Goal: Task Accomplishment & Management: Complete application form

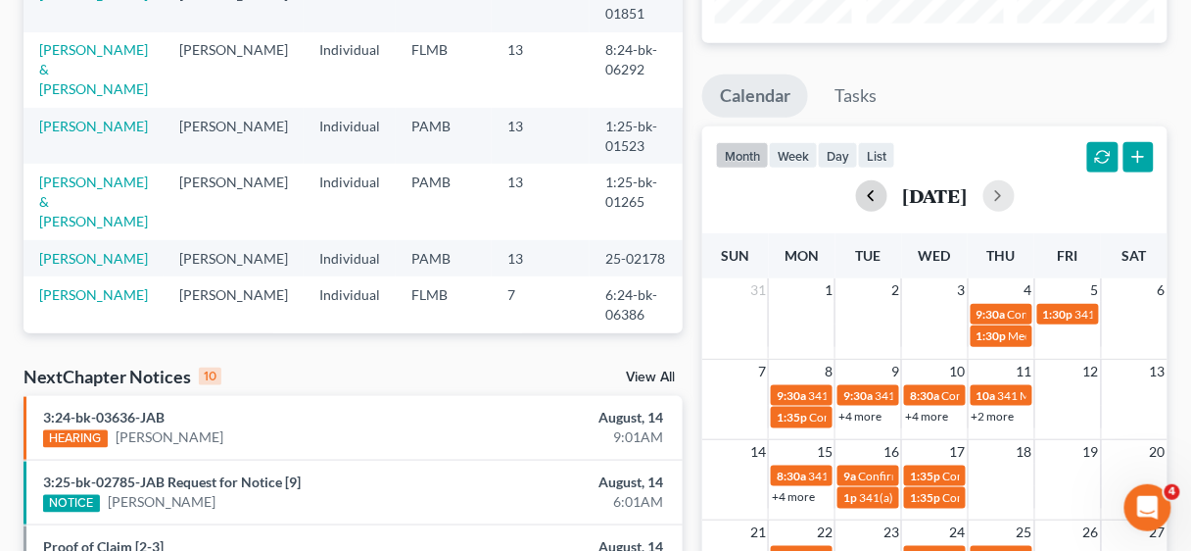
click at [856, 198] on button "button" at bounding box center [871, 195] width 31 height 31
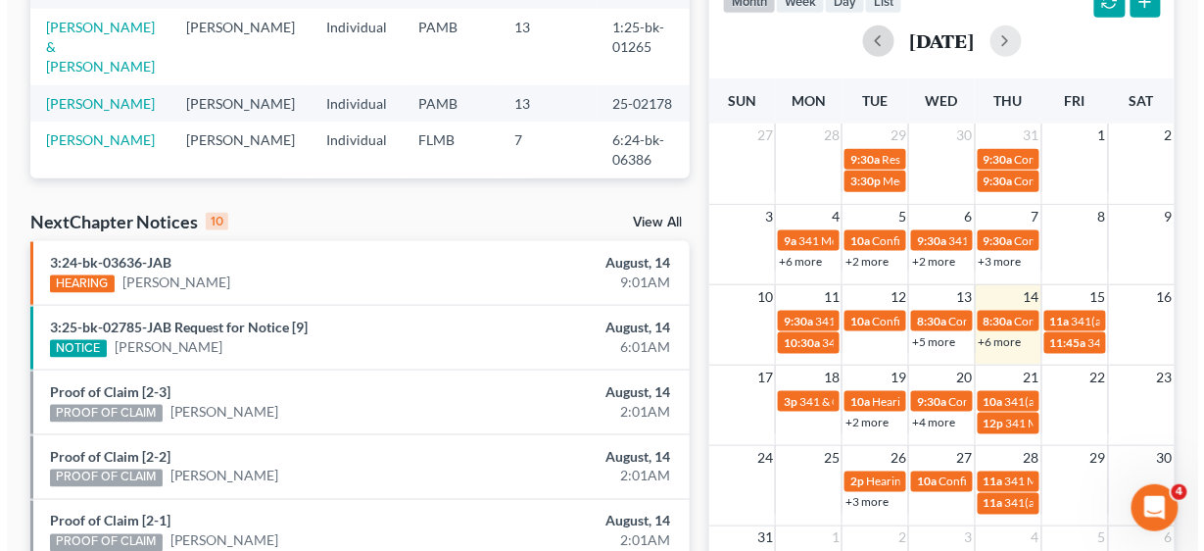
scroll to position [470, 0]
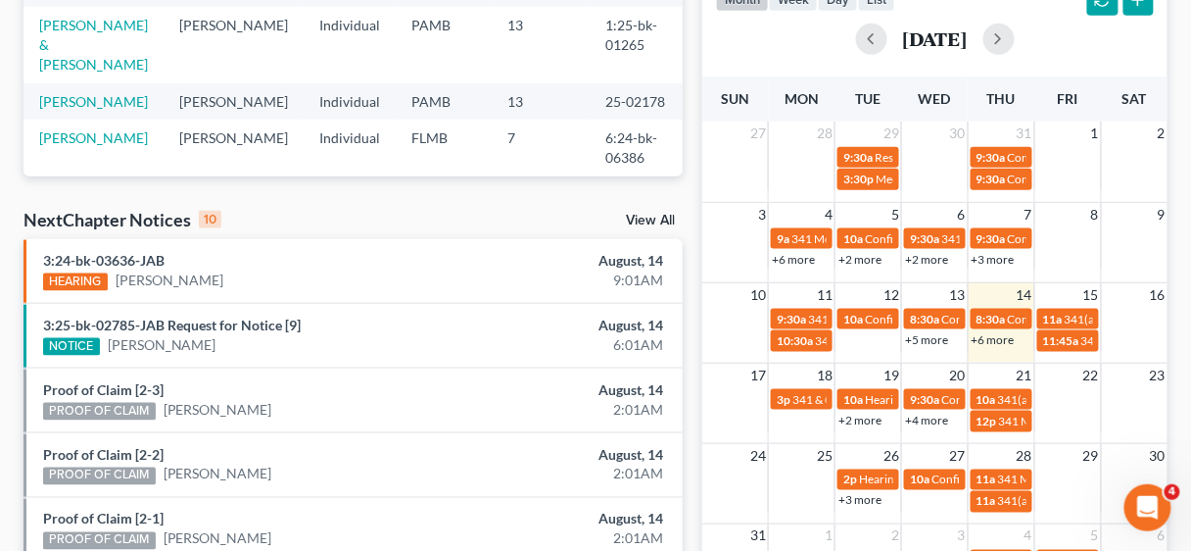
click at [1003, 335] on link "+6 more" at bounding box center [993, 339] width 43 height 15
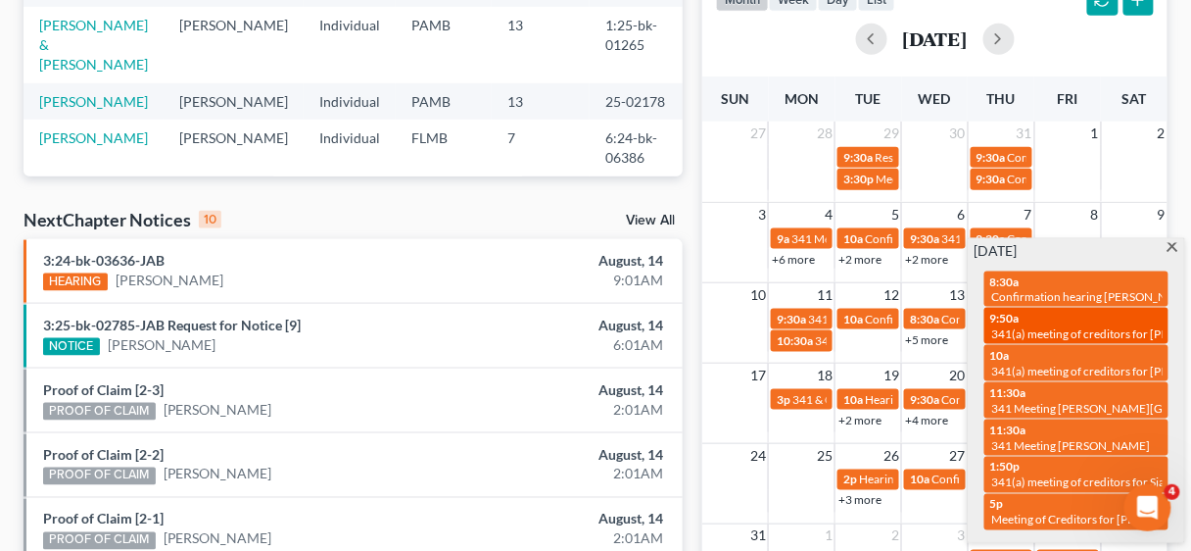
click at [1071, 319] on div "9:50a 341(a) meeting of creditors for [PERSON_NAME] & [PERSON_NAME]" at bounding box center [1076, 326] width 172 height 30
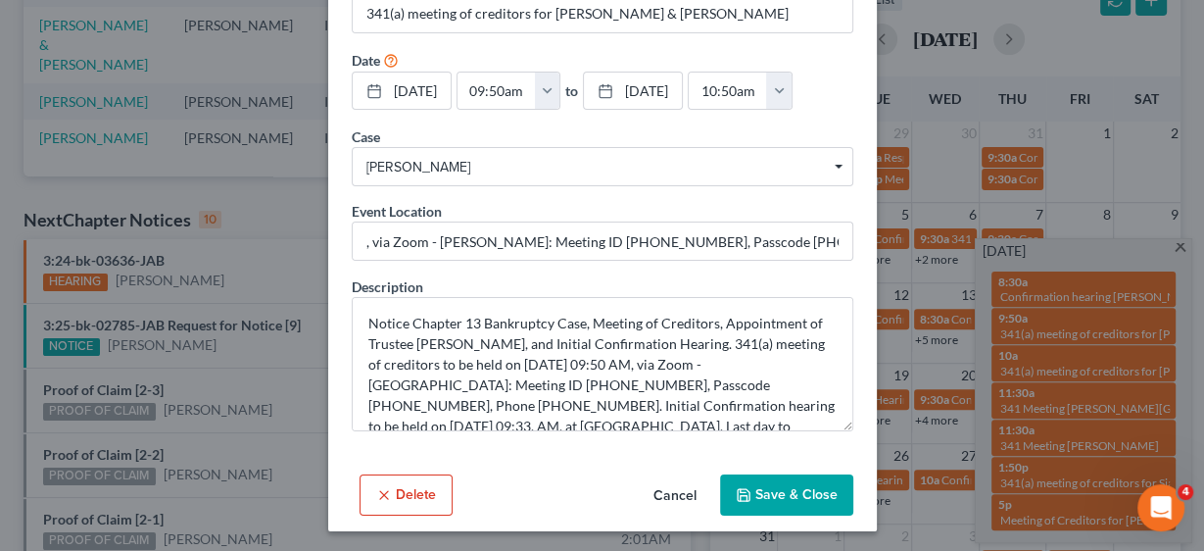
scroll to position [117, 0]
click at [801, 483] on button "Save & Close" at bounding box center [786, 494] width 133 height 41
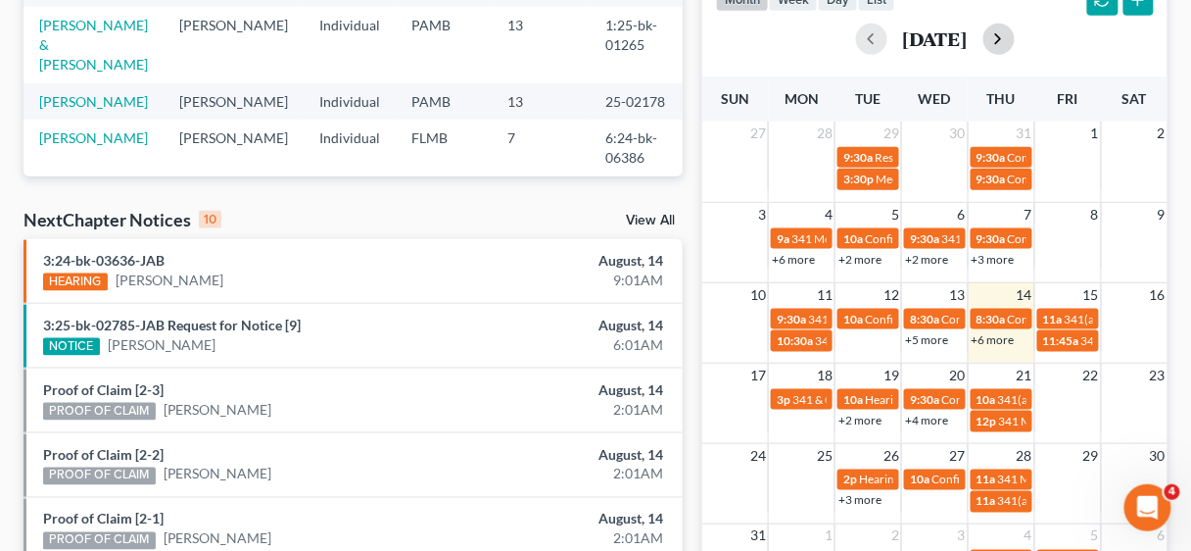
click at [1015, 37] on button "button" at bounding box center [999, 39] width 31 height 31
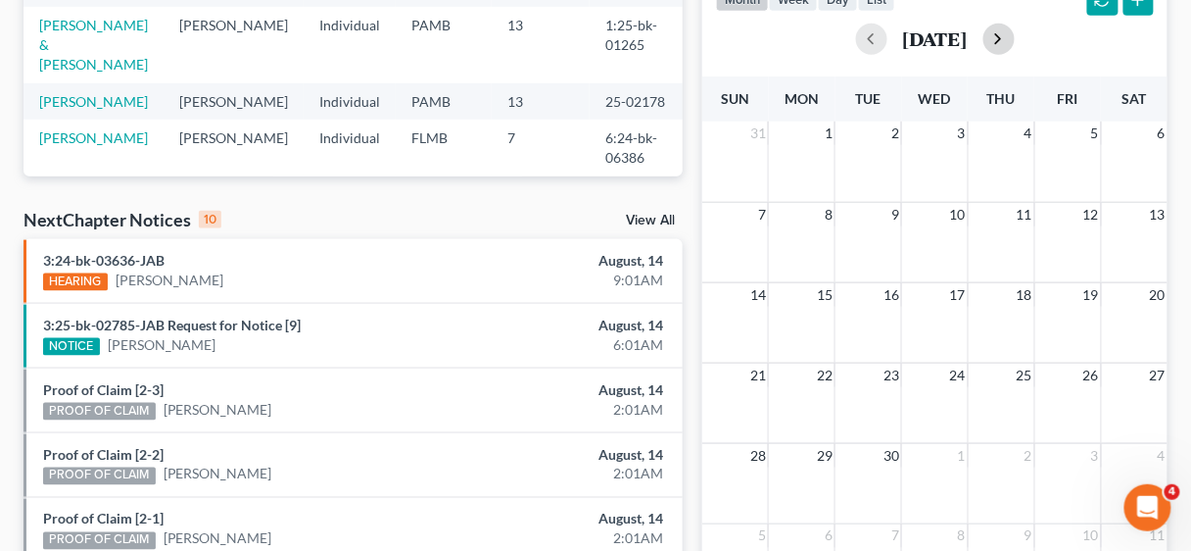
click at [1015, 37] on button "button" at bounding box center [999, 39] width 31 height 31
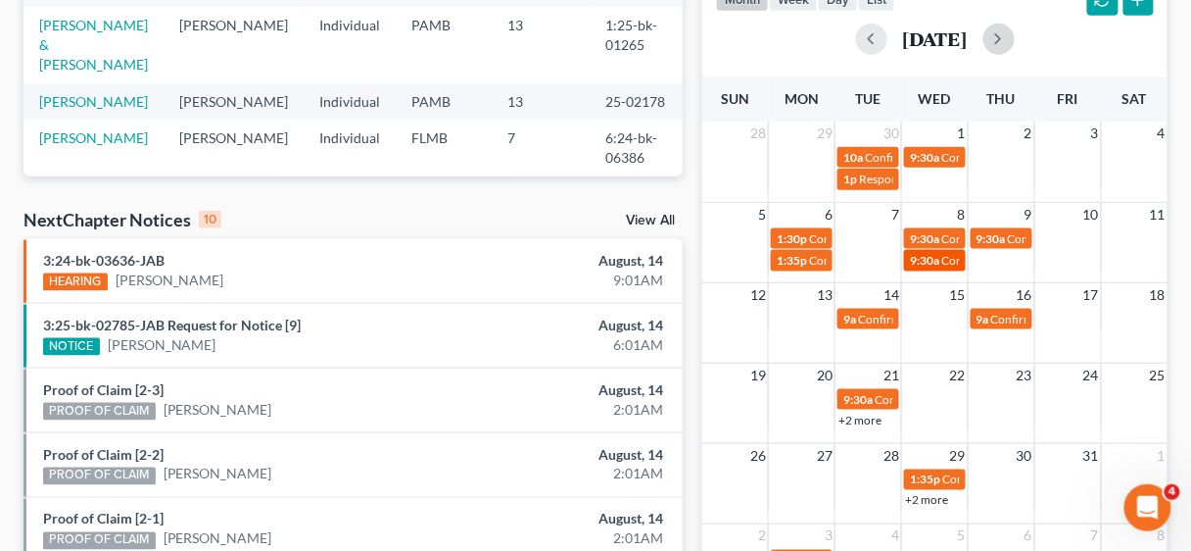
click at [937, 259] on span "9:30a" at bounding box center [924, 260] width 29 height 15
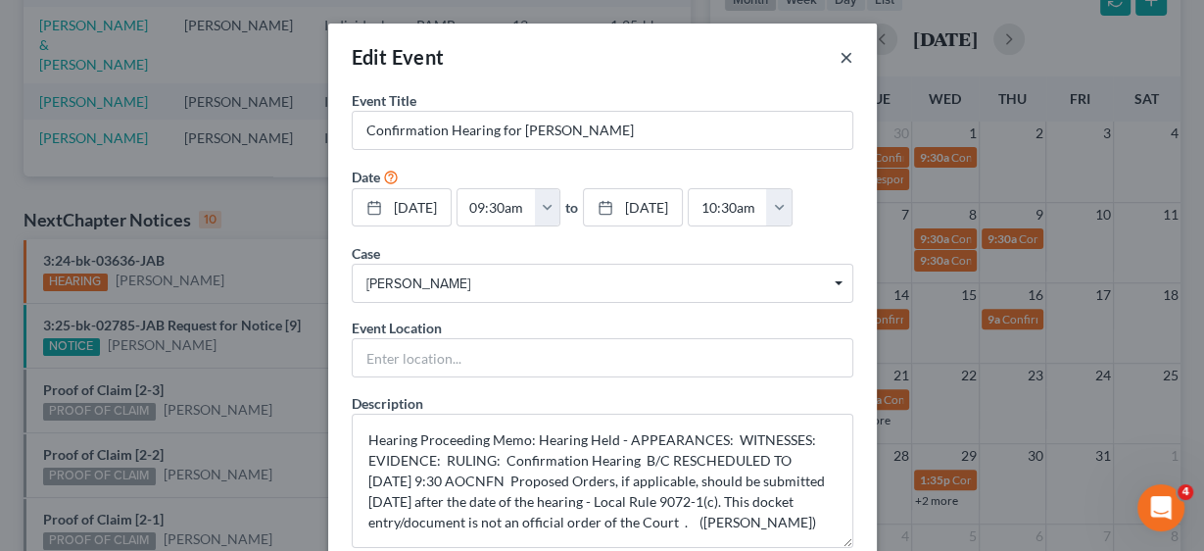
click at [844, 55] on button "×" at bounding box center [847, 57] width 14 height 24
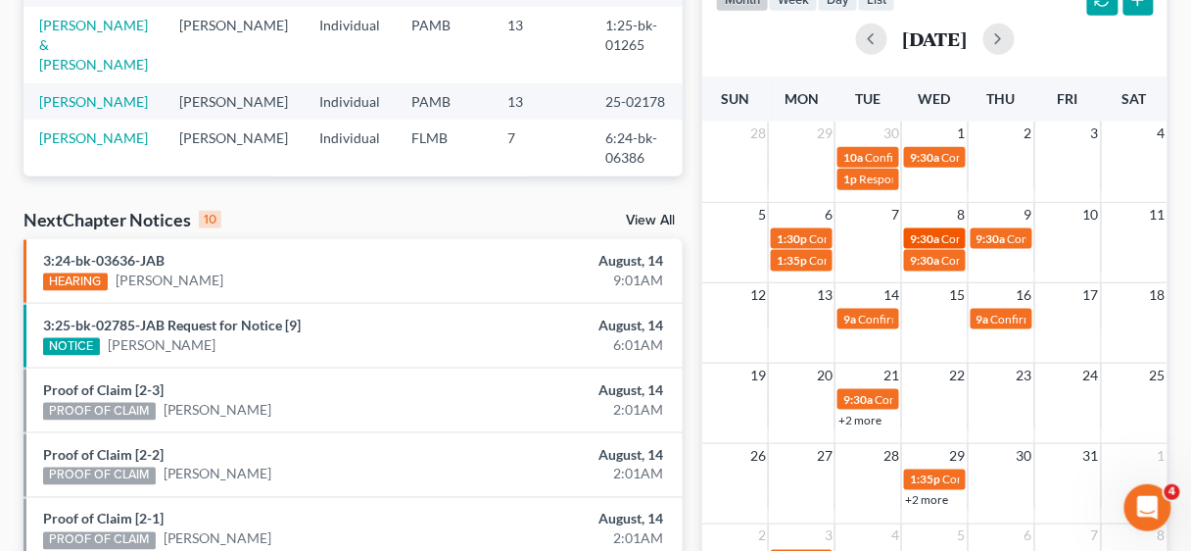
click at [935, 231] on span "9:30a" at bounding box center [924, 238] width 29 height 15
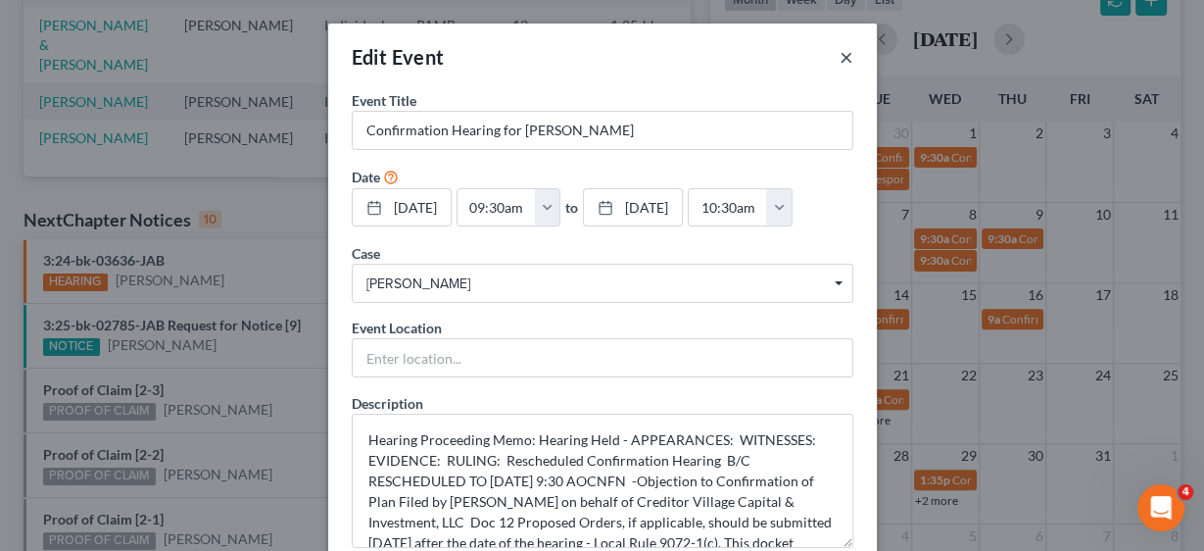
click at [842, 57] on button "×" at bounding box center [847, 57] width 14 height 24
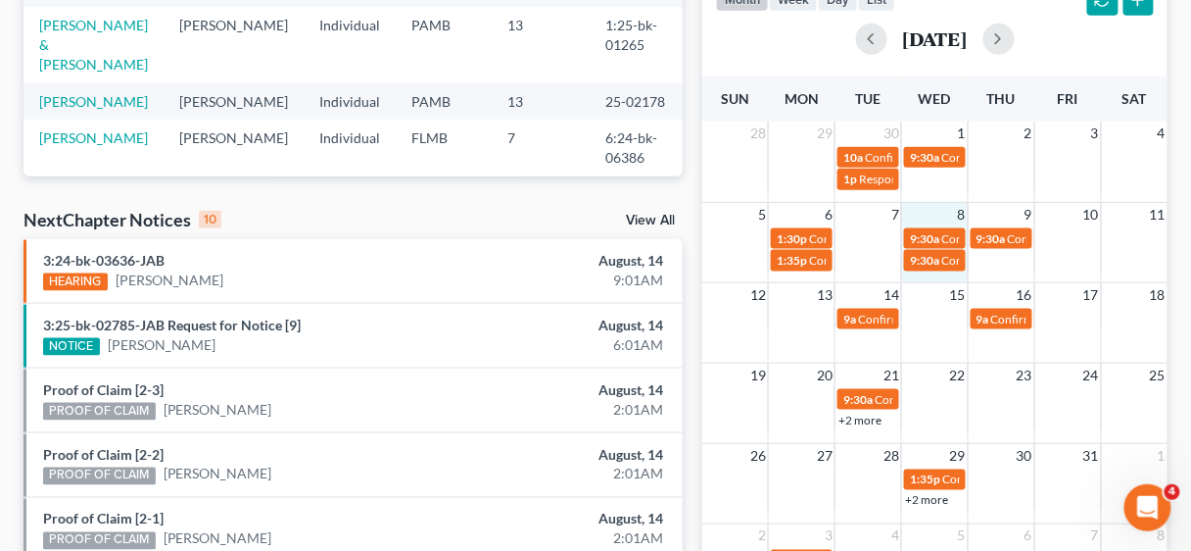
click at [941, 274] on div "5 6 7 8 9 10 11 1:30p Confirmation hearing for [PERSON_NAME] 9:30a Confirmation…" at bounding box center [934, 242] width 465 height 80
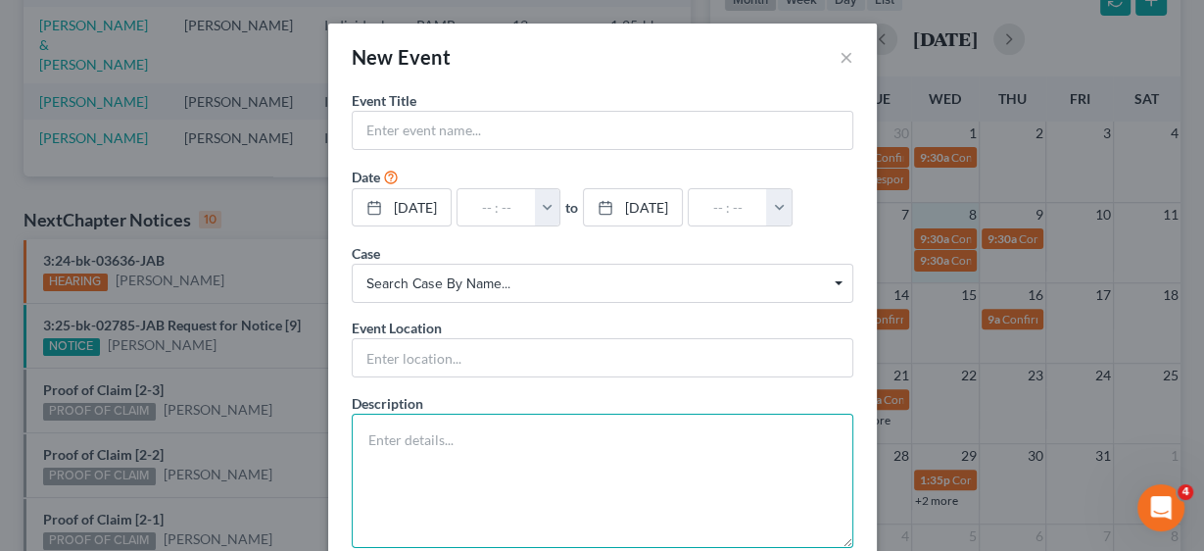
paste textarea "Confirmation Hearing Rescheduled (related document:36 First Modified Chapter 13…"
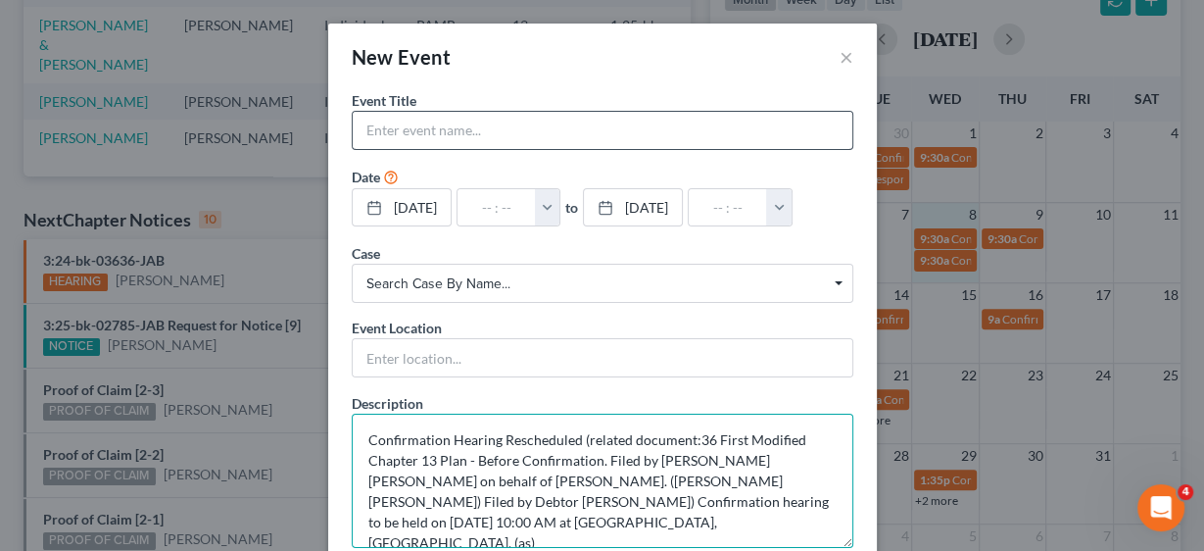
type textarea "Confirmation Hearing Rescheduled (related document:36 First Modified Chapter 13…"
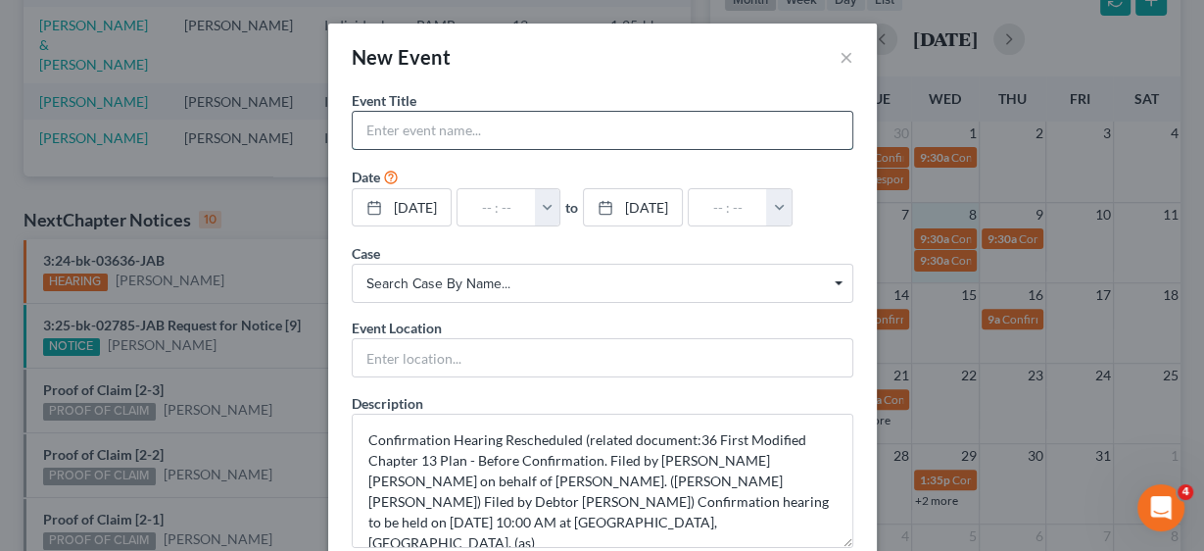
click at [438, 128] on input "text" at bounding box center [603, 130] width 500 height 37
type input "c"
type input "Confirmation Hearing [PERSON_NAME]"
click at [558, 203] on button "button" at bounding box center [547, 207] width 25 height 37
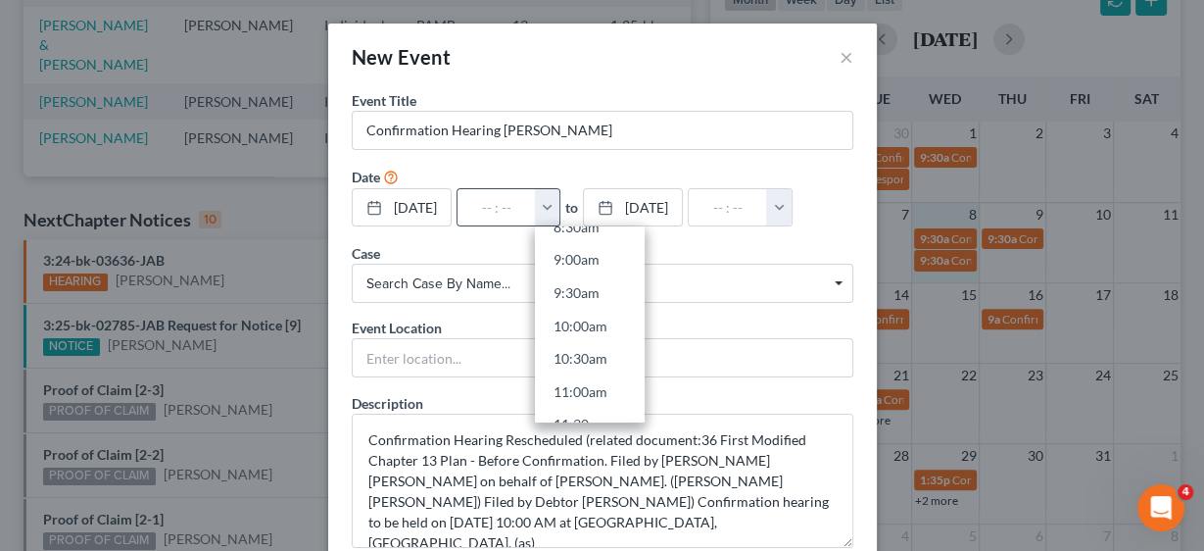
scroll to position [627, 0]
click at [614, 279] on link "10:00am" at bounding box center [590, 281] width 110 height 33
type input "10:00am"
type input "11:00am"
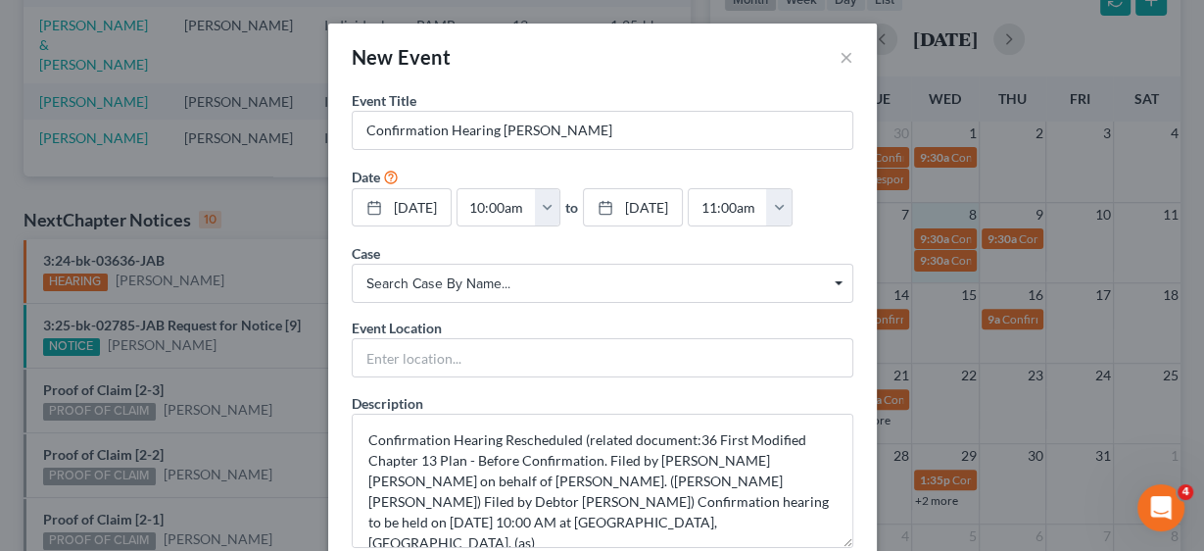
click at [481, 276] on span "Search case by name..." at bounding box center [602, 283] width 472 height 21
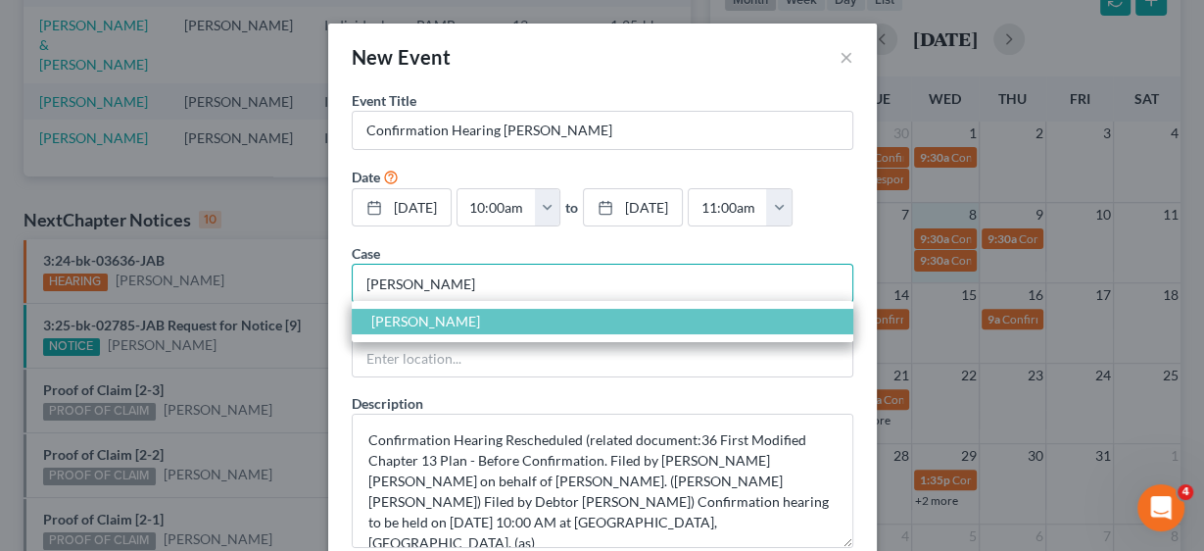
type input "[PERSON_NAME]"
click at [458, 322] on span "[PERSON_NAME]" at bounding box center [603, 321] width 502 height 25
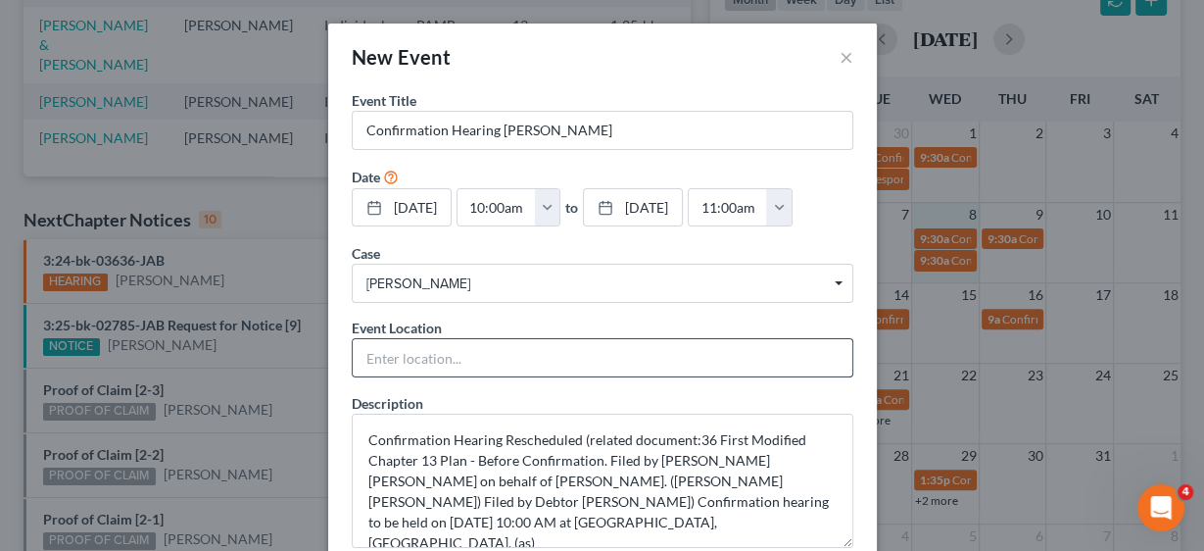
click at [435, 351] on input "text" at bounding box center [603, 357] width 500 height 37
type input "In Person"
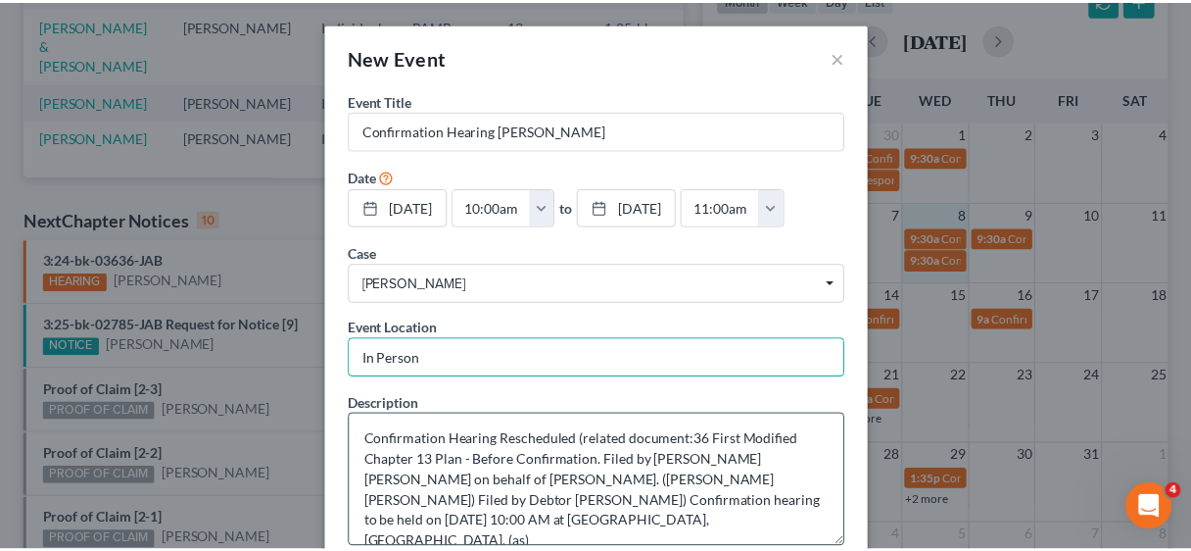
scroll to position [117, 0]
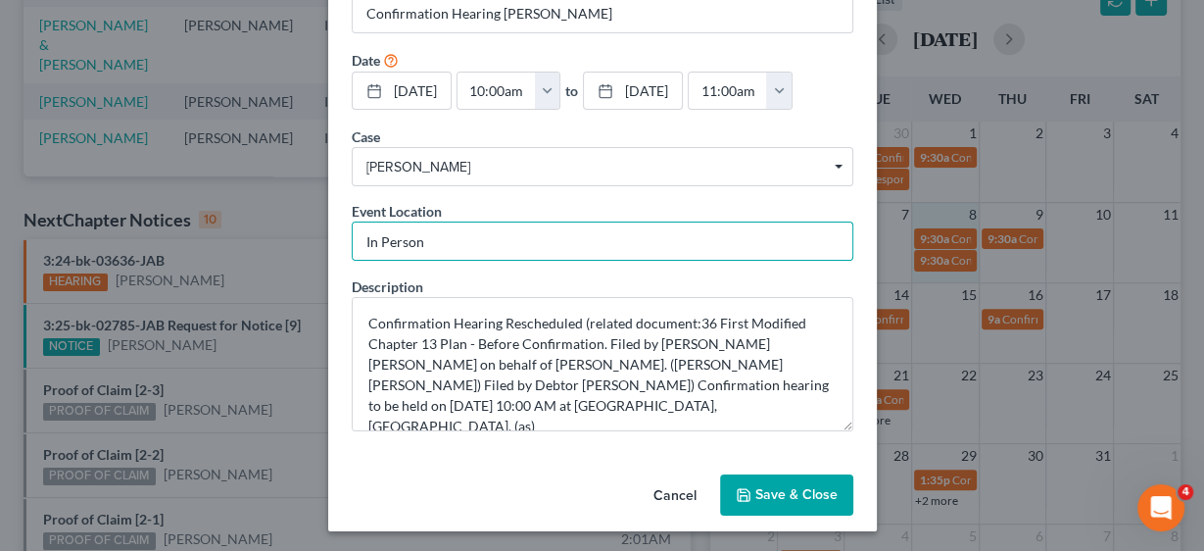
click at [805, 484] on button "Save & Close" at bounding box center [786, 494] width 133 height 41
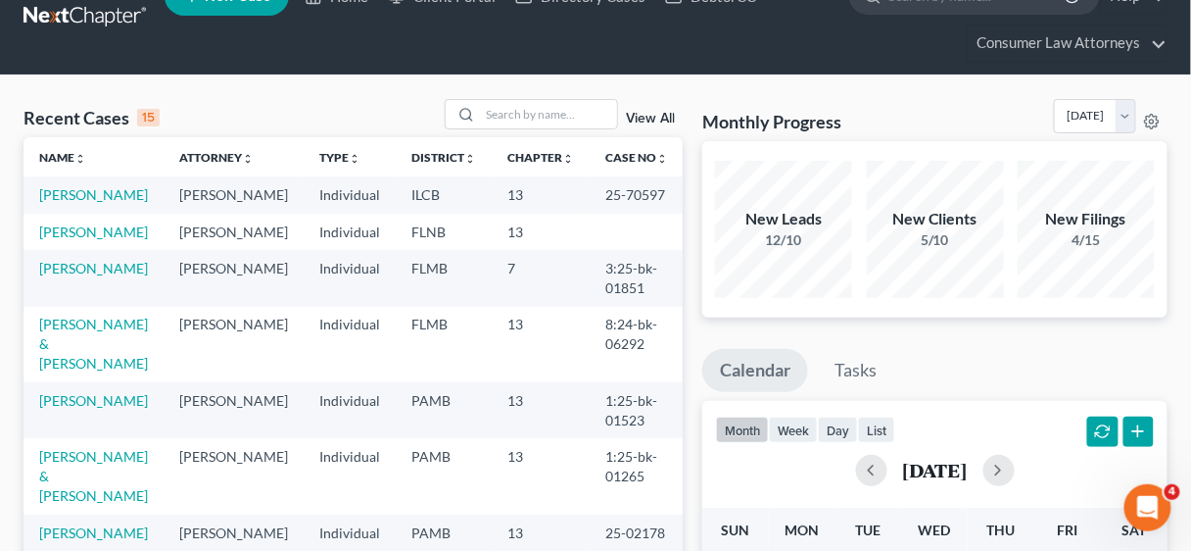
scroll to position [0, 0]
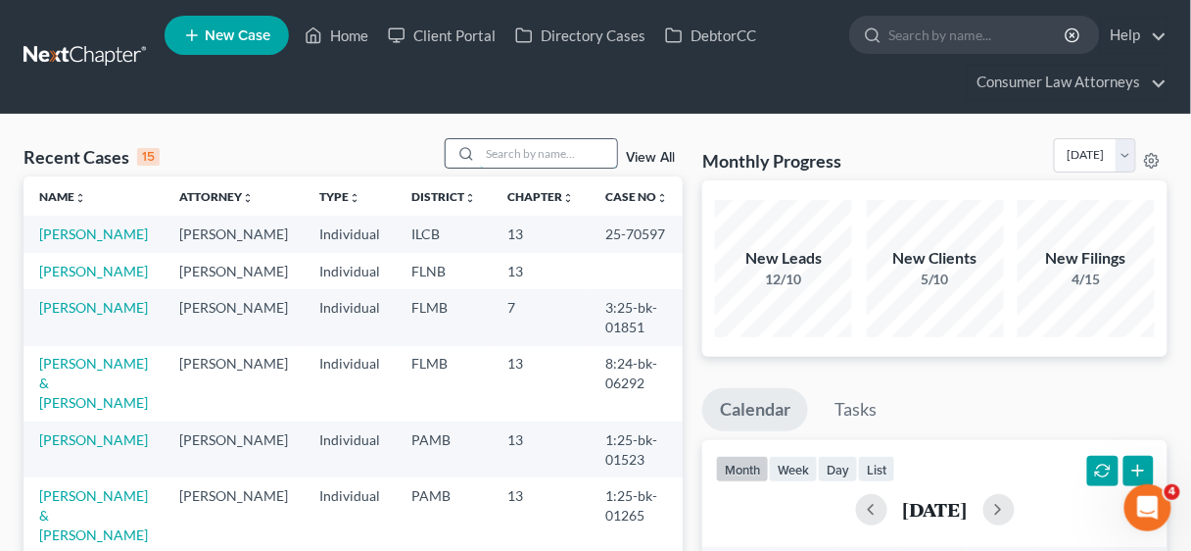
click at [549, 154] on input "search" at bounding box center [548, 153] width 137 height 28
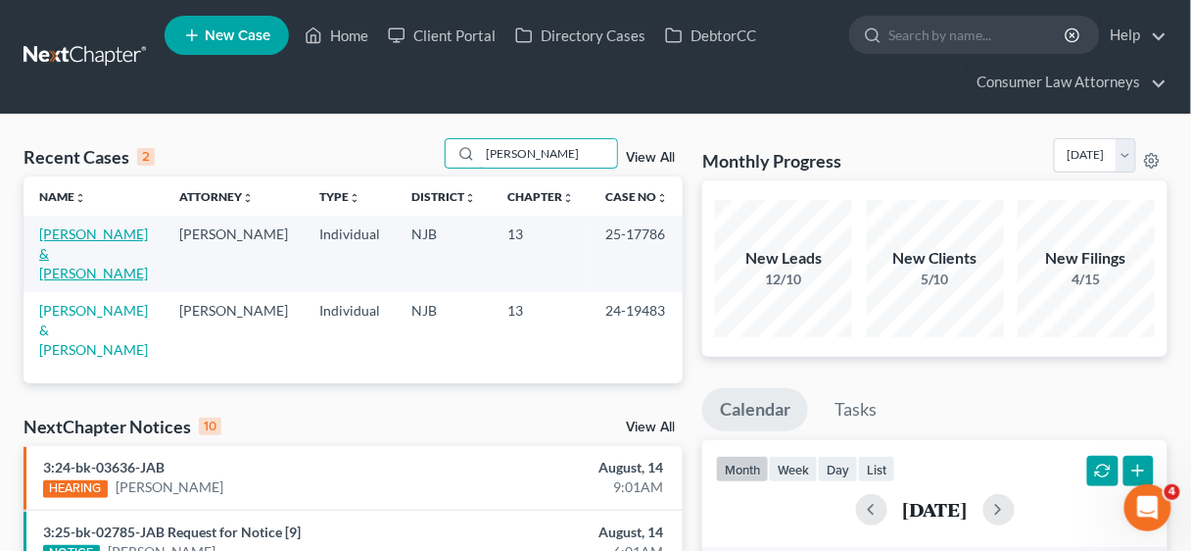
type input "[PERSON_NAME]"
click at [100, 229] on link "[PERSON_NAME] & [PERSON_NAME]" at bounding box center [93, 253] width 109 height 56
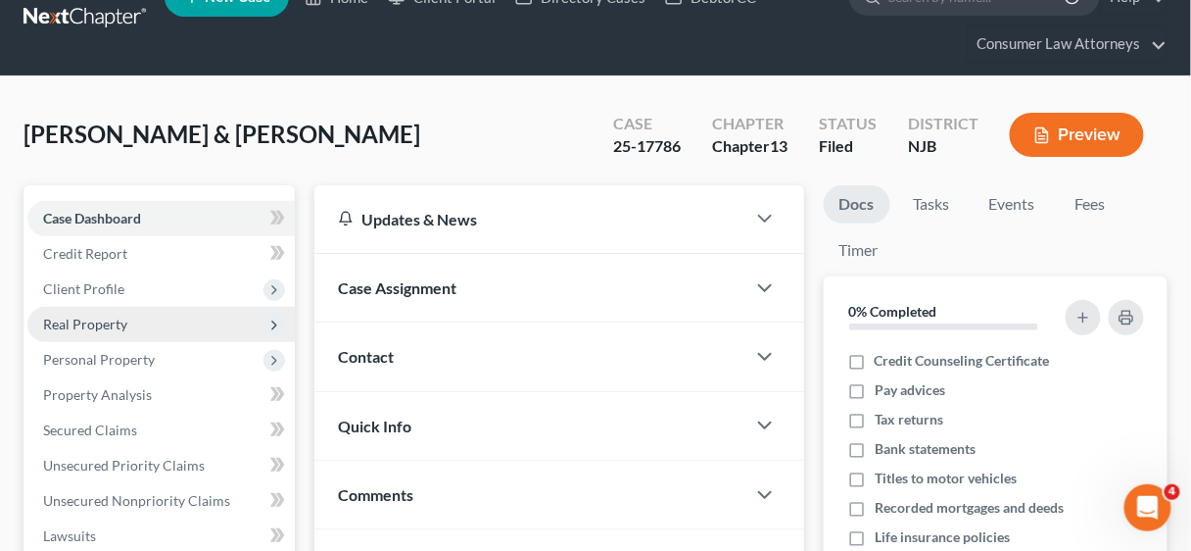
scroll to position [78, 0]
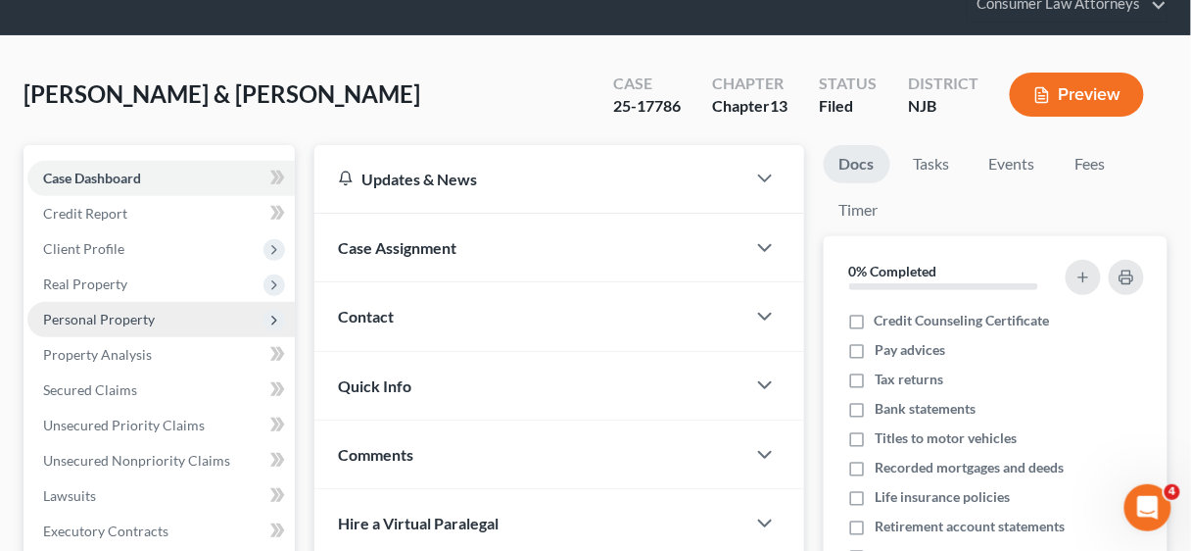
click at [114, 317] on span "Personal Property" at bounding box center [99, 319] width 112 height 17
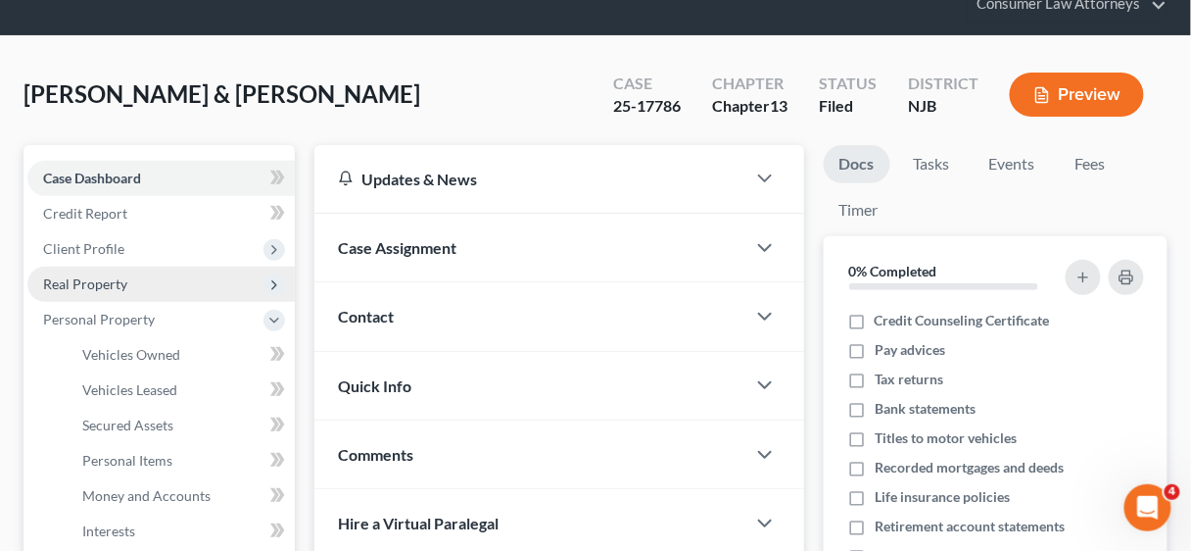
click at [101, 281] on span "Real Property" at bounding box center [85, 283] width 84 height 17
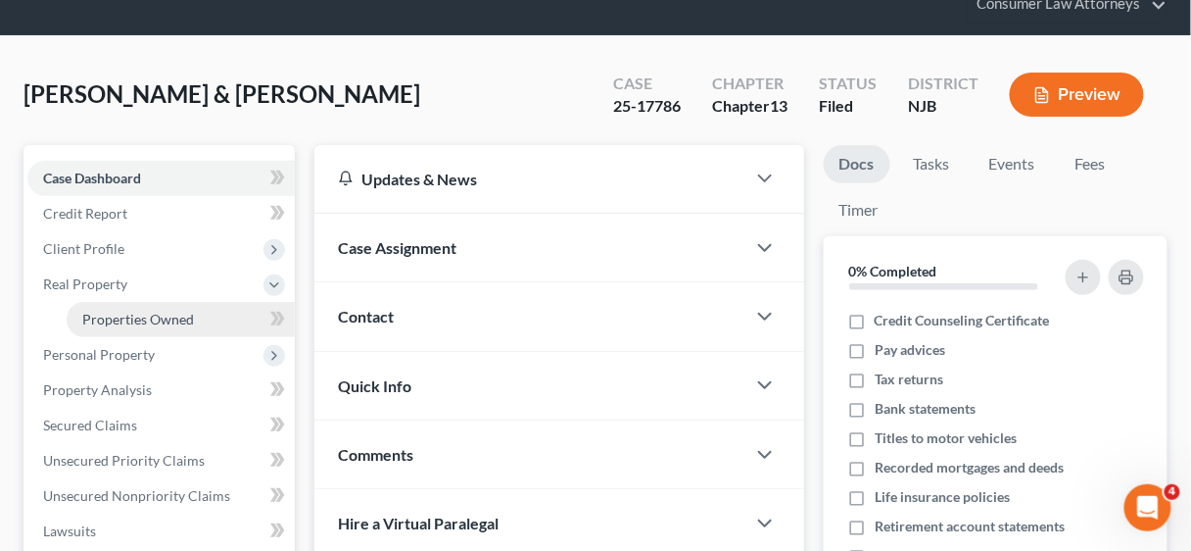
click at [135, 312] on span "Properties Owned" at bounding box center [138, 319] width 112 height 17
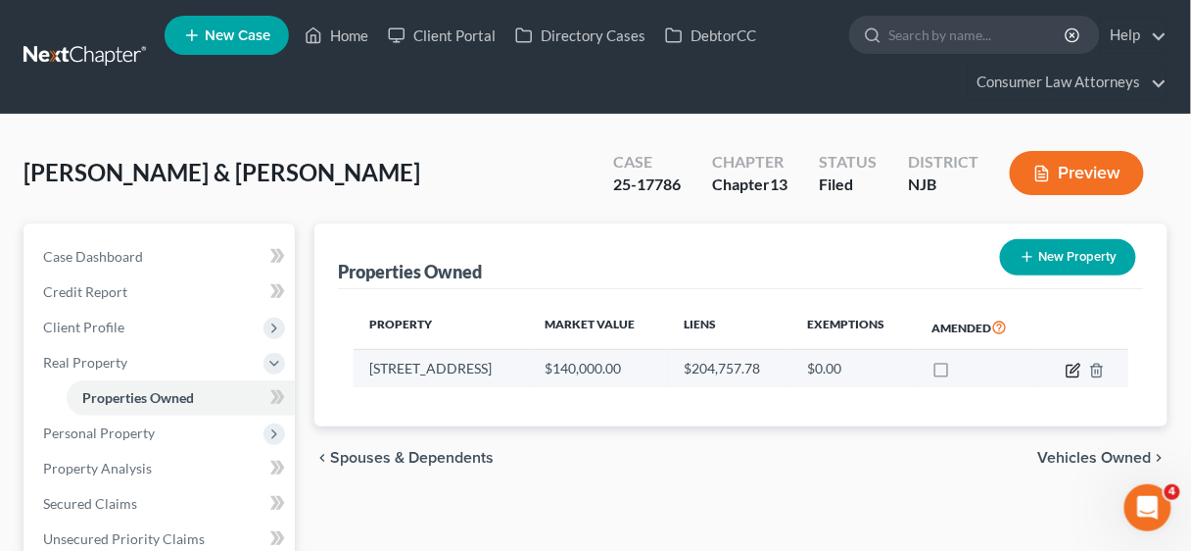
click at [1069, 367] on icon "button" at bounding box center [1074, 370] width 16 height 16
select select "33"
select select "2"
select select "0"
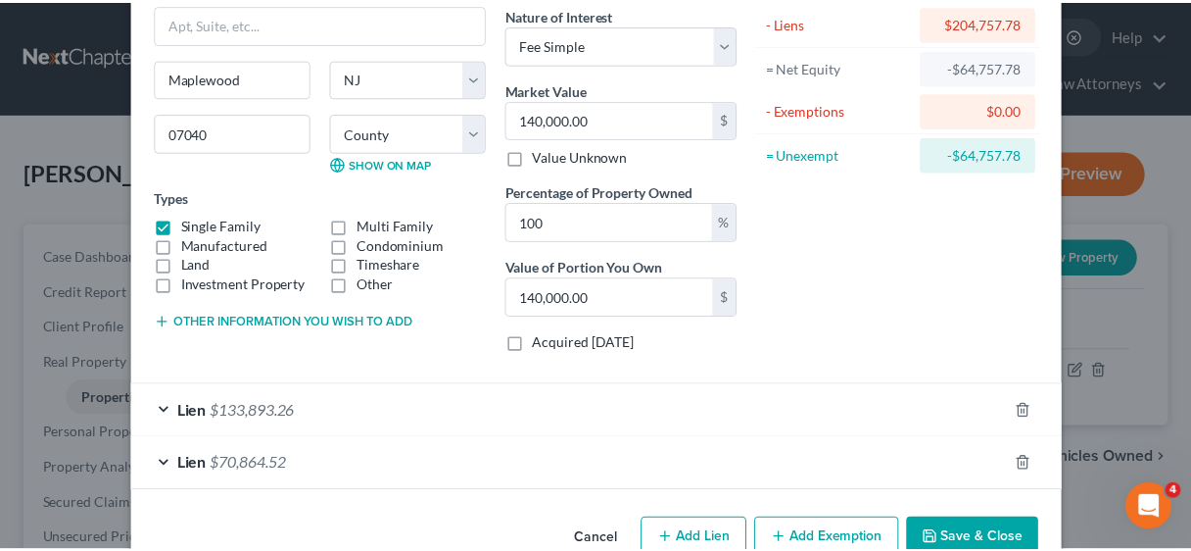
scroll to position [204, 0]
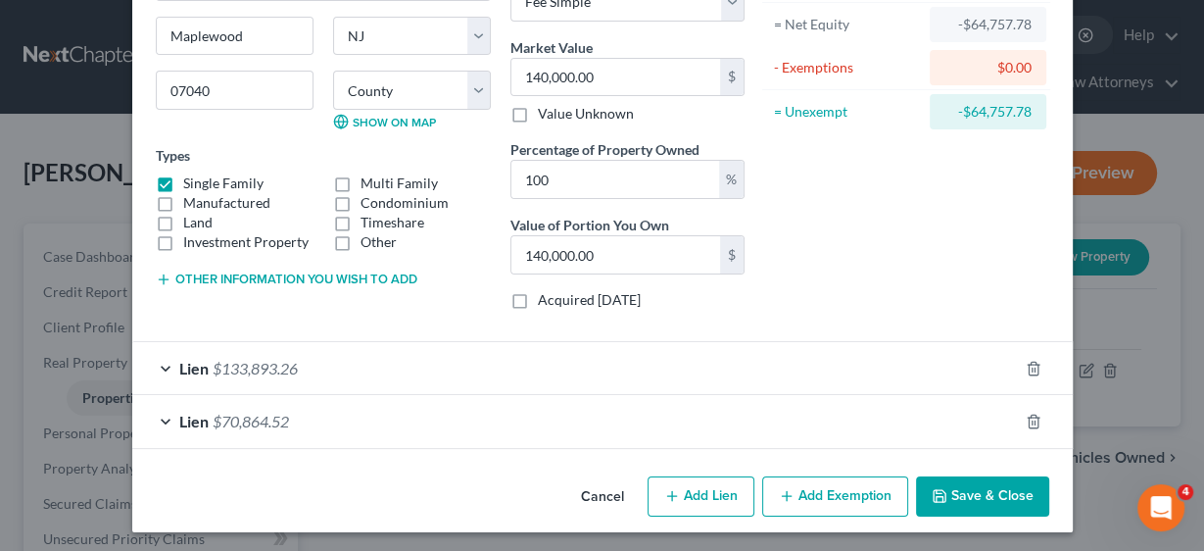
click at [964, 491] on button "Save & Close" at bounding box center [982, 496] width 133 height 41
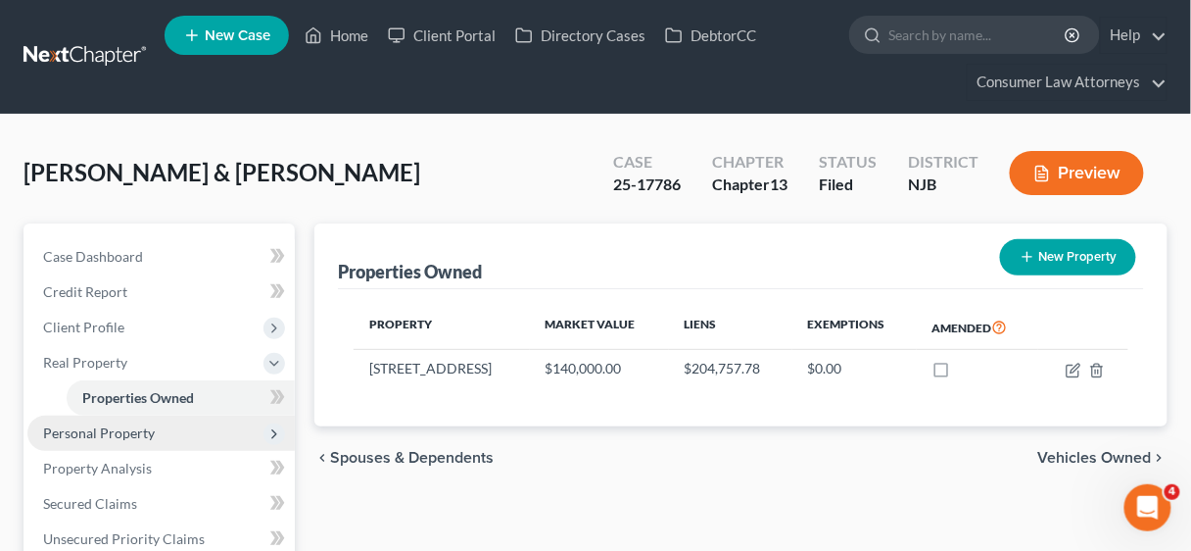
click at [88, 424] on span "Personal Property" at bounding box center [99, 432] width 112 height 17
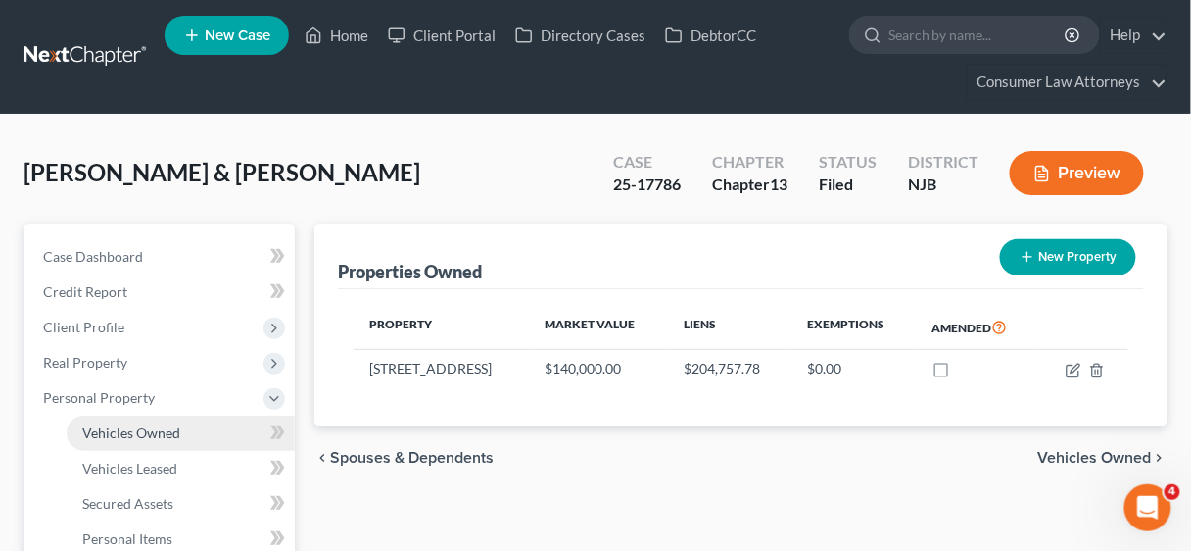
click at [128, 424] on span "Vehicles Owned" at bounding box center [131, 432] width 98 height 17
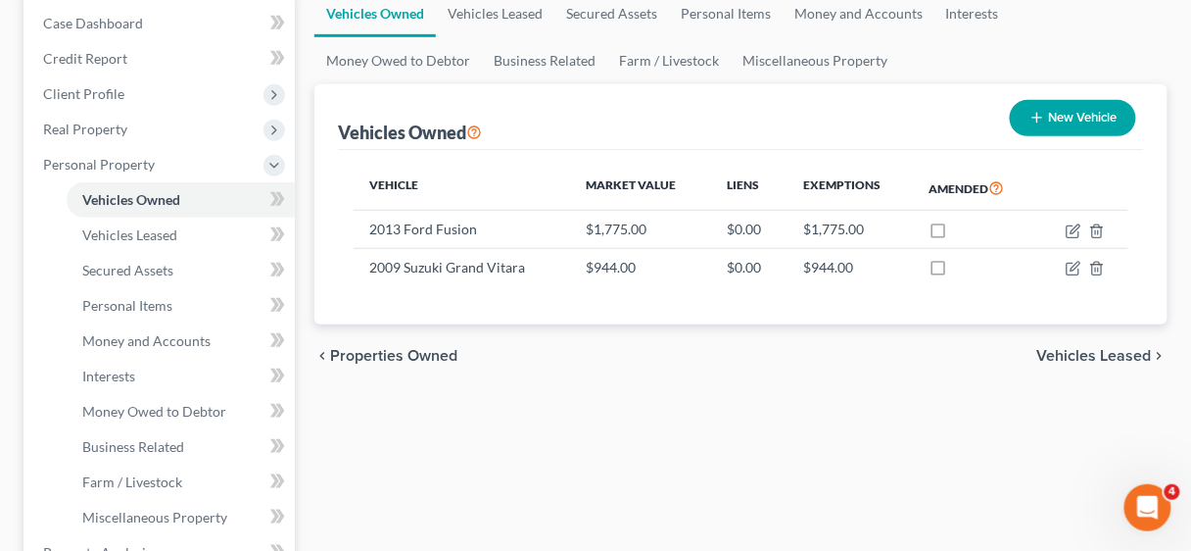
scroll to position [235, 0]
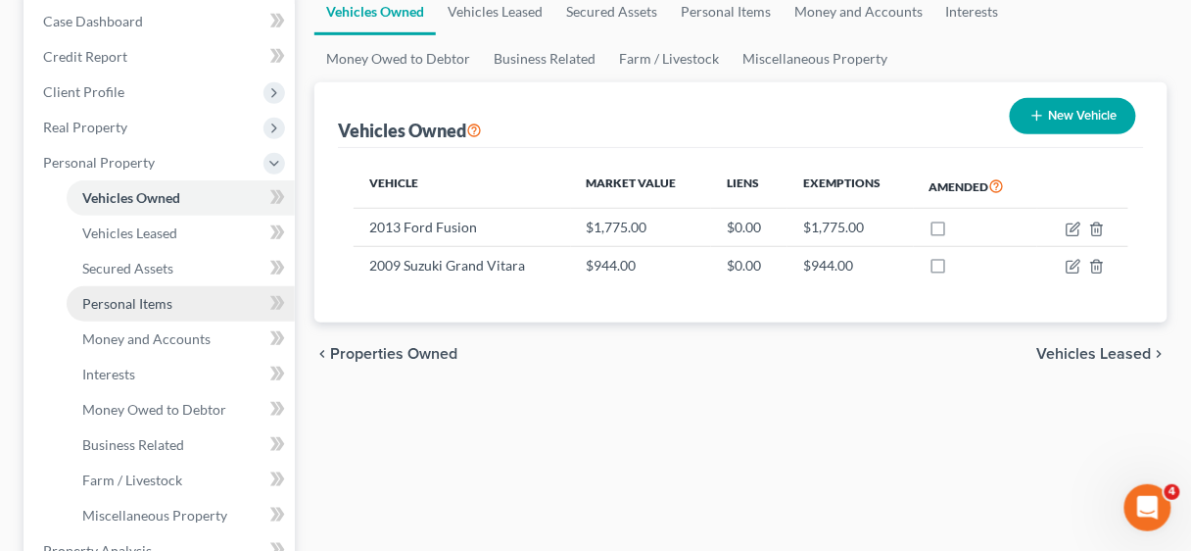
click at [130, 304] on span "Personal Items" at bounding box center [127, 303] width 90 height 17
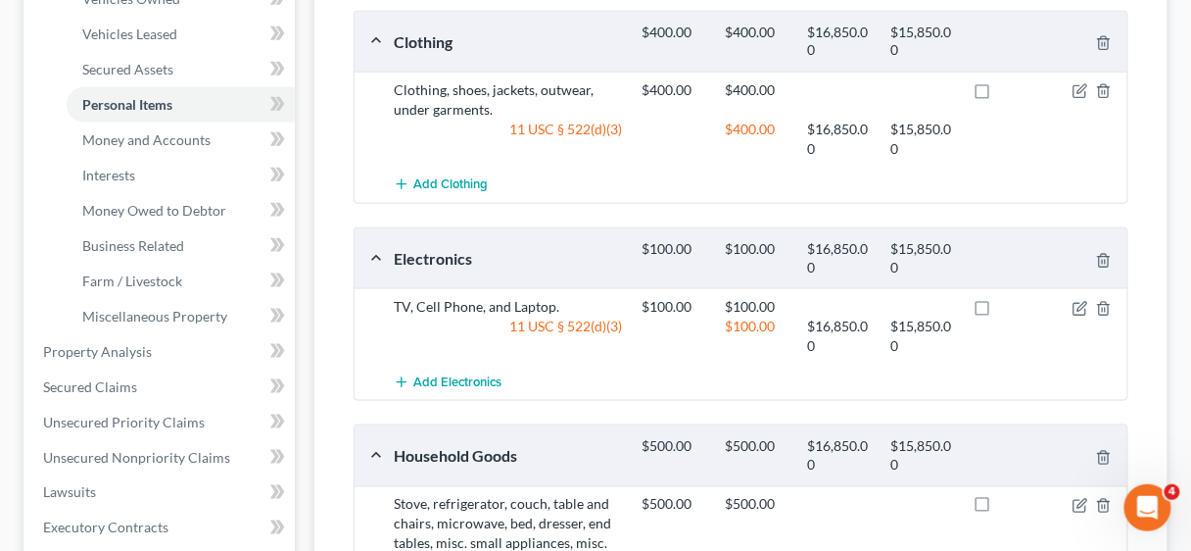
scroll to position [392, 0]
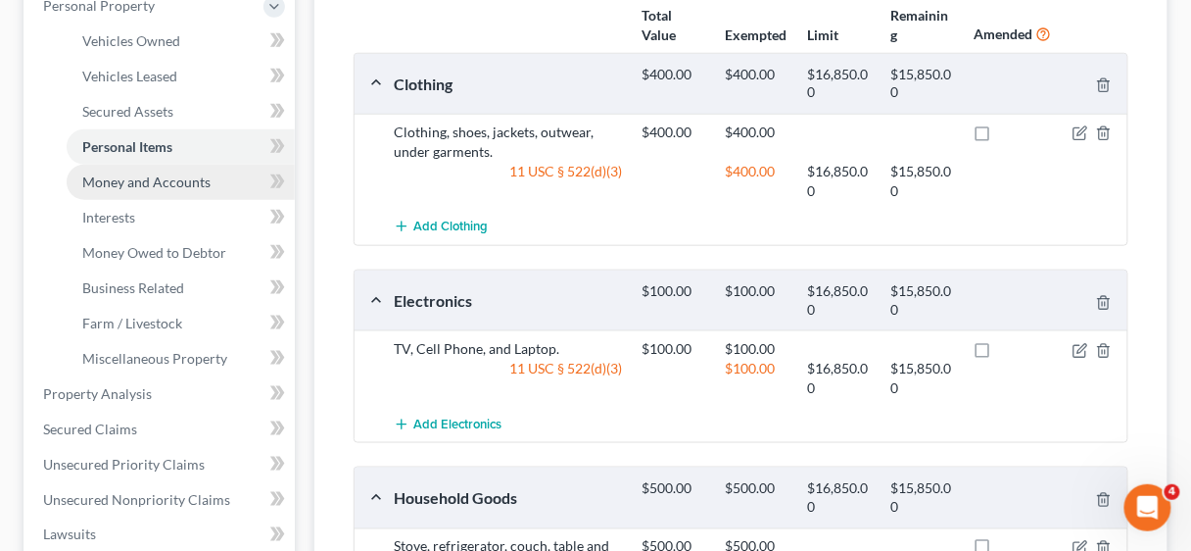
click at [169, 184] on span "Money and Accounts" at bounding box center [146, 181] width 128 height 17
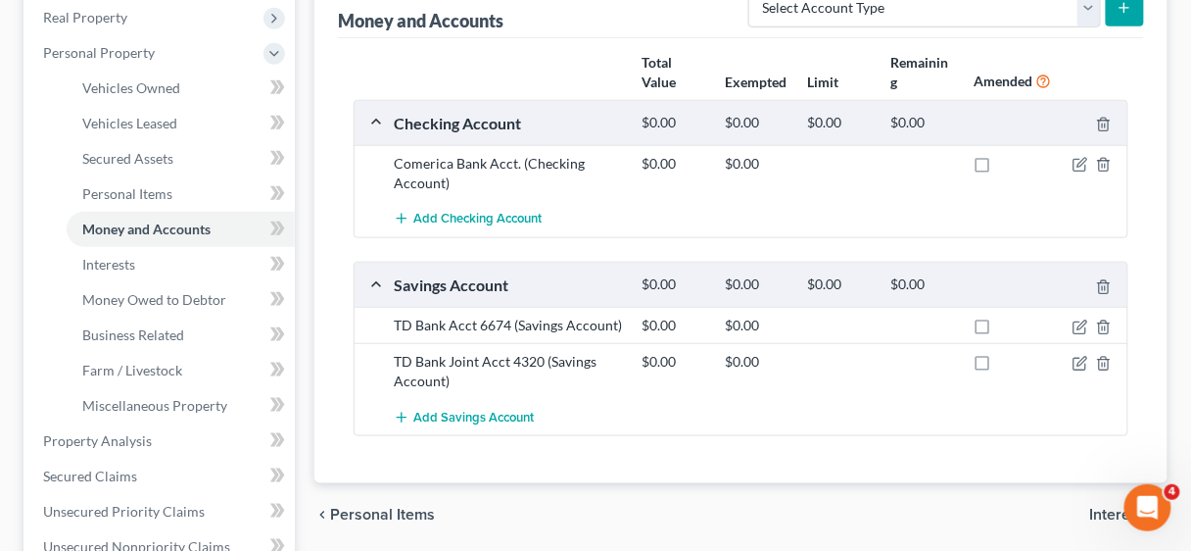
scroll to position [392, 0]
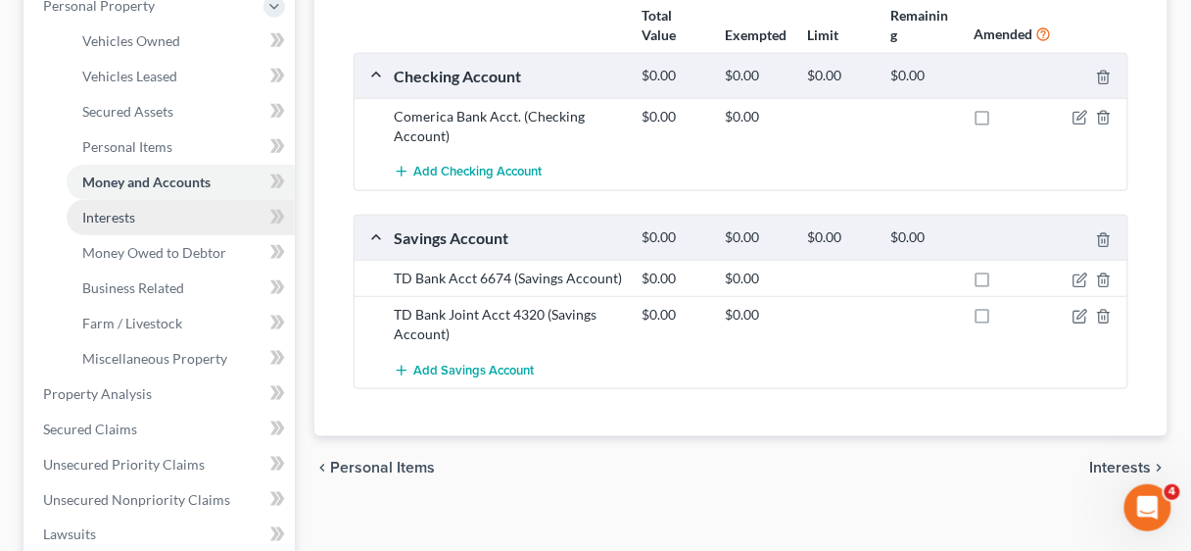
click at [120, 217] on span "Interests" at bounding box center [108, 217] width 53 height 17
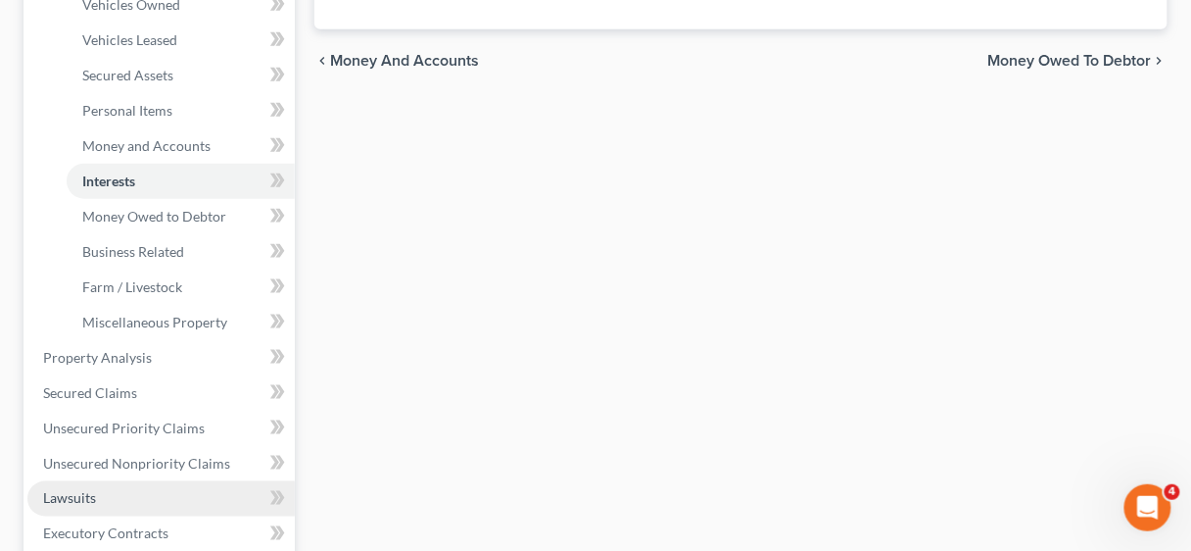
scroll to position [470, 0]
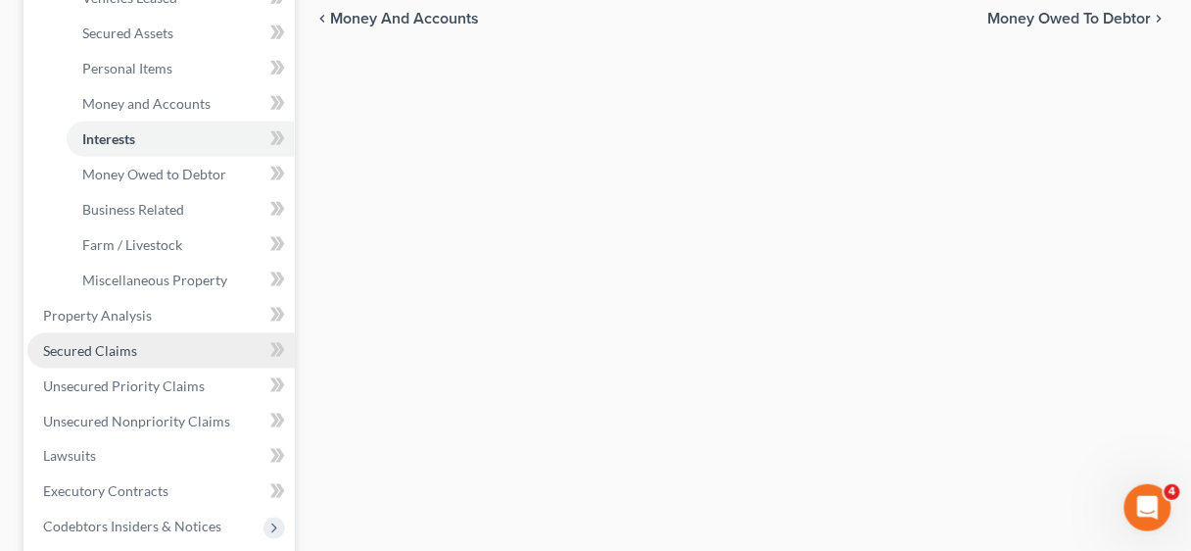
click at [102, 352] on span "Secured Claims" at bounding box center [90, 350] width 94 height 17
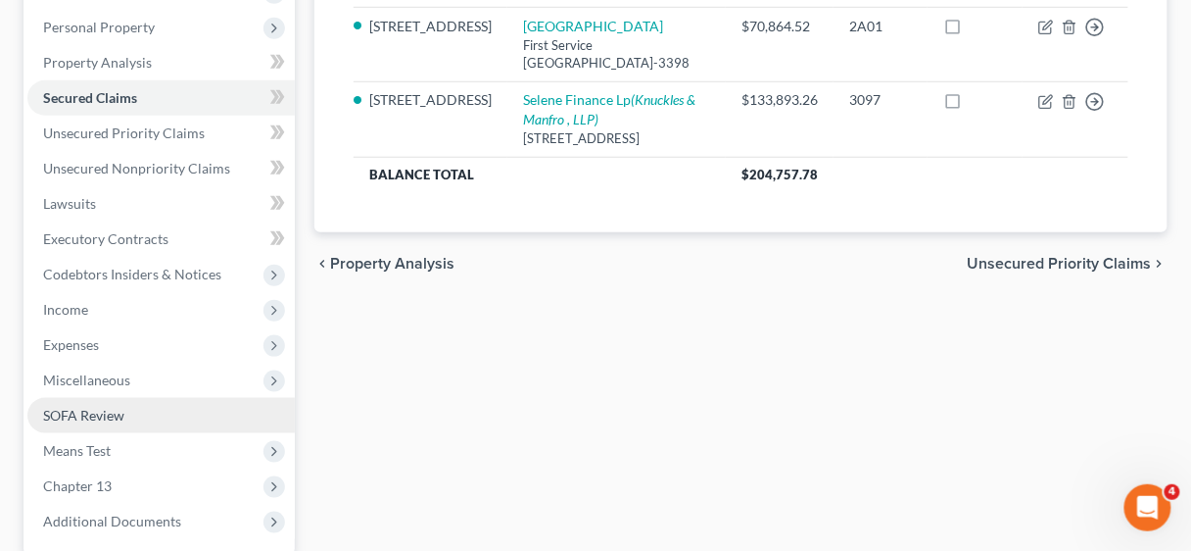
scroll to position [392, 0]
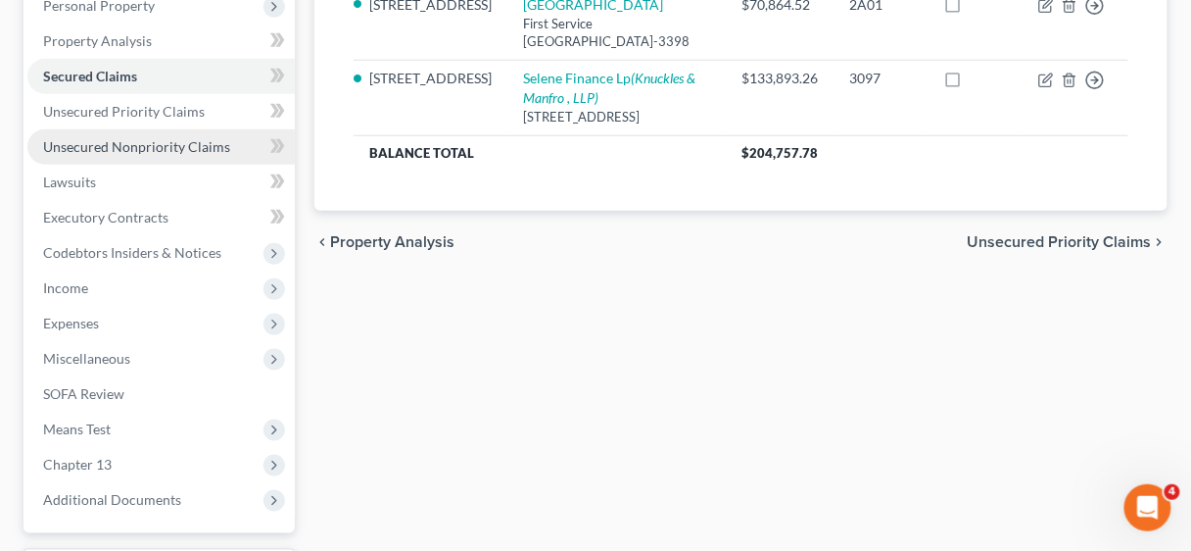
click at [127, 150] on span "Unsecured Nonpriority Claims" at bounding box center [136, 146] width 187 height 17
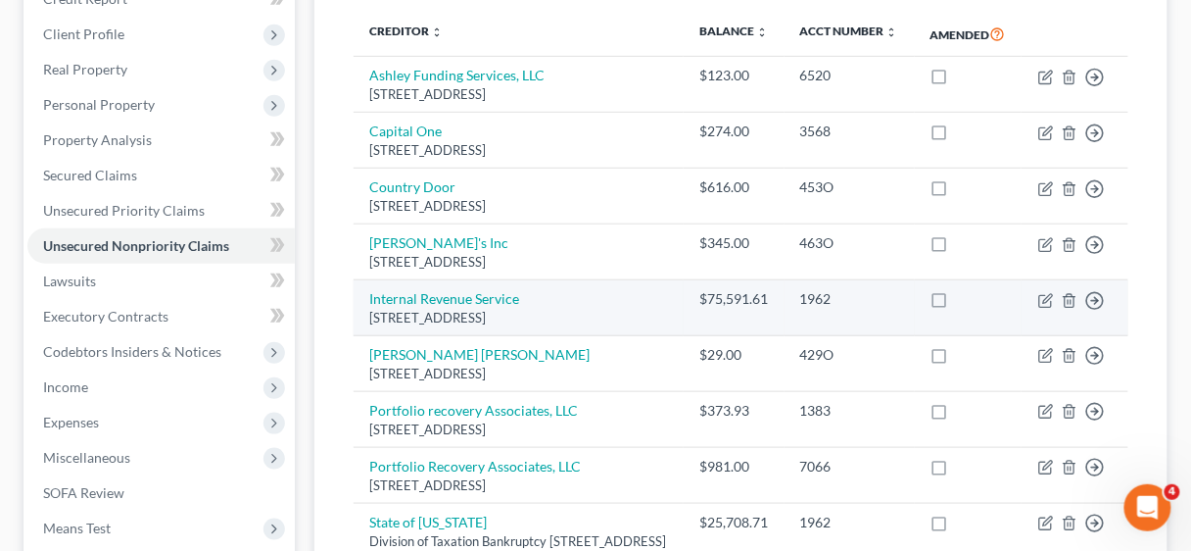
scroll to position [87, 0]
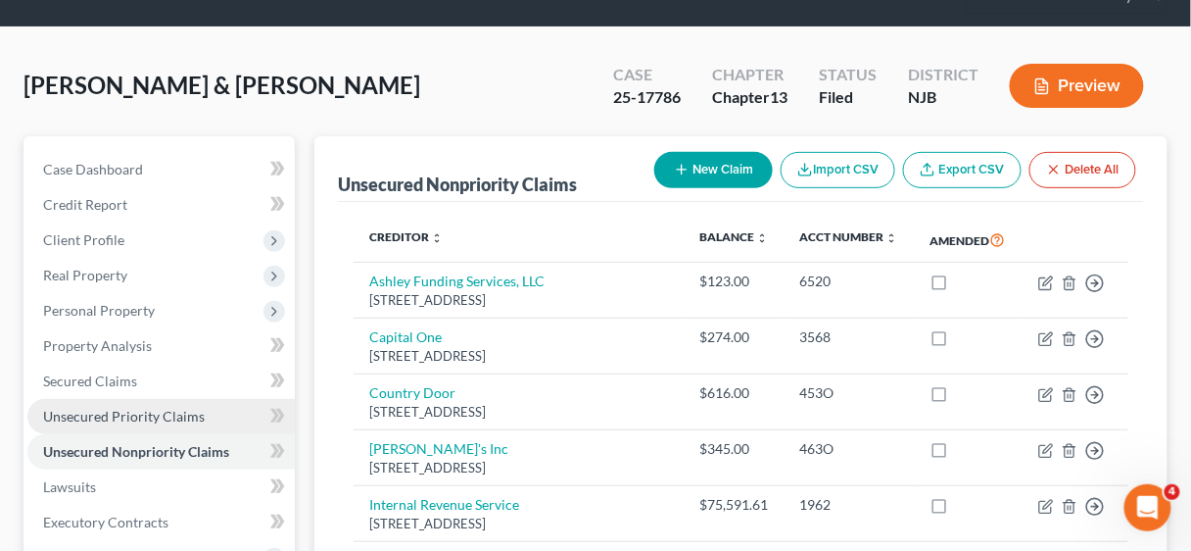
click at [103, 411] on span "Unsecured Priority Claims" at bounding box center [124, 416] width 162 height 17
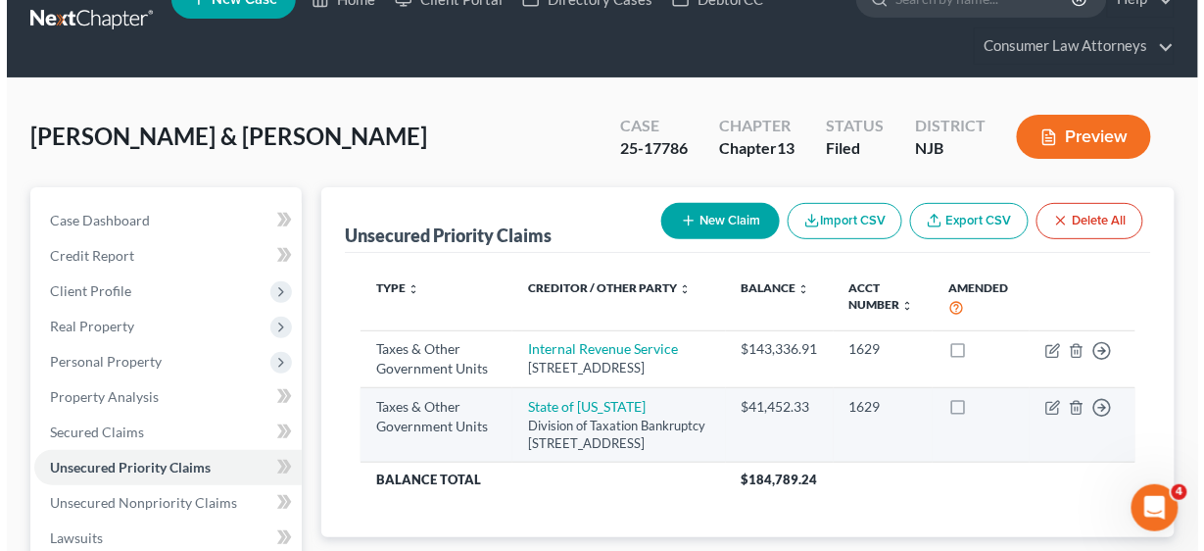
scroll to position [78, 0]
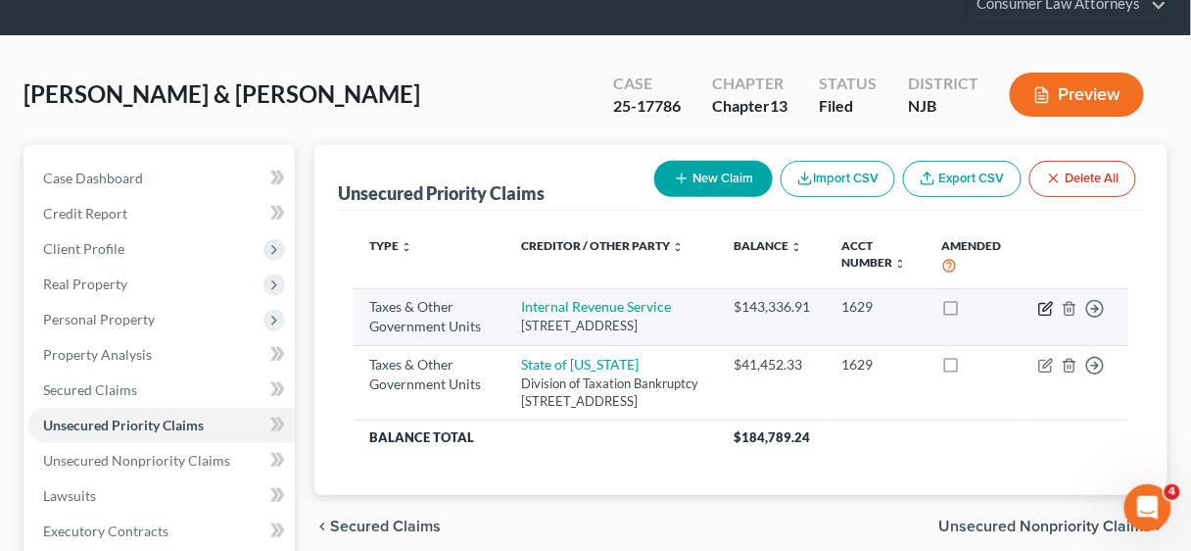
click at [1041, 308] on icon "button" at bounding box center [1046, 309] width 16 height 16
select select "0"
select select "39"
select select "2"
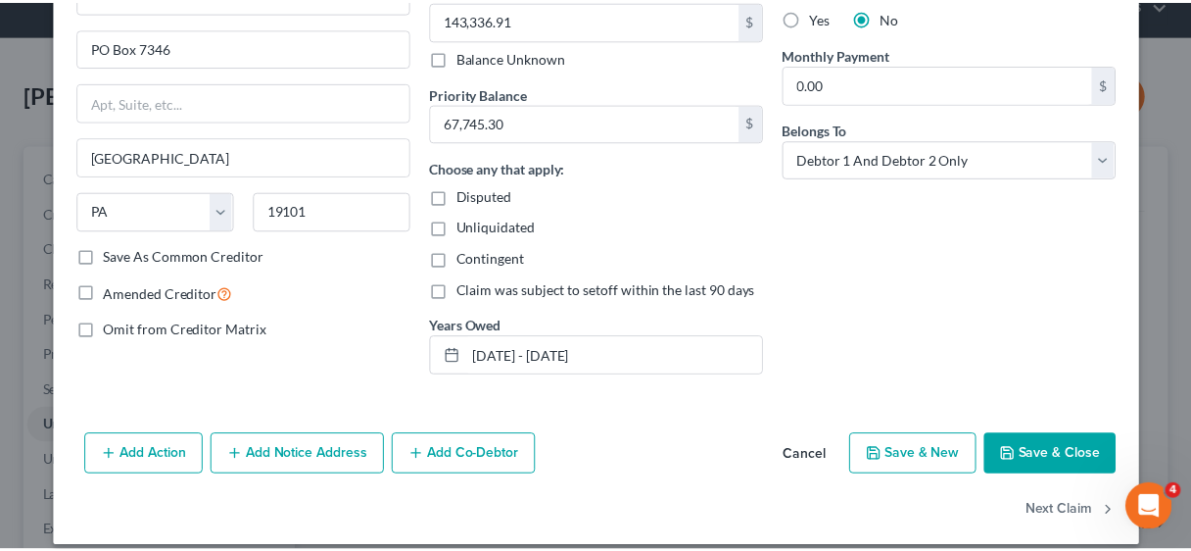
scroll to position [229, 0]
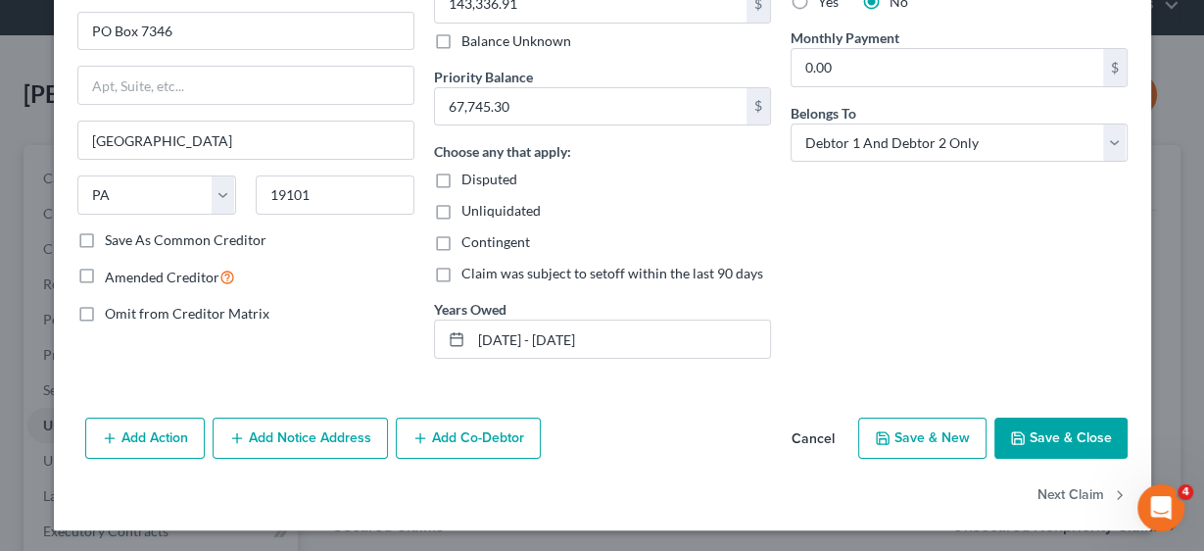
click at [1053, 433] on button "Save & Close" at bounding box center [1060, 437] width 133 height 41
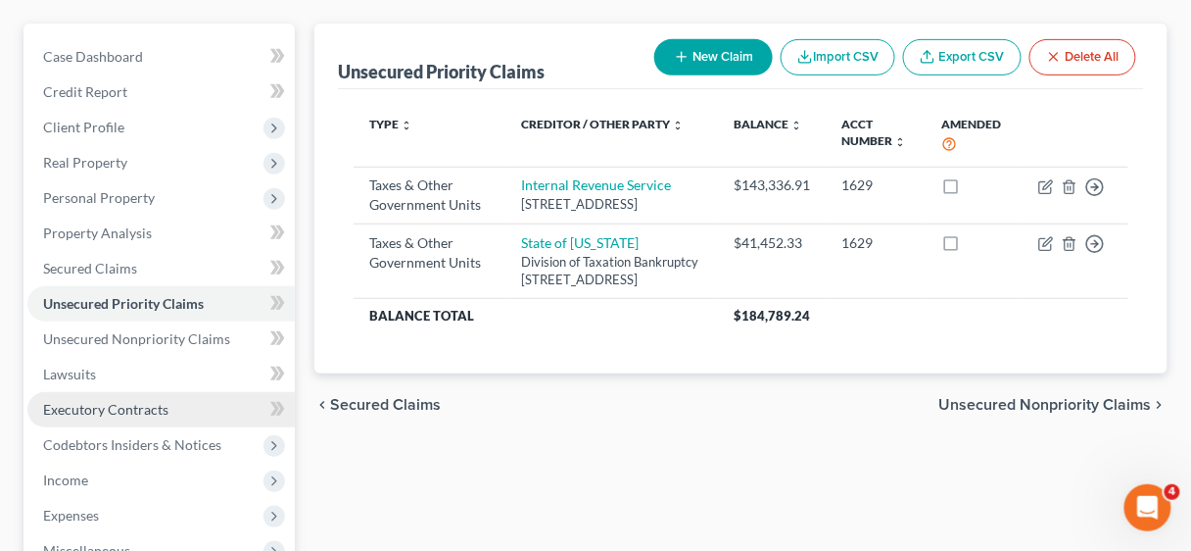
scroll to position [235, 0]
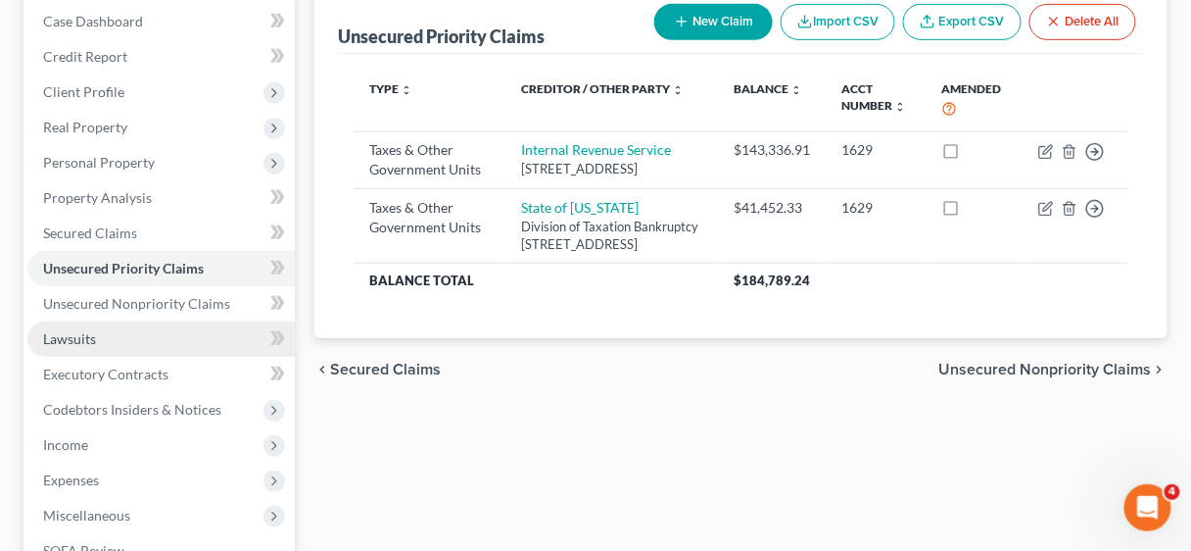
click at [101, 338] on link "Lawsuits" at bounding box center [160, 338] width 267 height 35
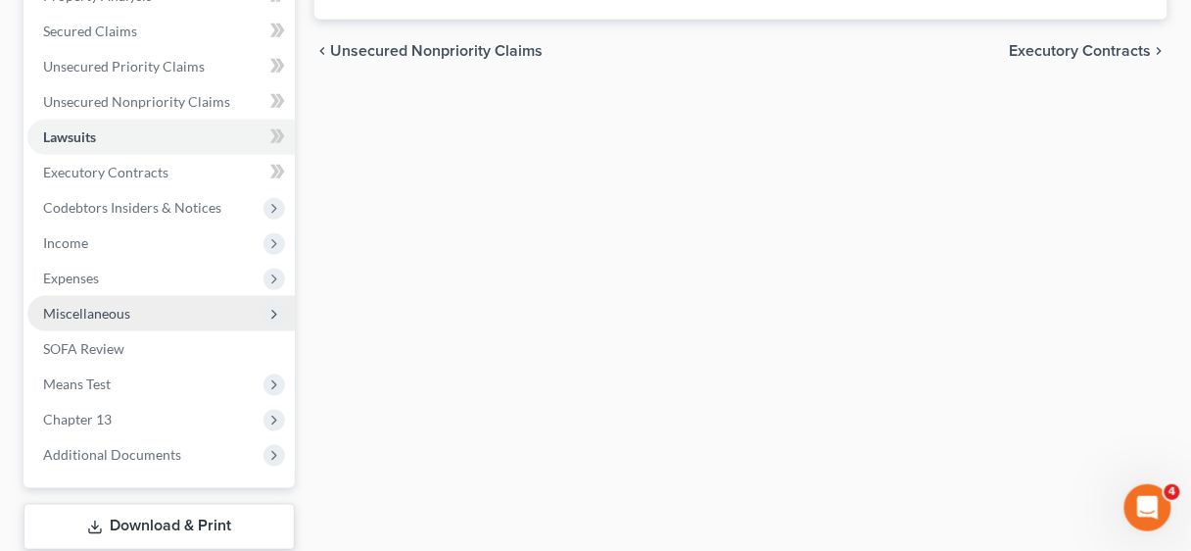
scroll to position [470, 0]
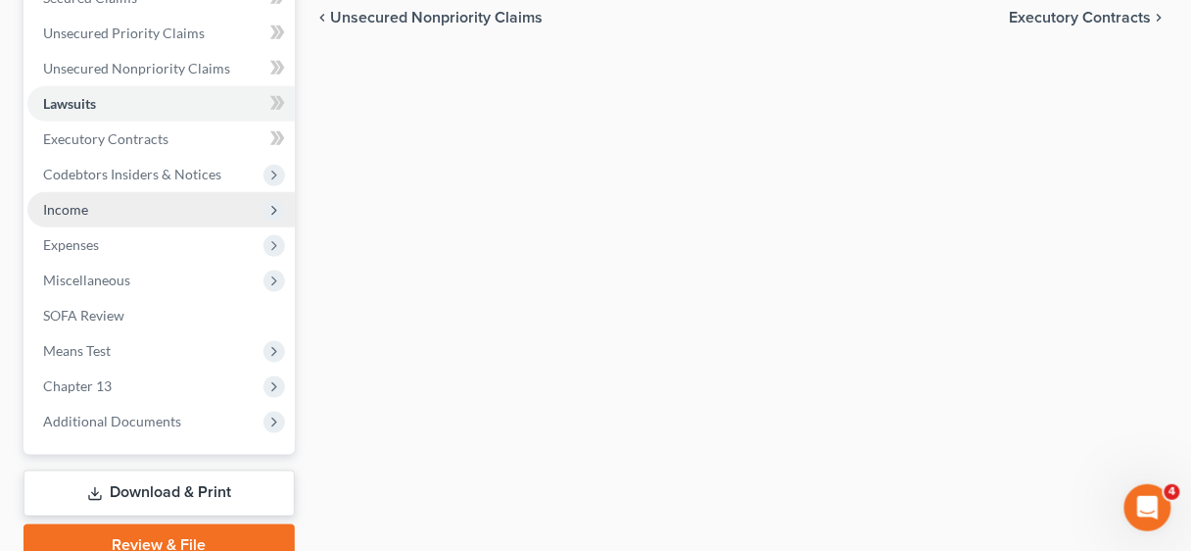
click at [84, 203] on span "Income" at bounding box center [65, 209] width 45 height 17
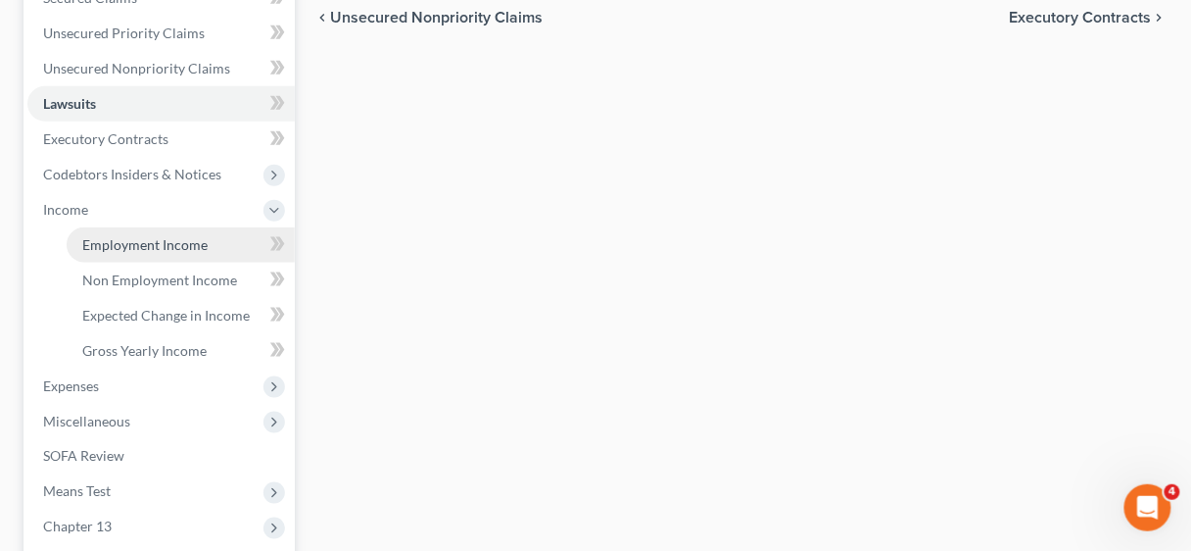
click at [137, 239] on span "Employment Income" at bounding box center [144, 244] width 125 height 17
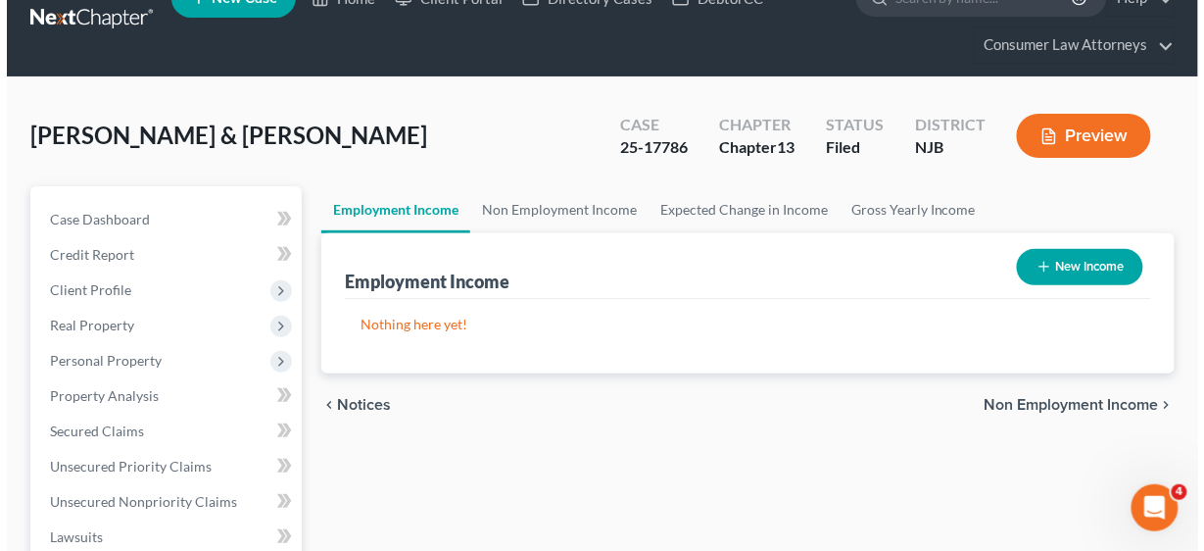
scroll to position [78, 0]
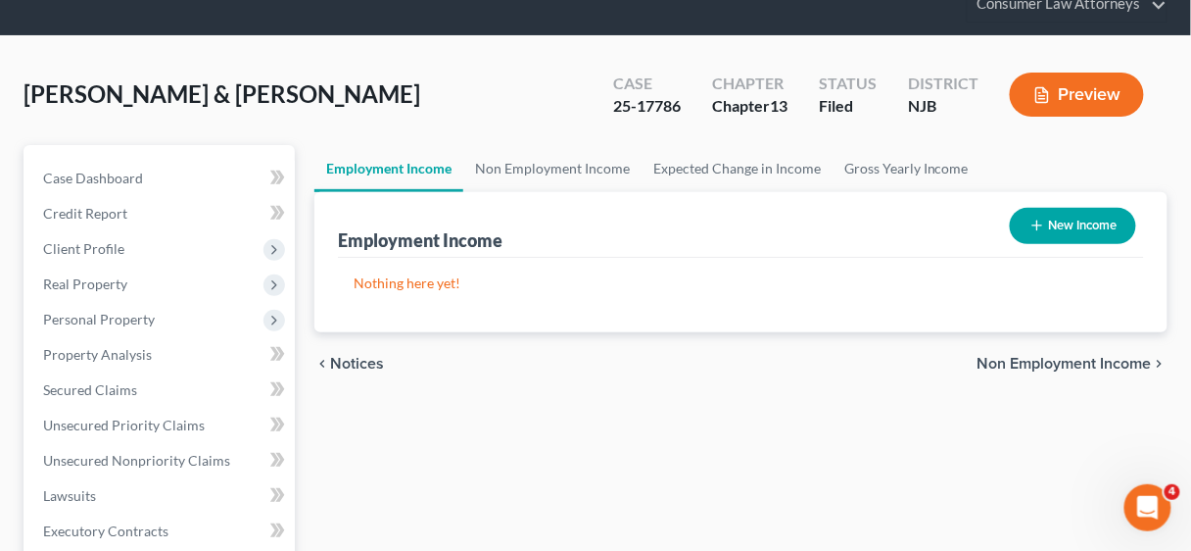
click at [1063, 212] on button "New Income" at bounding box center [1073, 226] width 126 height 36
select select "0"
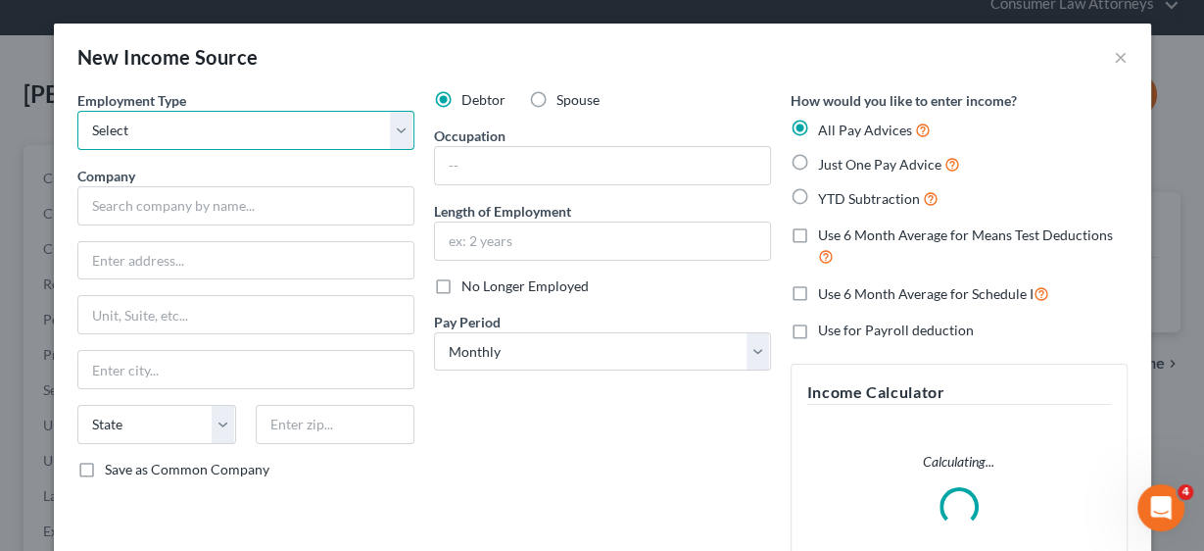
click at [395, 133] on select "Select Full or [DEMOGRAPHIC_DATA] Employment Self Employment" at bounding box center [245, 130] width 337 height 39
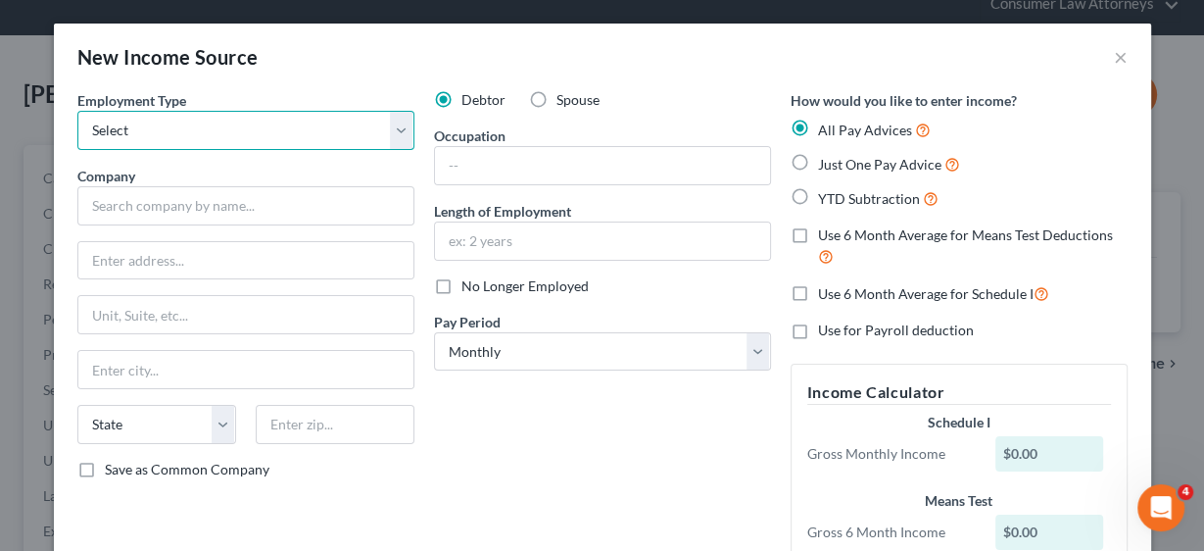
select select "0"
click at [77, 111] on select "Select Full or [DEMOGRAPHIC_DATA] Employment Self Employment" at bounding box center [245, 130] width 337 height 39
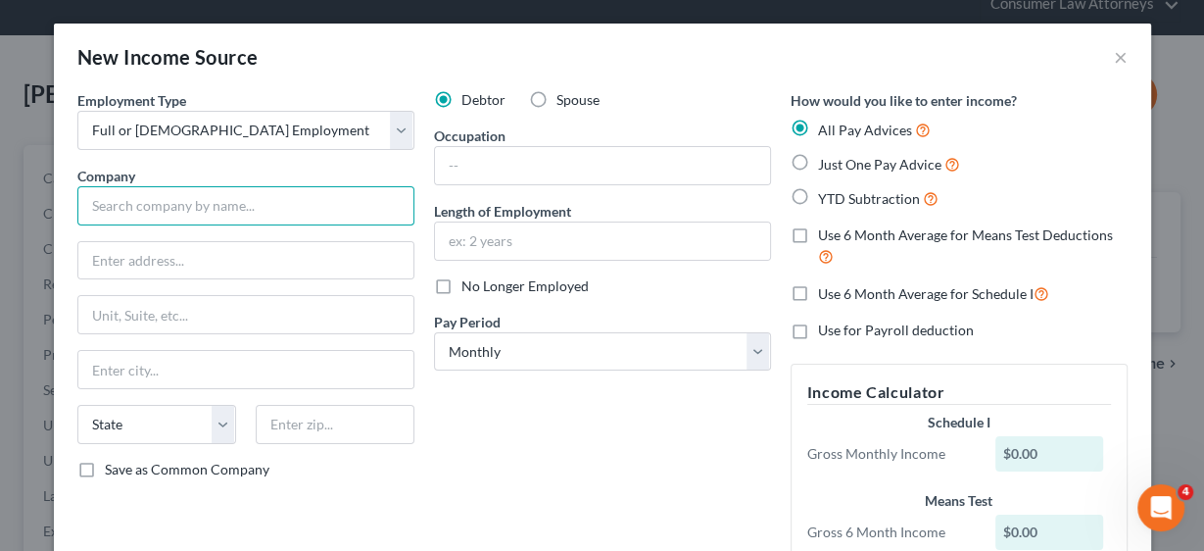
click at [254, 197] on input "text" at bounding box center [245, 205] width 337 height 39
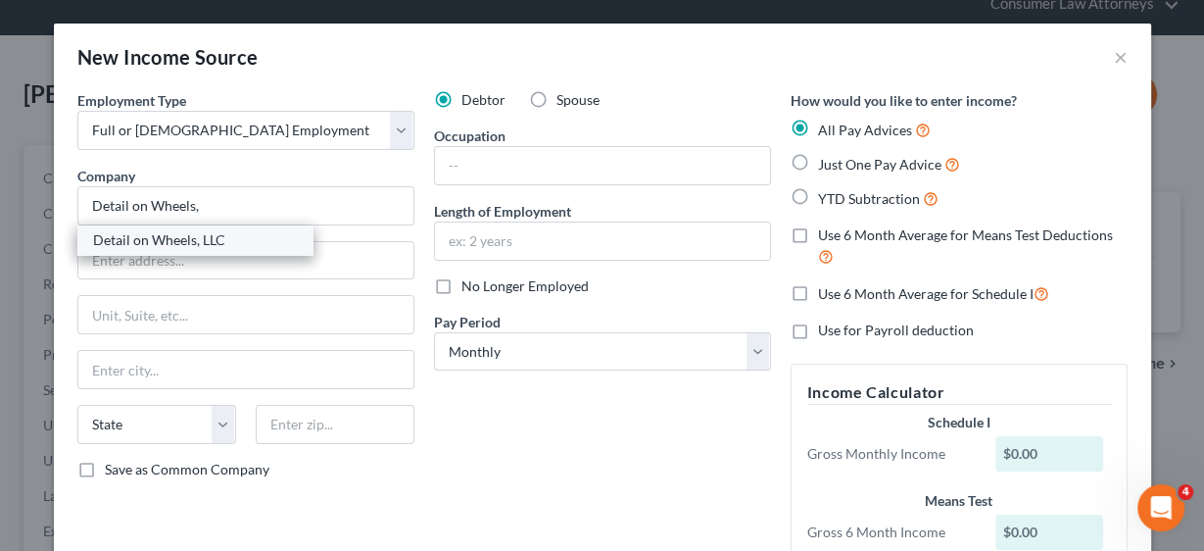
click at [215, 234] on div "Detail on Wheels, LLC" at bounding box center [195, 240] width 204 height 20
type input "Detail on Wheels, LLC"
type input "27 [PERSON_NAME][GEOGRAPHIC_DATA]"
type input "[GEOGRAPHIC_DATA]"
select select "33"
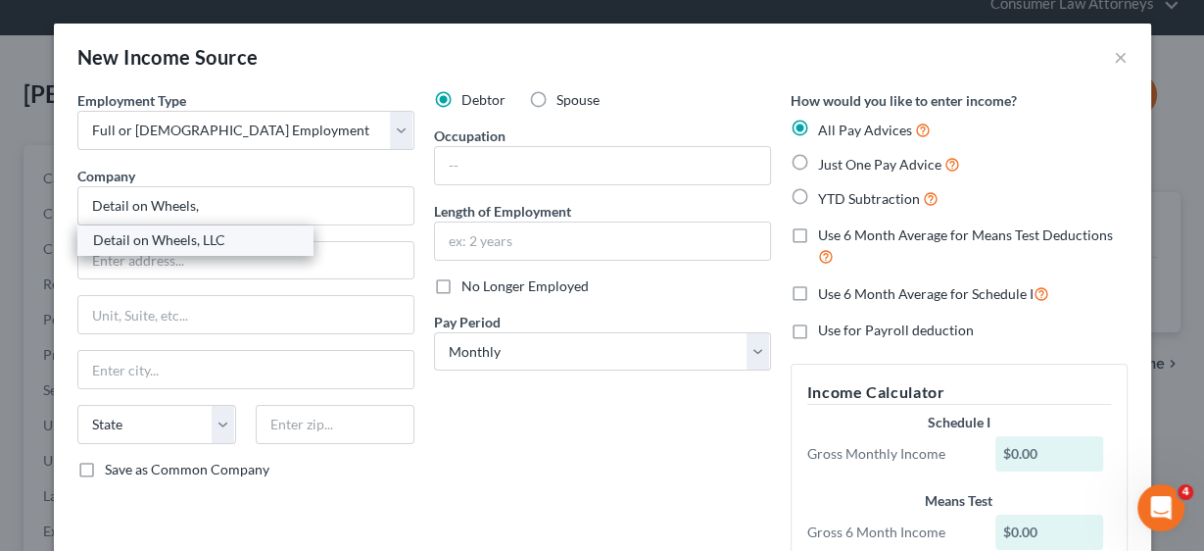
type input "07863"
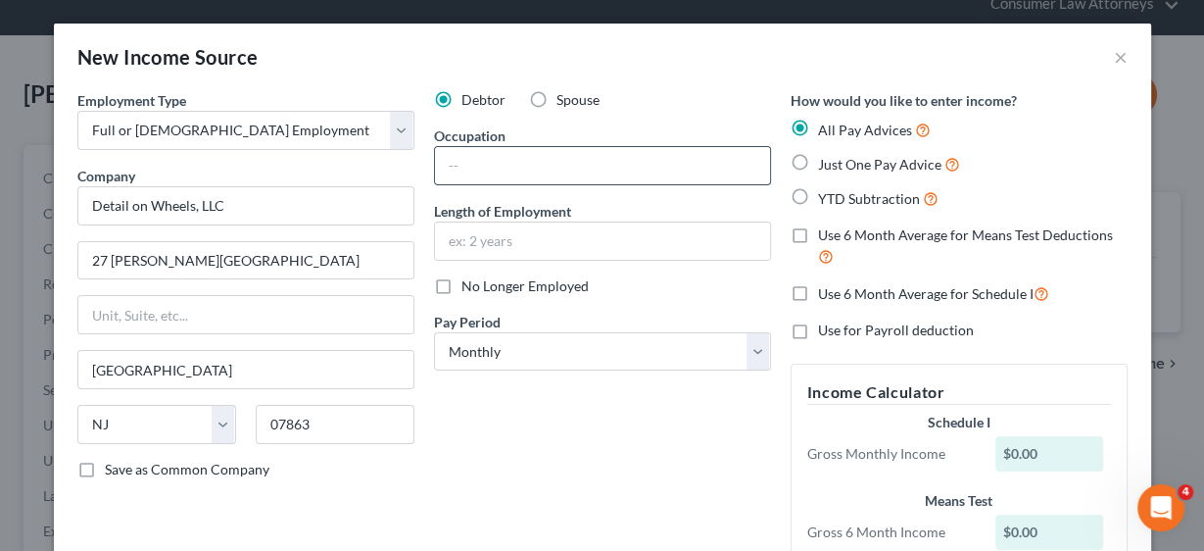
click at [454, 169] on input "text" at bounding box center [602, 165] width 335 height 37
click at [513, 169] on input "text" at bounding box center [602, 165] width 335 height 37
click at [467, 232] on input "text" at bounding box center [602, 240] width 335 height 37
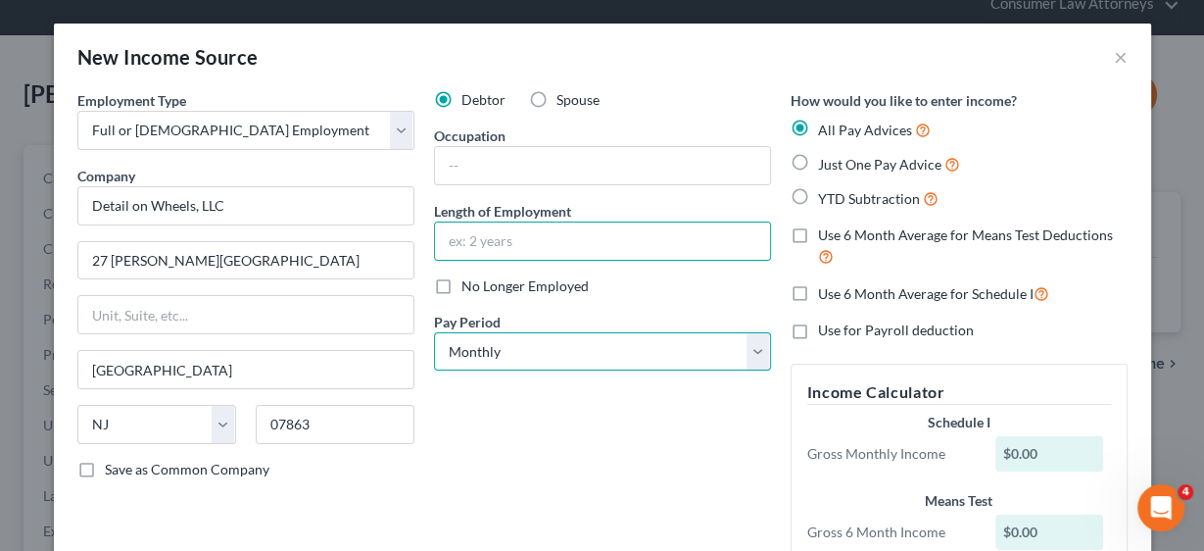
click at [749, 353] on select "Select Monthly Twice Monthly Every Other Week Weekly" at bounding box center [602, 351] width 337 height 39
select select "3"
click at [434, 332] on select "Select Monthly Twice Monthly Every Other Week Weekly" at bounding box center [602, 351] width 337 height 39
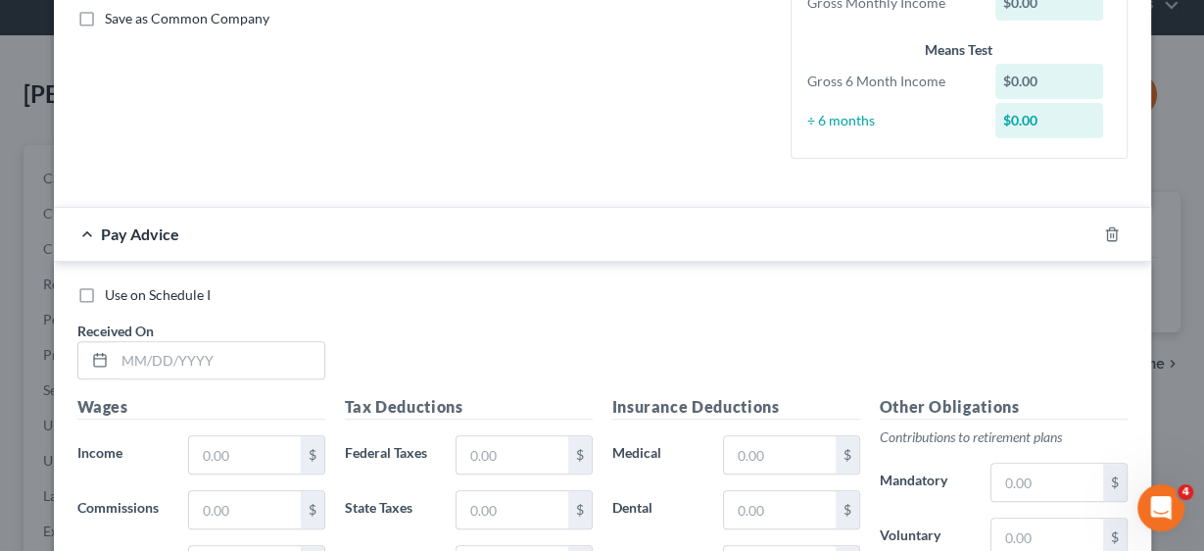
scroll to position [470, 0]
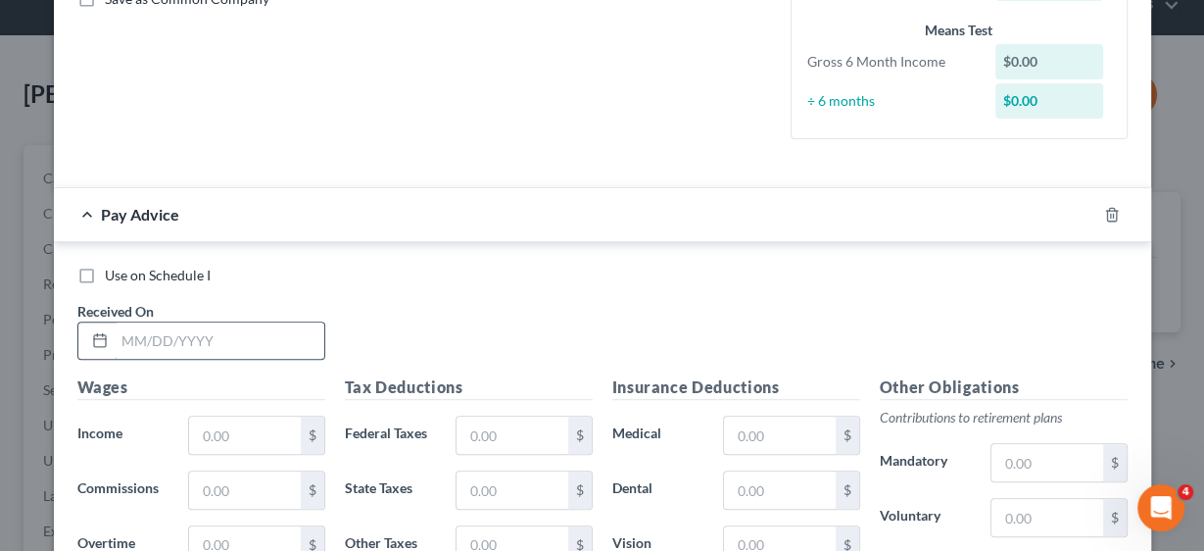
click at [165, 328] on input "text" at bounding box center [220, 340] width 210 height 37
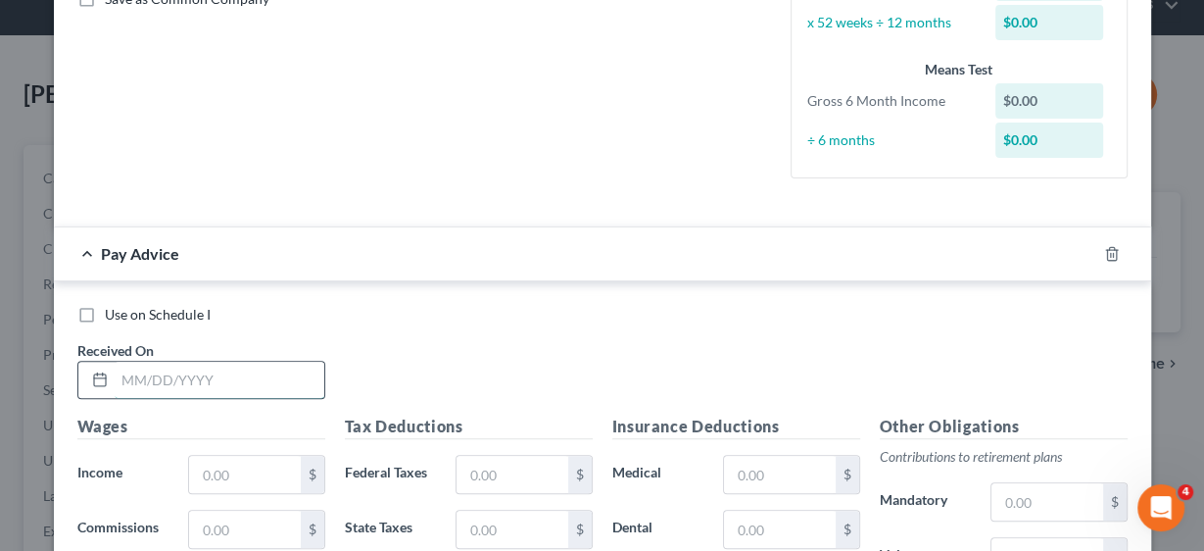
click at [169, 382] on input "text" at bounding box center [220, 380] width 210 height 37
type input "[DATE]"
click at [261, 468] on input "text" at bounding box center [244, 474] width 111 height 37
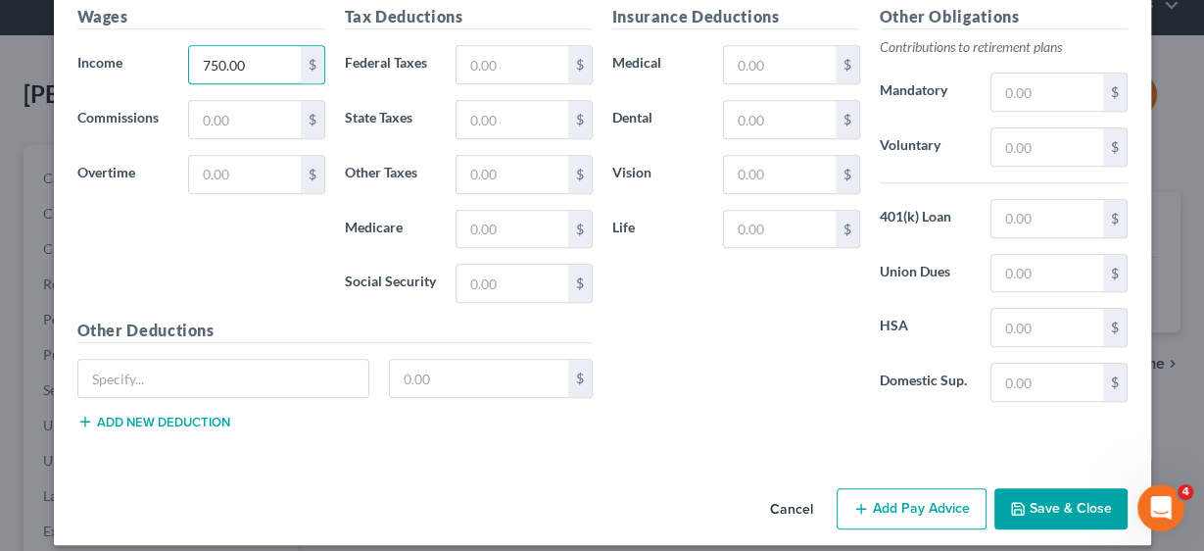
scroll to position [889, 0]
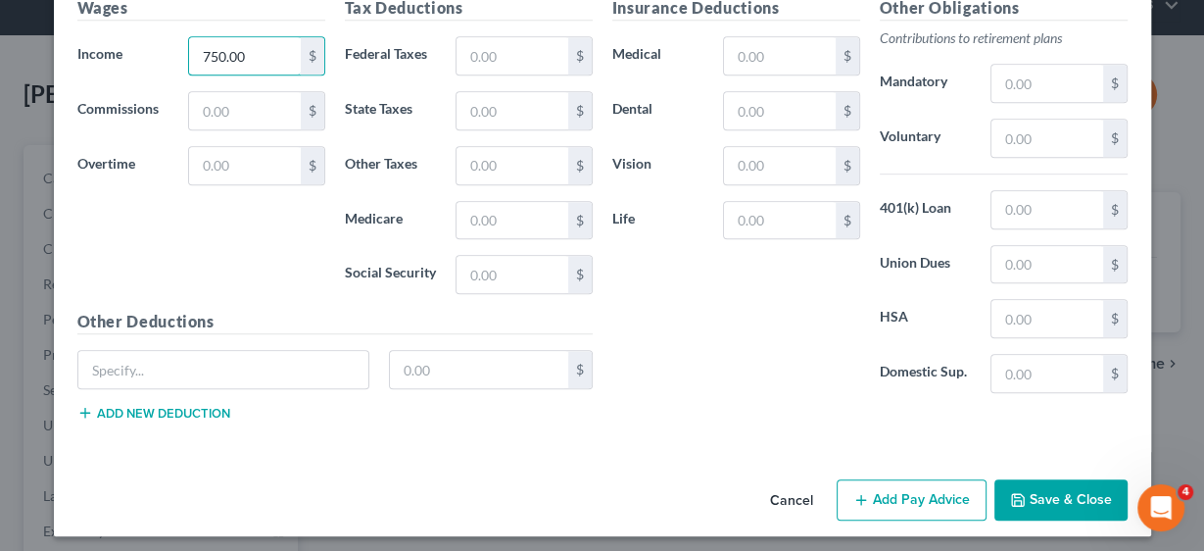
type input "750.00"
click at [912, 485] on button "Add Pay Advice" at bounding box center [912, 499] width 150 height 41
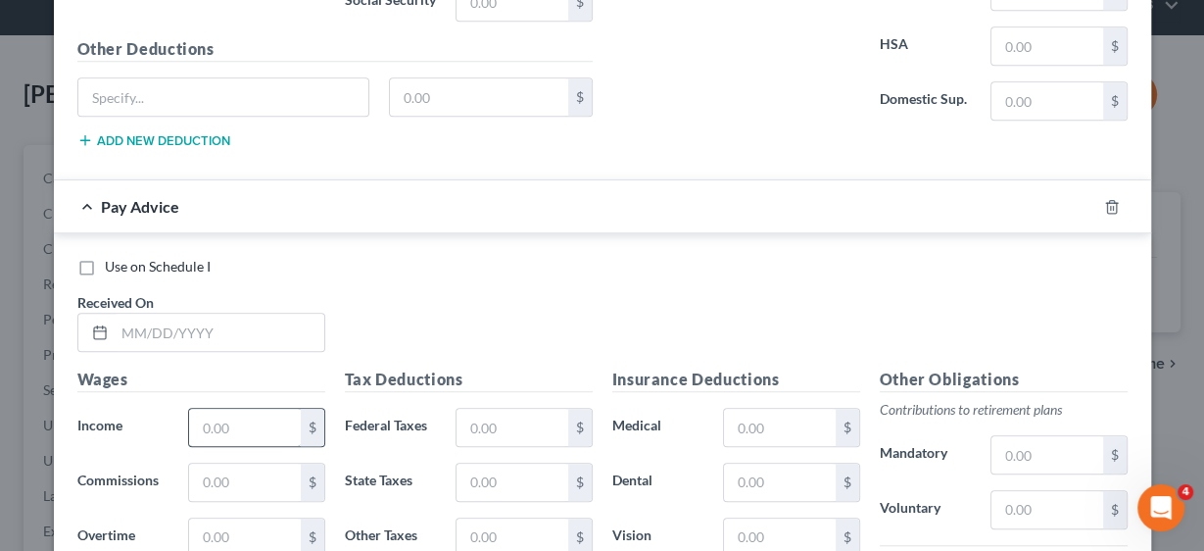
scroll to position [1202, 0]
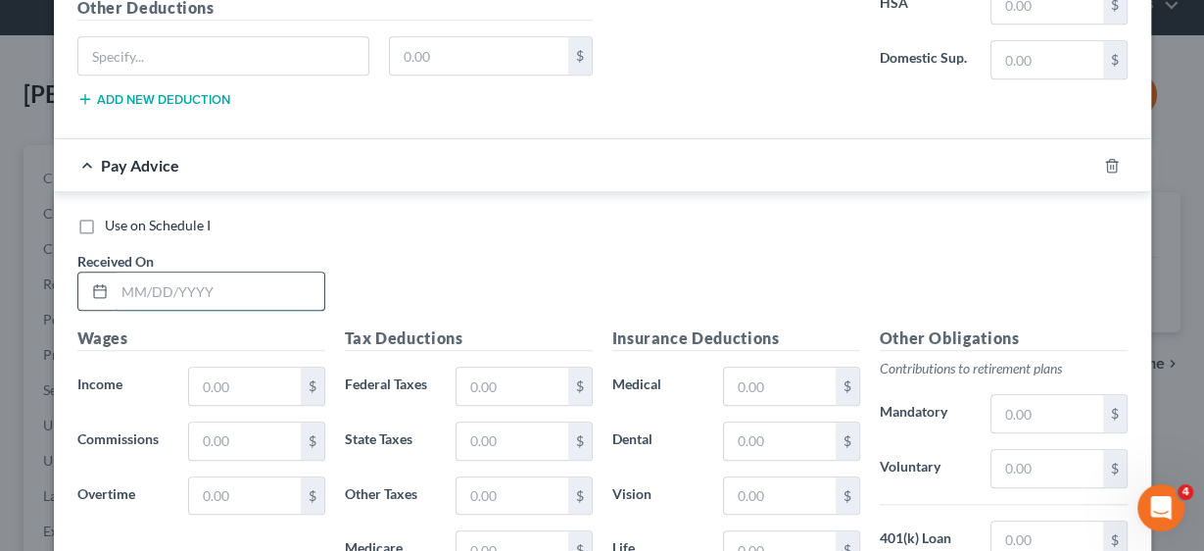
click at [193, 285] on input "text" at bounding box center [220, 290] width 210 height 37
type input "[DATE]"
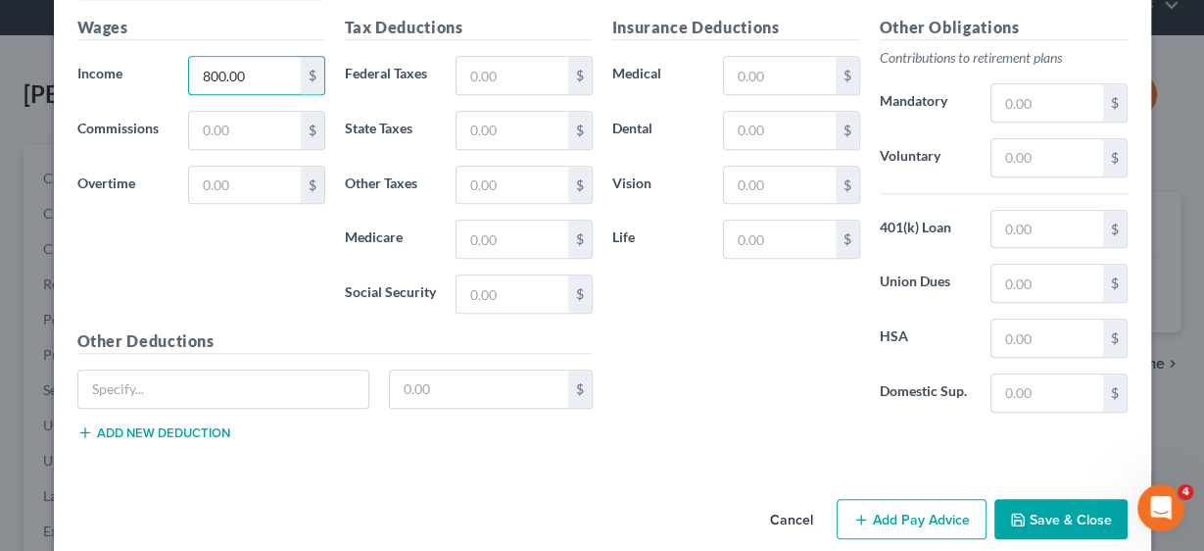
scroll to position [1526, 0]
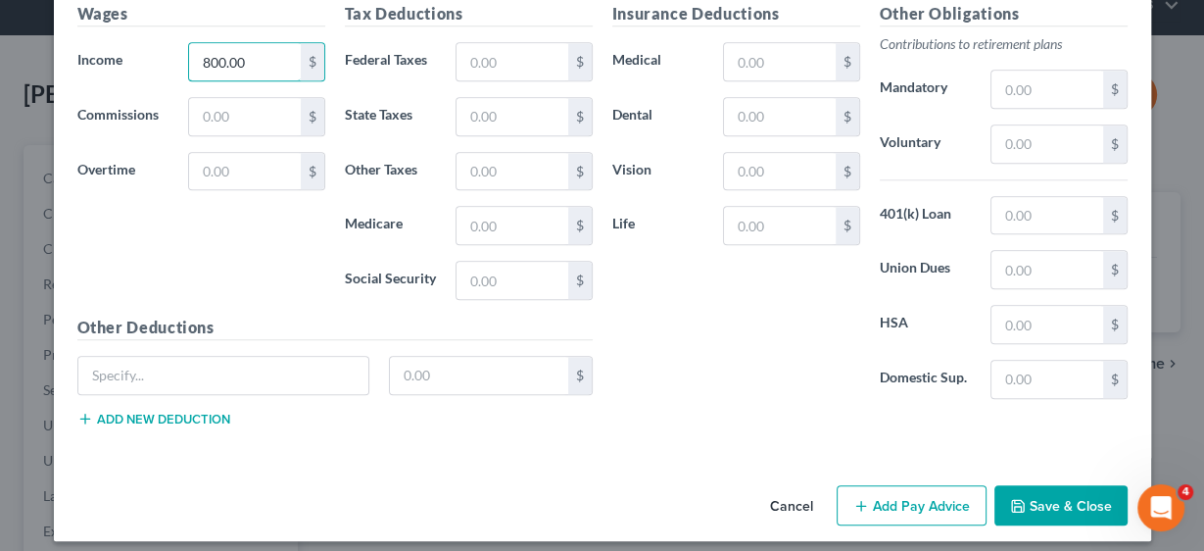
type input "800.00"
click at [941, 485] on button "Add Pay Advice" at bounding box center [912, 505] width 150 height 41
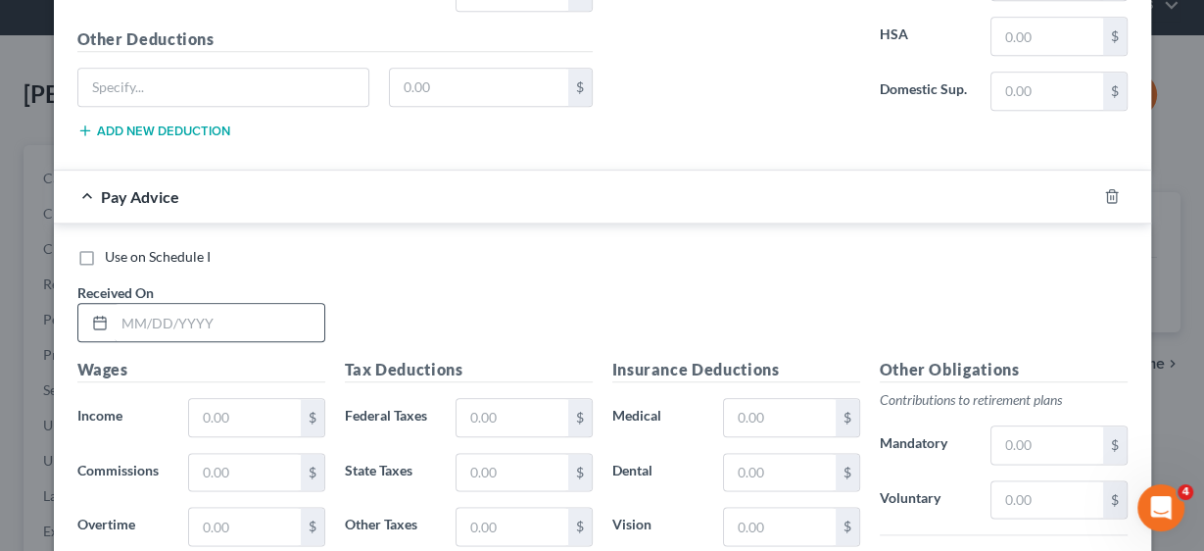
scroll to position [1840, 0]
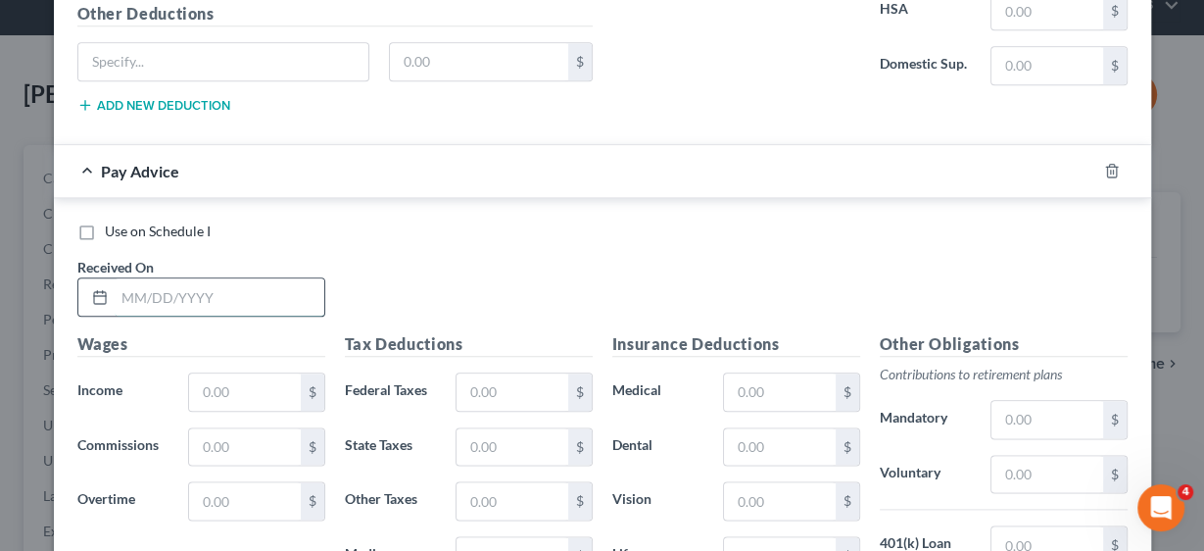
click at [183, 278] on input "text" at bounding box center [220, 296] width 210 height 37
type input "[DATE]"
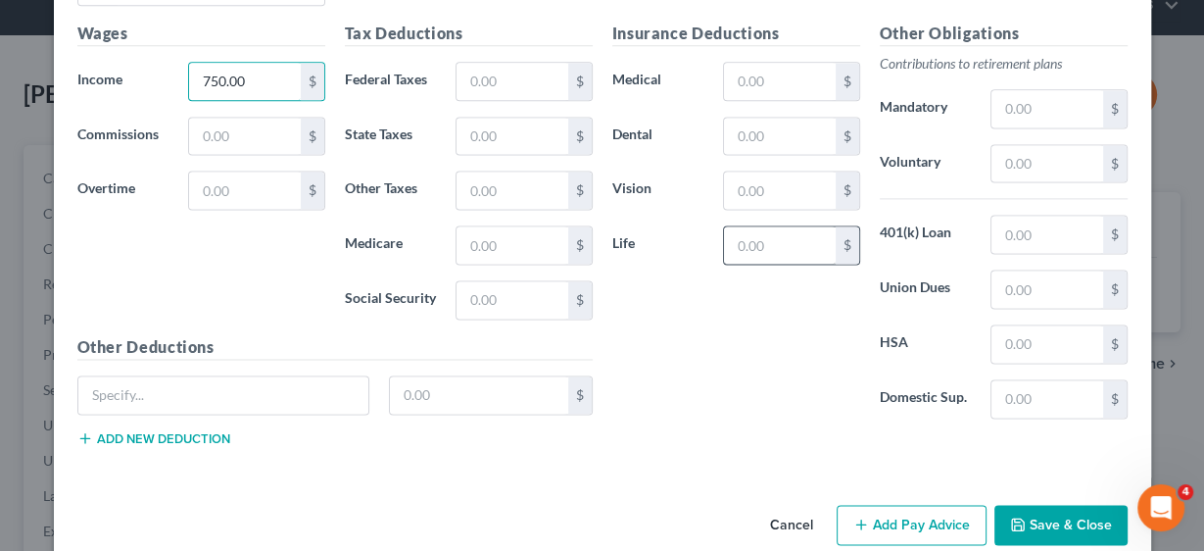
scroll to position [2163, 0]
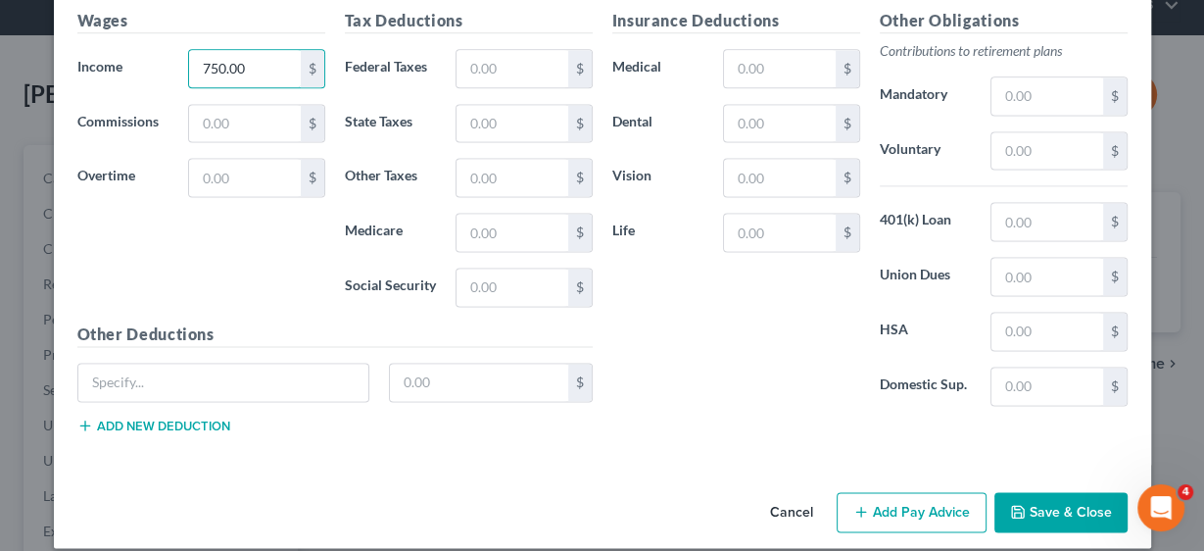
type input "750.00"
click at [933, 492] on button "Add Pay Advice" at bounding box center [912, 512] width 150 height 41
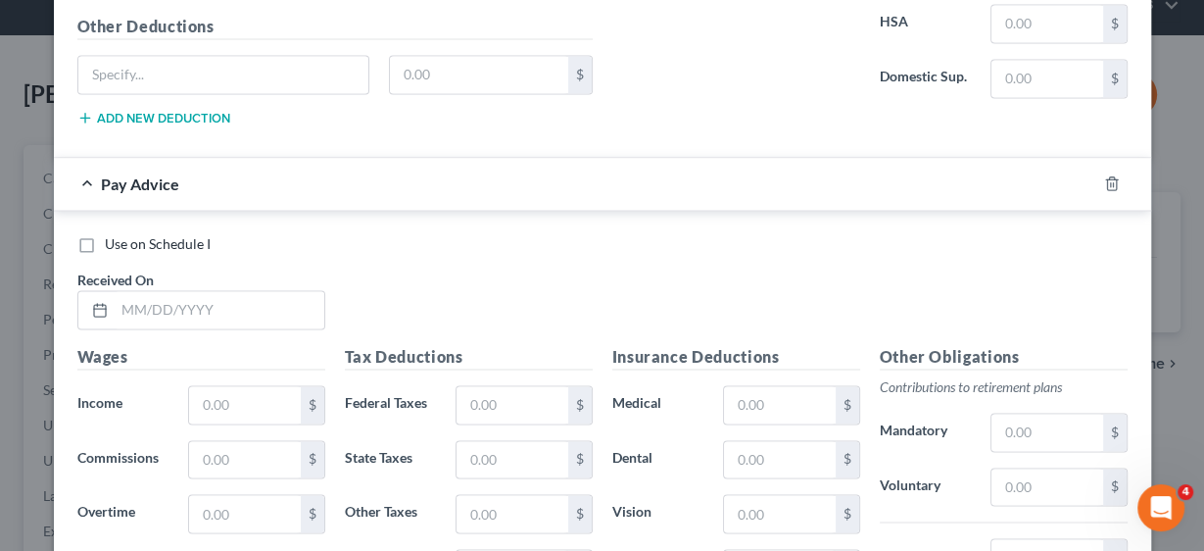
scroll to position [2477, 0]
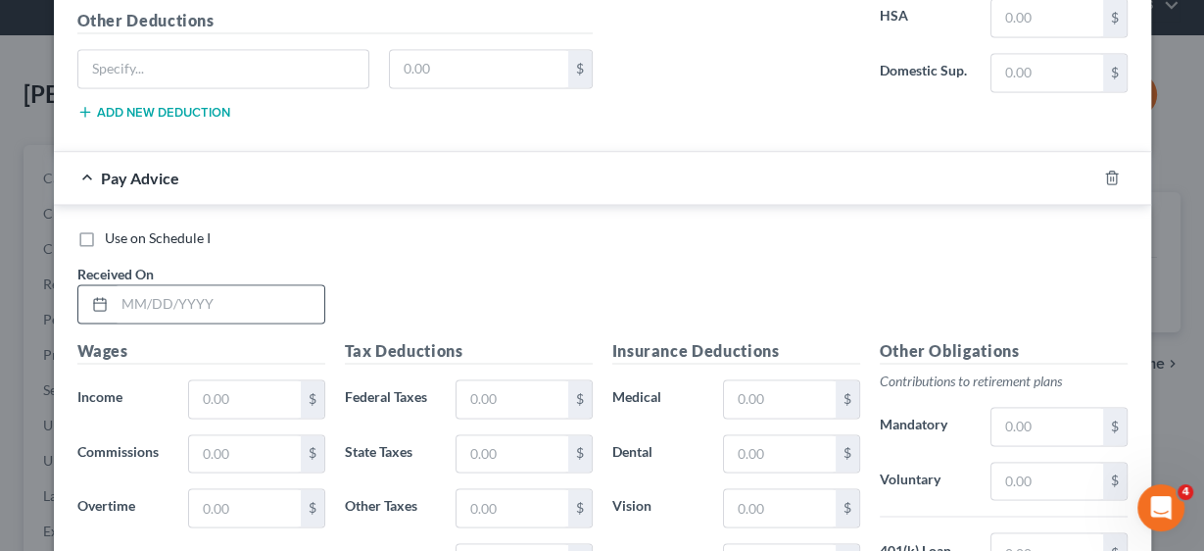
click at [106, 285] on div at bounding box center [96, 303] width 36 height 37
click at [138, 290] on input "text" at bounding box center [220, 303] width 210 height 37
type input "[DATE]"
click at [220, 380] on input "text" at bounding box center [244, 398] width 111 height 37
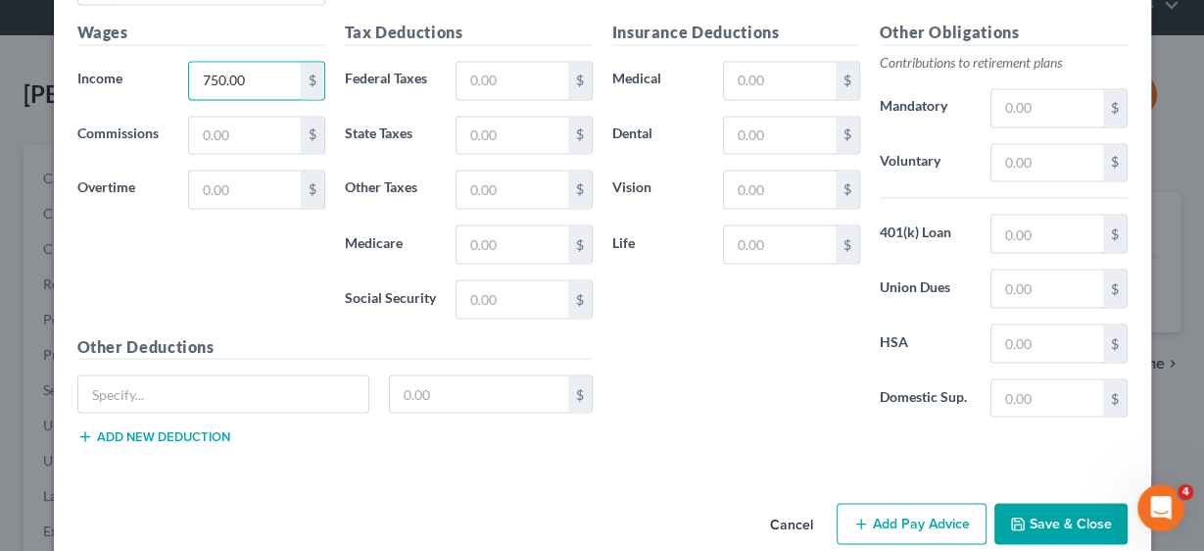
scroll to position [2800, 0]
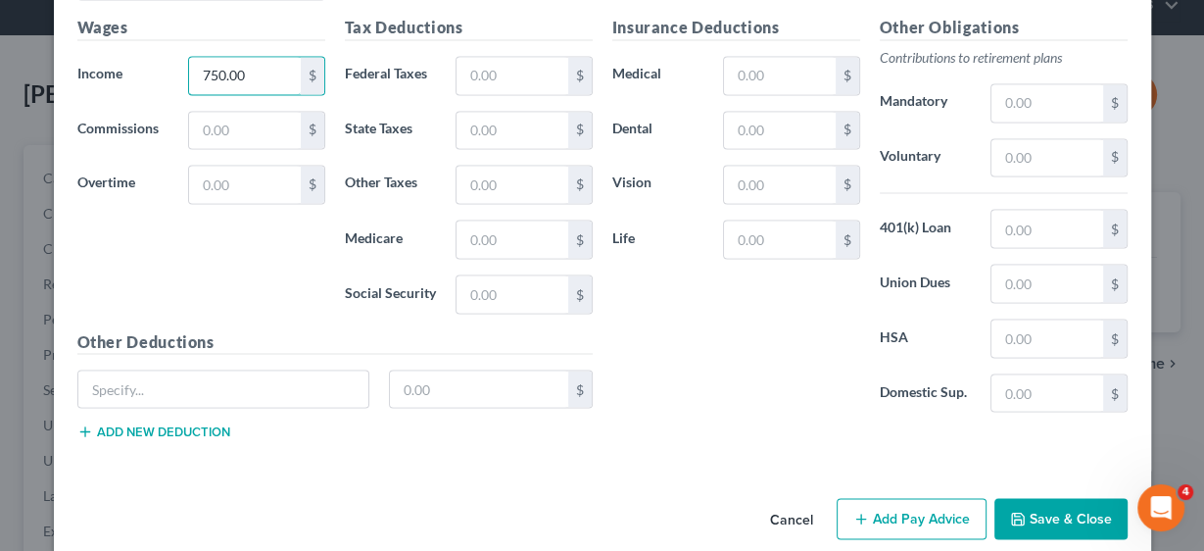
type input "750.00"
click at [939, 498] on button "Add Pay Advice" at bounding box center [912, 518] width 150 height 41
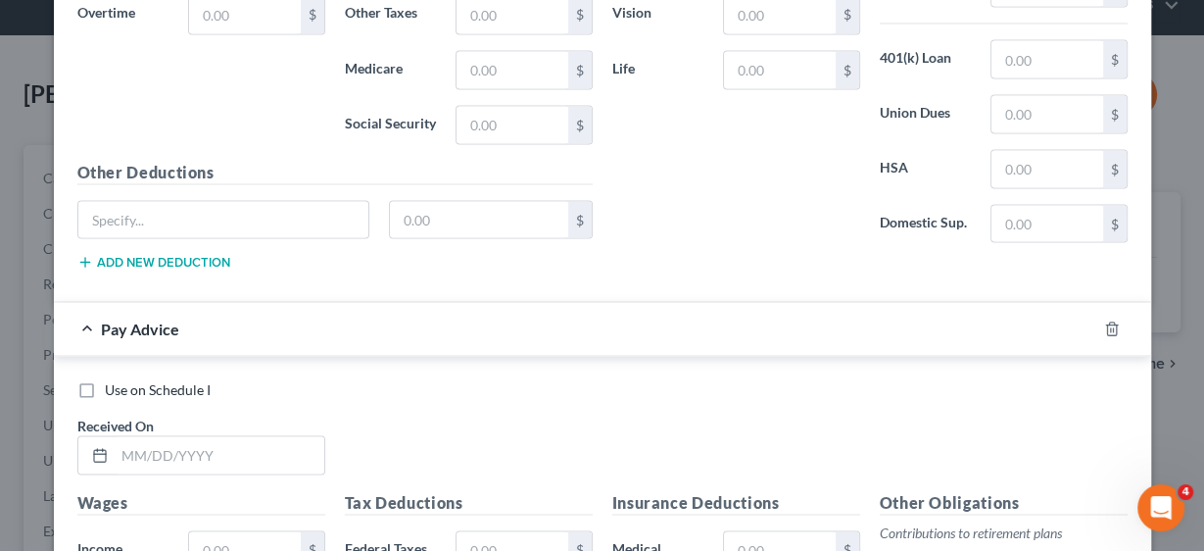
scroll to position [3192, 0]
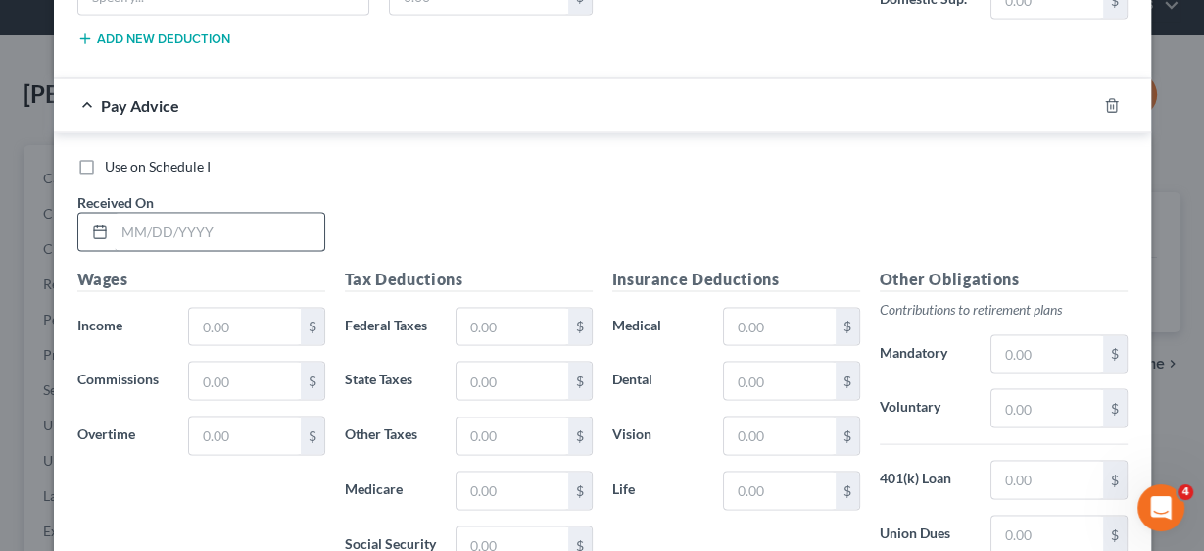
drag, startPoint x: 222, startPoint y: 232, endPoint x: 217, endPoint y: 216, distance: 17.7
click at [217, 216] on div "Use on Schedule I Received On *" at bounding box center [603, 212] width 1070 height 111
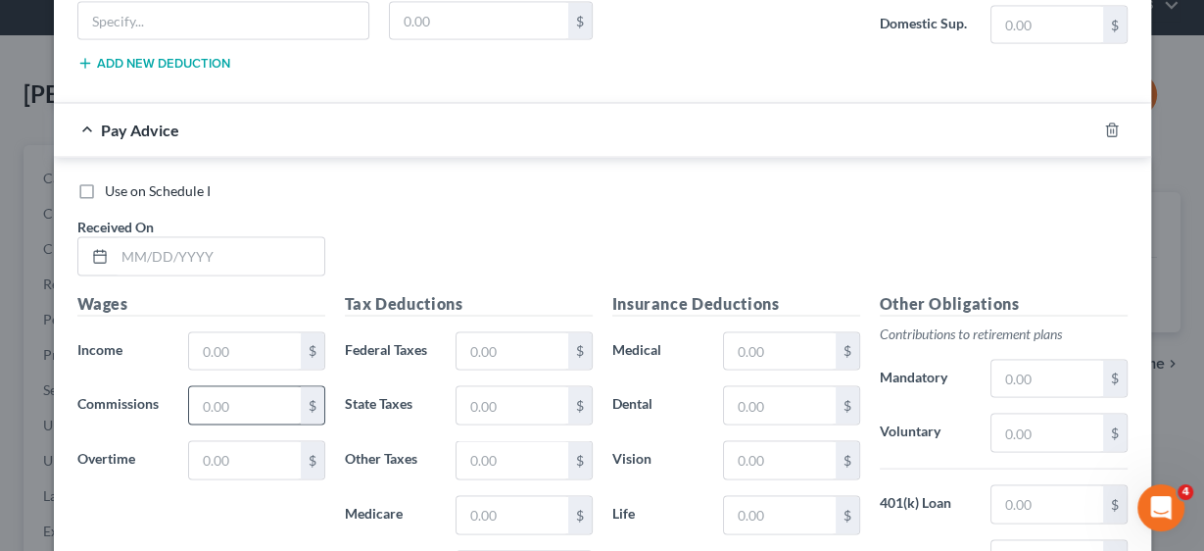
scroll to position [3292, 0]
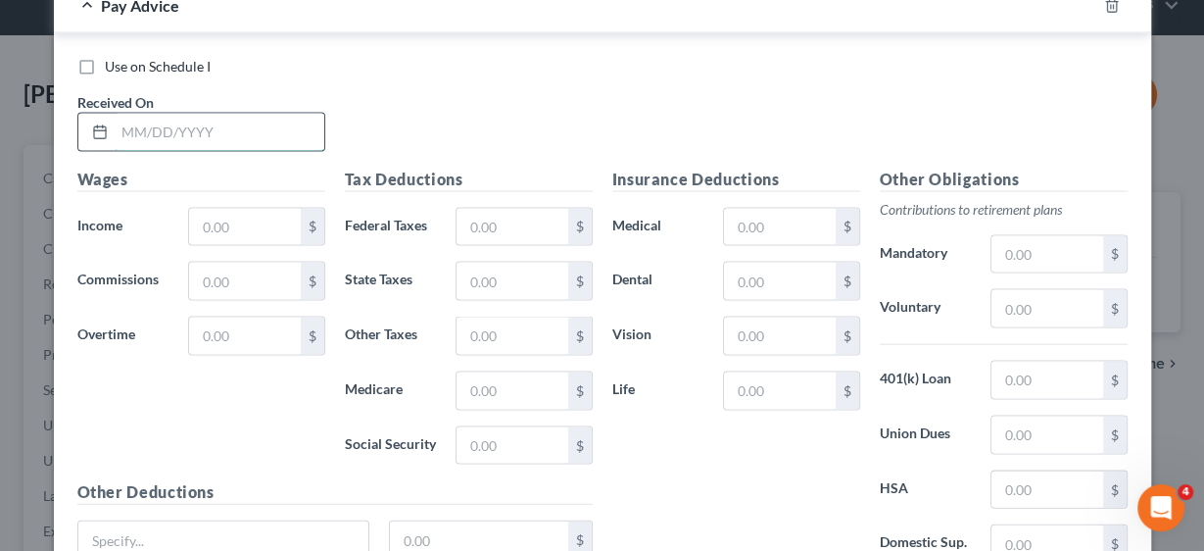
click at [175, 114] on input "text" at bounding box center [220, 132] width 210 height 37
type input "[DATE]"
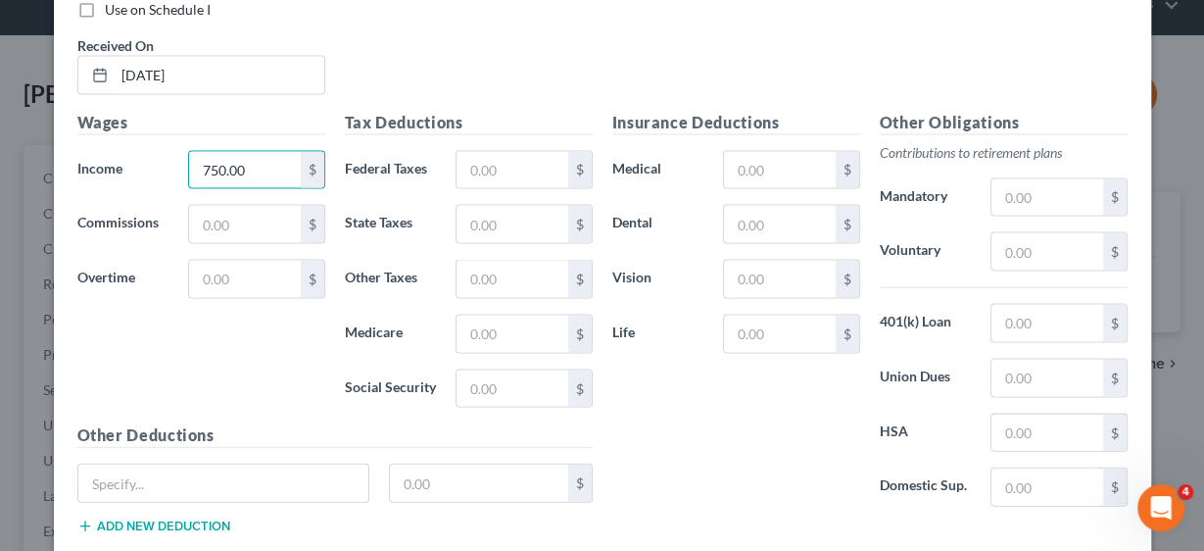
scroll to position [3438, 0]
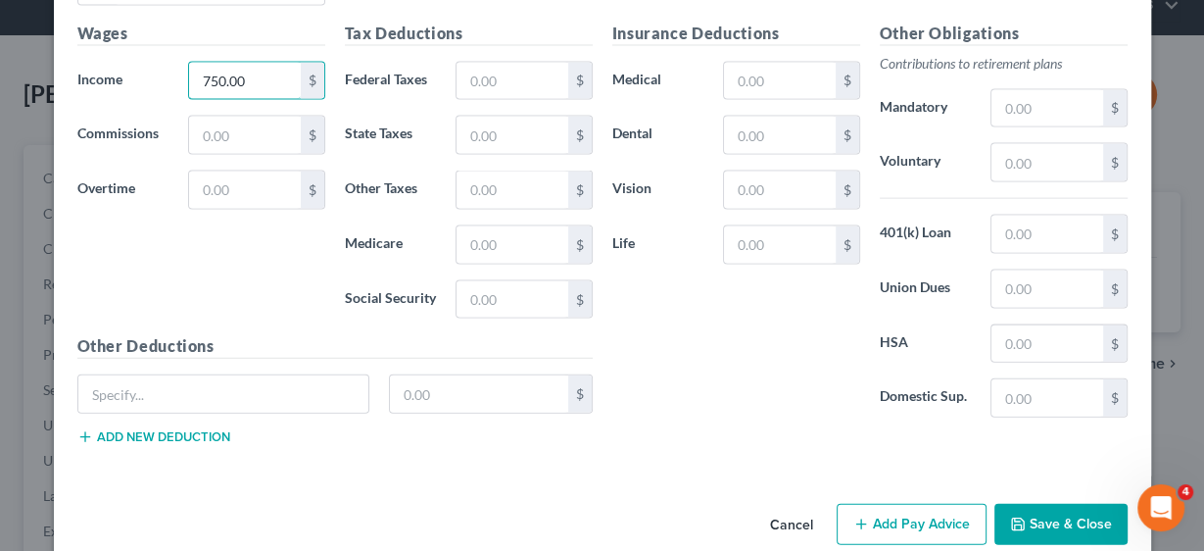
type input "750.00"
click at [905, 504] on button "Add Pay Advice" at bounding box center [912, 524] width 150 height 41
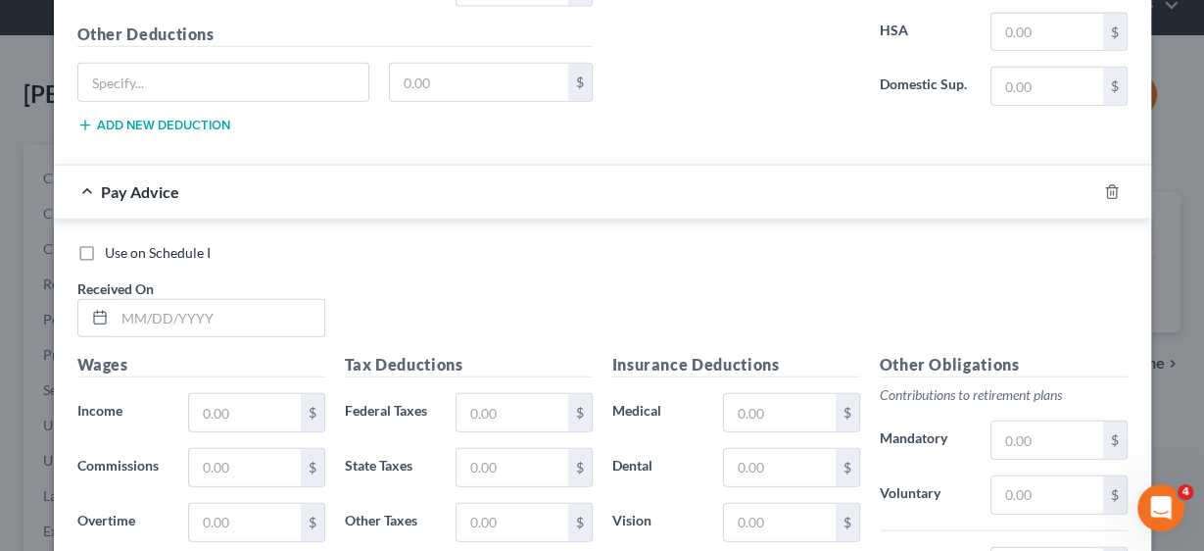
scroll to position [3751, 0]
click at [199, 298] on input "text" at bounding box center [220, 316] width 210 height 37
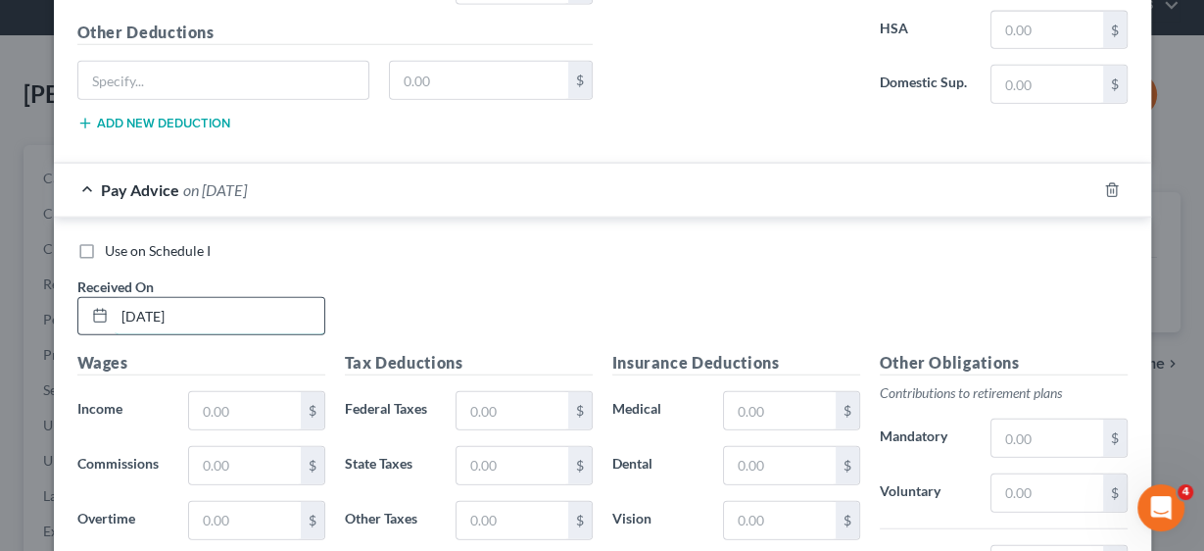
type input "[DATE]"
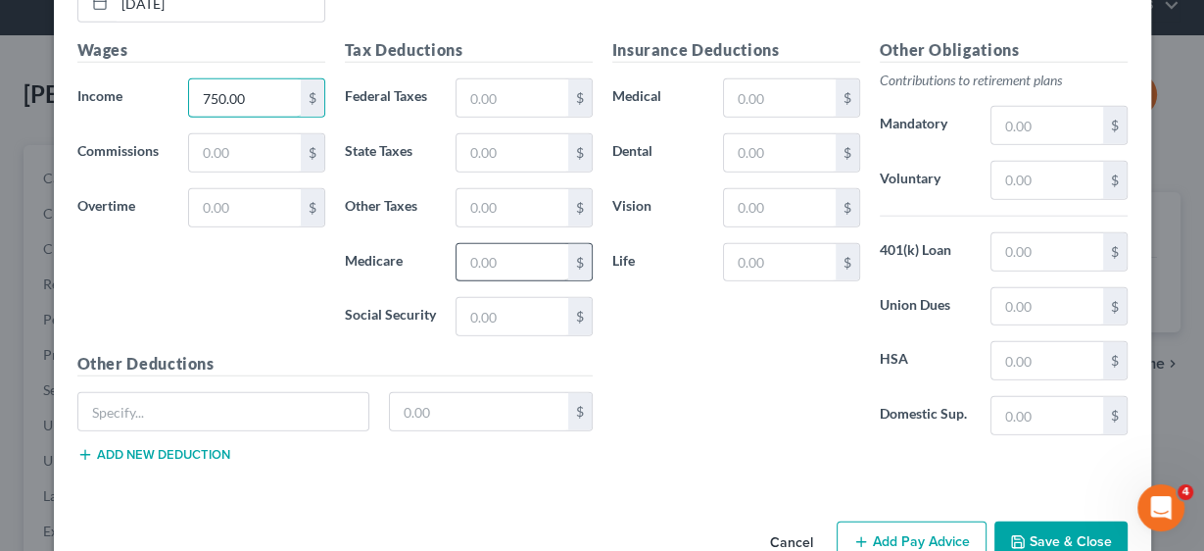
scroll to position [4075, 0]
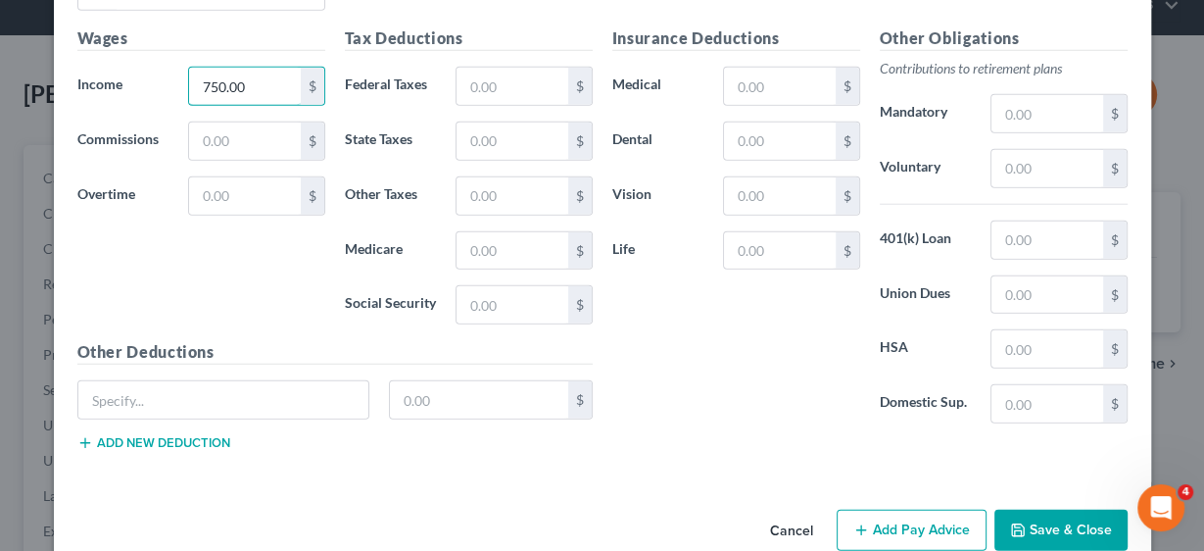
type input "750.00"
click at [940, 509] on button "Add Pay Advice" at bounding box center [912, 529] width 150 height 41
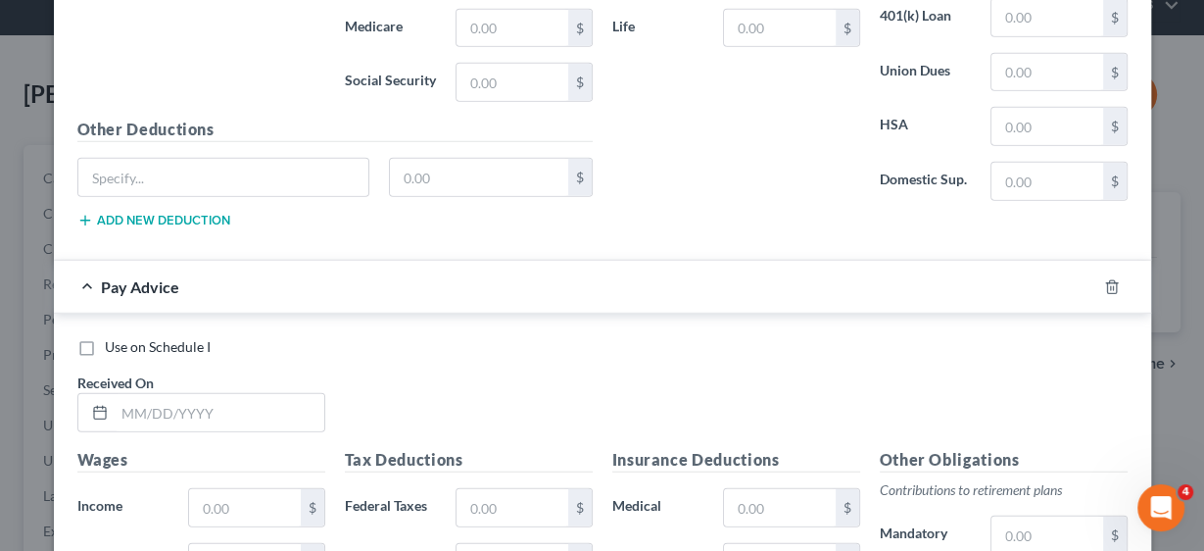
scroll to position [4311, 0]
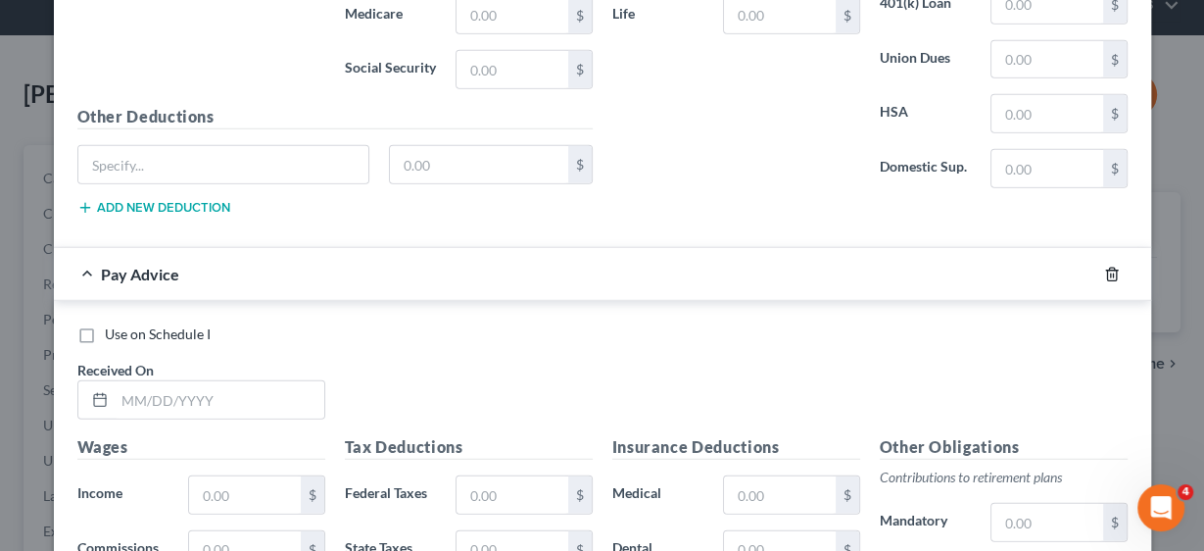
click at [1104, 266] on icon "button" at bounding box center [1112, 274] width 16 height 16
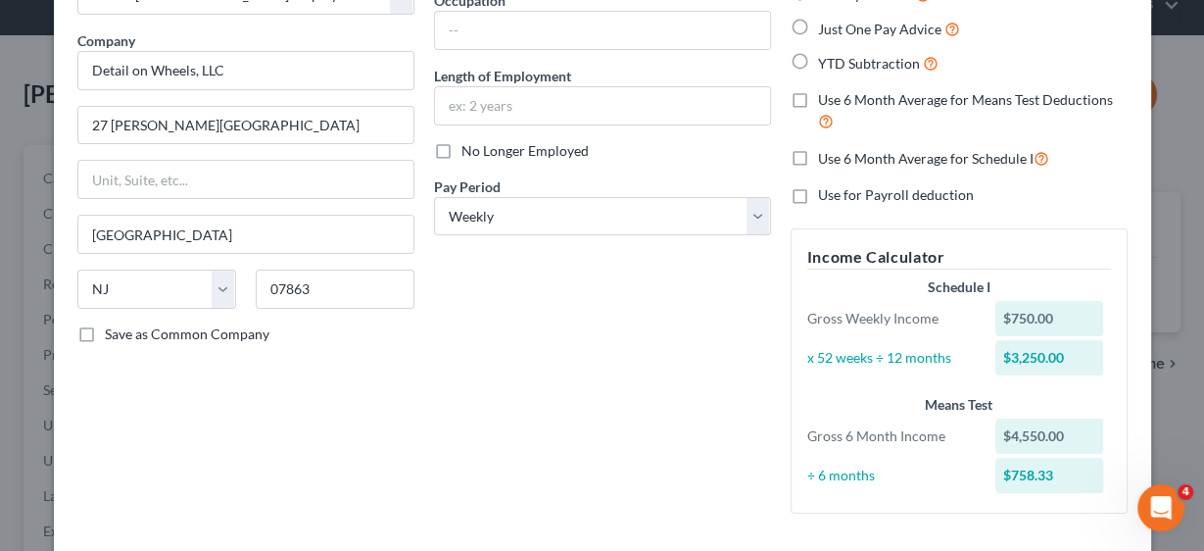
scroll to position [0, 0]
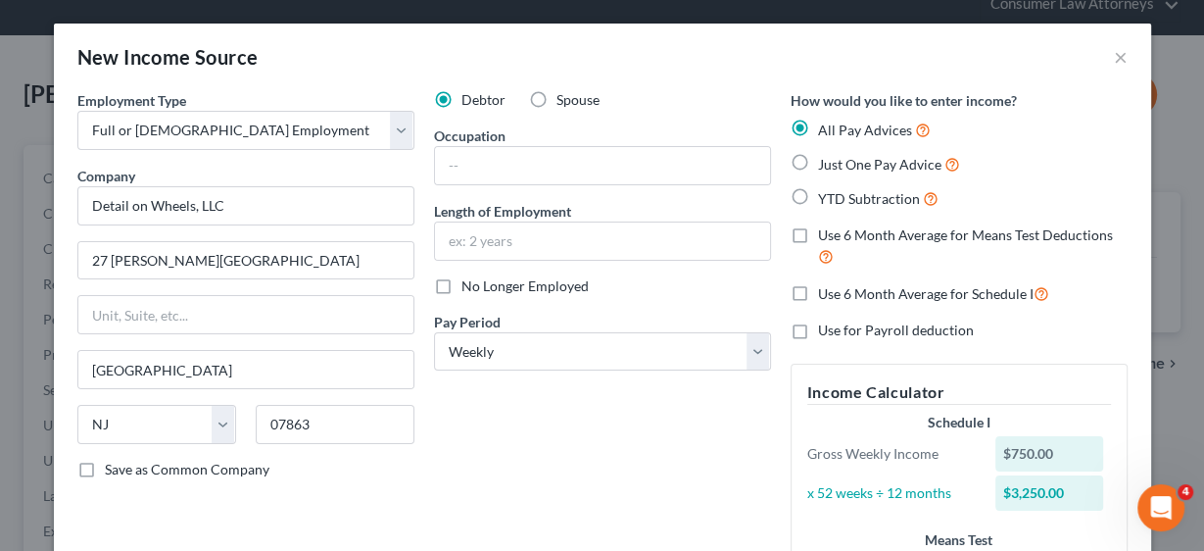
click at [818, 234] on label "Use 6 Month Average for Means Test Deductions" at bounding box center [973, 246] width 310 height 42
click at [826, 234] on input "Use 6 Month Average for Means Test Deductions" at bounding box center [832, 231] width 13 height 13
checkbox input "true"
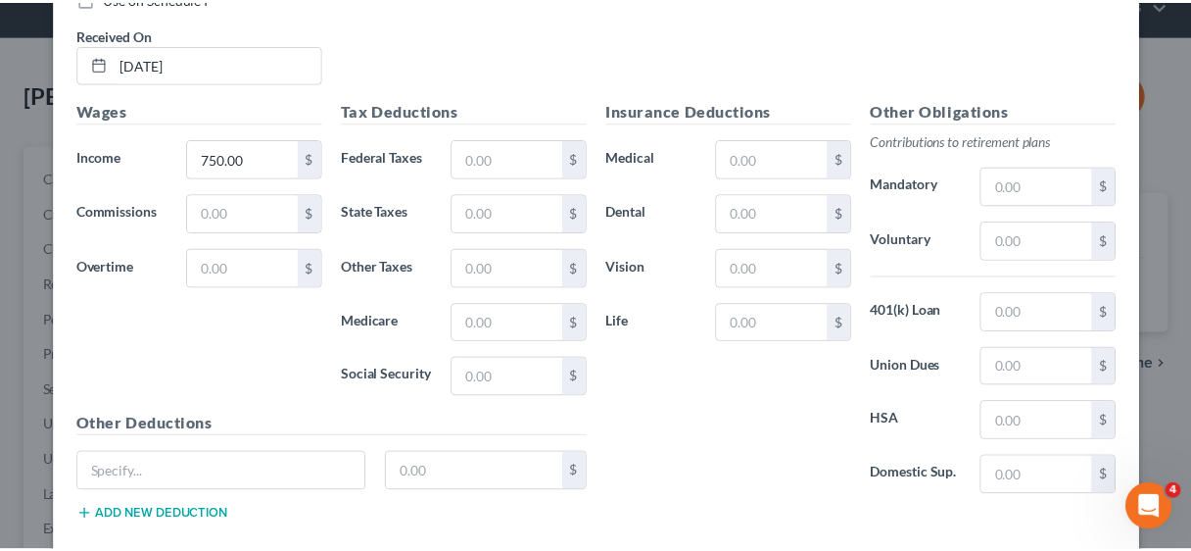
scroll to position [4075, 0]
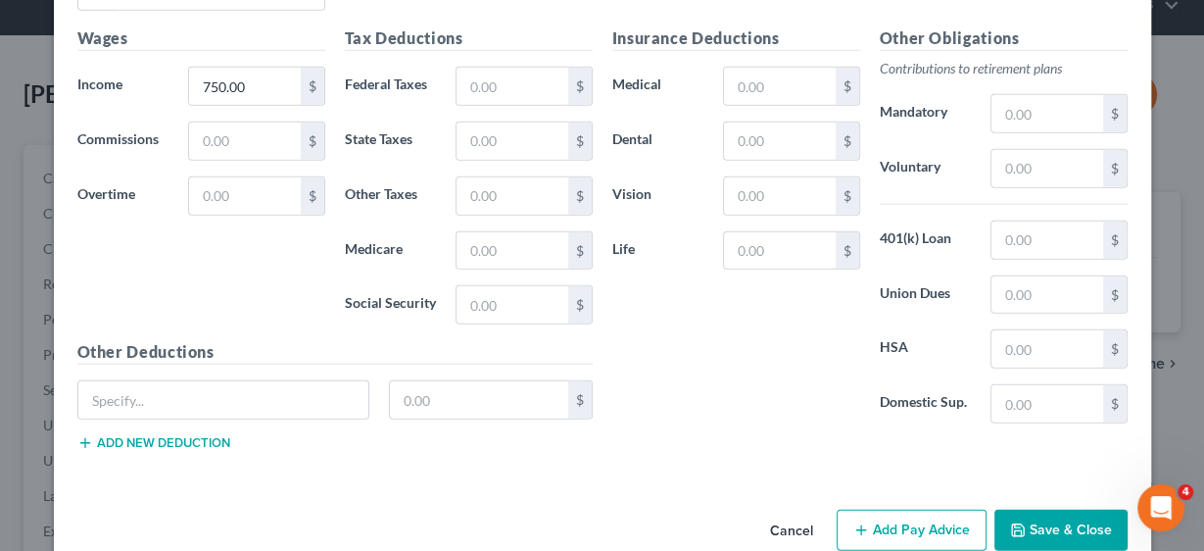
click at [1080, 509] on button "Save & Close" at bounding box center [1060, 529] width 133 height 41
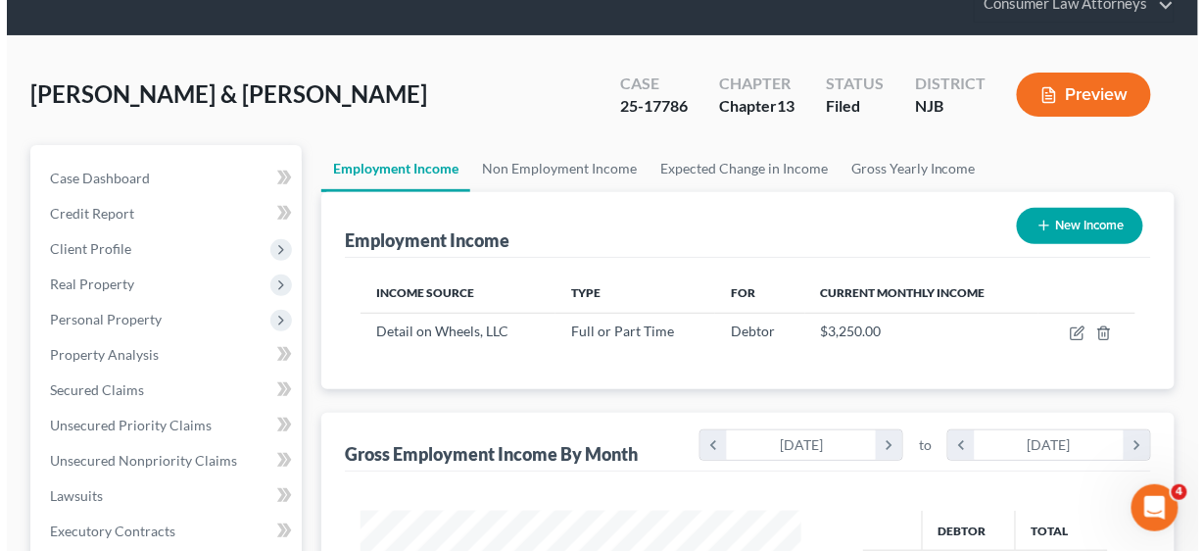
scroll to position [348, 475]
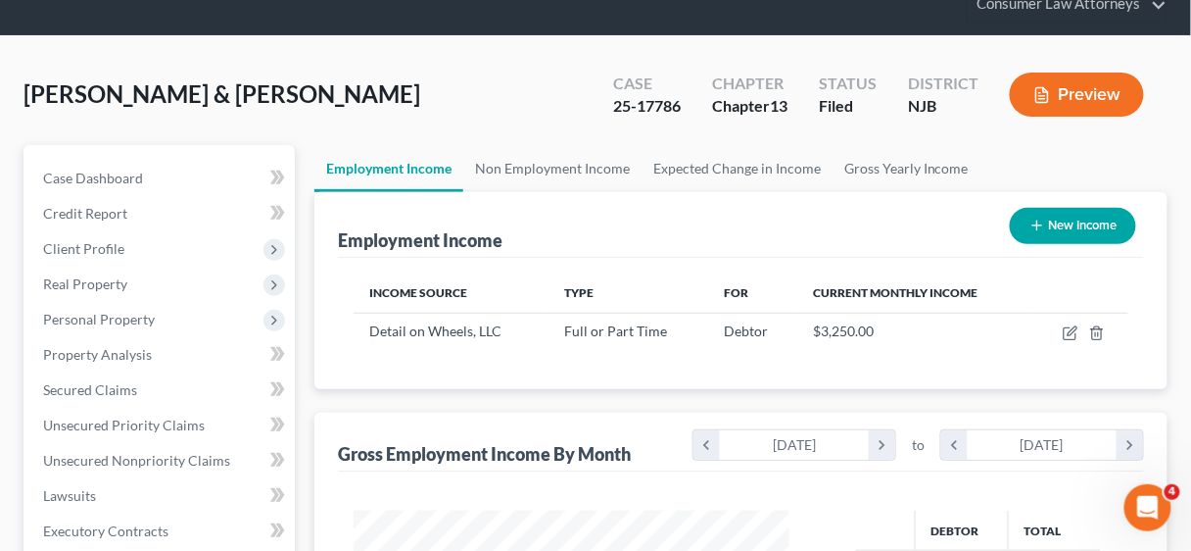
click at [1067, 218] on button "New Income" at bounding box center [1073, 226] width 126 height 36
select select "0"
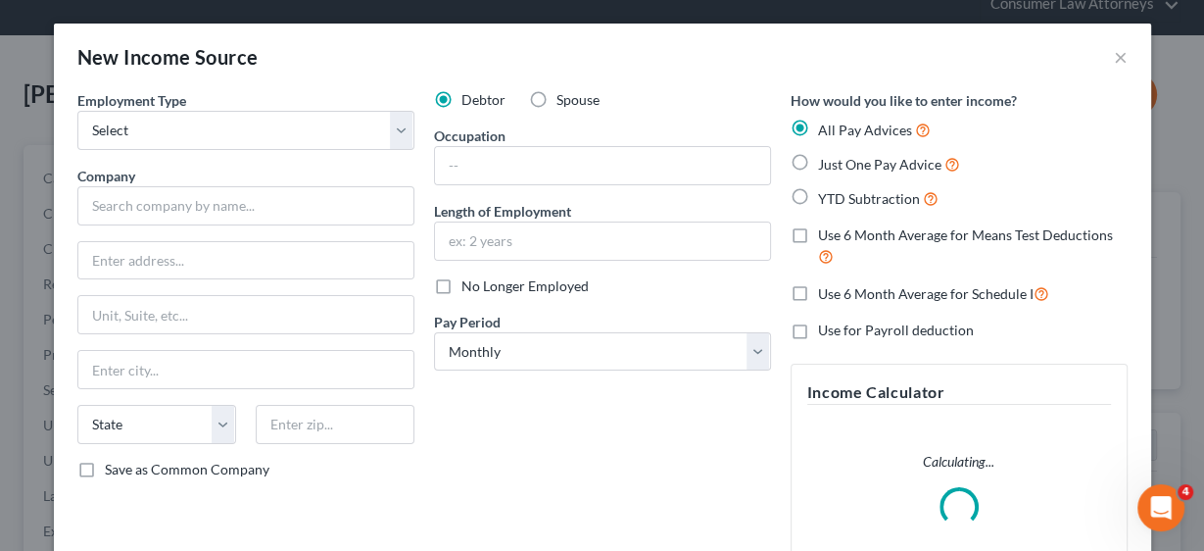
scroll to position [348, 480]
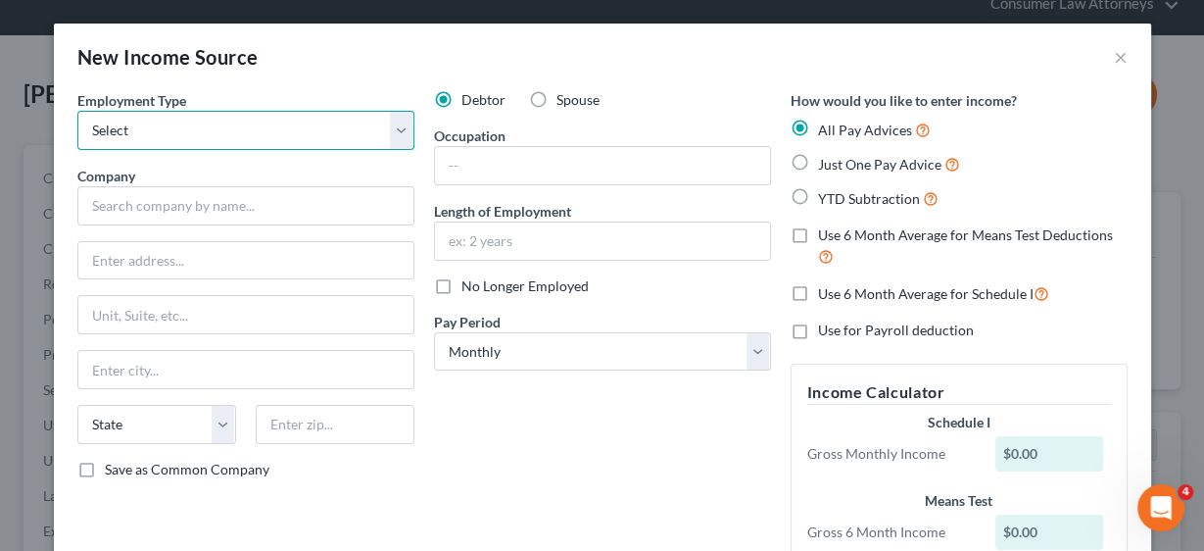
click at [392, 124] on select "Select Full or [DEMOGRAPHIC_DATA] Employment Self Employment" at bounding box center [245, 130] width 337 height 39
select select "0"
click at [77, 111] on select "Select Full or [DEMOGRAPHIC_DATA] Employment Self Employment" at bounding box center [245, 130] width 337 height 39
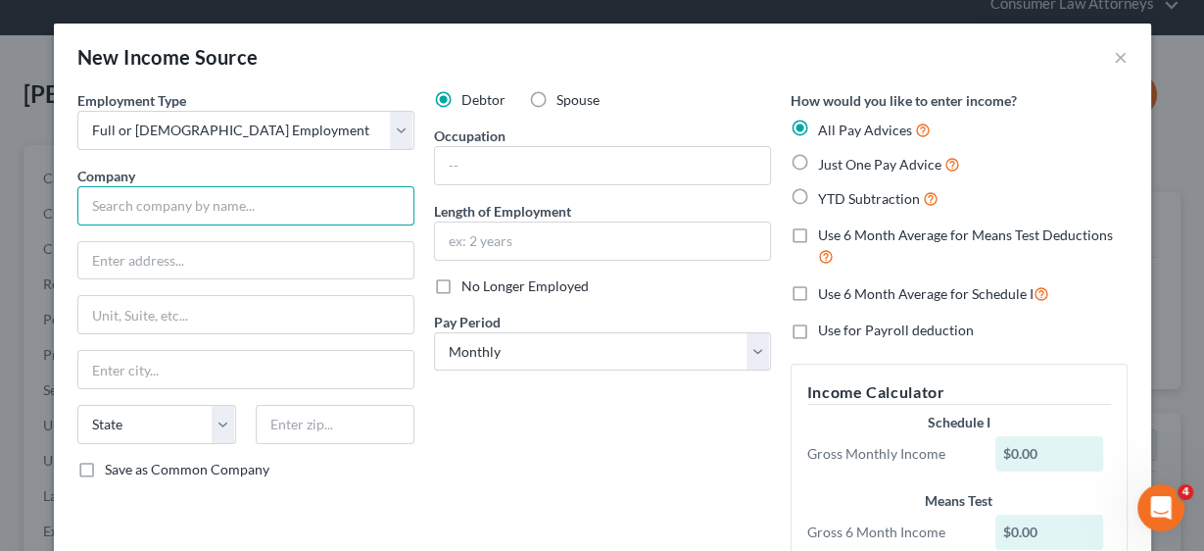
click at [167, 209] on input "text" at bounding box center [245, 205] width 337 height 39
drag, startPoint x: 255, startPoint y: 208, endPoint x: 271, endPoint y: 209, distance: 16.7
click at [255, 209] on input "text" at bounding box center [245, 205] width 337 height 39
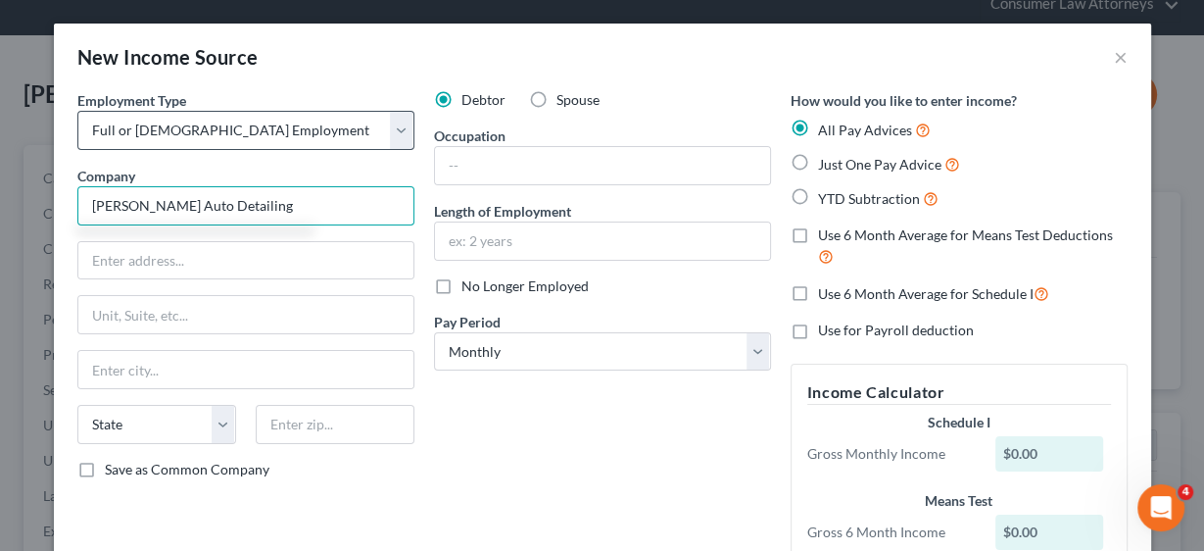
type input "[PERSON_NAME] Auto Detailing"
click at [395, 135] on select "Select Full or [DEMOGRAPHIC_DATA] Employment Self Employment" at bounding box center [245, 130] width 337 height 39
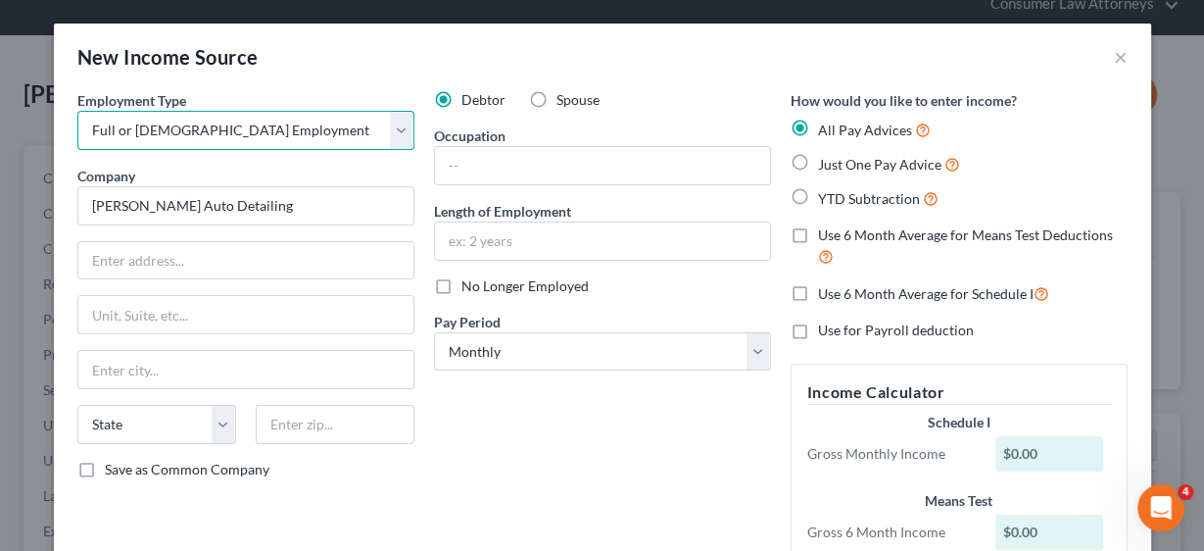
select select "1"
click at [77, 111] on select "Select Full or [DEMOGRAPHIC_DATA] Employment Self Employment" at bounding box center [245, 130] width 337 height 39
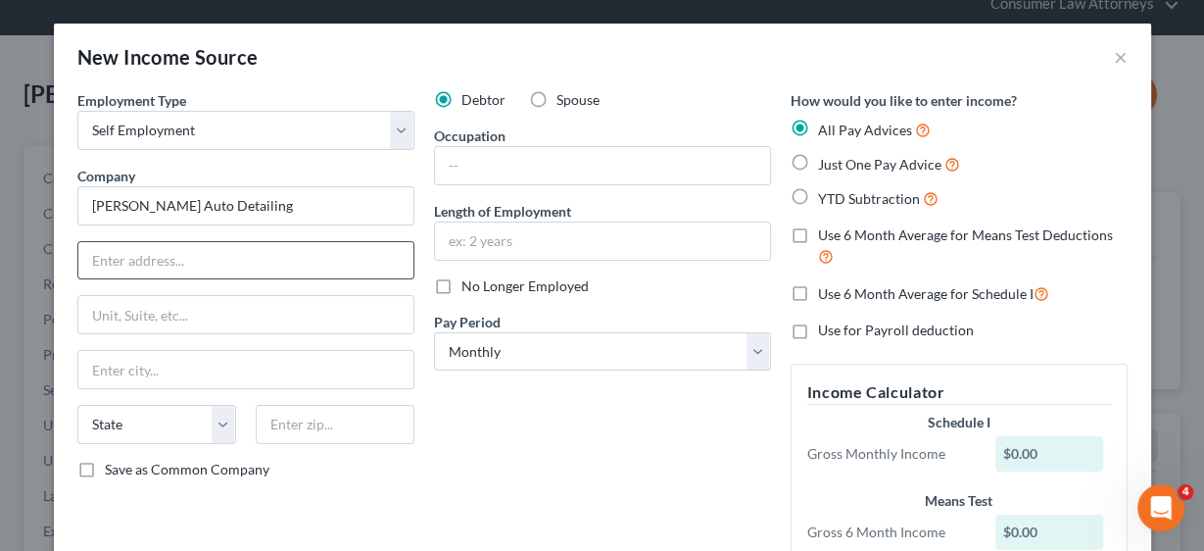
click at [136, 276] on input "text" at bounding box center [245, 260] width 335 height 37
type input "[STREET_ADDRESS]"
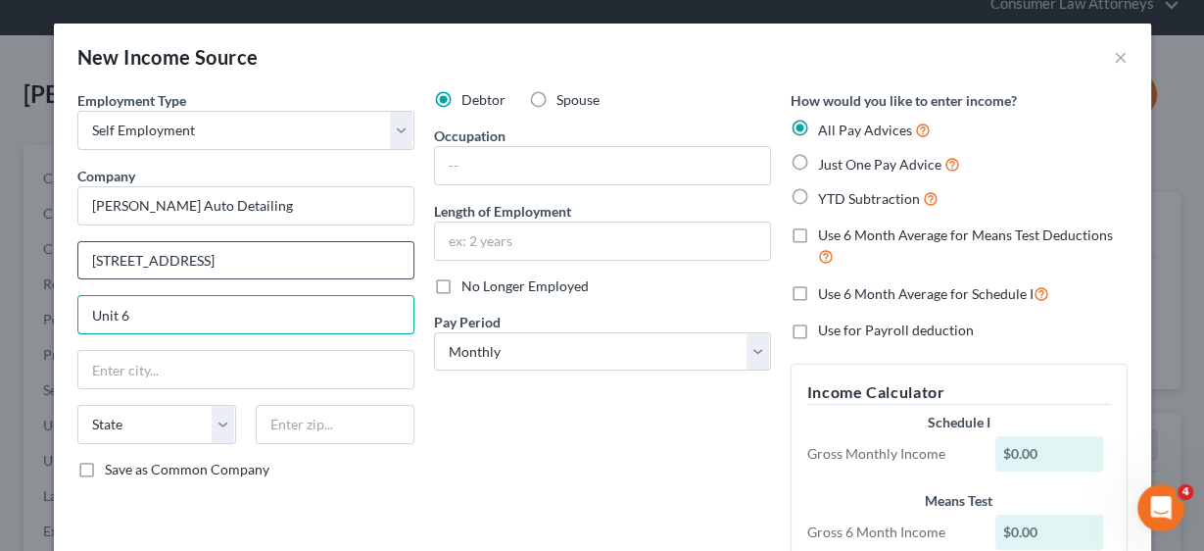
type input "Unit 6"
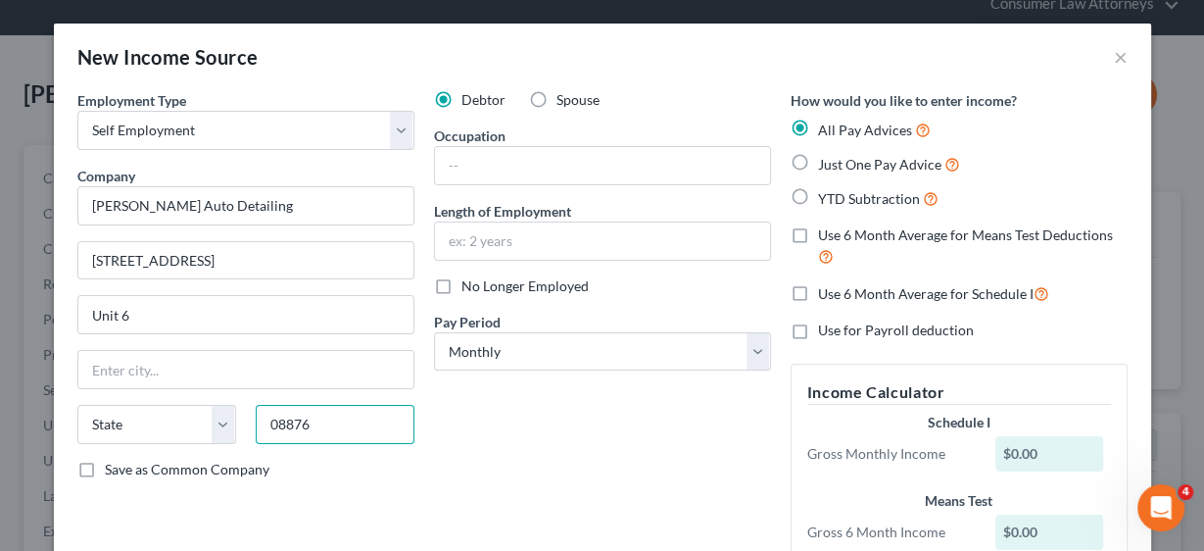
type input "08876"
type input "Somerville"
select select "33"
click at [105, 471] on label "Save as Common Company" at bounding box center [187, 469] width 165 height 20
click at [113, 471] on input "Save as Common Company" at bounding box center [119, 465] width 13 height 13
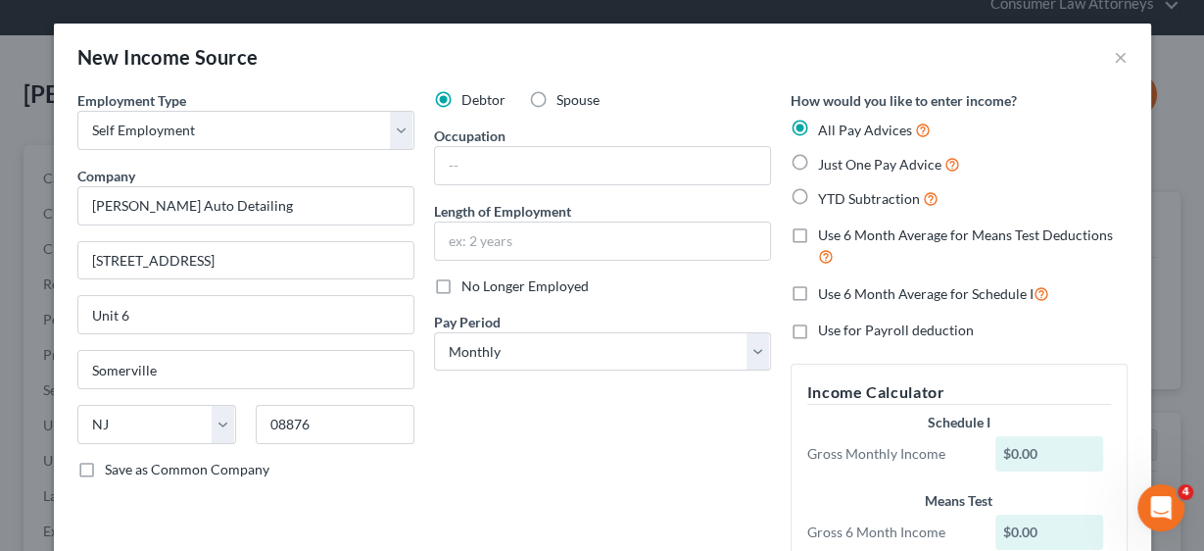
checkbox input "true"
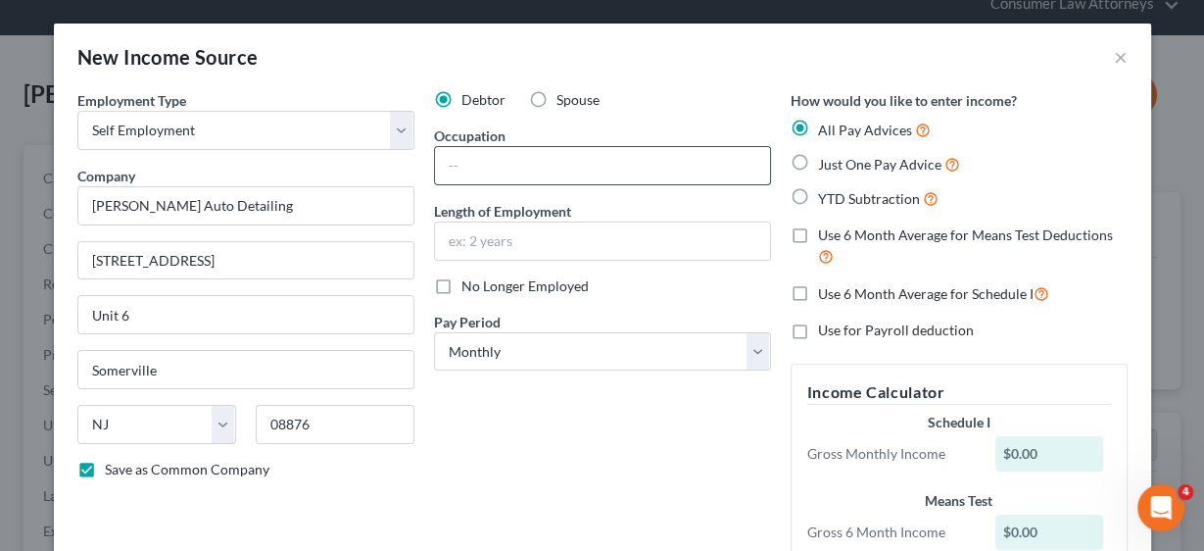
click at [533, 153] on input "text" at bounding box center [602, 165] width 335 height 37
type input "D"
type input "Owner"
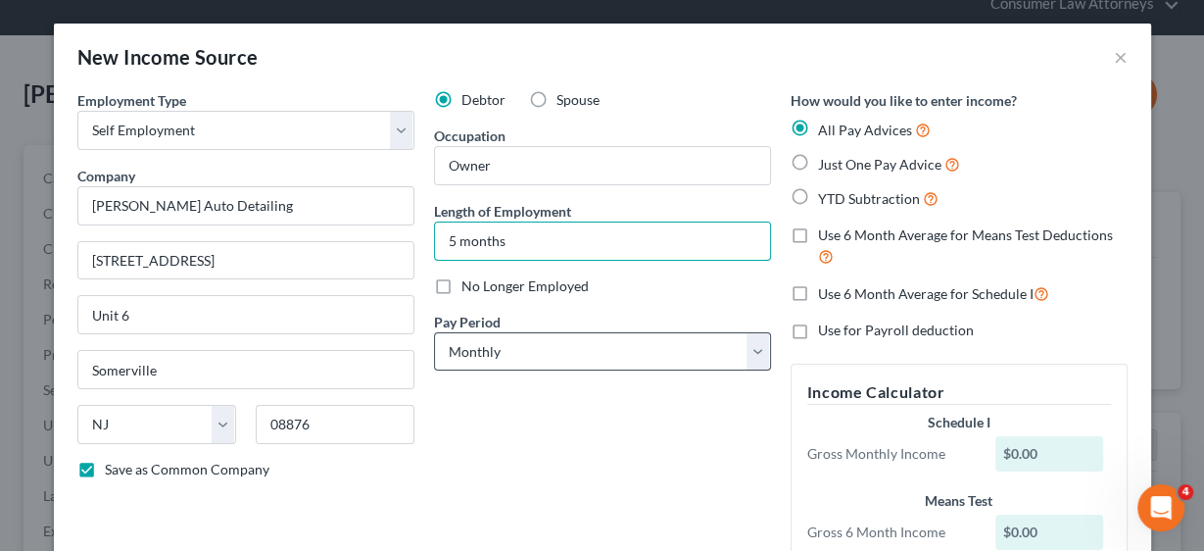
type input "5 months"
click at [753, 351] on select "Select Monthly Twice Monthly Every Other Week Weekly" at bounding box center [602, 351] width 337 height 39
select select "3"
click at [434, 332] on select "Select Monthly Twice Monthly Every Other Week Weekly" at bounding box center [602, 351] width 337 height 39
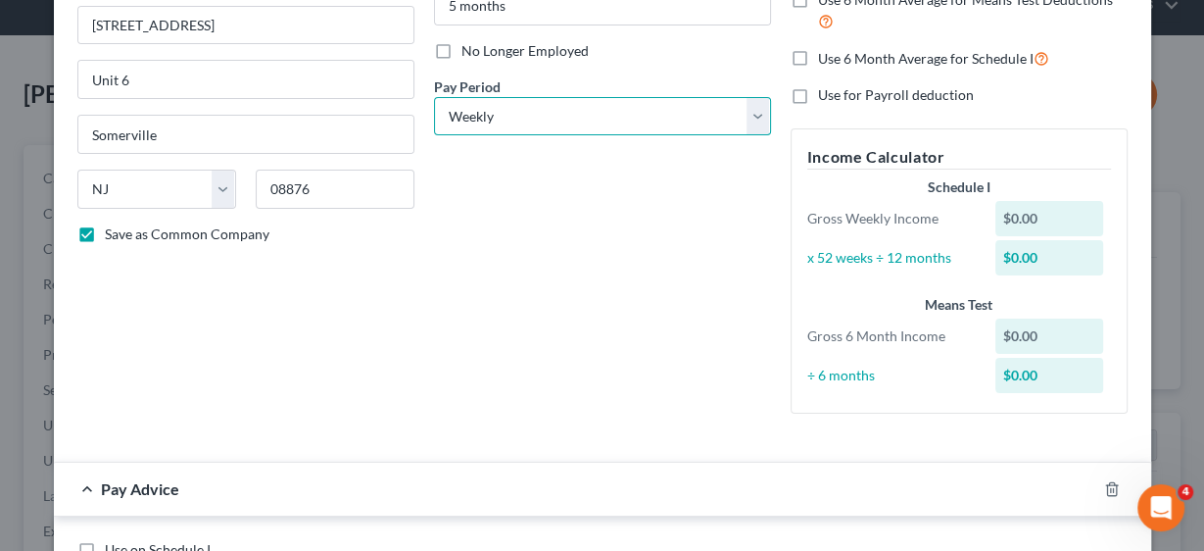
scroll to position [455, 0]
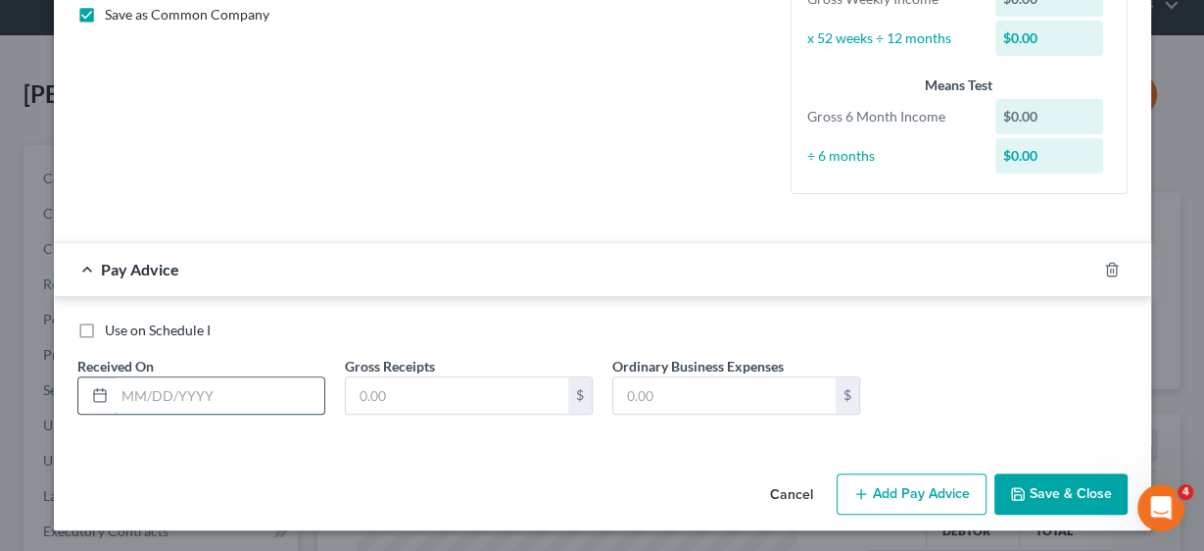
click at [147, 384] on input "text" at bounding box center [220, 395] width 210 height 37
type input "[DATE]"
click at [370, 404] on input "text" at bounding box center [457, 395] width 222 height 37
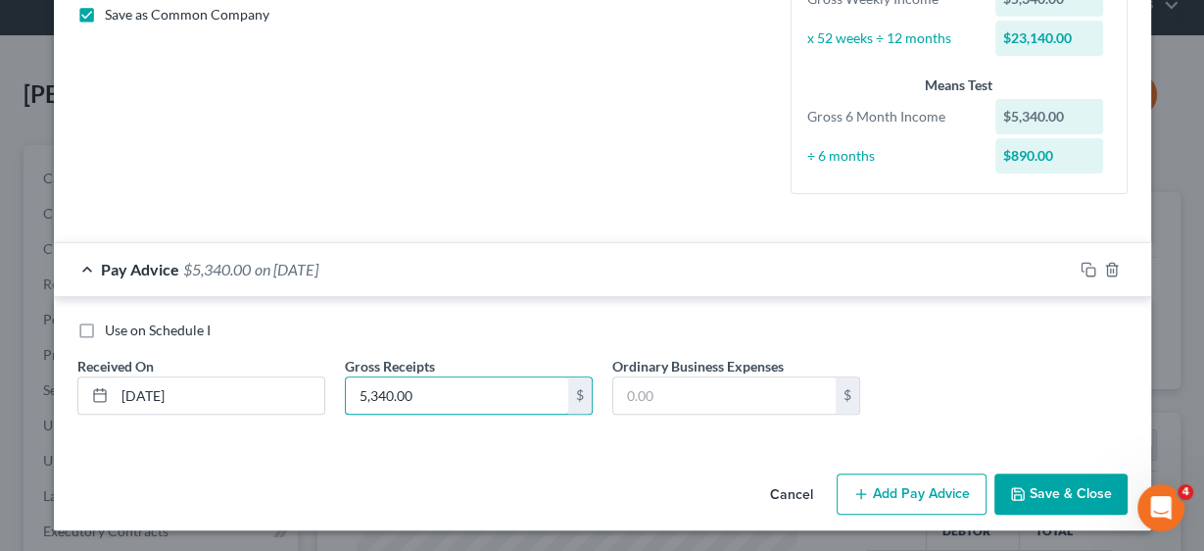
type input "5,340.00"
click at [923, 488] on button "Add Pay Advice" at bounding box center [912, 493] width 150 height 41
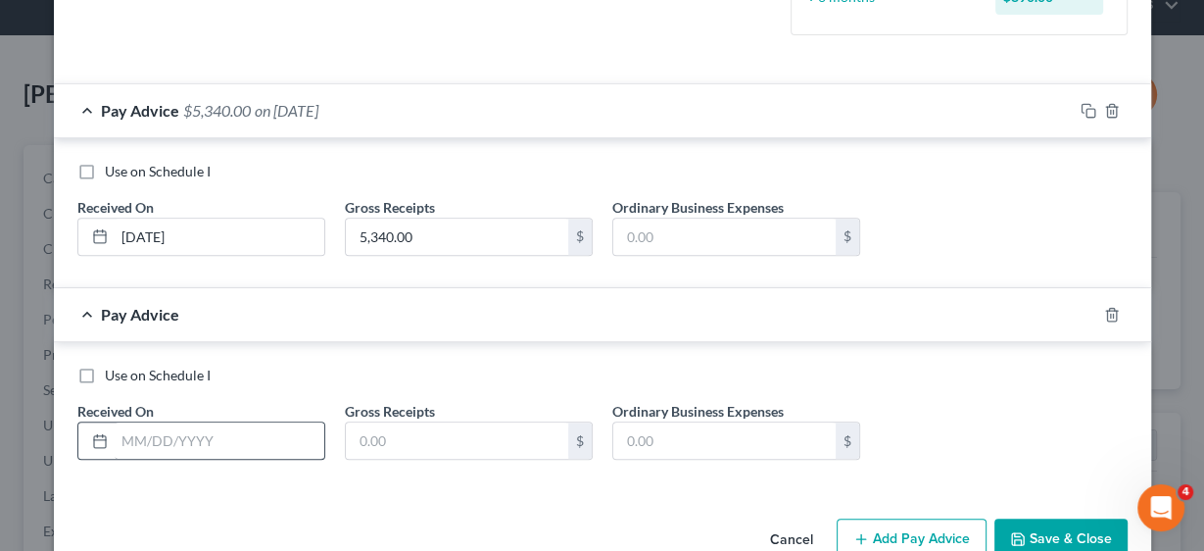
scroll to position [656, 0]
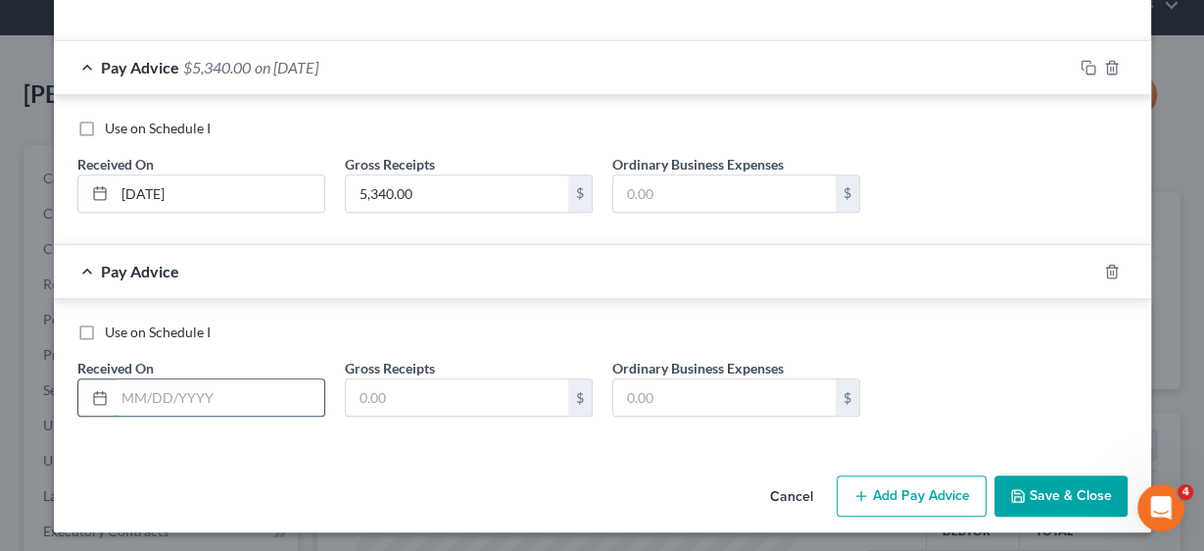
click at [173, 391] on input "text" at bounding box center [220, 397] width 210 height 37
type input "[DATE]"
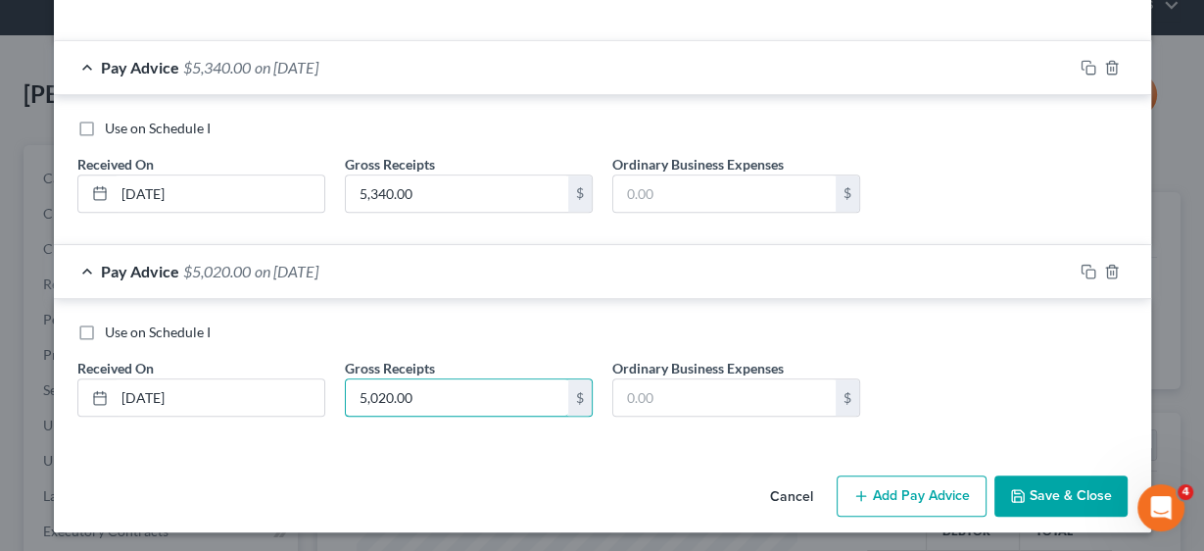
type input "5,020.00"
click at [913, 495] on button "Add Pay Advice" at bounding box center [912, 495] width 150 height 41
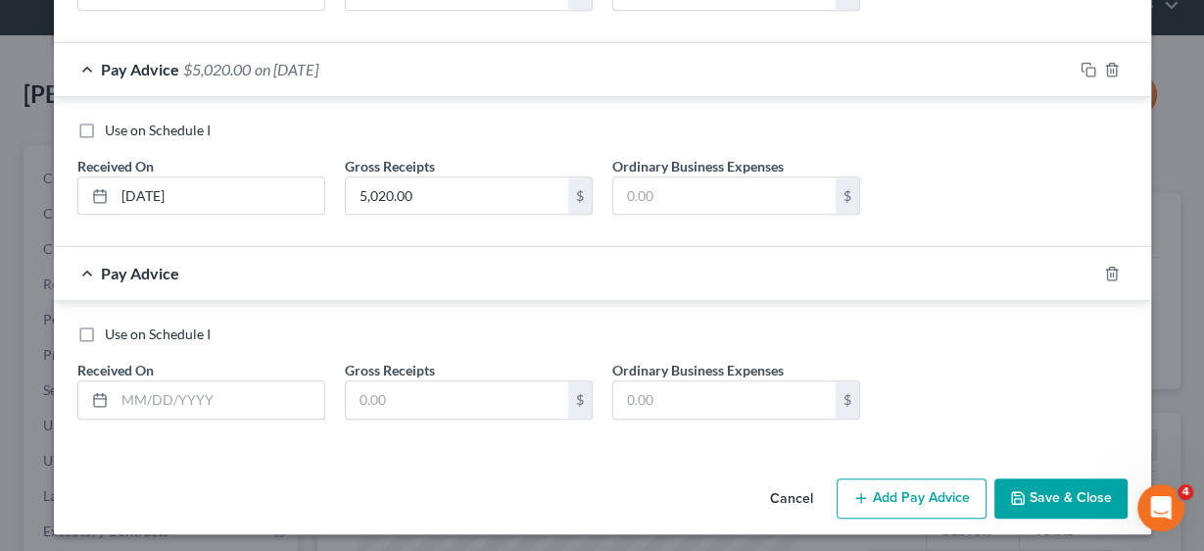
scroll to position [859, 0]
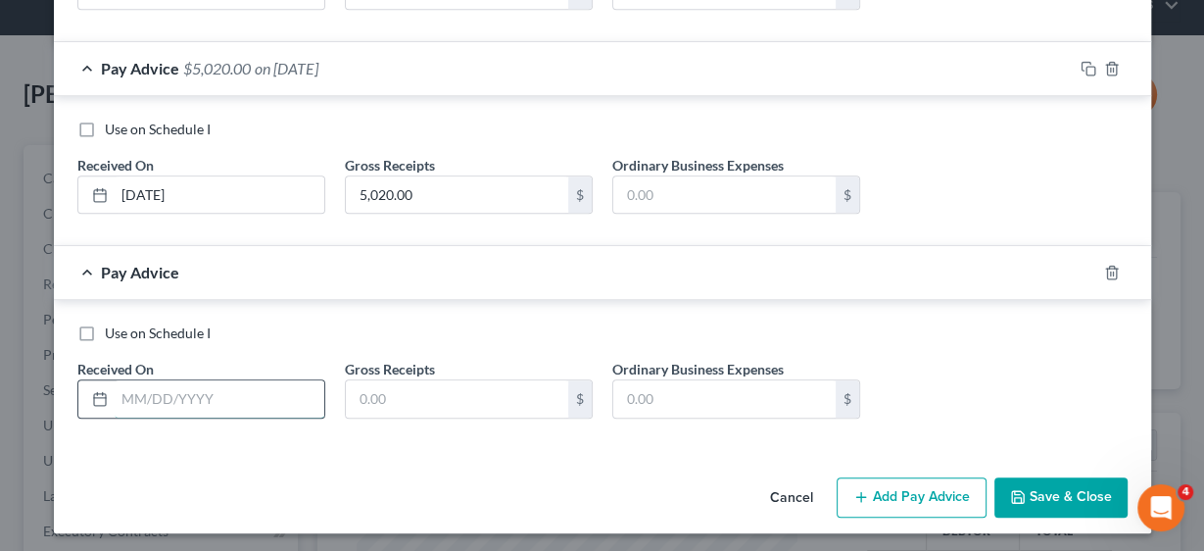
click at [153, 404] on input "text" at bounding box center [220, 398] width 210 height 37
type input "[DATE]"
click at [383, 394] on input "text" at bounding box center [457, 398] width 222 height 37
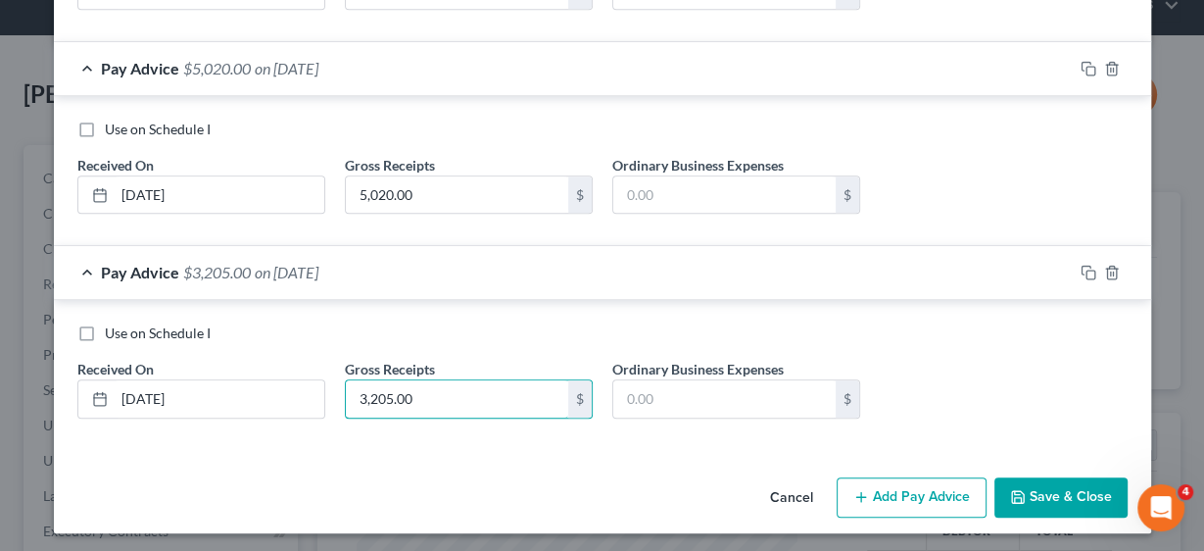
type input "3,205.00"
click at [929, 483] on button "Add Pay Advice" at bounding box center [912, 497] width 150 height 41
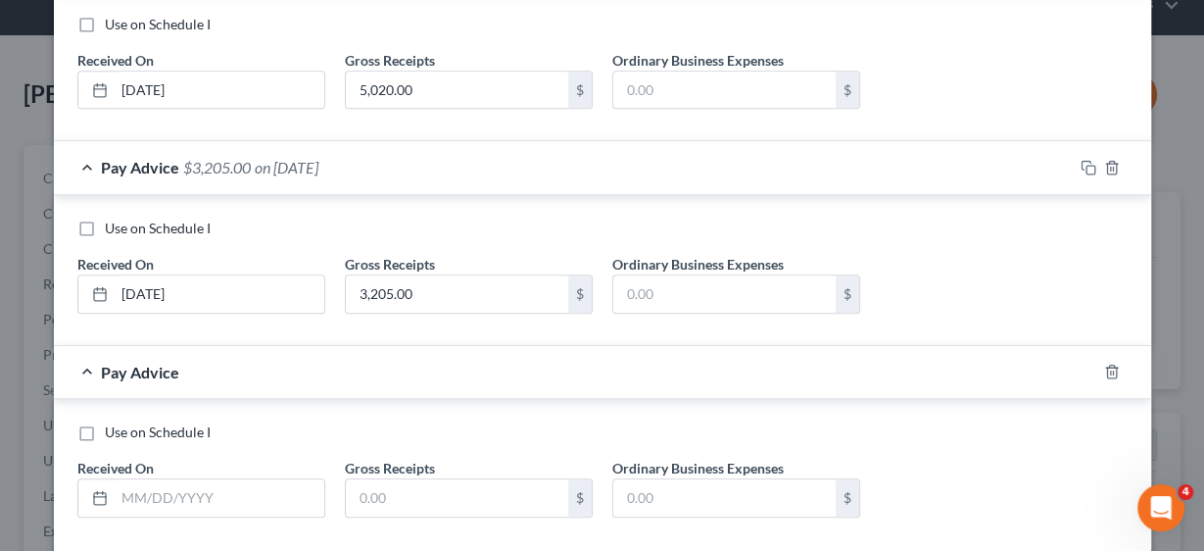
scroll to position [1062, 0]
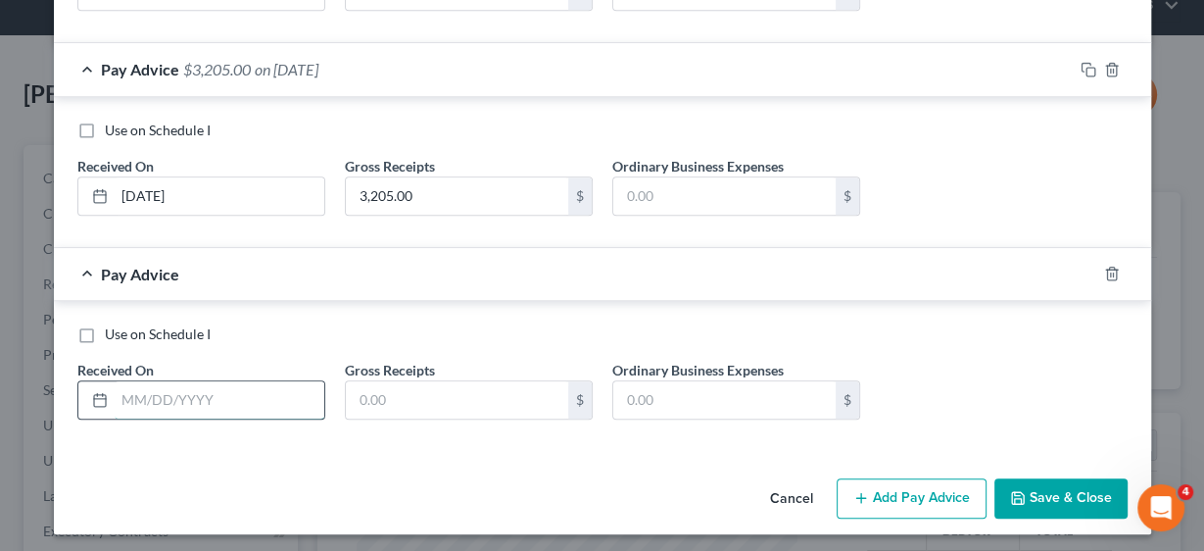
click at [218, 398] on input "text" at bounding box center [220, 399] width 210 height 37
type input "[DATE]"
click at [404, 393] on input "text" at bounding box center [457, 399] width 222 height 37
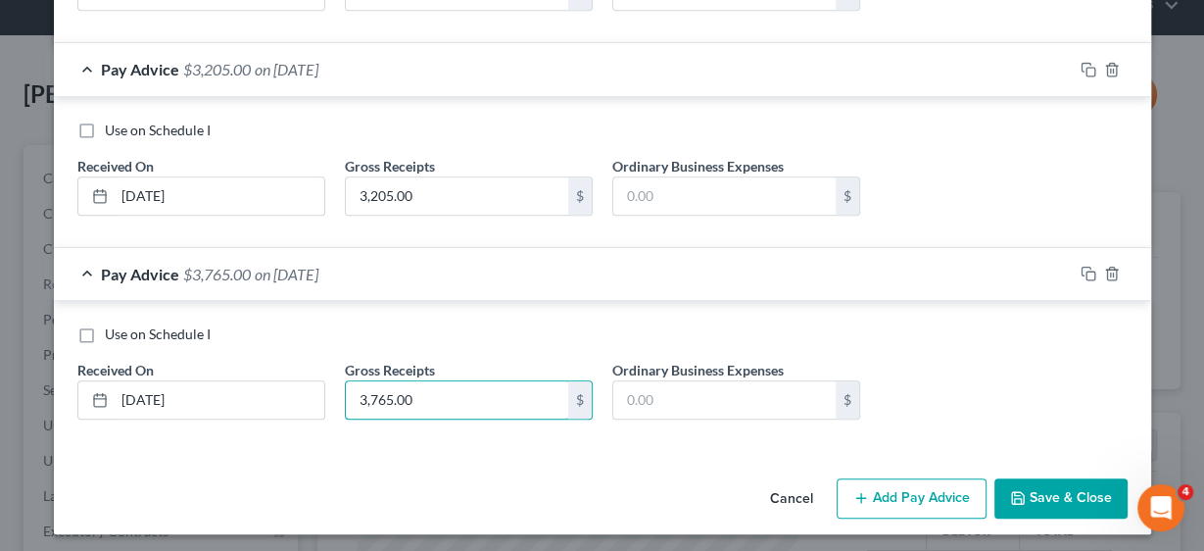
type input "3,765.00"
click at [892, 492] on button "Add Pay Advice" at bounding box center [912, 498] width 150 height 41
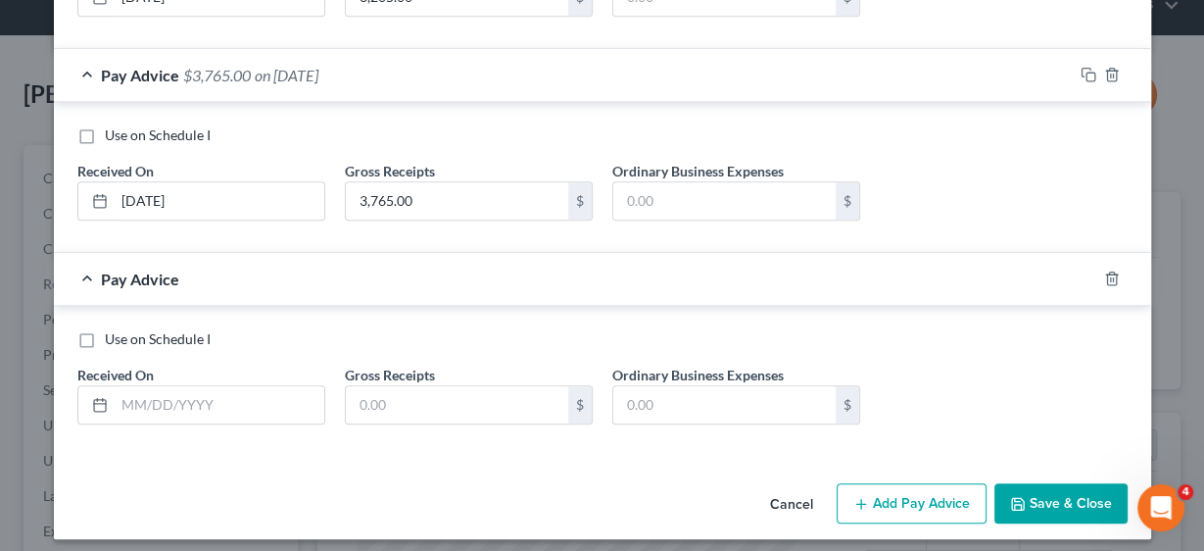
scroll to position [1264, 0]
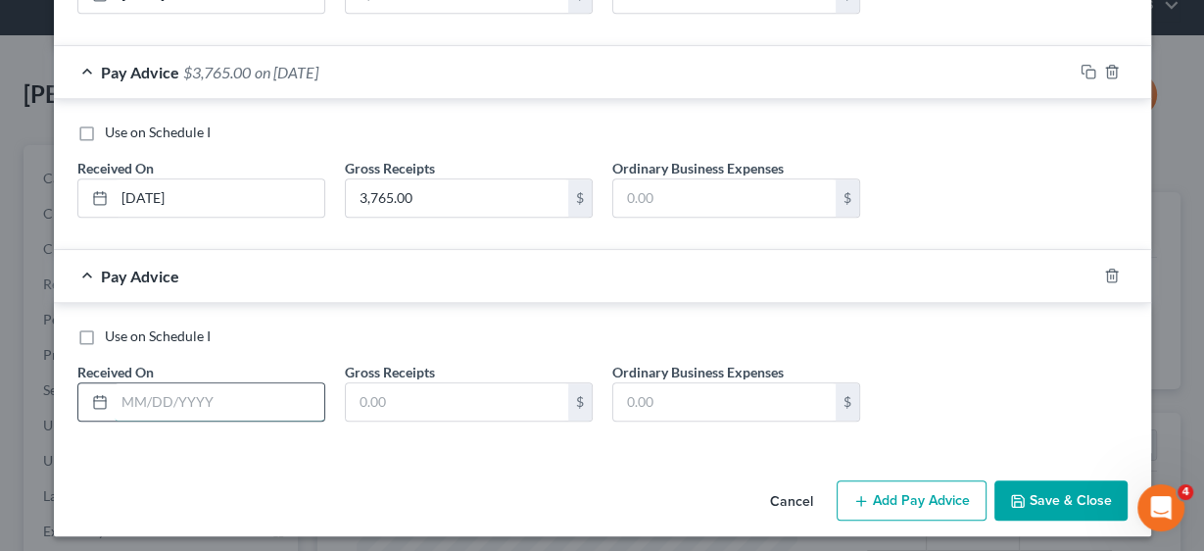
click at [211, 388] on input "text" at bounding box center [220, 401] width 210 height 37
type input "[DATE]"
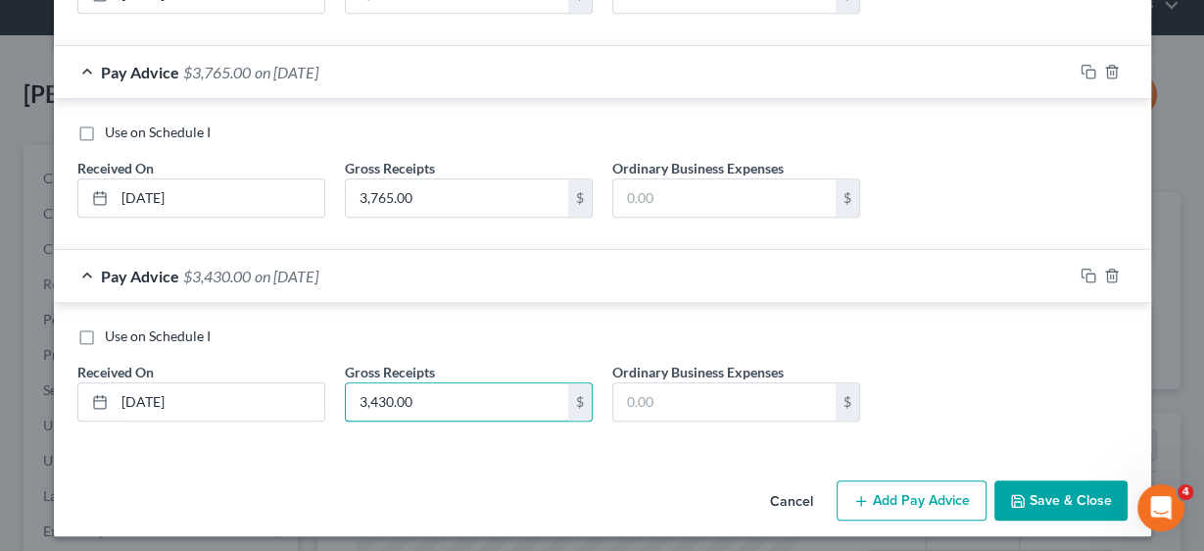
type input "3,430.00"
click at [900, 491] on button "Add Pay Advice" at bounding box center [912, 500] width 150 height 41
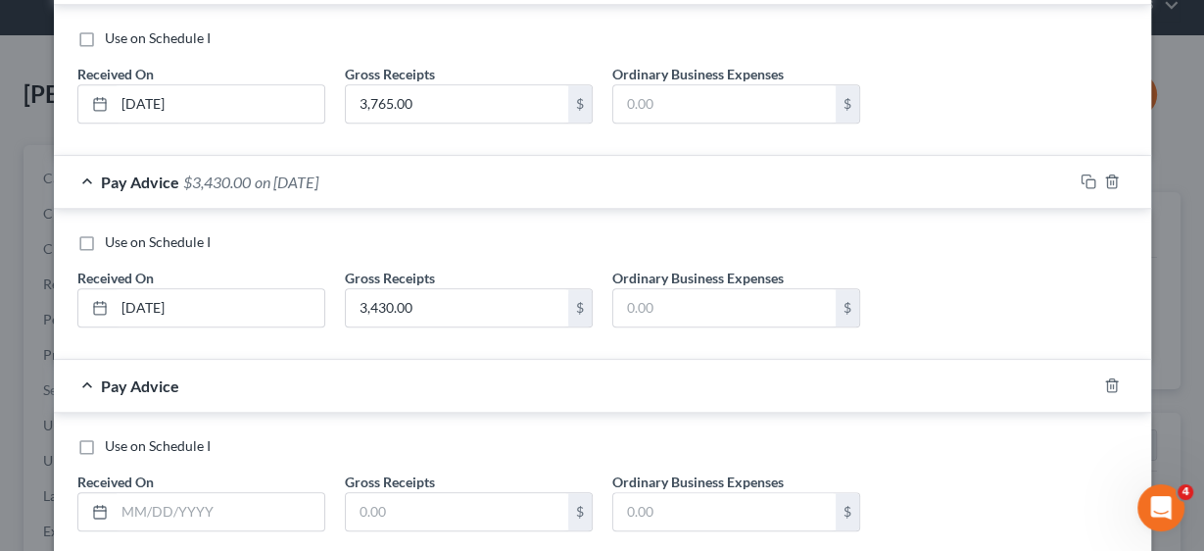
scroll to position [1467, 0]
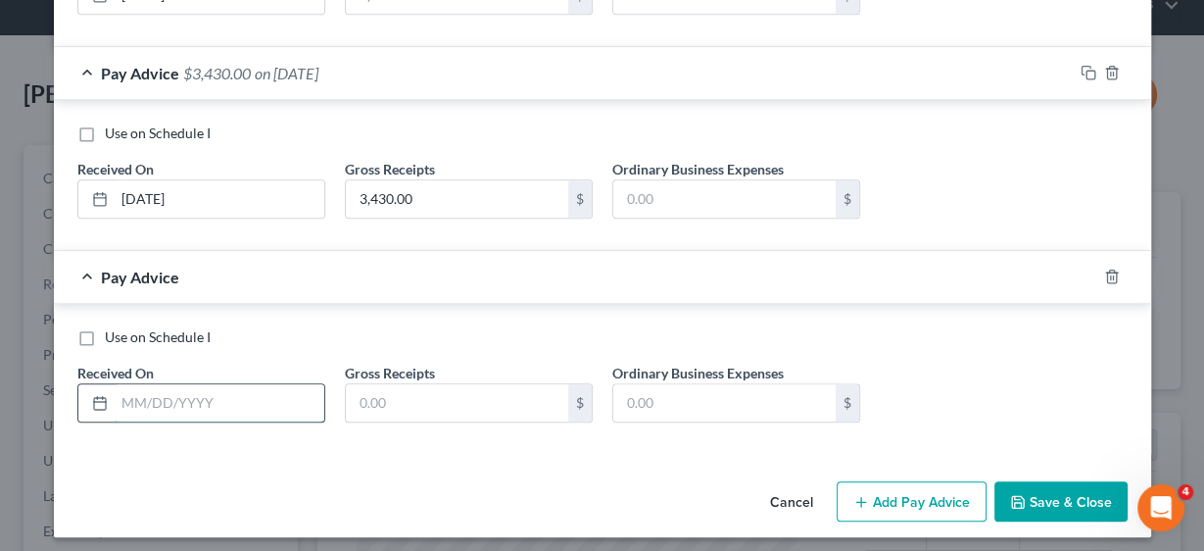
click at [201, 405] on input "text" at bounding box center [220, 402] width 210 height 37
type input "[DATE]"
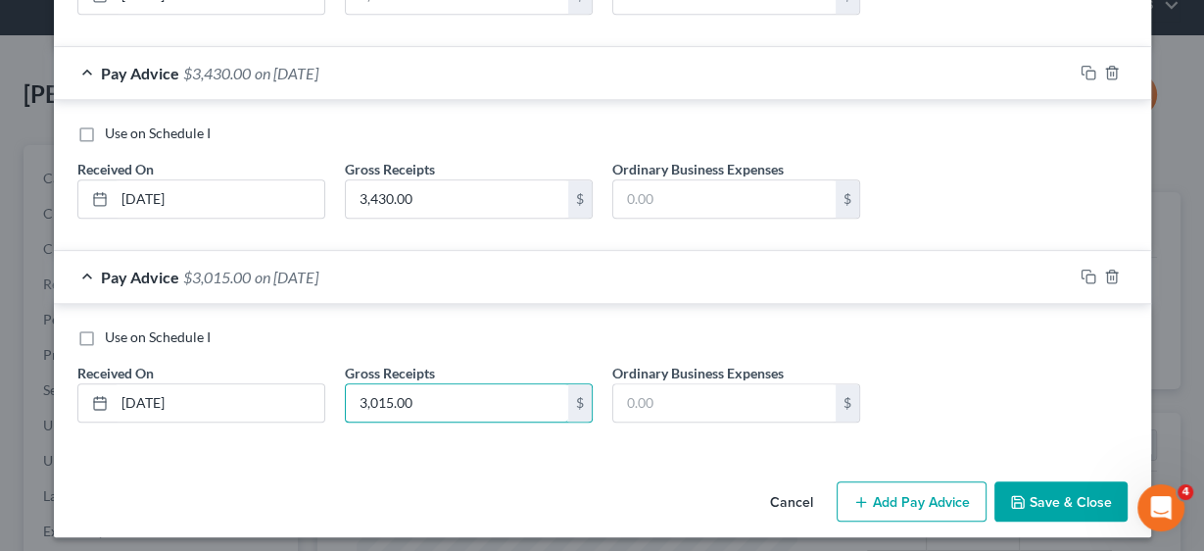
type input "3,015.00"
click at [901, 496] on button "Add Pay Advice" at bounding box center [912, 501] width 150 height 41
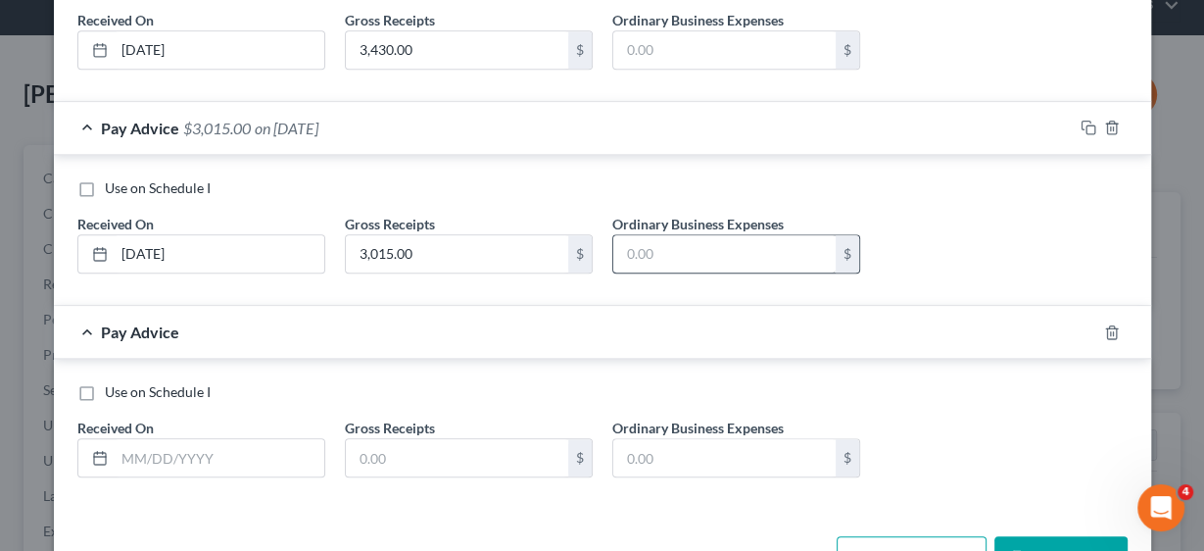
scroll to position [1669, 0]
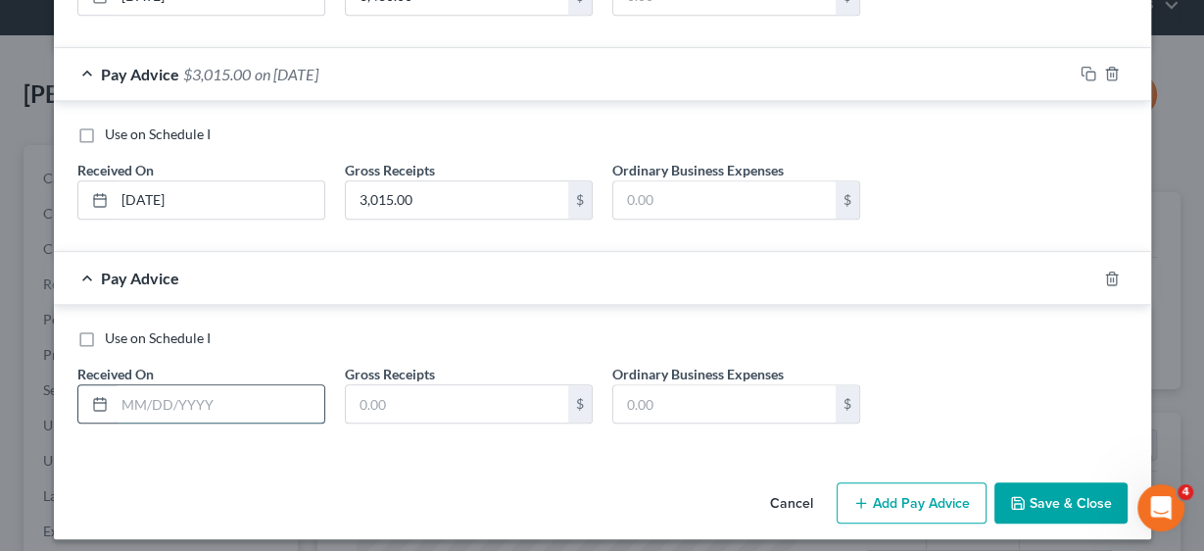
click at [236, 395] on input "text" at bounding box center [220, 403] width 210 height 37
type input "[DATE]"
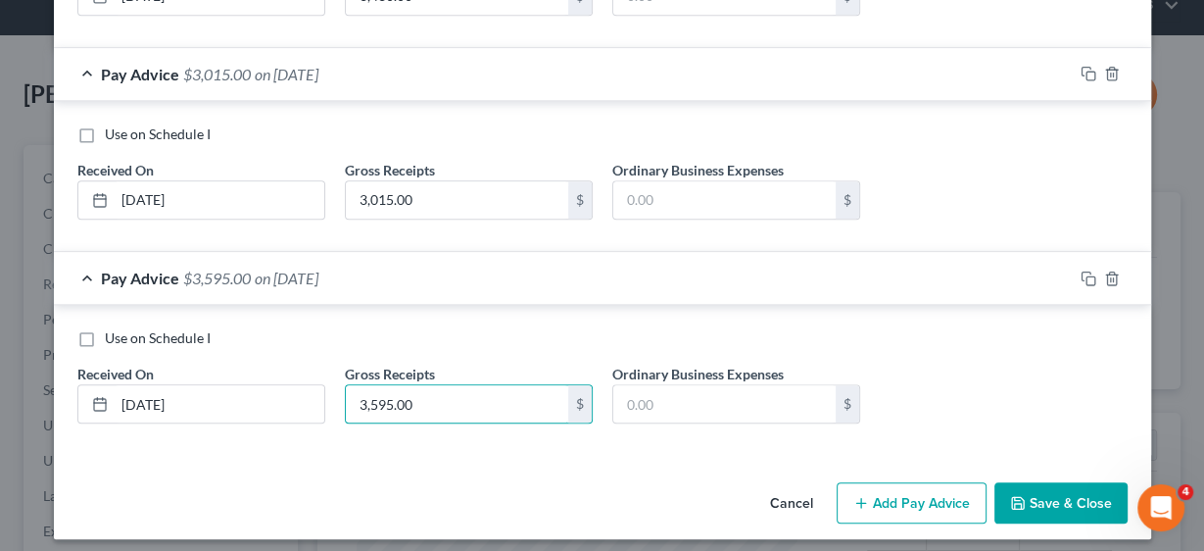
type input "3,595.00"
click at [894, 487] on button "Add Pay Advice" at bounding box center [912, 502] width 150 height 41
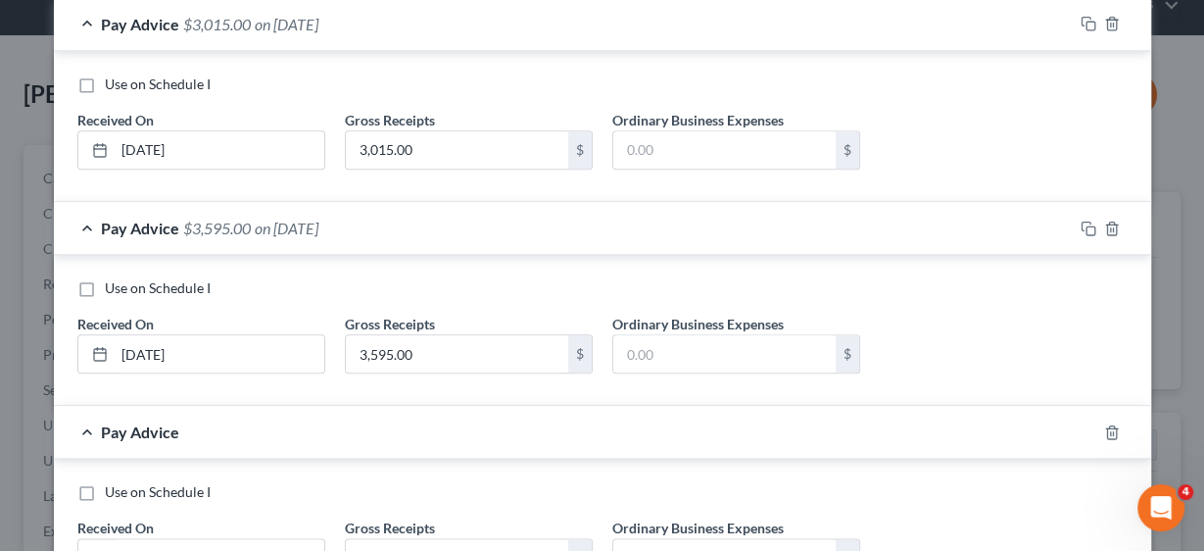
scroll to position [1872, 0]
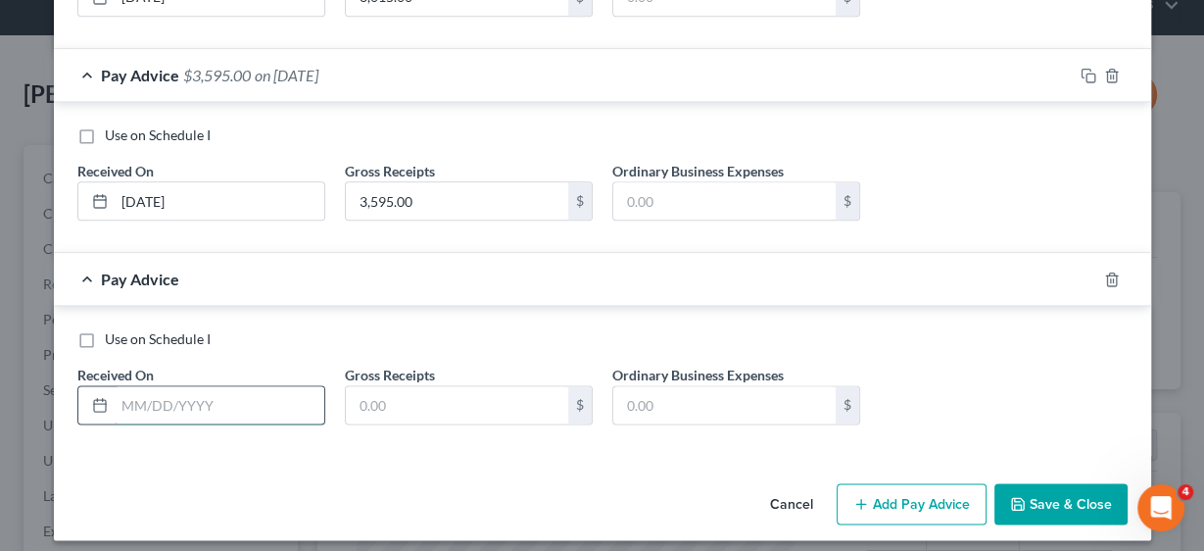
click at [227, 386] on input "text" at bounding box center [220, 404] width 210 height 37
type input "[DATE]"
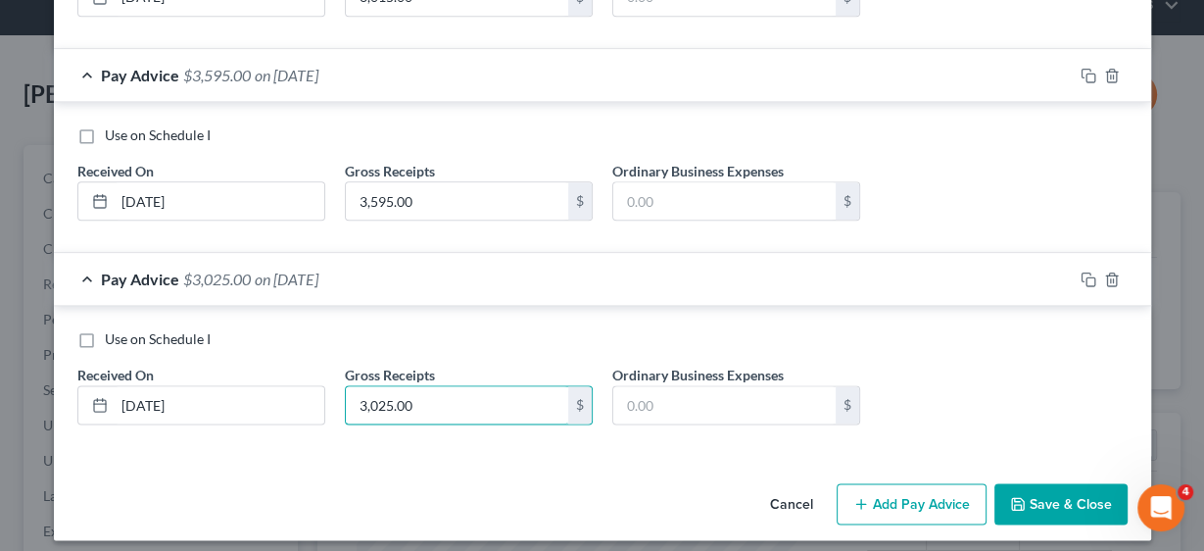
type input "3,025.00"
click at [926, 483] on button "Add Pay Advice" at bounding box center [912, 503] width 150 height 41
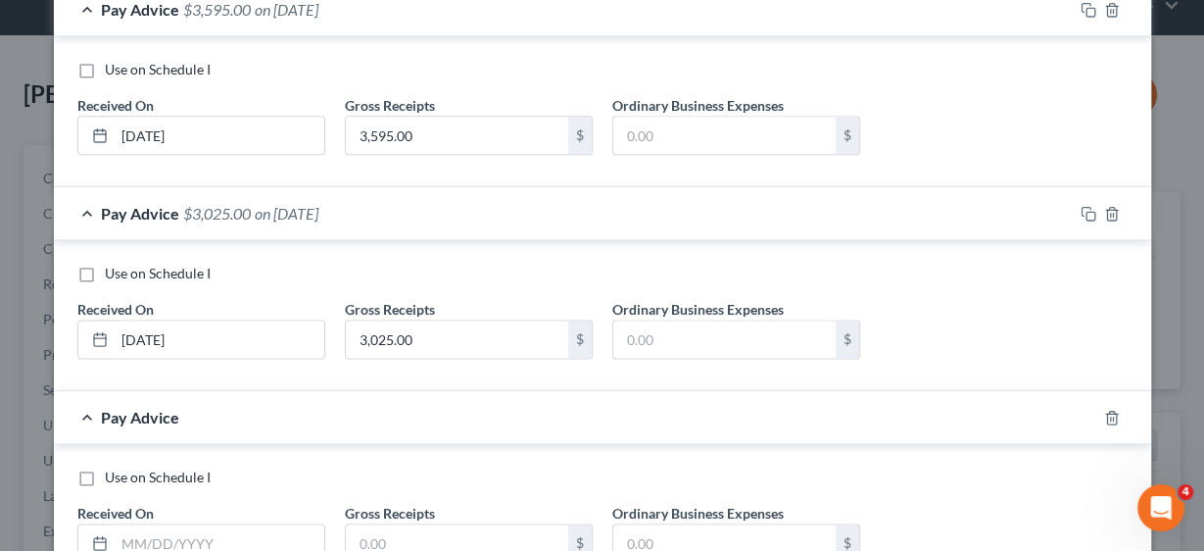
scroll to position [2074, 0]
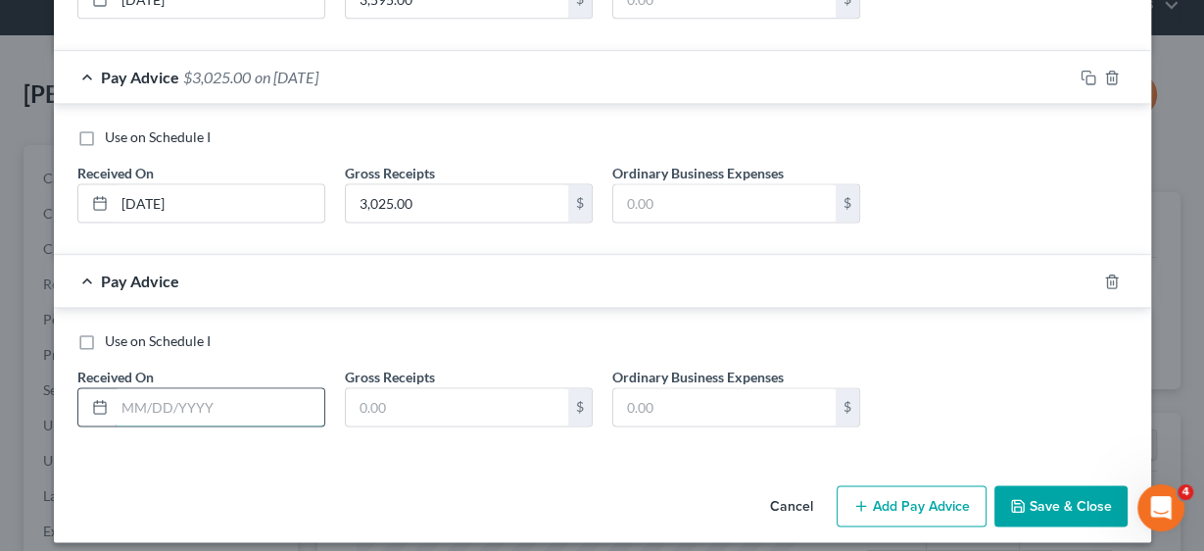
click at [242, 398] on input "text" at bounding box center [220, 406] width 210 height 37
type input "[DATE]"
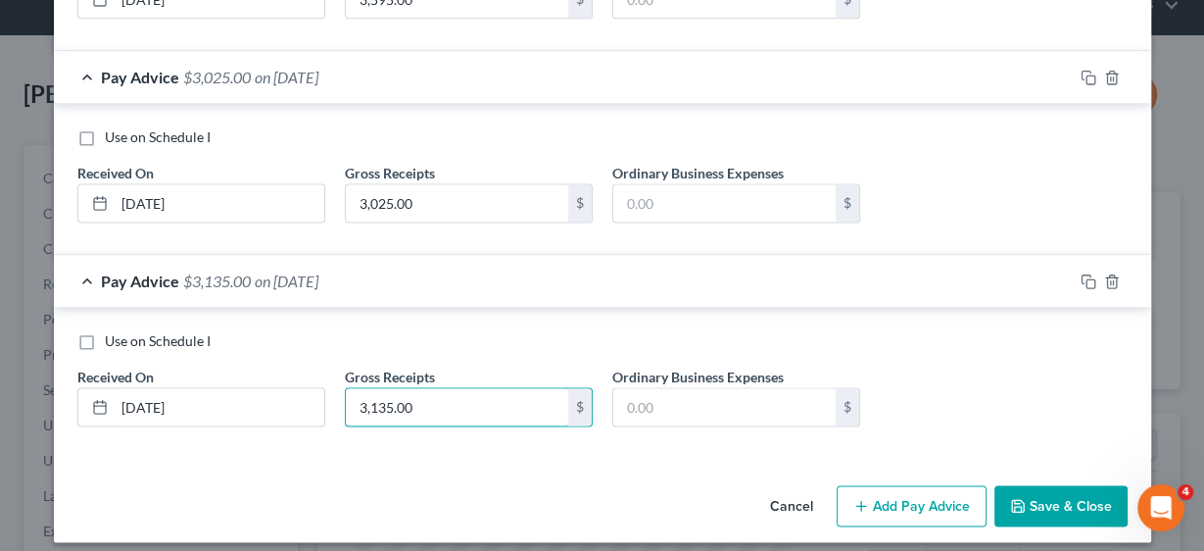
type input "3,135.00"
click at [900, 496] on button "Add Pay Advice" at bounding box center [912, 505] width 150 height 41
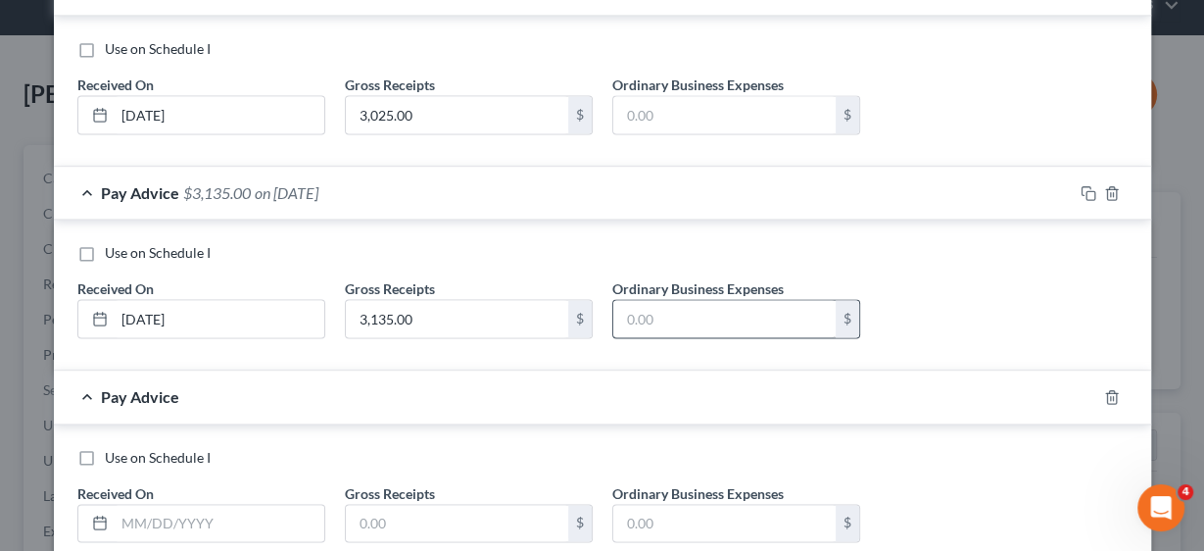
scroll to position [2276, 0]
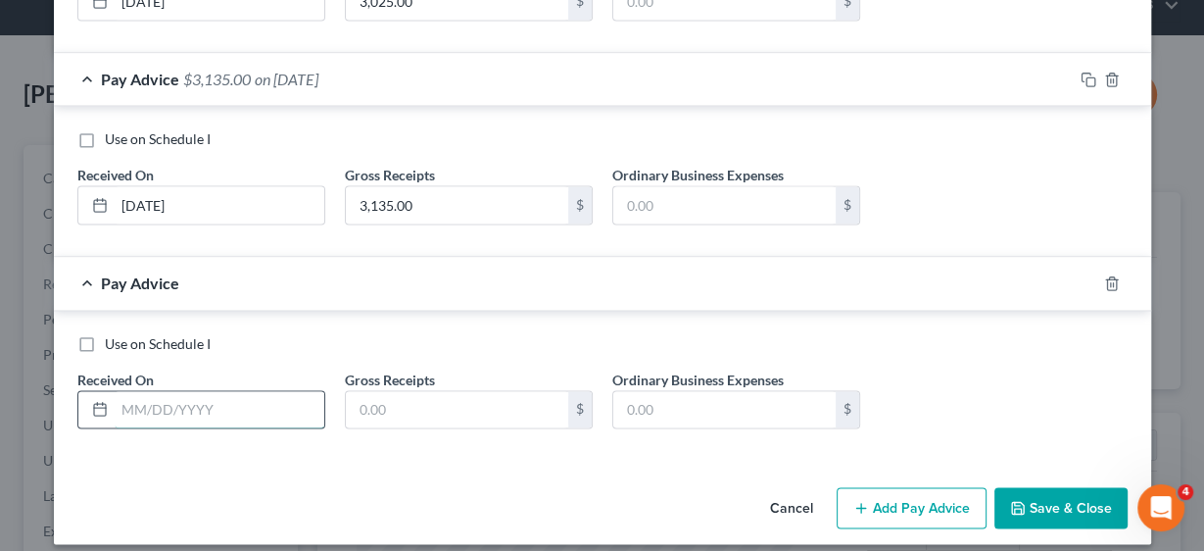
click at [231, 391] on input "text" at bounding box center [220, 409] width 210 height 37
type input "[DATE]"
click at [406, 400] on input "text" at bounding box center [457, 409] width 222 height 37
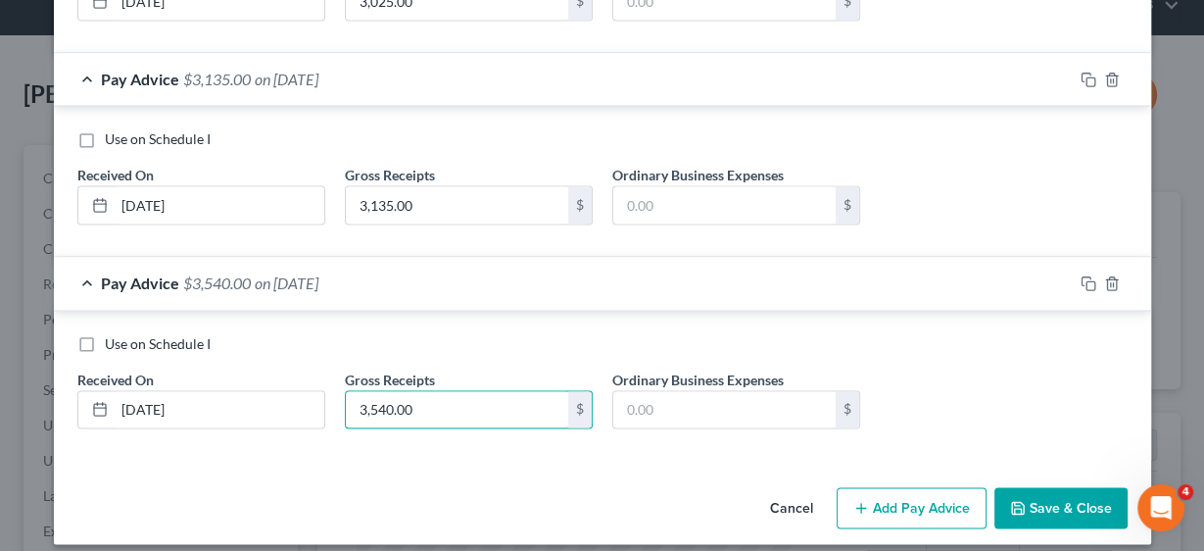
type input "3,540.00"
click at [932, 489] on button "Add Pay Advice" at bounding box center [912, 507] width 150 height 41
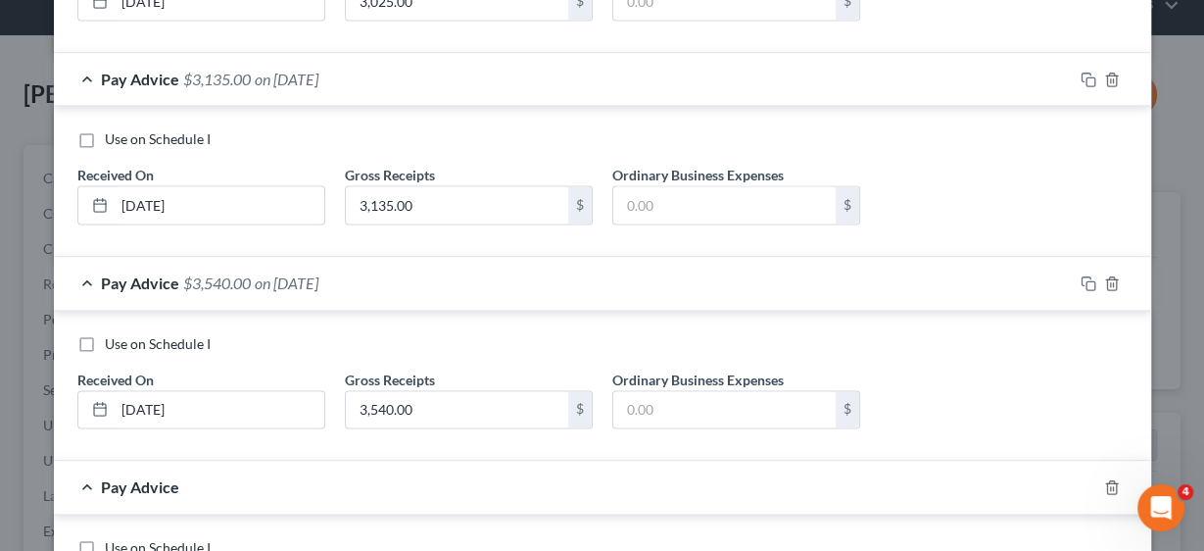
scroll to position [2479, 0]
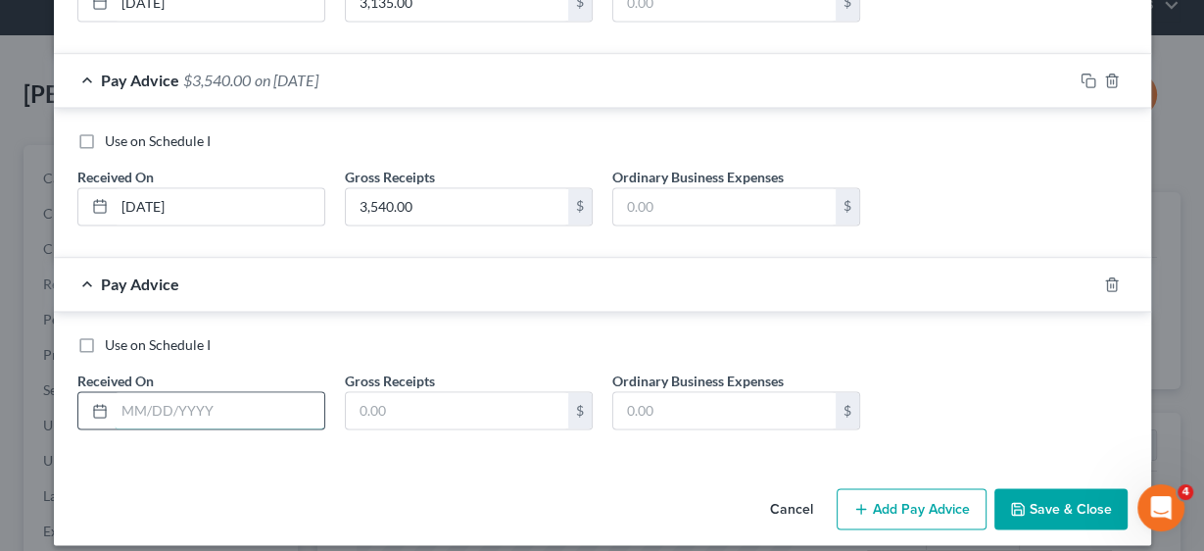
click at [224, 392] on input "text" at bounding box center [220, 410] width 210 height 37
type input "[DATE]"
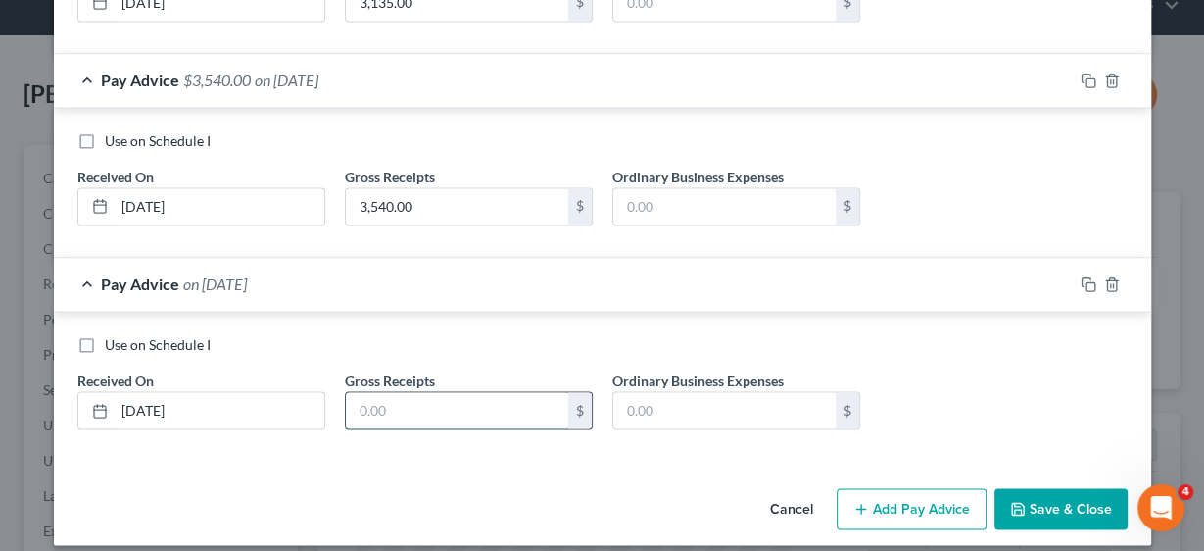
click at [451, 392] on input "text" at bounding box center [457, 410] width 222 height 37
type input "3,385.00"
click at [890, 488] on button "Add Pay Advice" at bounding box center [912, 508] width 150 height 41
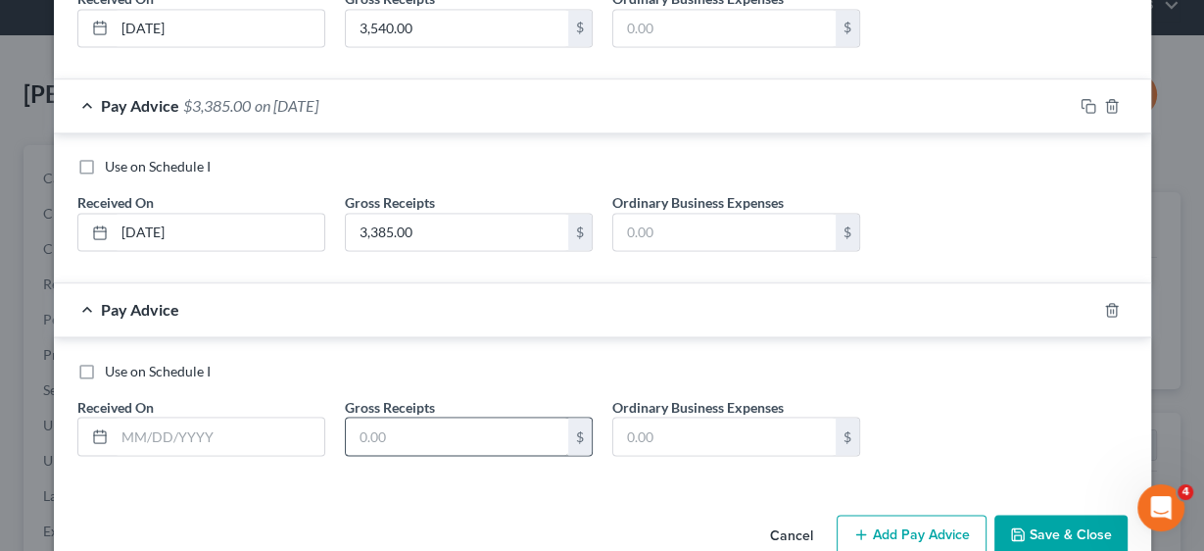
scroll to position [2681, 0]
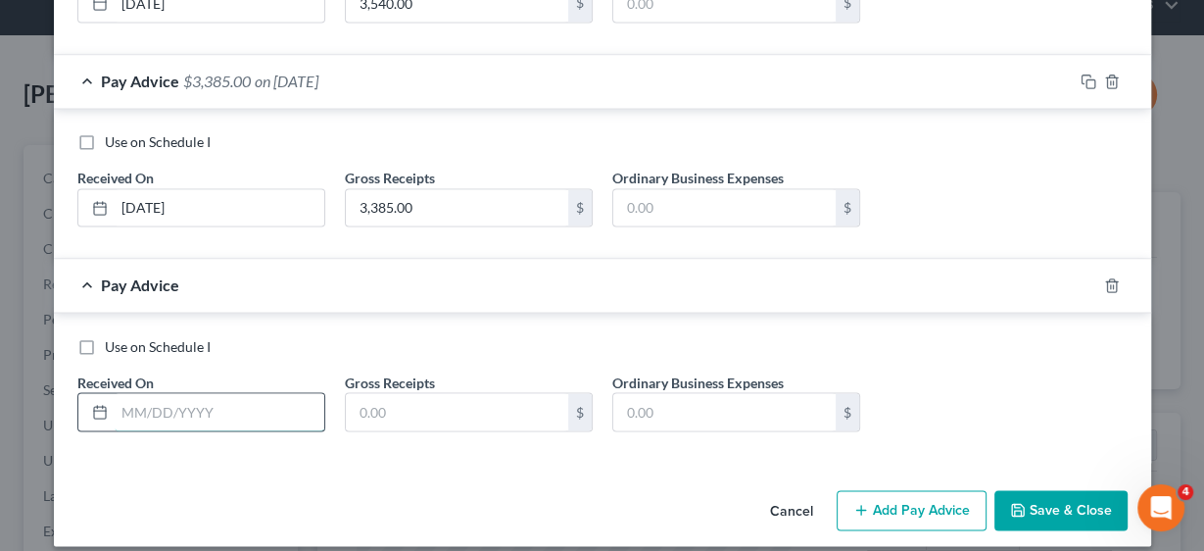
click at [223, 393] on input "text" at bounding box center [220, 411] width 210 height 37
type input "[DATE]"
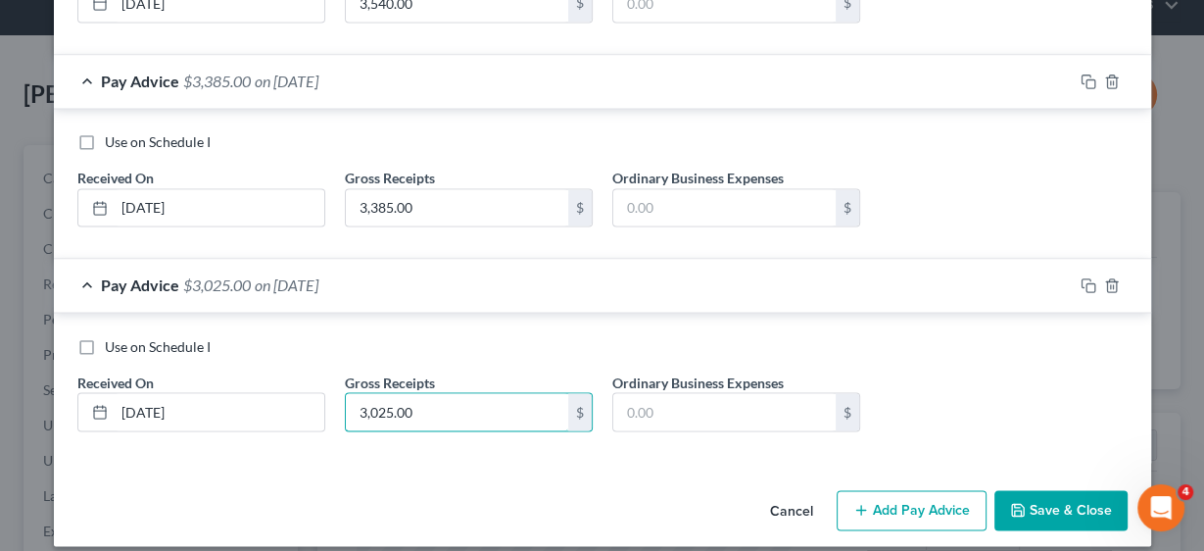
type input "3,025.00"
click at [870, 490] on button "Add Pay Advice" at bounding box center [912, 510] width 150 height 41
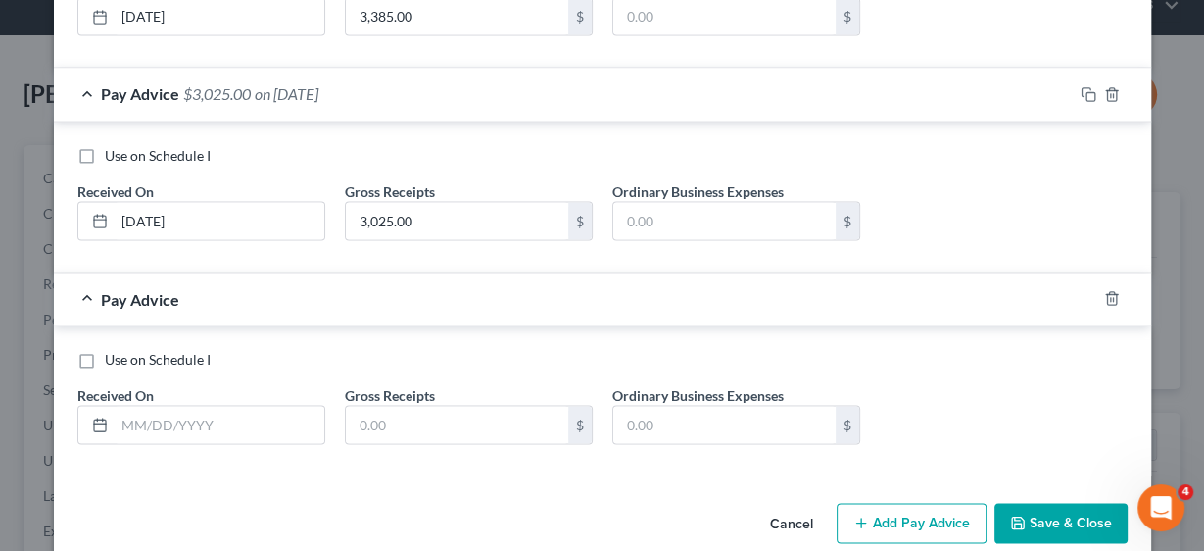
scroll to position [2884, 0]
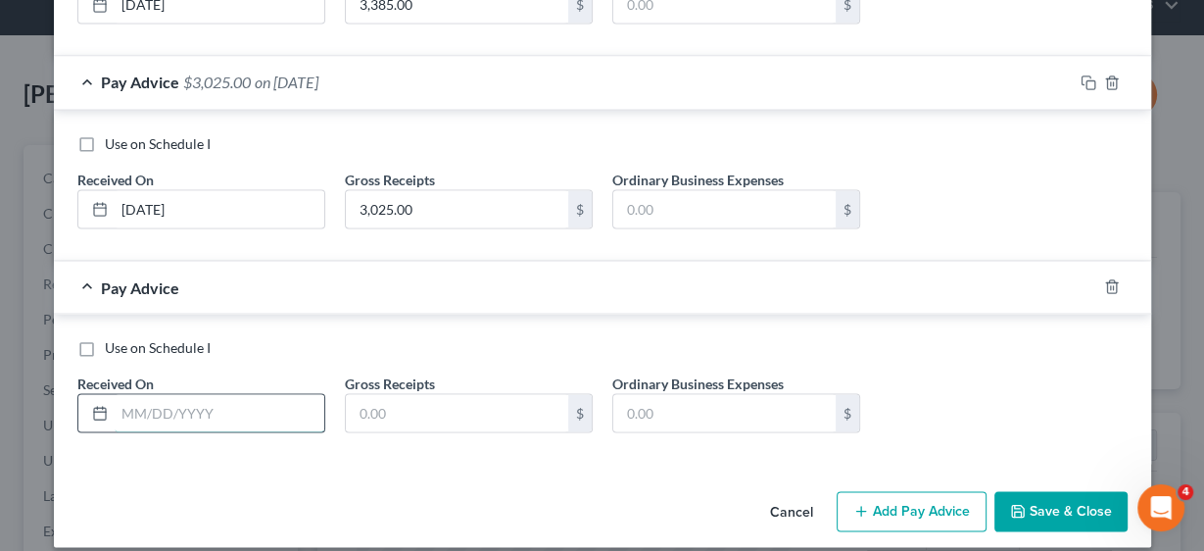
click at [269, 394] on input "text" at bounding box center [220, 412] width 210 height 37
type input "[DATE]"
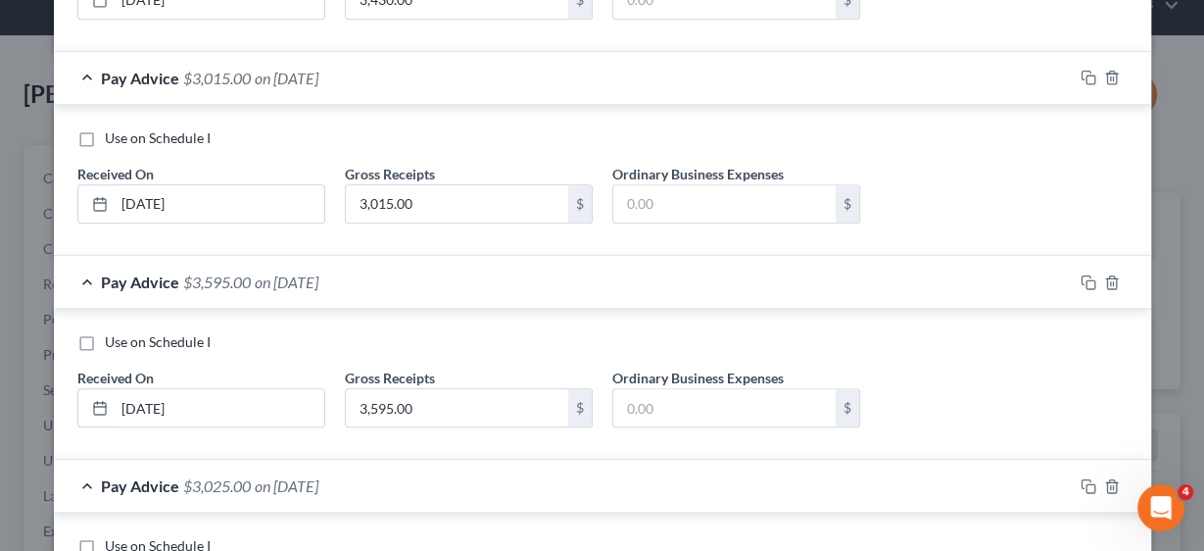
scroll to position [1724, 0]
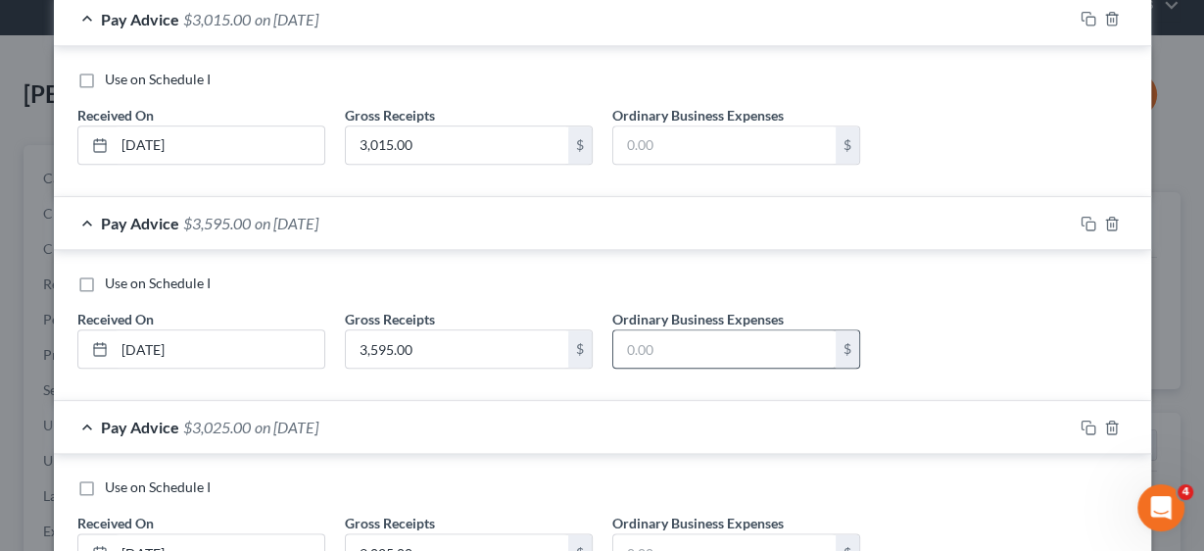
type input "3,775.00"
click at [748, 339] on input "text" at bounding box center [724, 348] width 222 height 37
click at [686, 138] on input "text" at bounding box center [724, 144] width 222 height 37
click at [662, 330] on input "text" at bounding box center [724, 348] width 222 height 37
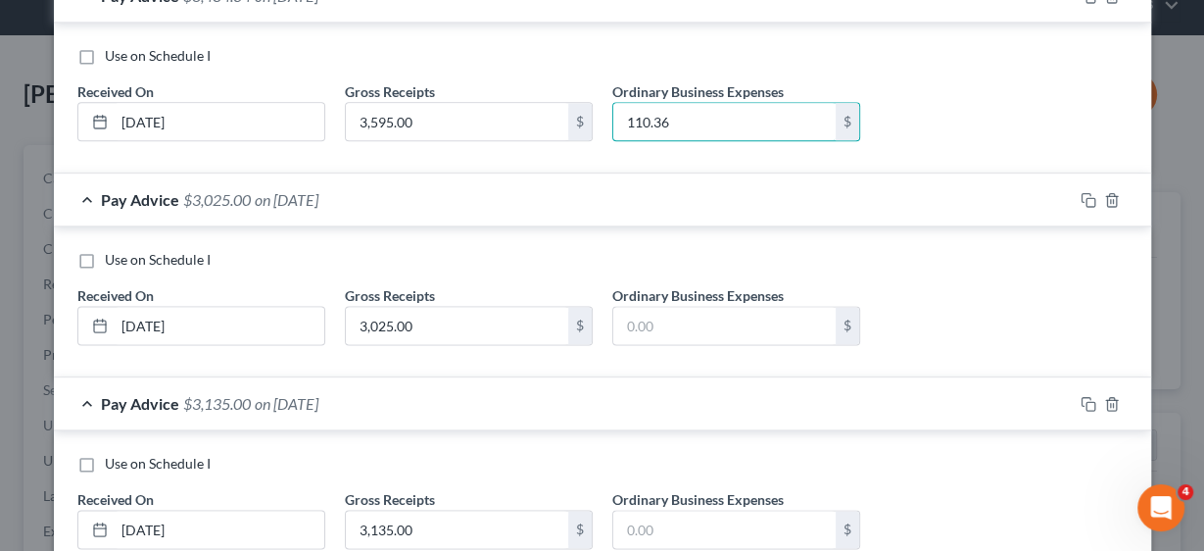
scroll to position [1959, 0]
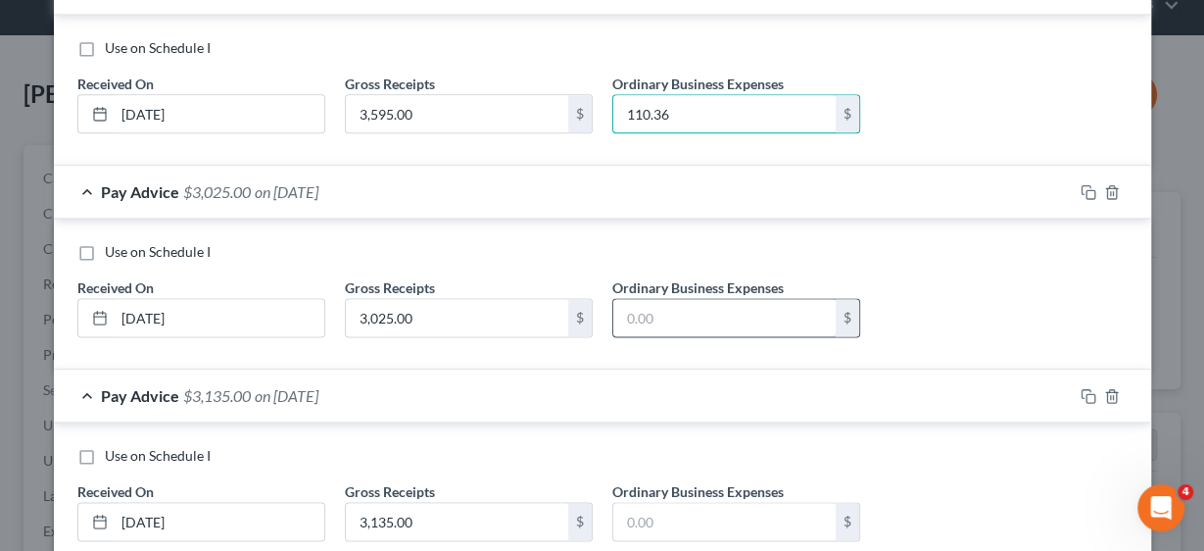
type input "110.36"
click at [670, 302] on input "text" at bounding box center [724, 317] width 222 height 37
type input "271.51"
click at [650, 515] on input "text" at bounding box center [724, 521] width 222 height 37
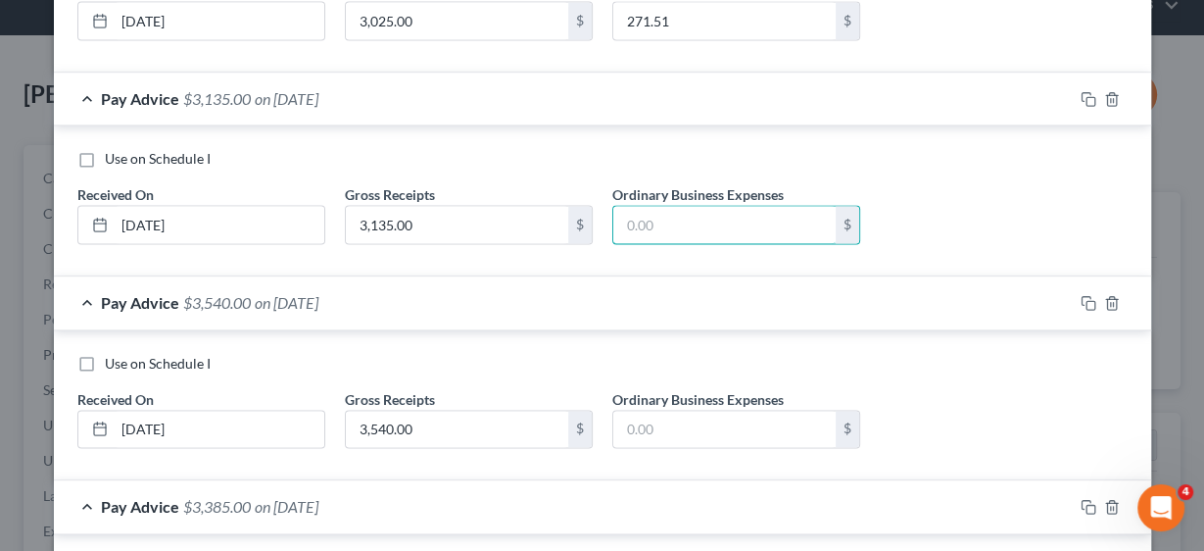
scroll to position [2273, 0]
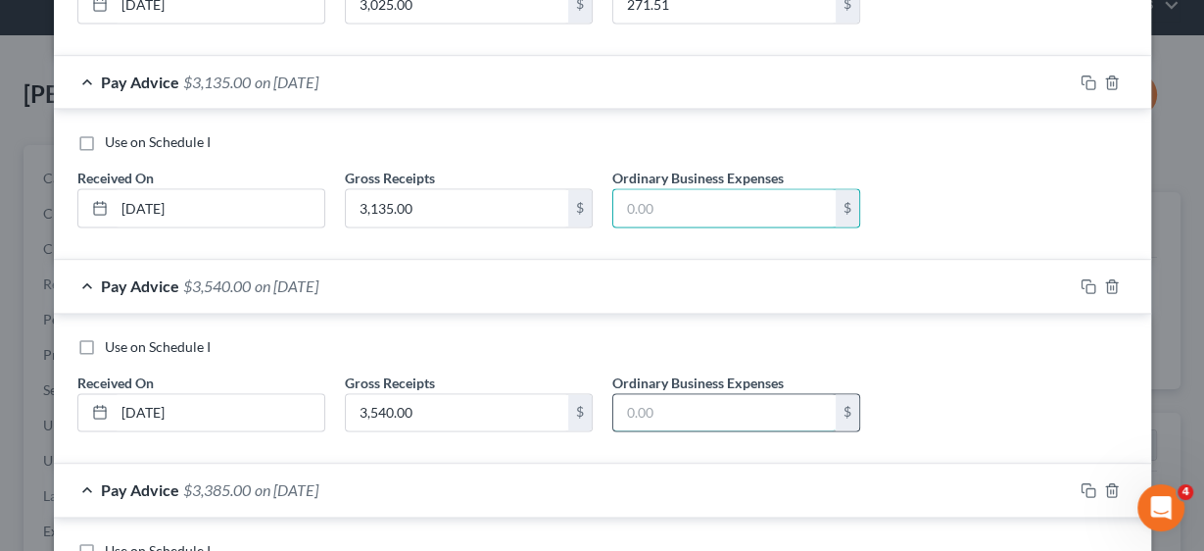
click at [648, 401] on input "text" at bounding box center [724, 412] width 222 height 37
click at [658, 196] on input "text" at bounding box center [724, 207] width 222 height 37
type input "271.51"
click at [679, 394] on input "text" at bounding box center [724, 412] width 222 height 37
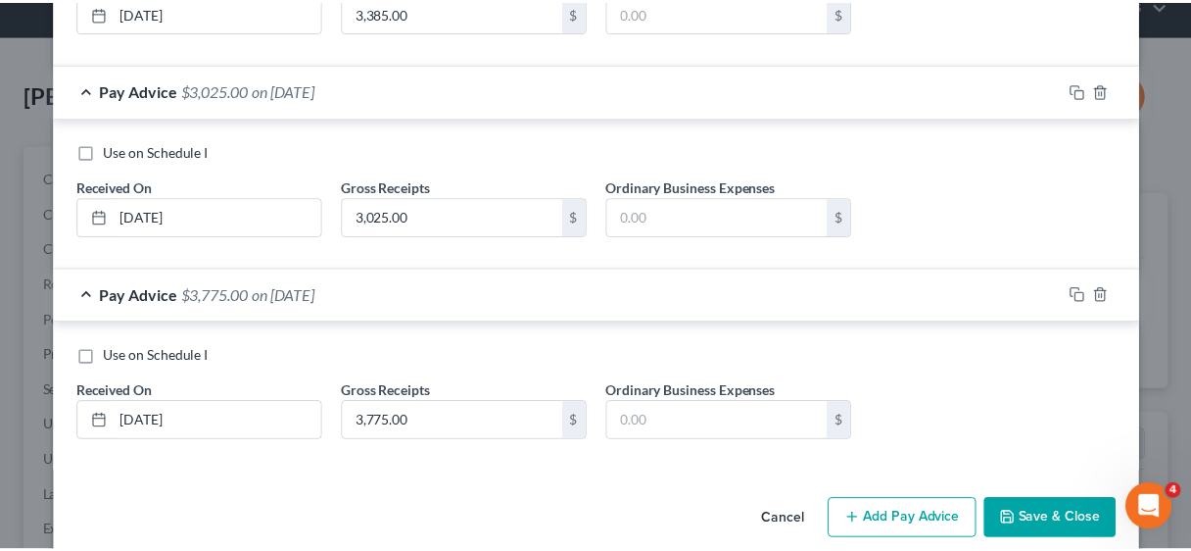
scroll to position [2884, 0]
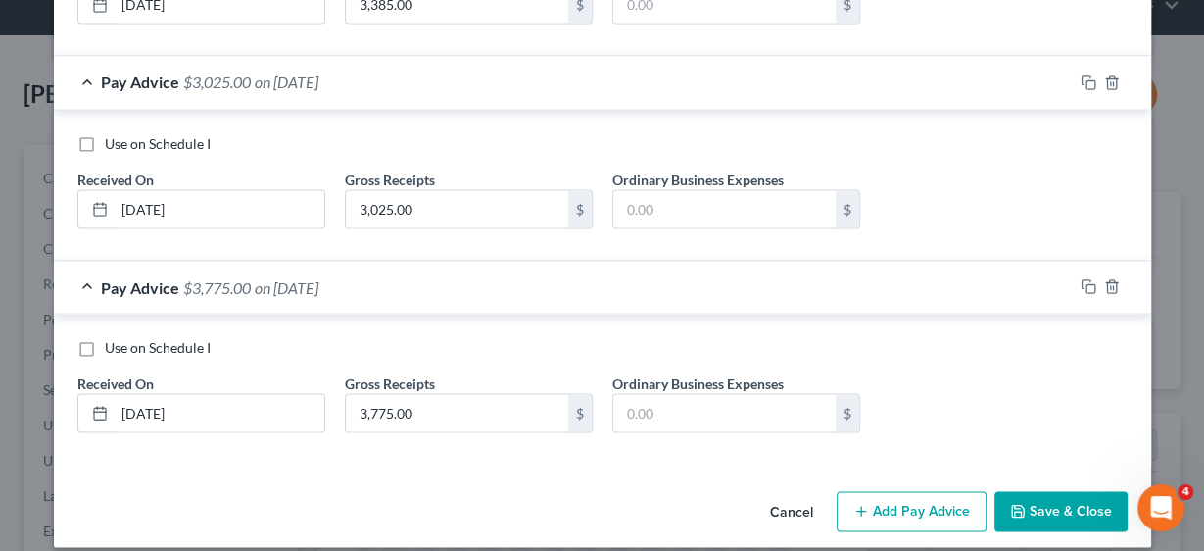
click at [1041, 491] on button "Save & Close" at bounding box center [1060, 511] width 133 height 41
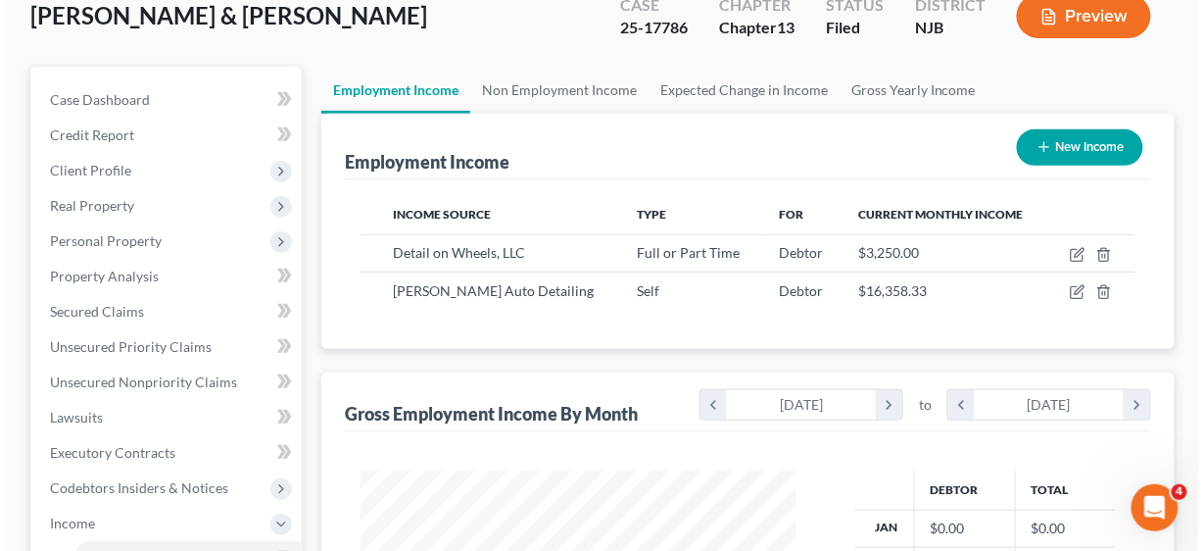
scroll to position [157, 0]
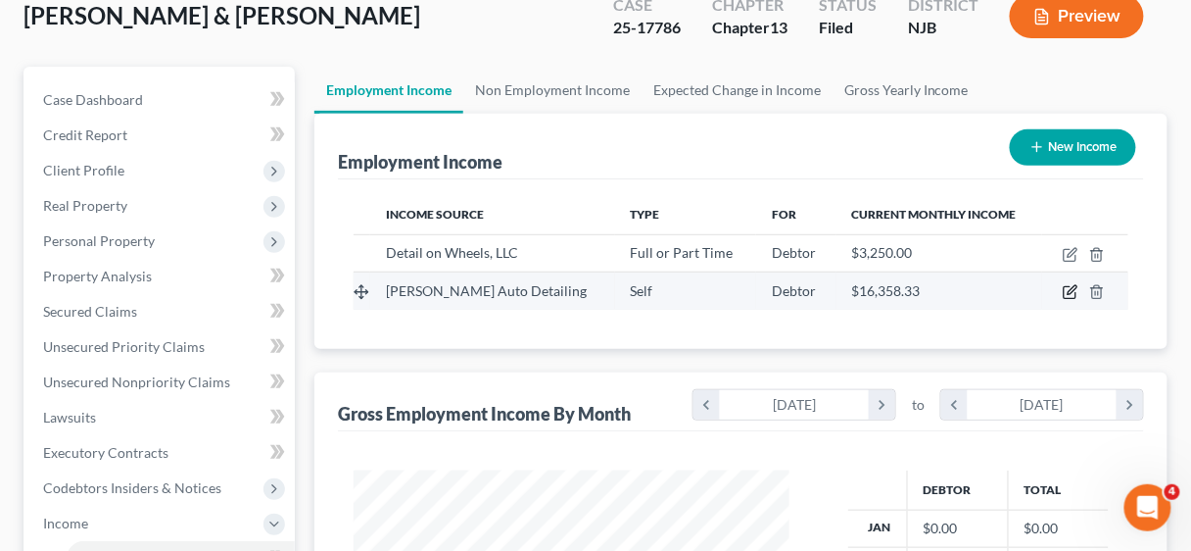
click at [1066, 289] on icon "button" at bounding box center [1071, 292] width 16 height 16
select select "1"
select select "33"
select select "3"
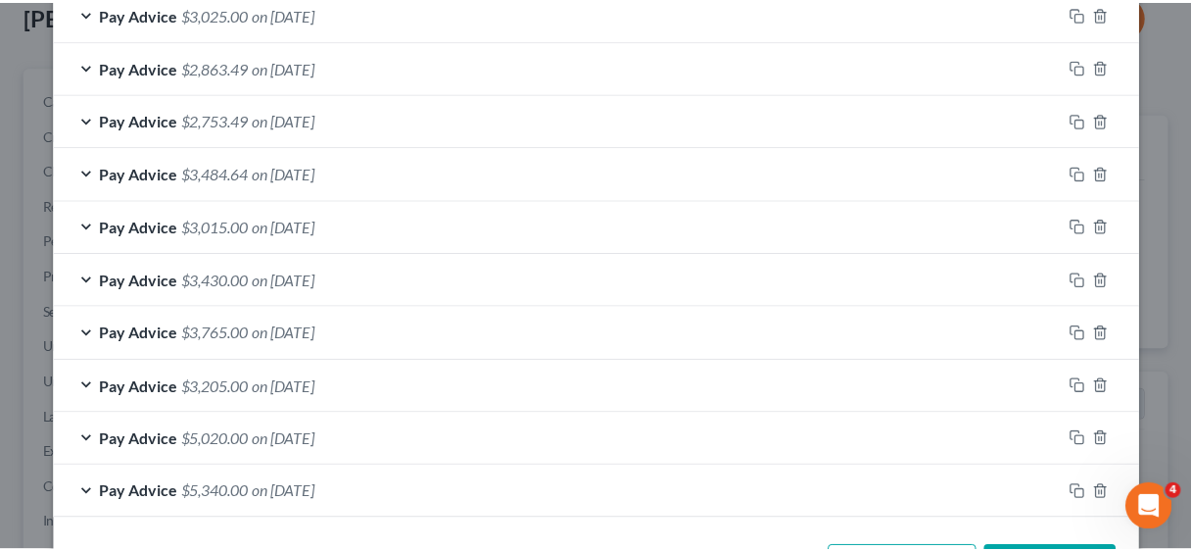
scroll to position [940, 0]
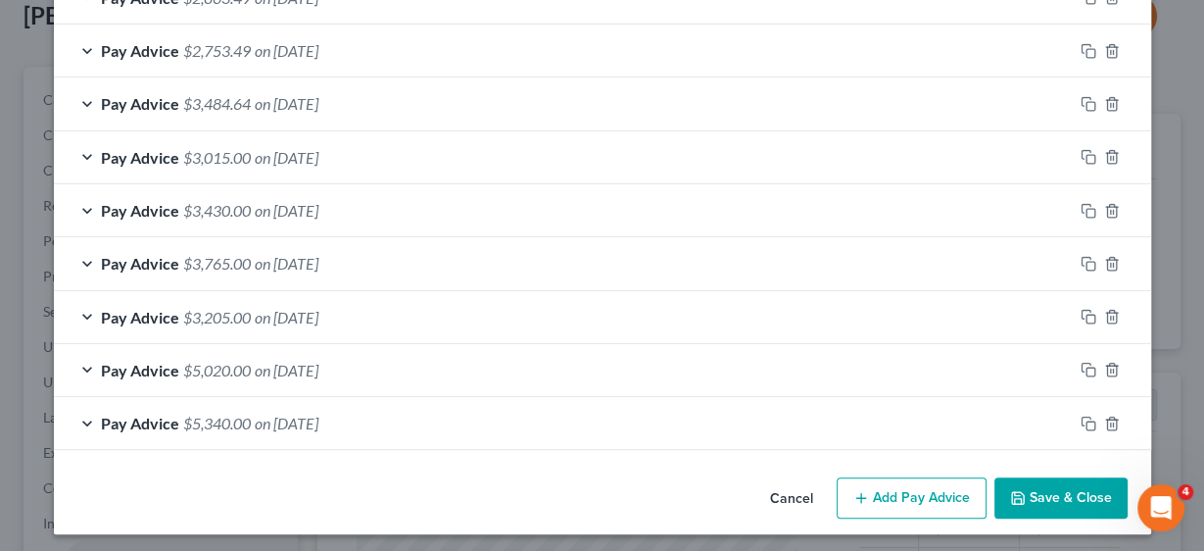
click at [1078, 490] on button "Save & Close" at bounding box center [1060, 497] width 133 height 41
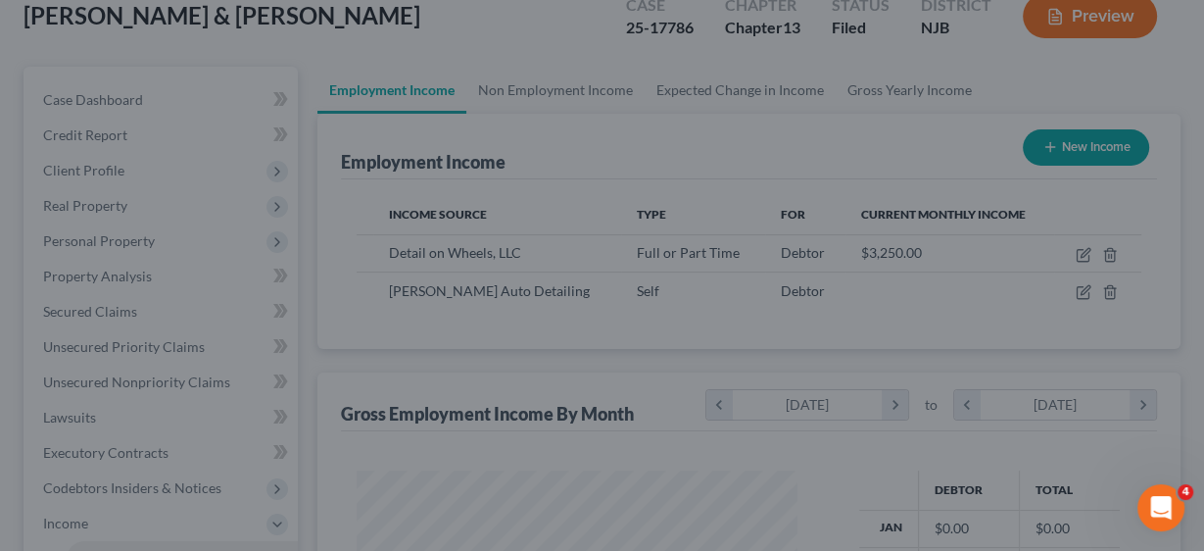
scroll to position [979330, 979203]
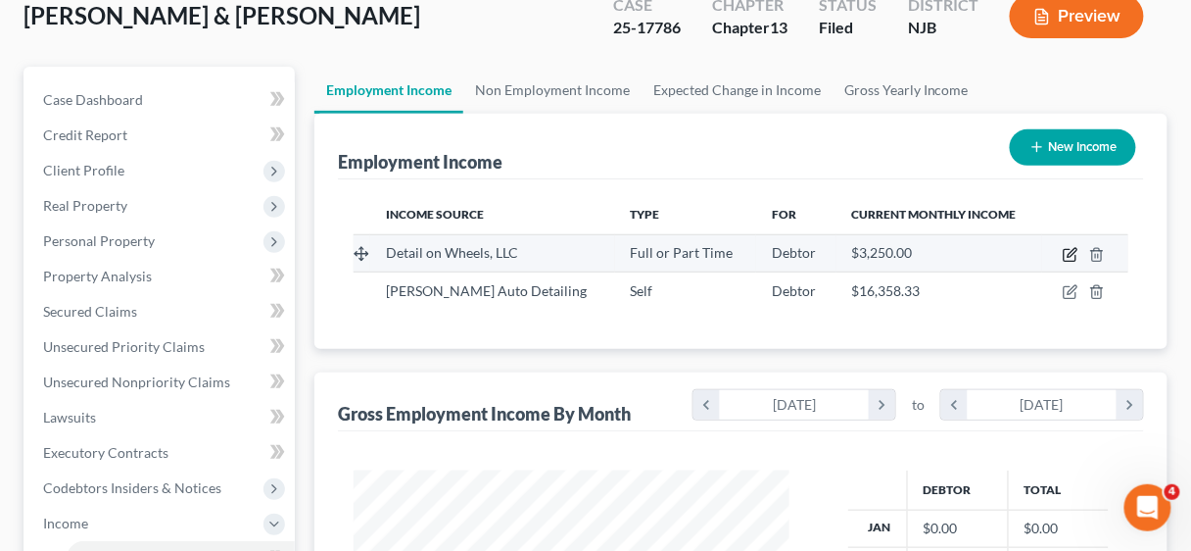
click at [1069, 252] on icon "button" at bounding box center [1071, 255] width 16 height 16
select select "0"
select select "33"
select select "3"
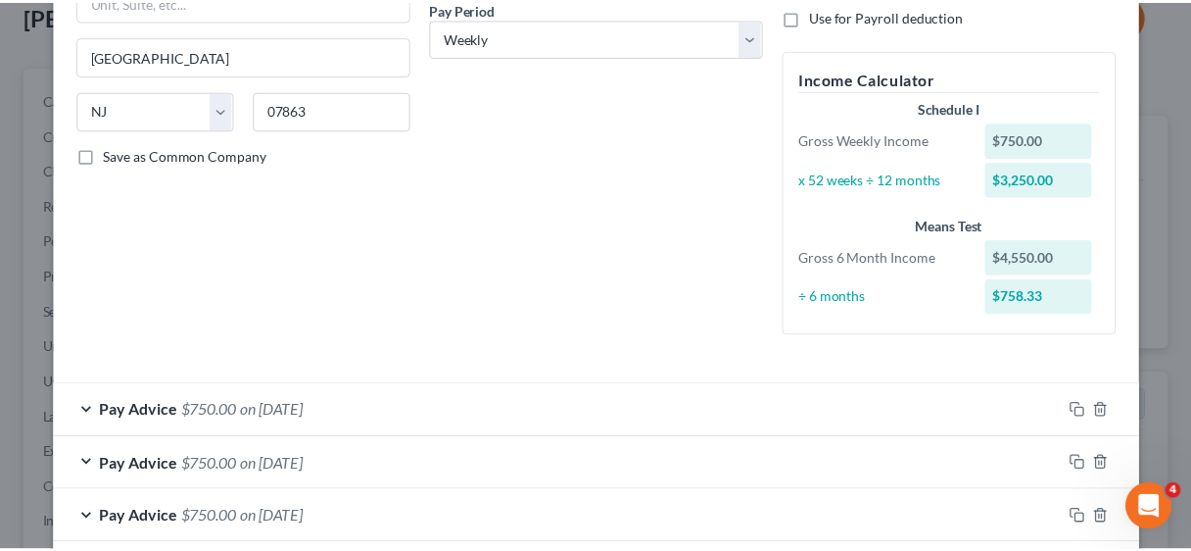
scroll to position [569, 0]
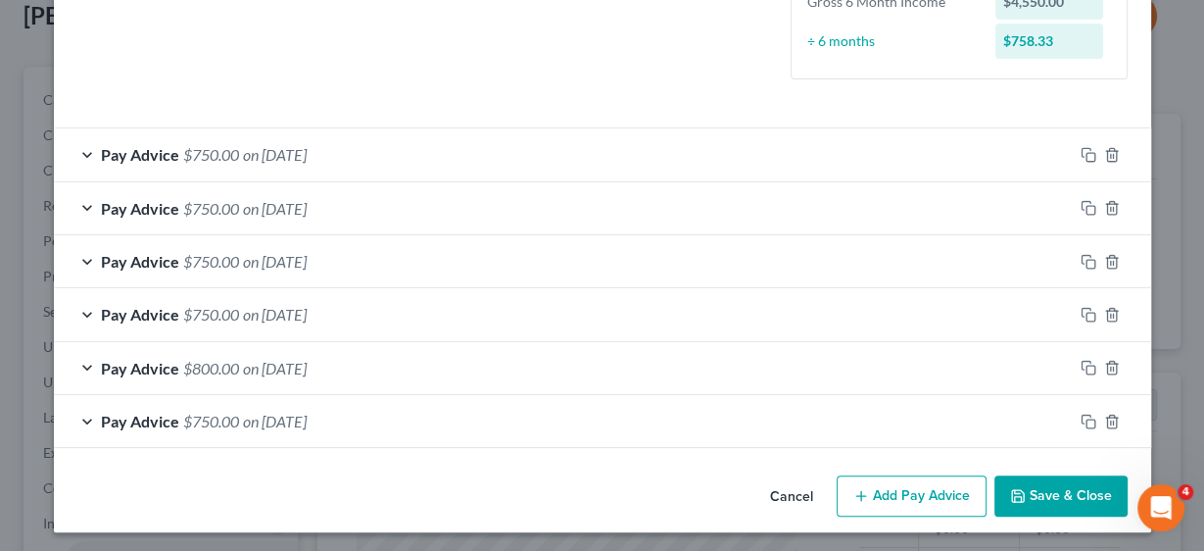
click at [1055, 482] on button "Save & Close" at bounding box center [1060, 495] width 133 height 41
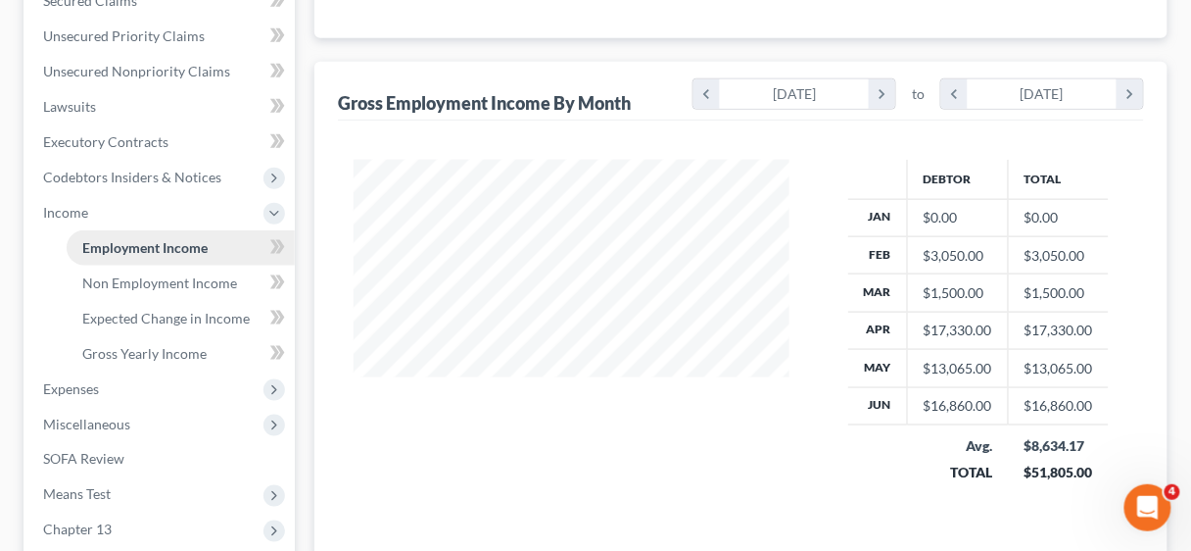
scroll to position [470, 0]
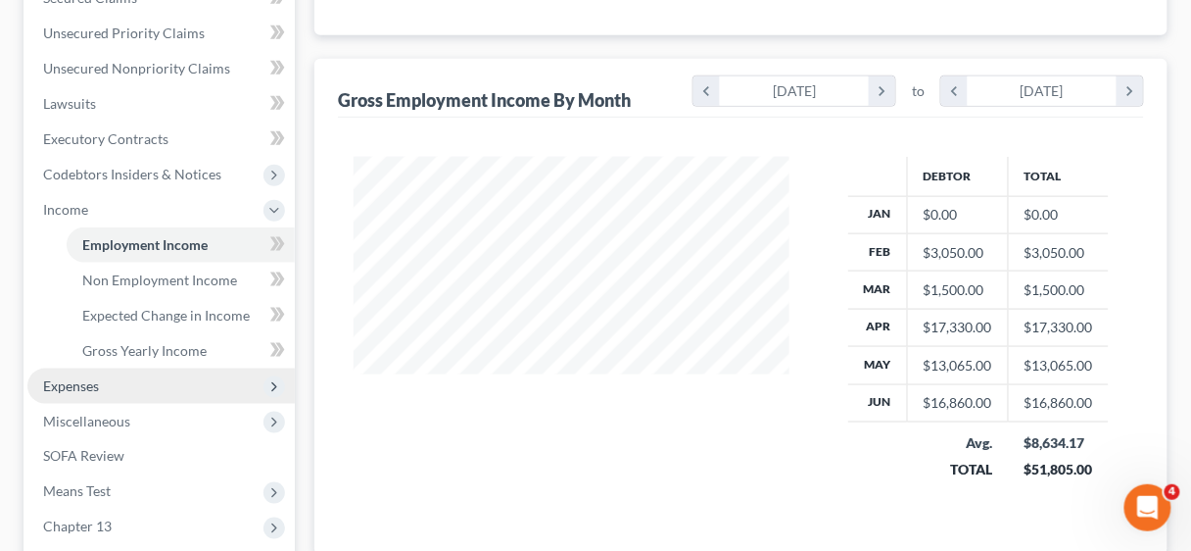
click at [87, 385] on span "Expenses" at bounding box center [71, 385] width 56 height 17
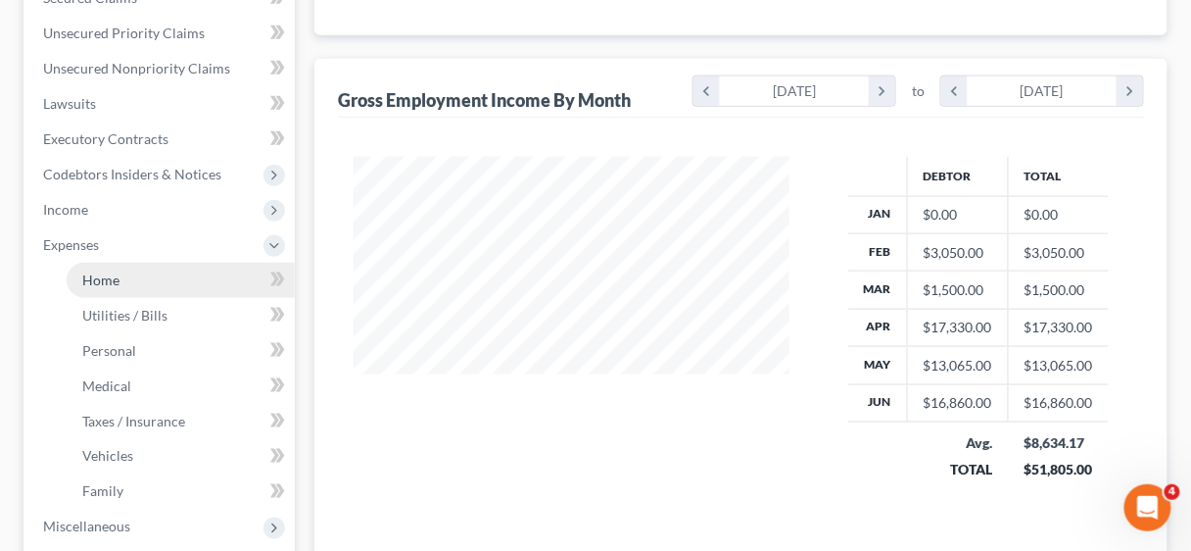
click at [100, 279] on span "Home" at bounding box center [100, 279] width 37 height 17
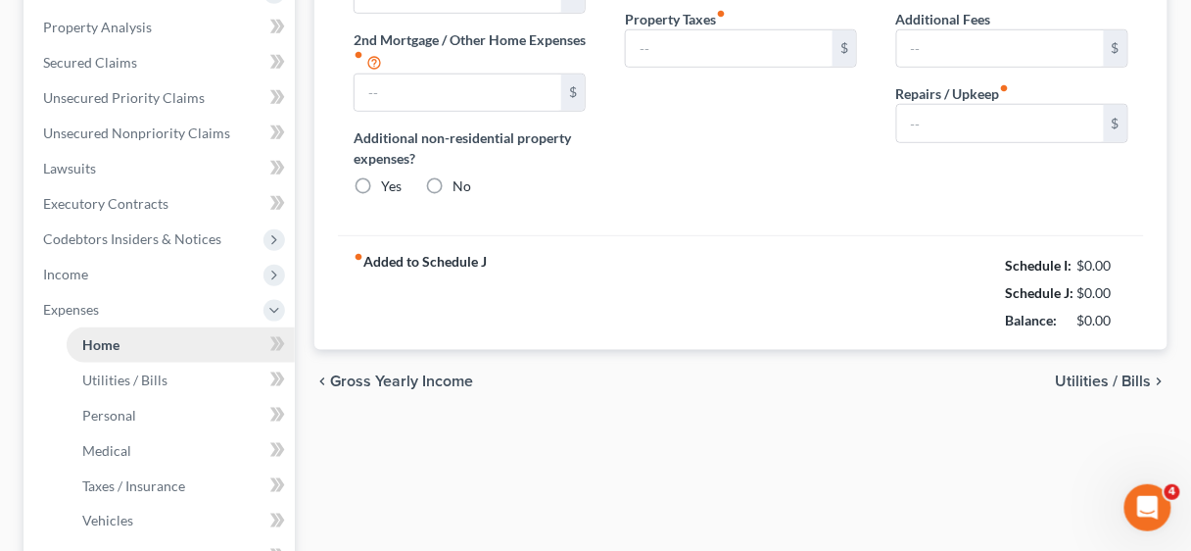
type input "0.00"
radio input "true"
type input "0.00"
type input "568.43"
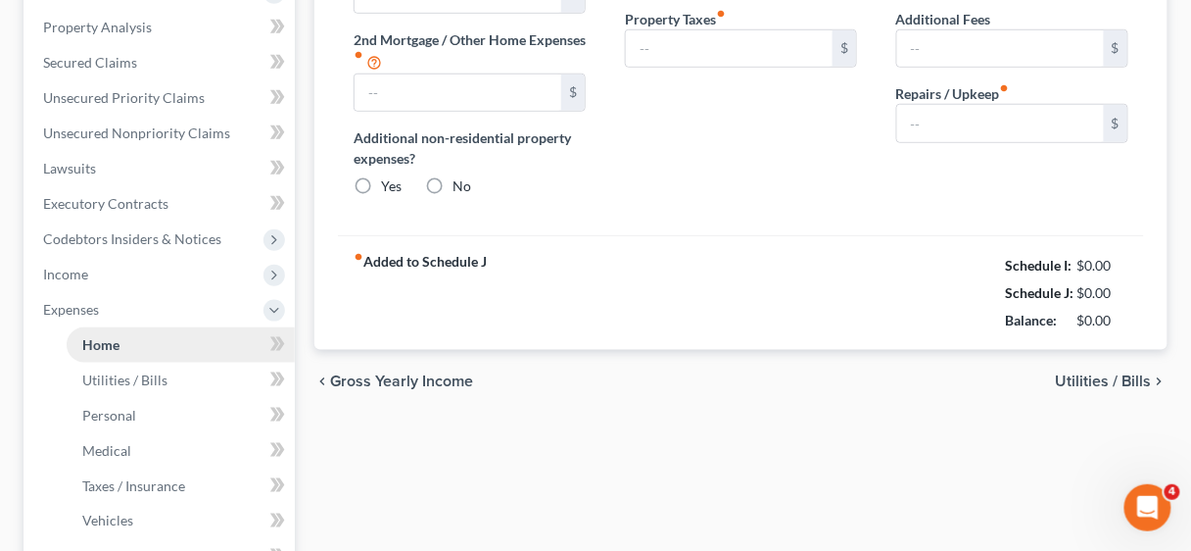
type input "0.00"
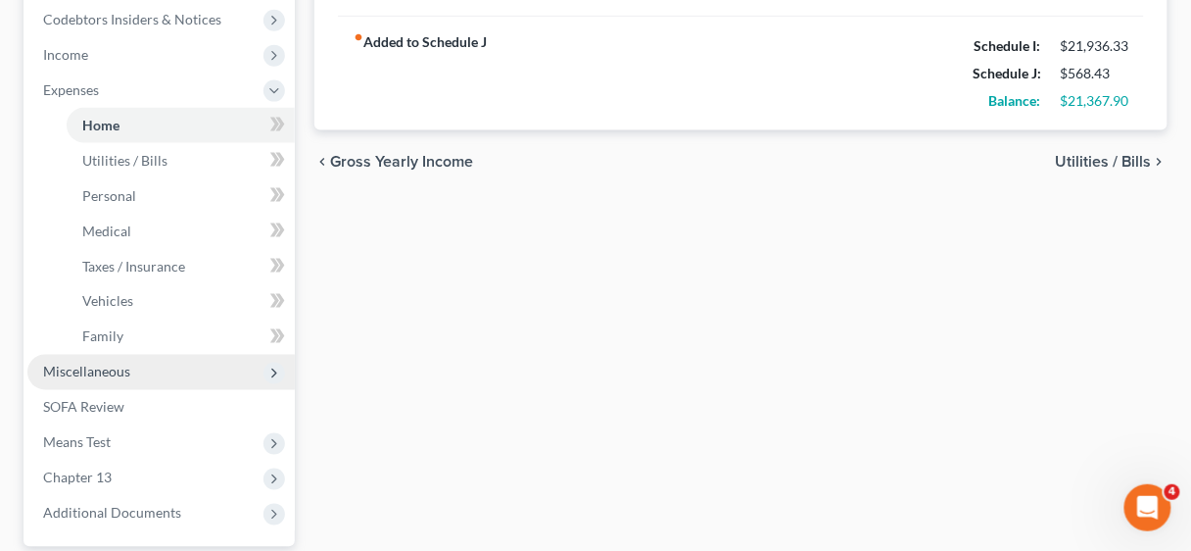
scroll to position [705, 0]
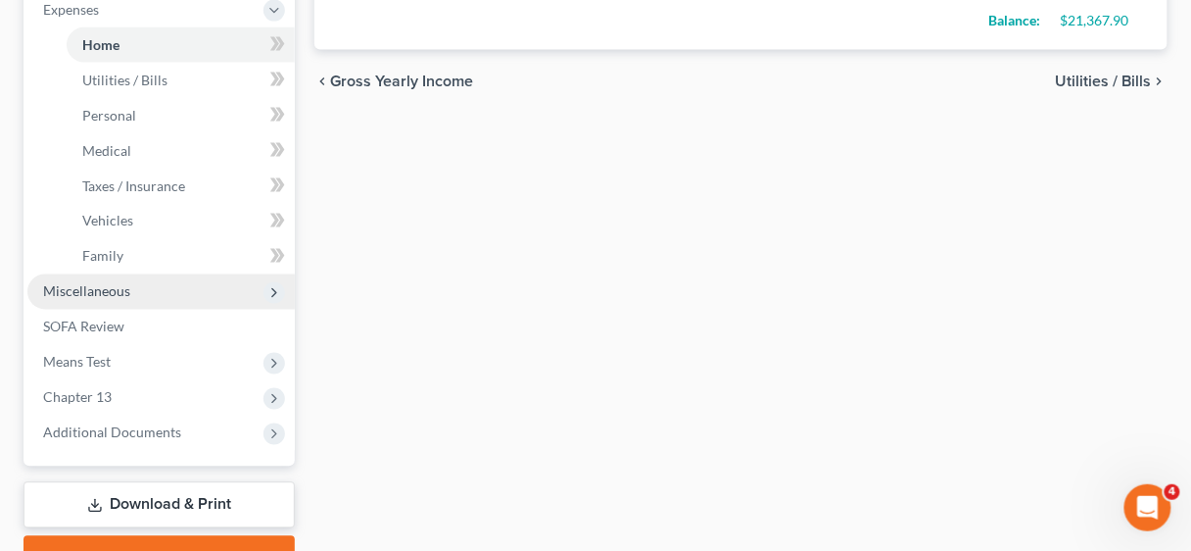
click at [108, 295] on span "Miscellaneous" at bounding box center [86, 291] width 87 height 17
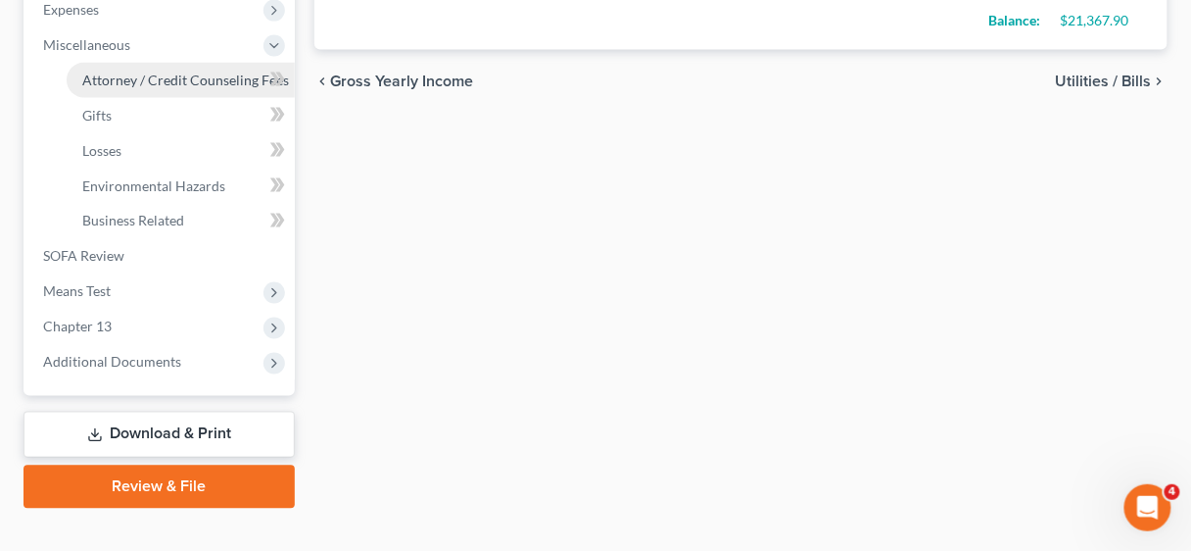
click at [199, 74] on span "Attorney / Credit Counseling Fees" at bounding box center [185, 80] width 207 height 17
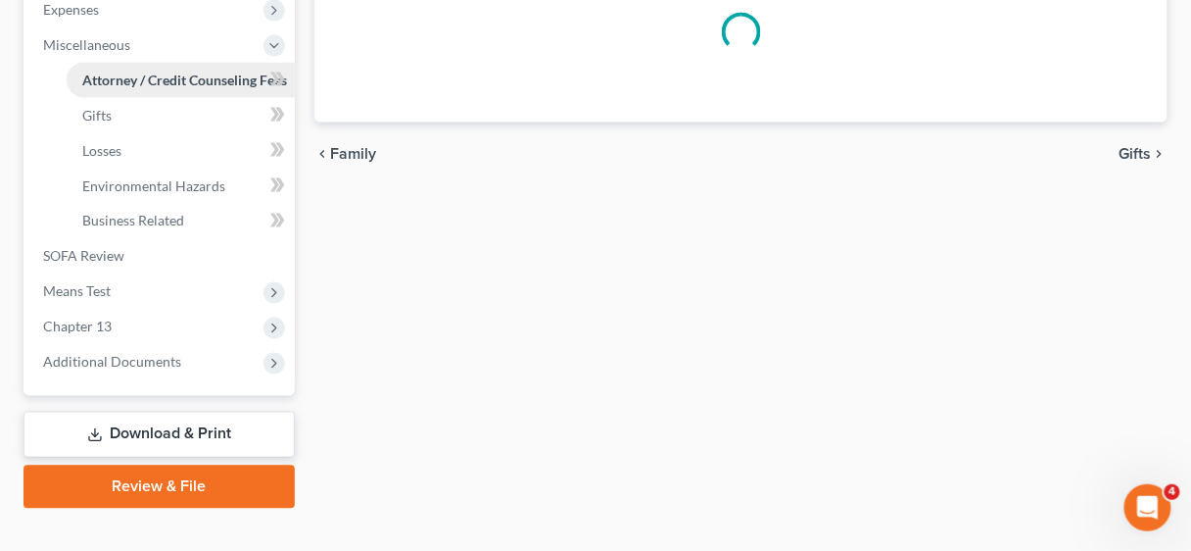
select select "2"
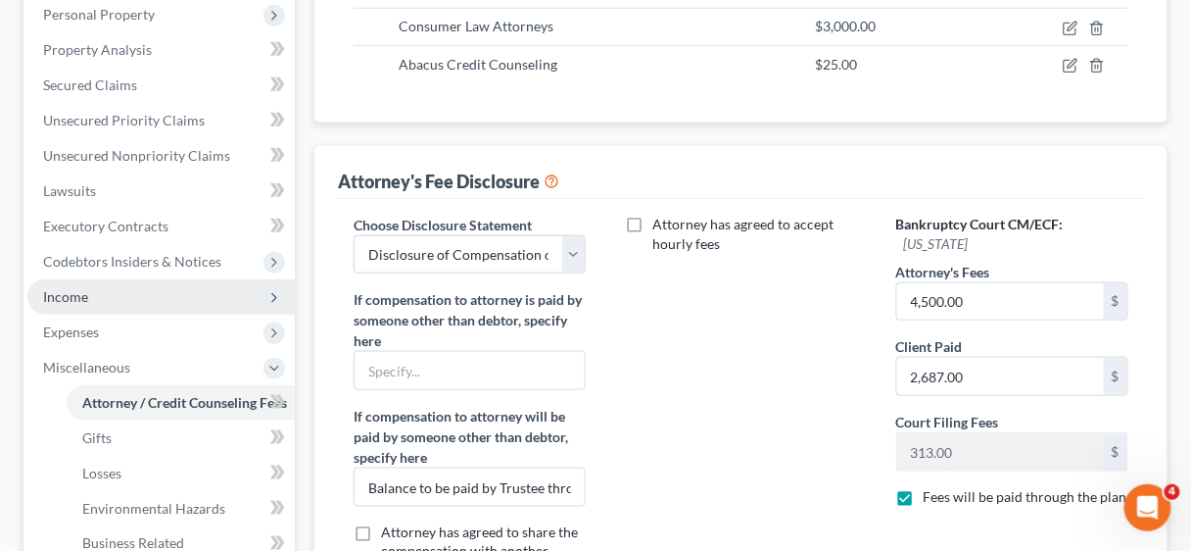
scroll to position [627, 0]
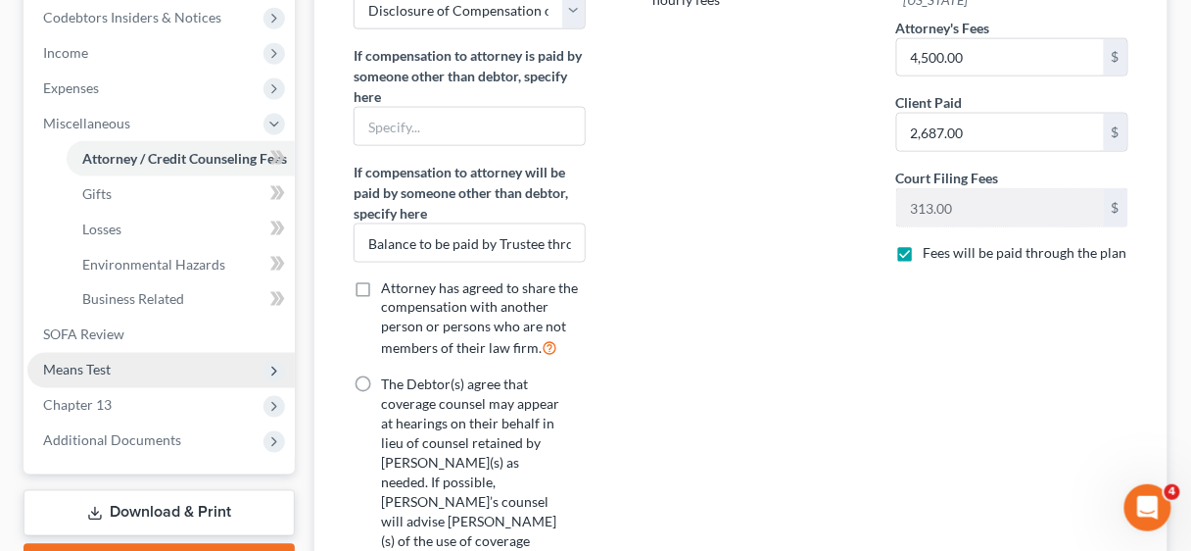
click at [101, 368] on span "Means Test" at bounding box center [77, 370] width 68 height 17
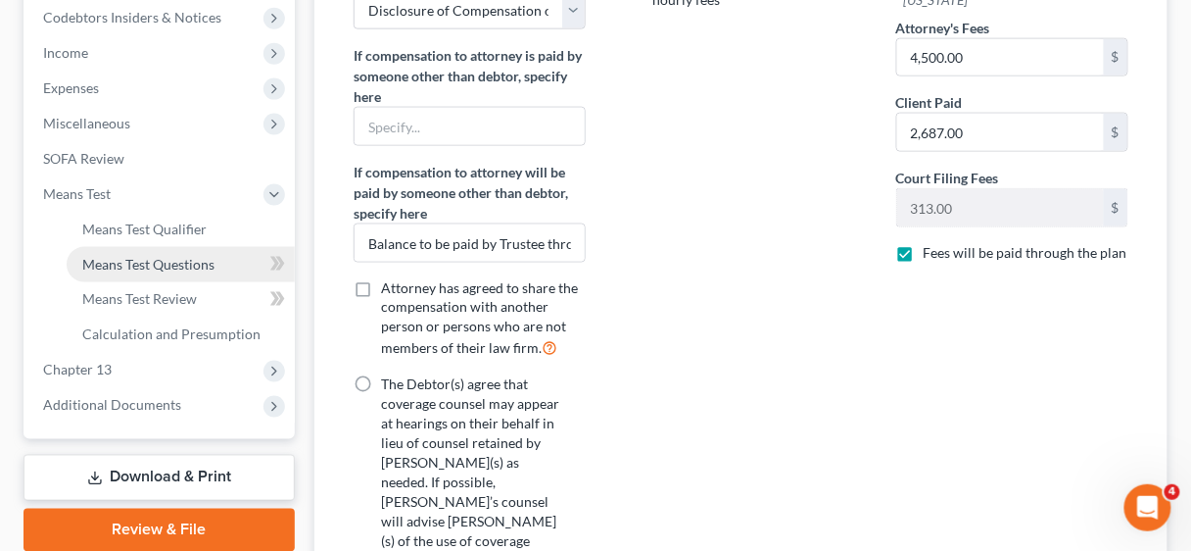
click at [165, 267] on span "Means Test Questions" at bounding box center [148, 264] width 132 height 17
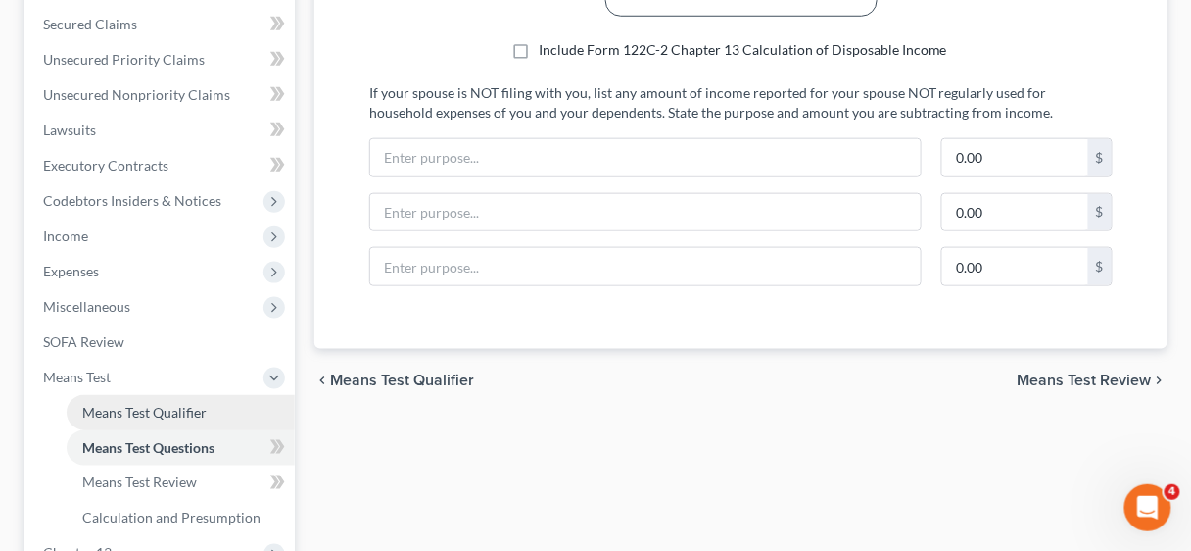
scroll to position [470, 0]
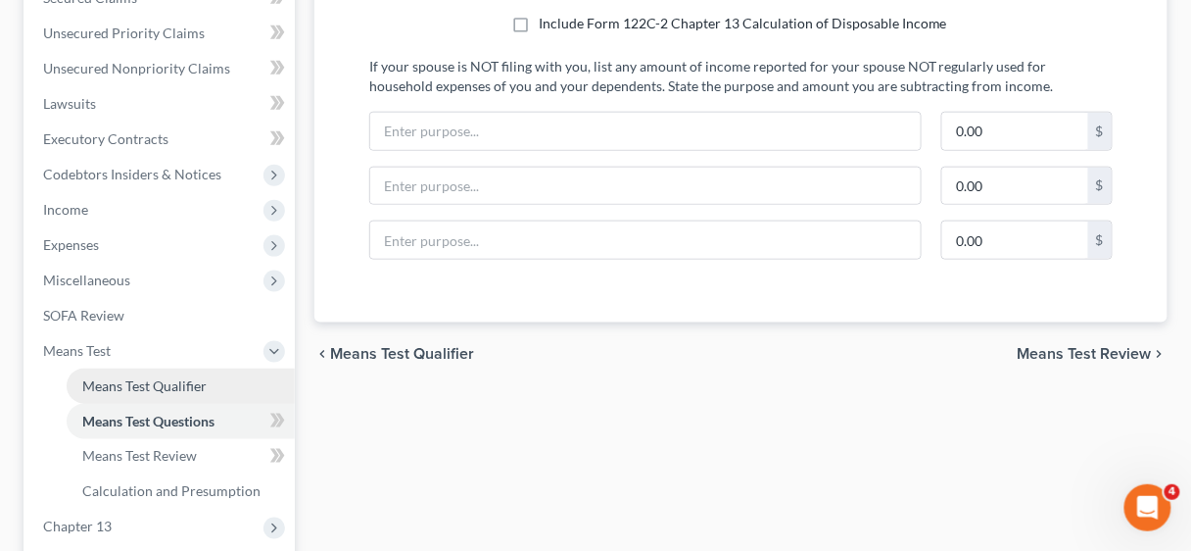
click at [149, 381] on span "Means Test Qualifier" at bounding box center [144, 385] width 124 height 17
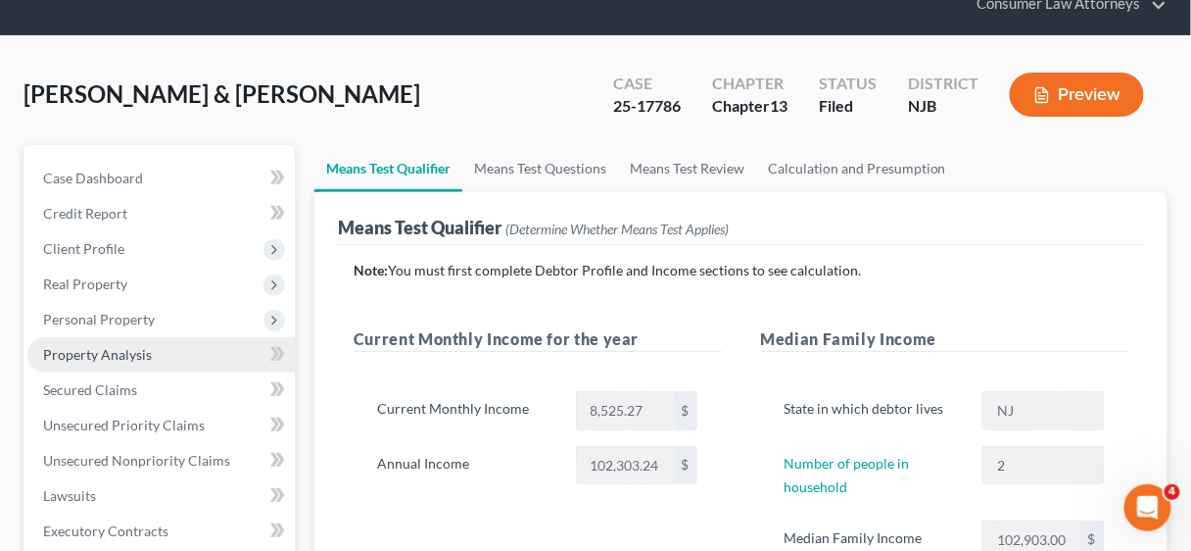
scroll to position [313, 0]
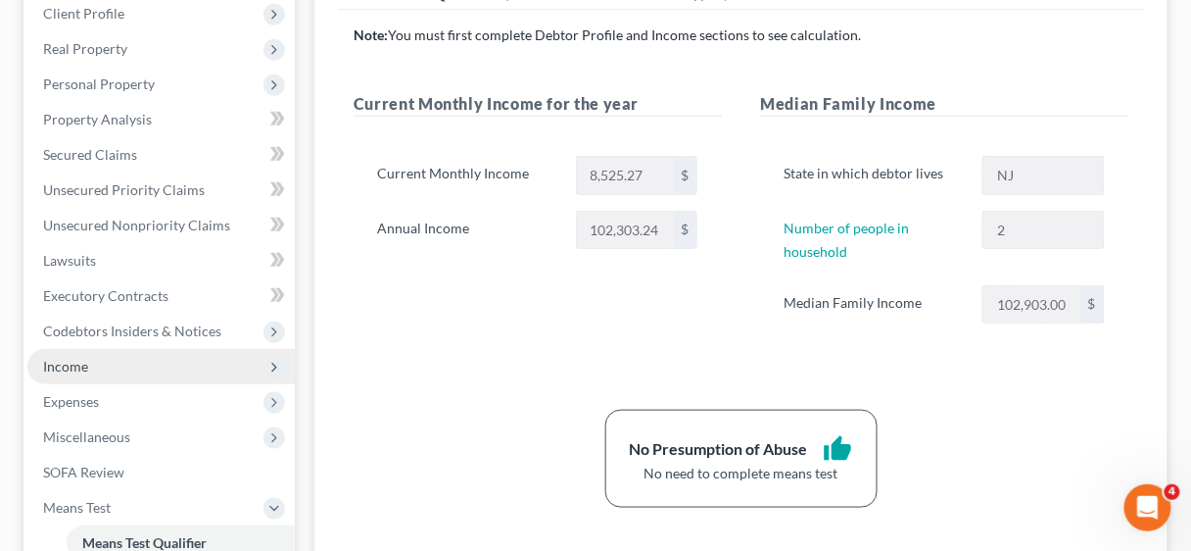
click at [74, 363] on span "Income" at bounding box center [65, 366] width 45 height 17
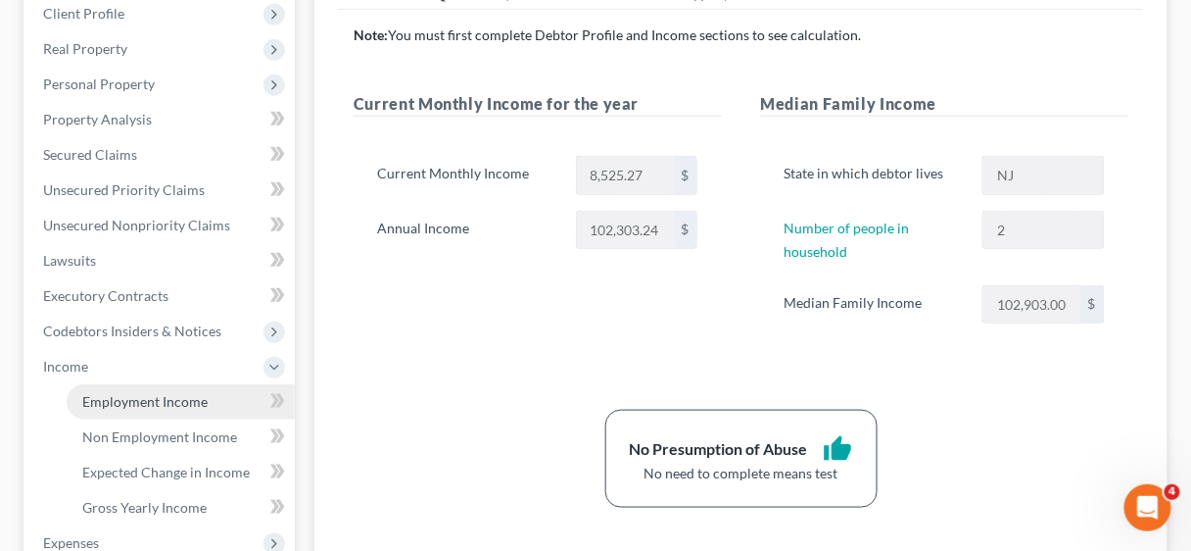
click at [130, 400] on span "Employment Income" at bounding box center [144, 401] width 125 height 17
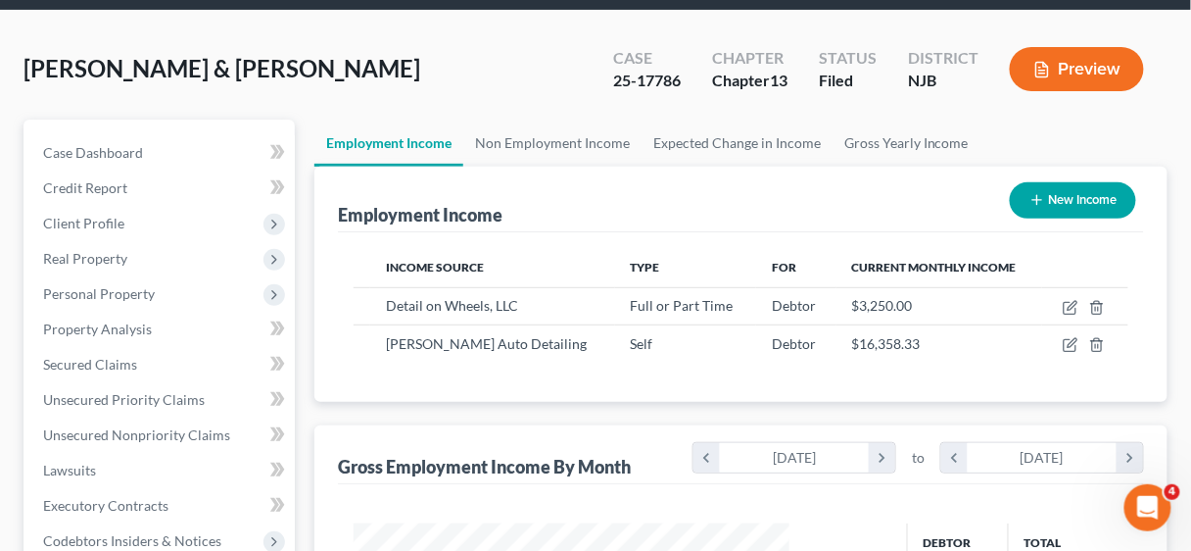
scroll to position [313, 0]
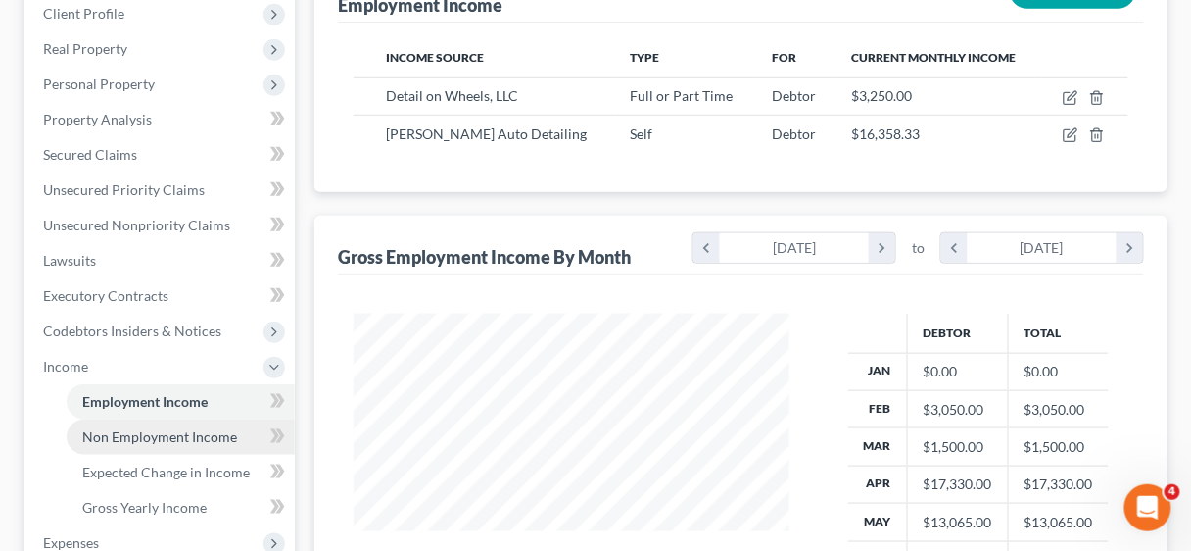
click at [126, 433] on span "Non Employment Income" at bounding box center [159, 436] width 155 height 17
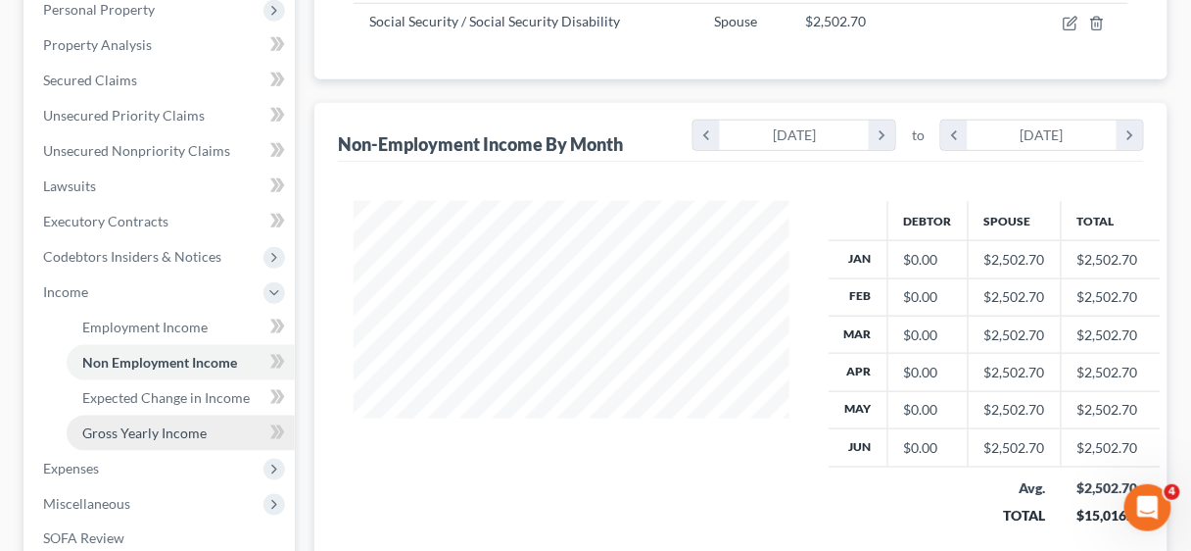
scroll to position [392, 0]
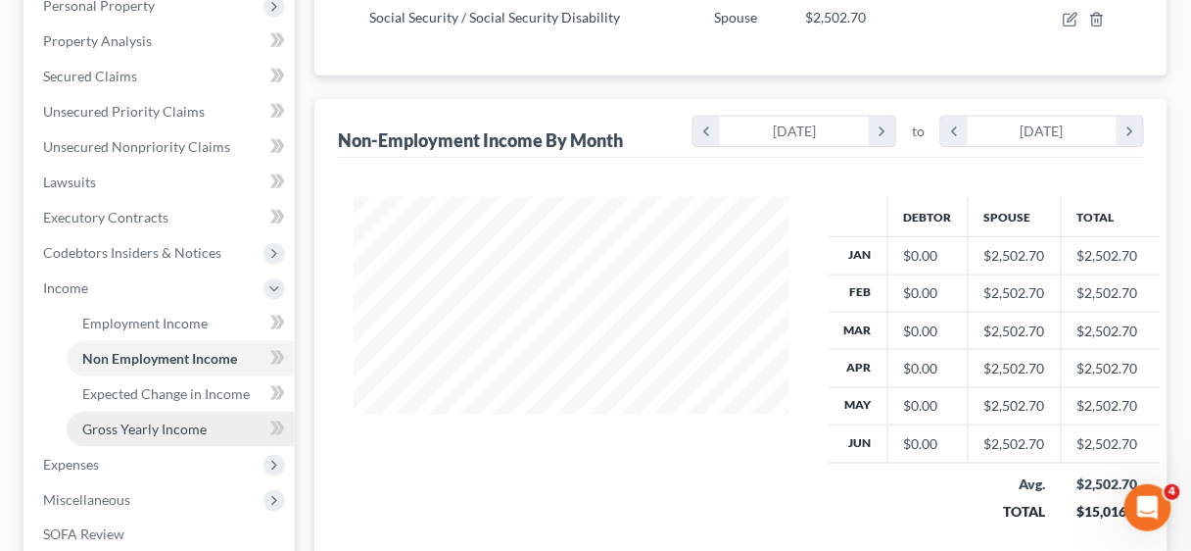
click at [146, 420] on span "Gross Yearly Income" at bounding box center [144, 428] width 124 height 17
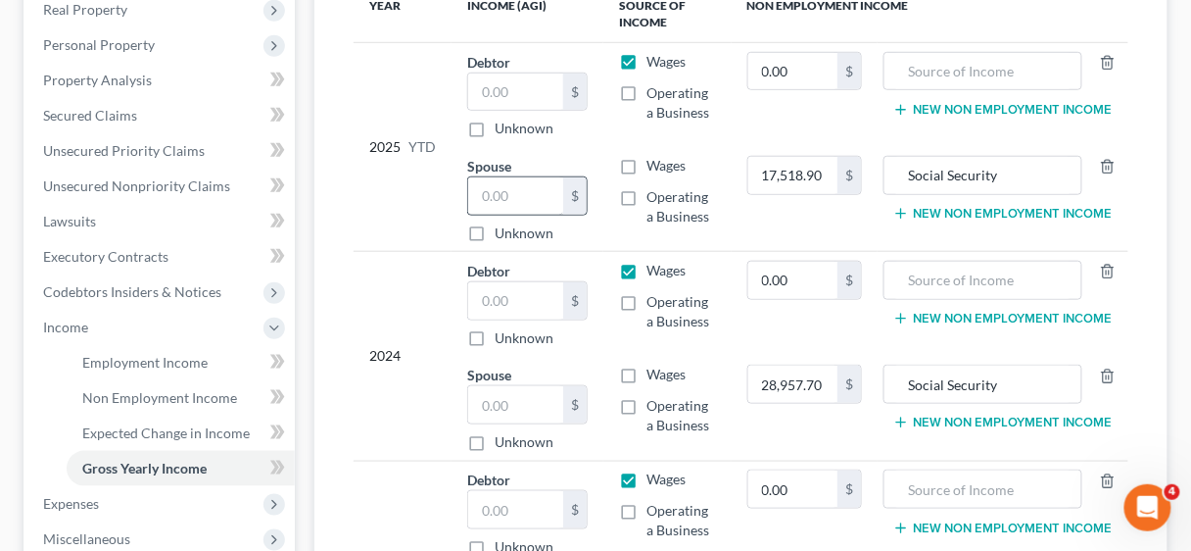
scroll to position [313, 0]
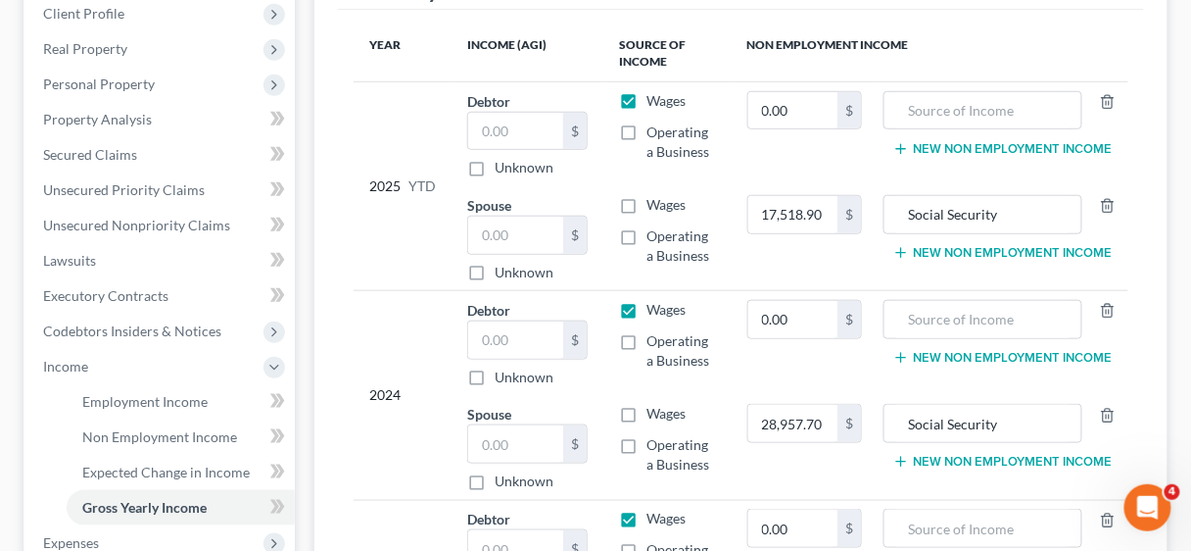
click at [647, 128] on label "Operating a Business" at bounding box center [681, 141] width 69 height 39
click at [654, 128] on input "Operating a Business" at bounding box center [660, 128] width 13 height 13
checkbox input "true"
click at [506, 127] on input "text" at bounding box center [515, 131] width 95 height 37
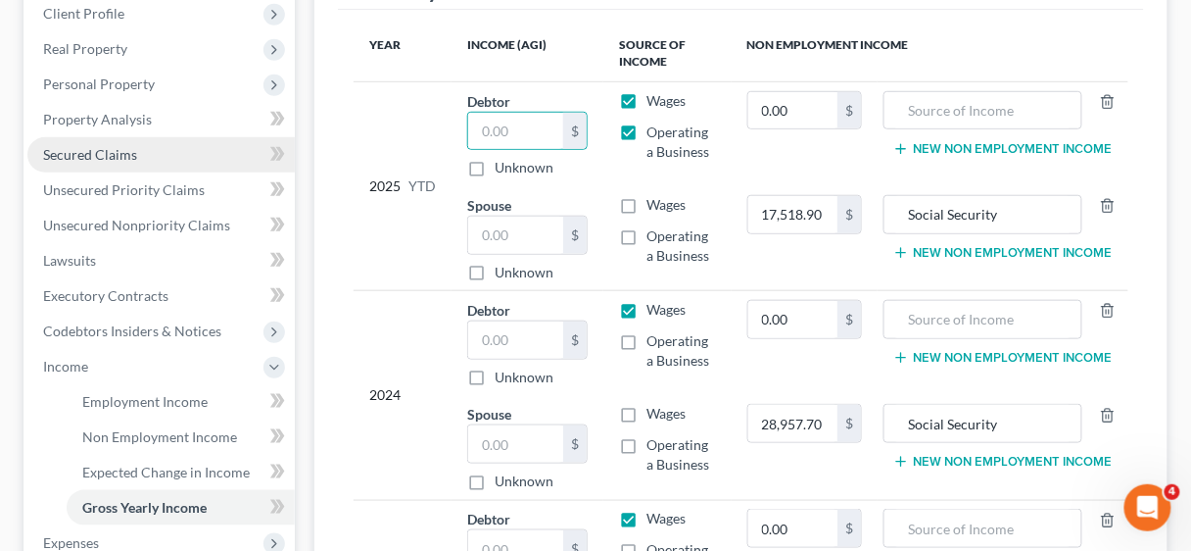
click at [84, 150] on span "Secured Claims" at bounding box center [90, 154] width 94 height 17
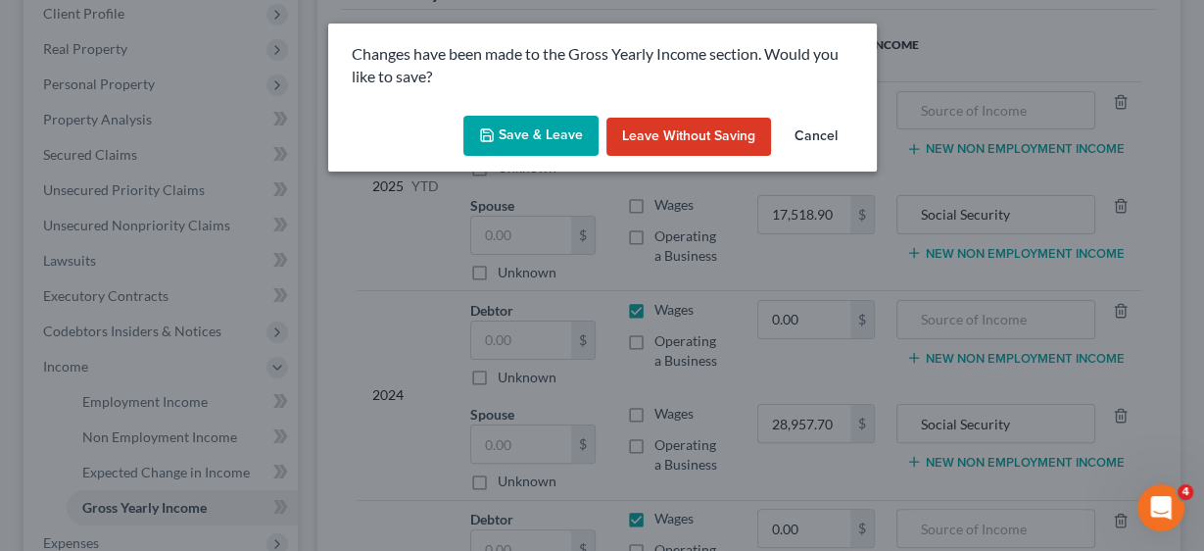
click at [564, 127] on button "Save & Leave" at bounding box center [530, 136] width 135 height 41
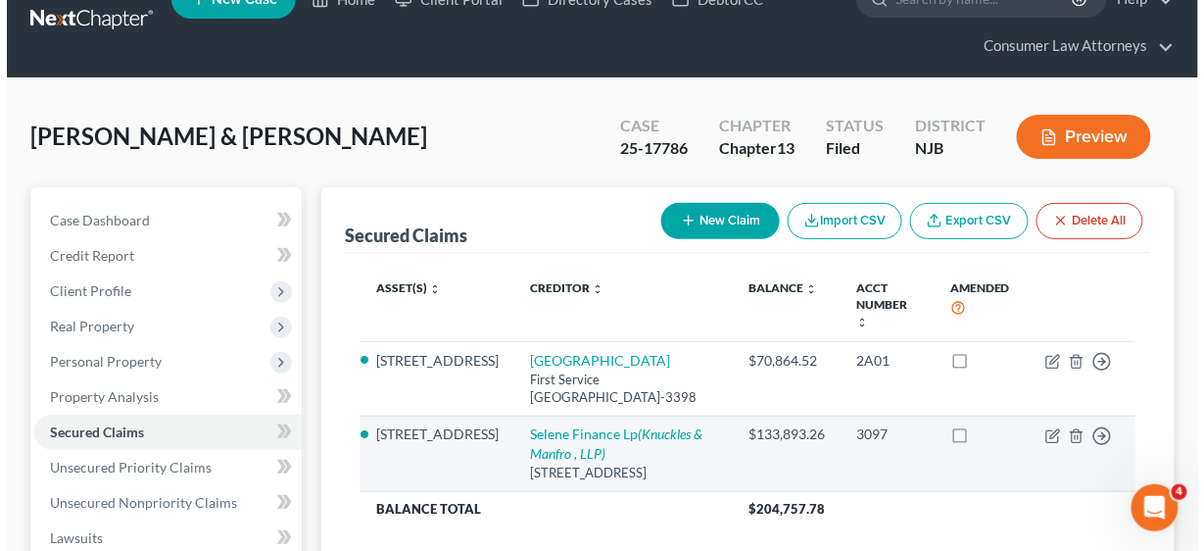
scroll to position [78, 0]
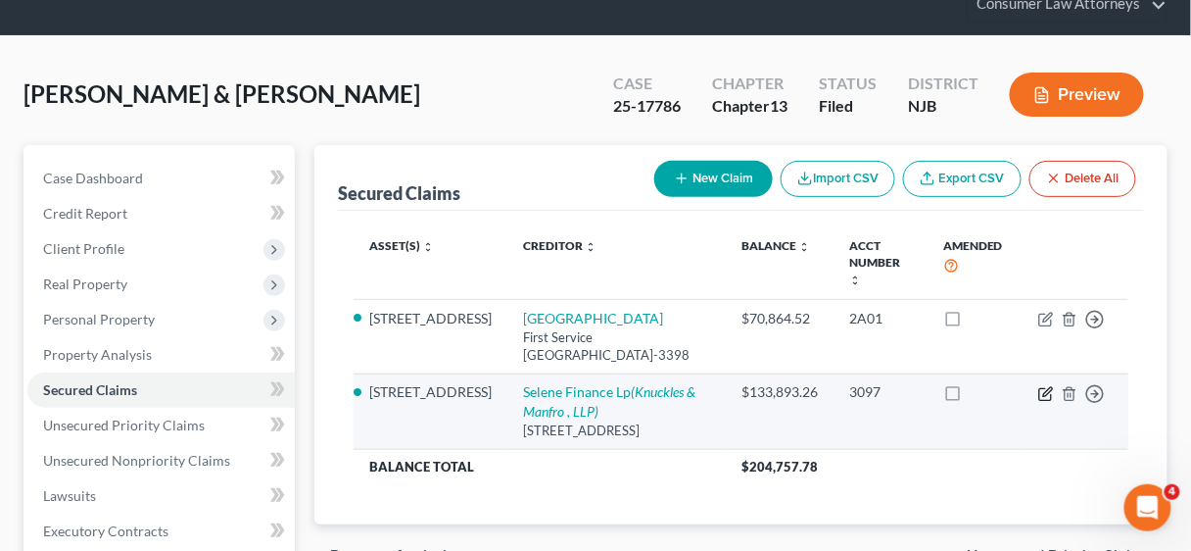
click at [1048, 396] on icon "button" at bounding box center [1047, 391] width 9 height 9
select select "45"
select select "7"
select select "2"
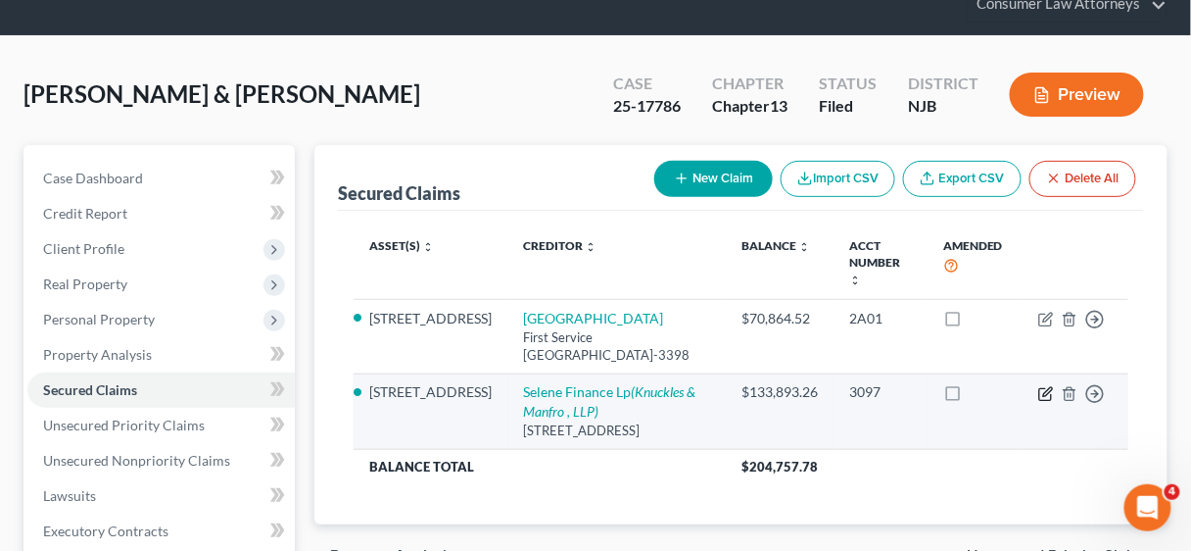
select select "0"
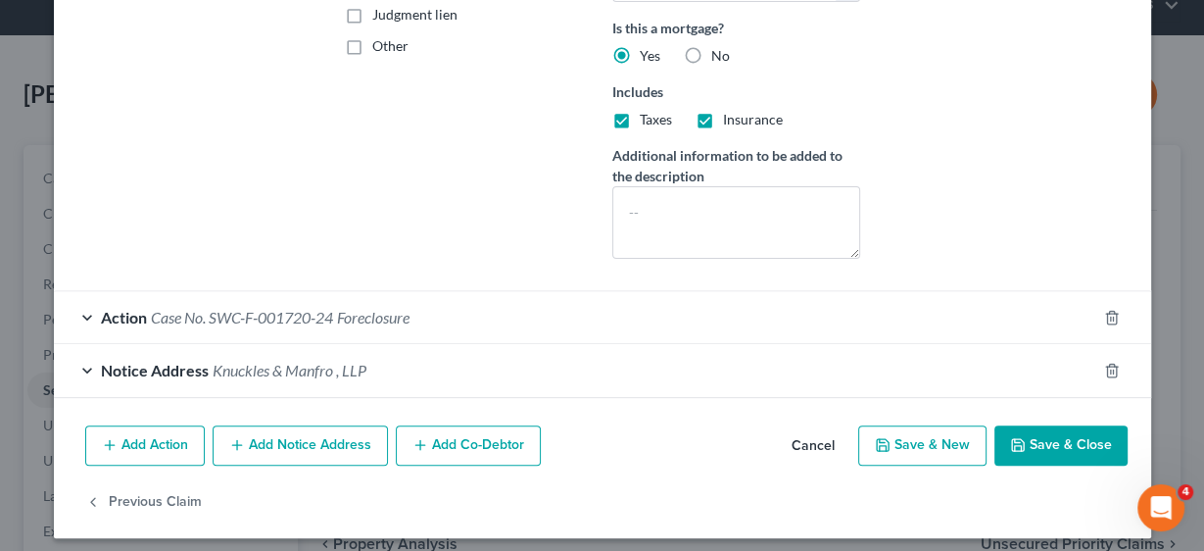
scroll to position [480, 0]
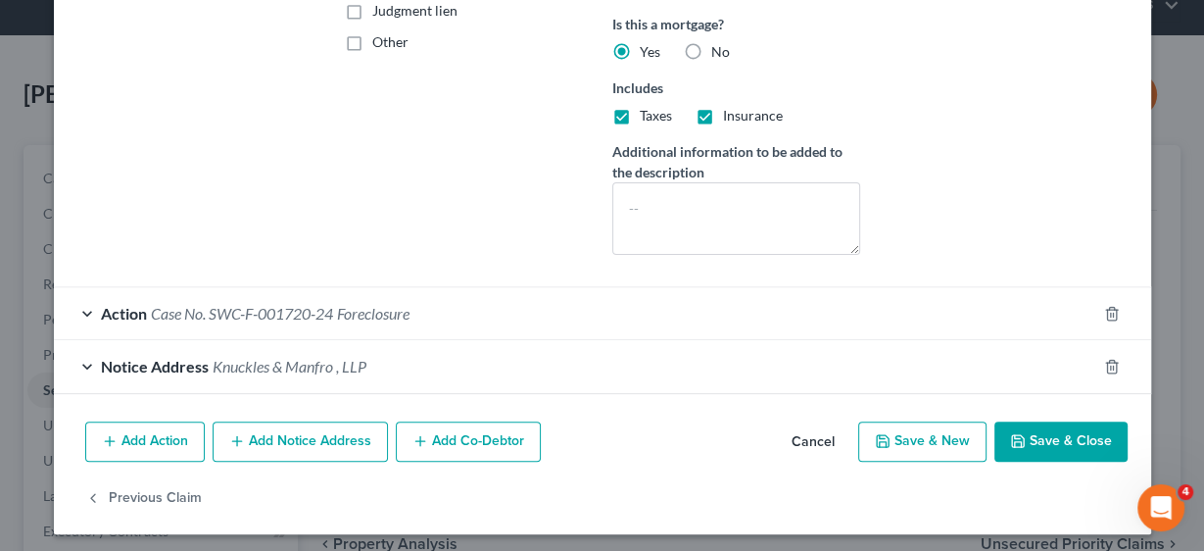
click at [1047, 430] on button "Save & Close" at bounding box center [1060, 441] width 133 height 41
select select
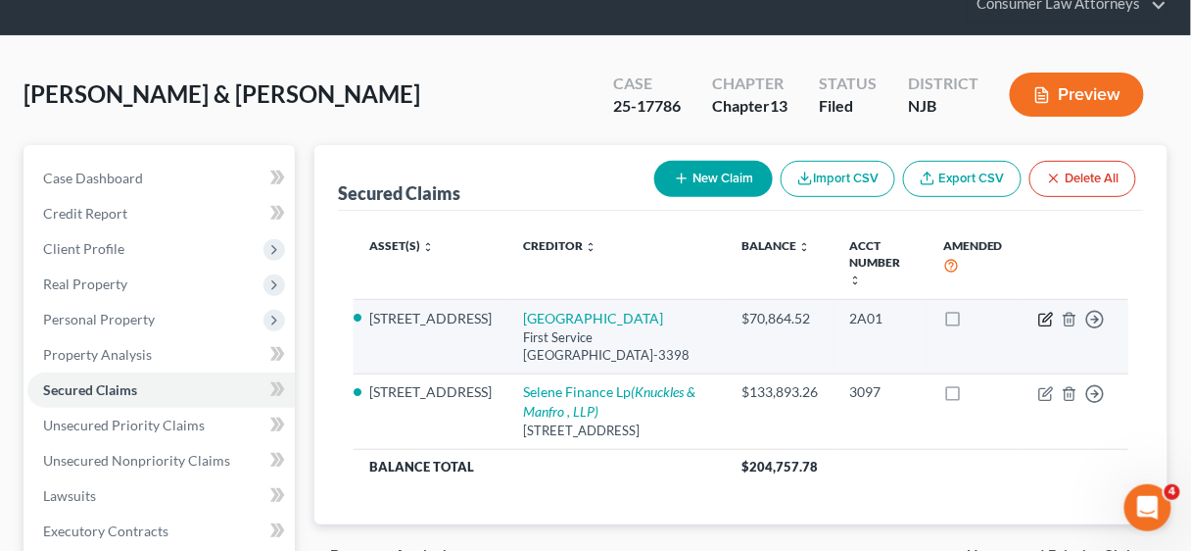
click at [1044, 312] on icon "button" at bounding box center [1046, 320] width 16 height 16
select select "9"
select select "7"
select select "2"
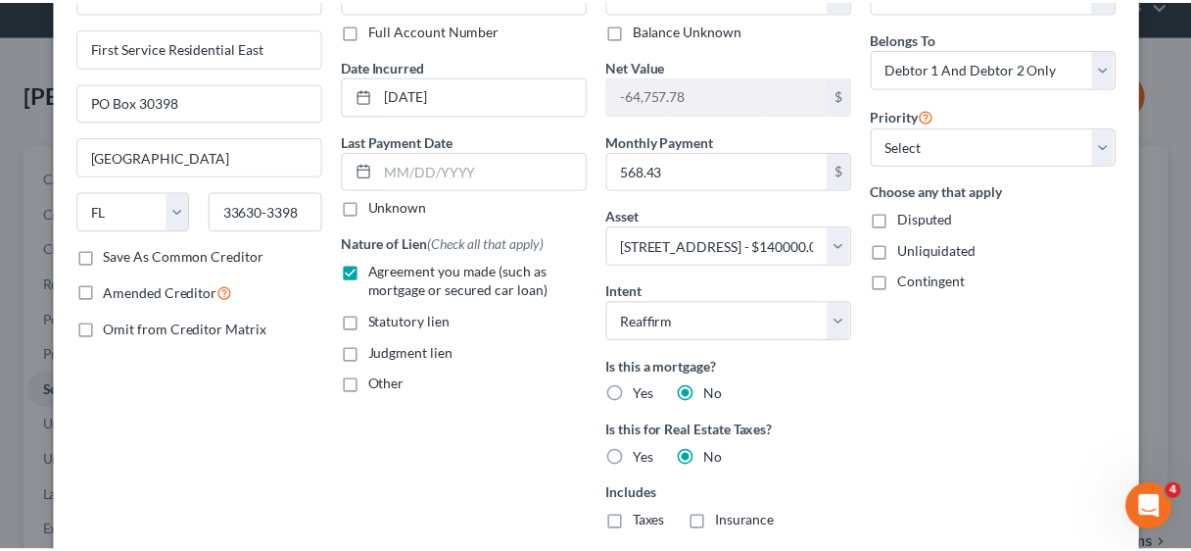
scroll to position [438, 0]
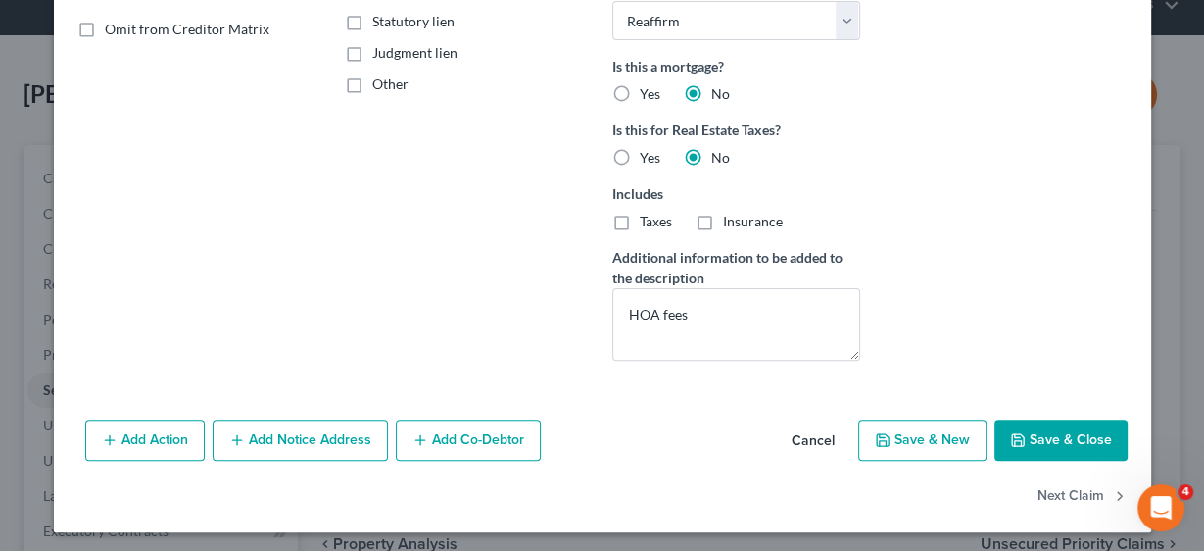
click at [1020, 432] on icon "button" at bounding box center [1018, 440] width 16 height 16
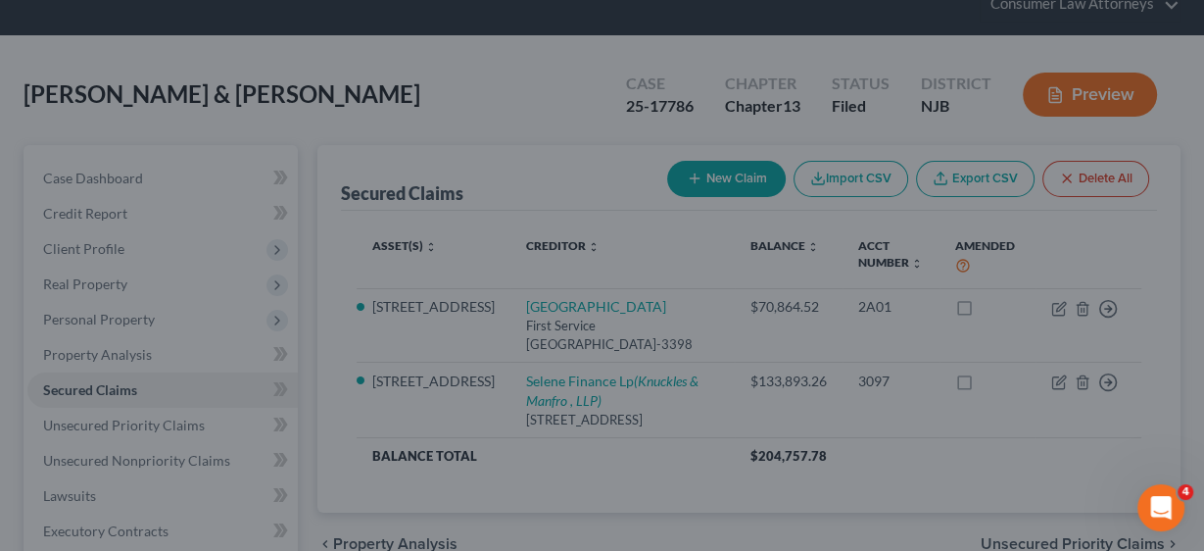
select select "7"
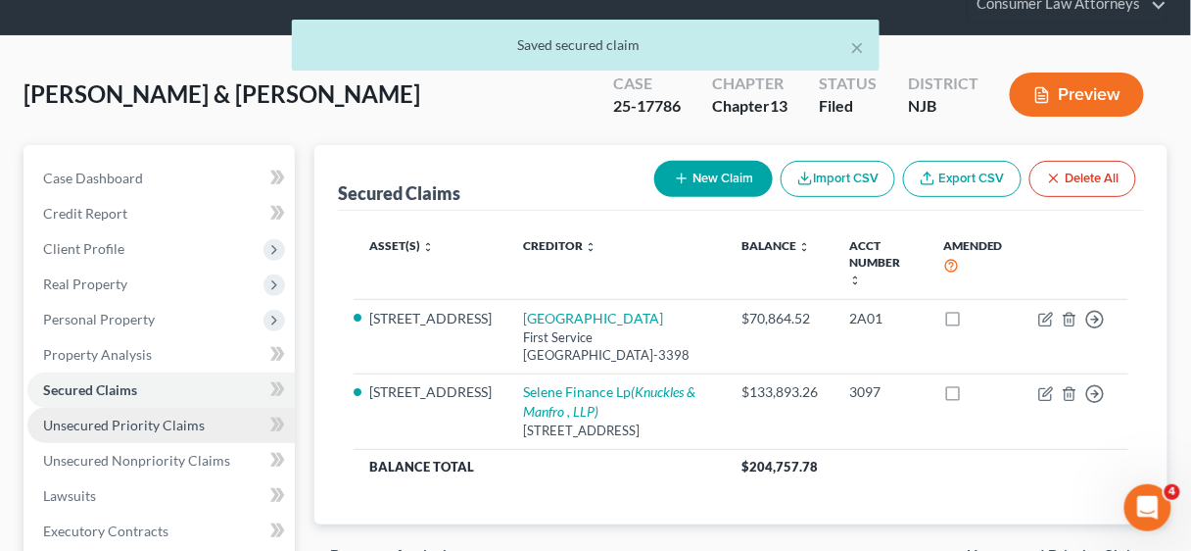
click at [152, 421] on span "Unsecured Priority Claims" at bounding box center [124, 424] width 162 height 17
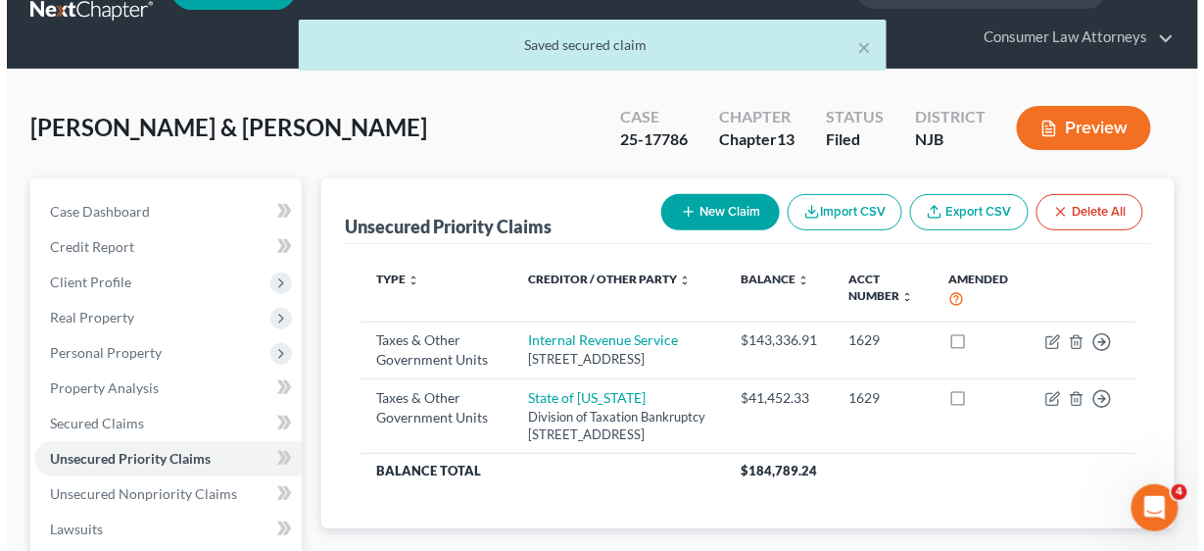
scroll to position [78, 0]
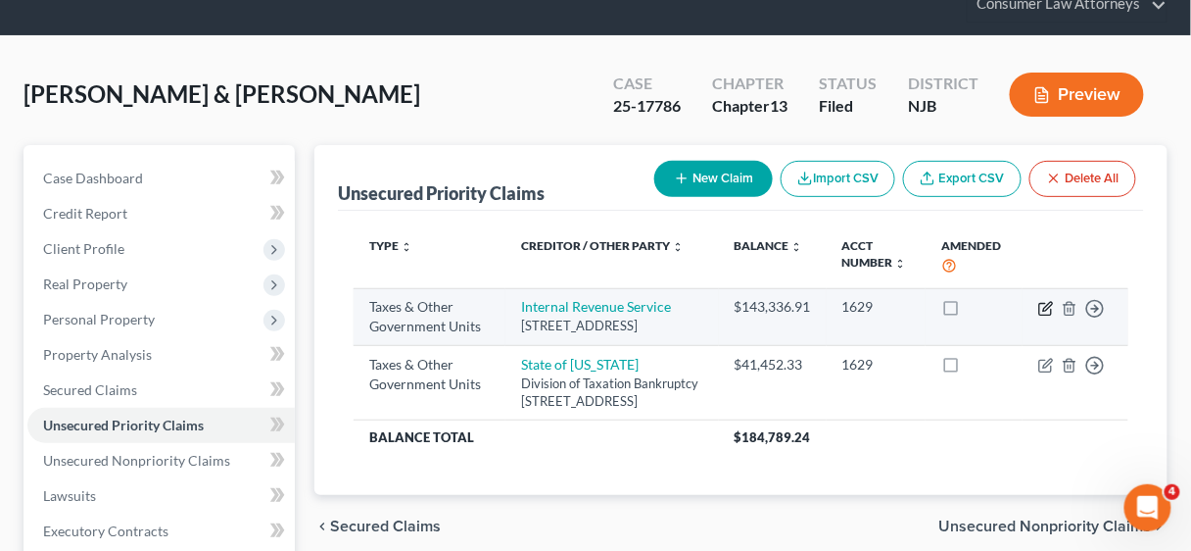
click at [1039, 308] on icon "button" at bounding box center [1045, 309] width 12 height 12
select select "0"
select select "39"
select select "2"
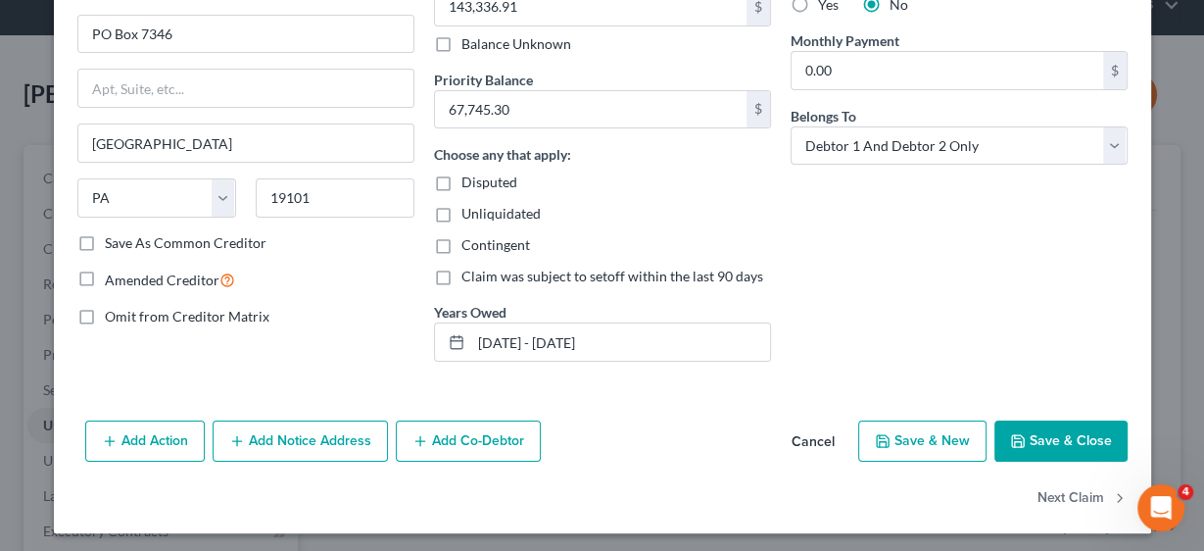
scroll to position [229, 0]
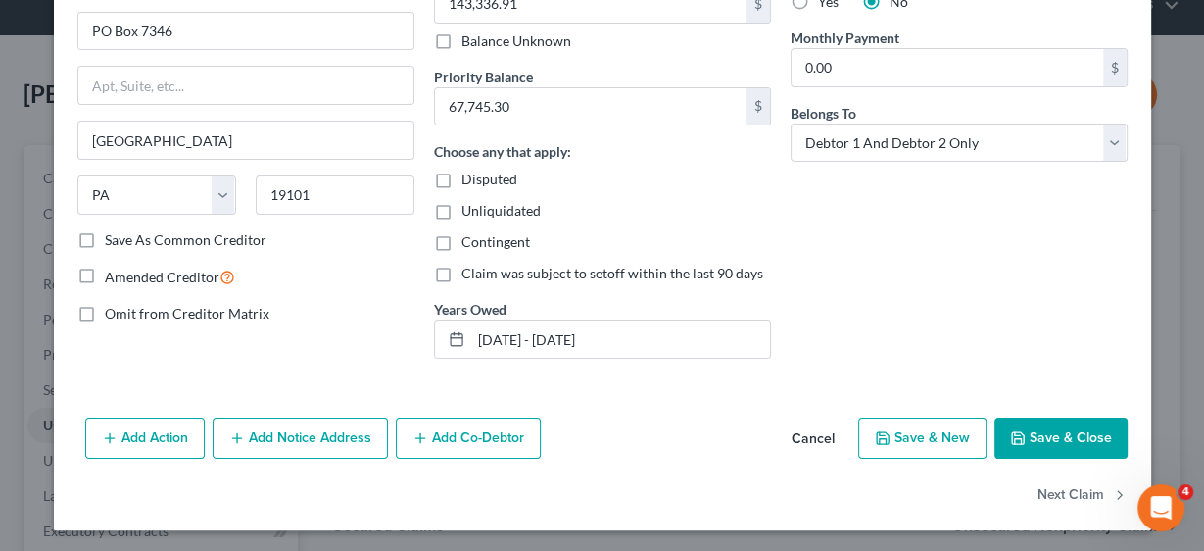
click at [1045, 419] on button "Save & Close" at bounding box center [1060, 437] width 133 height 41
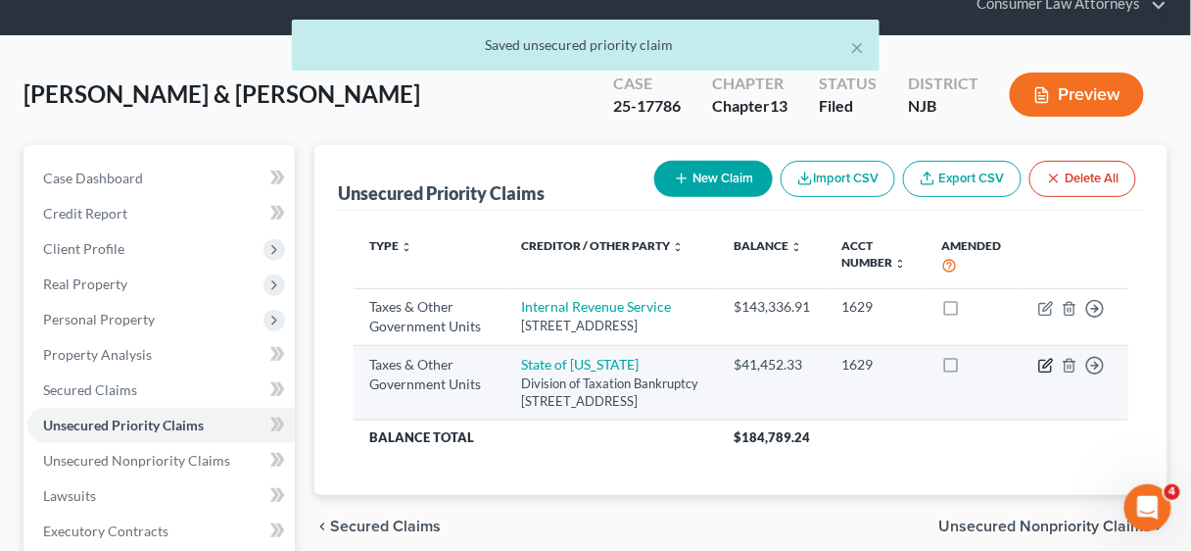
click at [1047, 367] on icon "button" at bounding box center [1047, 363] width 9 height 9
select select "2"
select select "33"
select select "2"
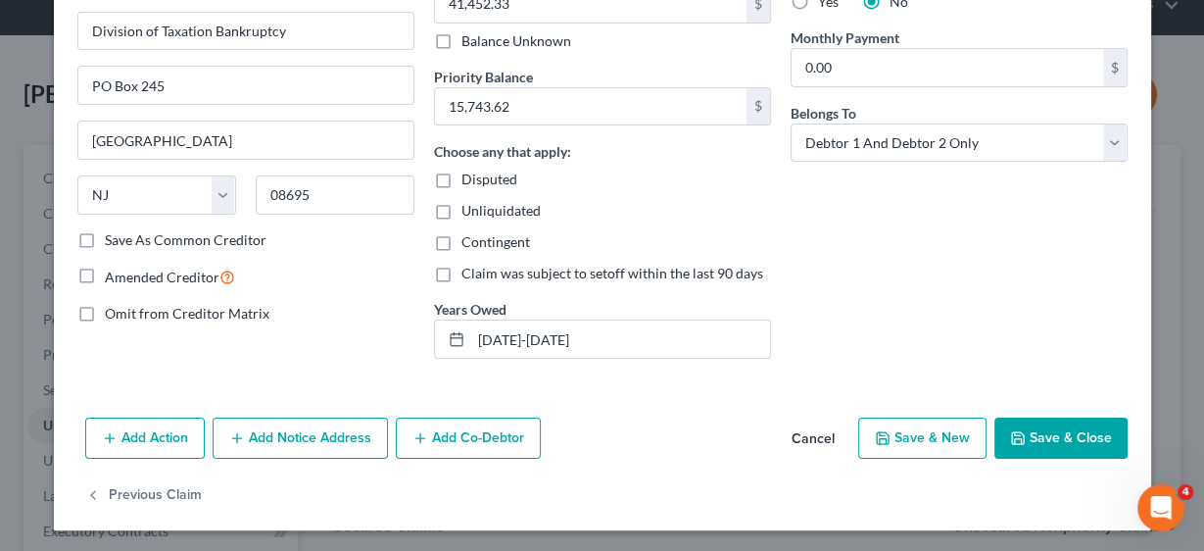
click at [1078, 435] on button "Save & Close" at bounding box center [1060, 437] width 133 height 41
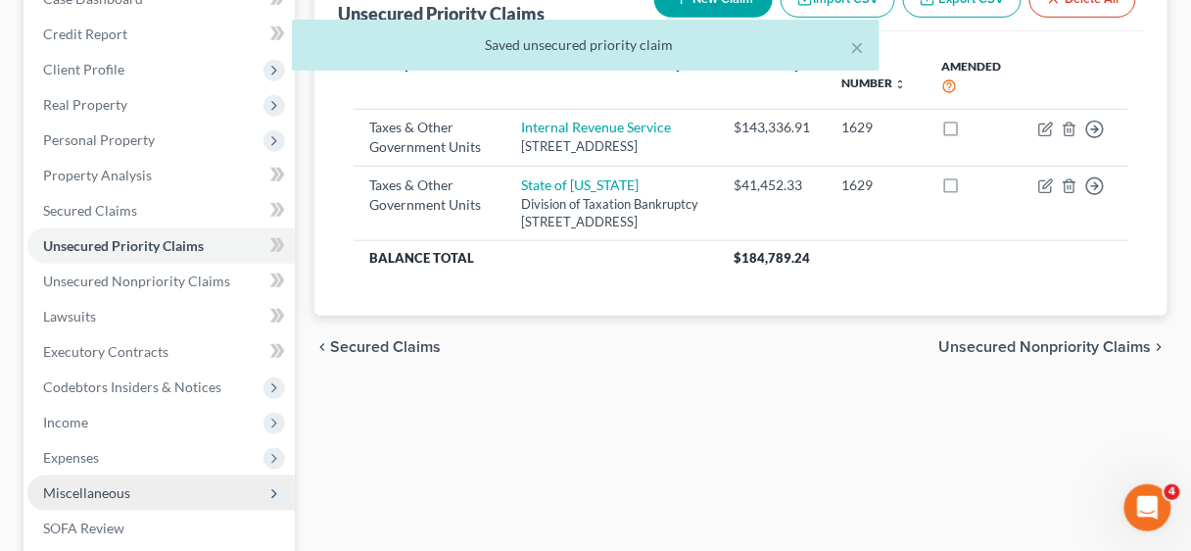
scroll to position [313, 0]
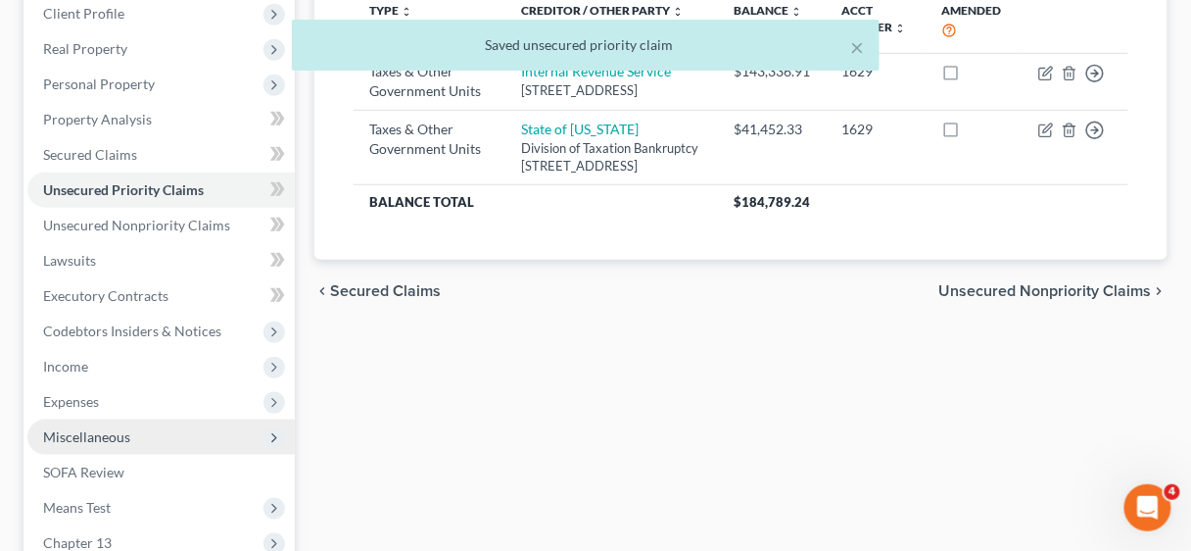
click at [82, 429] on span "Miscellaneous" at bounding box center [86, 436] width 87 height 17
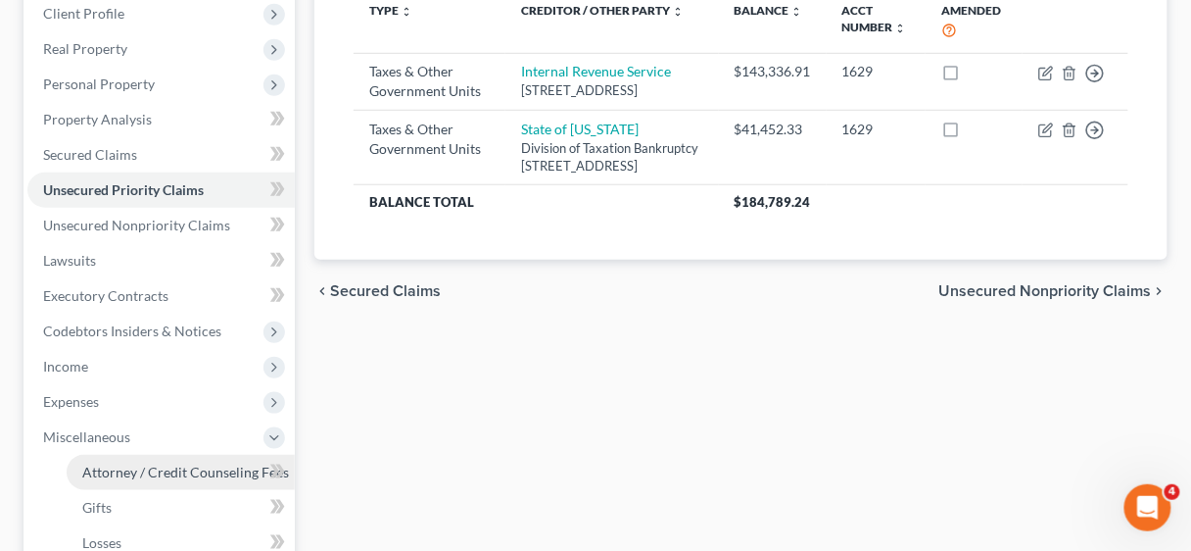
click at [148, 471] on span "Attorney / Credit Counseling Fees" at bounding box center [185, 471] width 207 height 17
select select "2"
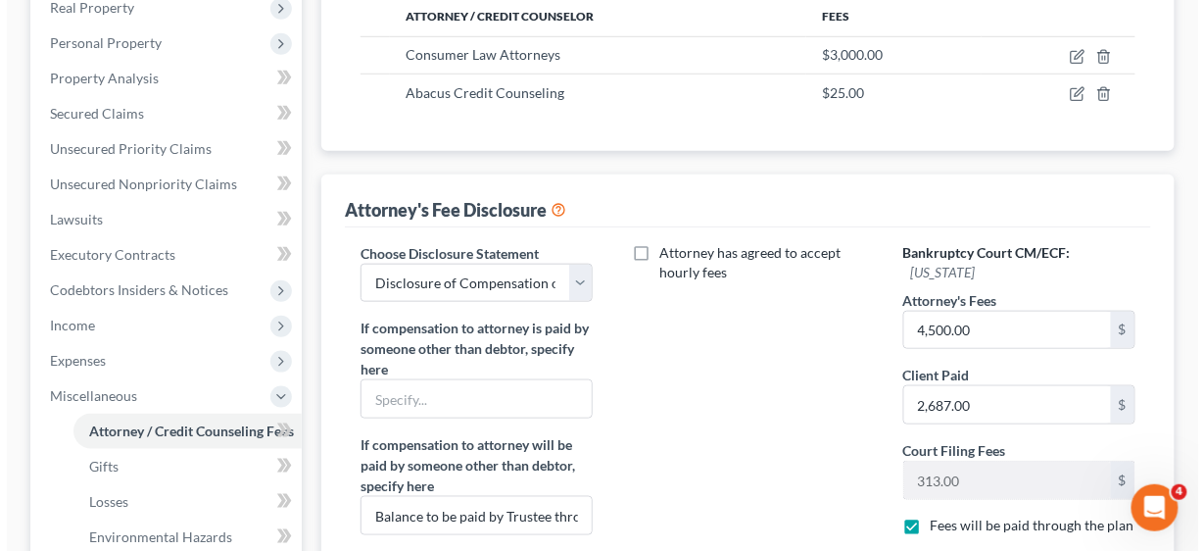
scroll to position [313, 0]
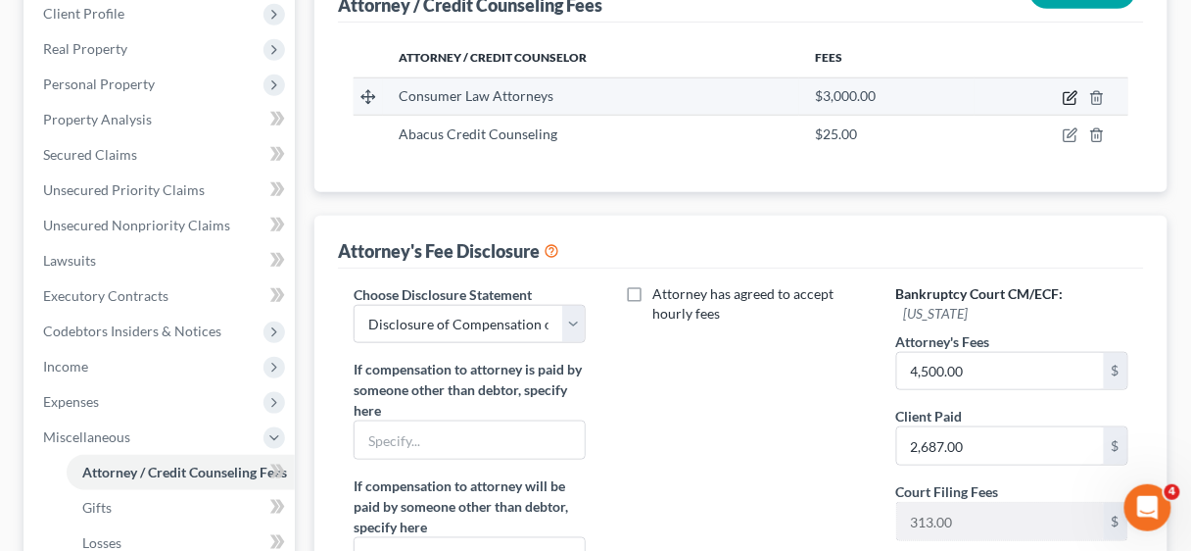
click at [1069, 100] on icon "button" at bounding box center [1071, 98] width 16 height 16
select select "9"
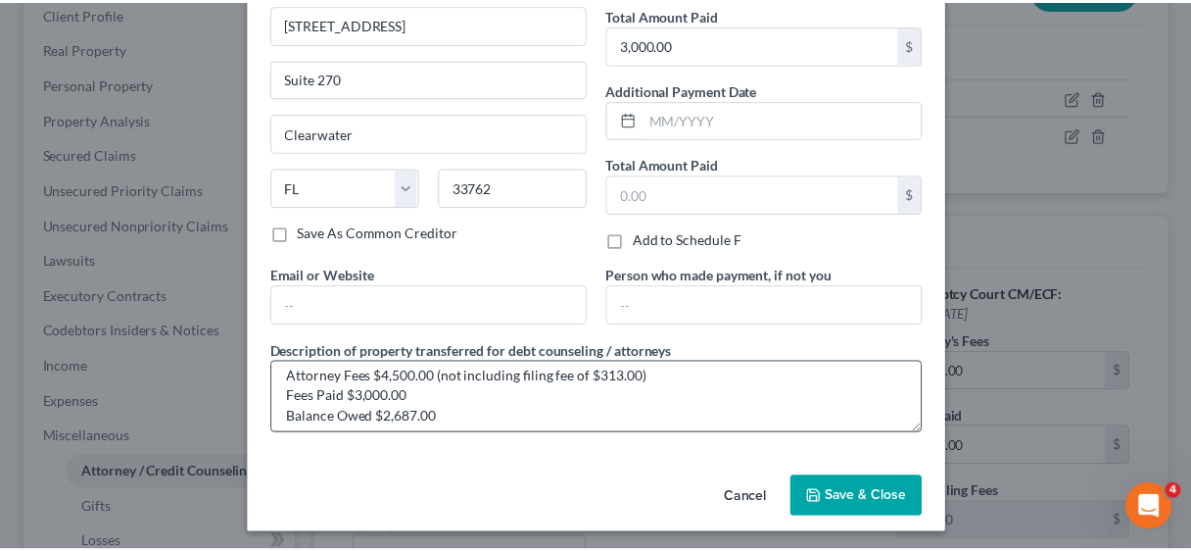
scroll to position [20, 0]
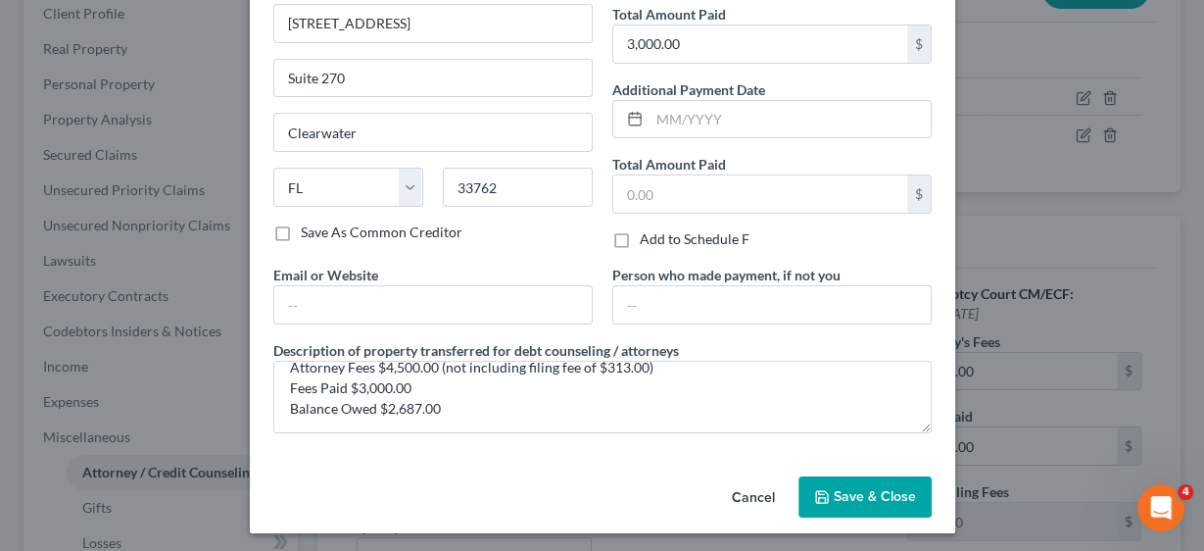
click at [866, 489] on span "Save & Close" at bounding box center [875, 496] width 82 height 17
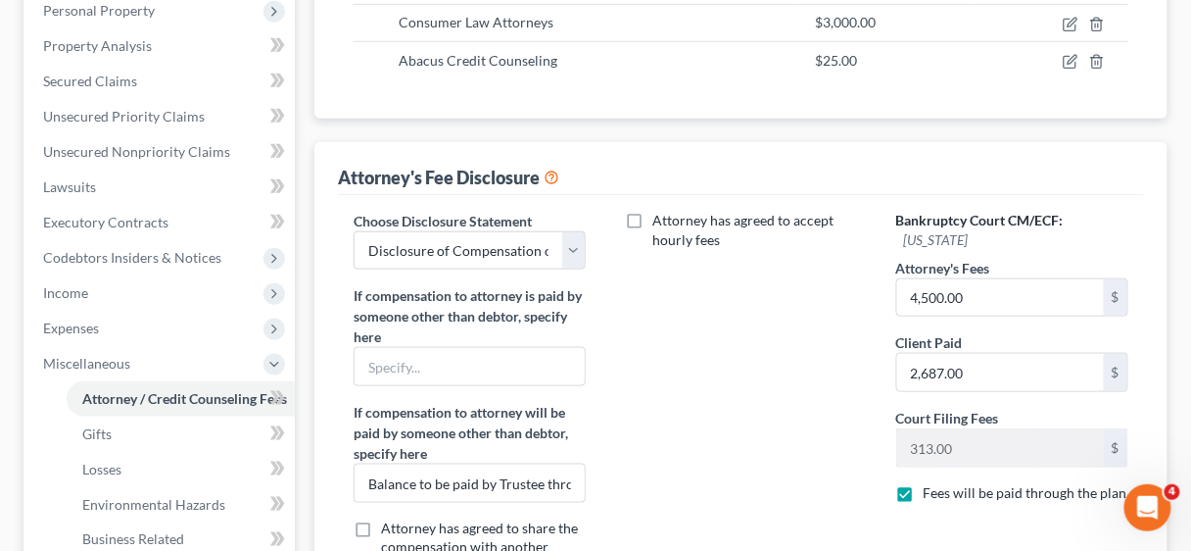
scroll to position [392, 0]
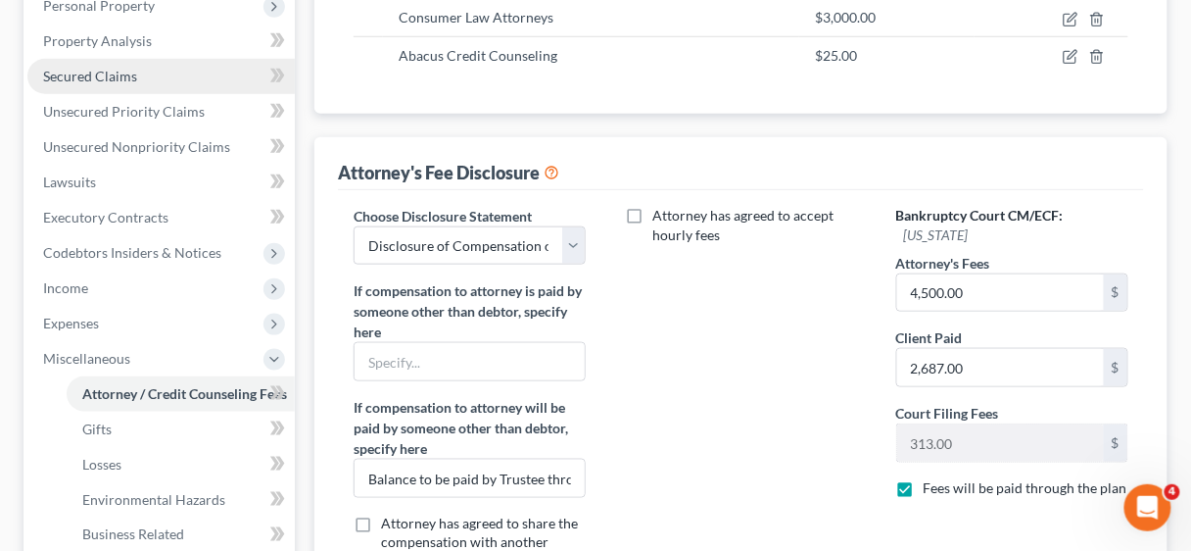
click at [108, 74] on span "Secured Claims" at bounding box center [90, 76] width 94 height 17
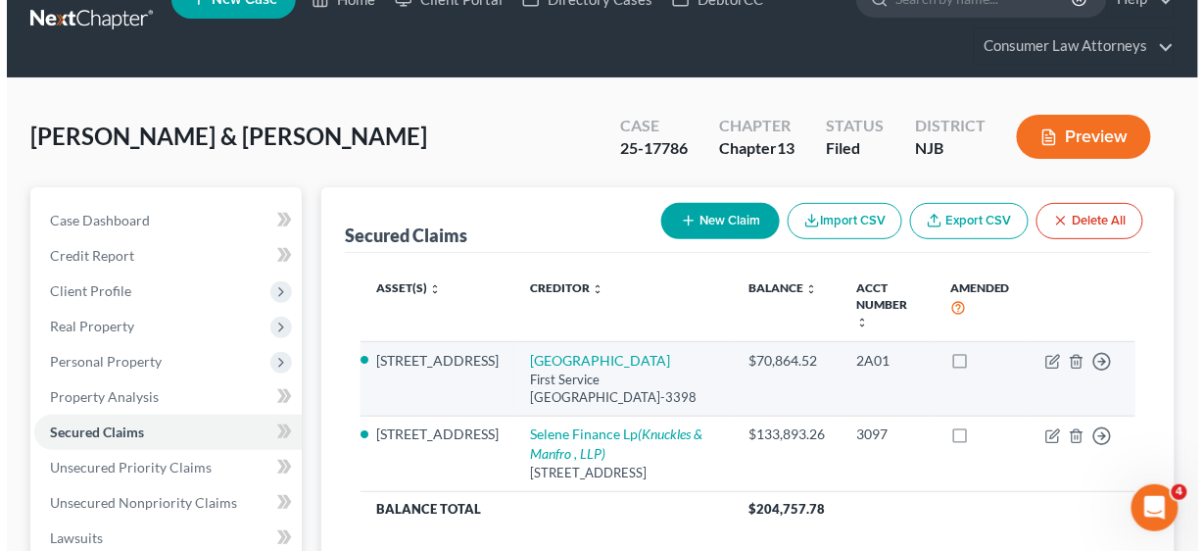
scroll to position [78, 0]
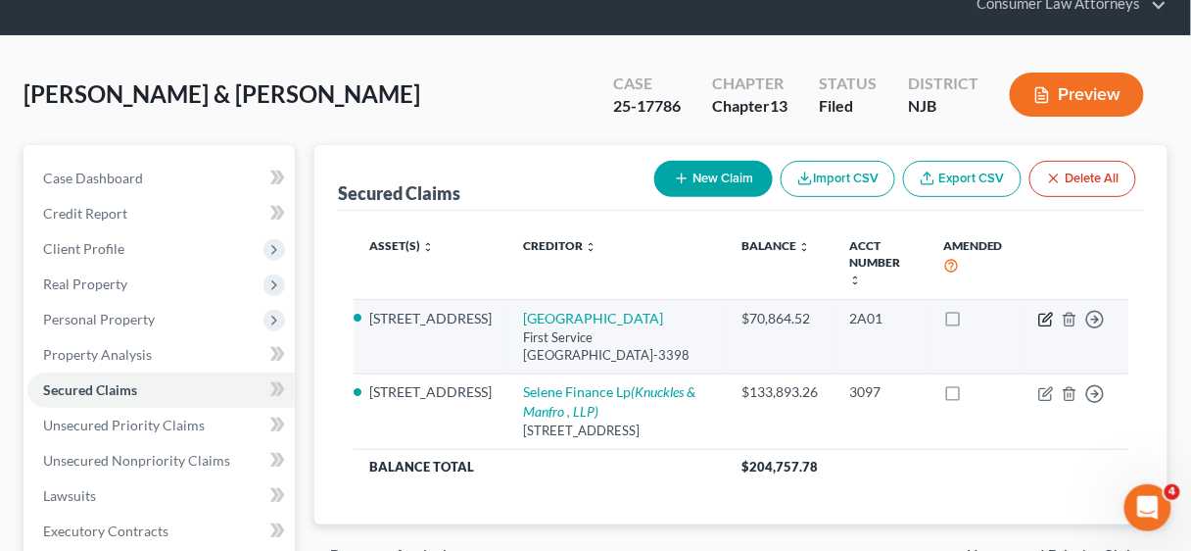
click at [1046, 312] on icon "button" at bounding box center [1046, 320] width 16 height 16
select select "9"
select select "2"
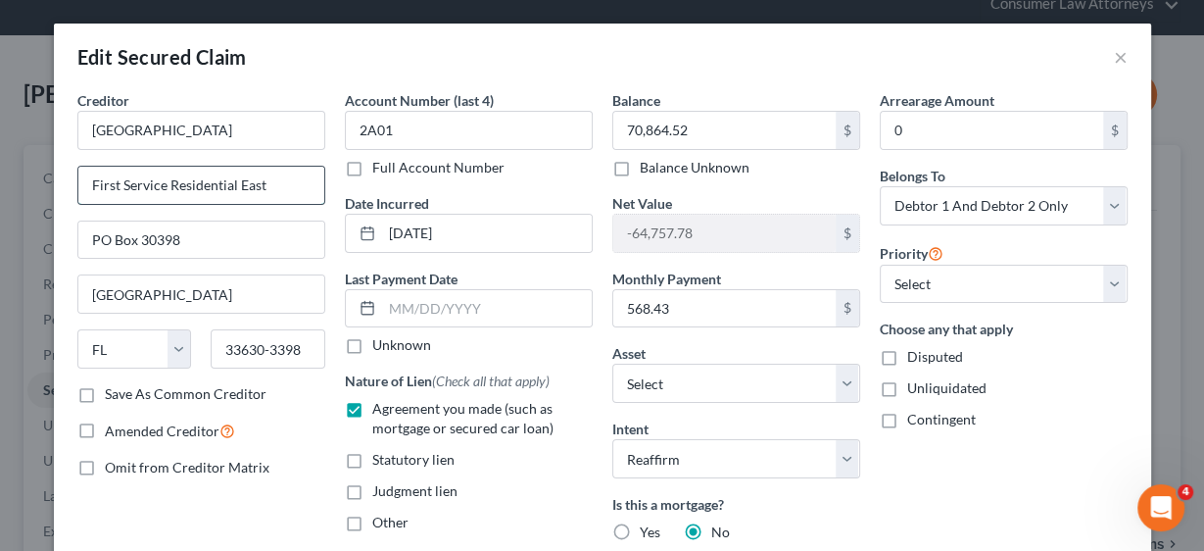
drag, startPoint x: 265, startPoint y: 185, endPoint x: 76, endPoint y: 189, distance: 189.1
click at [78, 189] on input "First Service Residential East" at bounding box center [201, 185] width 246 height 37
click at [222, 186] on input "c/o [PERSON_NAME] Ca" at bounding box center [201, 185] width 246 height 37
type input "c/o [PERSON_NAME], Esq."
type input "[STREET_ADDRESS]"
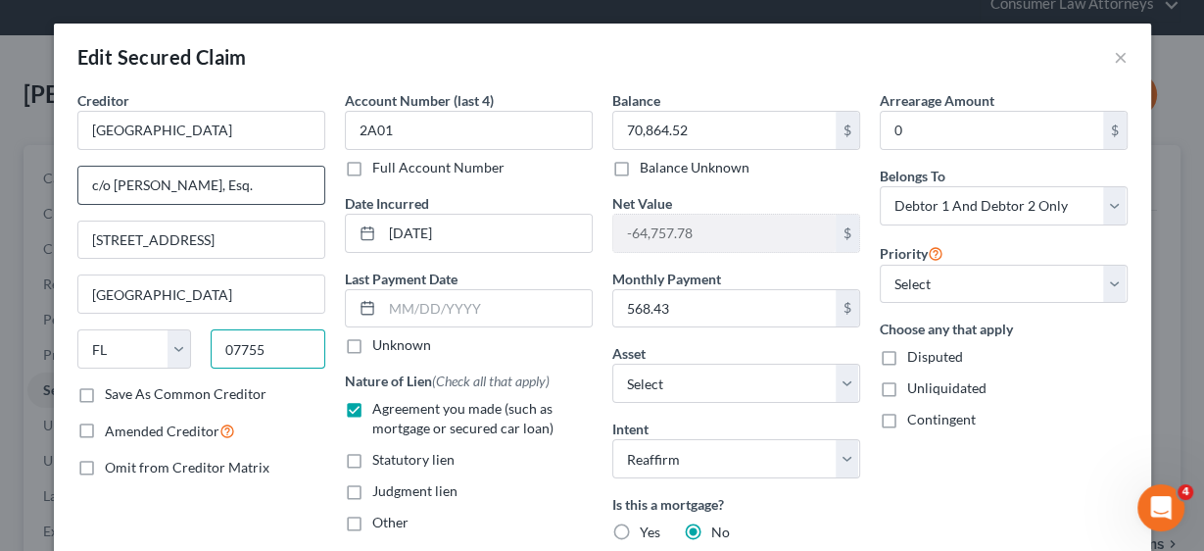
type input "07755"
type input "Oakhurst"
select select "33"
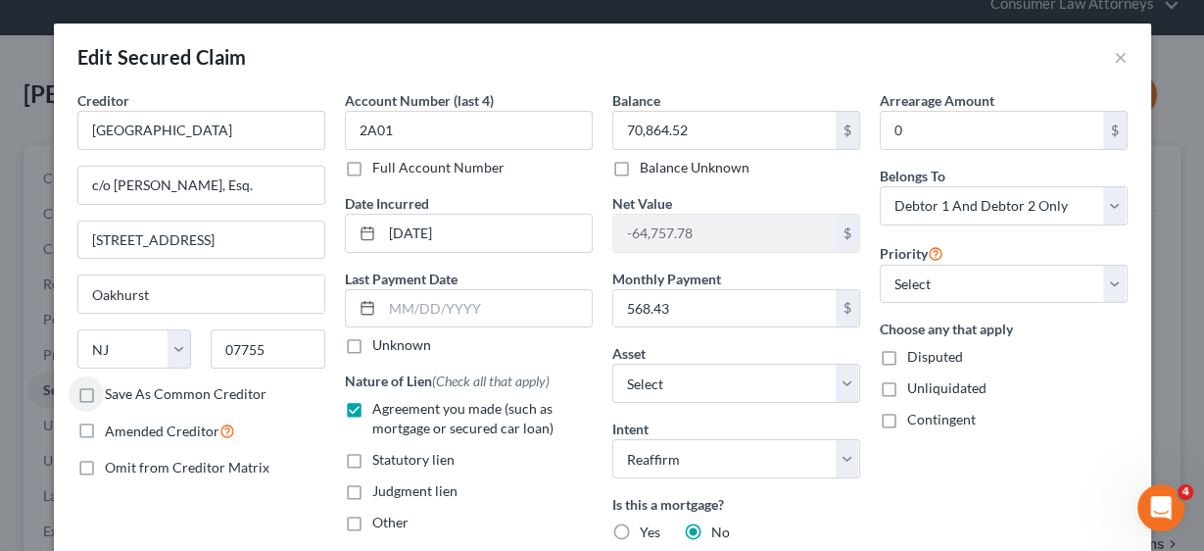
click at [105, 386] on label "Save As Common Creditor" at bounding box center [186, 394] width 162 height 20
click at [113, 386] on input "Save As Common Creditor" at bounding box center [119, 390] width 13 height 13
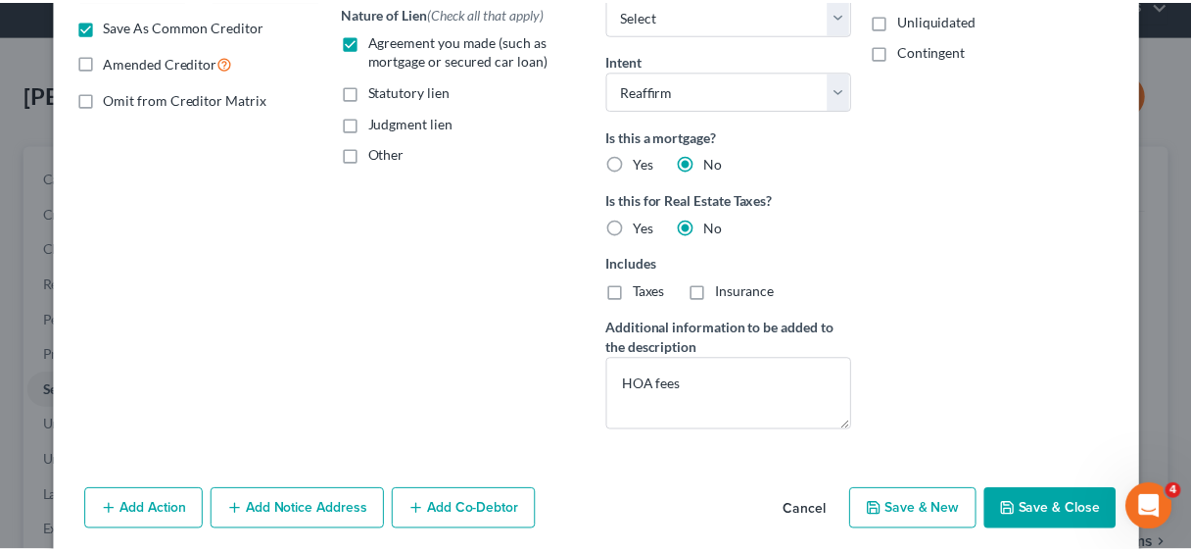
scroll to position [392, 0]
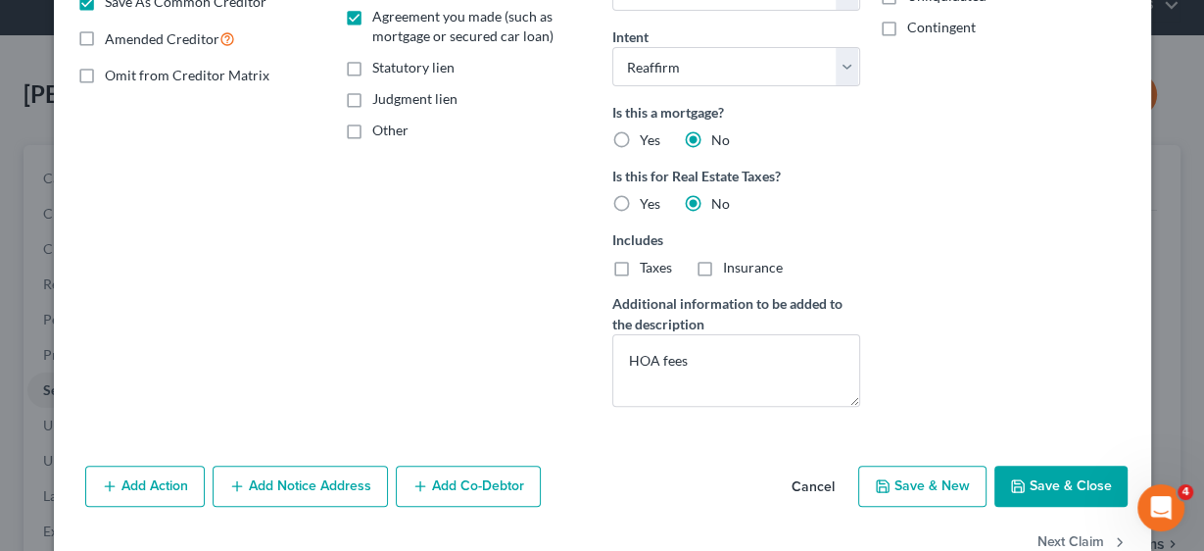
click at [1074, 486] on button "Save & Close" at bounding box center [1060, 485] width 133 height 41
checkbox input "false"
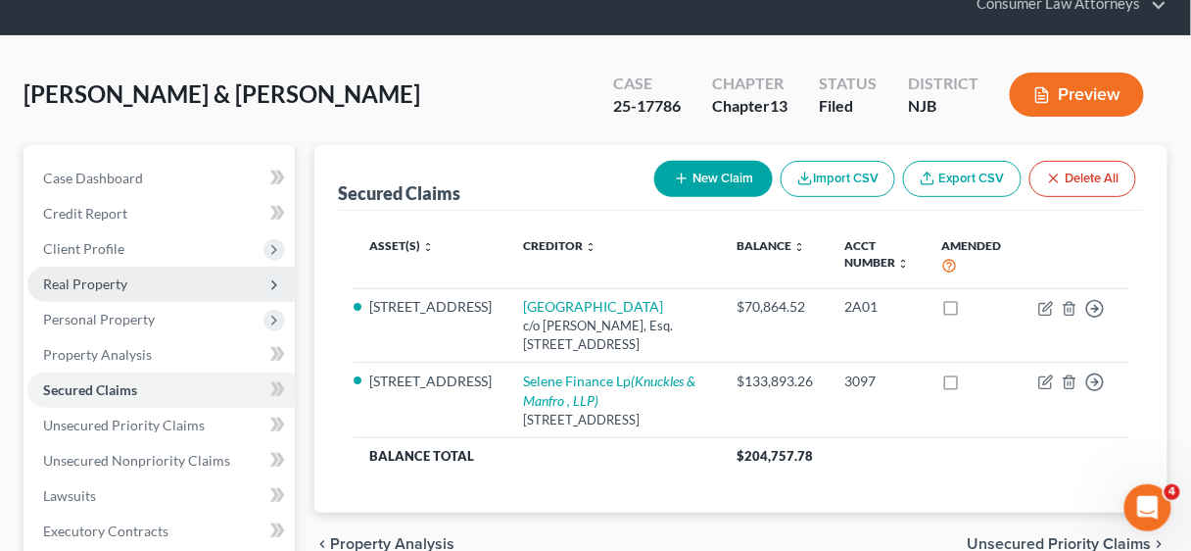
click at [110, 286] on span "Real Property" at bounding box center [85, 283] width 84 height 17
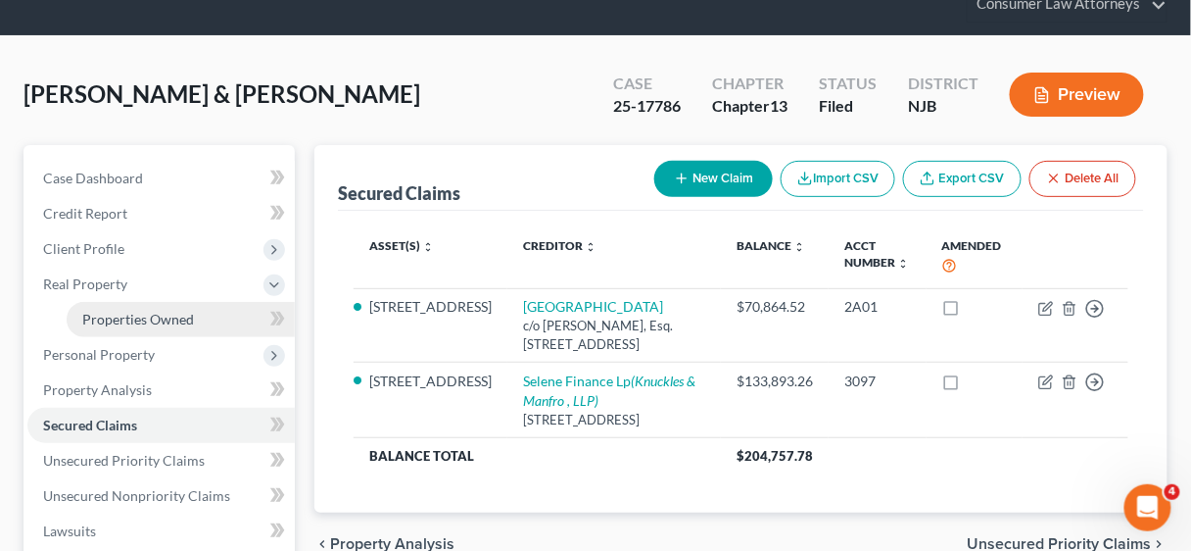
click at [142, 321] on span "Properties Owned" at bounding box center [138, 319] width 112 height 17
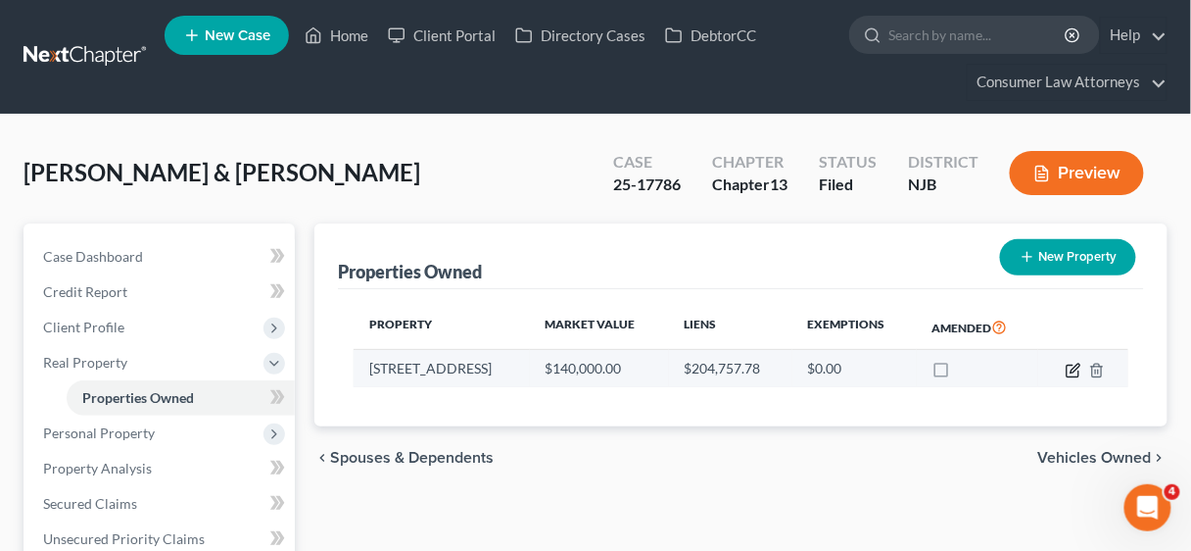
click at [1071, 364] on icon "button" at bounding box center [1074, 370] width 16 height 16
select select "33"
select select "6"
select select "2"
select select "0"
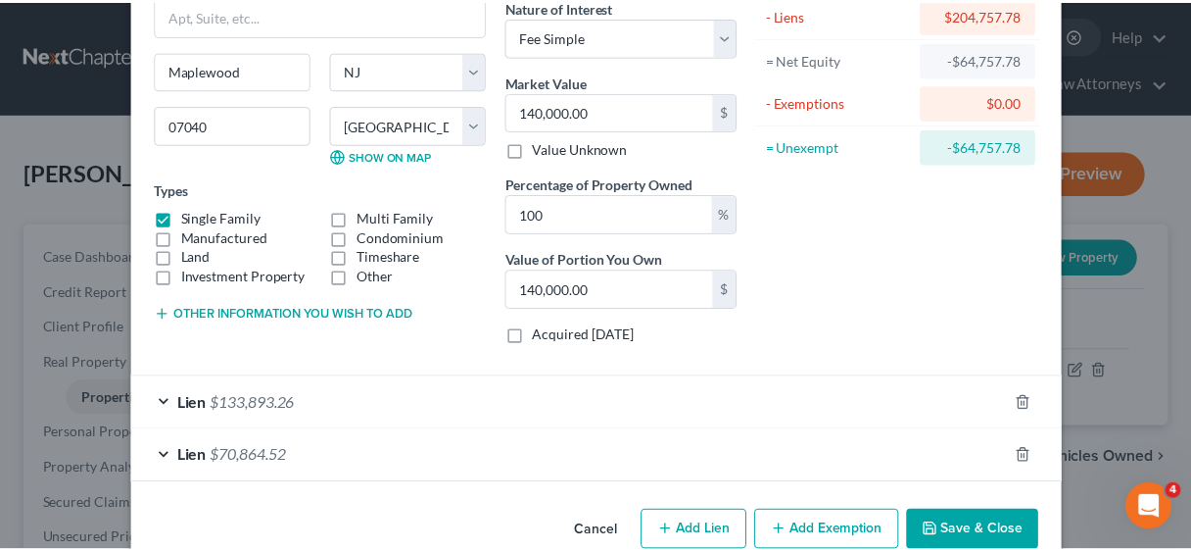
scroll to position [204, 0]
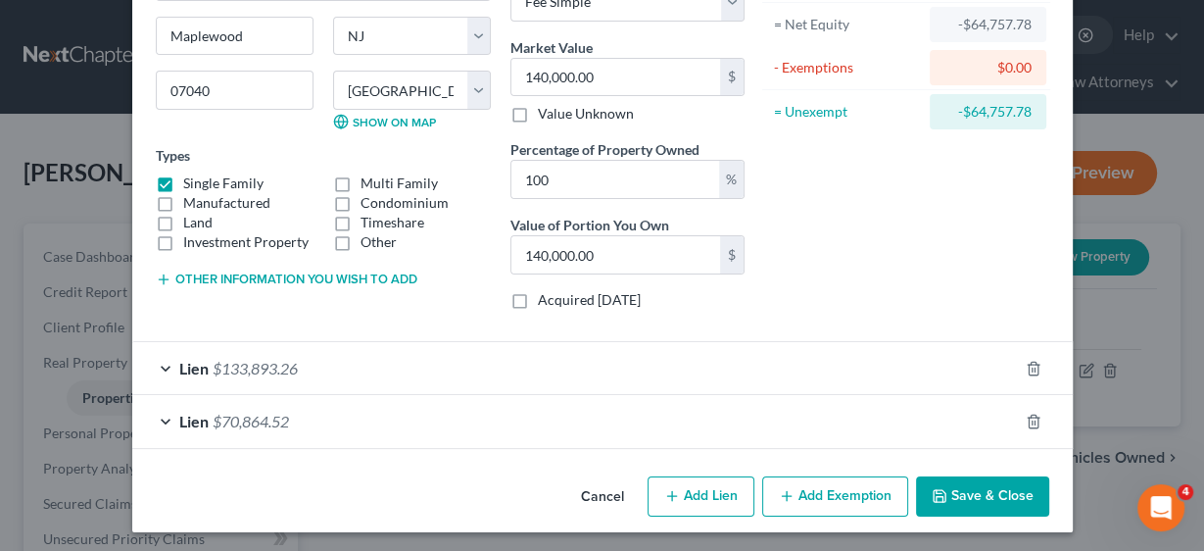
click at [977, 489] on button "Save & Close" at bounding box center [982, 496] width 133 height 41
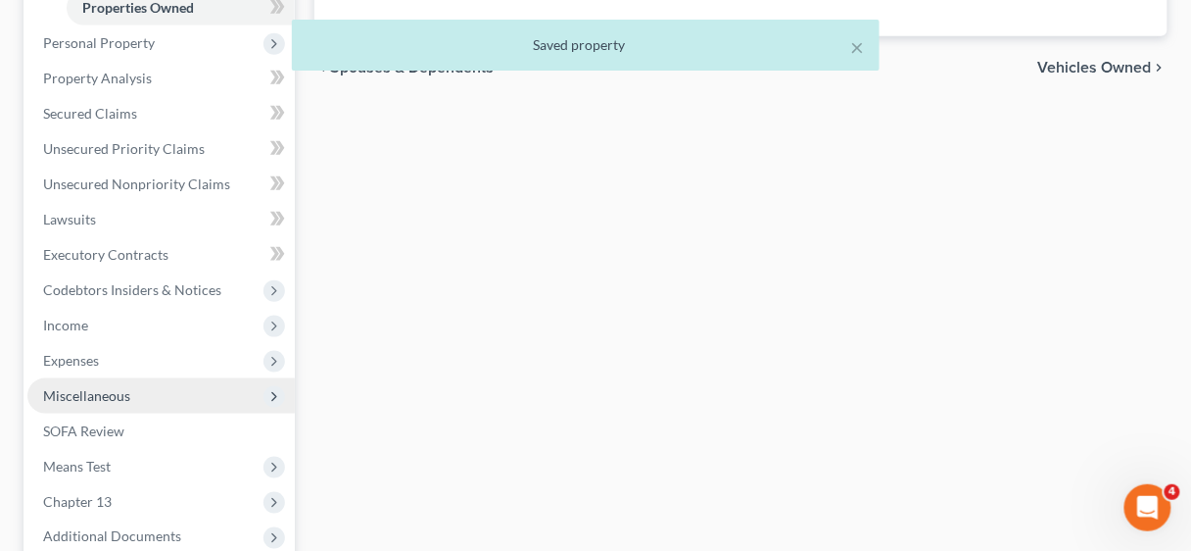
scroll to position [594, 0]
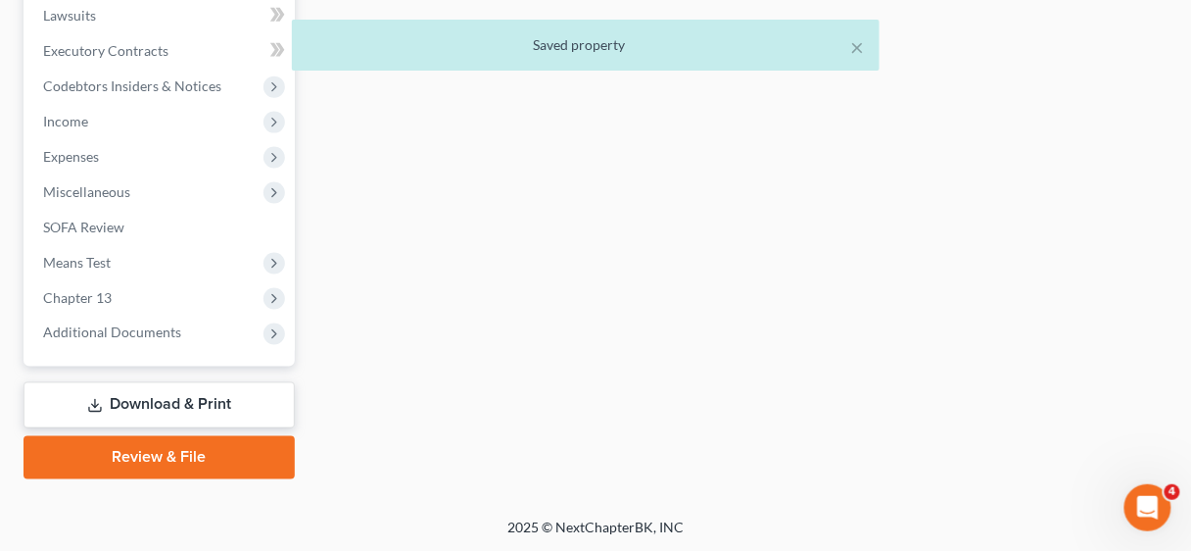
click at [169, 400] on link "Download & Print" at bounding box center [159, 405] width 271 height 46
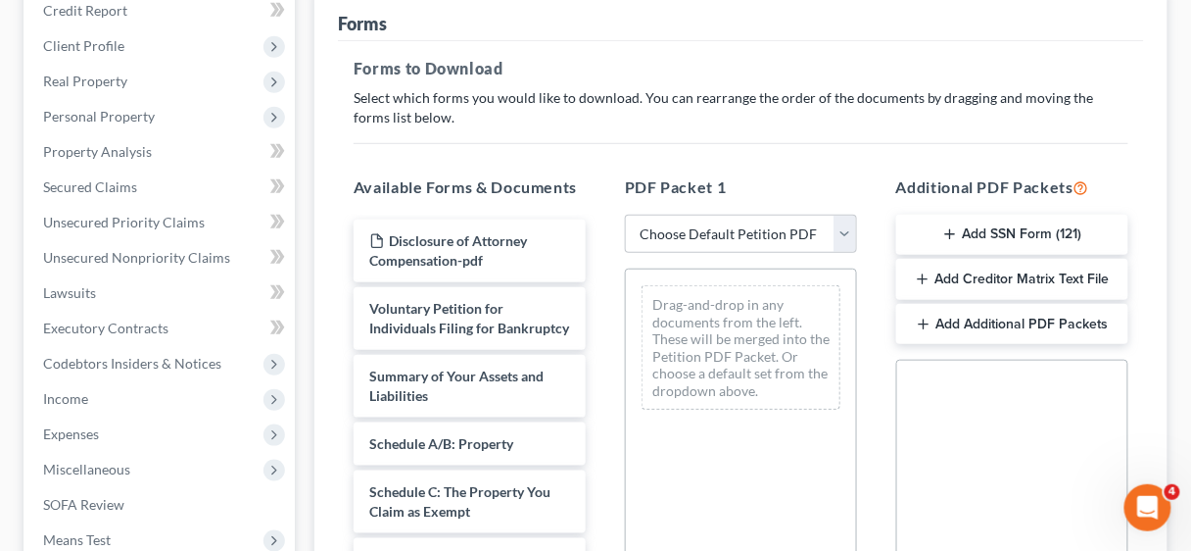
scroll to position [313, 0]
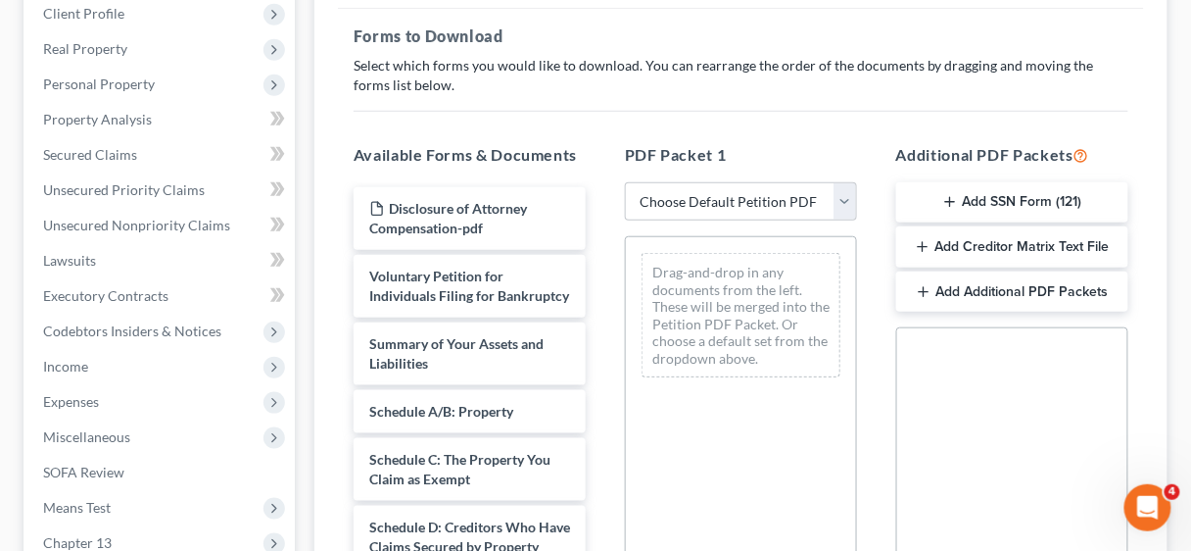
click at [1040, 284] on button "Add Additional PDF Packets" at bounding box center [1012, 291] width 232 height 41
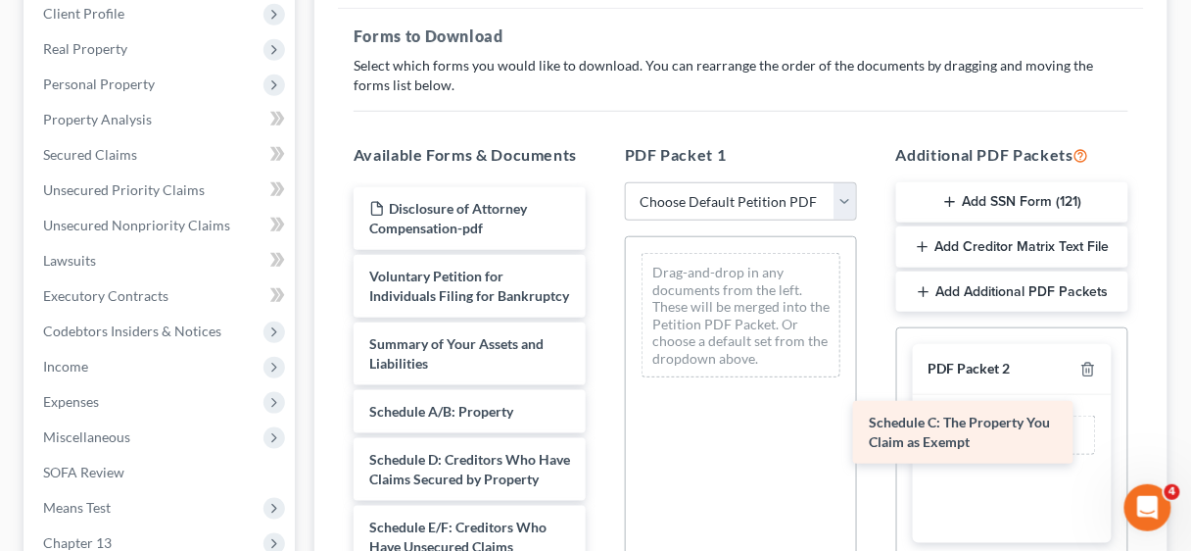
drag, startPoint x: 483, startPoint y: 474, endPoint x: 983, endPoint y: 419, distance: 502.6
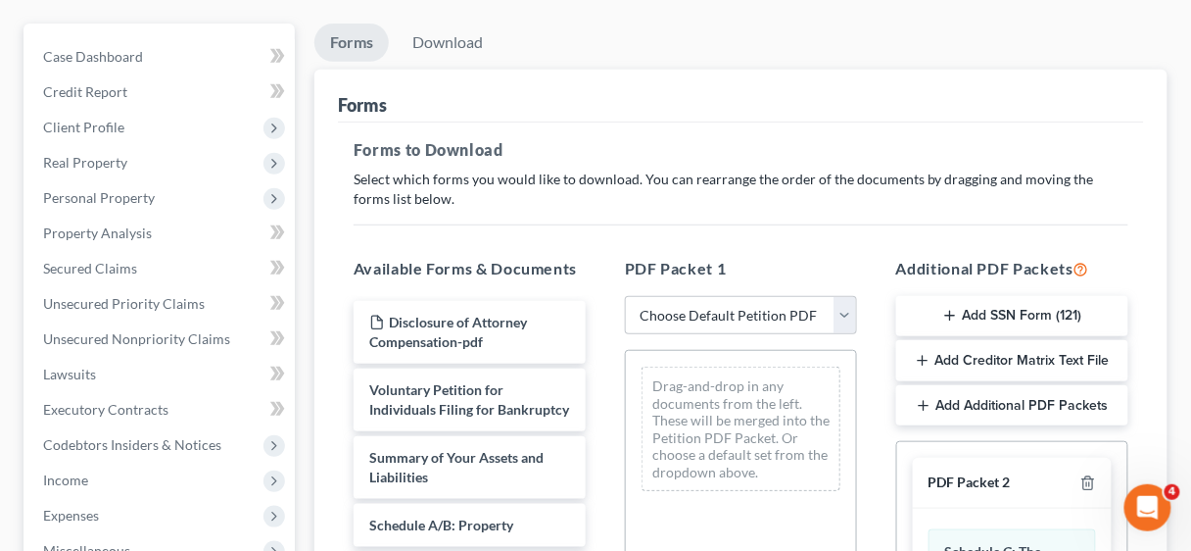
scroll to position [0, 0]
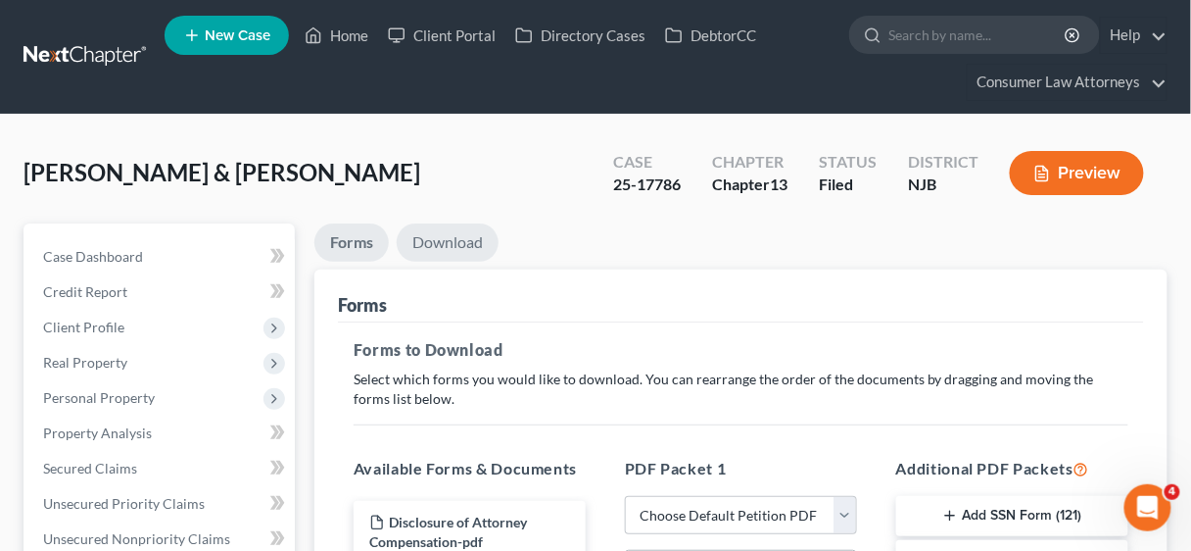
click at [435, 238] on link "Download" at bounding box center [448, 242] width 102 height 38
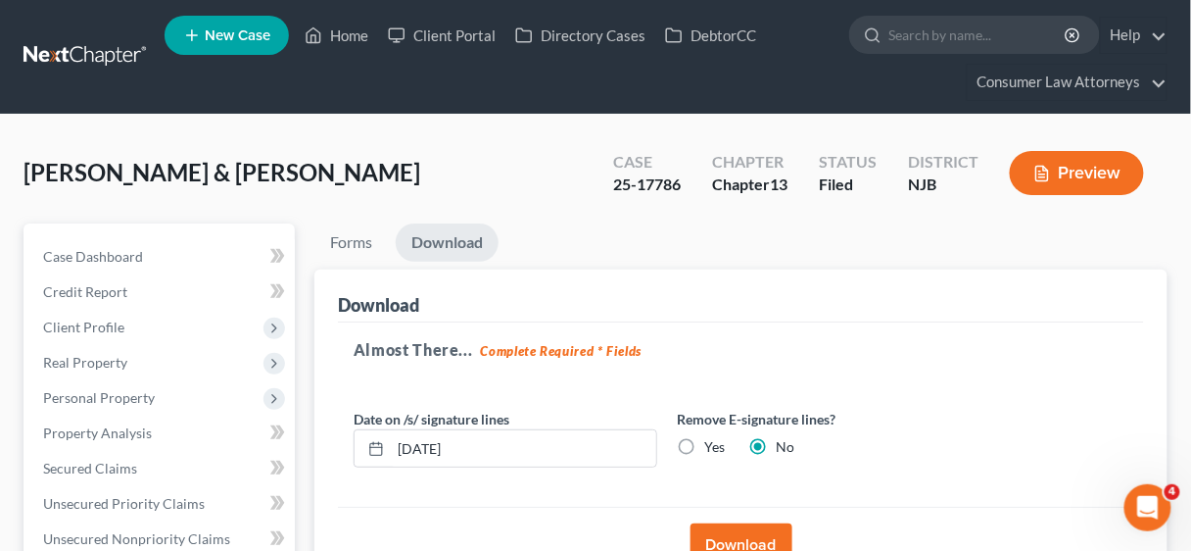
click at [759, 536] on button "Download" at bounding box center [742, 544] width 102 height 43
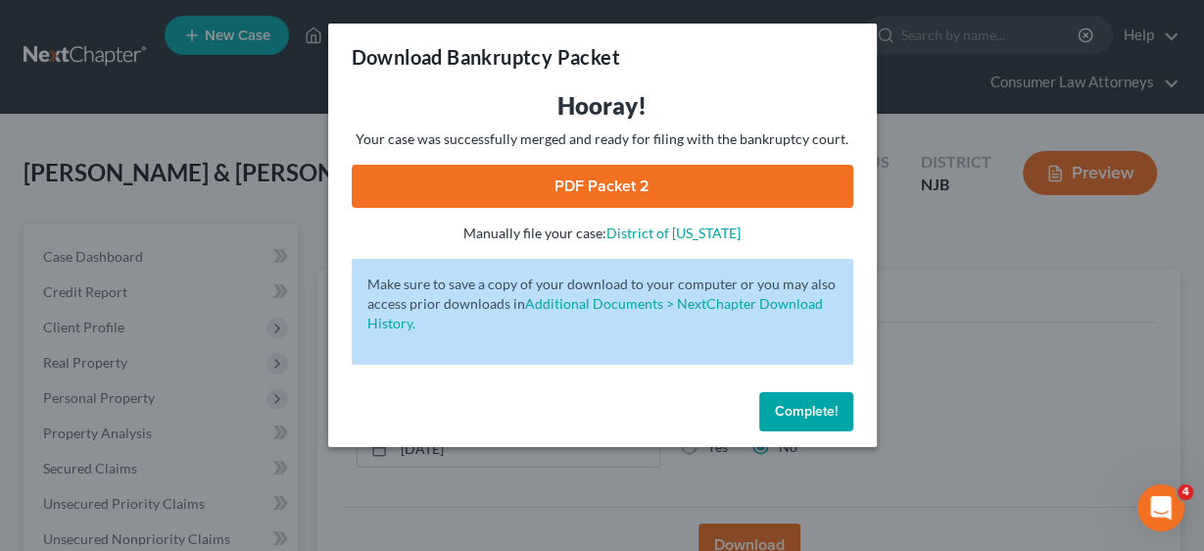
click at [628, 190] on link "PDF Packet 2" at bounding box center [603, 186] width 502 height 43
click at [800, 410] on span "Complete!" at bounding box center [806, 411] width 63 height 17
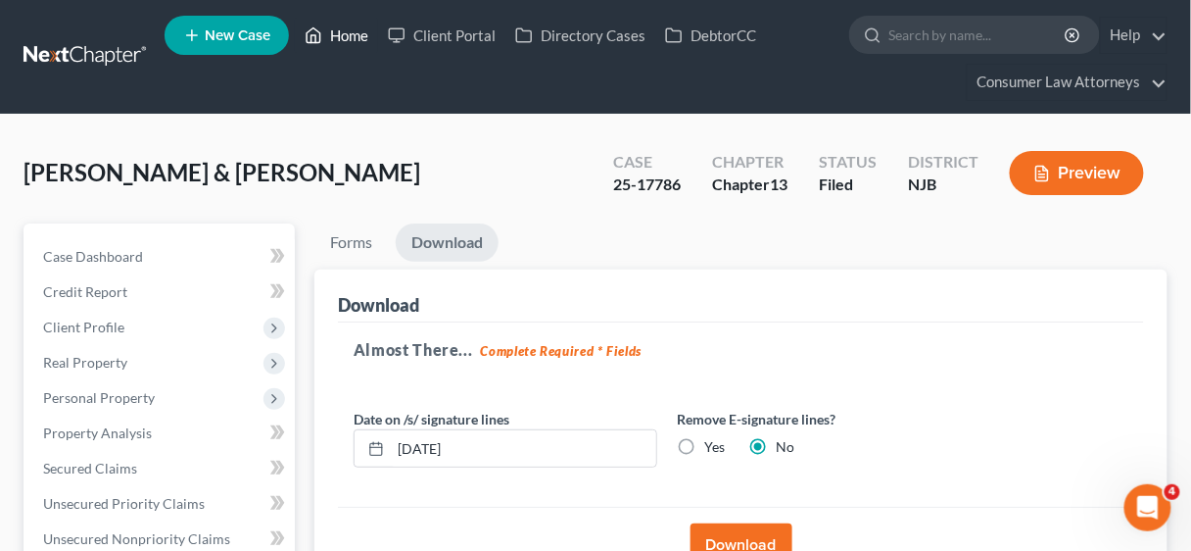
click at [348, 26] on link "Home" at bounding box center [336, 35] width 83 height 35
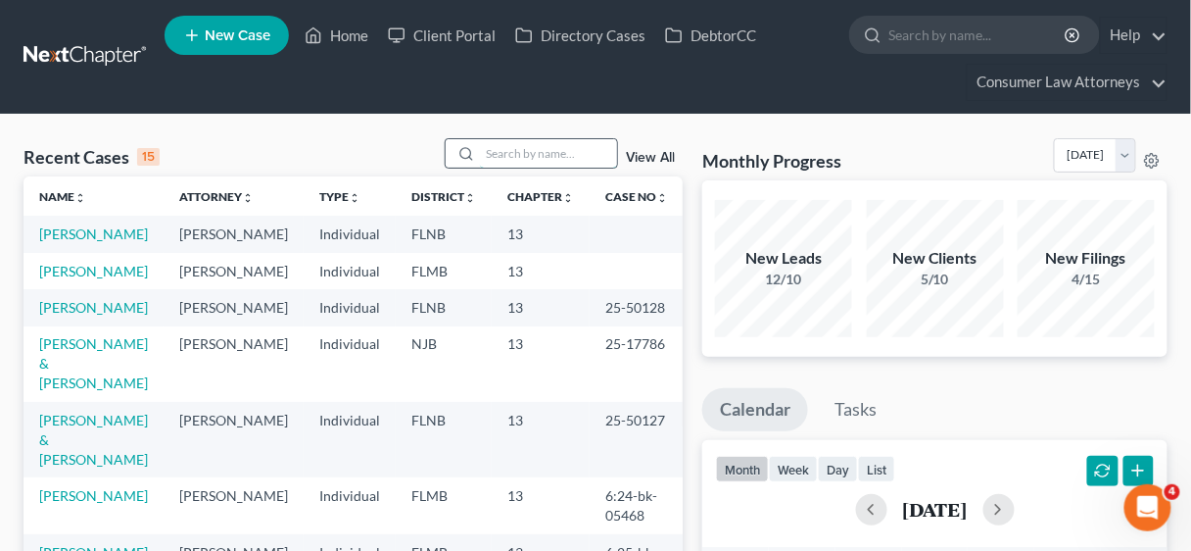
click at [493, 155] on input "search" at bounding box center [548, 153] width 137 height 28
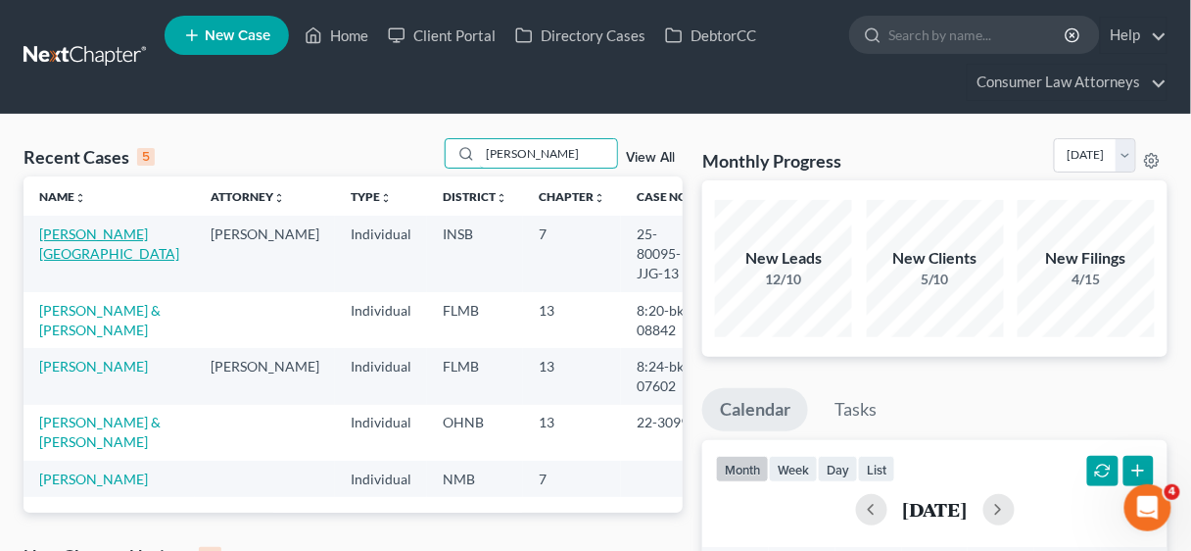
type input "[PERSON_NAME]"
click at [82, 237] on link "[PERSON_NAME][GEOGRAPHIC_DATA]" at bounding box center [109, 243] width 140 height 36
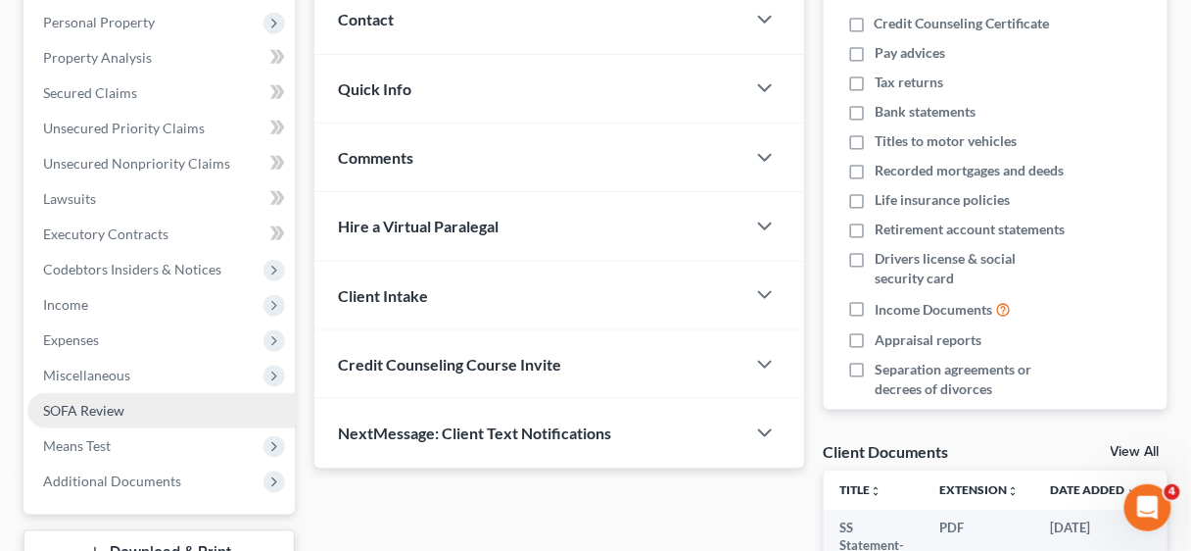
scroll to position [157, 0]
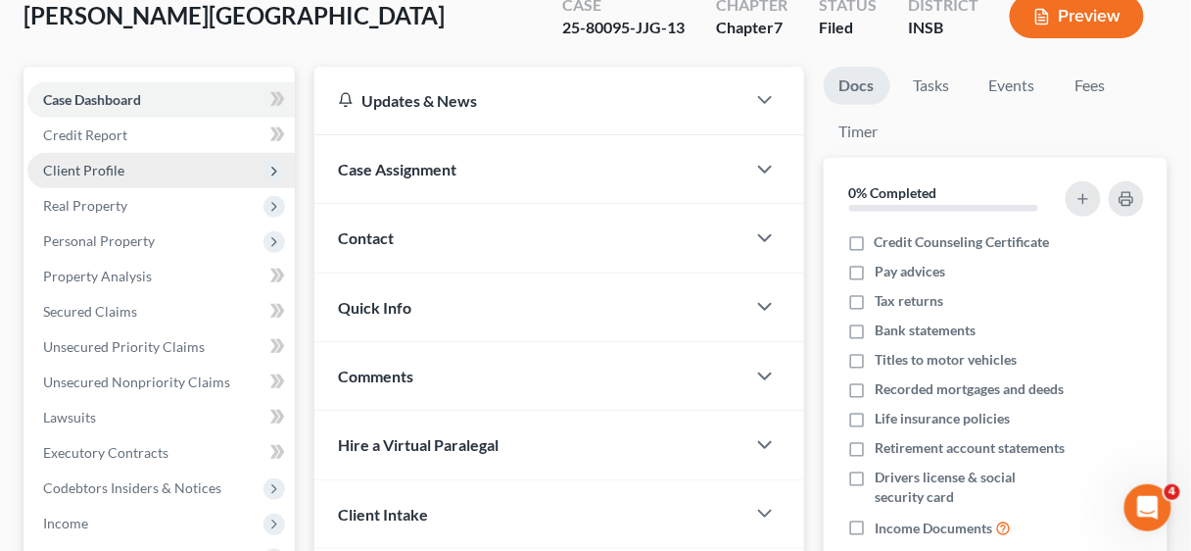
click at [112, 162] on span "Client Profile" at bounding box center [83, 170] width 81 height 17
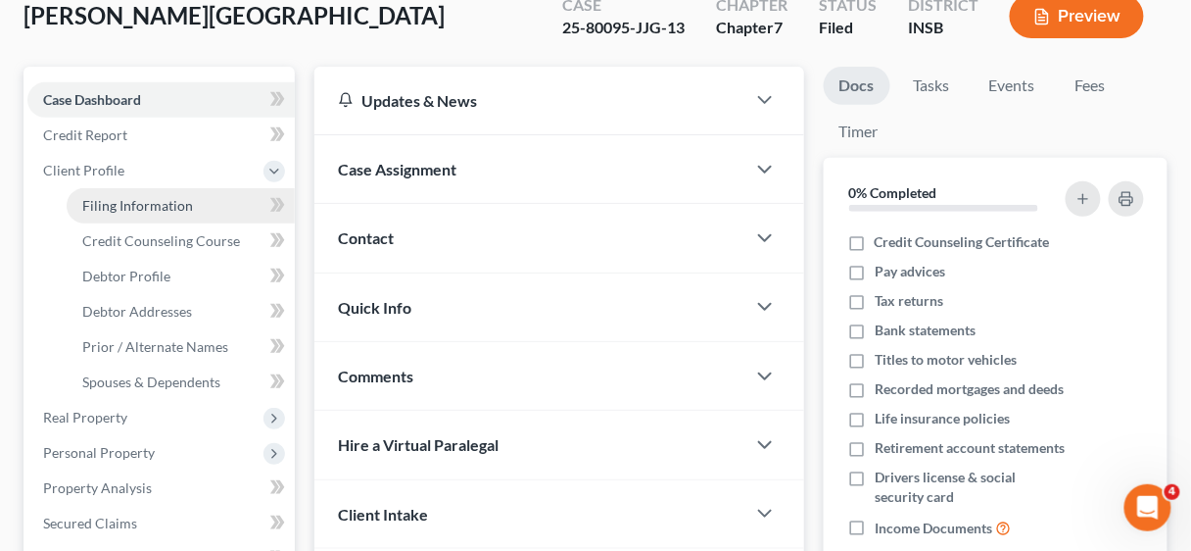
click at [149, 212] on span "Filing Information" at bounding box center [137, 205] width 111 height 17
select select "1"
select select "0"
select select "27"
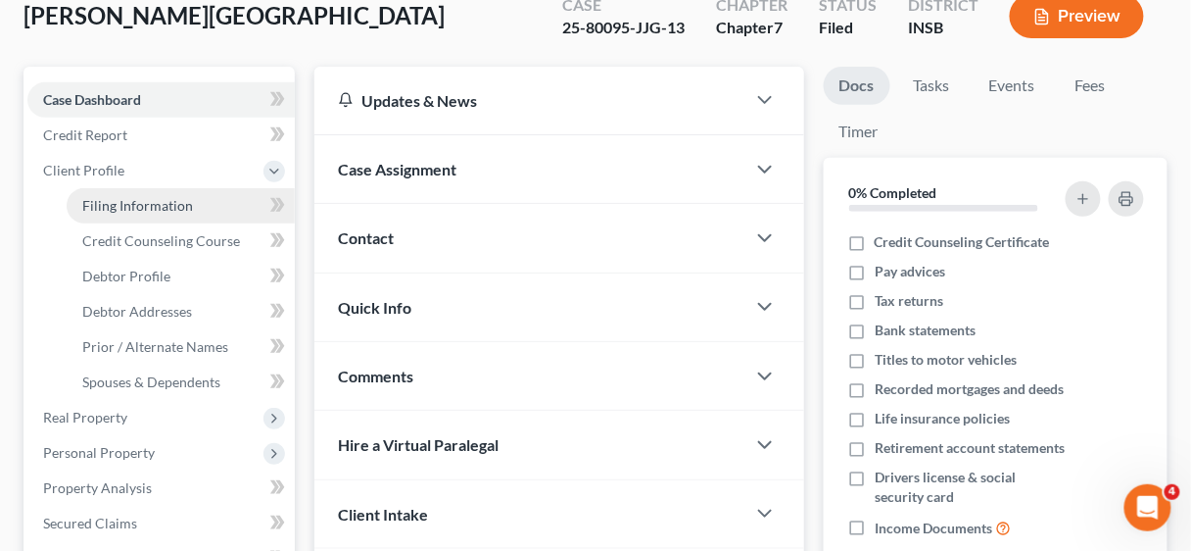
select select "15"
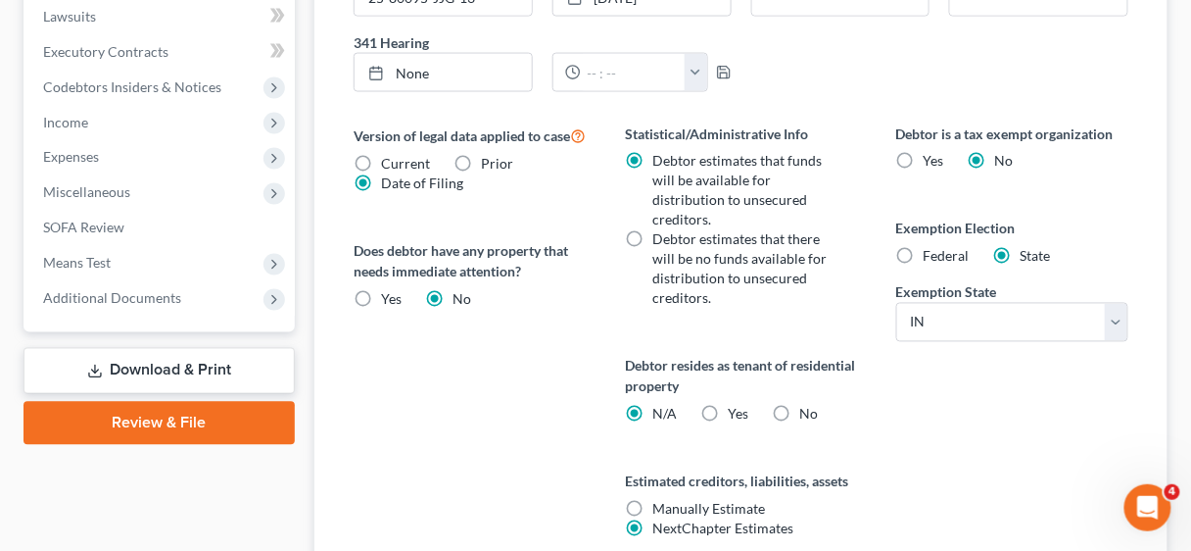
scroll to position [784, 0]
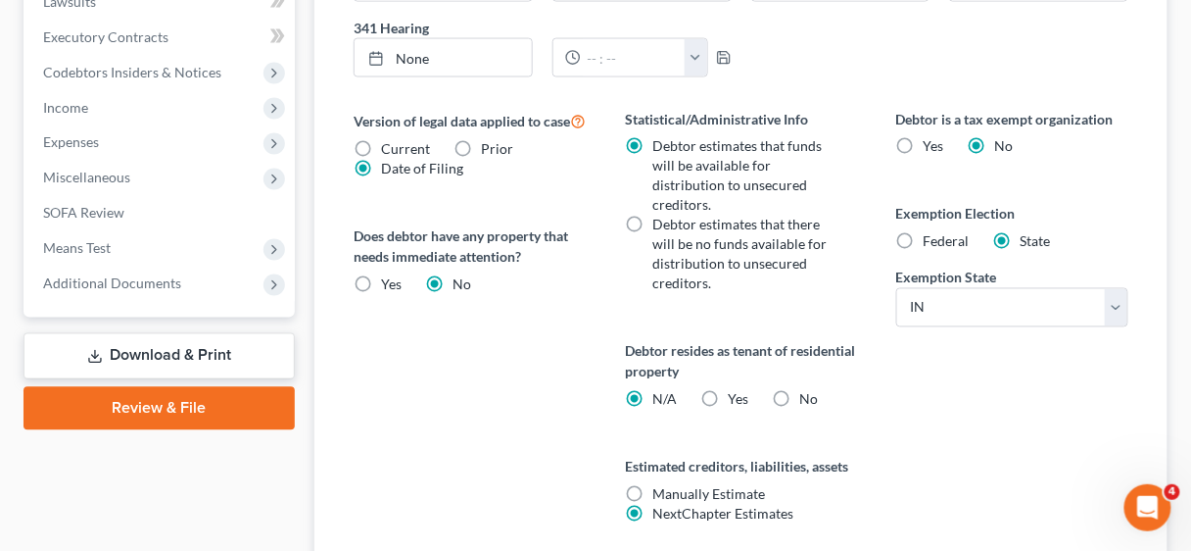
click at [181, 357] on link "Download & Print" at bounding box center [159, 356] width 271 height 46
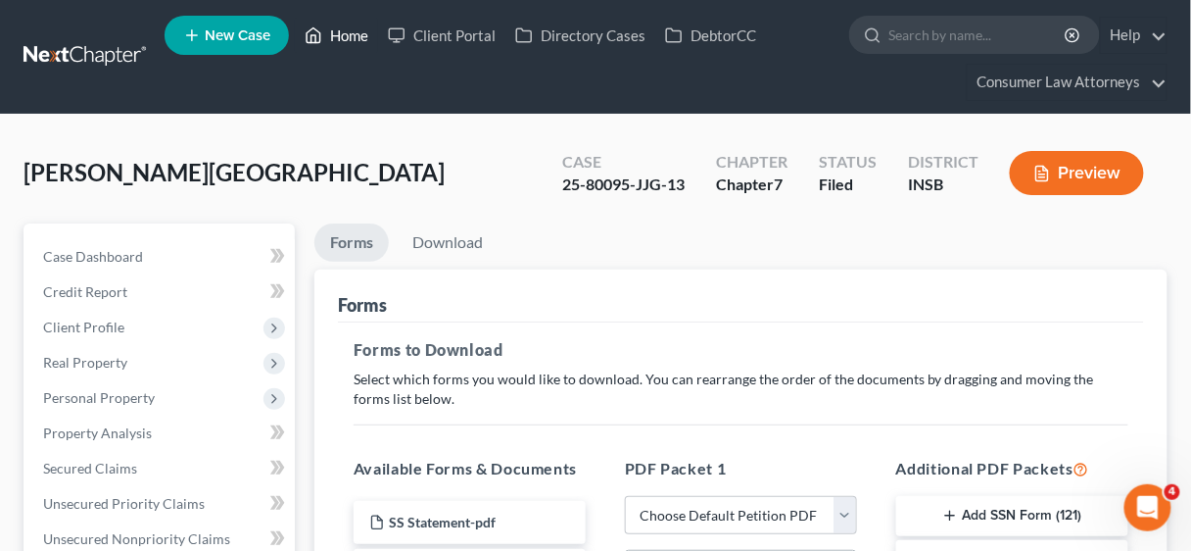
click at [349, 34] on link "Home" at bounding box center [336, 35] width 83 height 35
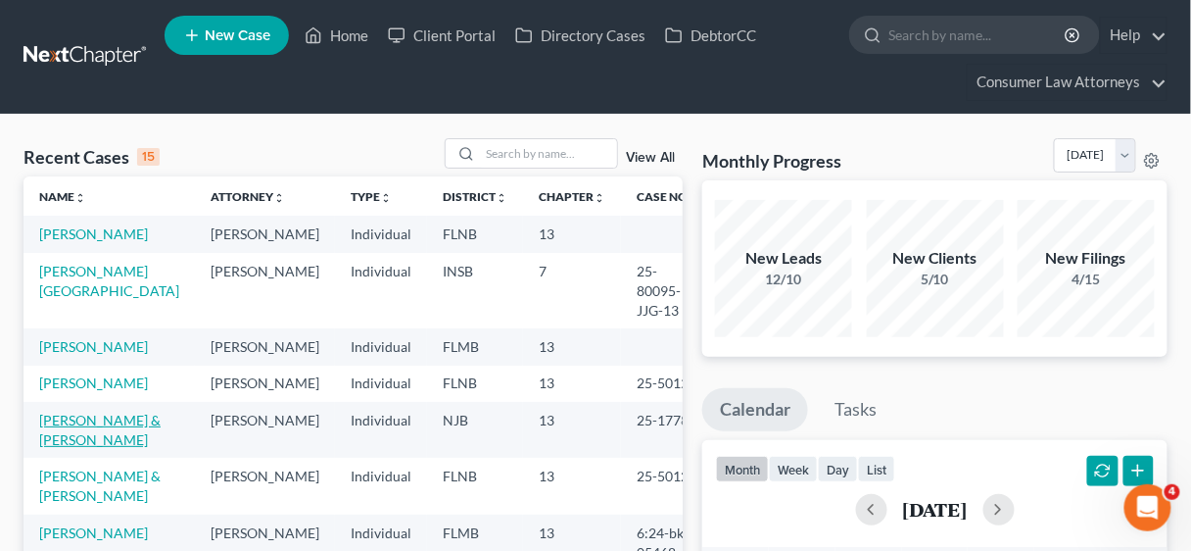
click at [94, 411] on link "[PERSON_NAME] & [PERSON_NAME]" at bounding box center [99, 429] width 121 height 36
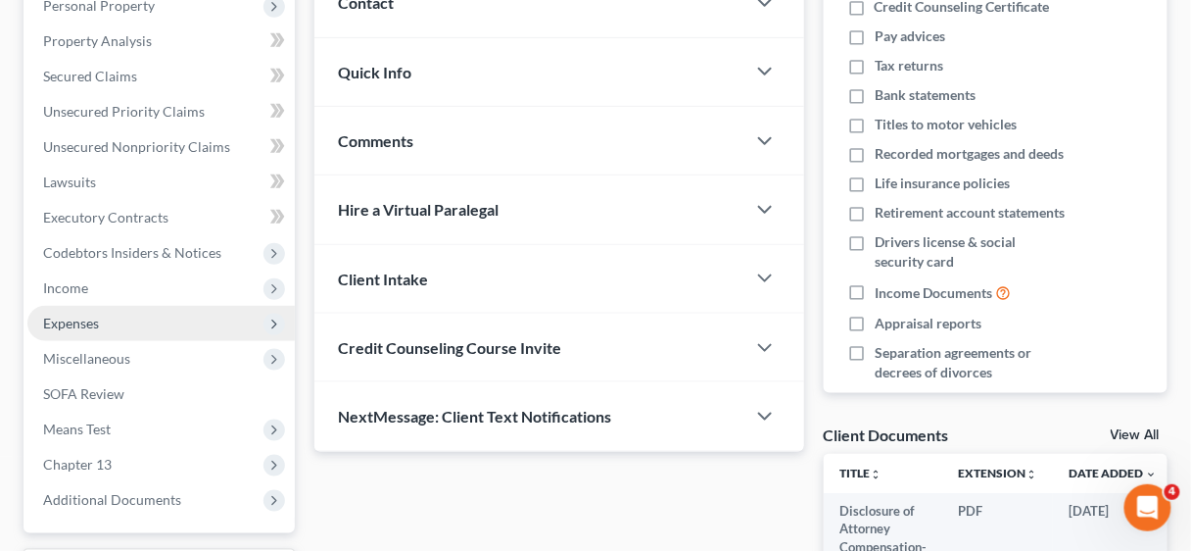
scroll to position [557, 0]
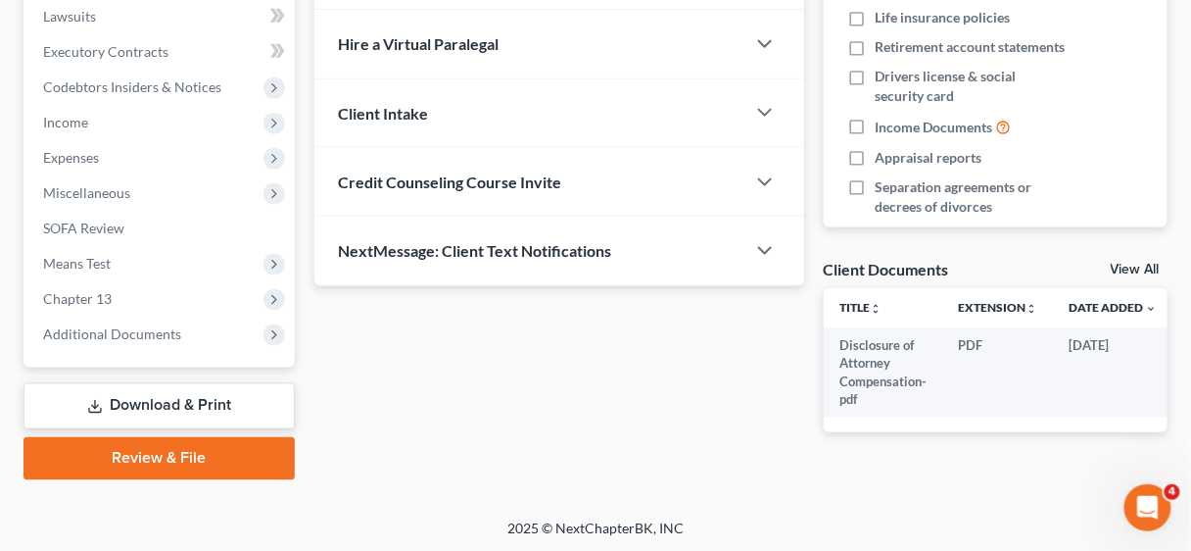
click at [153, 401] on link "Download & Print" at bounding box center [159, 406] width 271 height 46
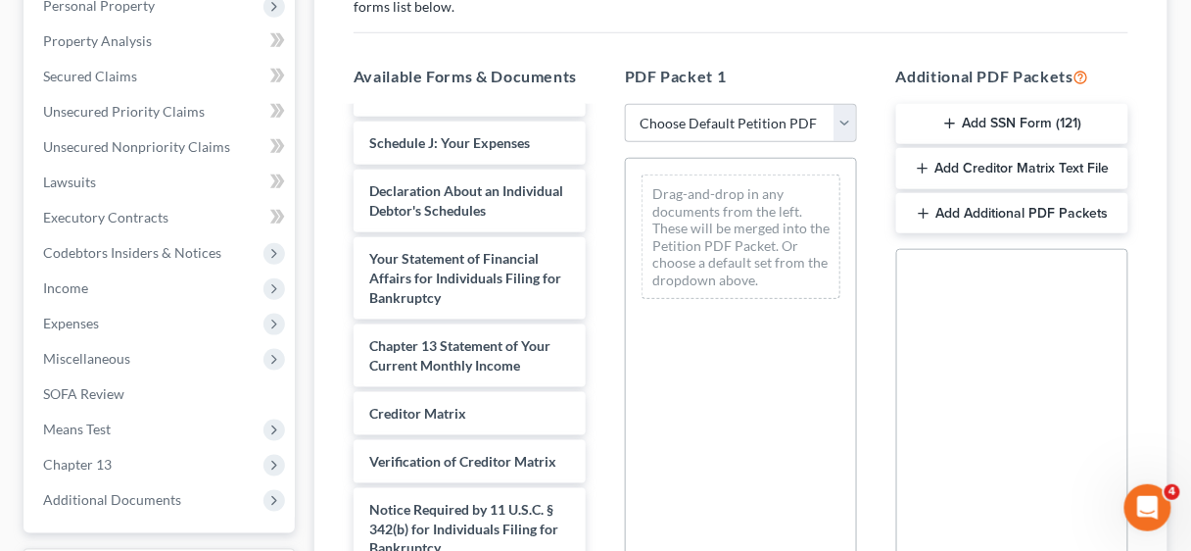
scroll to position [663, 0]
click at [54, 284] on span "Income" at bounding box center [65, 287] width 45 height 17
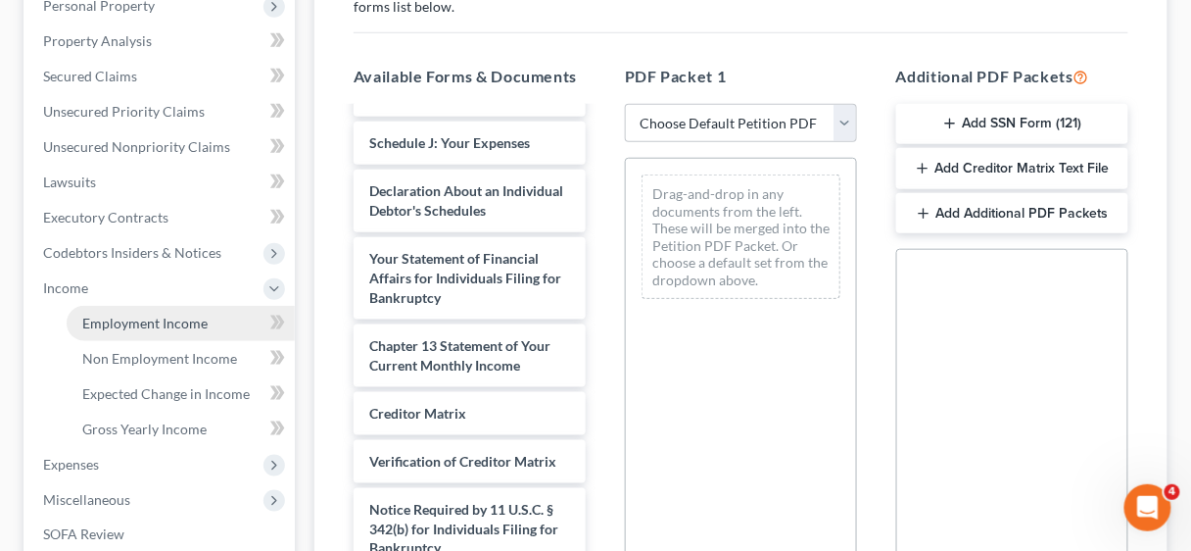
click at [132, 323] on span "Employment Income" at bounding box center [144, 322] width 125 height 17
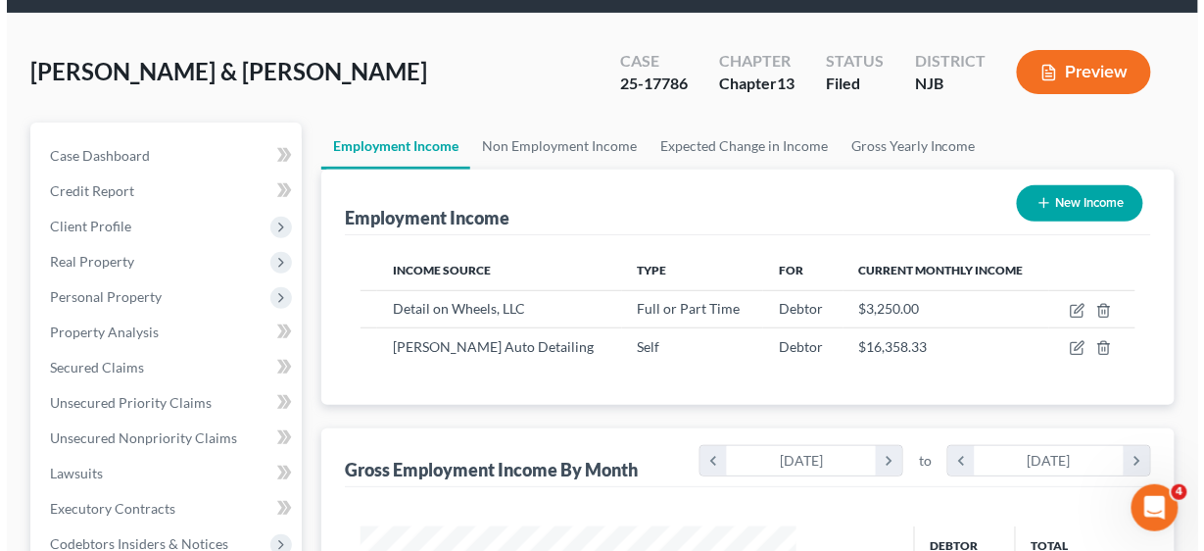
scroll to position [157, 0]
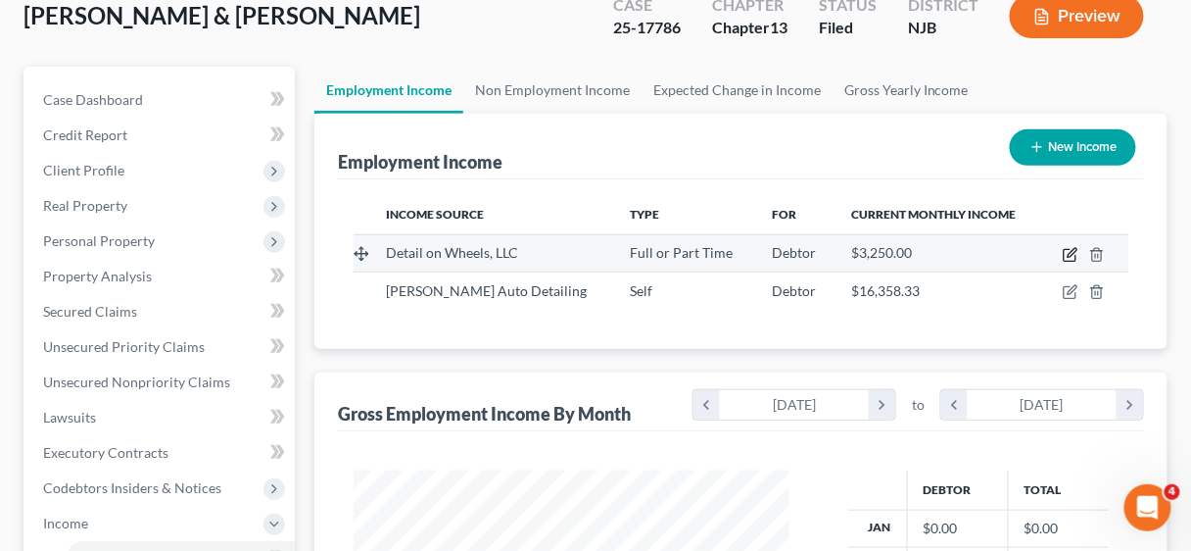
click at [1067, 254] on icon "button" at bounding box center [1071, 255] width 16 height 16
select select "0"
select select "33"
select select "3"
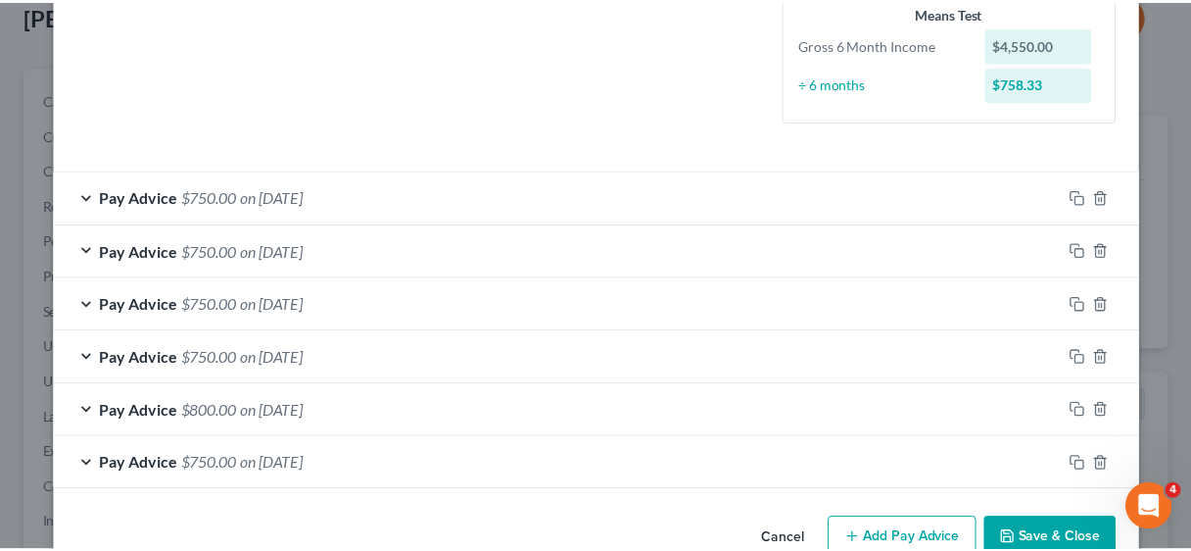
scroll to position [569, 0]
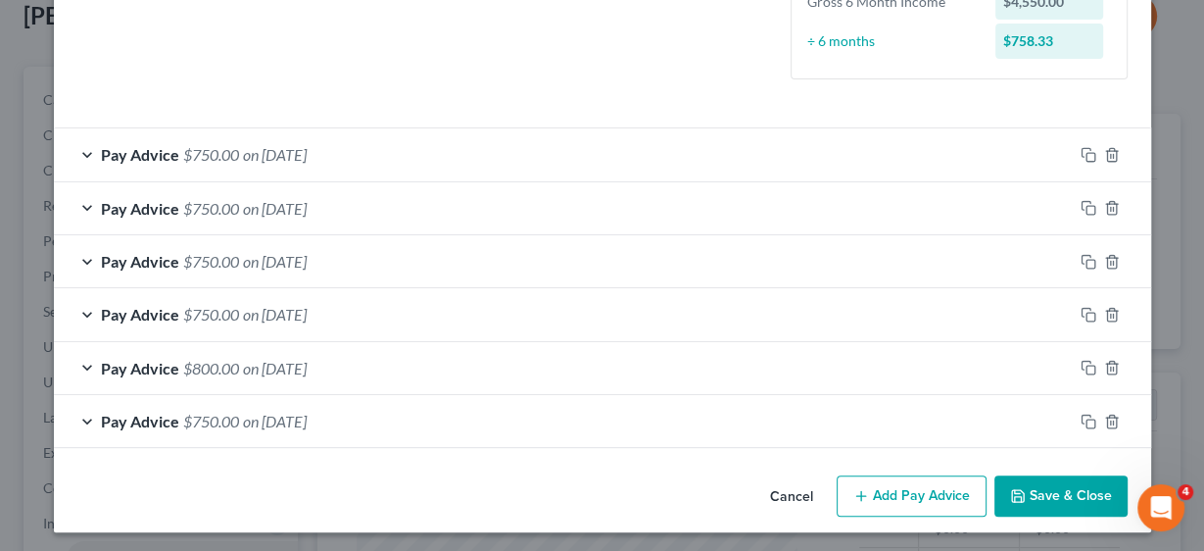
click at [1076, 489] on button "Save & Close" at bounding box center [1060, 495] width 133 height 41
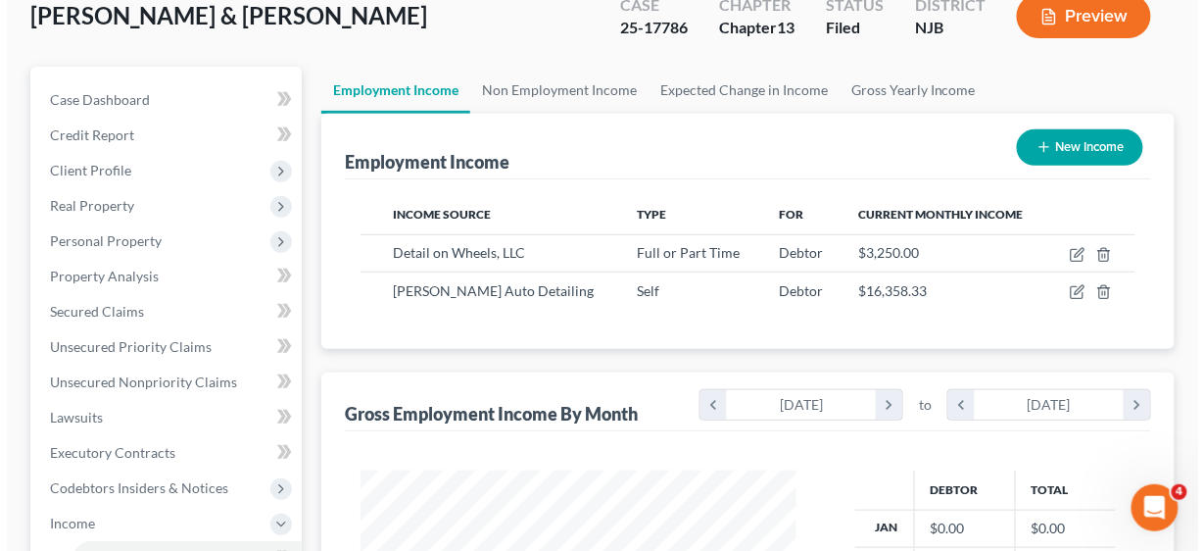
scroll to position [979330, 979203]
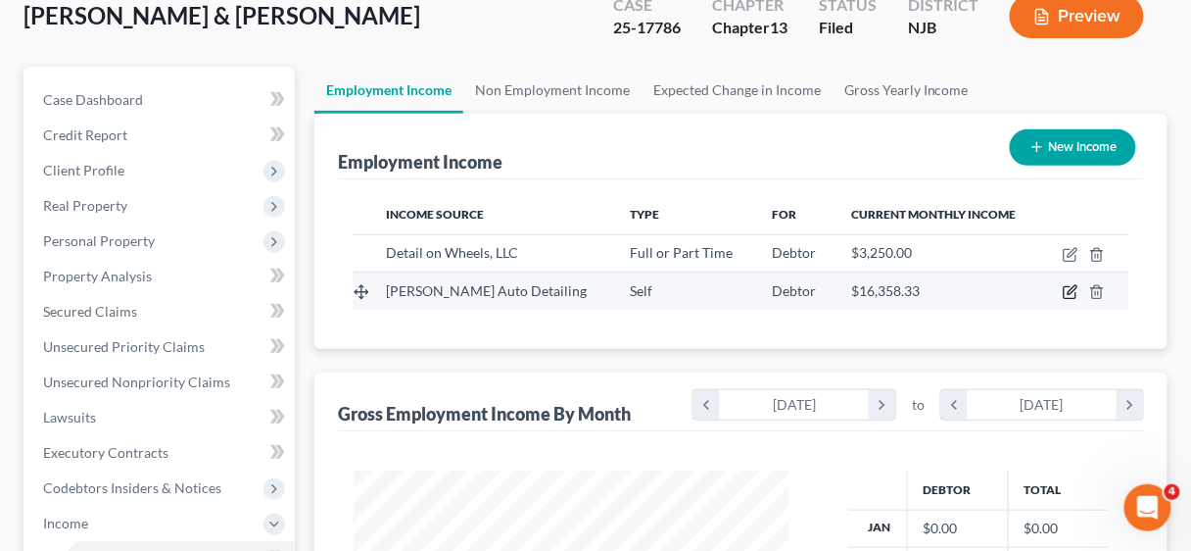
click at [1069, 288] on icon "button" at bounding box center [1071, 292] width 16 height 16
select select "1"
select select "33"
select select "3"
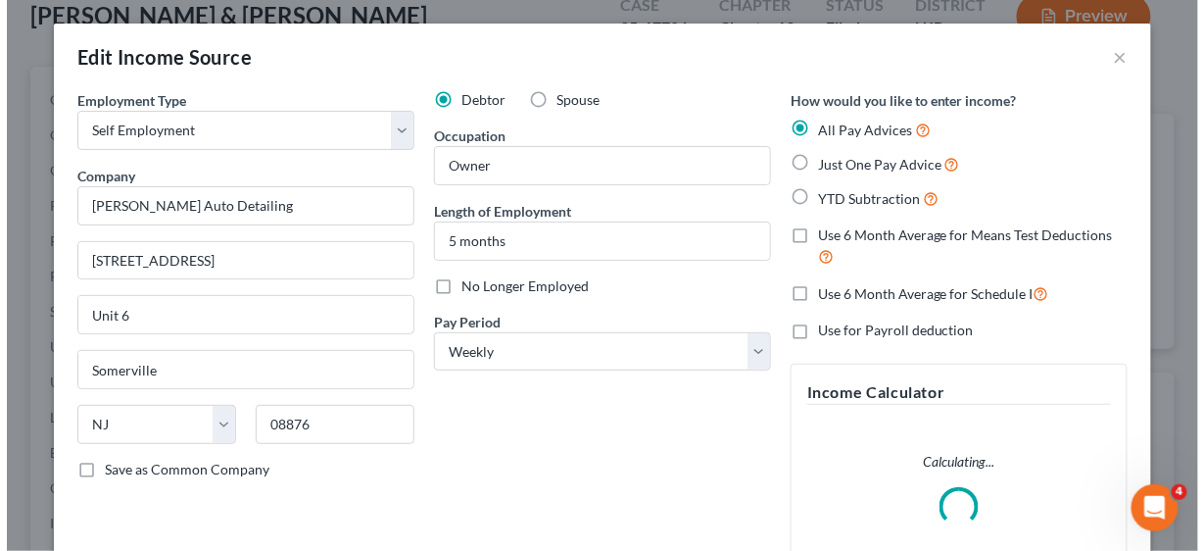
scroll to position [348, 480]
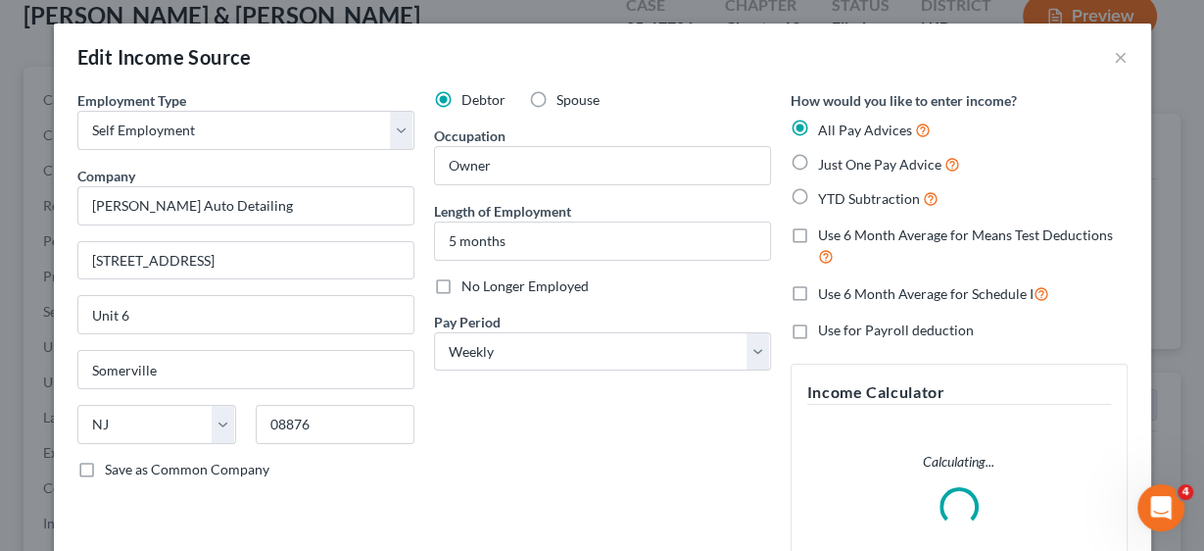
click at [818, 238] on label "Use 6 Month Average for Means Test Deductions" at bounding box center [973, 246] width 310 height 42
click at [826, 238] on input "Use 6 Month Average for Means Test Deductions" at bounding box center [832, 231] width 13 height 13
checkbox input "true"
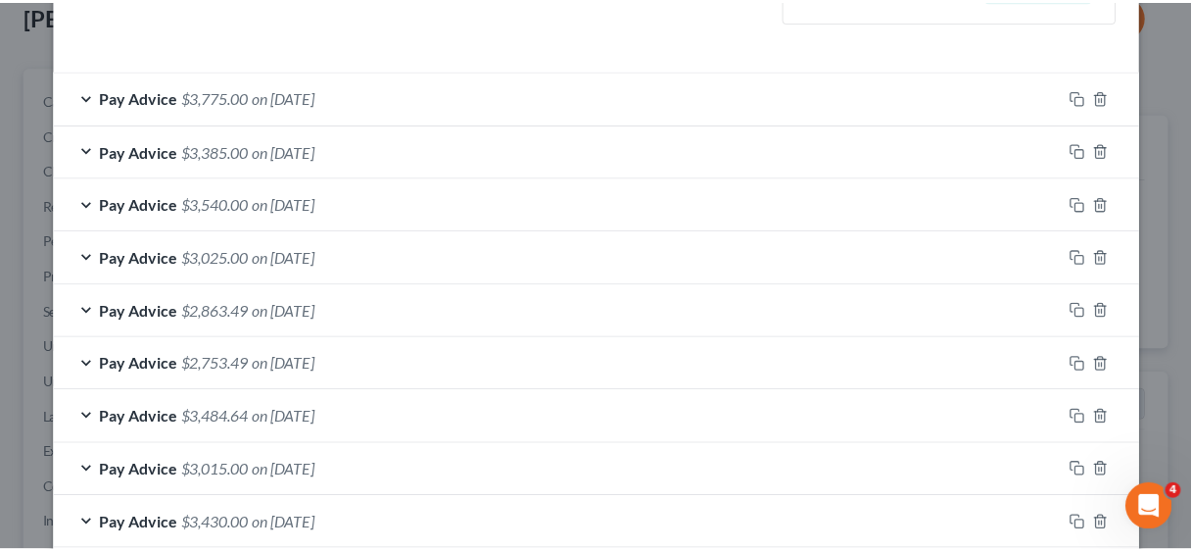
scroll to position [940, 0]
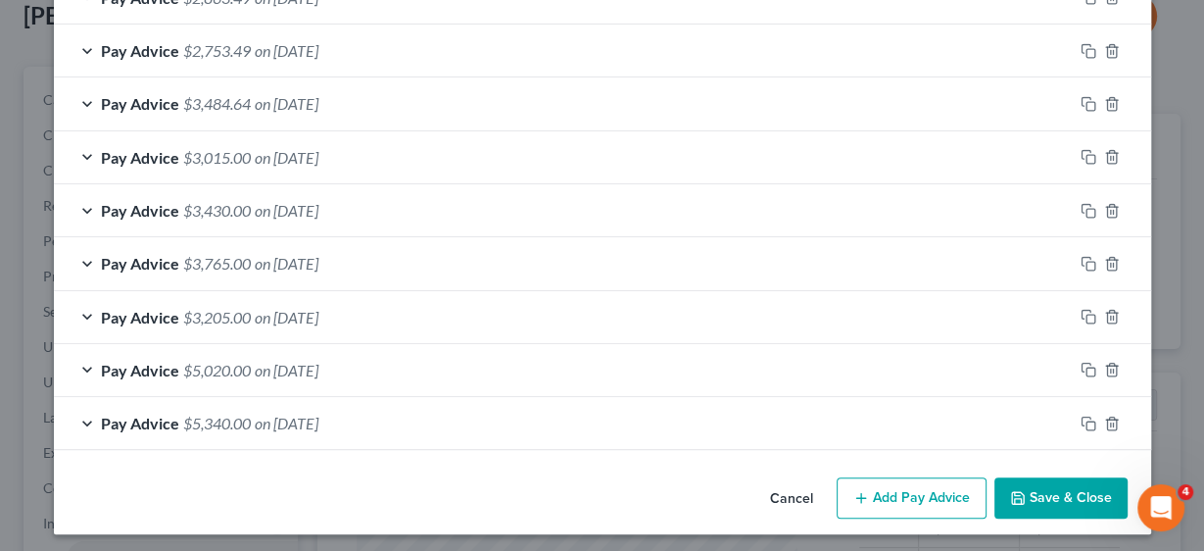
click at [1064, 483] on button "Save & Close" at bounding box center [1060, 497] width 133 height 41
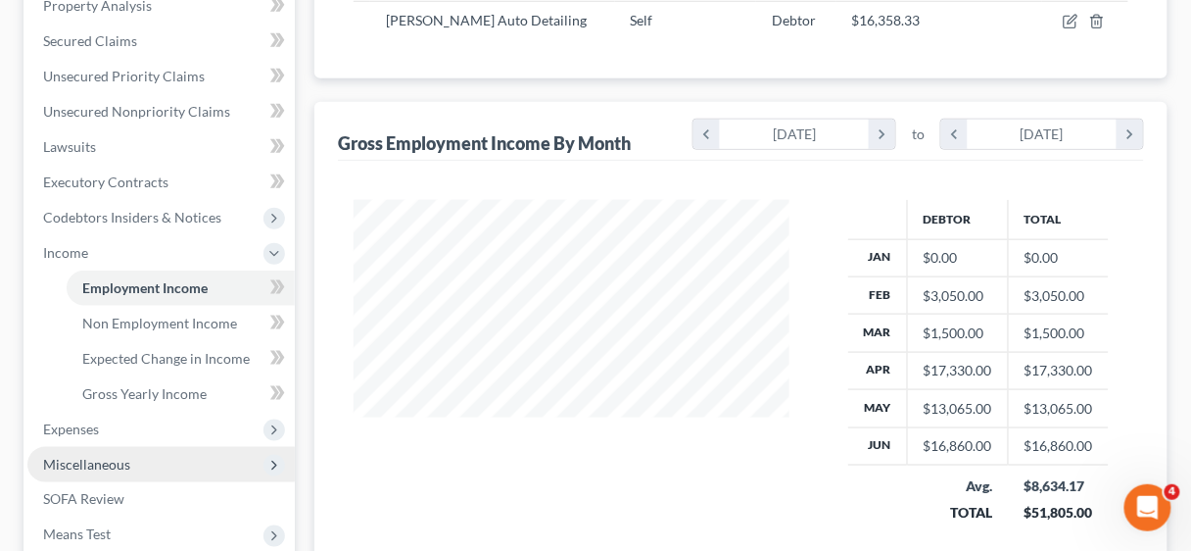
scroll to position [470, 0]
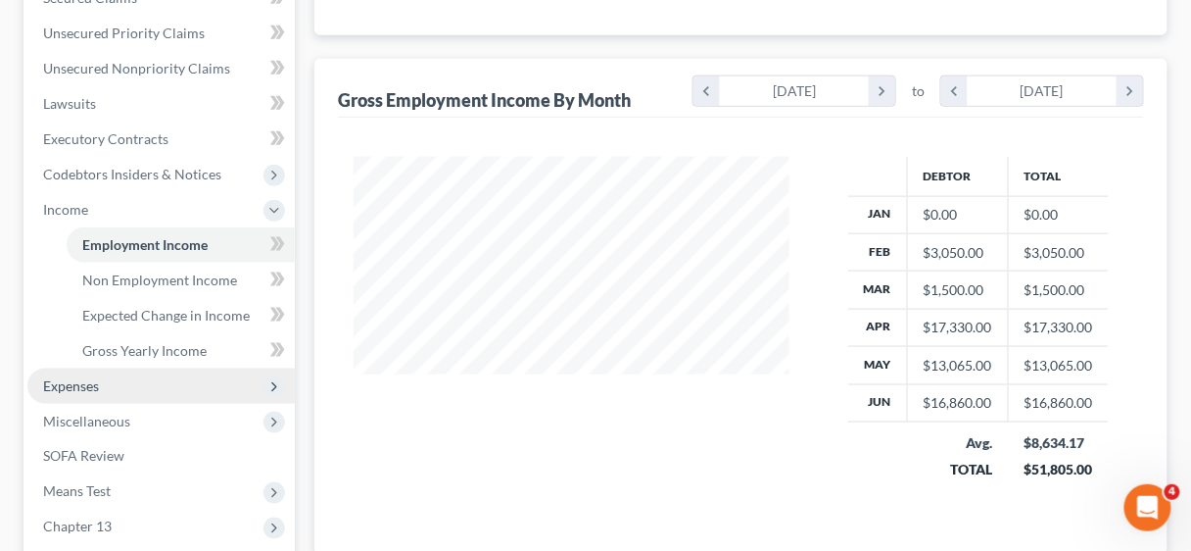
click at [78, 388] on span "Expenses" at bounding box center [71, 385] width 56 height 17
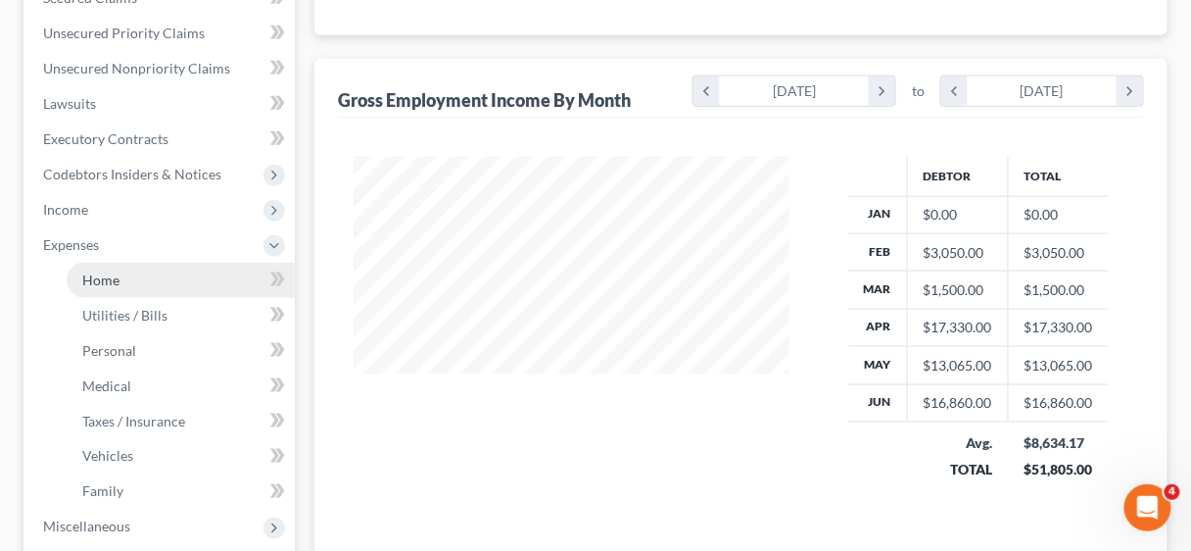
click at [115, 280] on span "Home" at bounding box center [100, 279] width 37 height 17
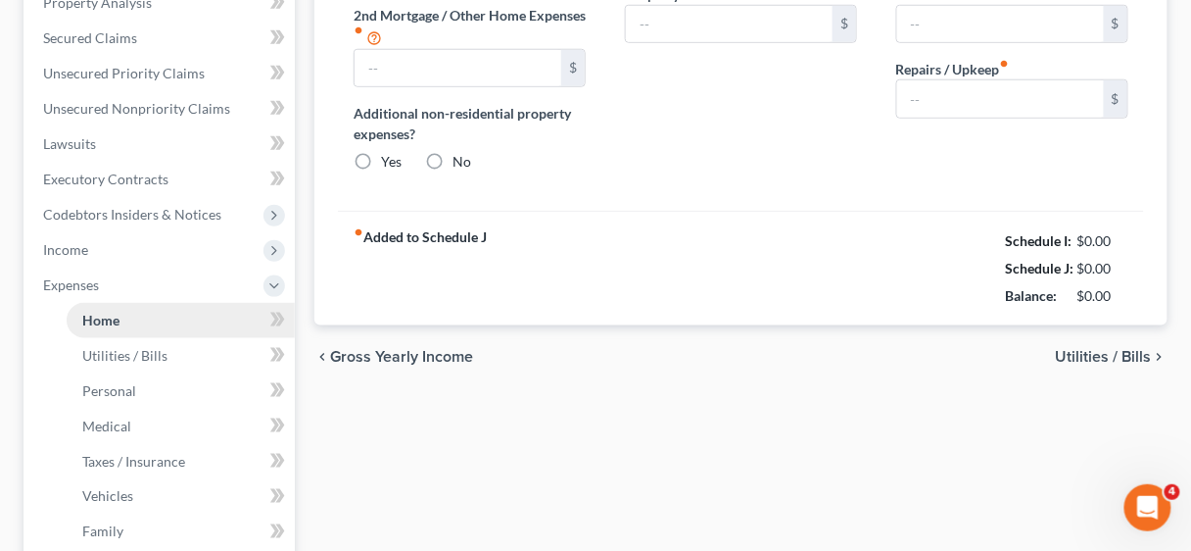
type input "0.00"
radio input "true"
type input "0.00"
type input "568.43"
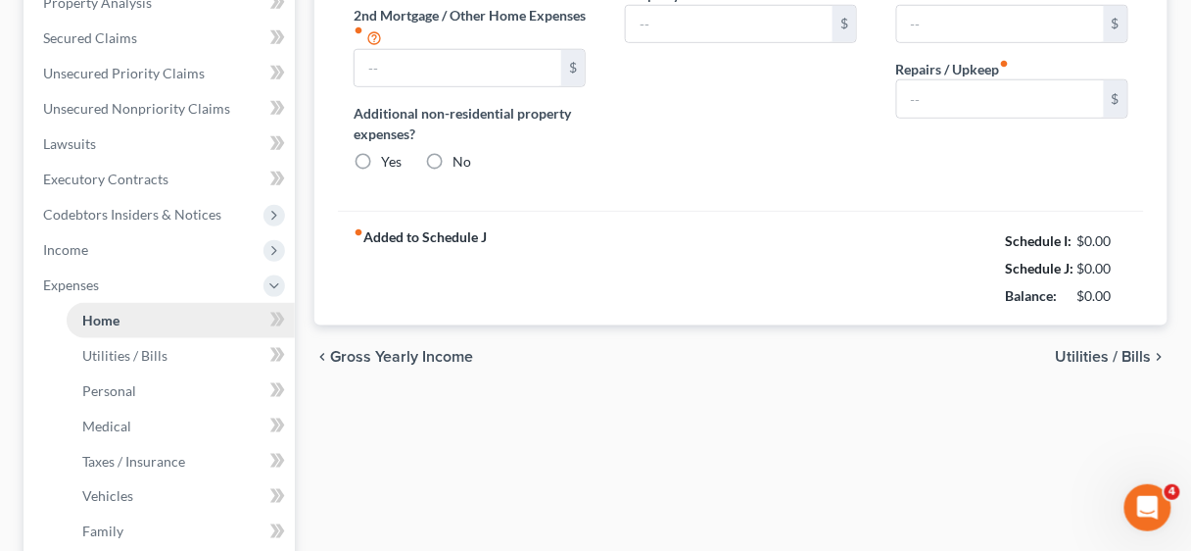
type input "0.00"
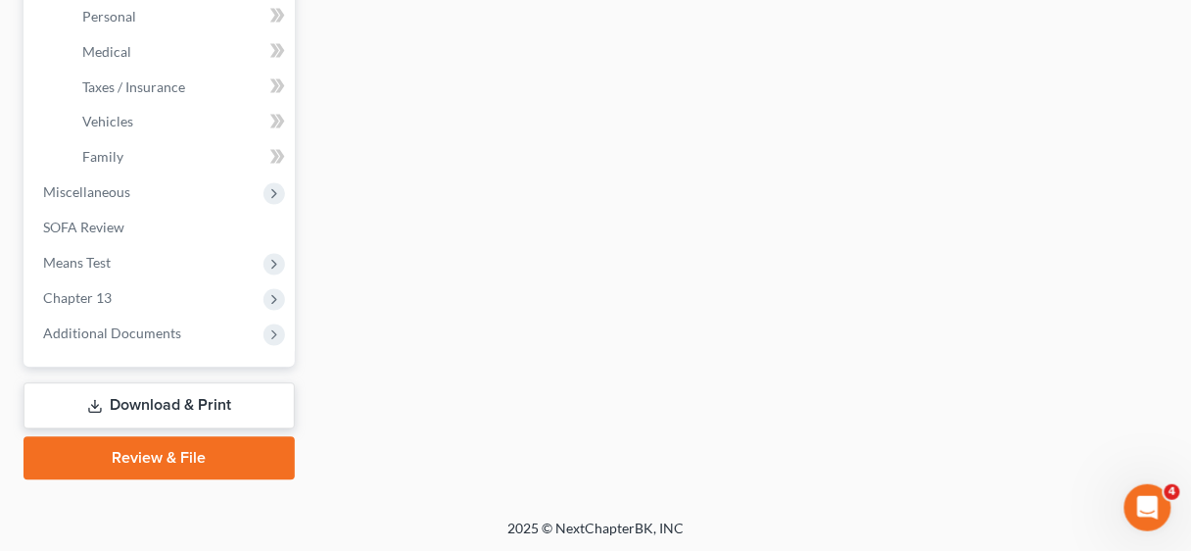
click at [166, 398] on link "Download & Print" at bounding box center [159, 406] width 271 height 46
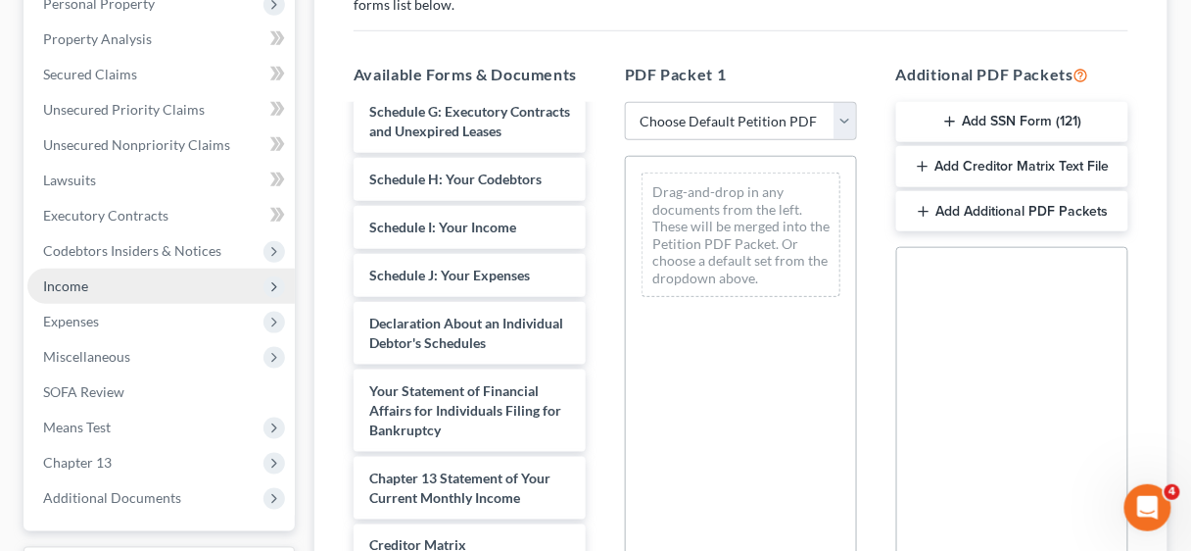
scroll to position [392, 0]
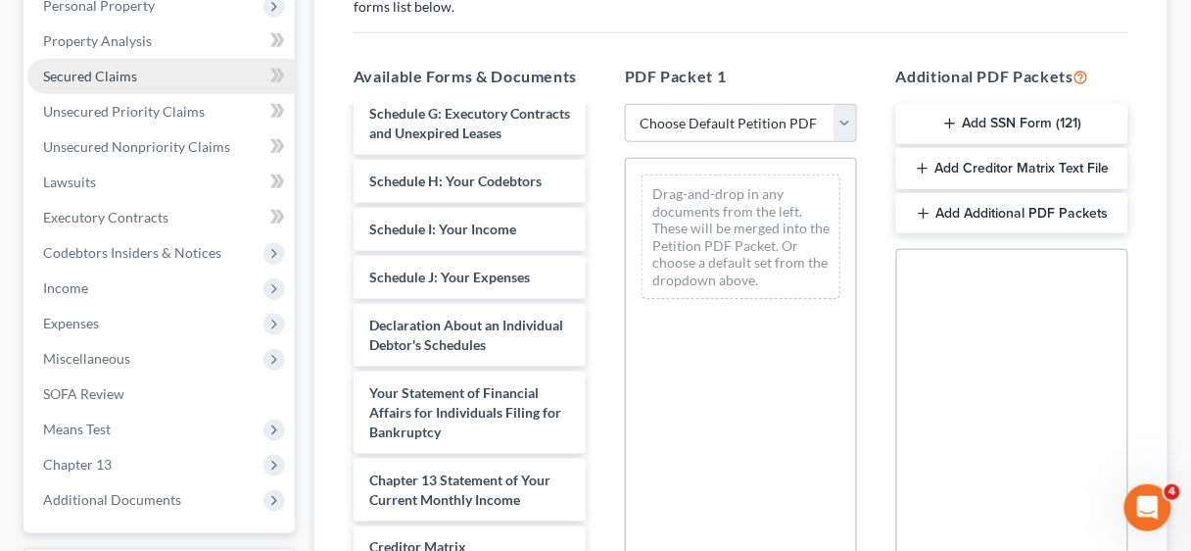
click at [109, 74] on span "Secured Claims" at bounding box center [90, 76] width 94 height 17
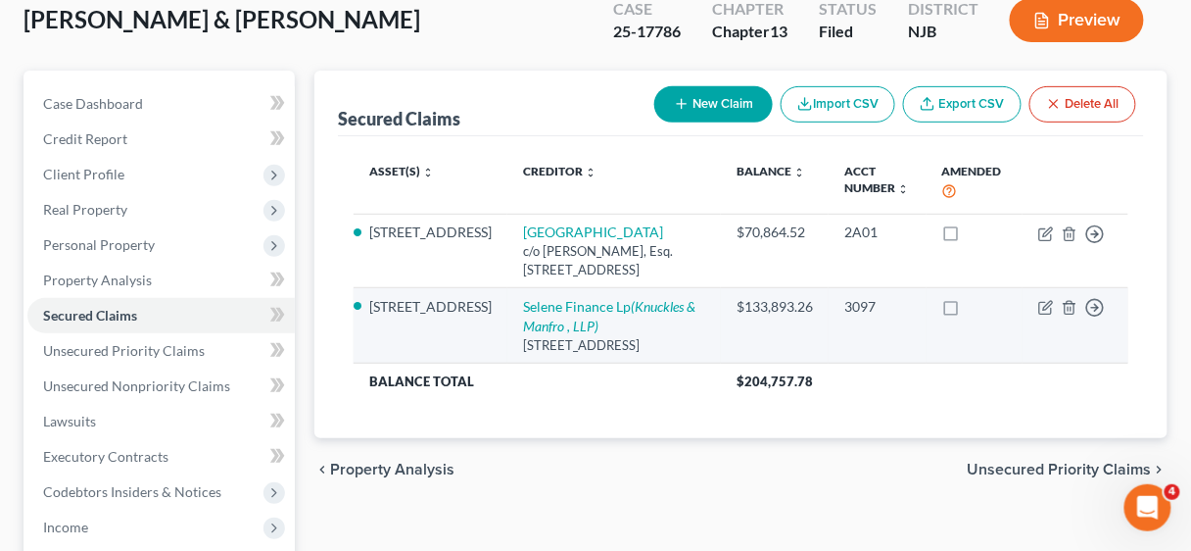
scroll to position [157, 0]
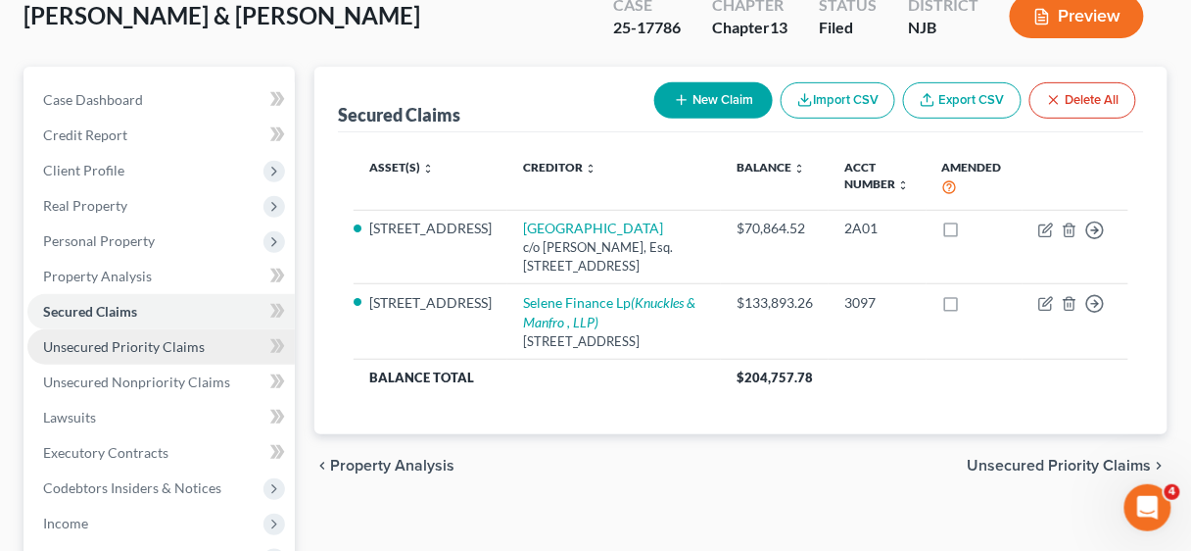
click at [107, 341] on span "Unsecured Priority Claims" at bounding box center [124, 346] width 162 height 17
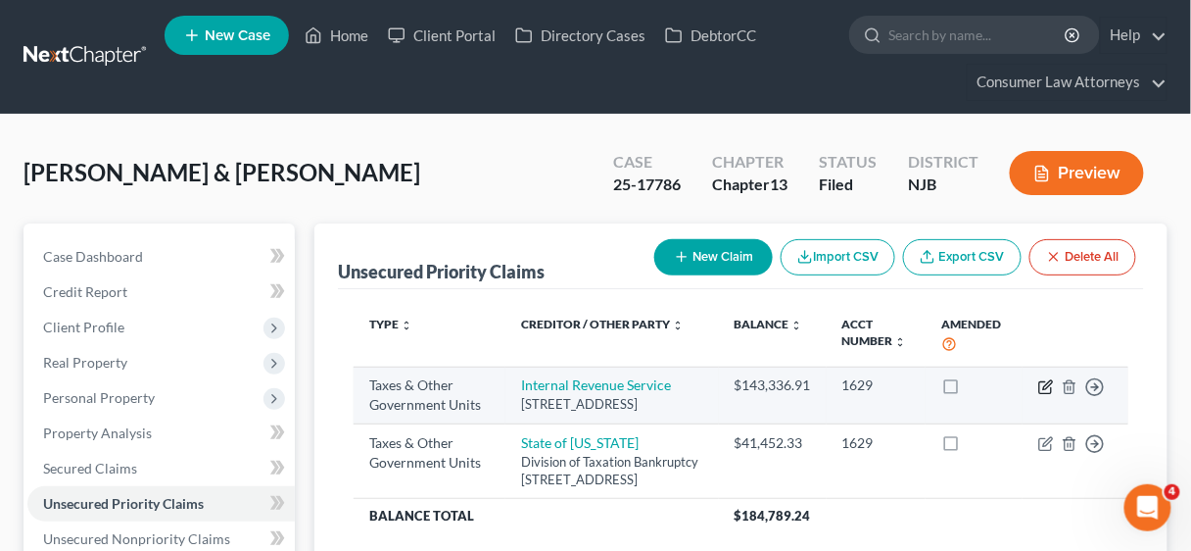
click at [1039, 387] on icon "button" at bounding box center [1045, 387] width 12 height 12
select select "0"
select select "39"
select select "2"
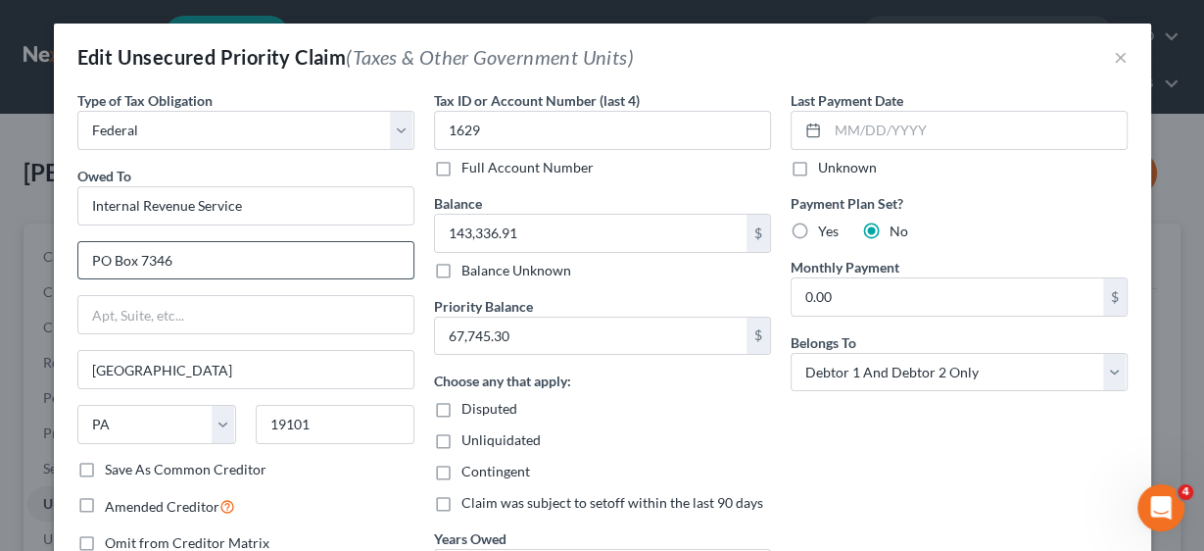
drag, startPoint x: 135, startPoint y: 258, endPoint x: 194, endPoint y: 256, distance: 58.8
click at [194, 256] on input "PO Box 7346" at bounding box center [245, 260] width 335 height 37
type input "PO Box 7317"
click at [323, 410] on input "19101" at bounding box center [335, 424] width 159 height 39
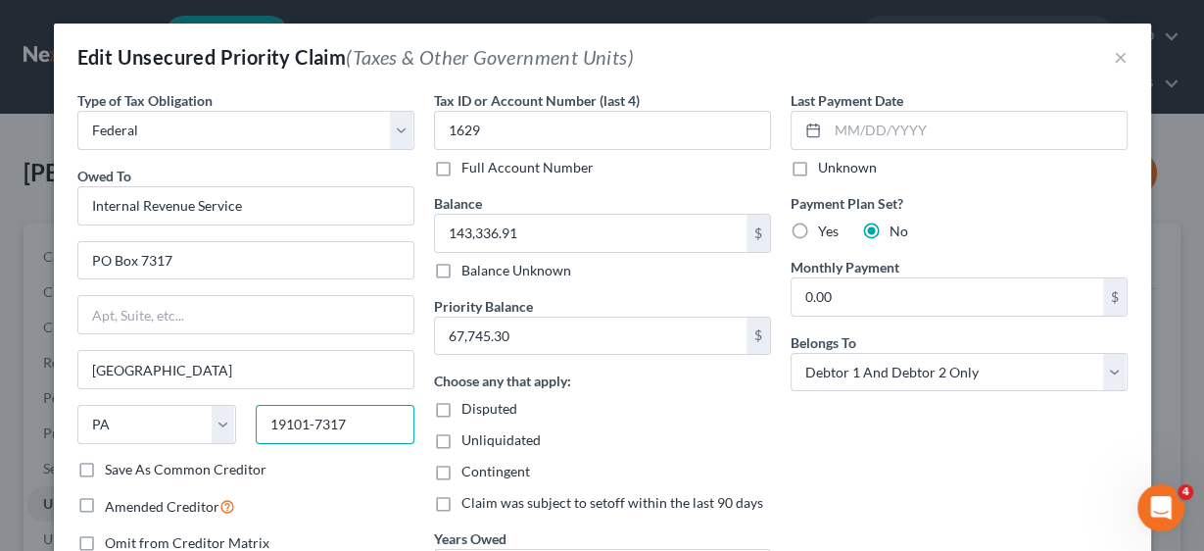
type input "19101-7317"
click at [105, 459] on label "Save As Common Creditor" at bounding box center [186, 469] width 162 height 20
click at [113, 459] on input "Save As Common Creditor" at bounding box center [119, 465] width 13 height 13
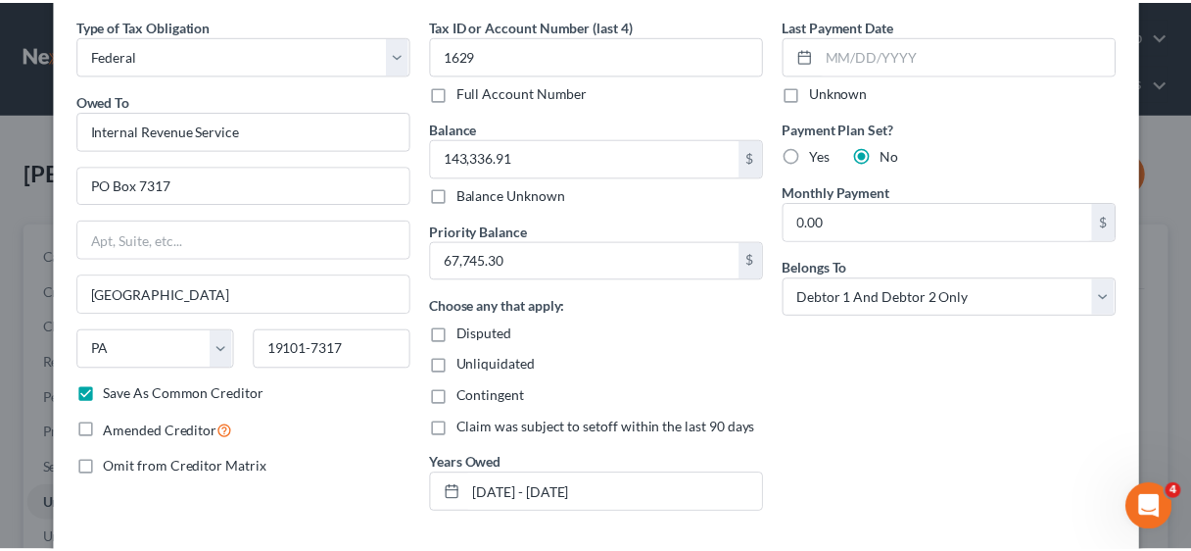
scroll to position [229, 0]
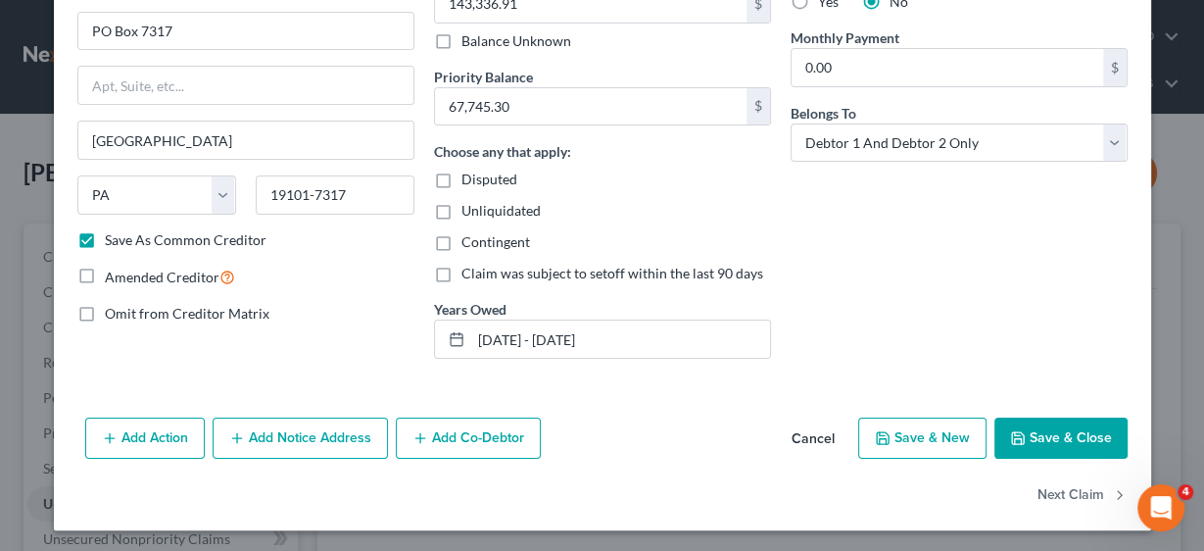
click at [1057, 423] on button "Save & Close" at bounding box center [1060, 437] width 133 height 41
checkbox input "false"
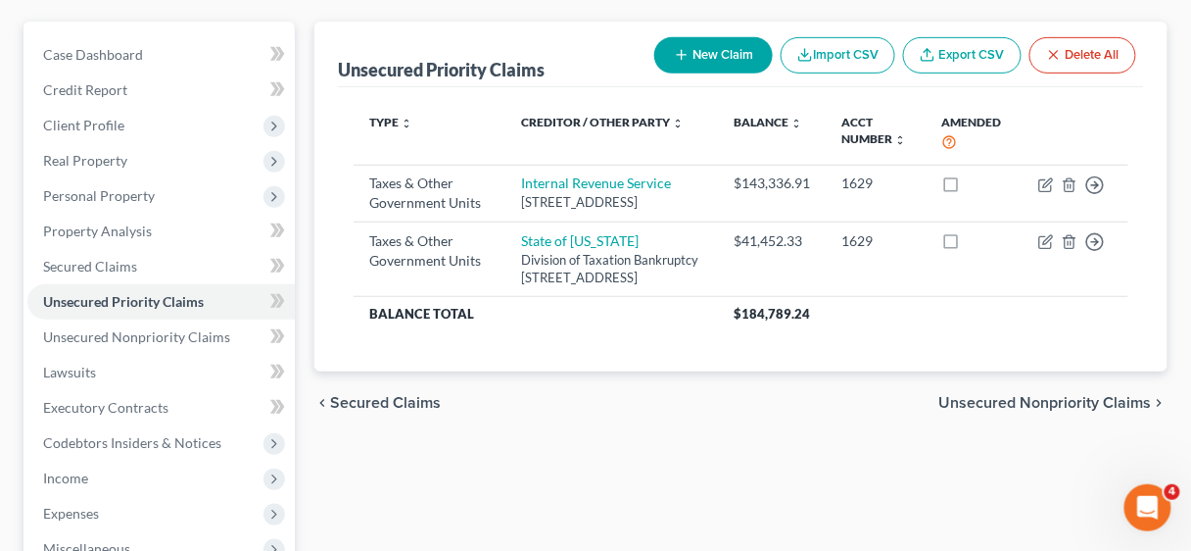
scroll to position [235, 0]
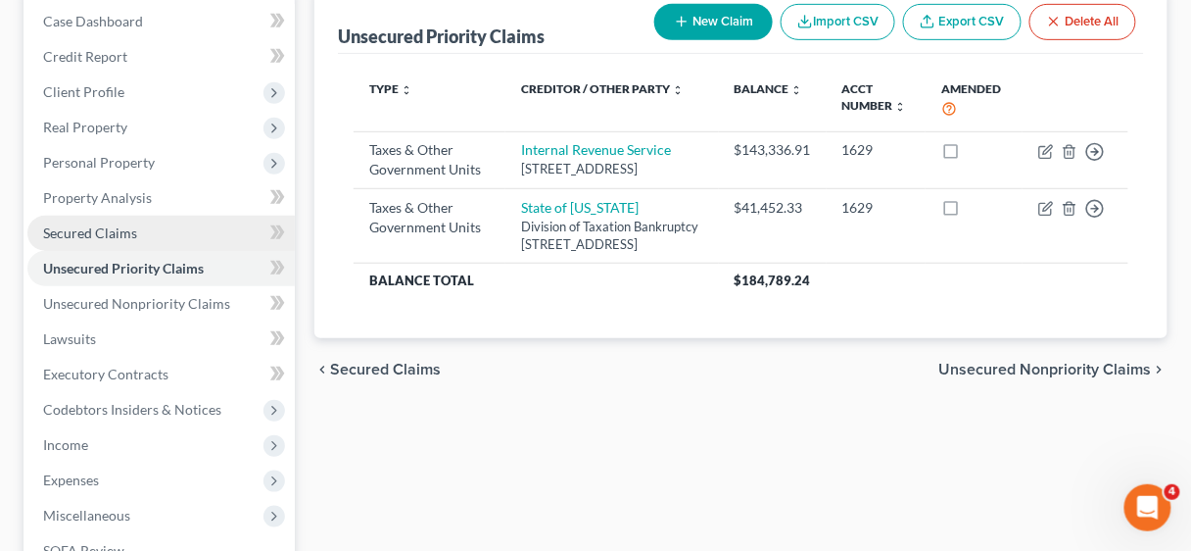
click at [81, 239] on span "Secured Claims" at bounding box center [90, 232] width 94 height 17
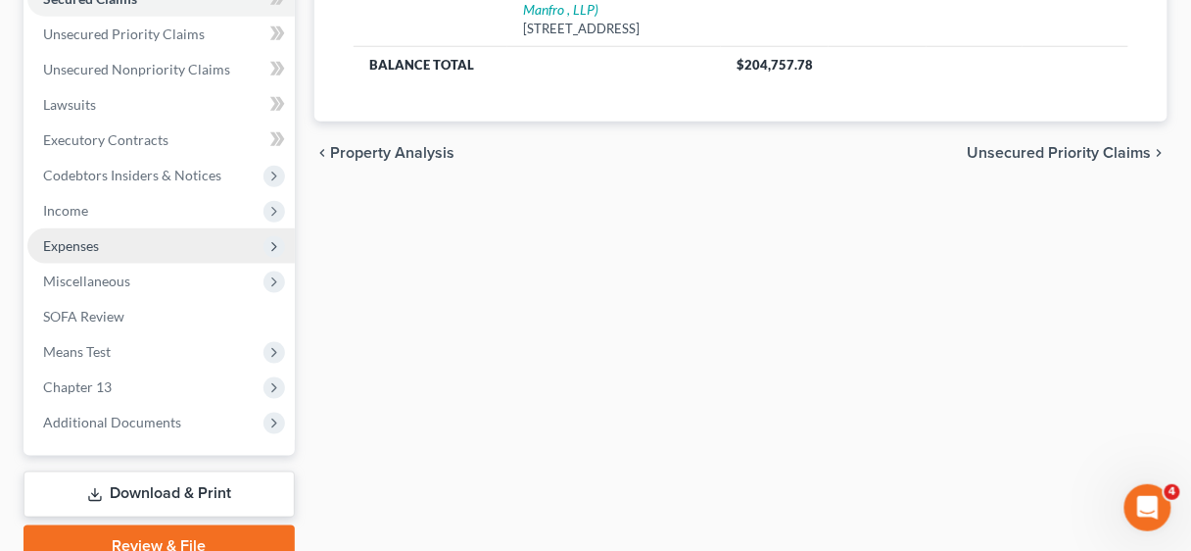
scroll to position [470, 0]
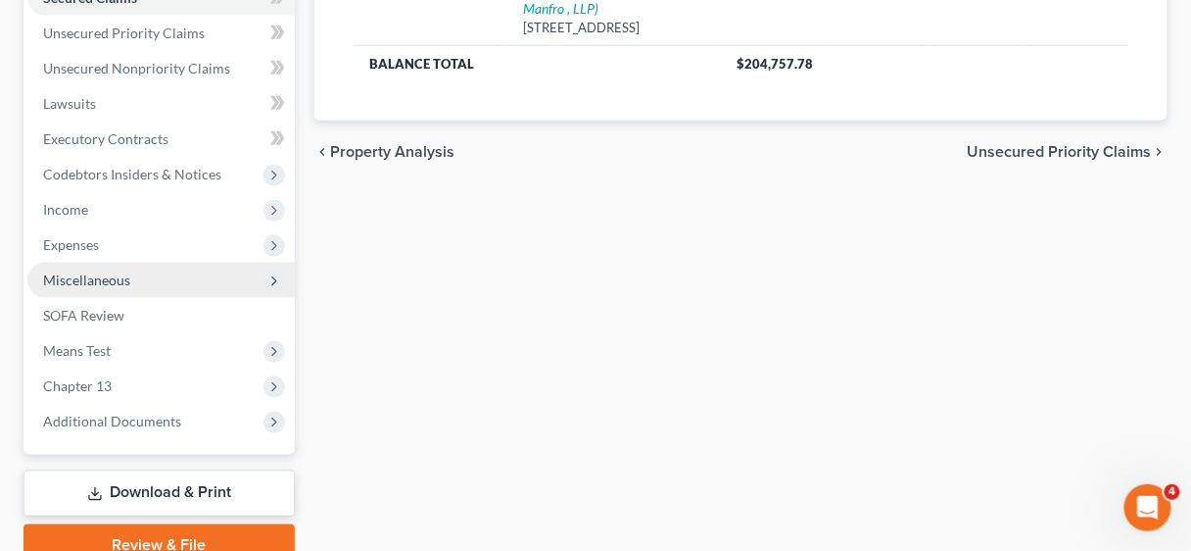
click at [98, 280] on span "Miscellaneous" at bounding box center [86, 279] width 87 height 17
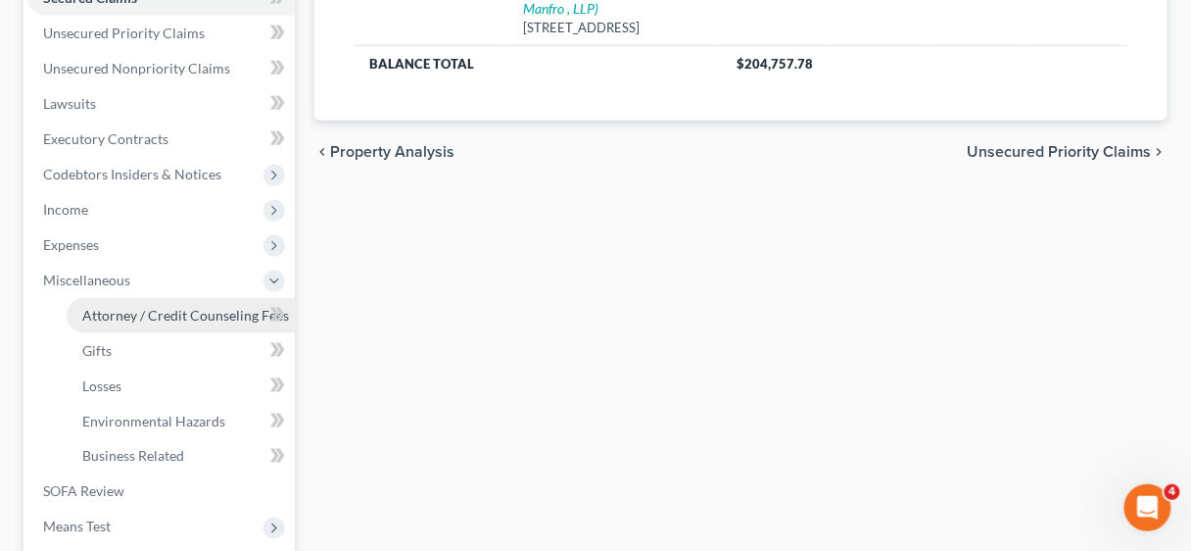
click at [132, 321] on span "Attorney / Credit Counseling Fees" at bounding box center [185, 315] width 207 height 17
select select "2"
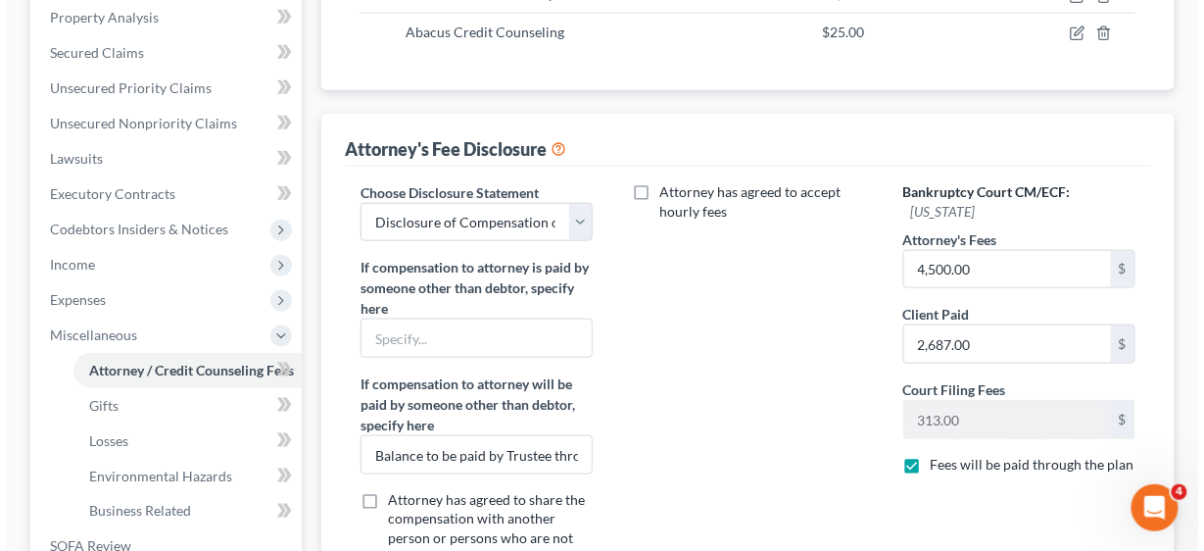
scroll to position [235, 0]
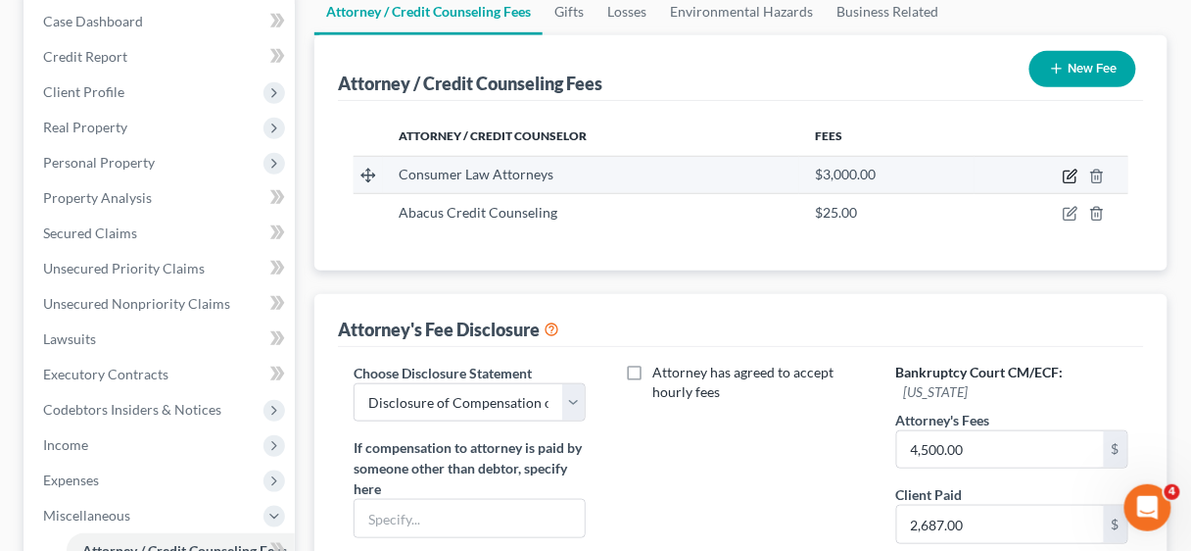
click at [1069, 171] on icon "button" at bounding box center [1071, 177] width 16 height 16
select select "9"
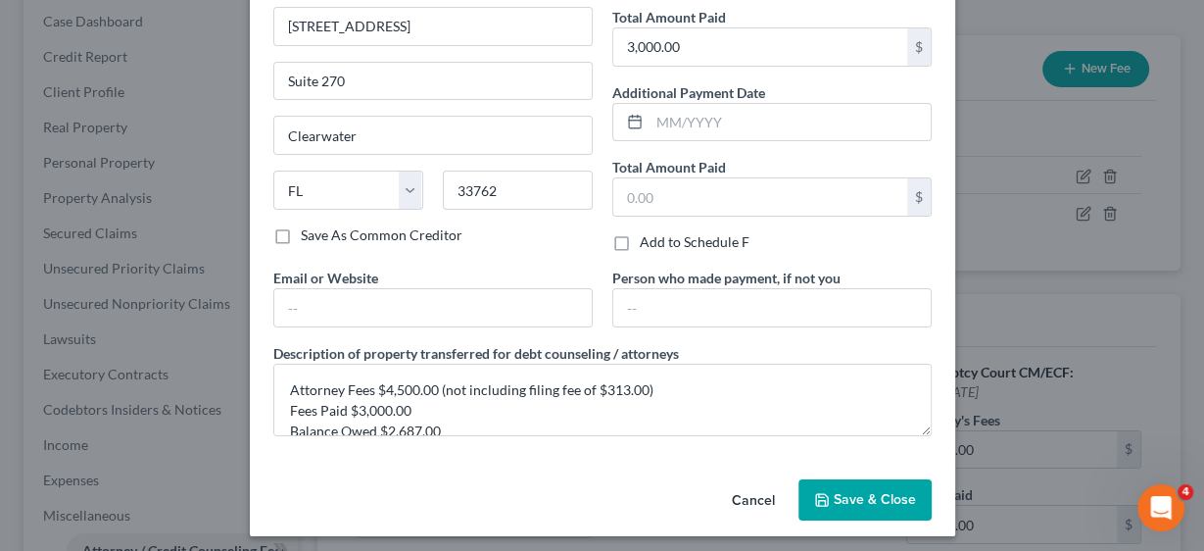
scroll to position [162, 0]
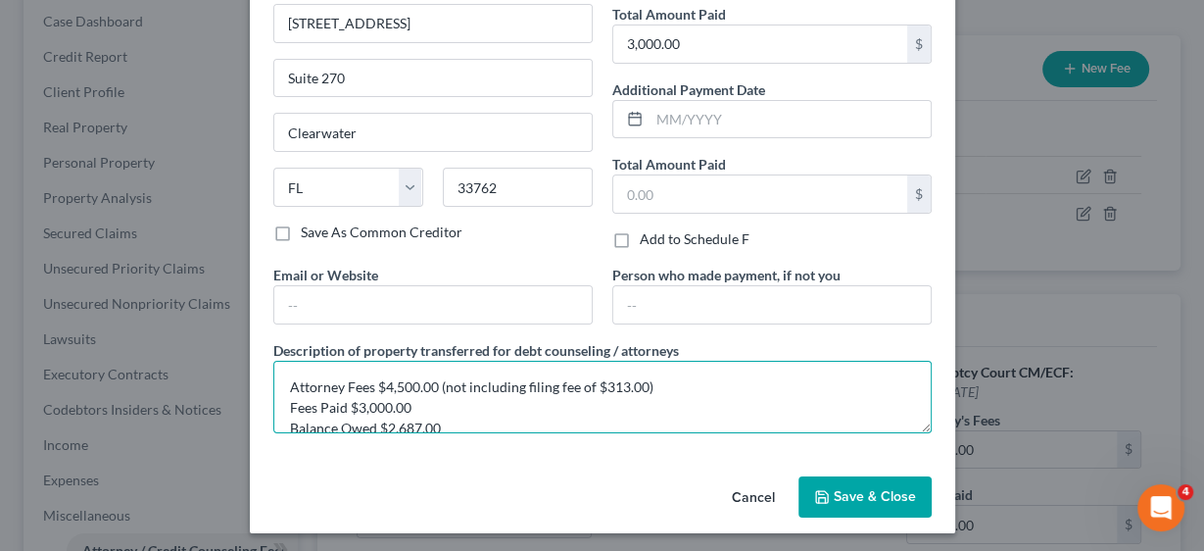
drag, startPoint x: 350, startPoint y: 401, endPoint x: 427, endPoint y: 400, distance: 77.4
click at [427, 400] on textarea "Attorney Fees $4,500.00 (not including filing fee of $313.00) Fees Paid $3,000.…" at bounding box center [602, 397] width 658 height 72
click at [444, 417] on textarea "Attorney Fees $4,500.00 (not including filing fee of $313.00) Fees Paid $2,687.…" at bounding box center [602, 397] width 658 height 72
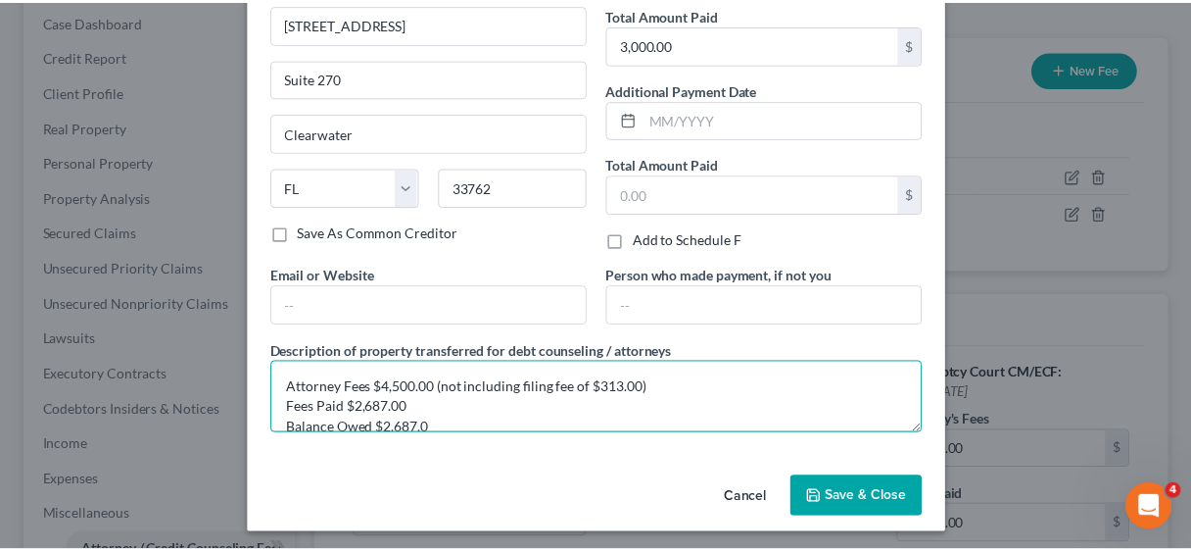
scroll to position [3, 0]
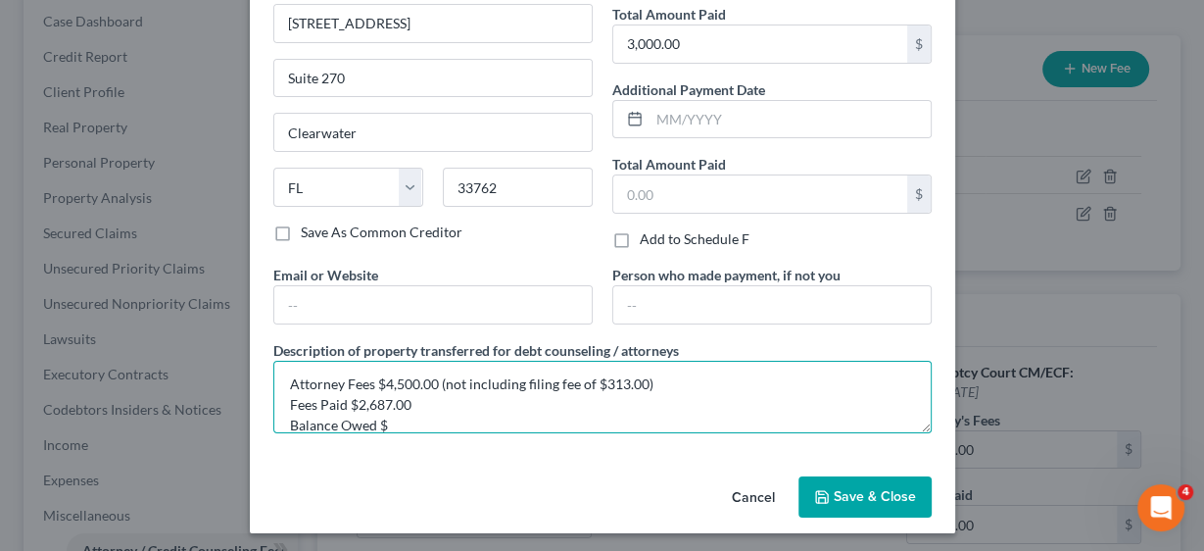
click at [449, 423] on textarea "Attorney Fees $4,500.00 (not including filing fee of $313.00) Fees Paid $2,687.…" at bounding box center [602, 397] width 658 height 72
type textarea "Attorney Fees $4,500.00 (not including filing fee of $313.00) Fees Paid $2,687.…"
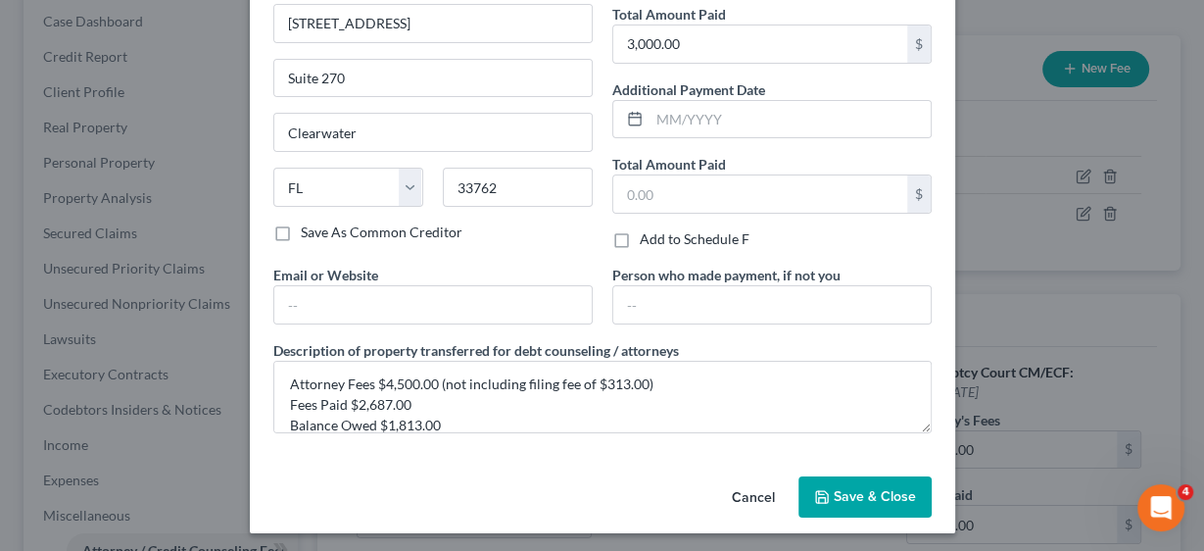
click at [851, 491] on span "Save & Close" at bounding box center [875, 496] width 82 height 17
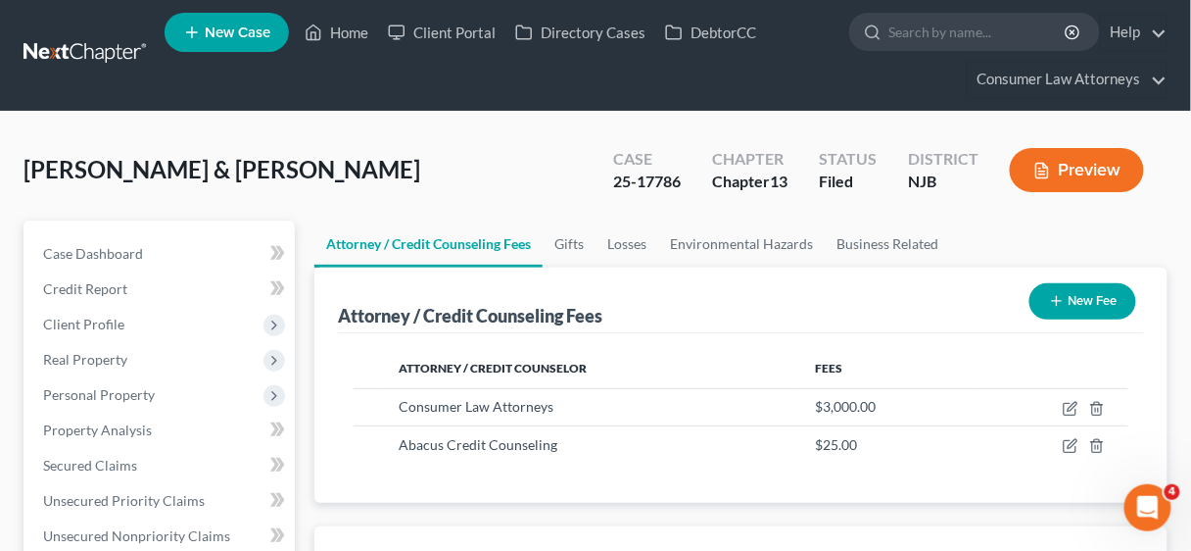
scroll to position [0, 0]
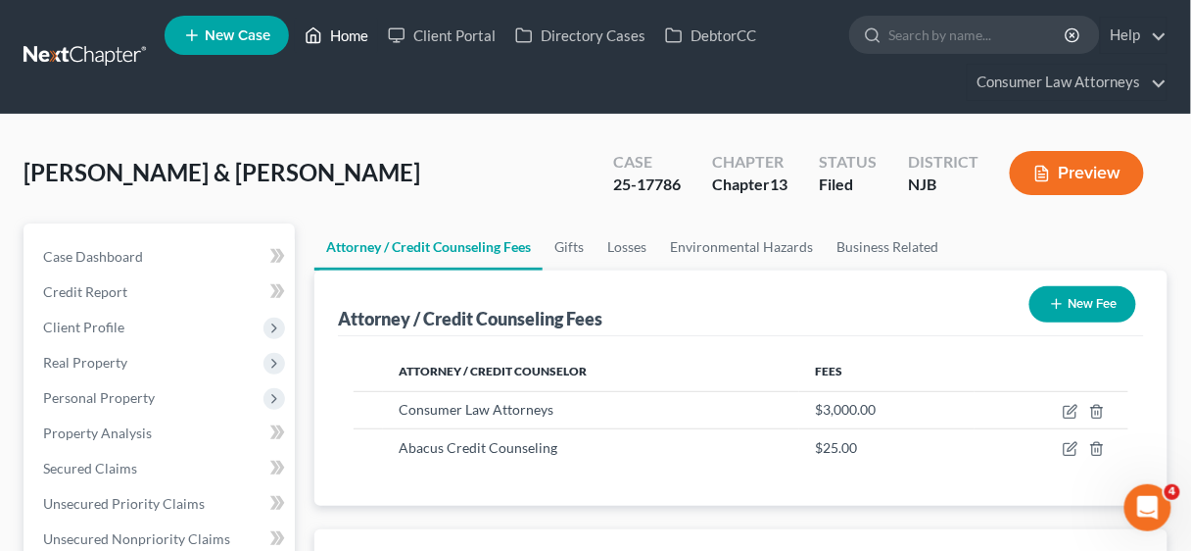
click at [340, 41] on link "Home" at bounding box center [336, 35] width 83 height 35
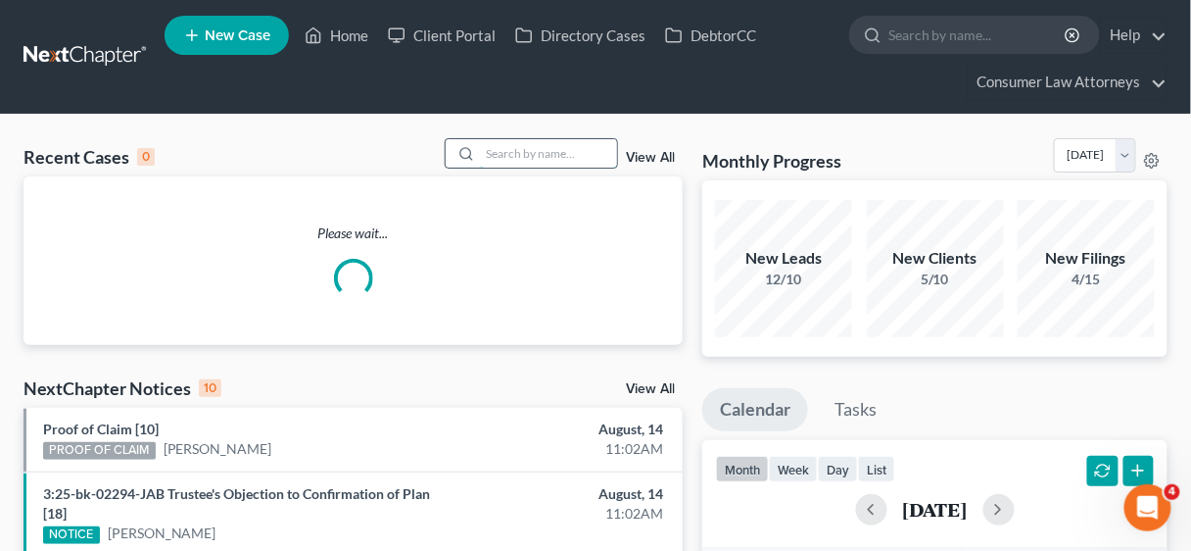
click at [498, 145] on input "search" at bounding box center [548, 153] width 137 height 28
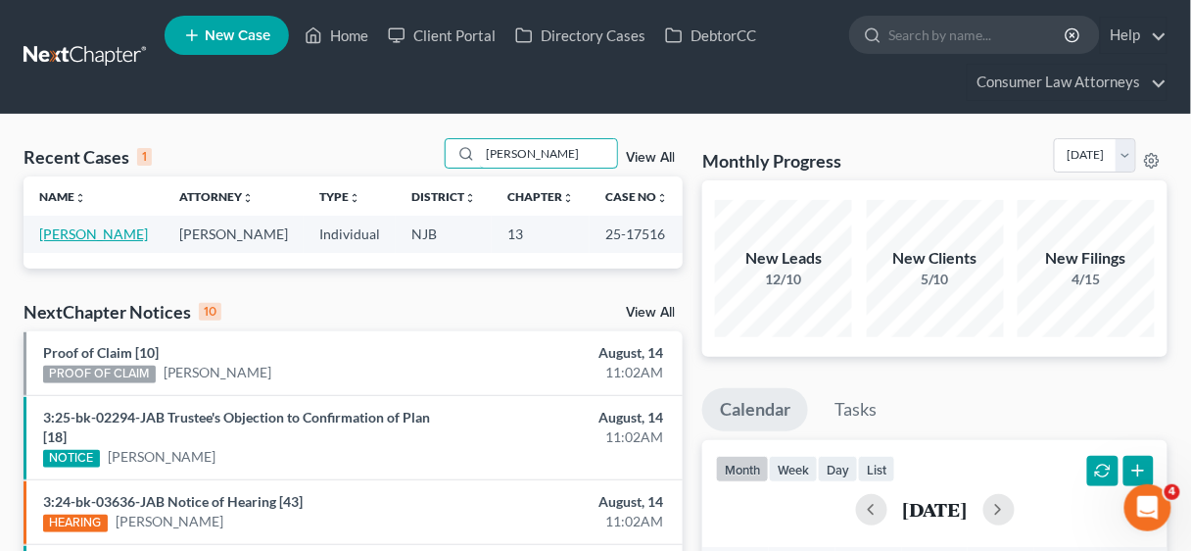
type input "[PERSON_NAME]"
click at [80, 232] on link "[PERSON_NAME]" at bounding box center [93, 233] width 109 height 17
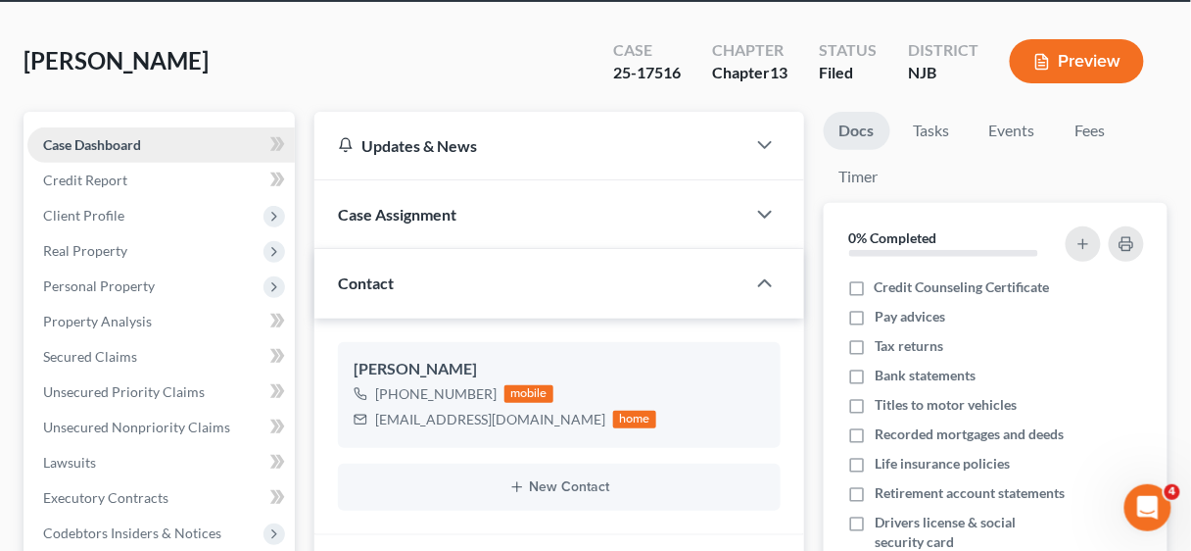
scroll to position [78, 0]
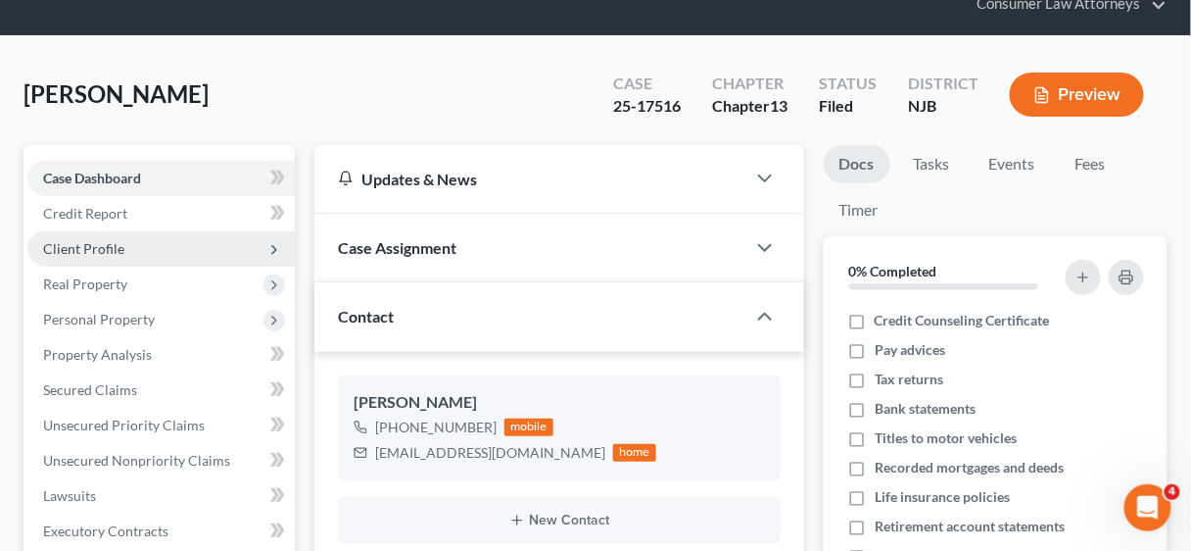
click at [102, 248] on span "Client Profile" at bounding box center [83, 248] width 81 height 17
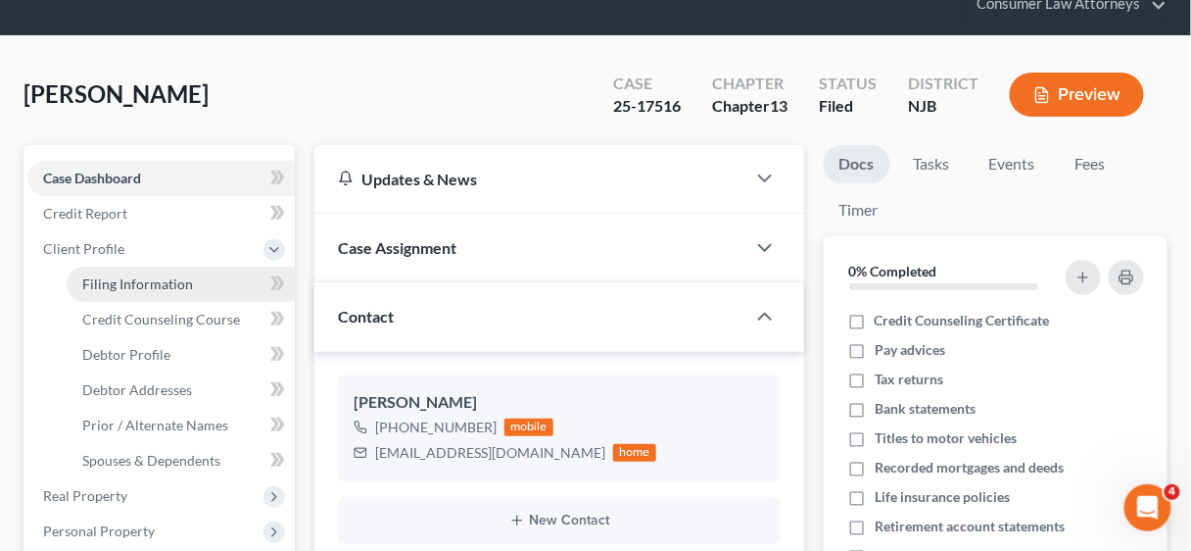
click at [127, 287] on span "Filing Information" at bounding box center [137, 283] width 111 height 17
select select "1"
select select "0"
select select "3"
select select "51"
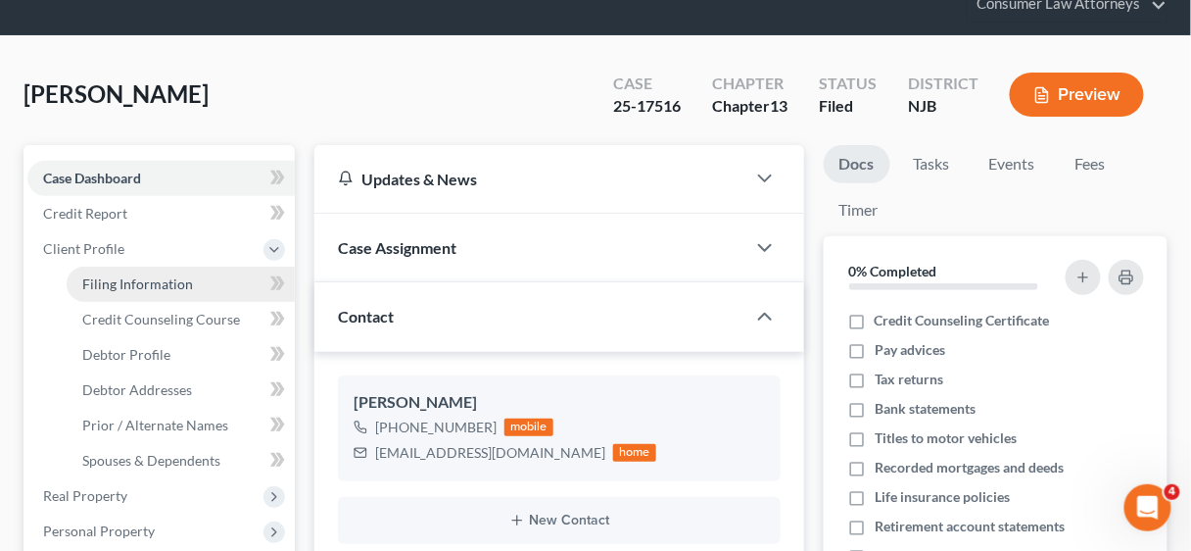
select select "29"
select select "12"
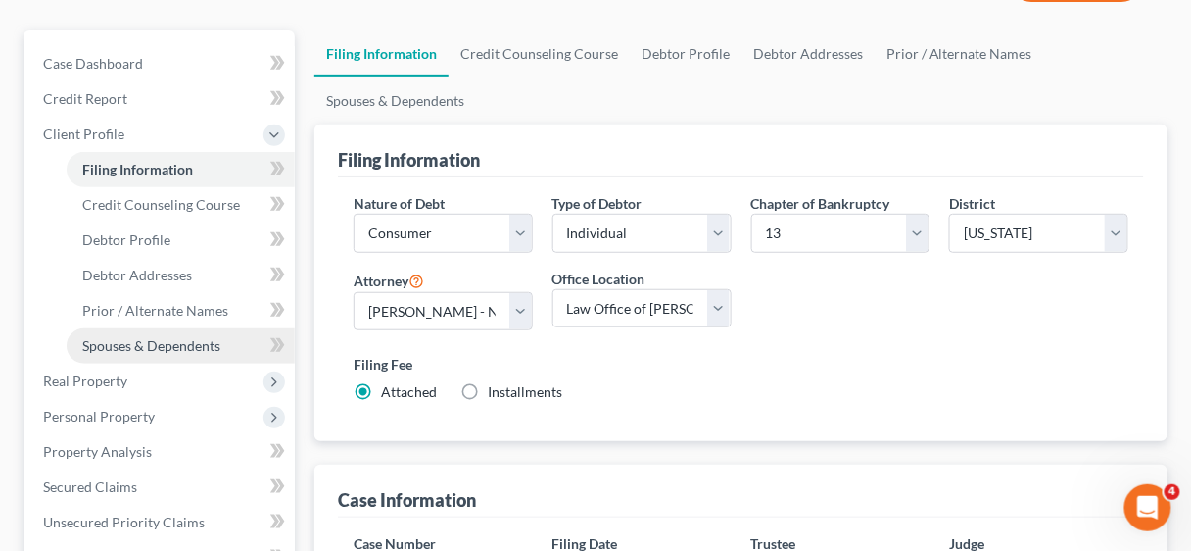
scroll to position [235, 0]
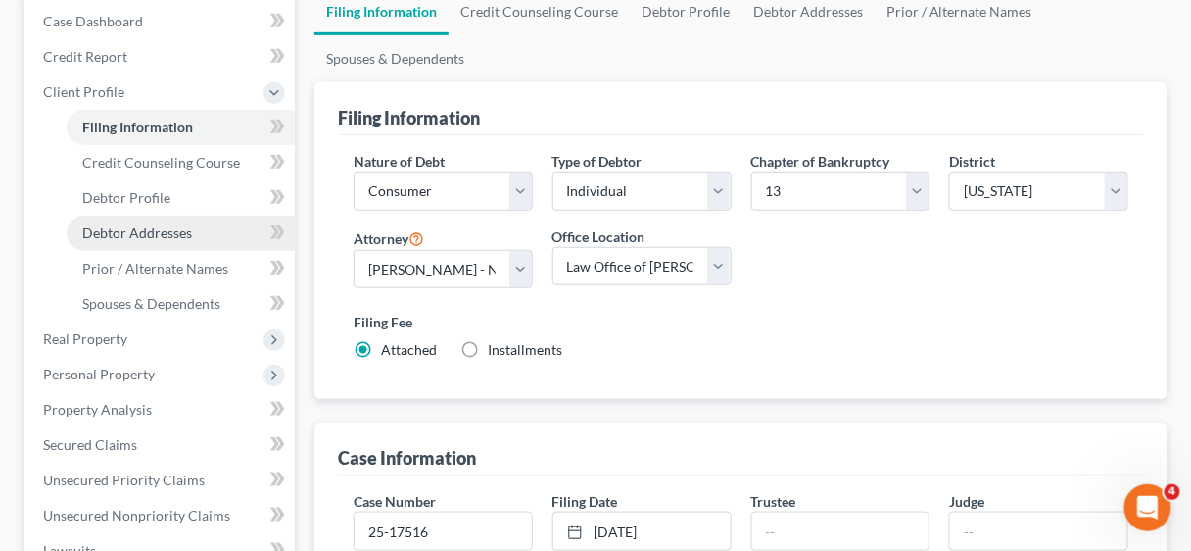
click at [146, 233] on span "Debtor Addresses" at bounding box center [137, 232] width 110 height 17
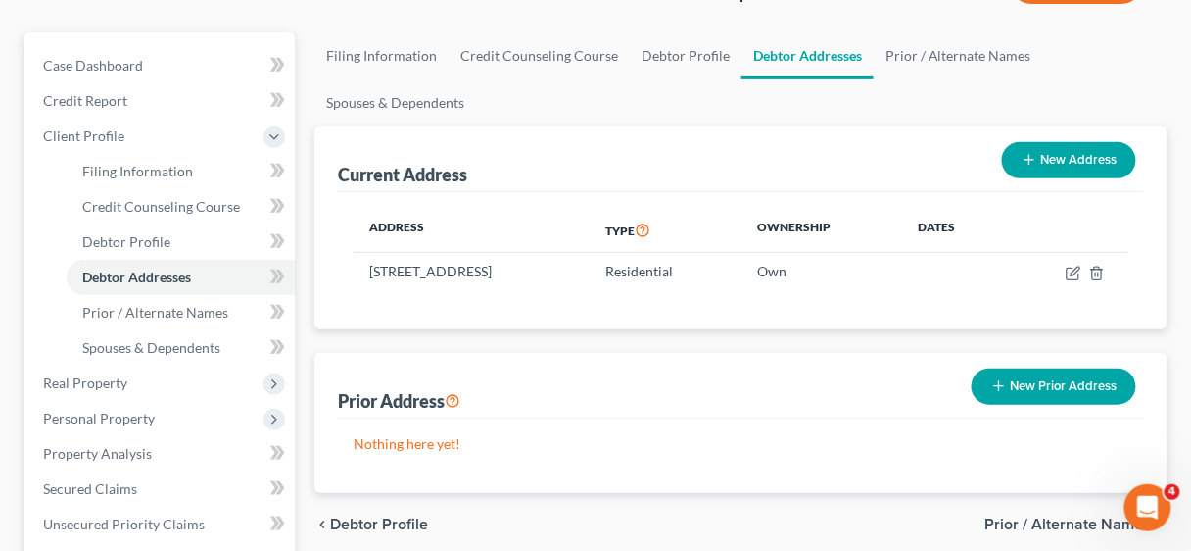
scroll to position [235, 0]
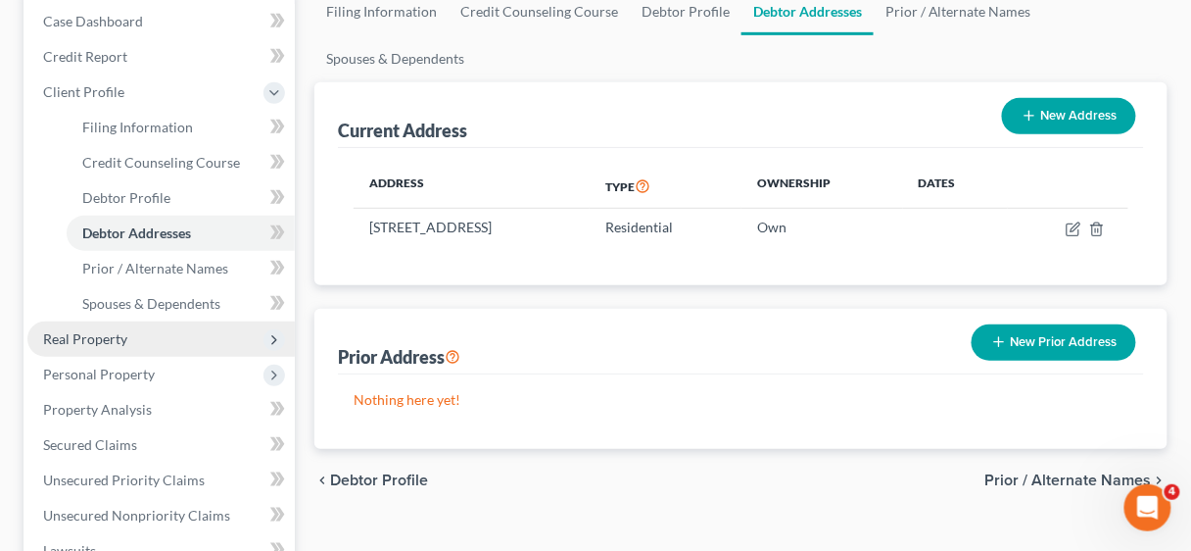
click at [95, 333] on span "Real Property" at bounding box center [85, 338] width 84 height 17
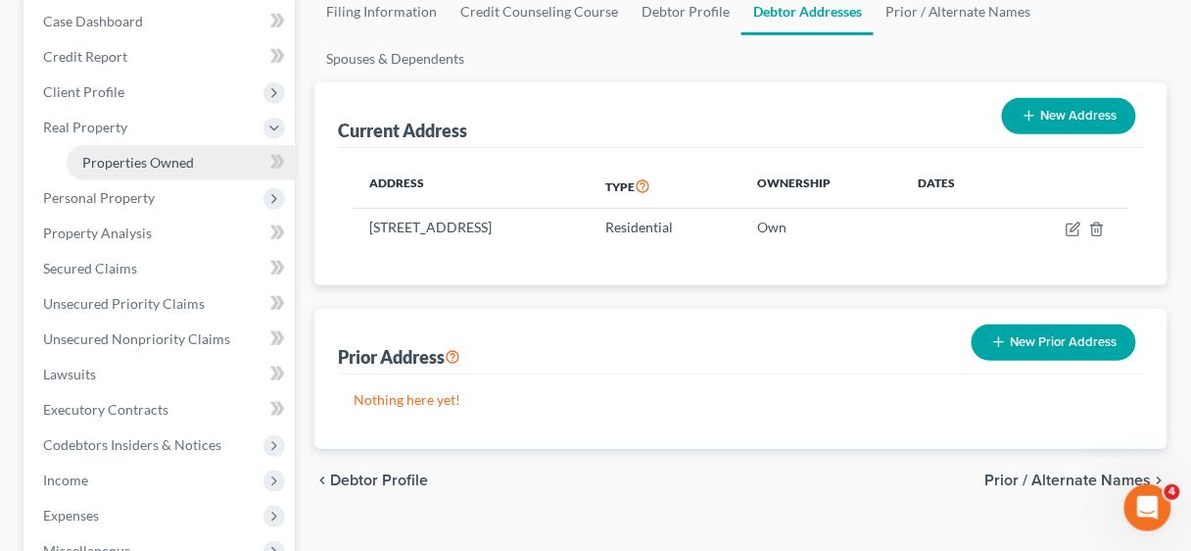
click at [148, 165] on span "Properties Owned" at bounding box center [138, 162] width 112 height 17
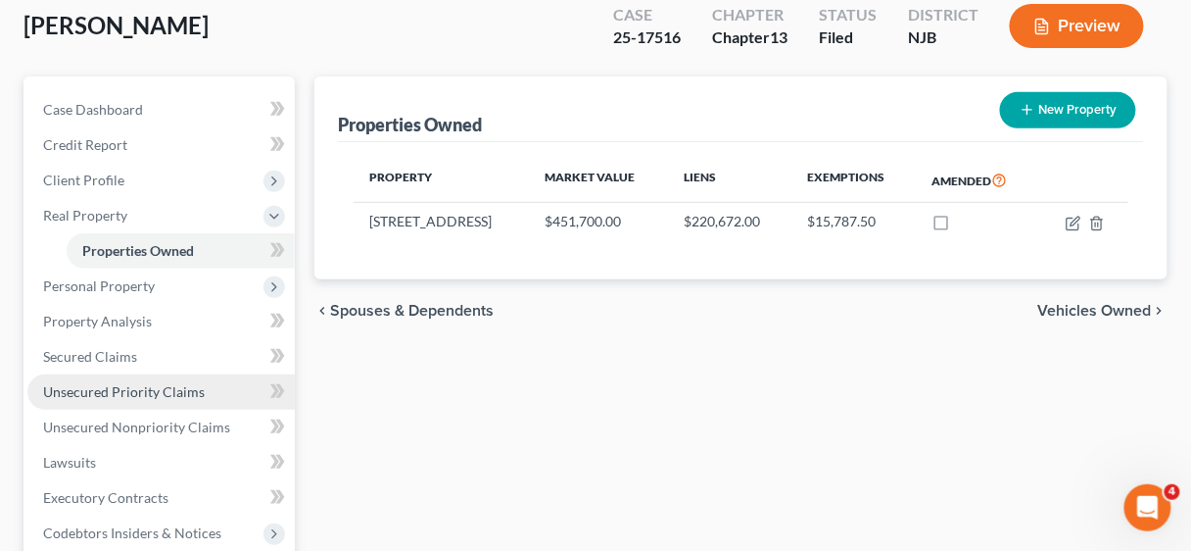
scroll to position [235, 0]
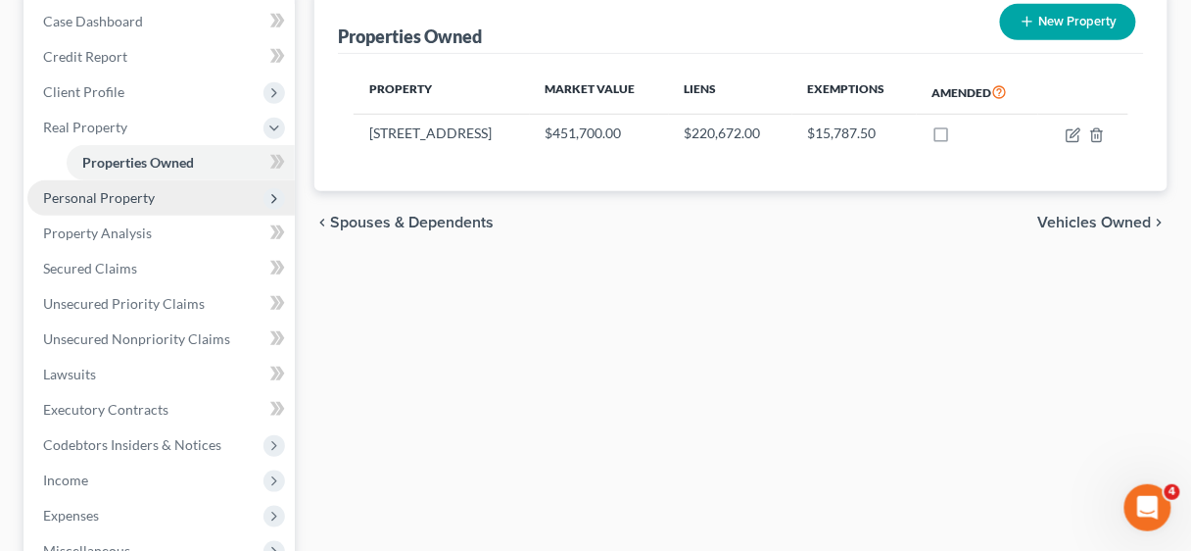
click at [98, 201] on span "Personal Property" at bounding box center [99, 197] width 112 height 17
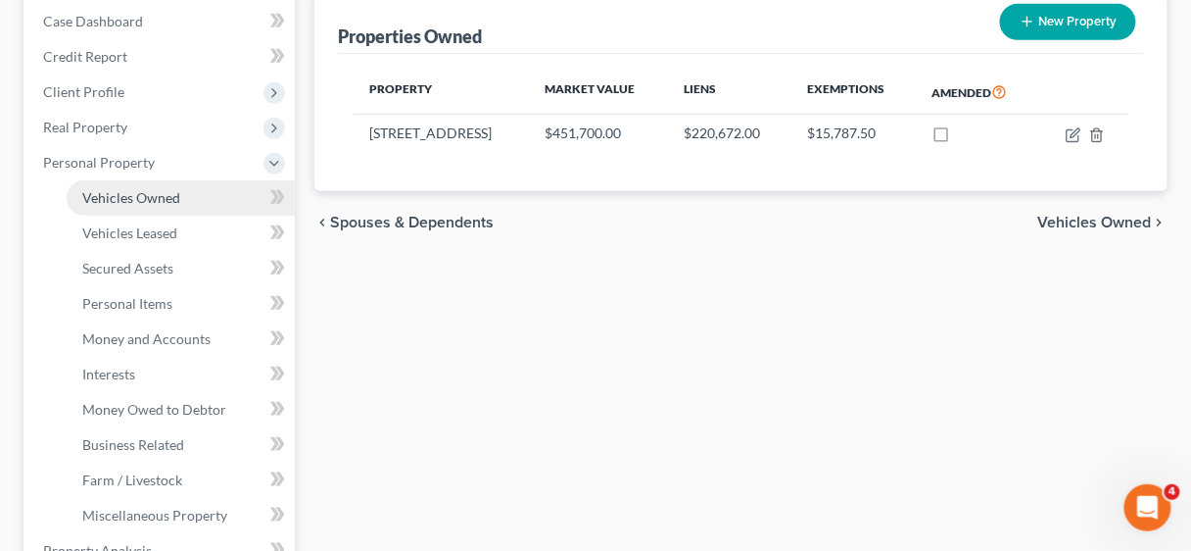
click at [120, 197] on span "Vehicles Owned" at bounding box center [131, 197] width 98 height 17
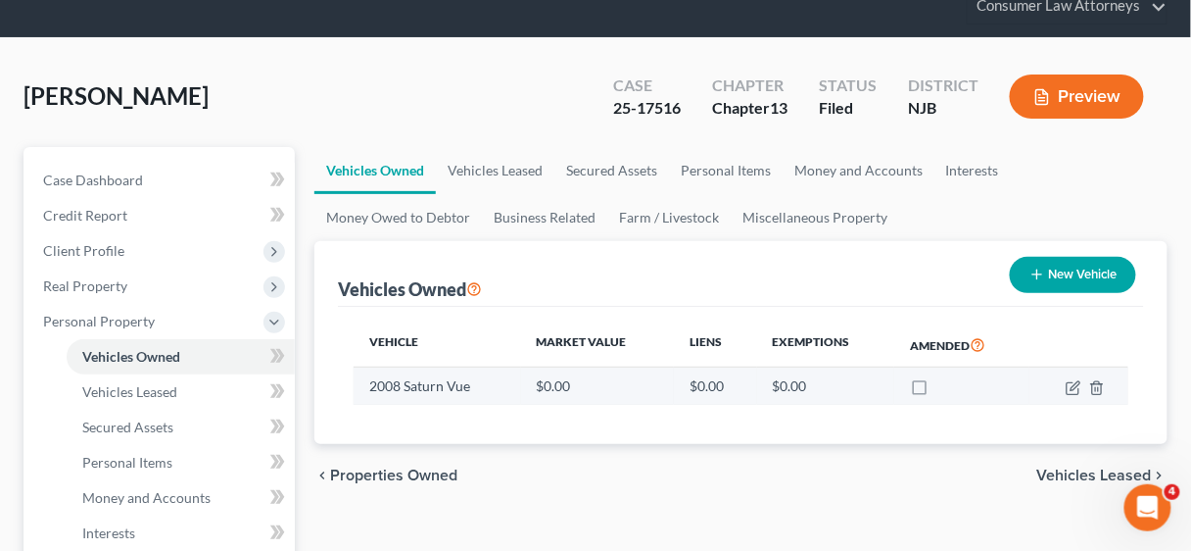
scroll to position [78, 0]
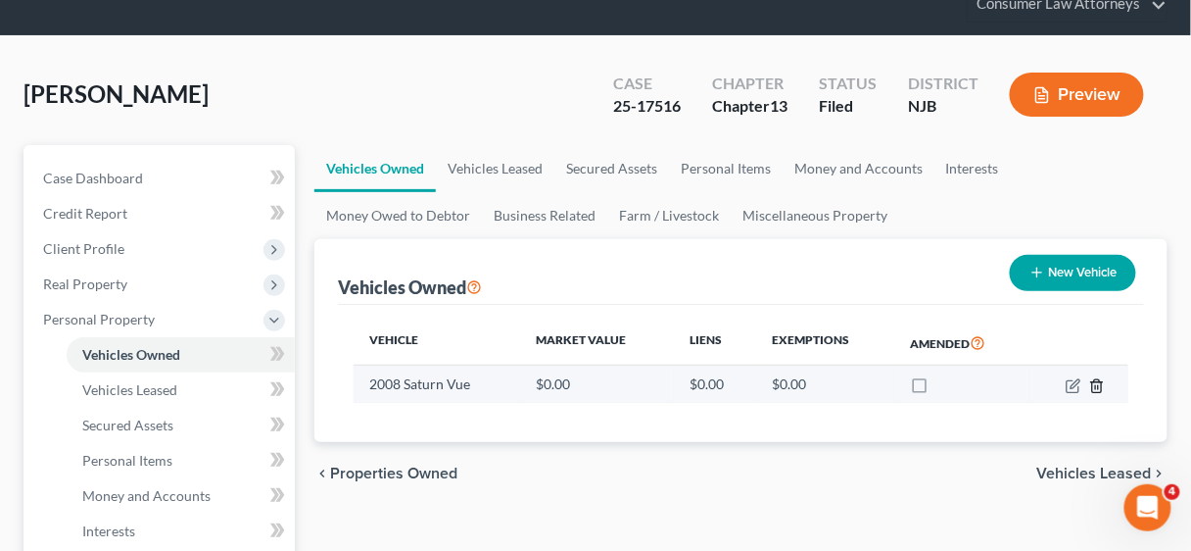
click at [1097, 382] on icon "button" at bounding box center [1097, 386] width 16 height 16
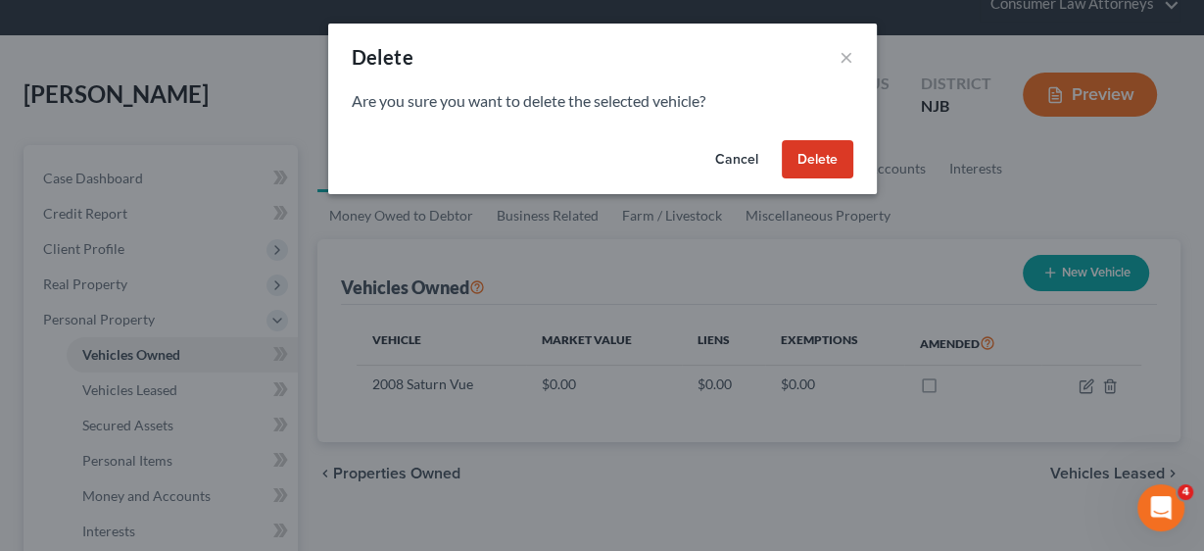
click at [837, 148] on button "Delete" at bounding box center [818, 159] width 72 height 39
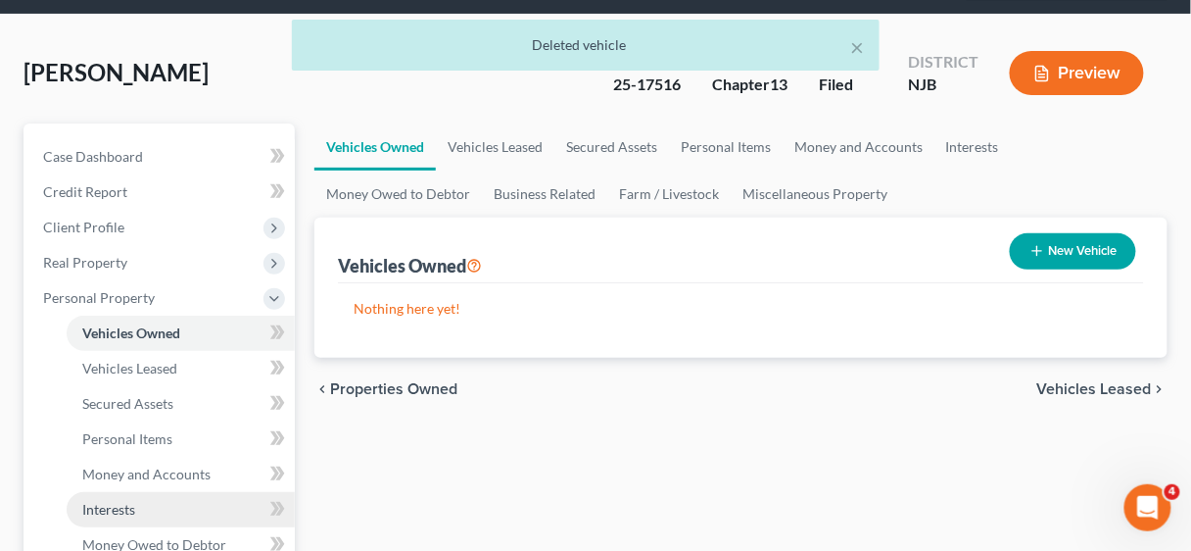
scroll to position [235, 0]
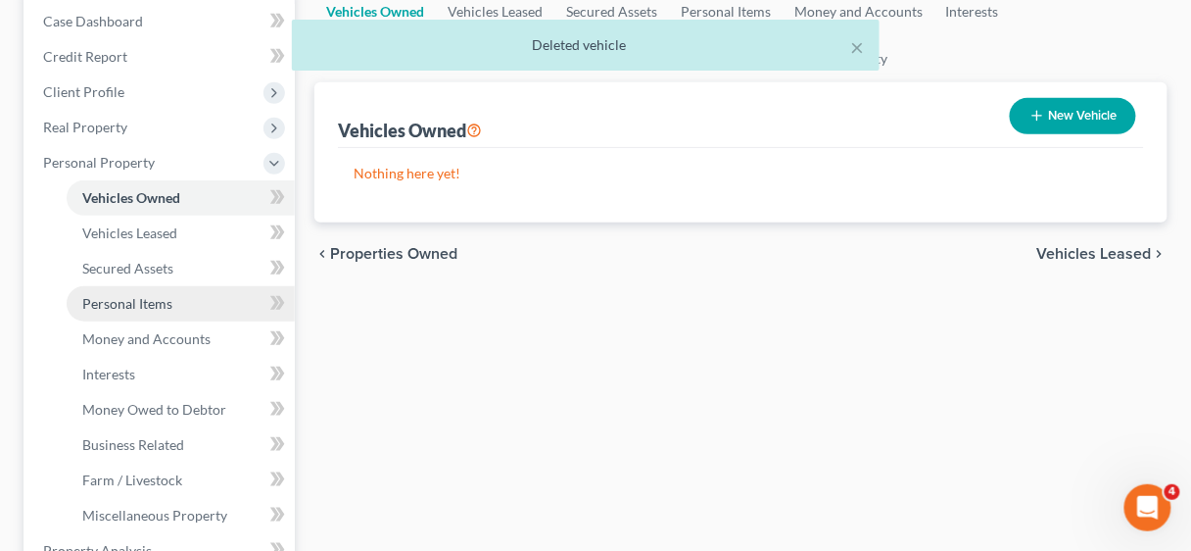
click at [130, 304] on span "Personal Items" at bounding box center [127, 303] width 90 height 17
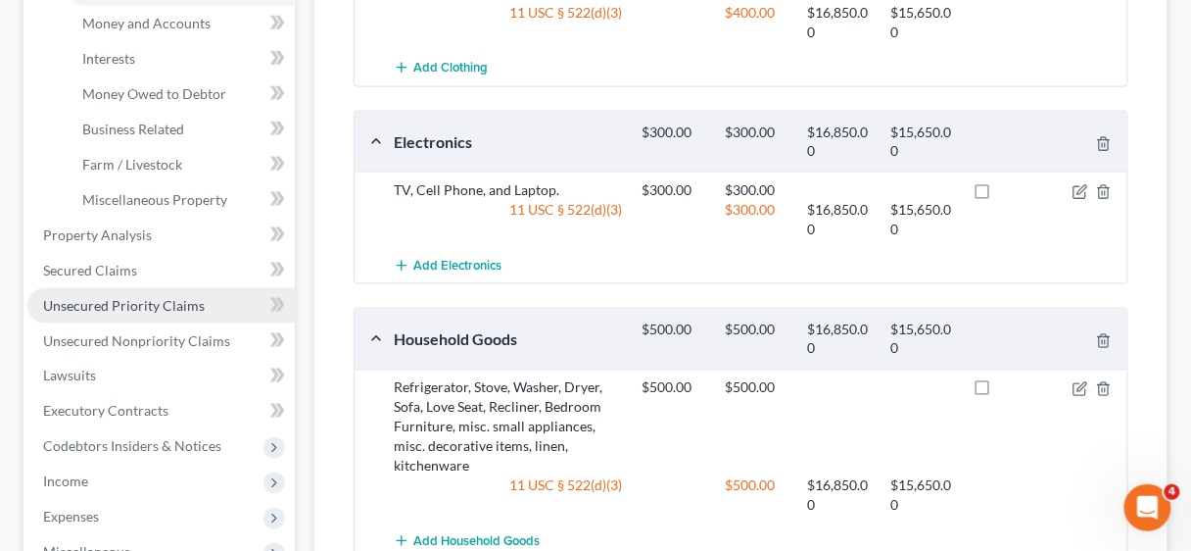
scroll to position [549, 0]
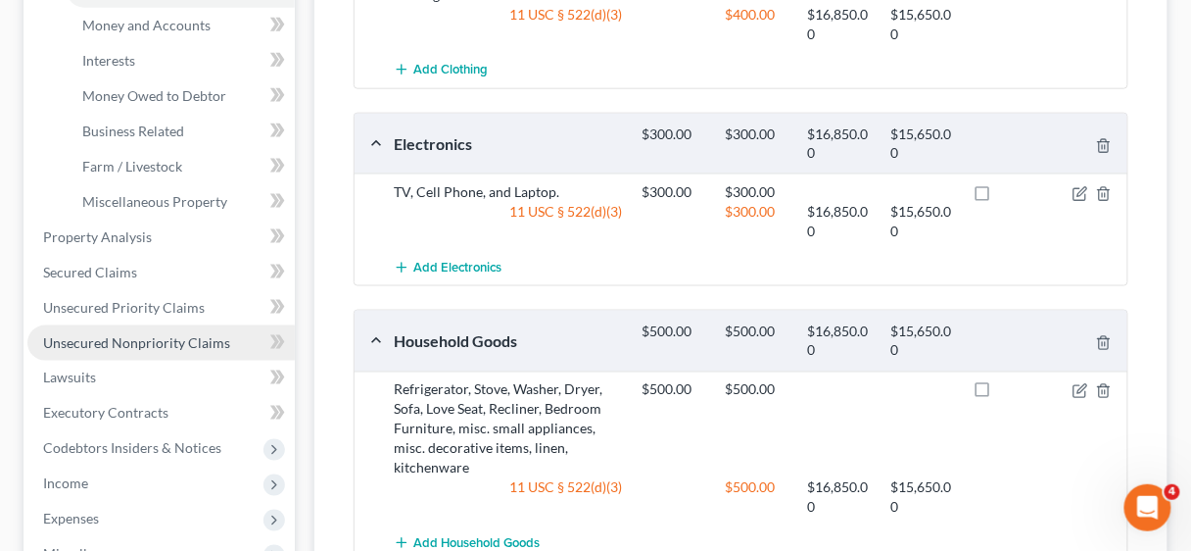
click at [140, 339] on span "Unsecured Nonpriority Claims" at bounding box center [136, 342] width 187 height 17
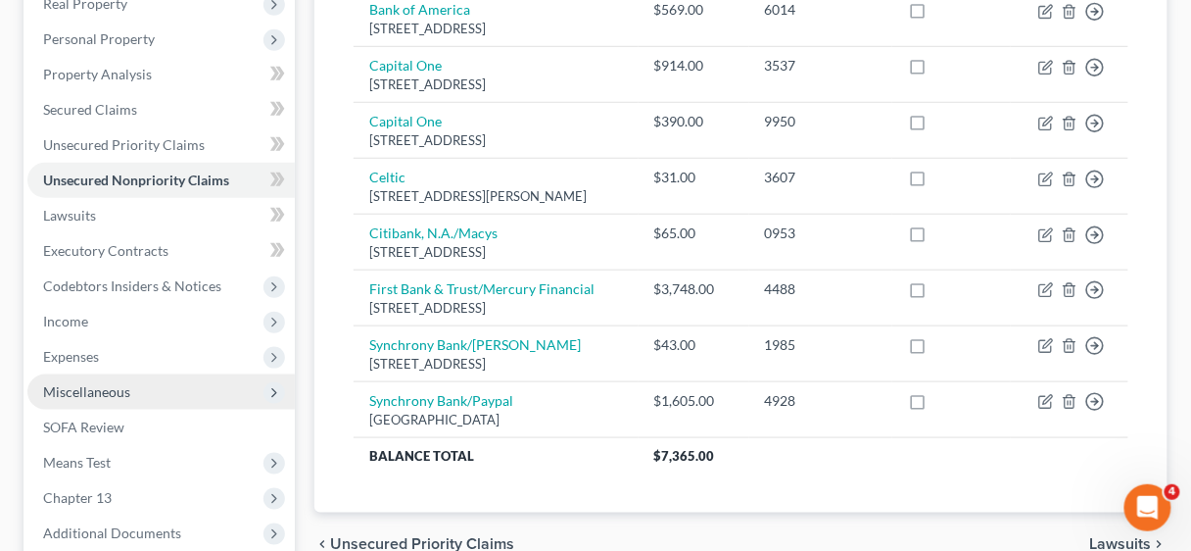
scroll to position [322, 0]
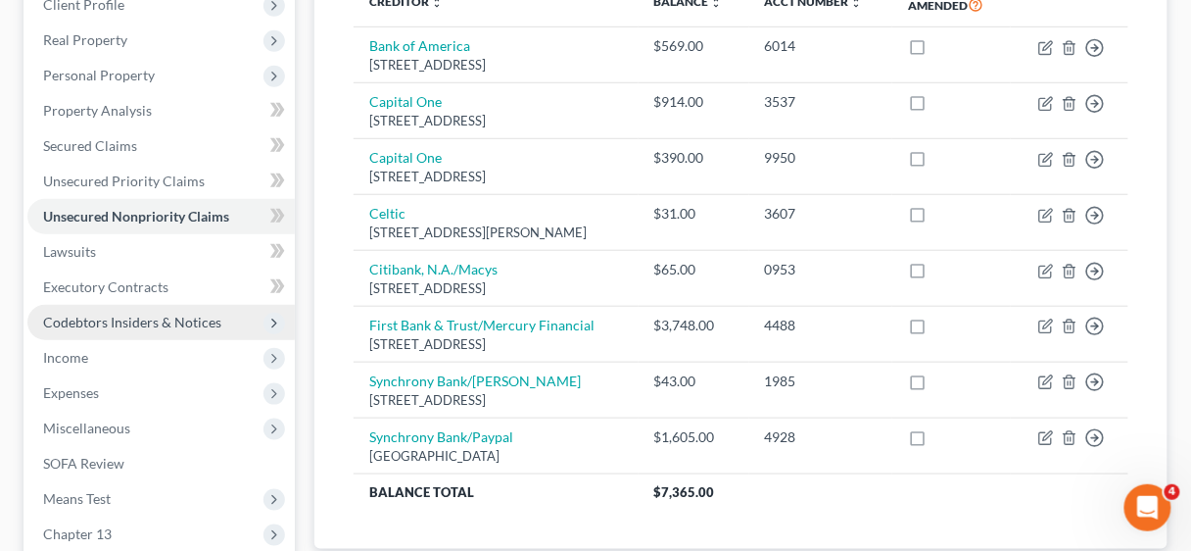
click at [127, 319] on span "Codebtors Insiders & Notices" at bounding box center [132, 321] width 178 height 17
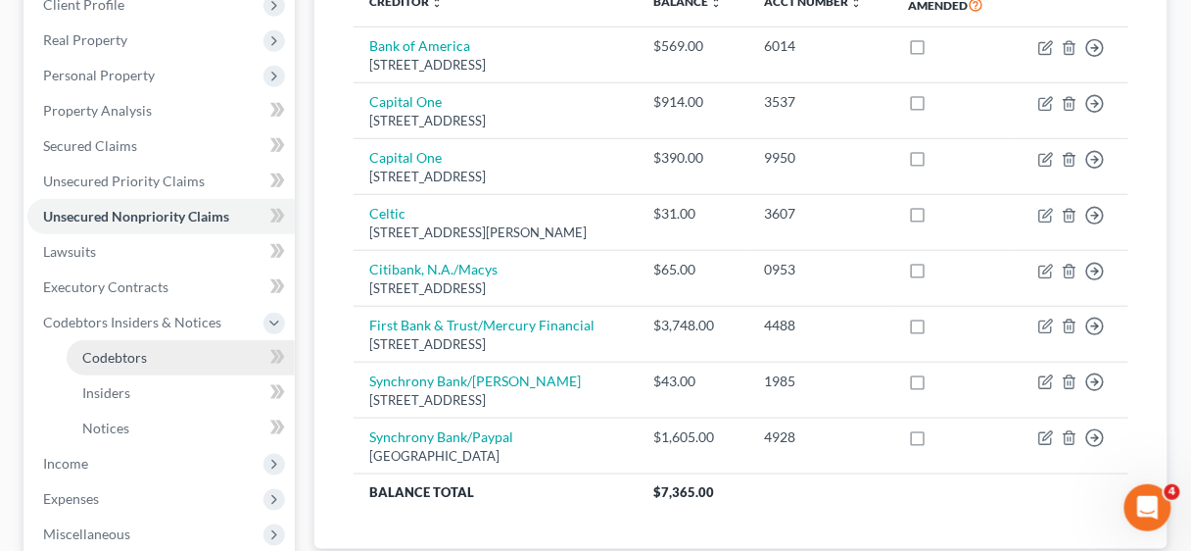
click at [118, 354] on span "Codebtors" at bounding box center [114, 357] width 65 height 17
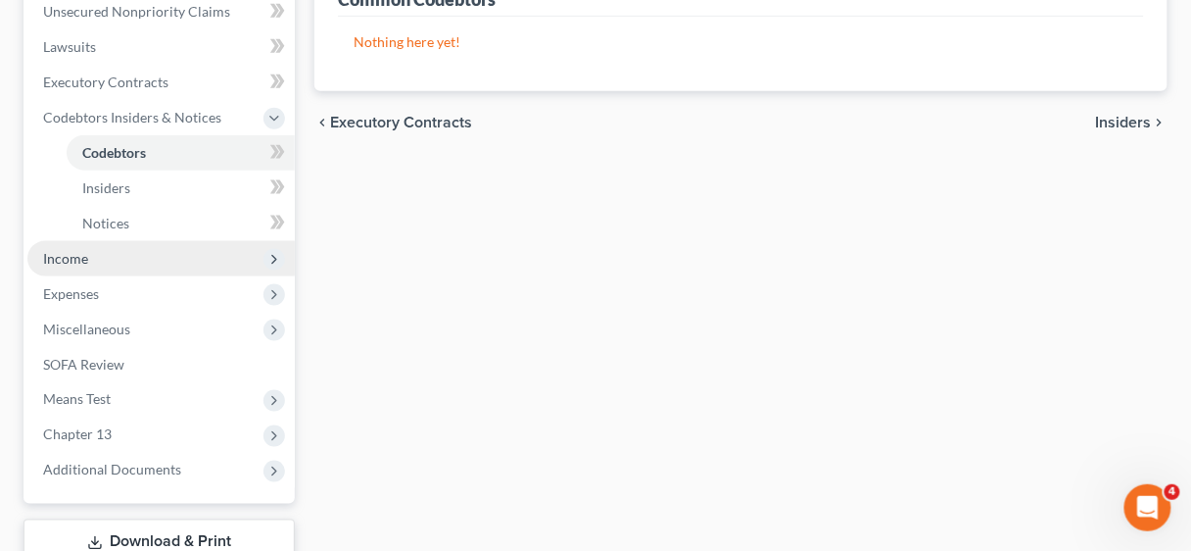
scroll to position [549, 0]
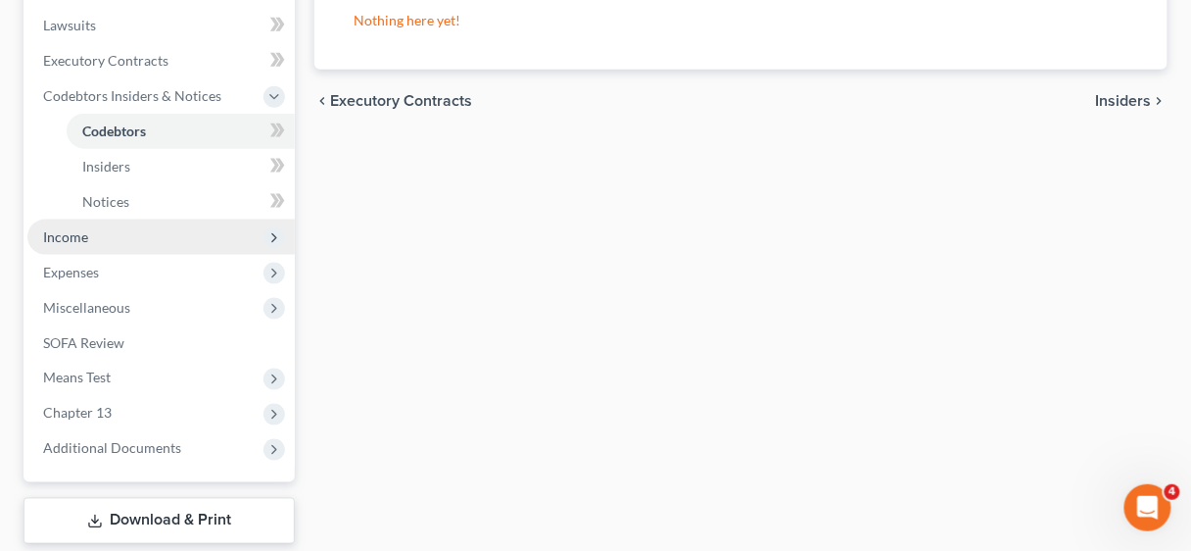
click at [75, 234] on span "Income" at bounding box center [65, 236] width 45 height 17
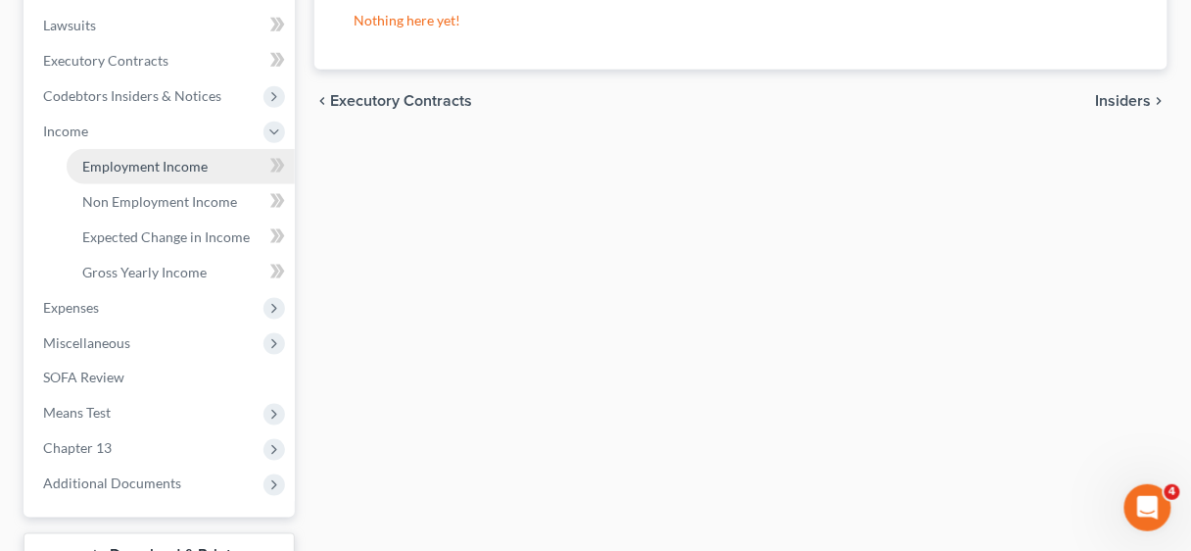
click at [142, 161] on span "Employment Income" at bounding box center [144, 166] width 125 height 17
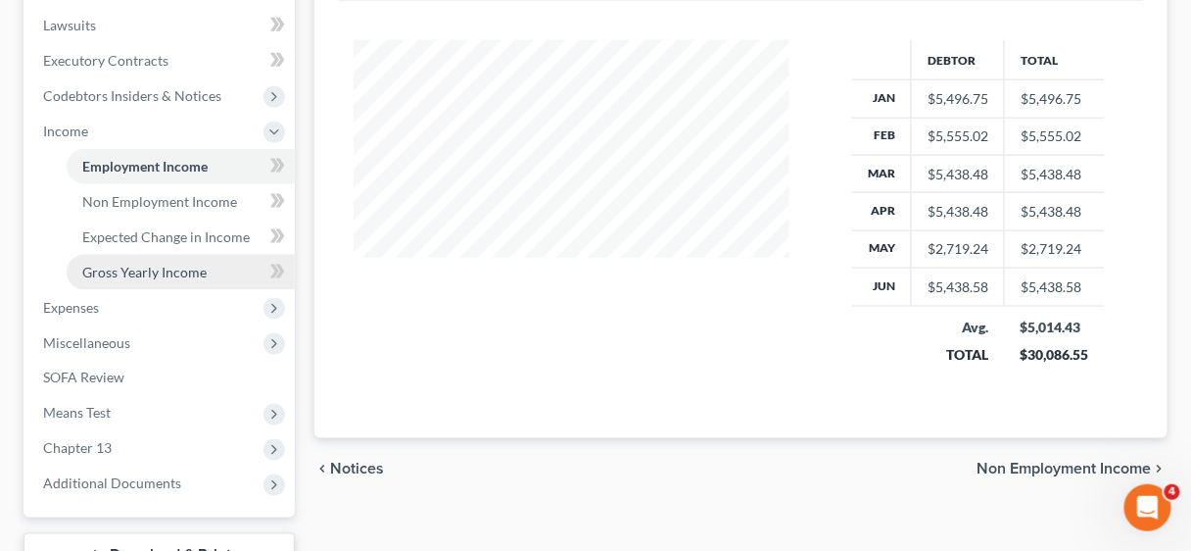
click at [162, 268] on span "Gross Yearly Income" at bounding box center [144, 272] width 124 height 17
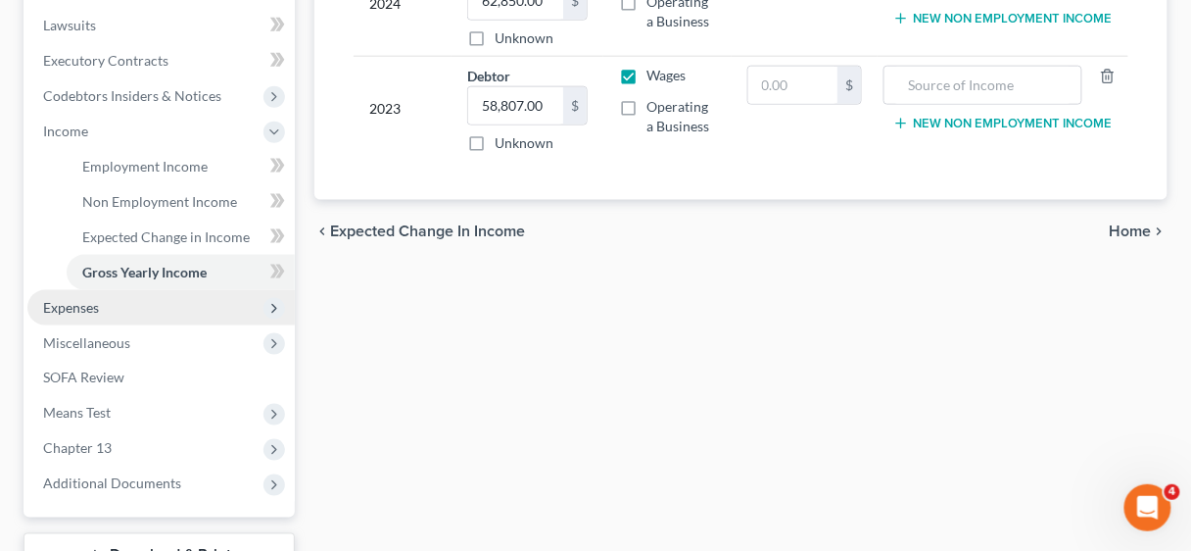
click at [71, 301] on span "Expenses" at bounding box center [71, 307] width 56 height 17
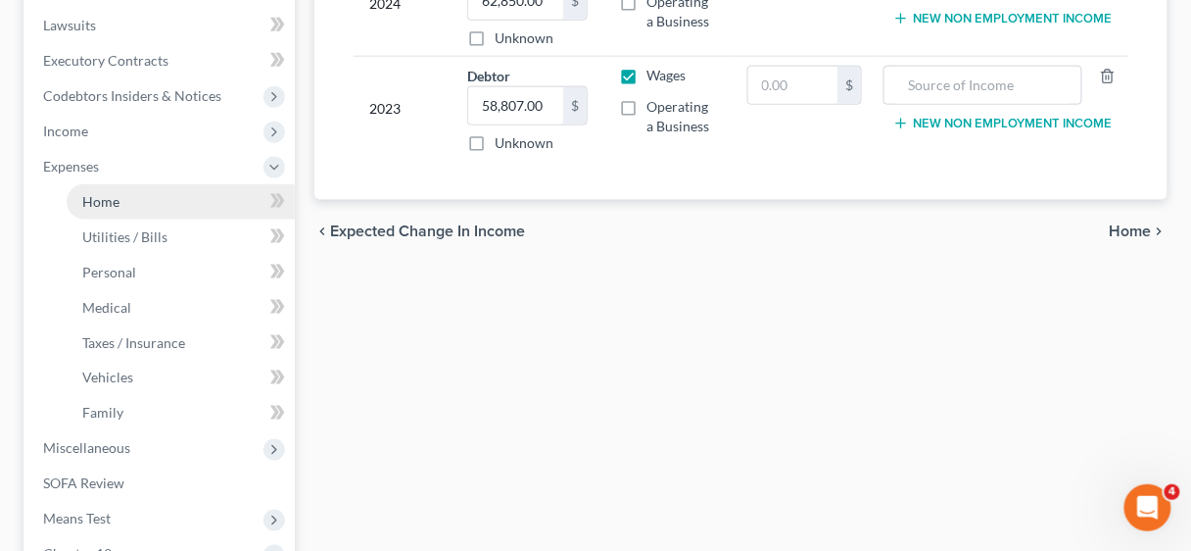
click at [114, 200] on span "Home" at bounding box center [100, 201] width 37 height 17
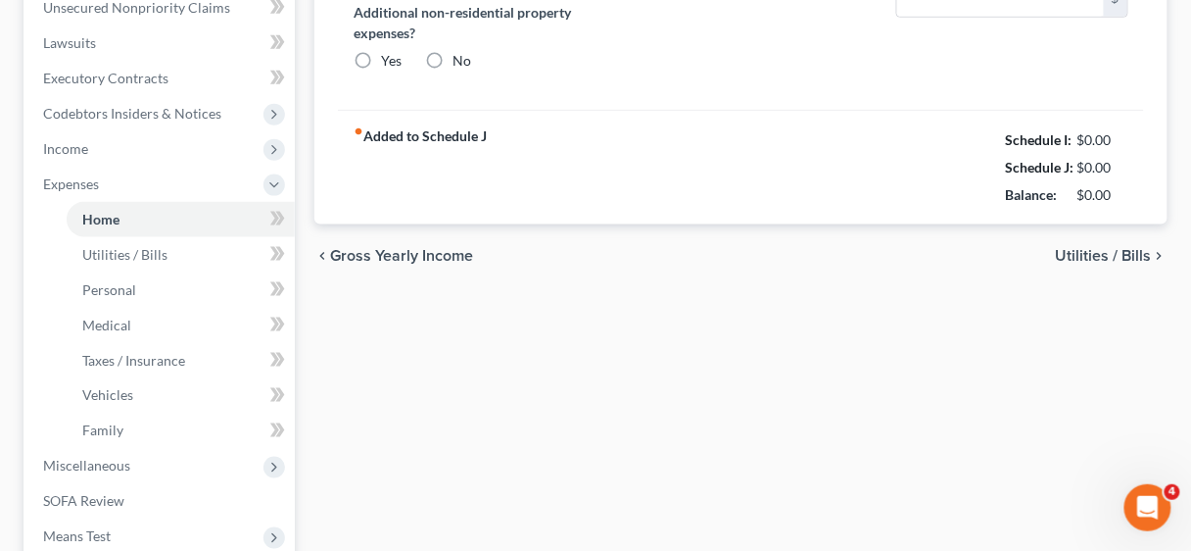
type input "1,534.83"
type input "0.00"
radio input "true"
type input "0.00"
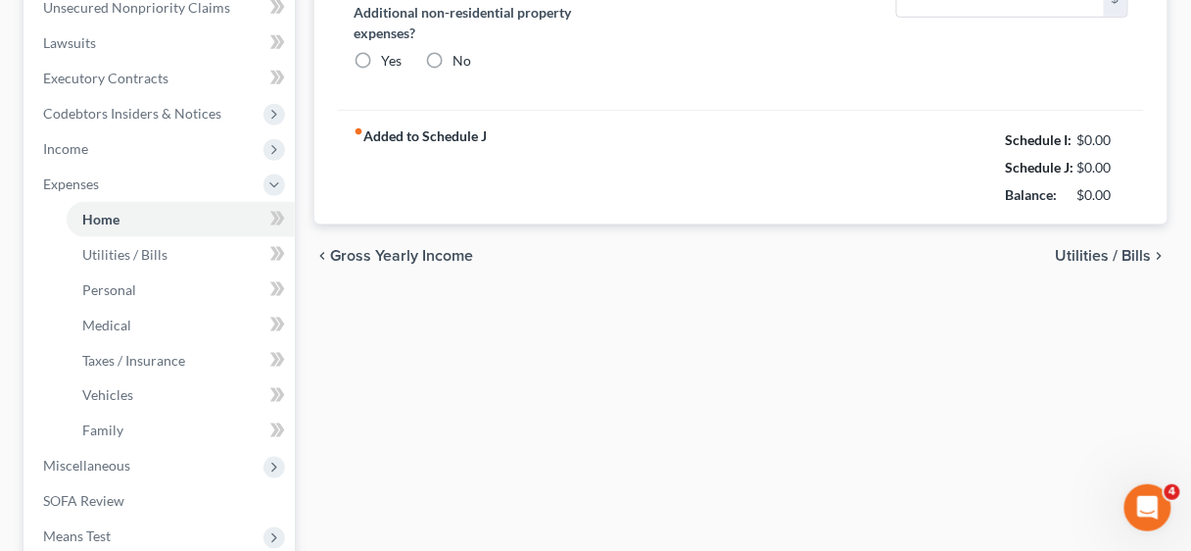
type input "0.00"
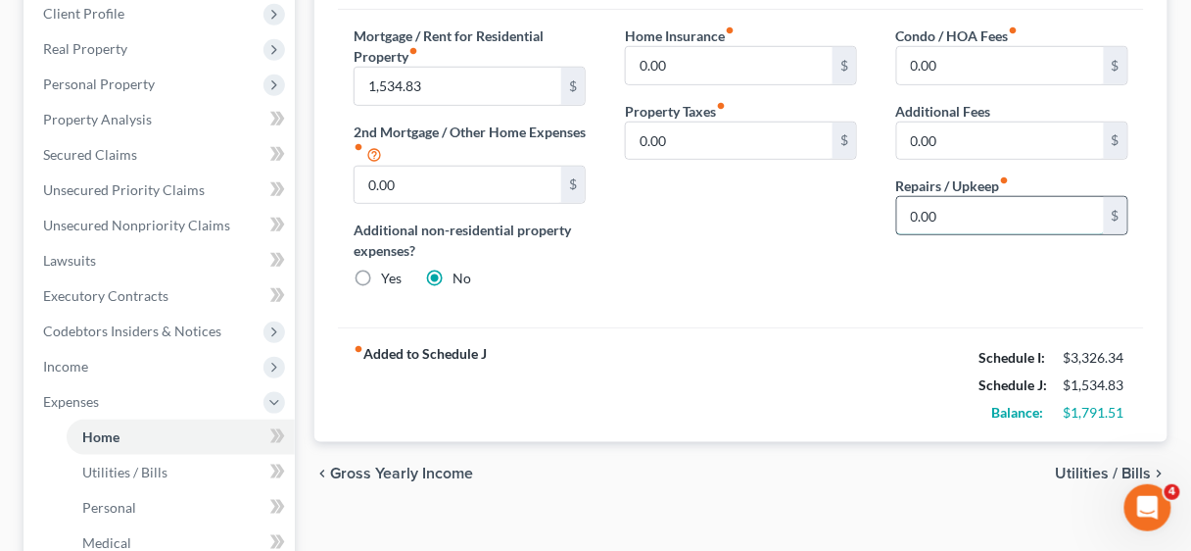
click at [957, 219] on input "0.00" at bounding box center [1000, 215] width 207 height 37
type input "150.00"
click at [851, 294] on div "Home Insurance fiber_manual_record 0.00 $ Property Taxes fiber_manual_record 0.…" at bounding box center [740, 164] width 271 height 279
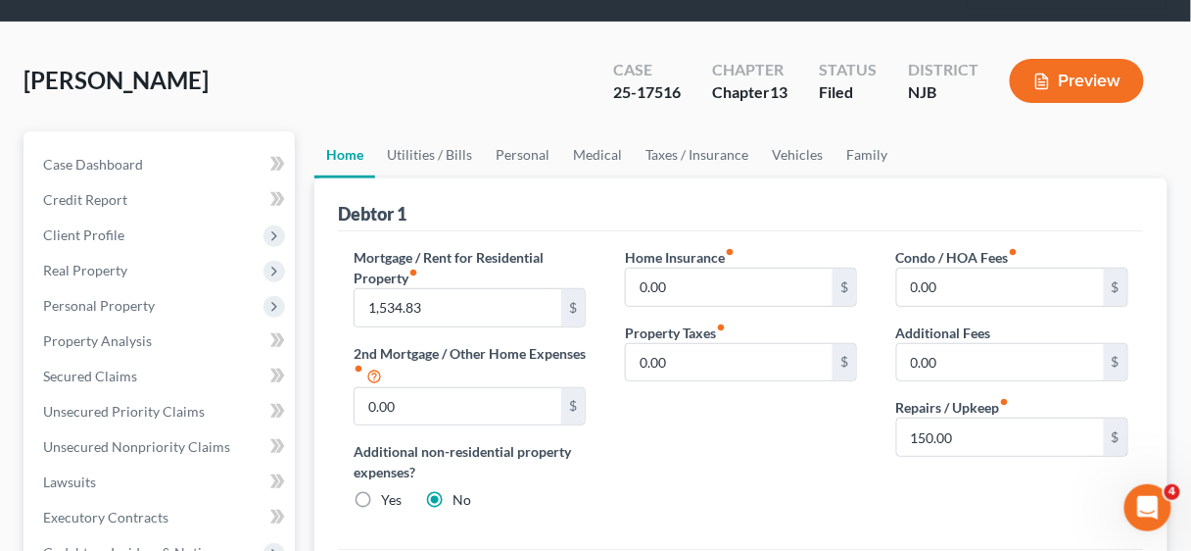
scroll to position [78, 0]
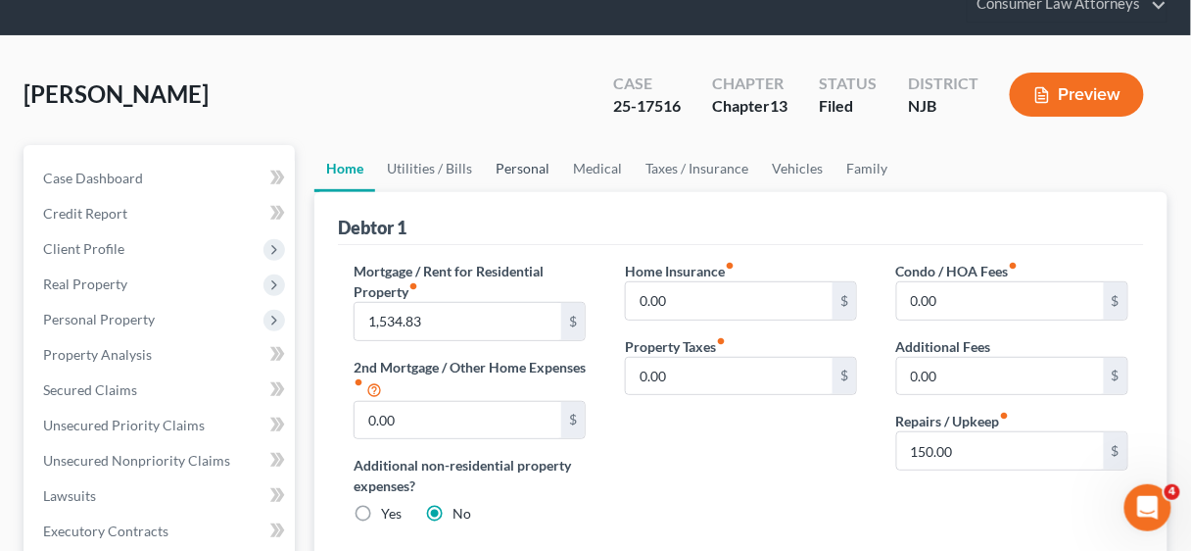
click at [527, 167] on link "Personal" at bounding box center [522, 168] width 77 height 47
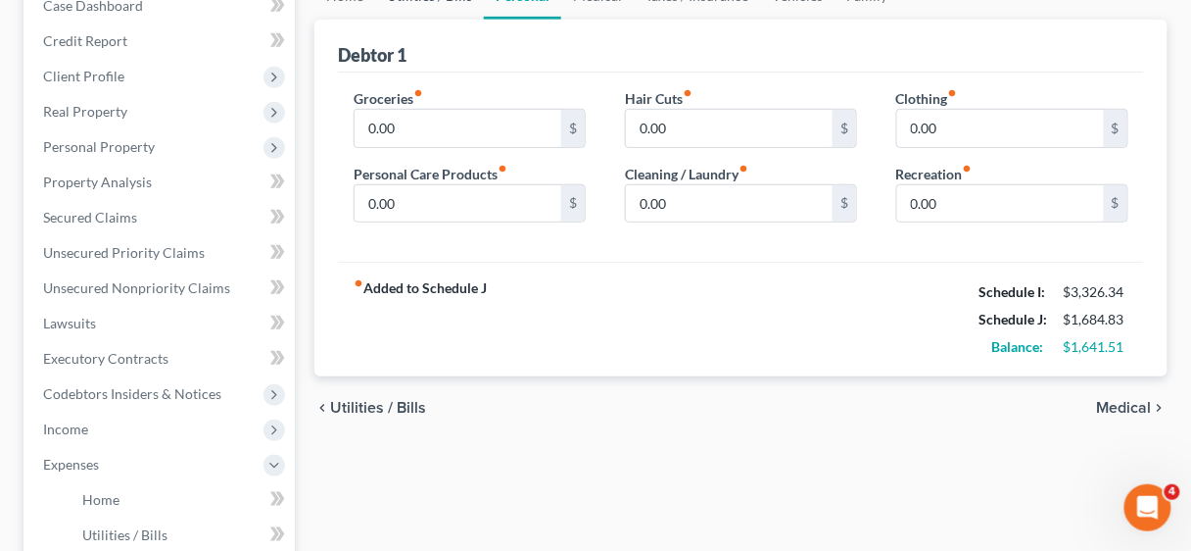
scroll to position [157, 0]
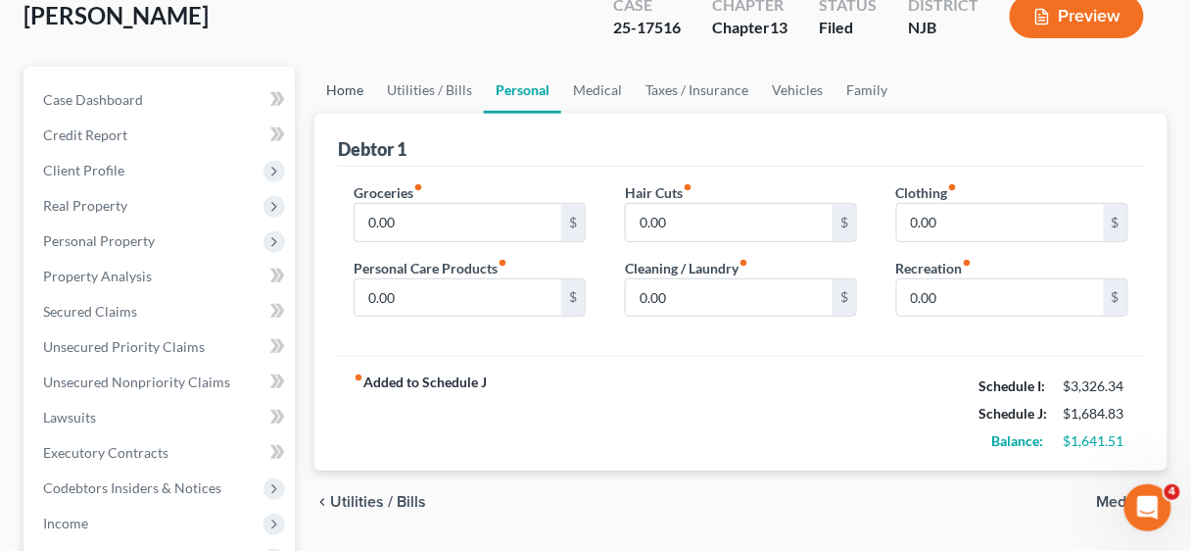
click at [347, 91] on link "Home" at bounding box center [344, 90] width 61 height 47
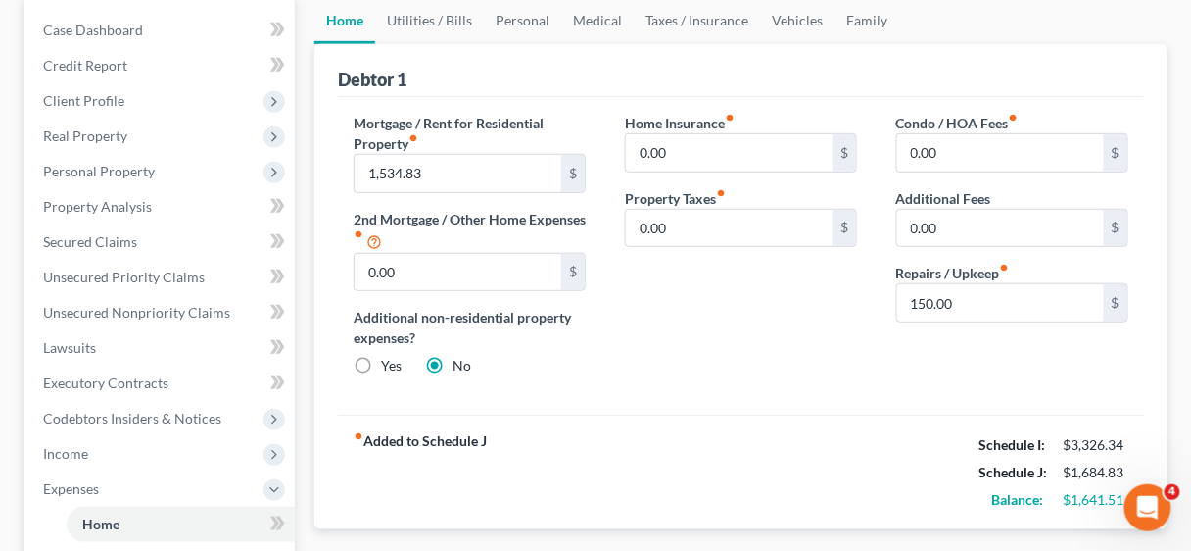
scroll to position [235, 0]
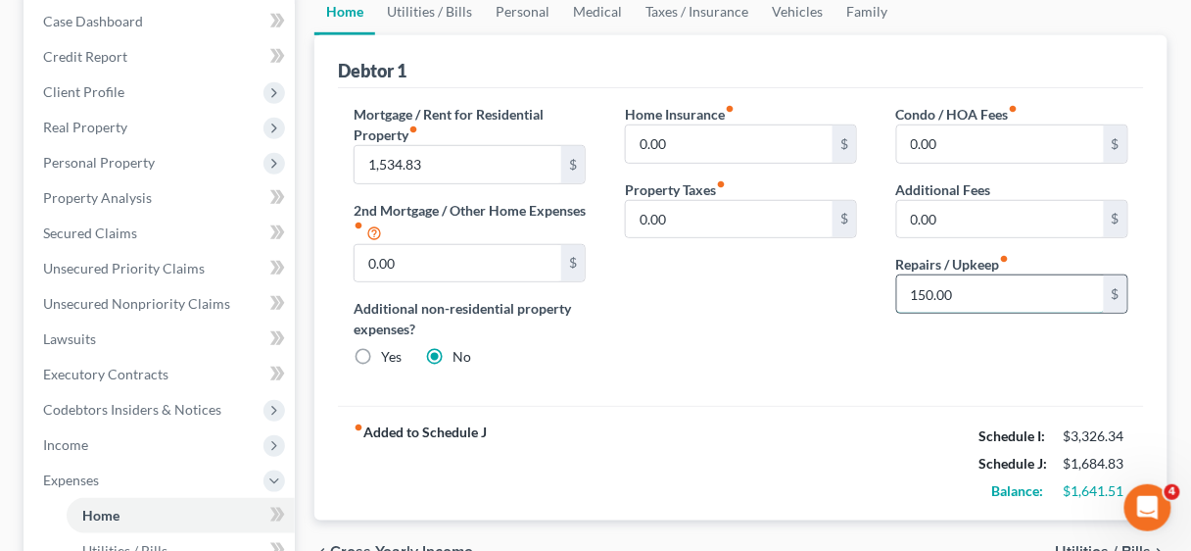
click at [974, 298] on input "150.00" at bounding box center [1000, 293] width 207 height 37
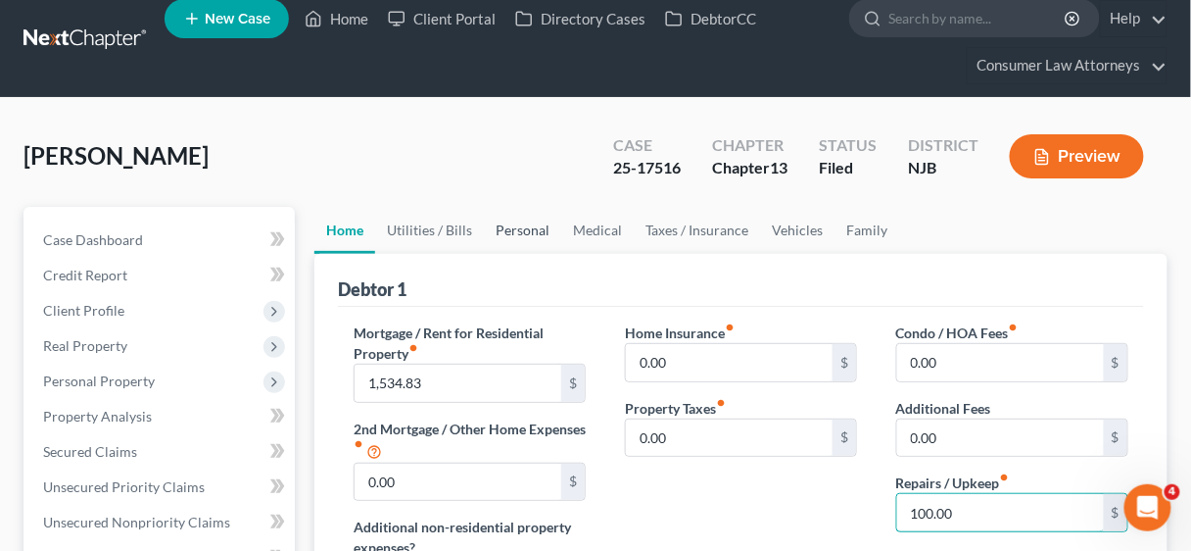
scroll to position [0, 0]
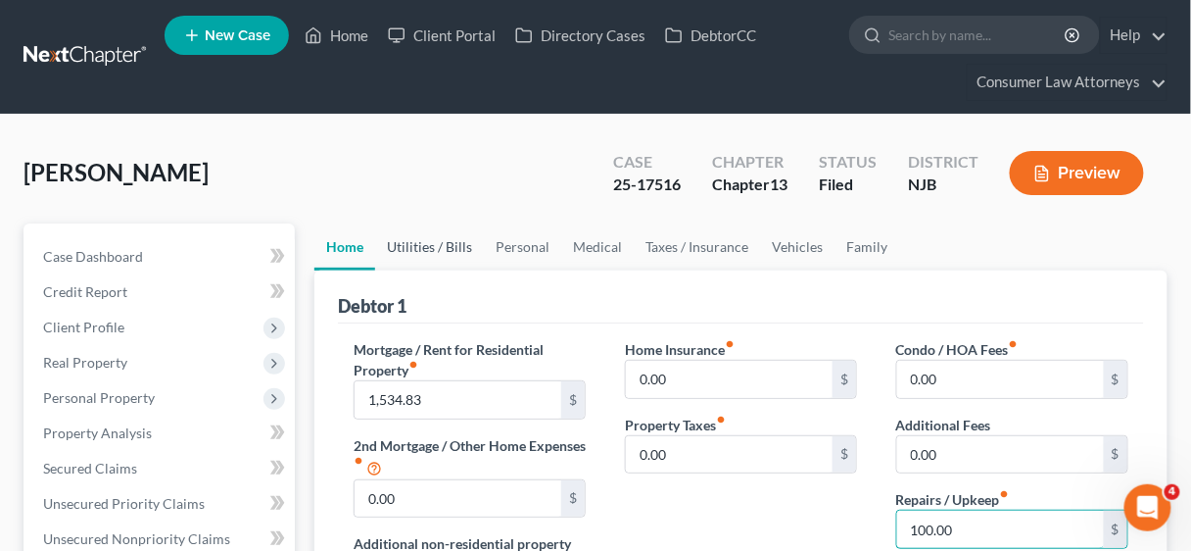
type input "100.00"
click at [428, 254] on link "Utilities / Bills" at bounding box center [429, 246] width 109 height 47
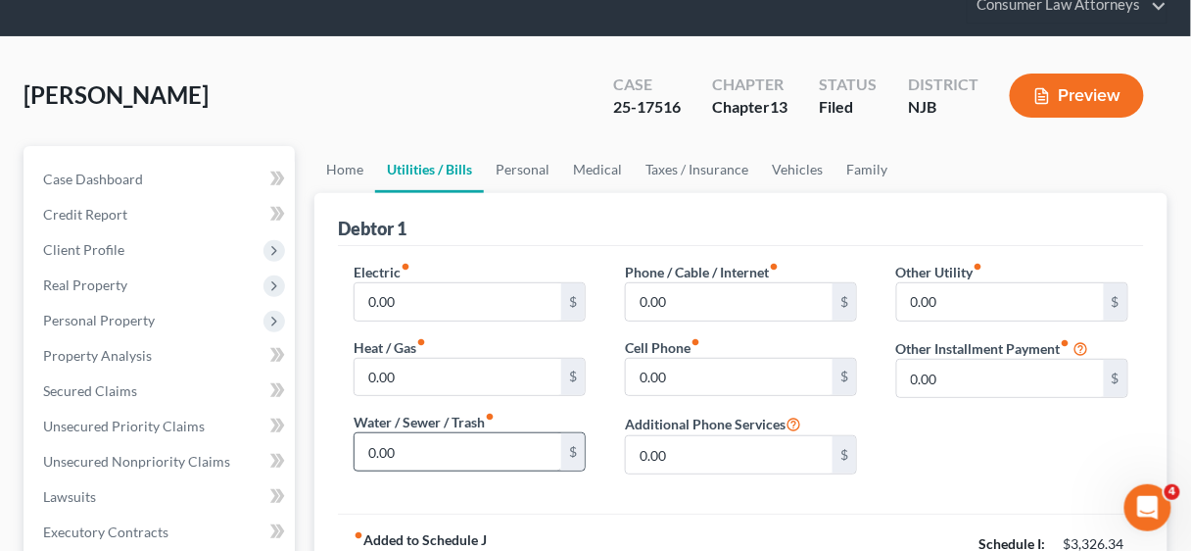
scroll to position [235, 0]
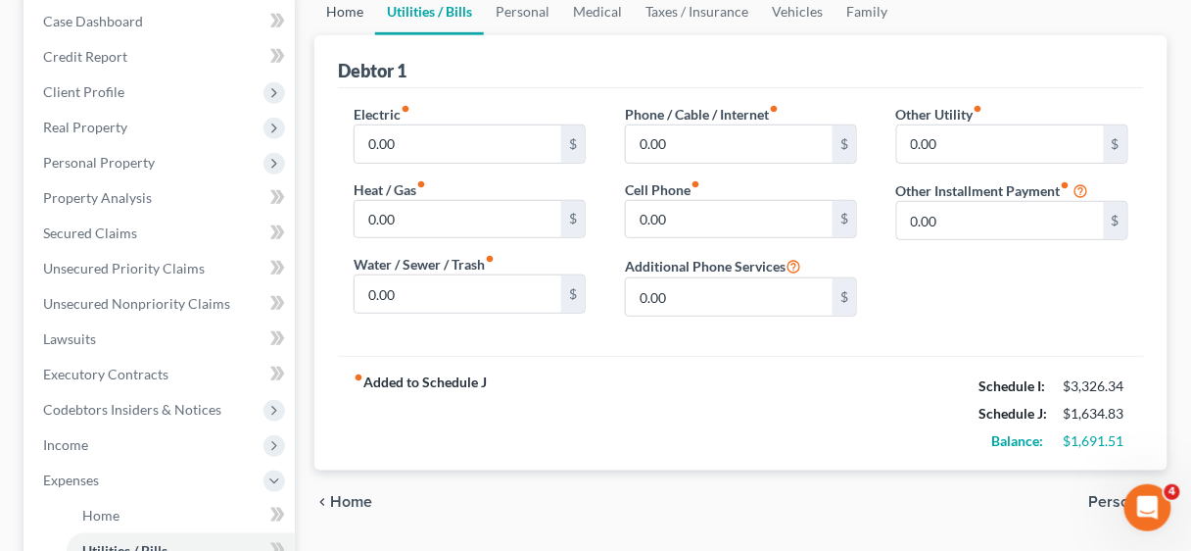
click at [336, 17] on link "Home" at bounding box center [344, 11] width 61 height 47
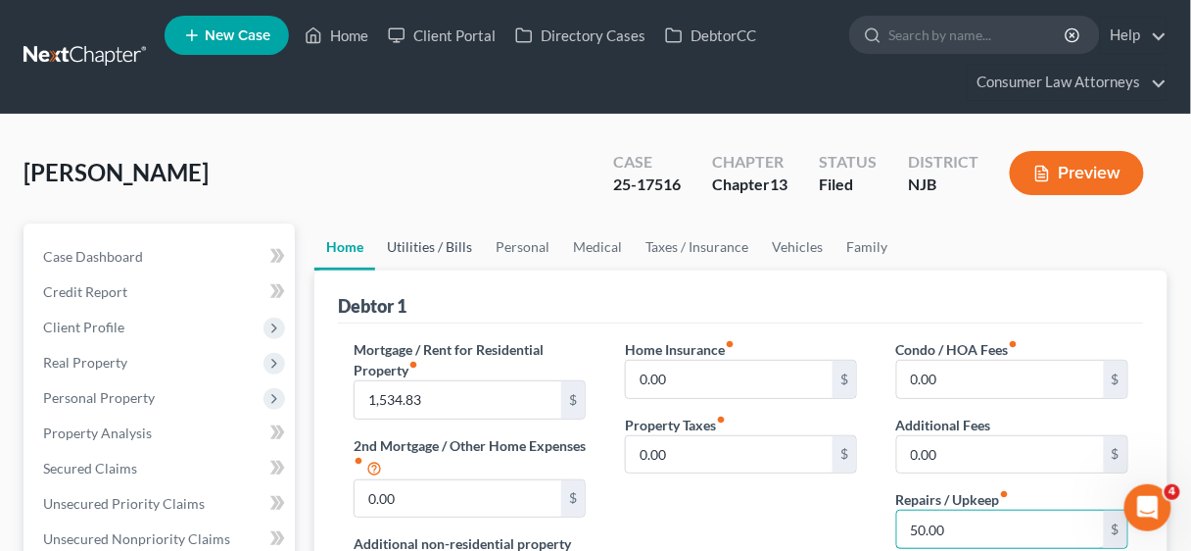
type input "50.00"
click at [432, 241] on link "Utilities / Bills" at bounding box center [429, 246] width 109 height 47
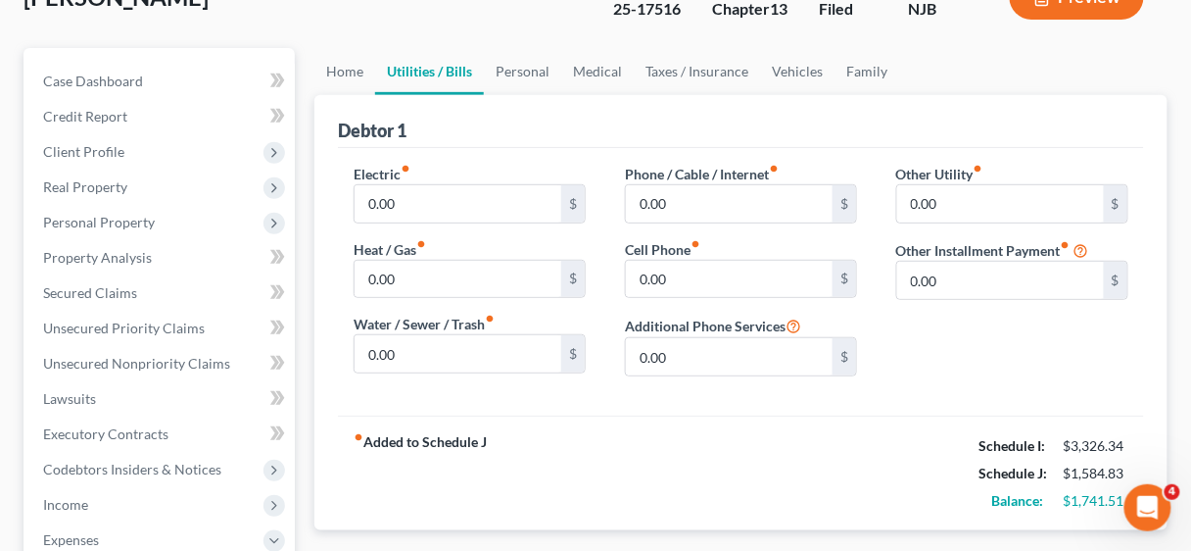
scroll to position [235, 0]
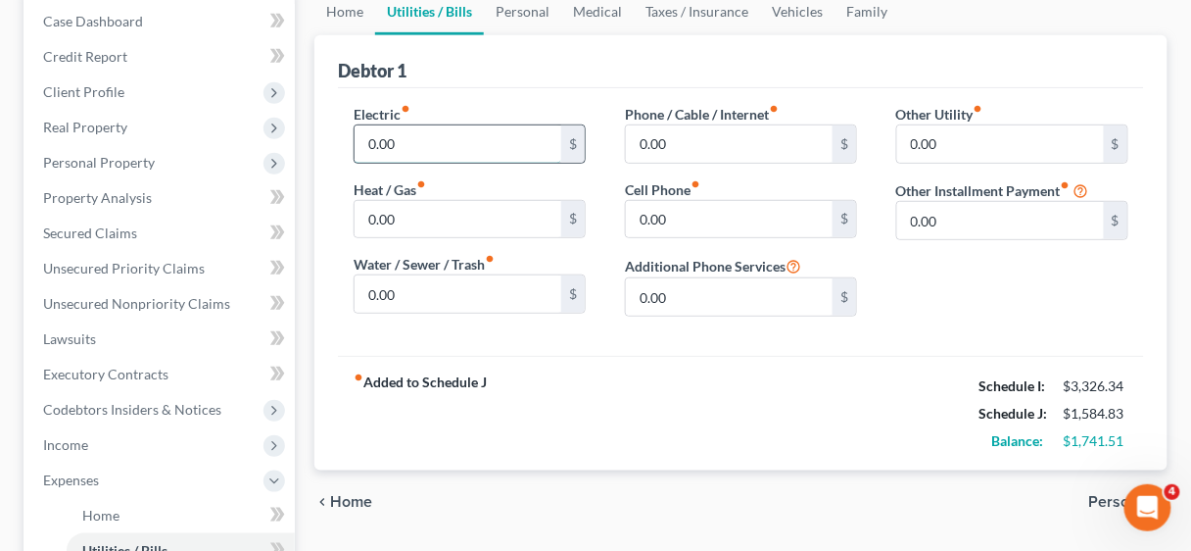
click at [480, 143] on input "0.00" at bounding box center [458, 143] width 207 height 37
type input "100.00"
click at [444, 217] on input "0.00" at bounding box center [458, 219] width 207 height 37
type input "80.00"
click at [445, 281] on input "0.00" at bounding box center [458, 293] width 207 height 37
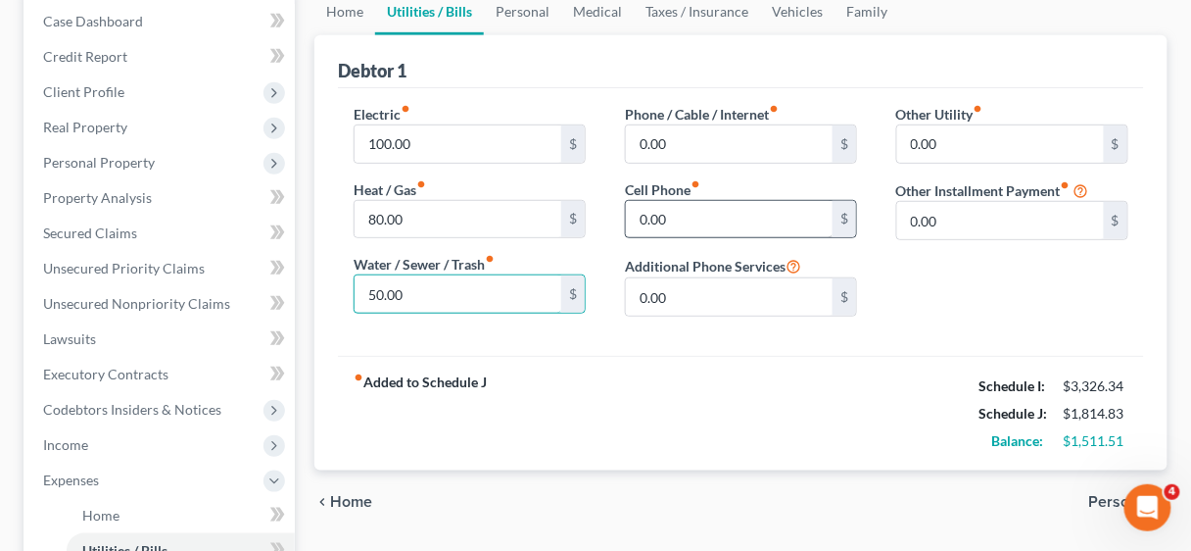
type input "50.00"
click at [688, 218] on input "0.00" at bounding box center [729, 219] width 207 height 37
type input "60.00"
click at [686, 131] on input "0.00" at bounding box center [729, 143] width 207 height 37
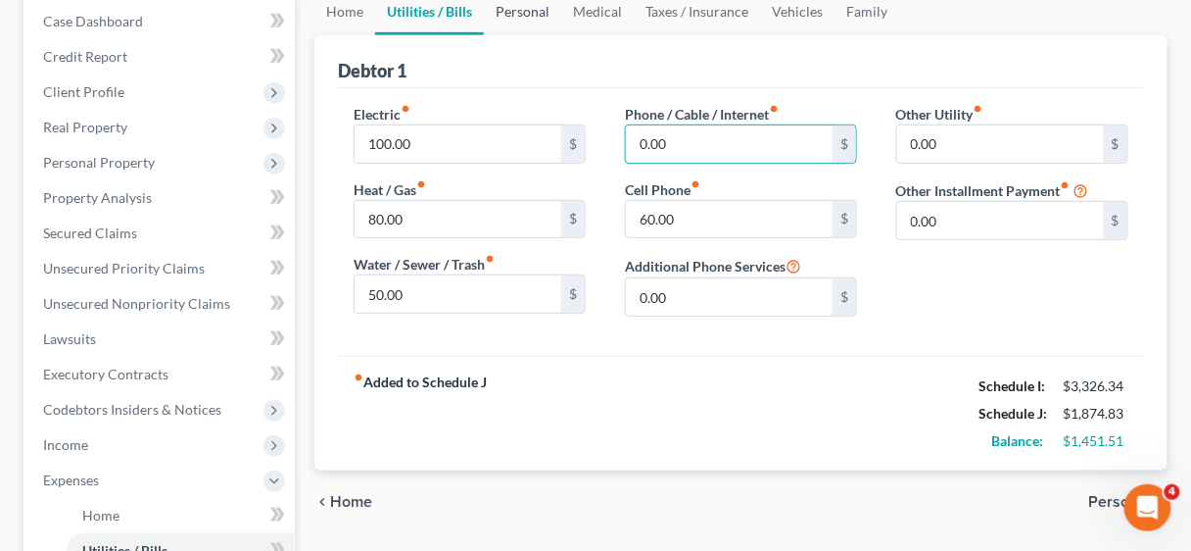
click at [520, 3] on link "Personal" at bounding box center [522, 11] width 77 height 47
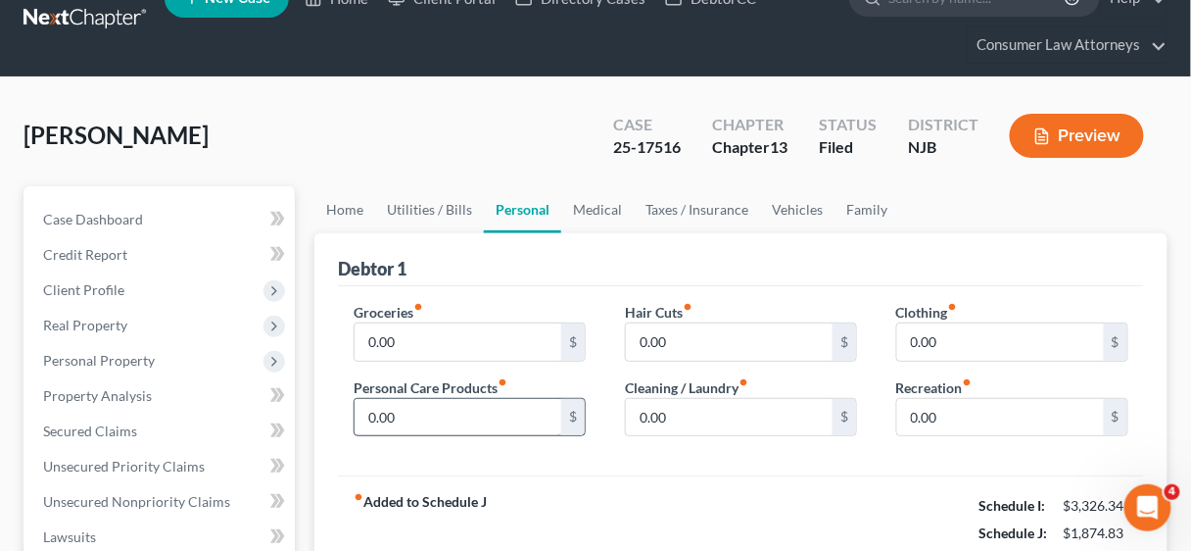
scroll to position [235, 0]
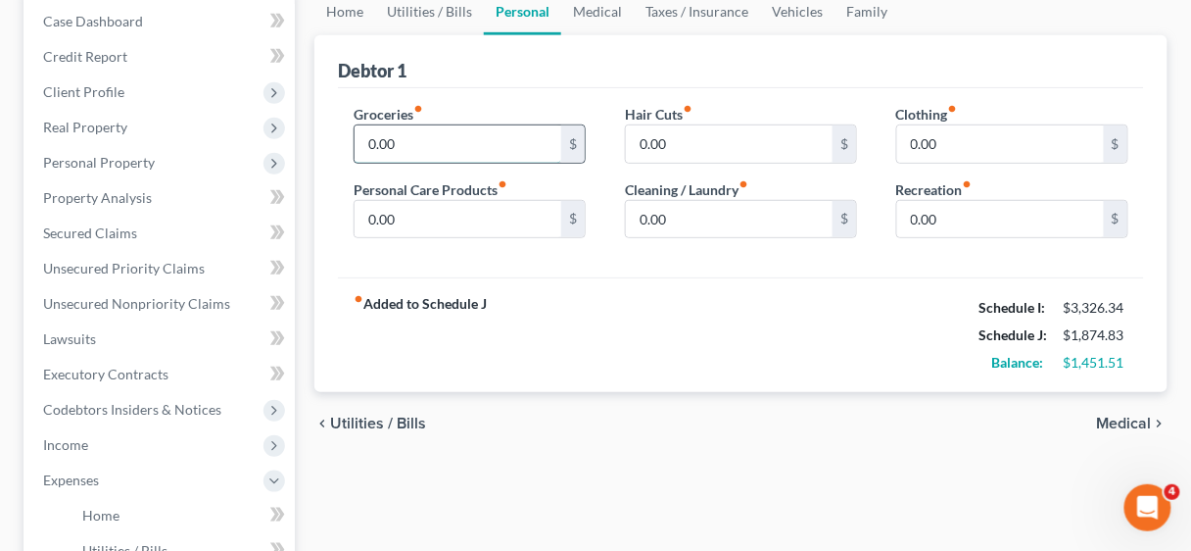
click at [433, 138] on input "0.00" at bounding box center [458, 143] width 207 height 37
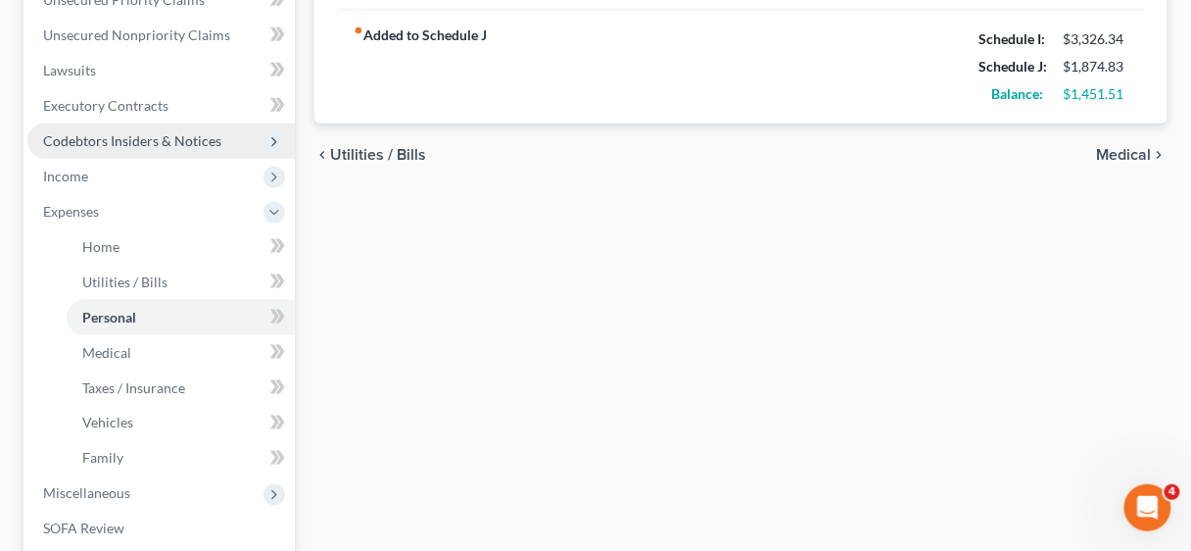
scroll to position [470, 0]
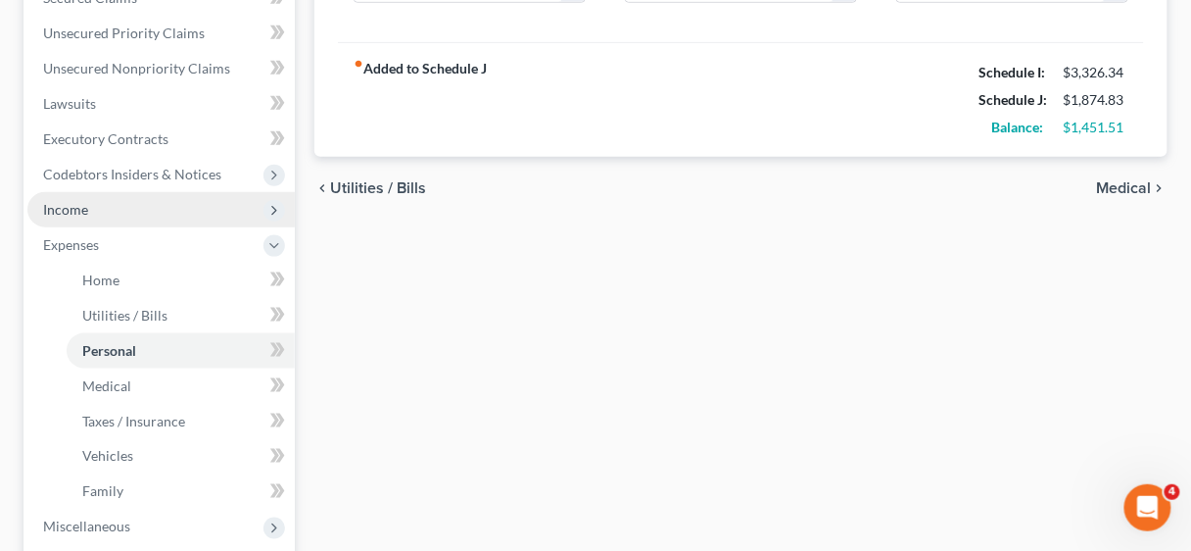
click at [61, 209] on span "Income" at bounding box center [65, 209] width 45 height 17
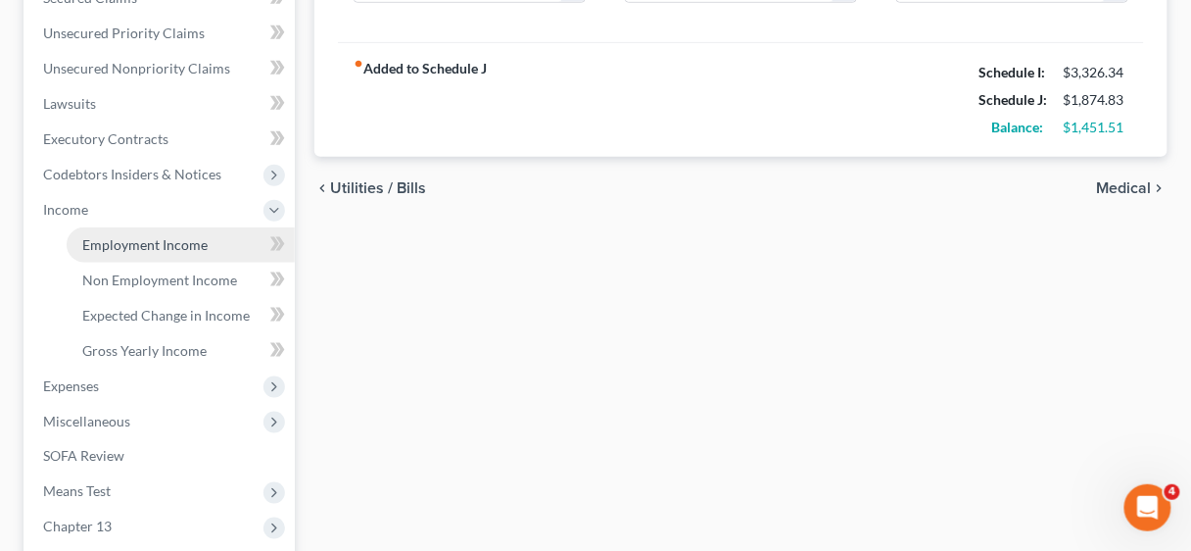
click at [191, 240] on span "Employment Income" at bounding box center [144, 244] width 125 height 17
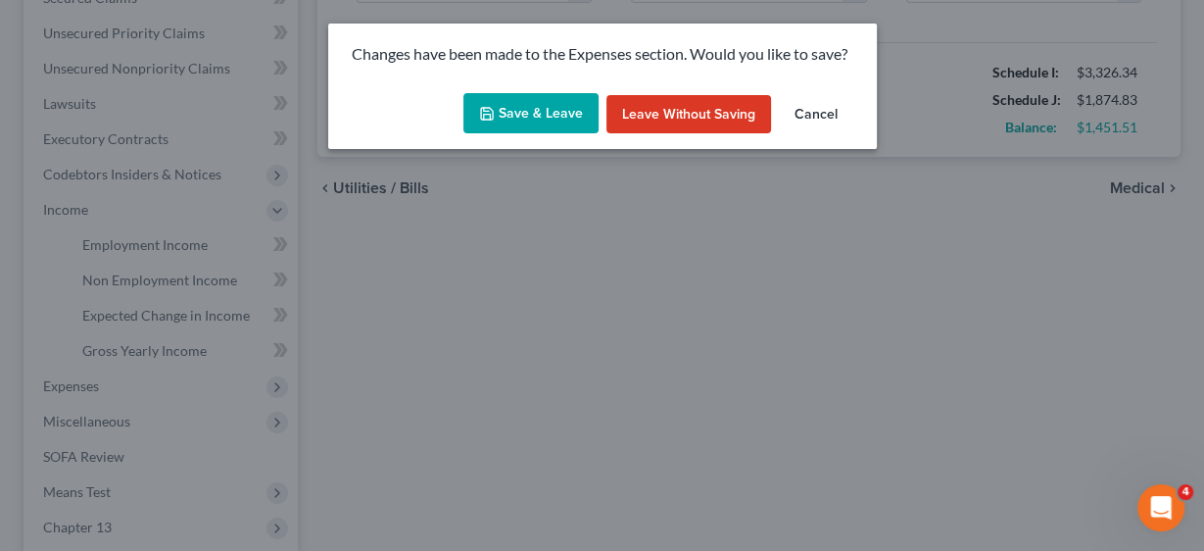
drag, startPoint x: 517, startPoint y: 108, endPoint x: 693, endPoint y: 136, distance: 177.6
click at [517, 107] on button "Save & Leave" at bounding box center [530, 113] width 135 height 41
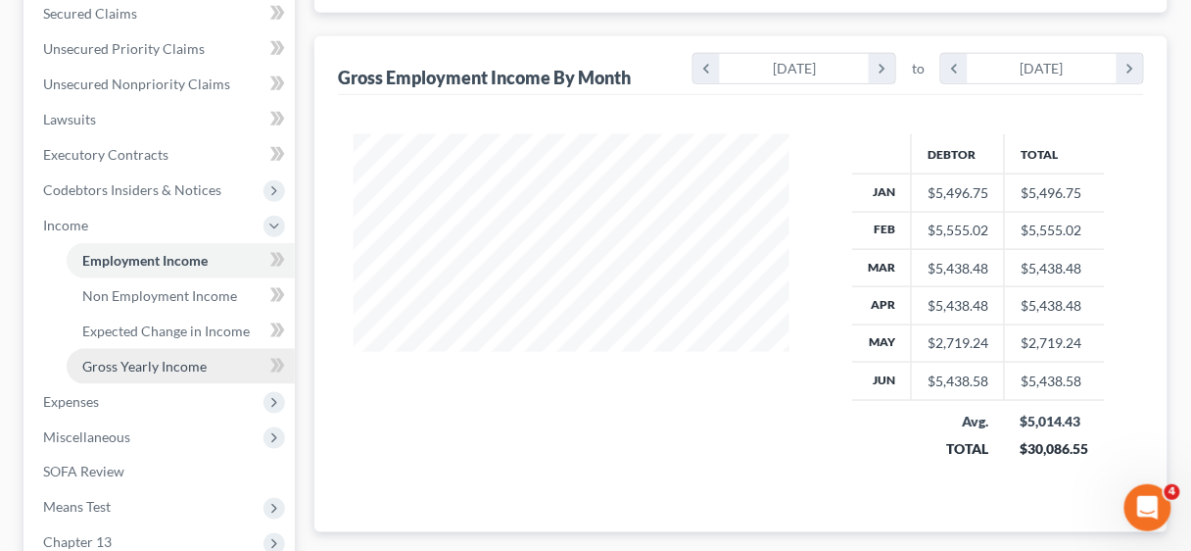
scroll to position [549, 0]
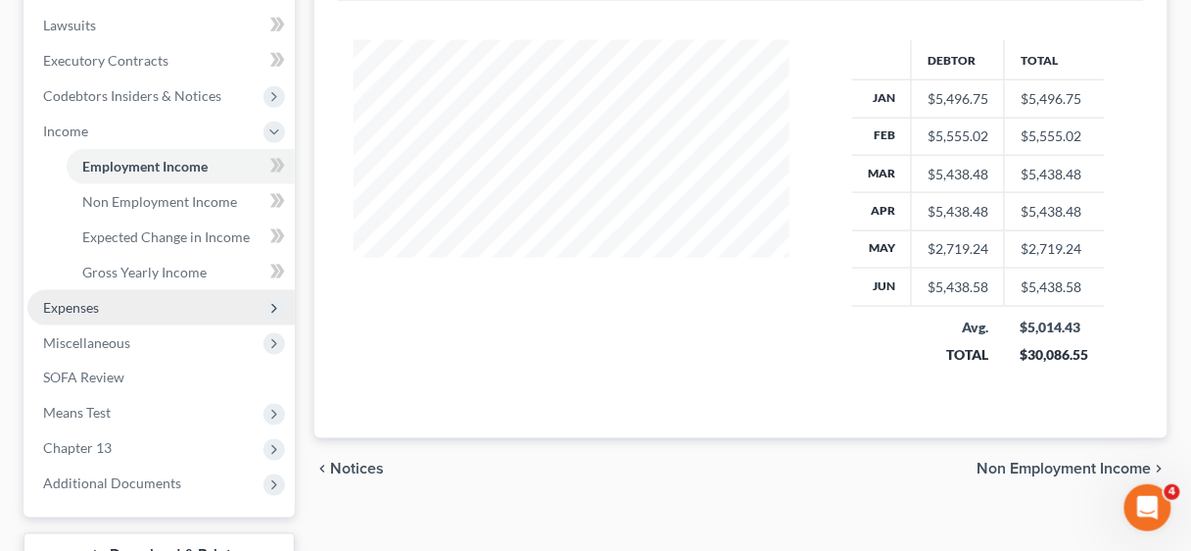
click at [85, 308] on span "Expenses" at bounding box center [71, 307] width 56 height 17
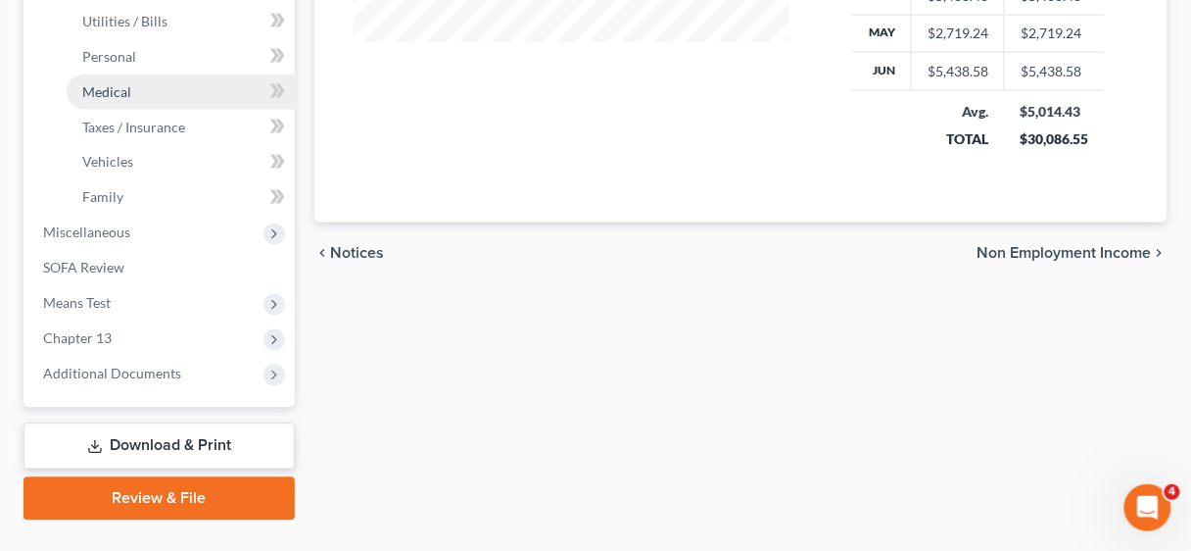
scroll to position [784, 0]
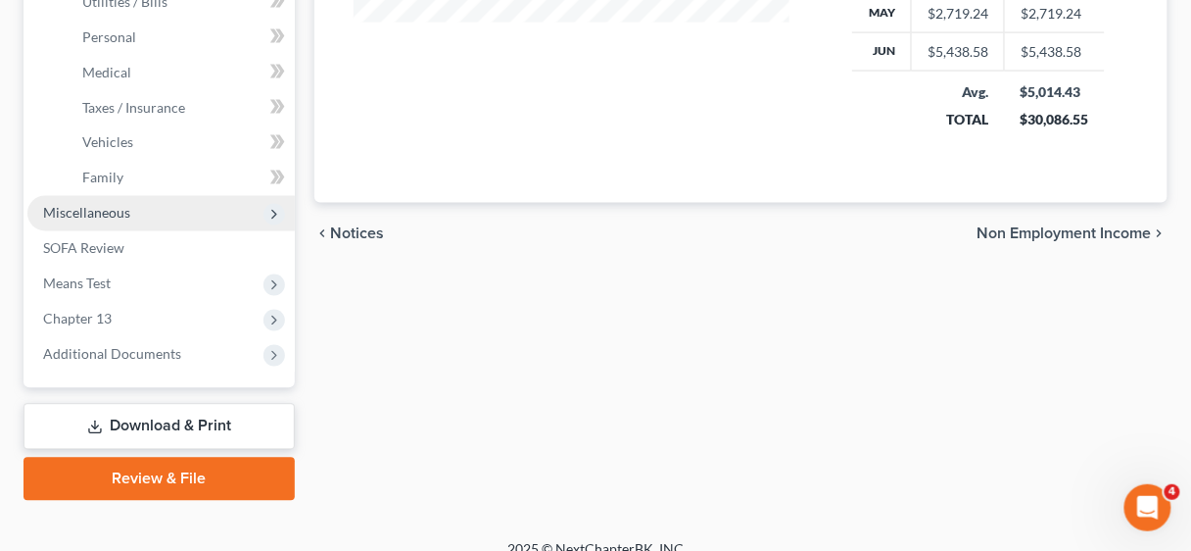
click at [78, 216] on span "Miscellaneous" at bounding box center [86, 213] width 87 height 17
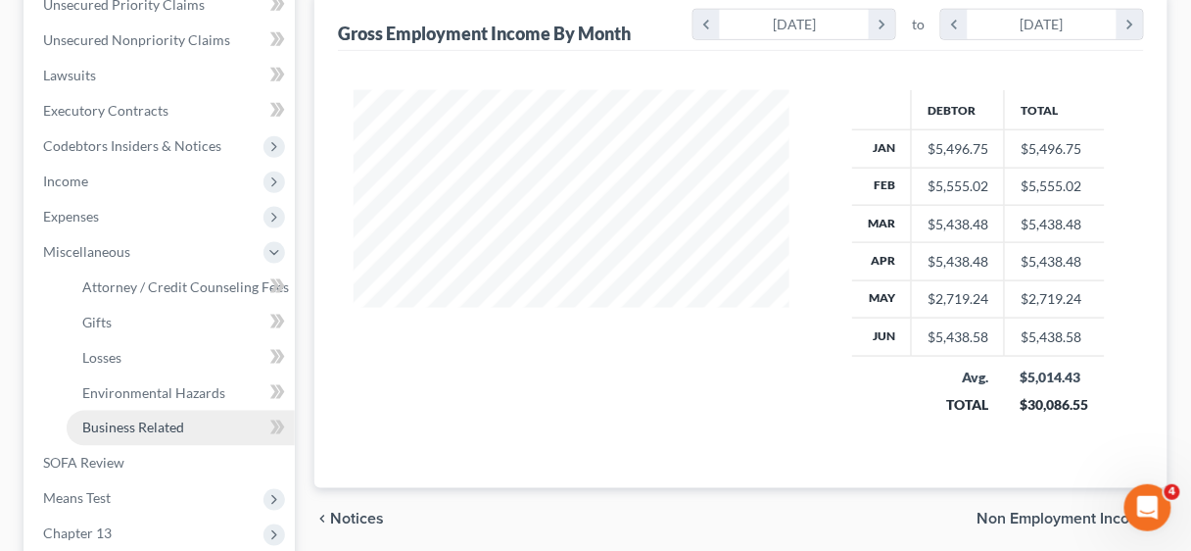
scroll to position [577, 0]
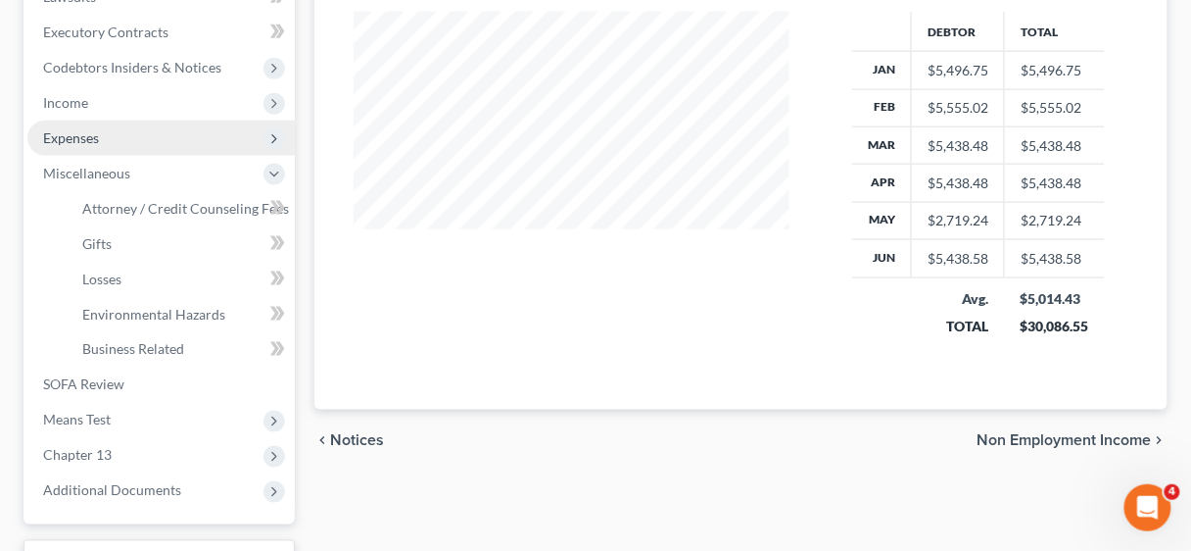
click at [96, 140] on span "Expenses" at bounding box center [71, 137] width 56 height 17
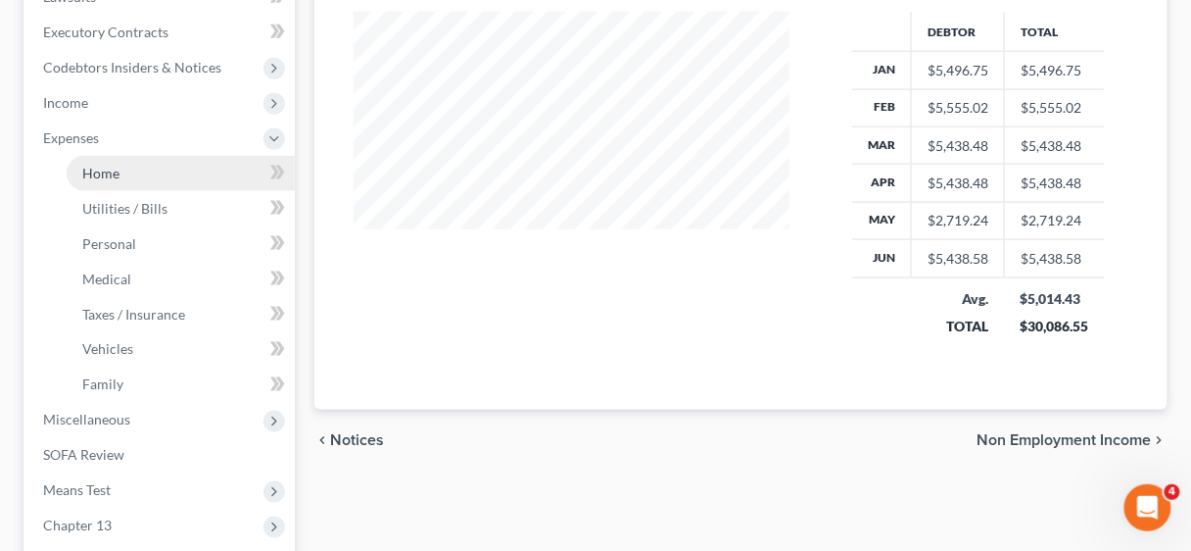
click at [113, 171] on span "Home" at bounding box center [100, 173] width 37 height 17
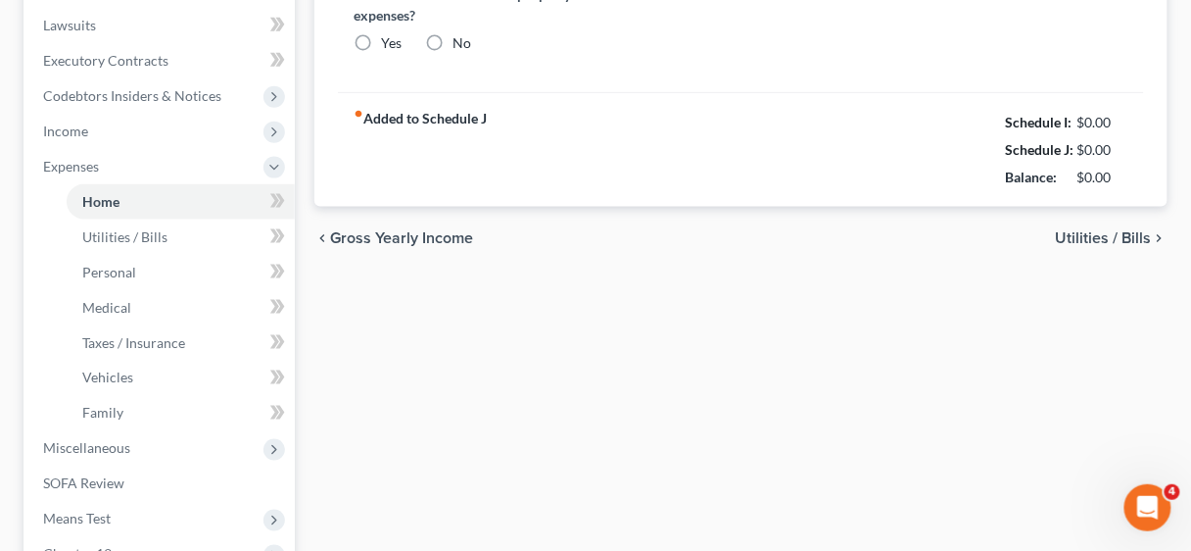
type input "1,534.83"
type input "0.00"
radio input "true"
type input "0.00"
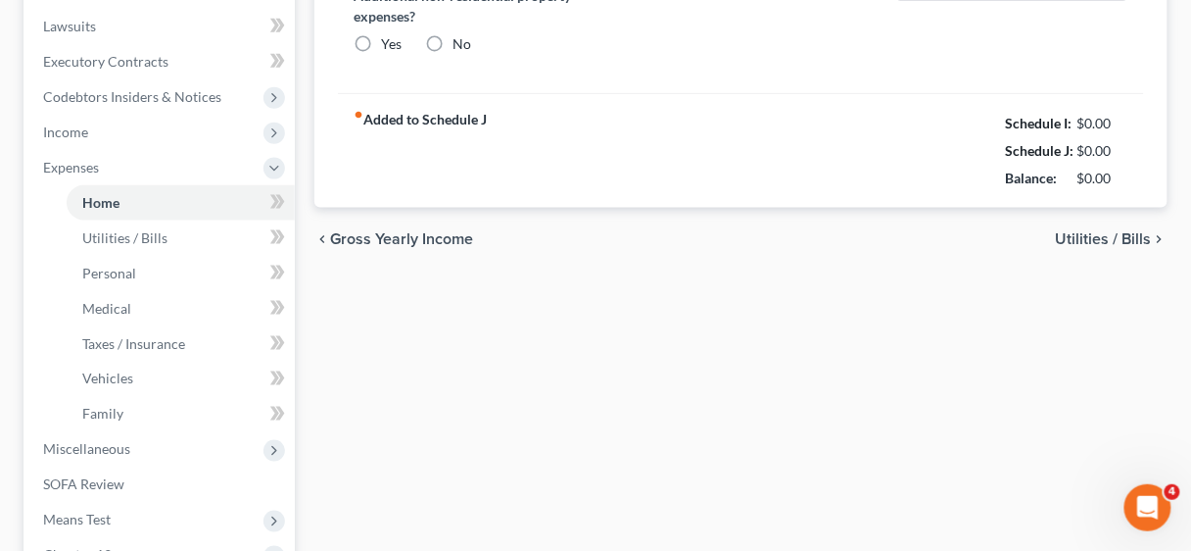
type input "0.00"
type input "50.00"
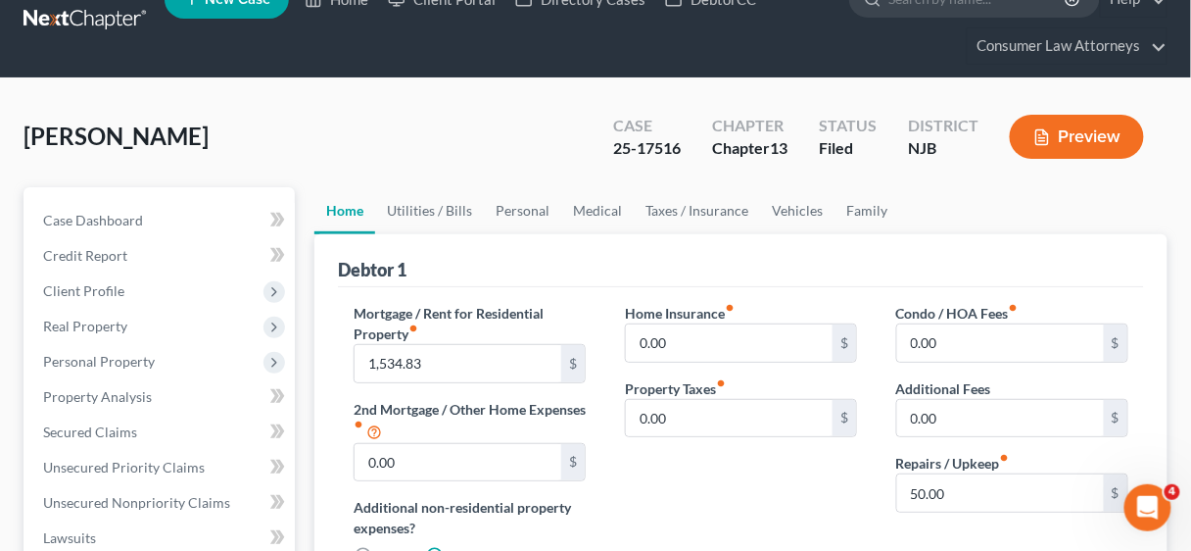
scroll to position [78, 0]
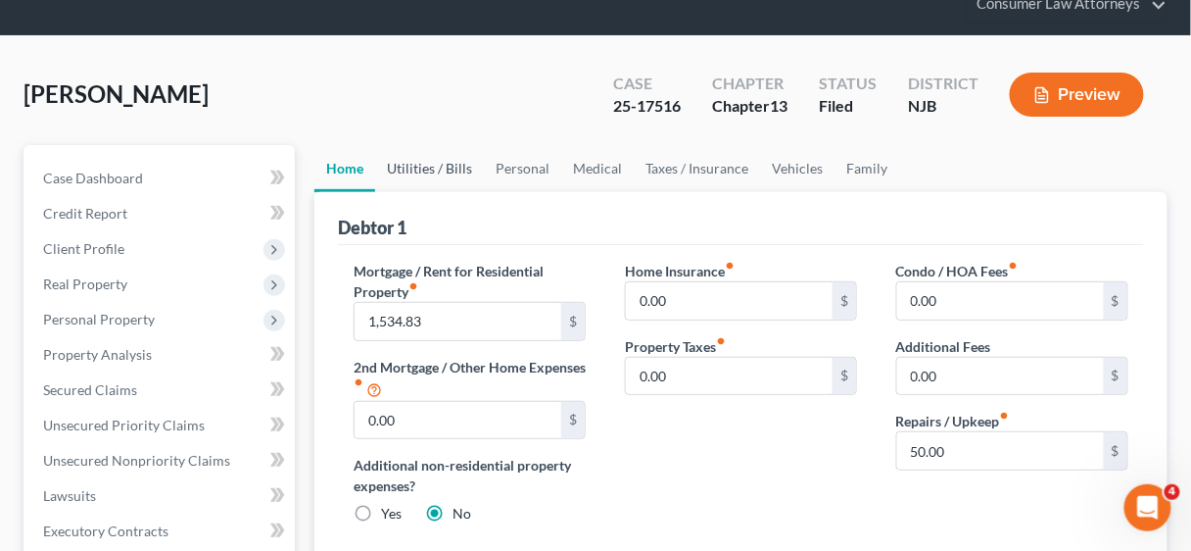
click at [433, 165] on link "Utilities / Bills" at bounding box center [429, 168] width 109 height 47
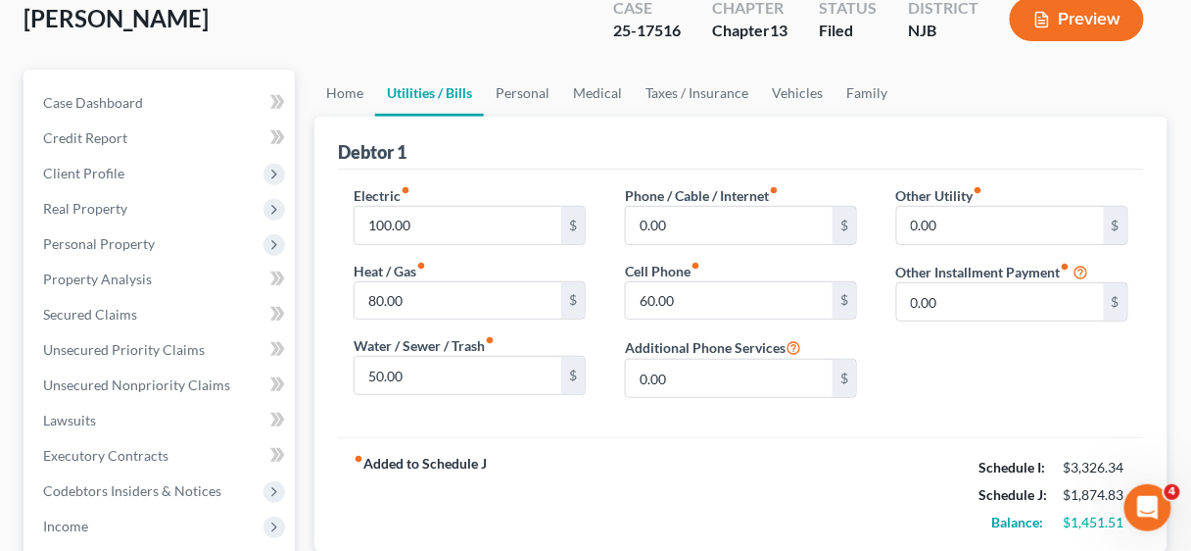
scroll to position [157, 0]
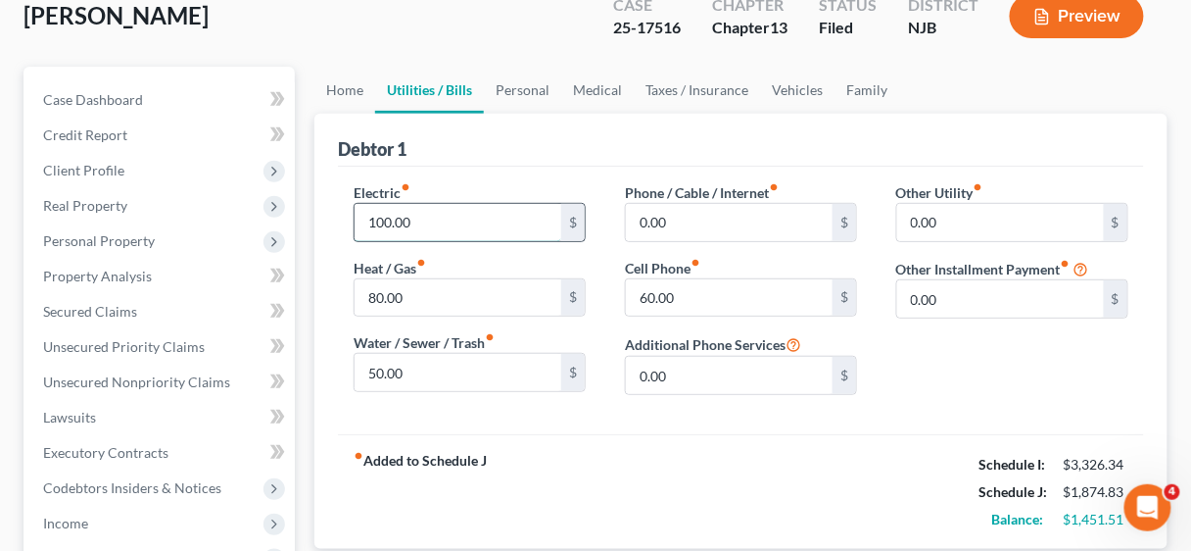
click at [439, 220] on input "100.00" at bounding box center [458, 222] width 207 height 37
click at [347, 90] on link "Home" at bounding box center [344, 90] width 61 height 47
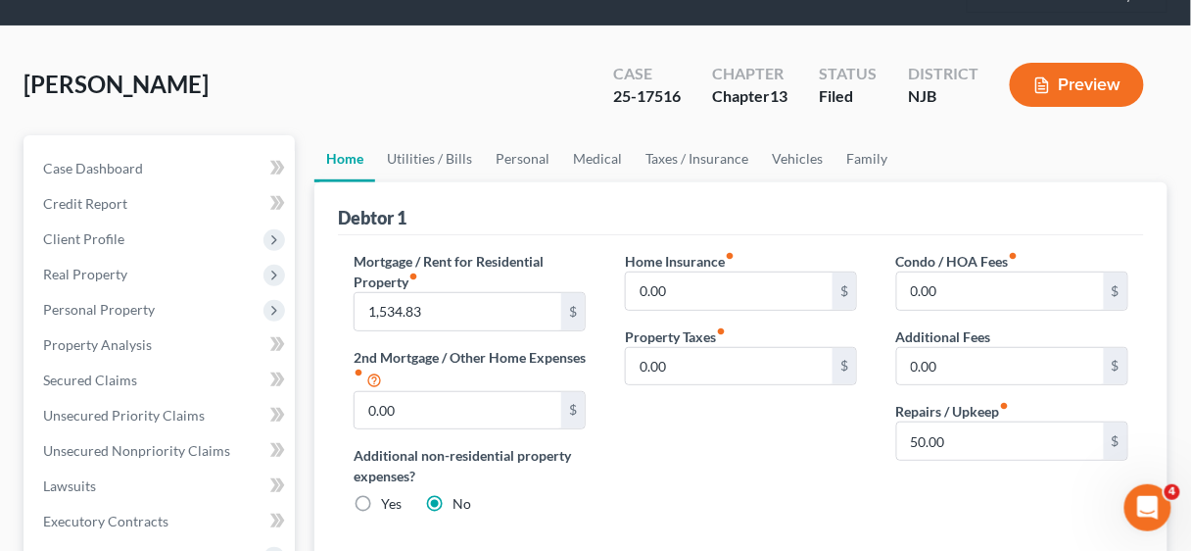
scroll to position [78, 0]
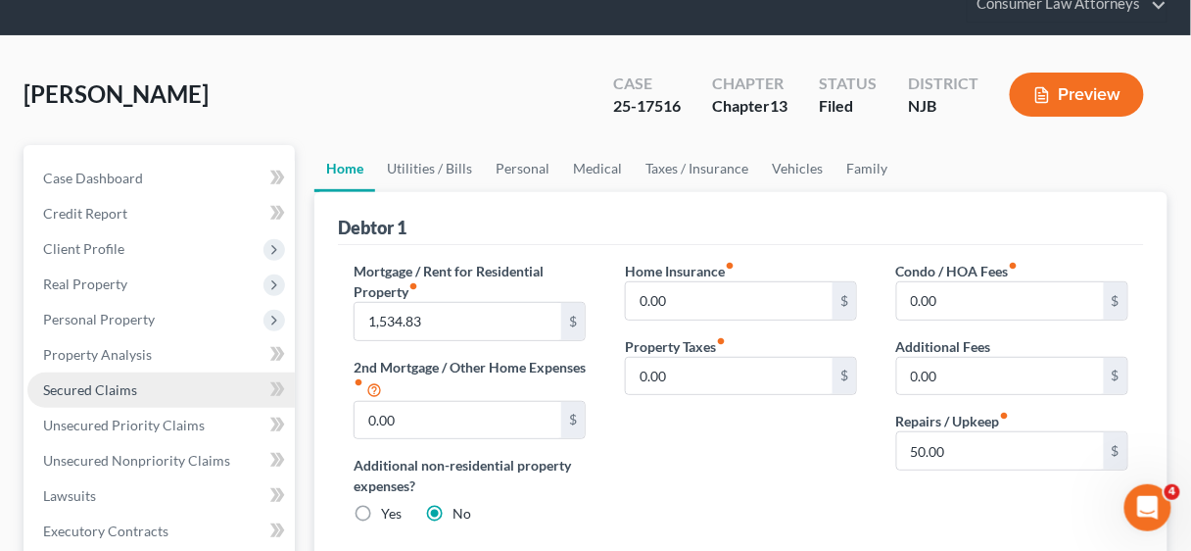
click at [113, 388] on span "Secured Claims" at bounding box center [90, 389] width 94 height 17
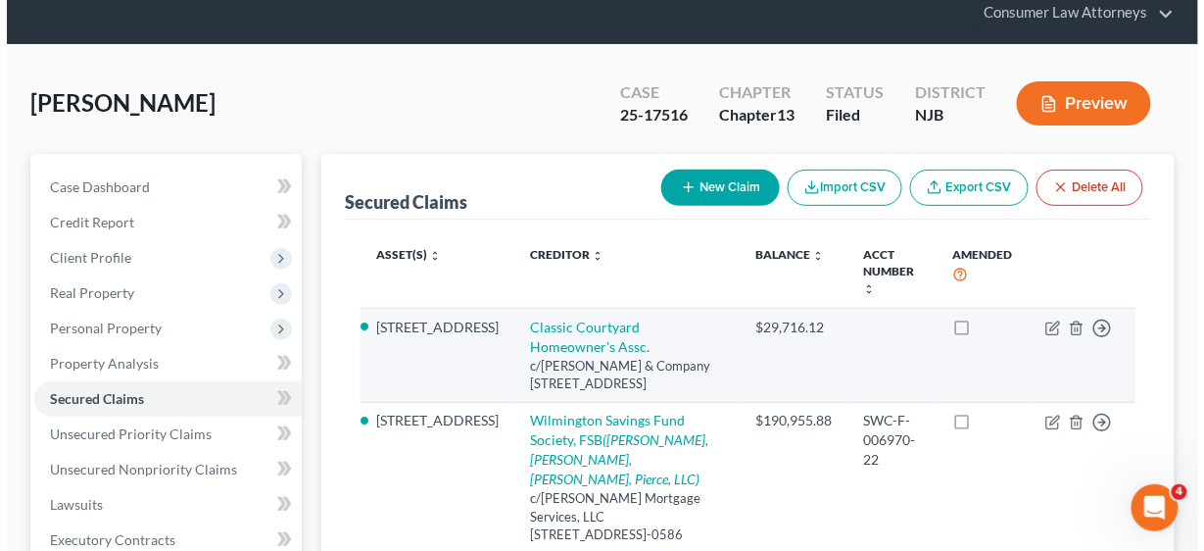
scroll to position [78, 0]
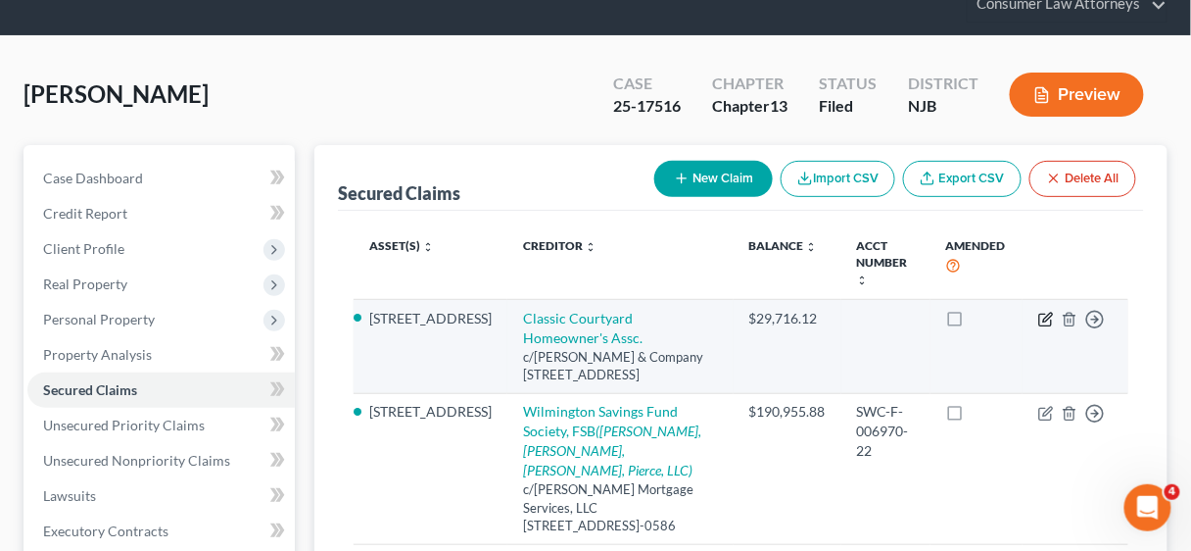
click at [1046, 313] on icon "button" at bounding box center [1047, 317] width 9 height 9
select select "45"
select select "2"
select select "3"
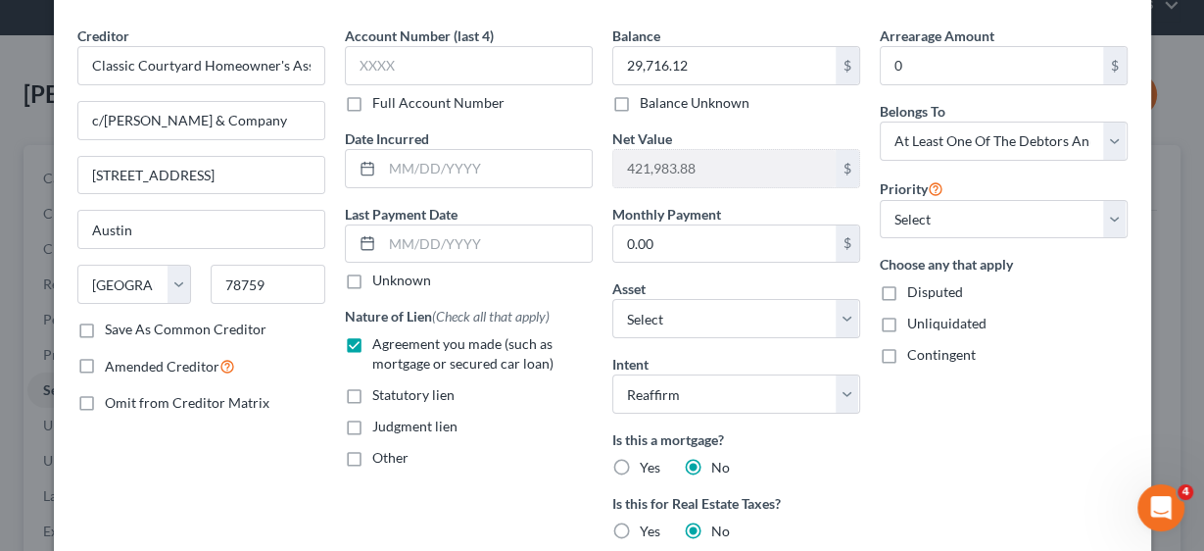
scroll to position [0, 0]
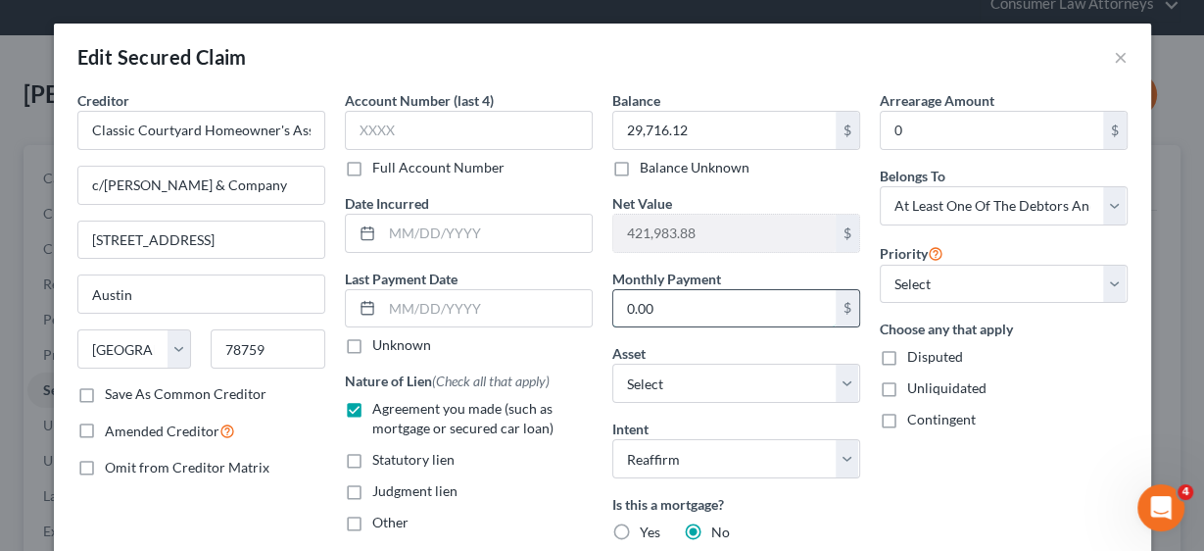
click at [708, 312] on input "0.00" at bounding box center [724, 308] width 222 height 37
click at [701, 312] on input "0.00" at bounding box center [724, 308] width 222 height 37
click at [646, 310] on input "0.00" at bounding box center [724, 308] width 222 height 37
click at [693, 313] on input "0.00" at bounding box center [724, 308] width 222 height 37
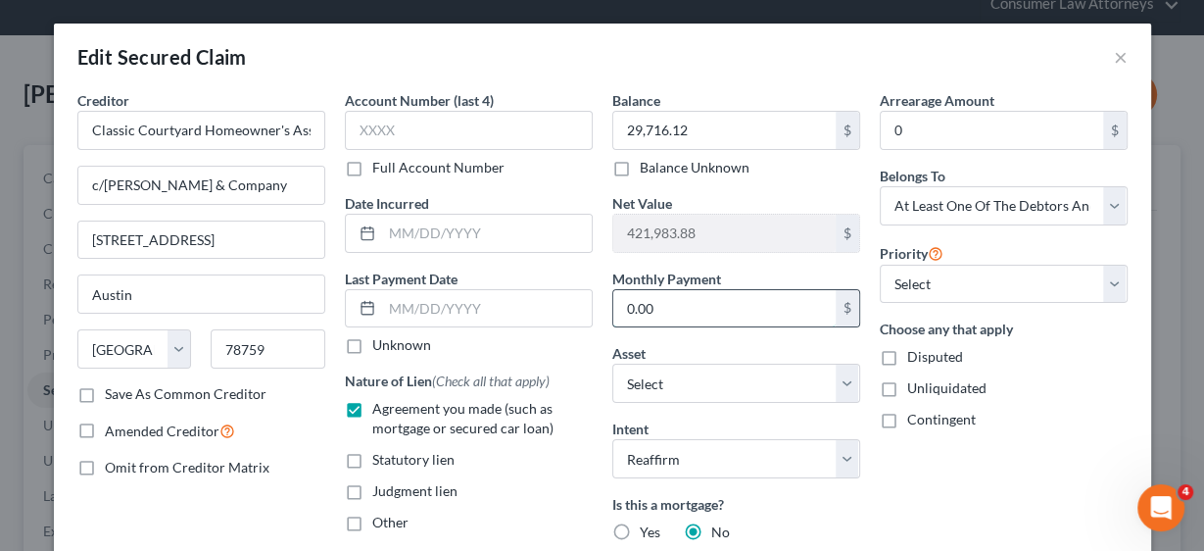
click at [693, 313] on input "0.00" at bounding box center [724, 308] width 222 height 37
click at [699, 294] on input "0.00" at bounding box center [724, 308] width 222 height 37
drag, startPoint x: 698, startPoint y: 308, endPoint x: 621, endPoint y: 305, distance: 76.5
click at [621, 305] on input "0.00" at bounding box center [724, 308] width 222 height 37
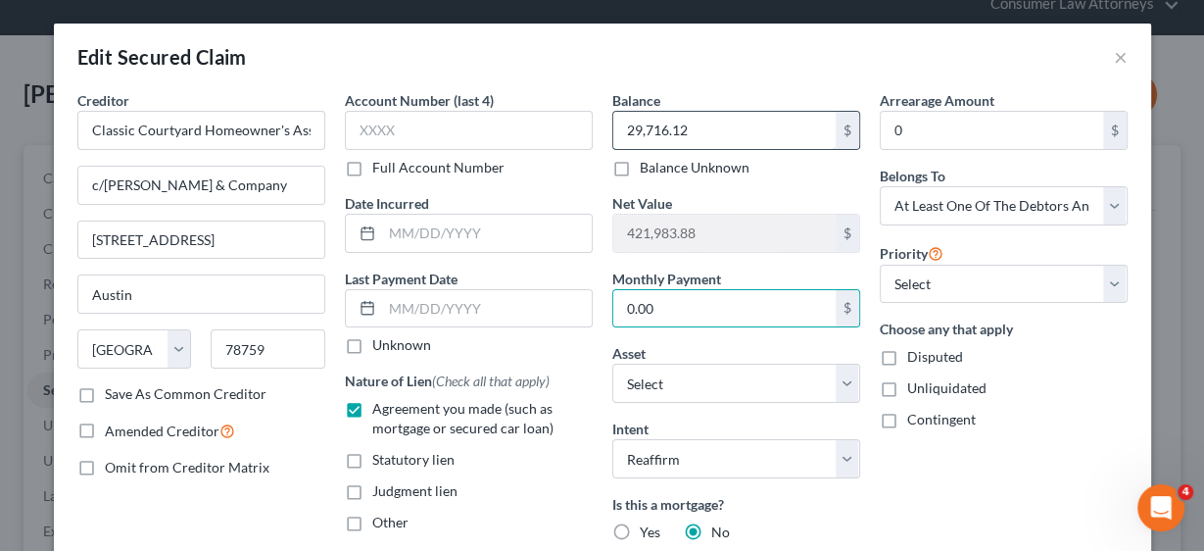
click at [714, 137] on input "29,716.12" at bounding box center [724, 130] width 222 height 37
click at [712, 125] on input "29,716.12" at bounding box center [724, 130] width 222 height 37
drag, startPoint x: 712, startPoint y: 125, endPoint x: 612, endPoint y: 125, distance: 99.9
click at [613, 125] on input "29,716.12" at bounding box center [724, 130] width 222 height 37
type input "39,307.49"
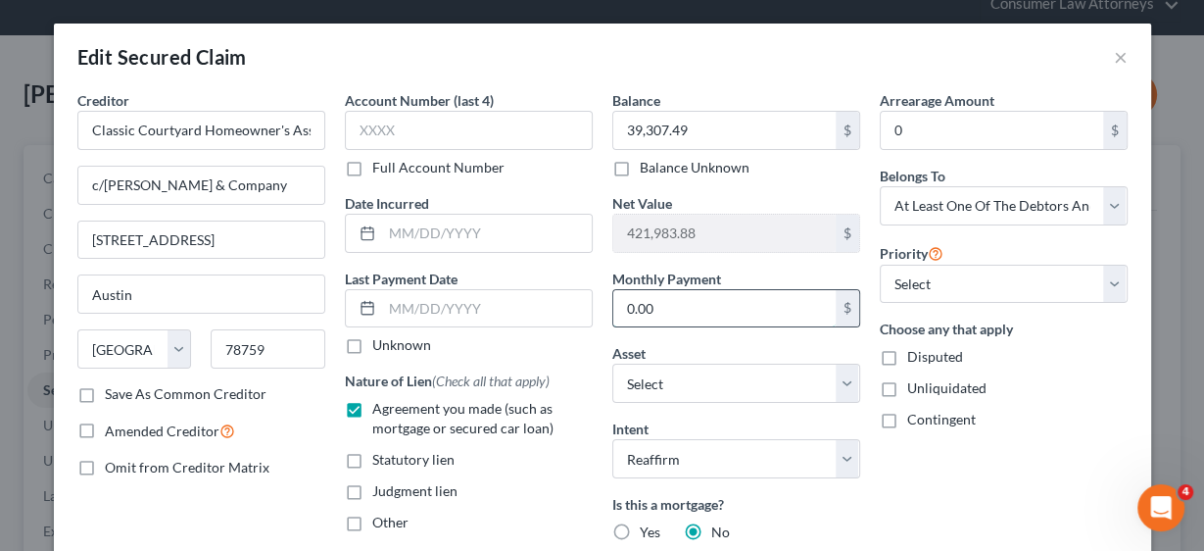
click at [690, 310] on input "0.00" at bounding box center [724, 308] width 222 height 37
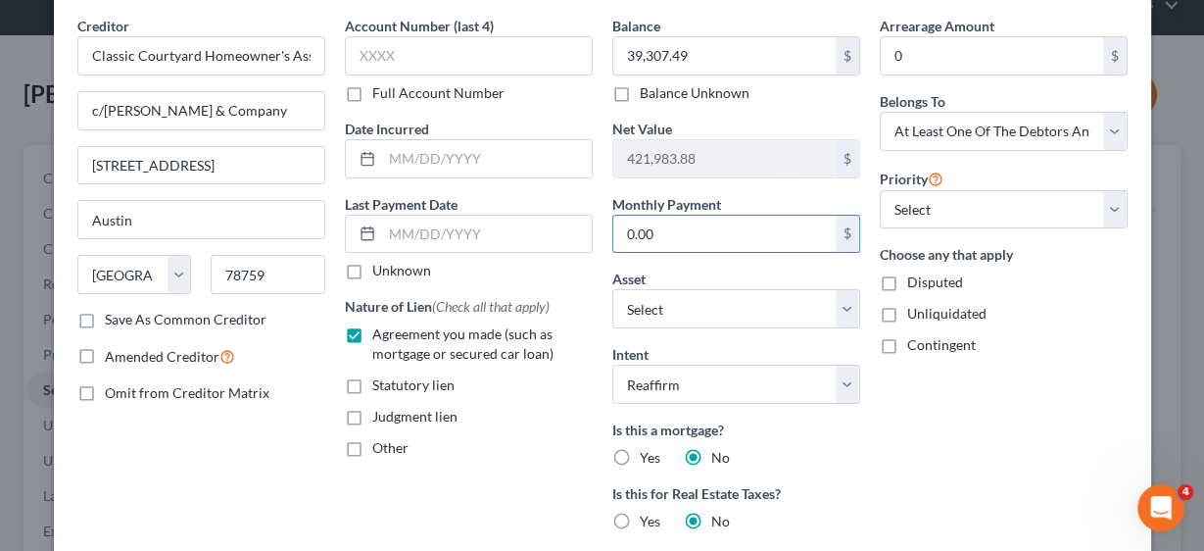
scroll to position [438, 0]
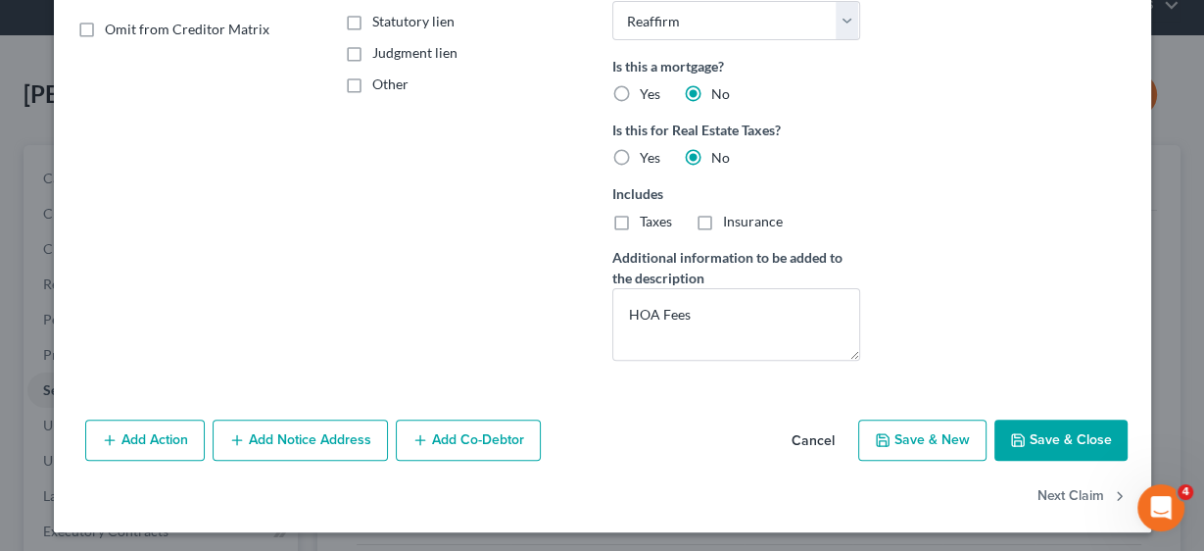
click at [1041, 430] on button "Save & Close" at bounding box center [1060, 439] width 133 height 41
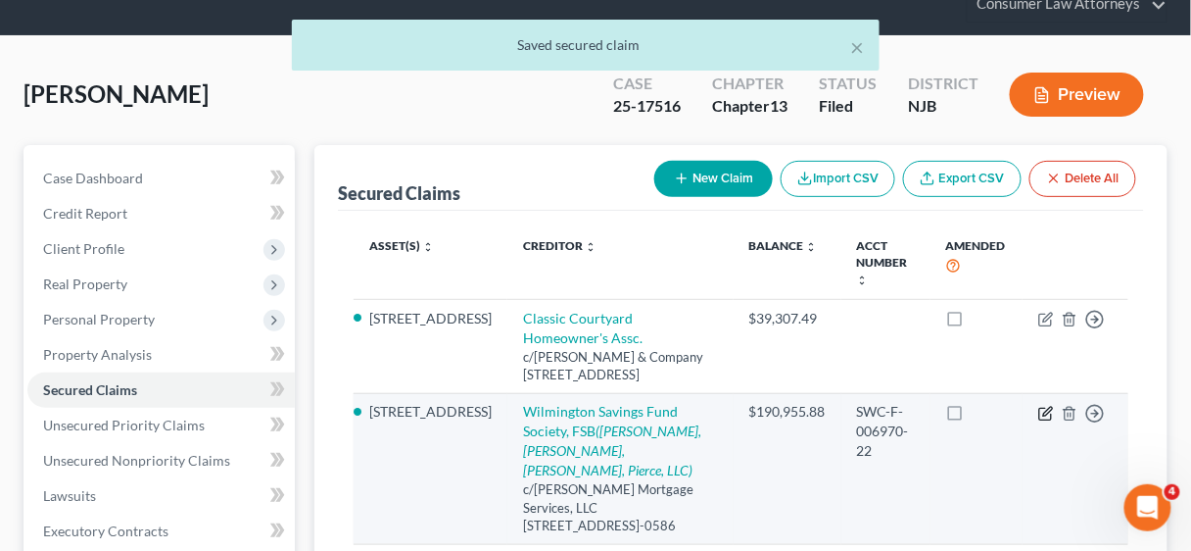
click at [1043, 406] on icon "button" at bounding box center [1046, 414] width 16 height 16
select select "45"
select select "2"
select select "0"
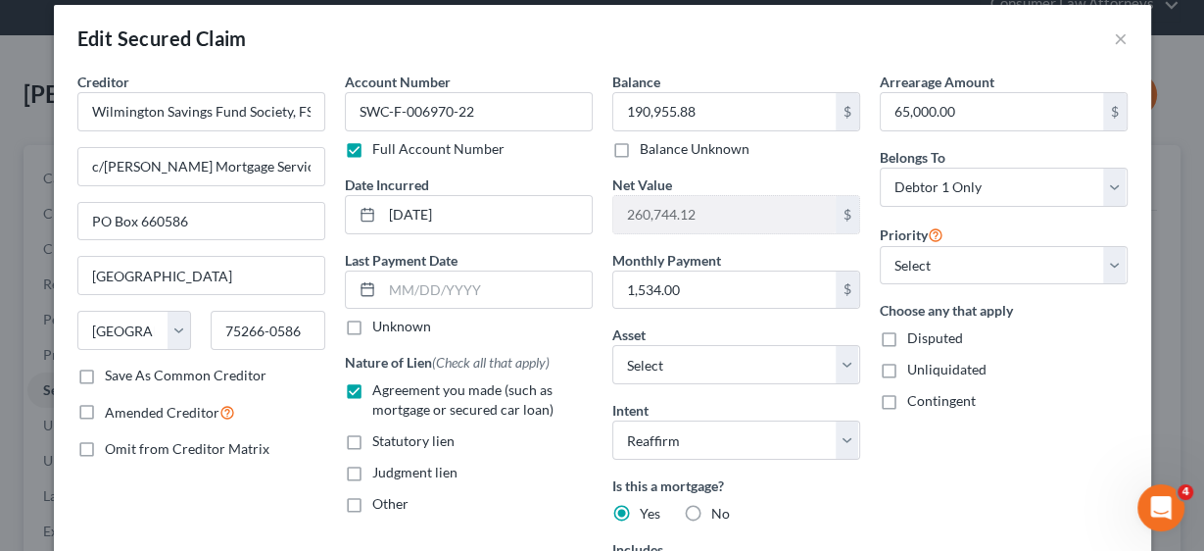
scroll to position [0, 0]
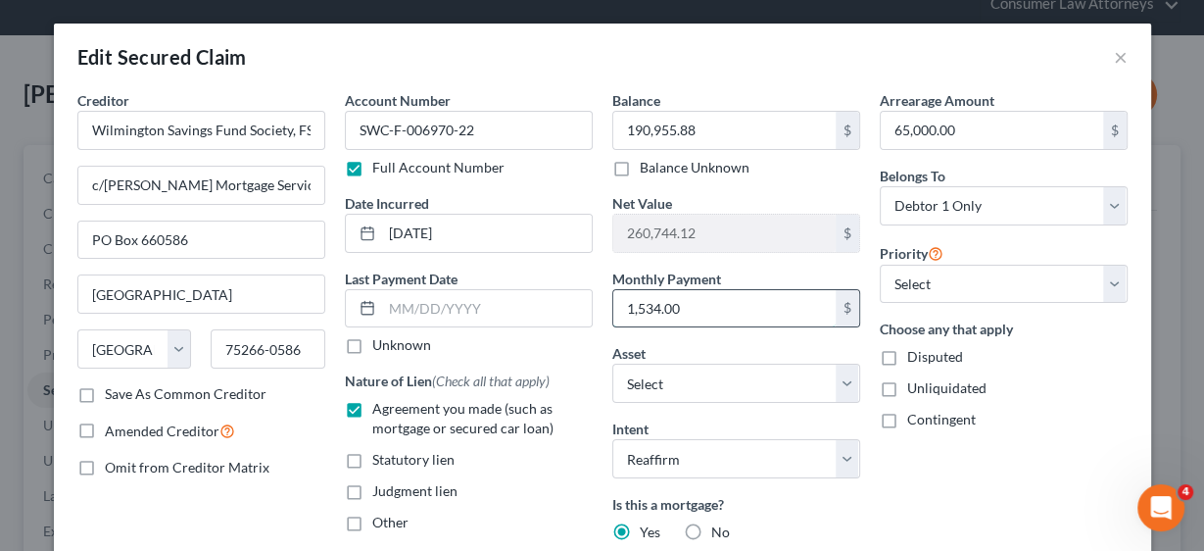
click at [708, 302] on input "1,534.00" at bounding box center [724, 308] width 222 height 37
type input "1,650.49"
click at [728, 129] on input "190,955.88" at bounding box center [724, 130] width 222 height 37
click at [748, 121] on input "190,955.88" at bounding box center [724, 130] width 222 height 37
click at [728, 138] on input "190,955.88" at bounding box center [724, 130] width 222 height 37
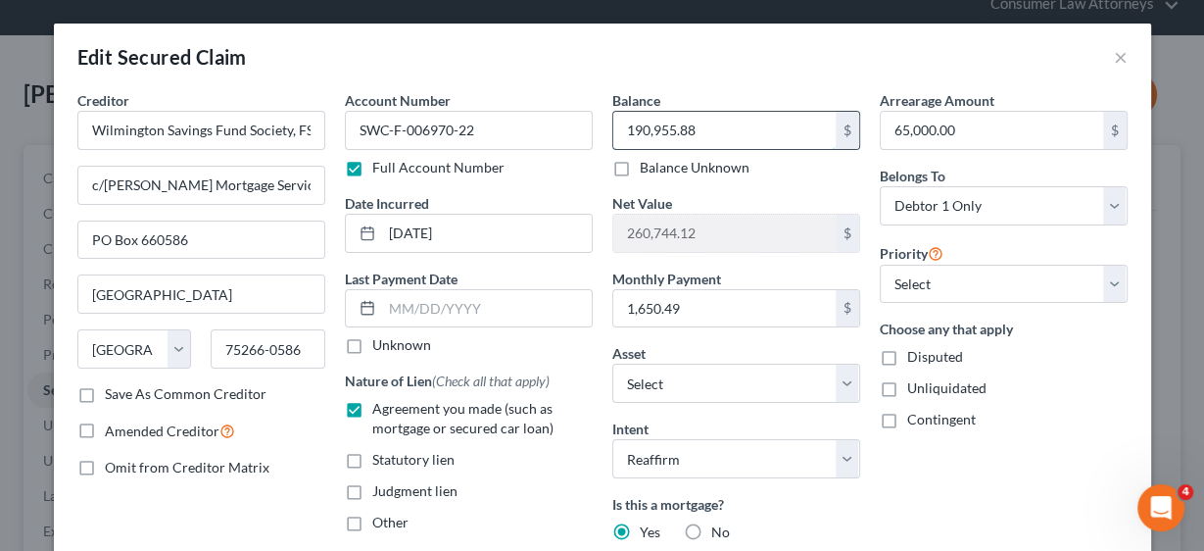
drag, startPoint x: 728, startPoint y: 134, endPoint x: 613, endPoint y: 131, distance: 114.7
click at [613, 131] on input "190,955.88" at bounding box center [724, 130] width 222 height 37
type input "130,717.70"
click at [988, 130] on input "65,000.00" at bounding box center [992, 130] width 222 height 37
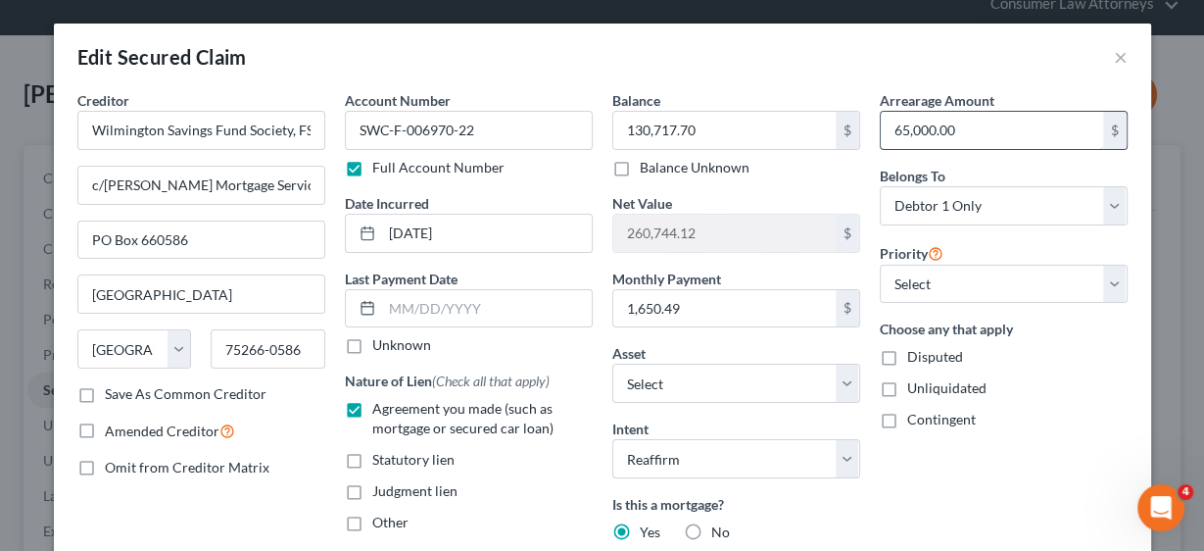
click at [988, 130] on input "65,000.00" at bounding box center [992, 130] width 222 height 37
click at [919, 129] on input "65,000.00" at bounding box center [992, 130] width 222 height 37
type input "129,067.21"
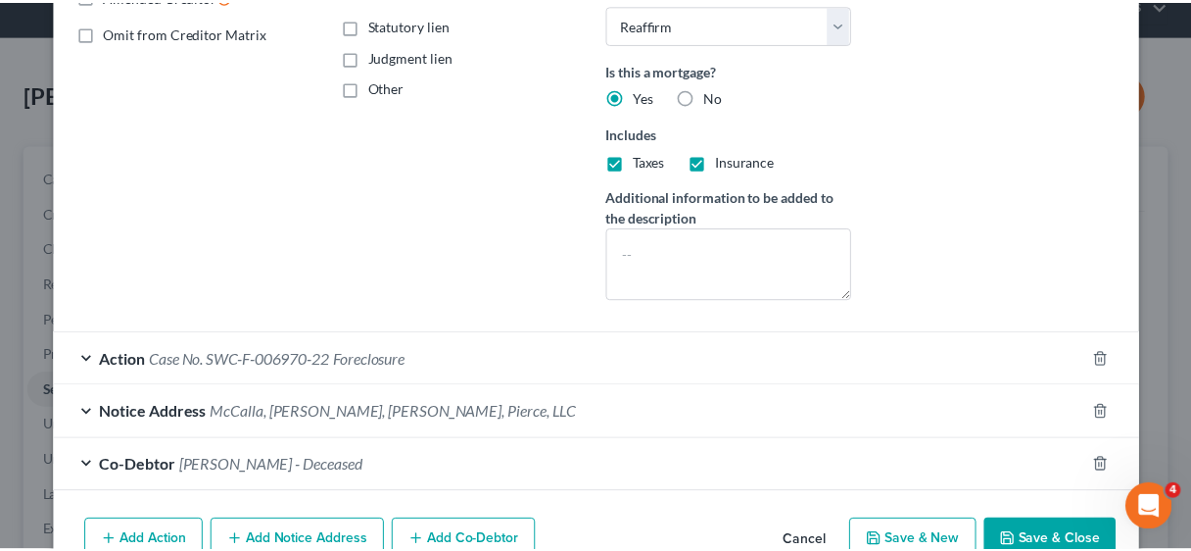
scroll to position [533, 0]
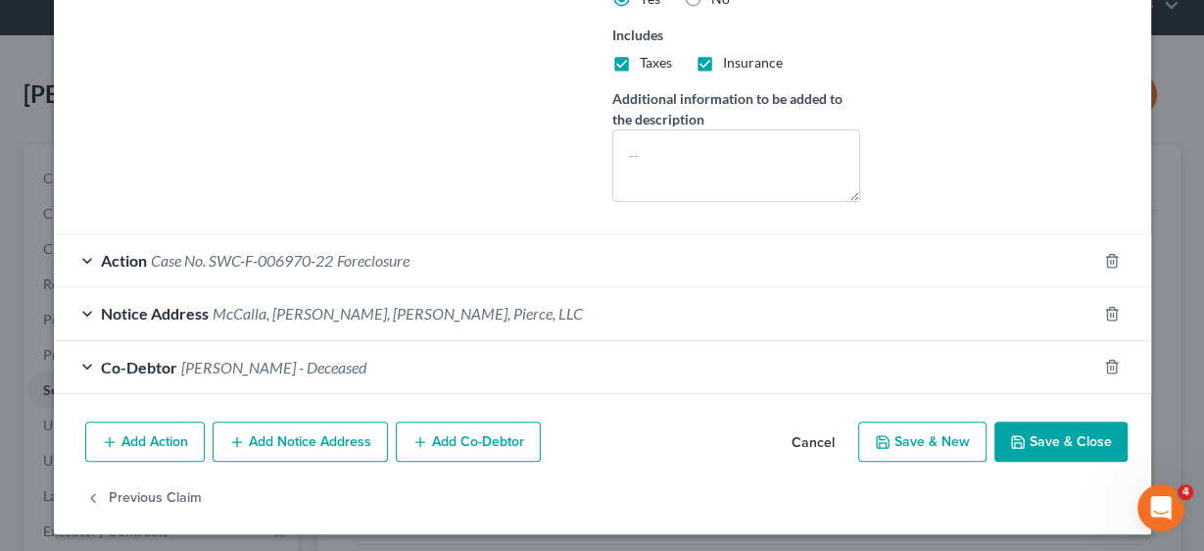
click at [1027, 432] on button "Save & Close" at bounding box center [1060, 441] width 133 height 41
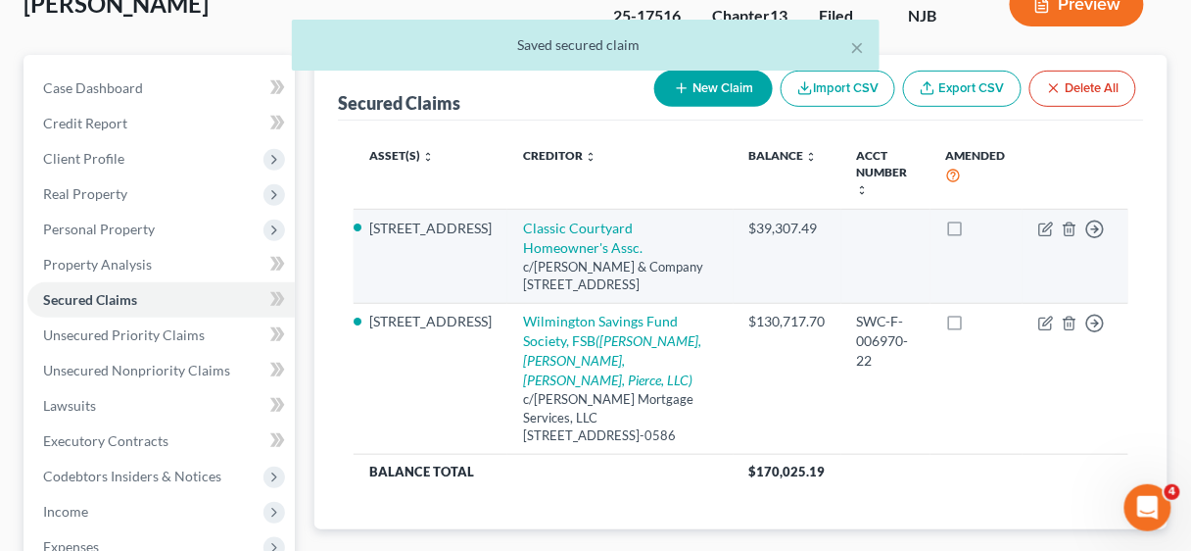
scroll to position [235, 0]
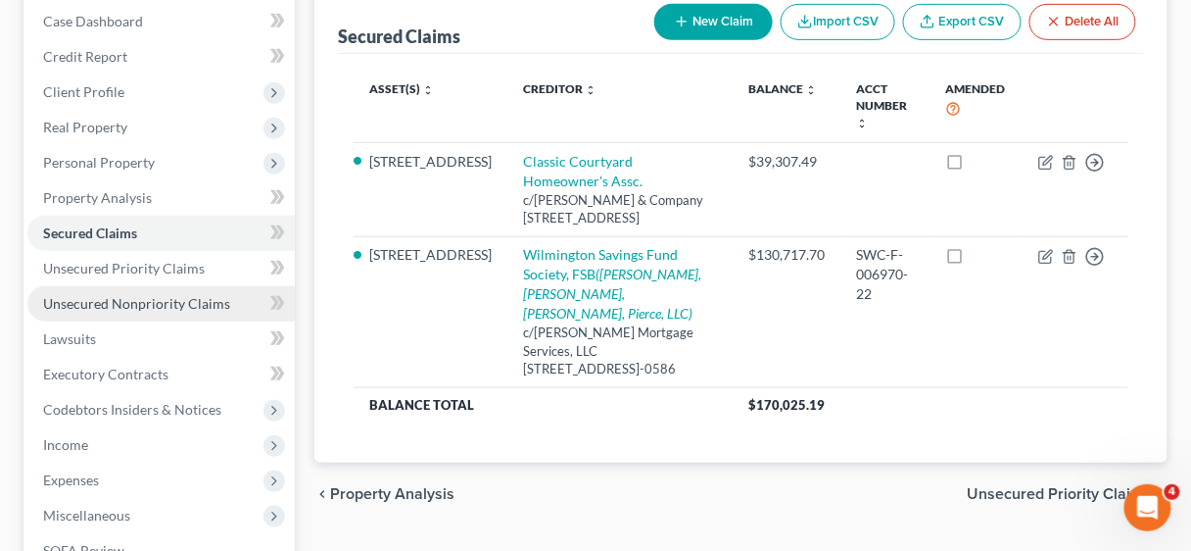
click at [83, 304] on span "Unsecured Nonpriority Claims" at bounding box center [136, 303] width 187 height 17
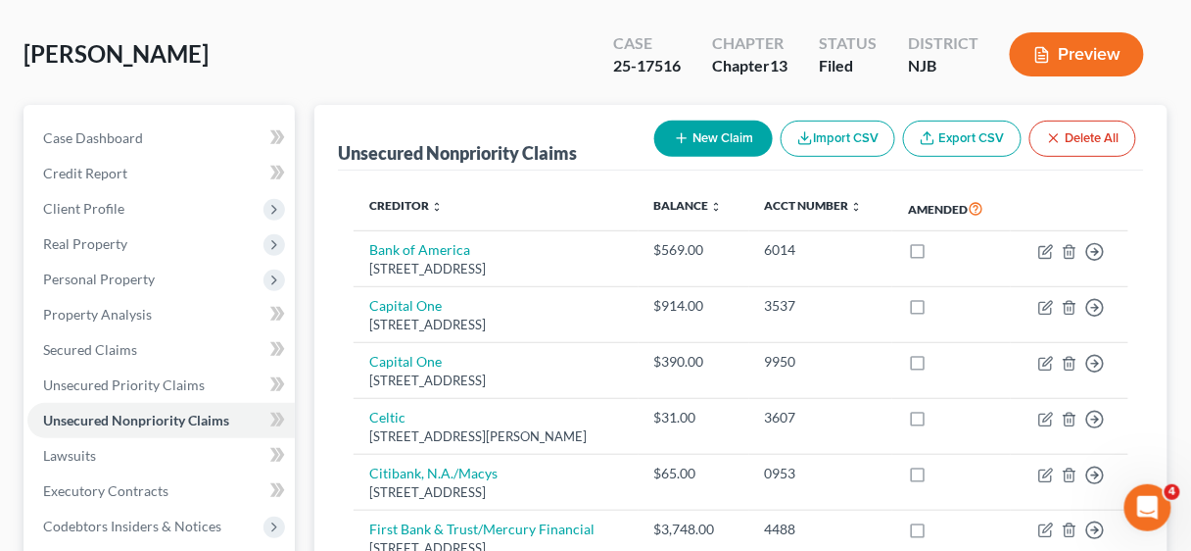
scroll to position [392, 0]
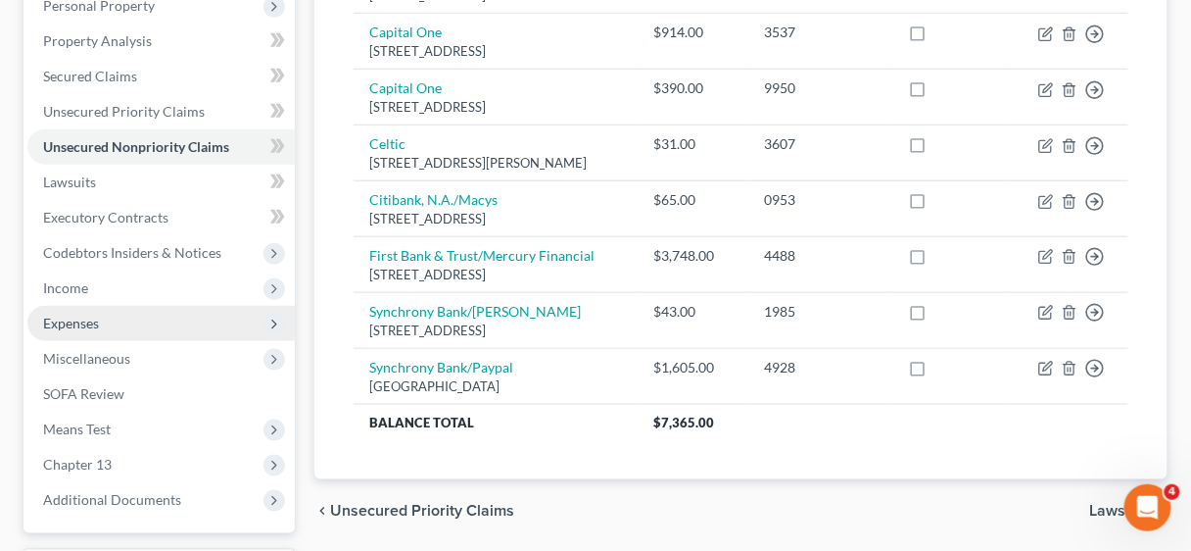
click at [90, 323] on span "Expenses" at bounding box center [71, 322] width 56 height 17
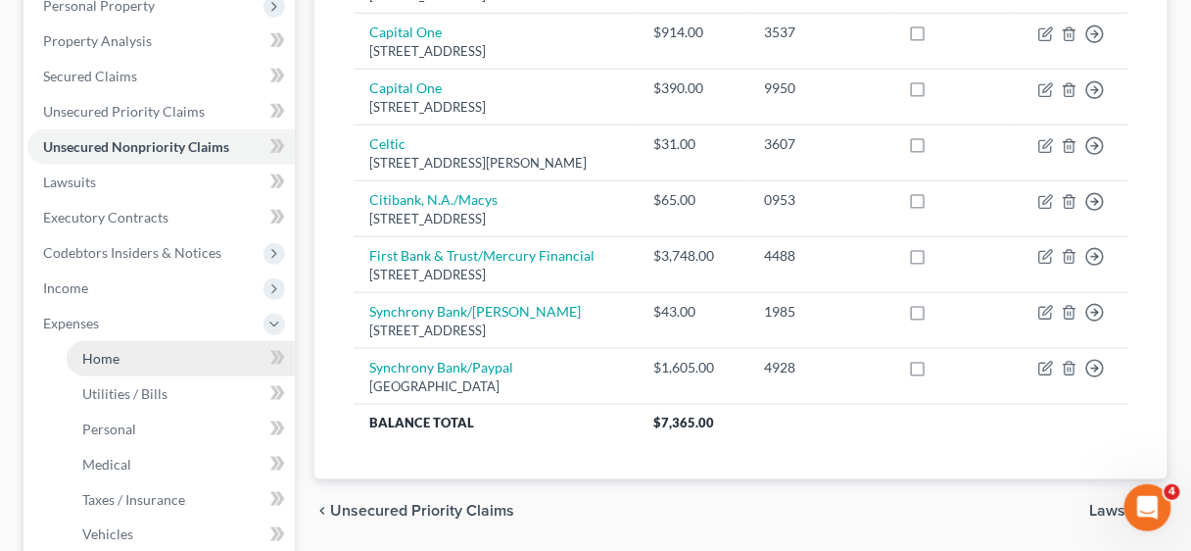
click at [106, 353] on span "Home" at bounding box center [100, 358] width 37 height 17
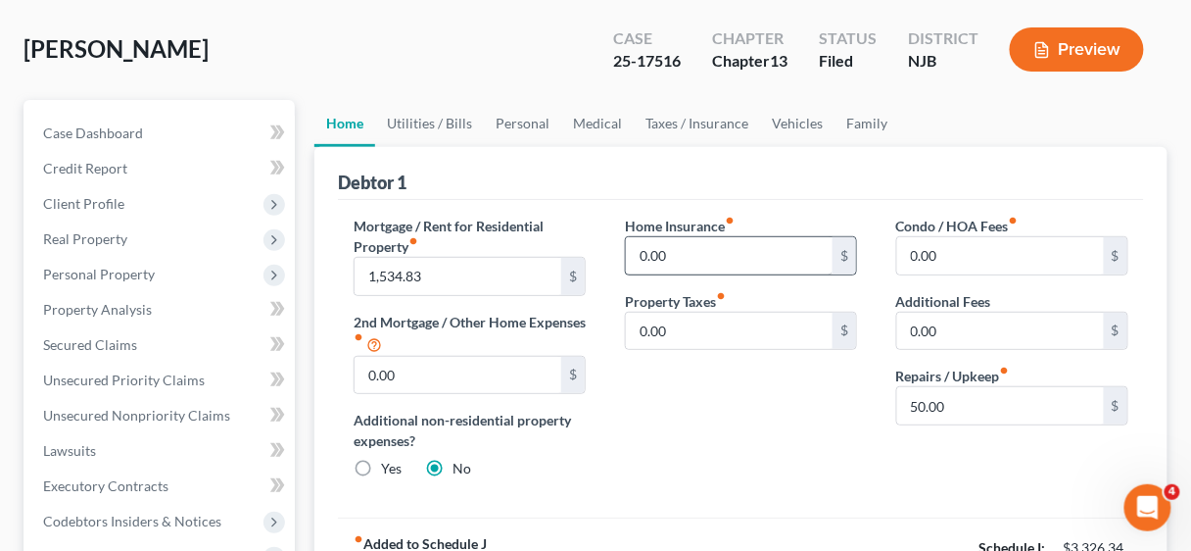
scroll to position [157, 0]
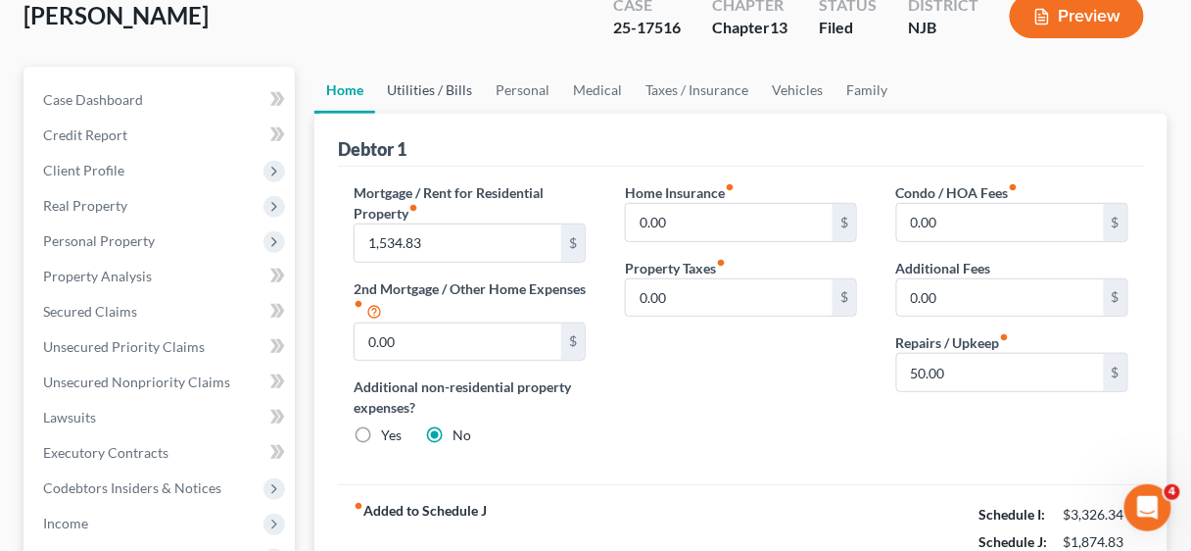
click at [426, 79] on link "Utilities / Bills" at bounding box center [429, 90] width 109 height 47
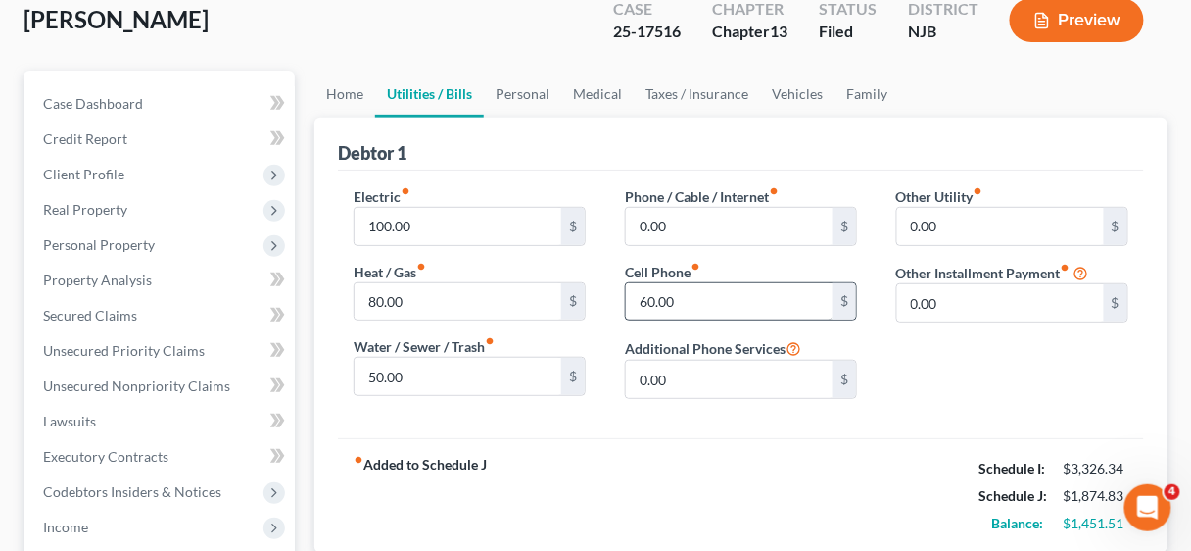
scroll to position [157, 0]
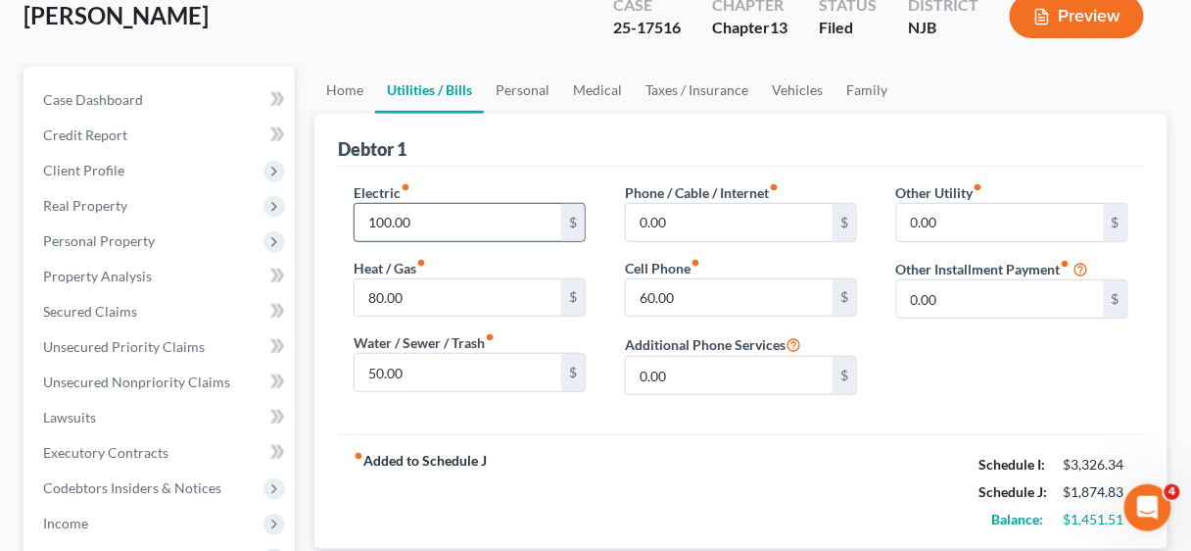
click at [472, 220] on input "100.00" at bounding box center [458, 222] width 207 height 37
click at [468, 222] on input "100.00" at bounding box center [458, 222] width 207 height 37
drag, startPoint x: 468, startPoint y: 222, endPoint x: 341, endPoint y: 218, distance: 127.4
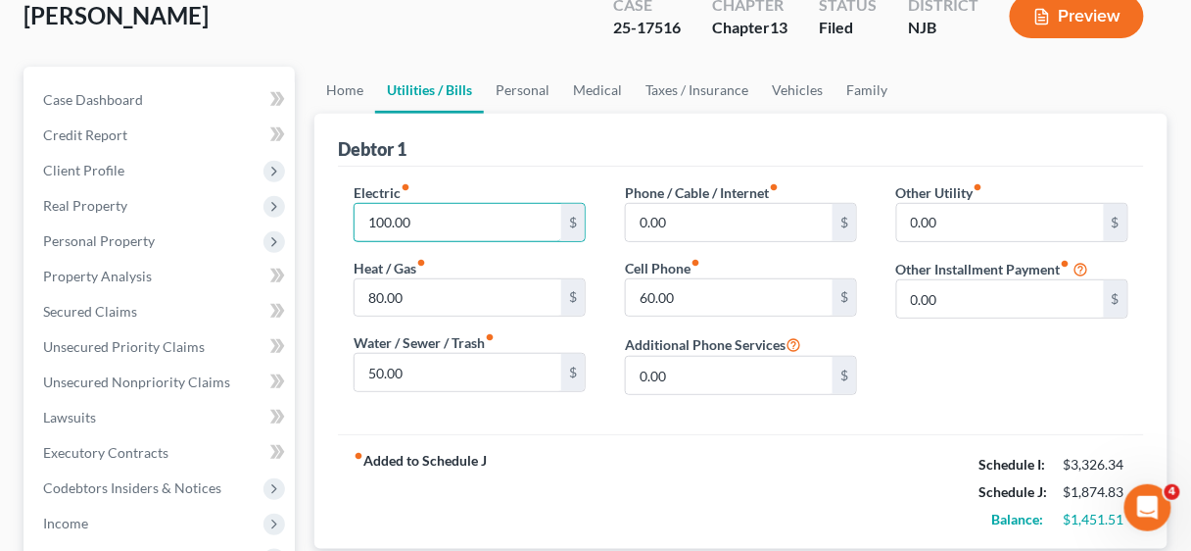
click at [341, 218] on div "Electric fiber_manual_record 100.00 $ Heat / Gas fiber_manual_record 80.00 $ Wa…" at bounding box center [469, 296] width 271 height 228
type input "150.00"
click at [431, 294] on input "80.00" at bounding box center [458, 297] width 207 height 37
drag, startPoint x: 431, startPoint y: 294, endPoint x: 359, endPoint y: 286, distance: 72.9
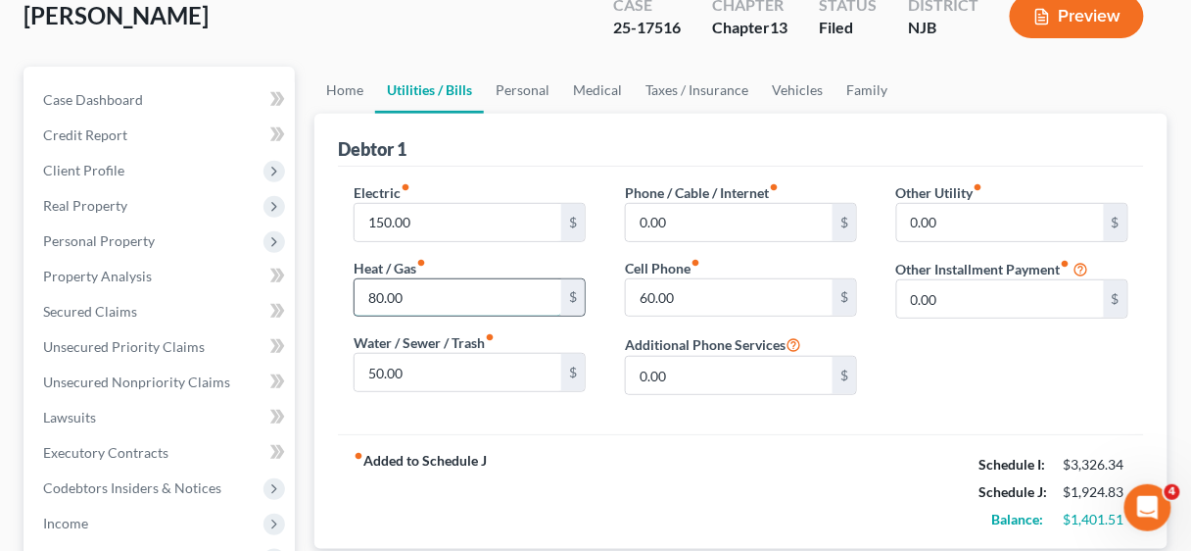
click at [359, 286] on input "80.00" at bounding box center [458, 297] width 207 height 37
click at [462, 294] on input "80.00" at bounding box center [458, 297] width 207 height 37
drag, startPoint x: 462, startPoint y: 294, endPoint x: 352, endPoint y: 290, distance: 110.8
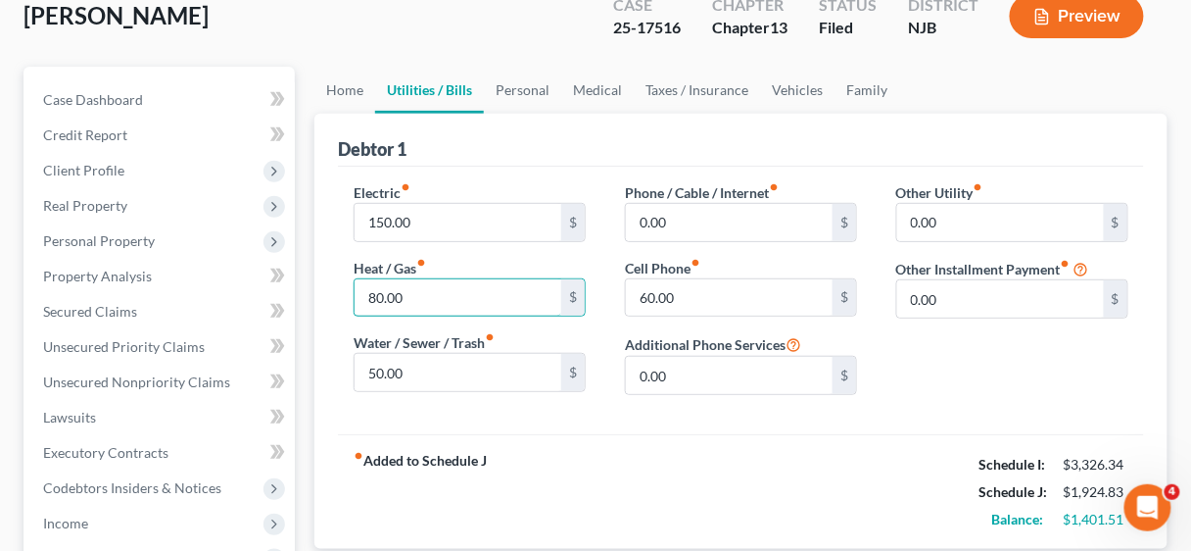
click at [352, 290] on div "Electric fiber_manual_record 150.00 $ Heat / Gas fiber_manual_record 80.00 $ Wa…" at bounding box center [469, 296] width 271 height 228
click at [481, 295] on input "80.00" at bounding box center [458, 297] width 207 height 37
drag, startPoint x: 481, startPoint y: 295, endPoint x: 337, endPoint y: 290, distance: 144.1
click at [337, 290] on div "Electric fiber_manual_record 150.00 $ Heat / Gas fiber_manual_record 80.00 $ Wa…" at bounding box center [469, 296] width 271 height 228
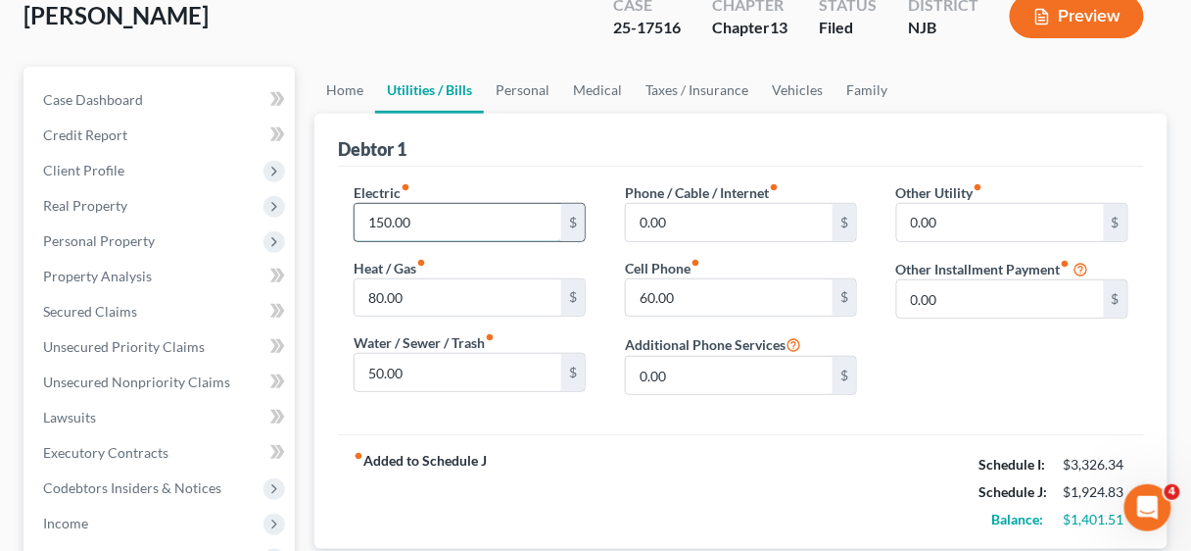
click at [443, 213] on input "150.00" at bounding box center [458, 222] width 207 height 37
click at [427, 291] on input "80.00" at bounding box center [458, 297] width 207 height 37
type input "2"
click at [455, 280] on input "text" at bounding box center [458, 297] width 207 height 37
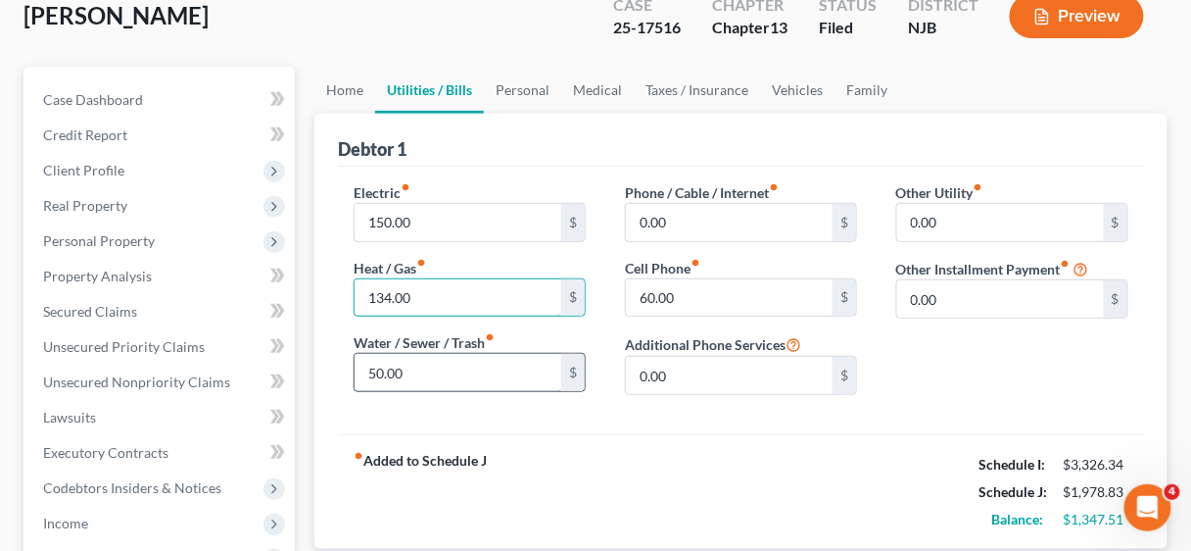
type input "134.00"
click at [440, 360] on input "50.00" at bounding box center [458, 372] width 207 height 37
click at [439, 376] on input "50.00" at bounding box center [458, 372] width 207 height 37
click at [437, 372] on input "50.00" at bounding box center [458, 372] width 207 height 37
drag, startPoint x: 437, startPoint y: 372, endPoint x: 362, endPoint y: 371, distance: 75.4
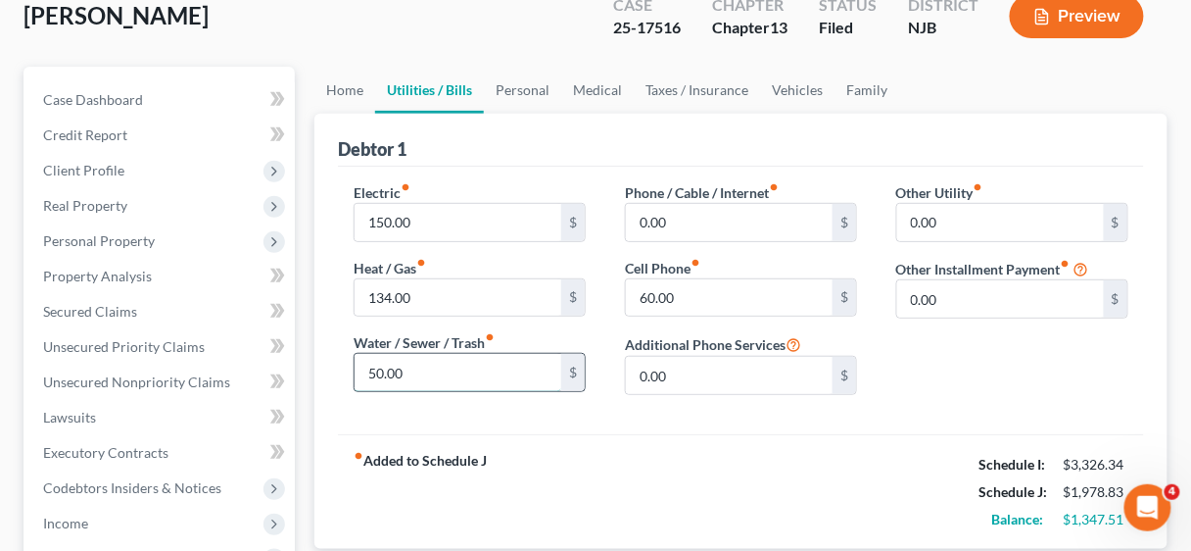
click at [362, 371] on input "50.00" at bounding box center [458, 372] width 207 height 37
click at [419, 373] on input "50.00" at bounding box center [458, 372] width 207 height 37
drag, startPoint x: 430, startPoint y: 366, endPoint x: 371, endPoint y: 365, distance: 58.8
click at [371, 365] on input "50.00" at bounding box center [458, 372] width 207 height 37
click at [441, 362] on input "50.00" at bounding box center [458, 372] width 207 height 37
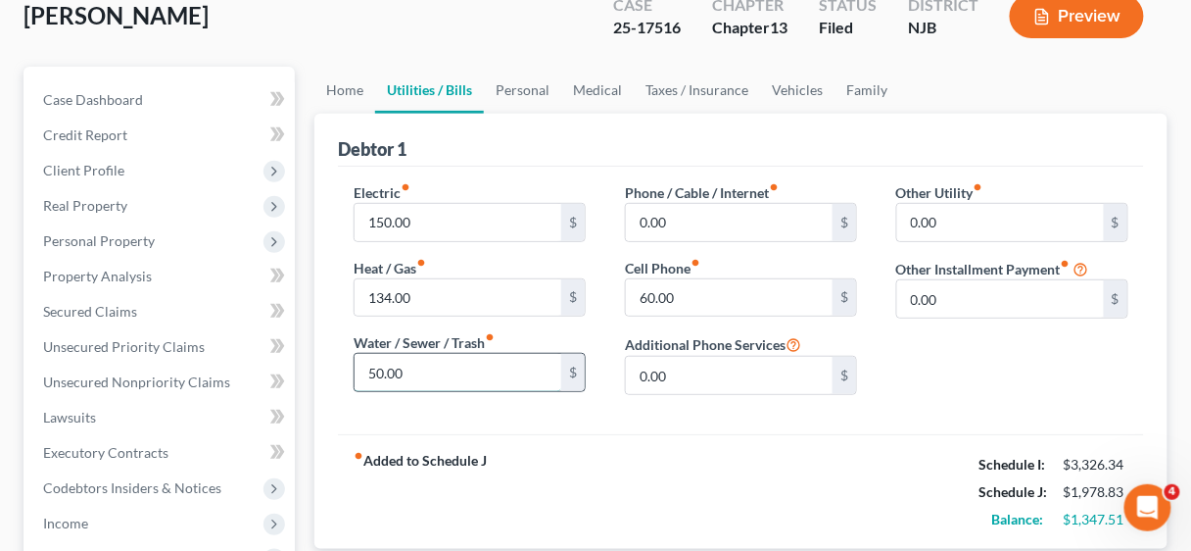
drag, startPoint x: 441, startPoint y: 362, endPoint x: 359, endPoint y: 364, distance: 82.3
click at [359, 364] on input "50.00" at bounding box center [458, 372] width 207 height 37
click at [443, 373] on input "50.00" at bounding box center [458, 372] width 207 height 37
click at [446, 372] on input "50.00" at bounding box center [458, 372] width 207 height 37
click at [446, 365] on input "50.00" at bounding box center [458, 372] width 207 height 37
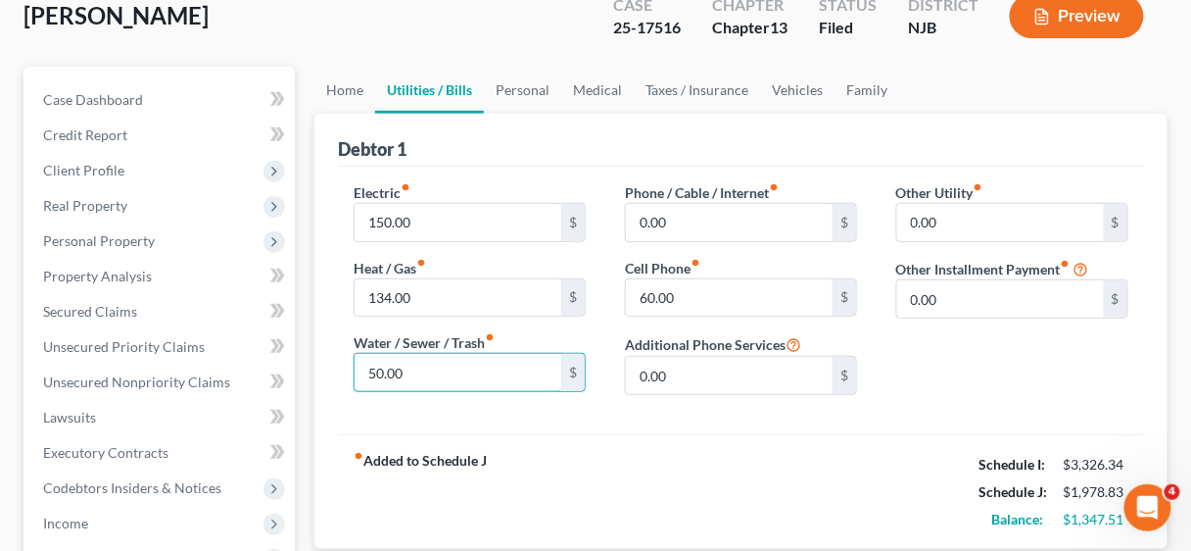
drag, startPoint x: 445, startPoint y: 366, endPoint x: 345, endPoint y: 365, distance: 99.9
click at [345, 365] on div "Electric fiber_manual_record 150.00 $ Heat / Gas fiber_manual_record 134.00 $ W…" at bounding box center [469, 296] width 271 height 228
click at [435, 377] on input "50.00" at bounding box center [458, 372] width 207 height 37
drag, startPoint x: 433, startPoint y: 369, endPoint x: 345, endPoint y: 367, distance: 88.2
click at [345, 367] on div "Electric fiber_manual_record 150.00 $ Heat / Gas fiber_manual_record 134.00 $ W…" at bounding box center [469, 296] width 271 height 228
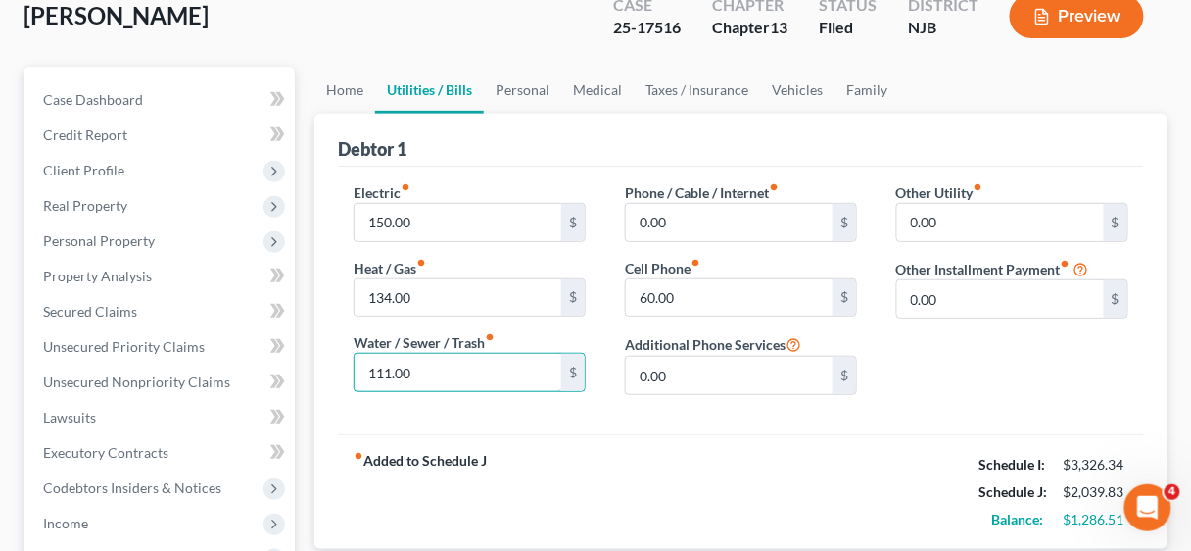
type input "111.00"
click at [658, 420] on div "Electric fiber_manual_record 150.00 $ Heat / Gas fiber_manual_record 134.00 $ W…" at bounding box center [741, 300] width 806 height 267
click at [688, 212] on input "0.00" at bounding box center [729, 222] width 207 height 37
drag, startPoint x: 688, startPoint y: 214, endPoint x: 639, endPoint y: 215, distance: 49.0
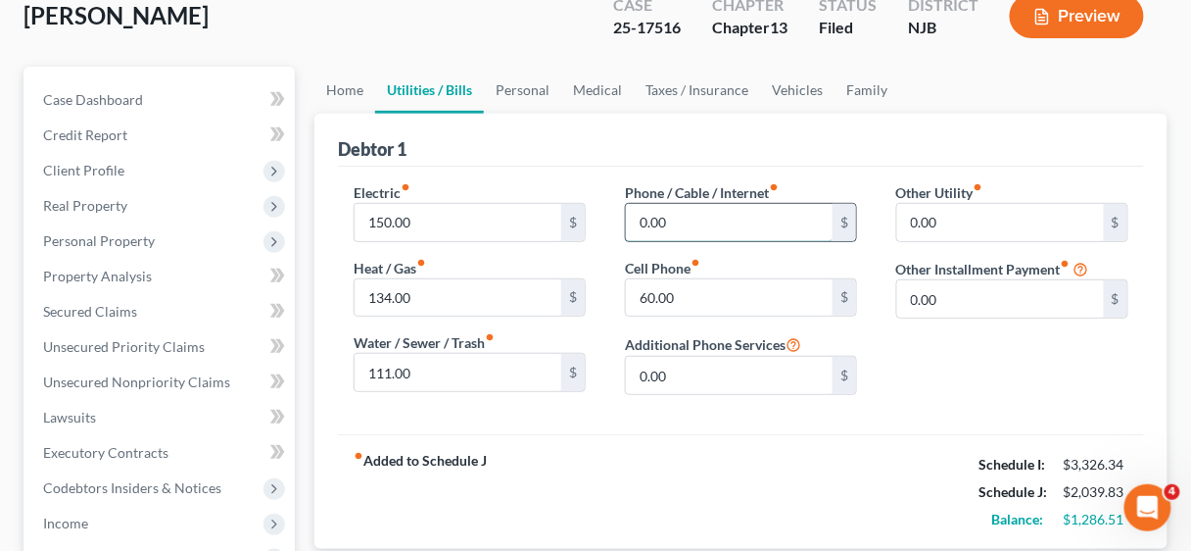
click at [639, 215] on input "0.00" at bounding box center [729, 222] width 207 height 37
type input "5"
click at [670, 222] on input "text" at bounding box center [729, 222] width 207 height 37
type input "18.00"
click at [691, 289] on input "60.00" at bounding box center [729, 297] width 207 height 37
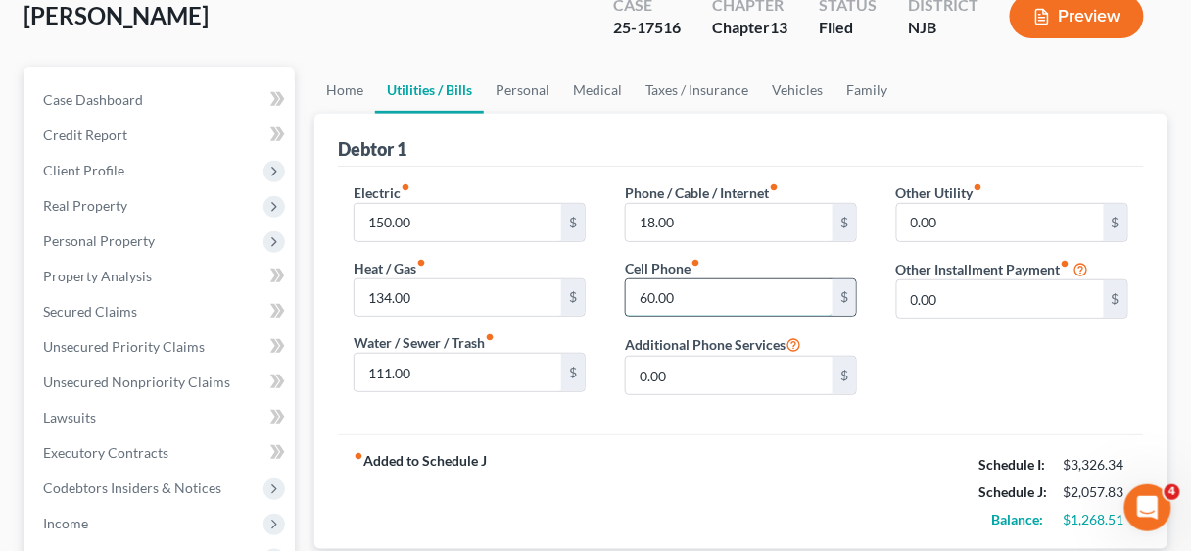
click at [691, 289] on input "60.00" at bounding box center [729, 297] width 207 height 37
drag, startPoint x: 691, startPoint y: 289, endPoint x: 640, endPoint y: 289, distance: 50.9
click at [640, 289] on input "60.00" at bounding box center [729, 297] width 207 height 37
click at [936, 368] on div "Other Utility fiber_manual_record 0.00 $ Other Installment Payment fiber_manual…" at bounding box center [1012, 296] width 271 height 228
click at [698, 283] on input "120.00" at bounding box center [729, 297] width 207 height 37
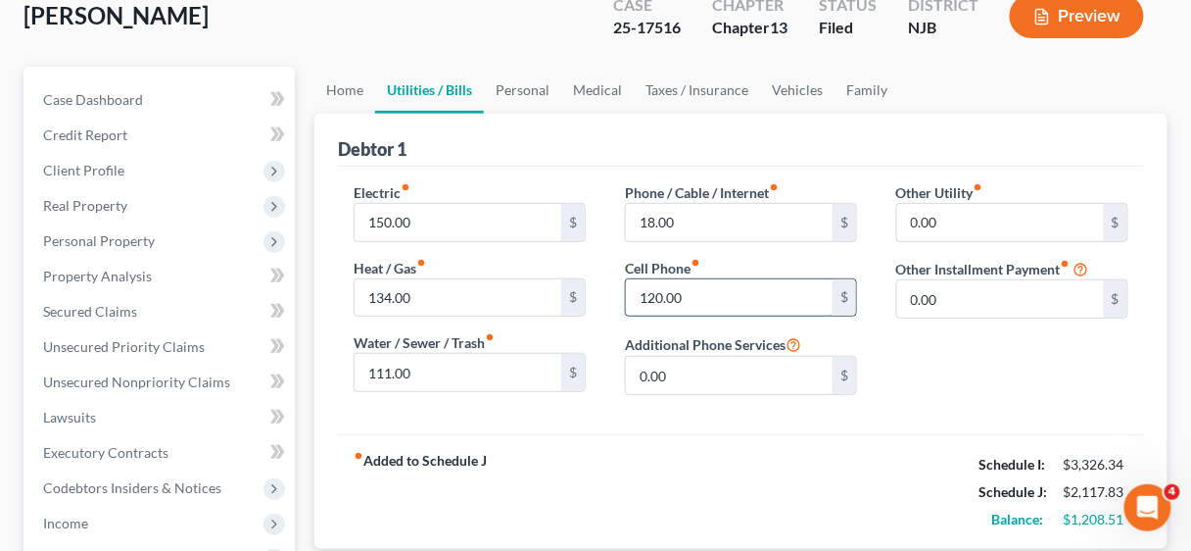
click at [701, 295] on input "120.00" at bounding box center [729, 297] width 207 height 37
click at [503, 84] on link "Personal" at bounding box center [522, 90] width 77 height 47
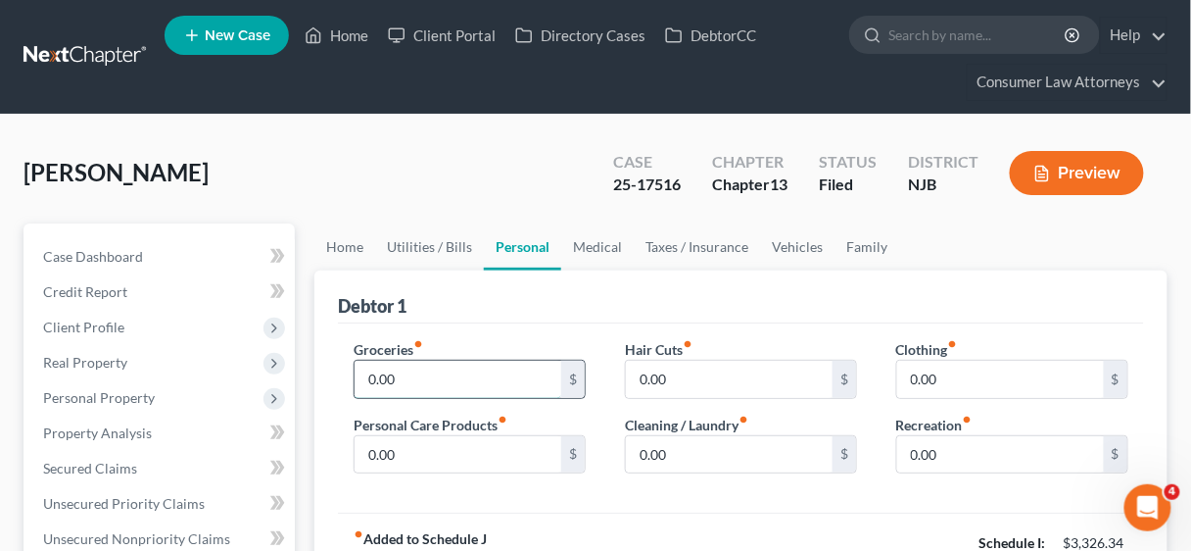
click at [446, 364] on input "0.00" at bounding box center [458, 379] width 207 height 37
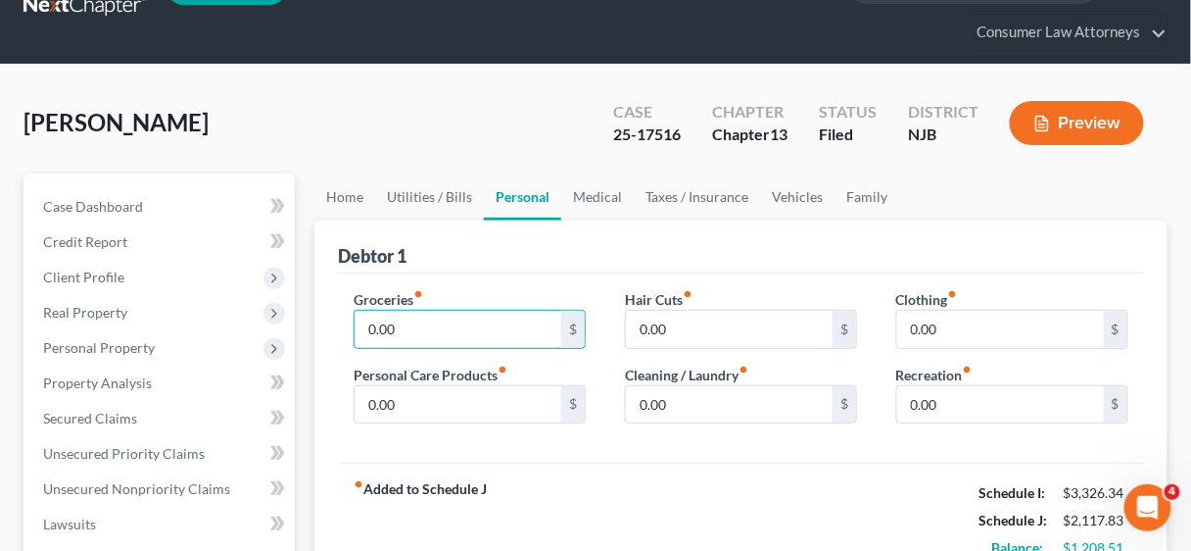
scroll to position [157, 0]
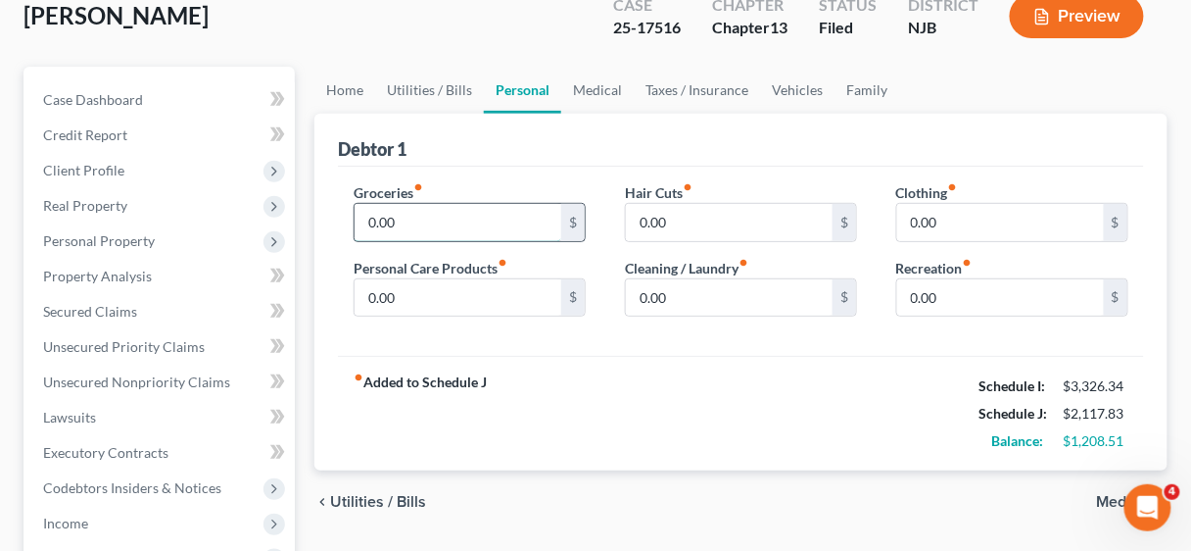
click at [451, 221] on input "0.00" at bounding box center [458, 222] width 207 height 37
drag, startPoint x: 451, startPoint y: 221, endPoint x: 352, endPoint y: 216, distance: 99.1
click at [352, 216] on div "Groceries fiber_manual_record 0.00 $ Personal Care Products fiber_manual_record…" at bounding box center [469, 257] width 271 height 151
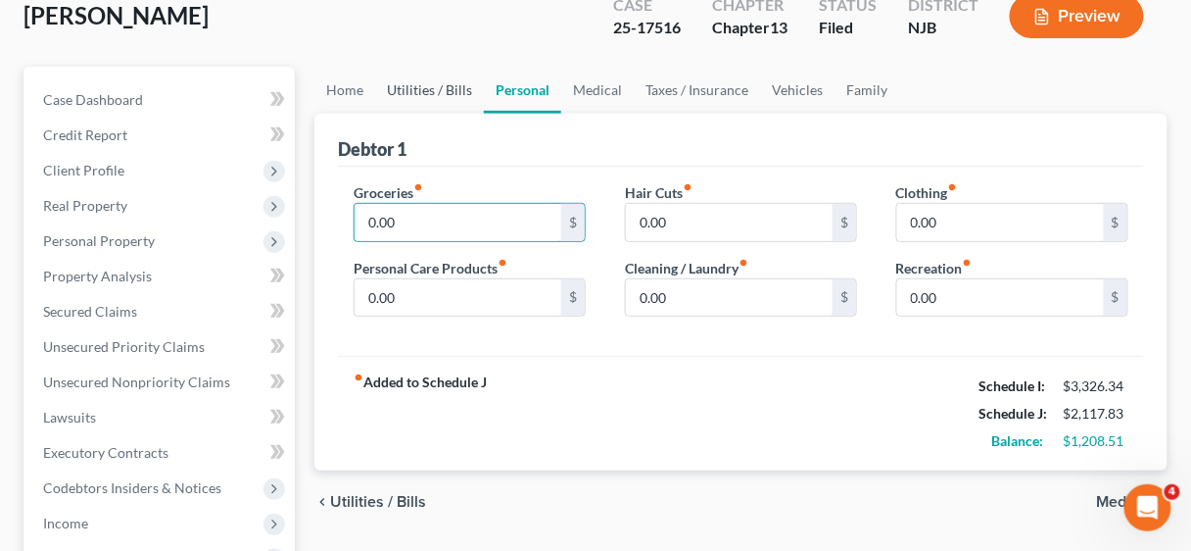
click at [416, 79] on link "Utilities / Bills" at bounding box center [429, 90] width 109 height 47
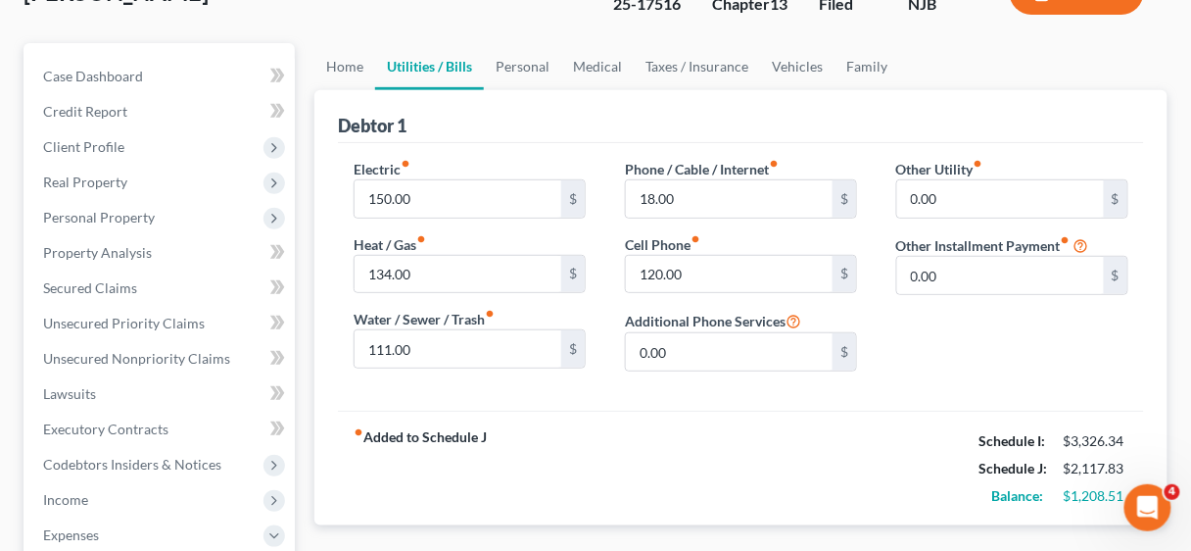
scroll to position [235, 0]
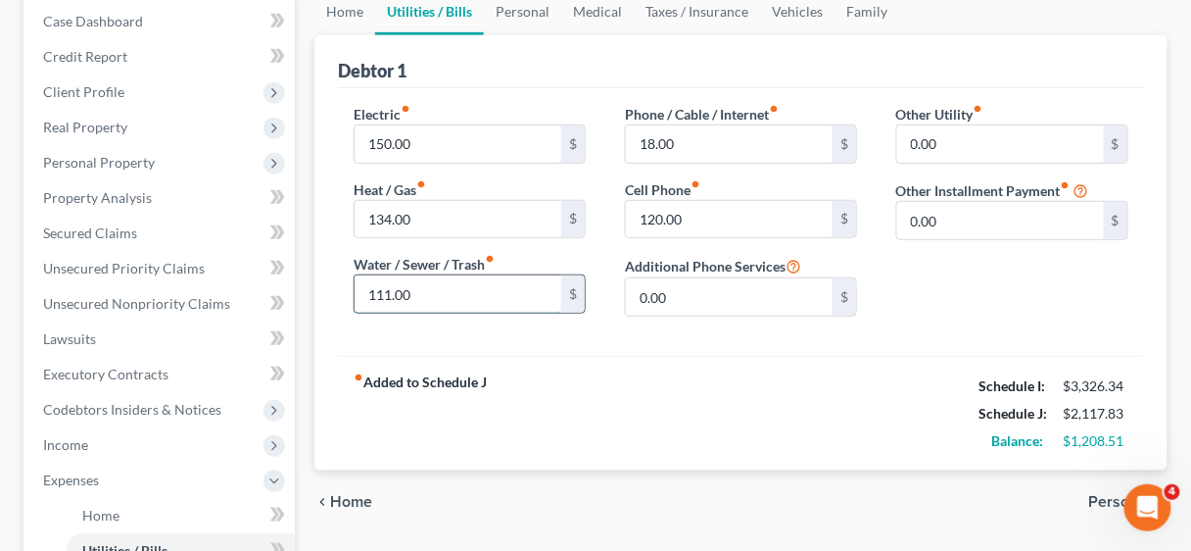
click at [443, 292] on input "111.00" at bounding box center [458, 293] width 207 height 37
drag, startPoint x: 443, startPoint y: 292, endPoint x: 357, endPoint y: 286, distance: 86.4
click at [357, 286] on input "111.00" at bounding box center [458, 293] width 207 height 37
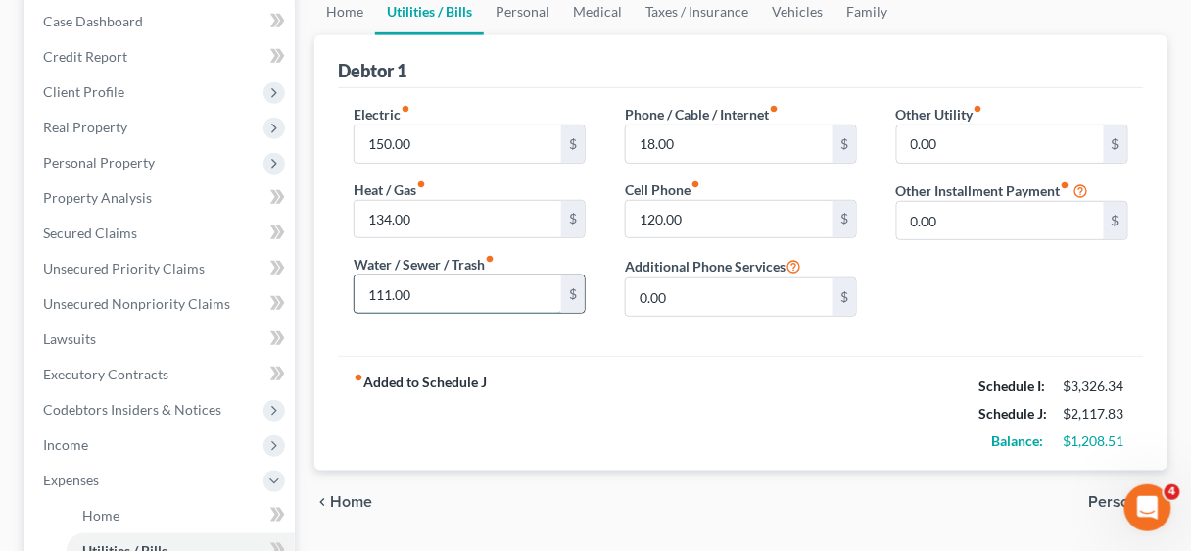
click at [479, 292] on input "111.00" at bounding box center [458, 293] width 207 height 37
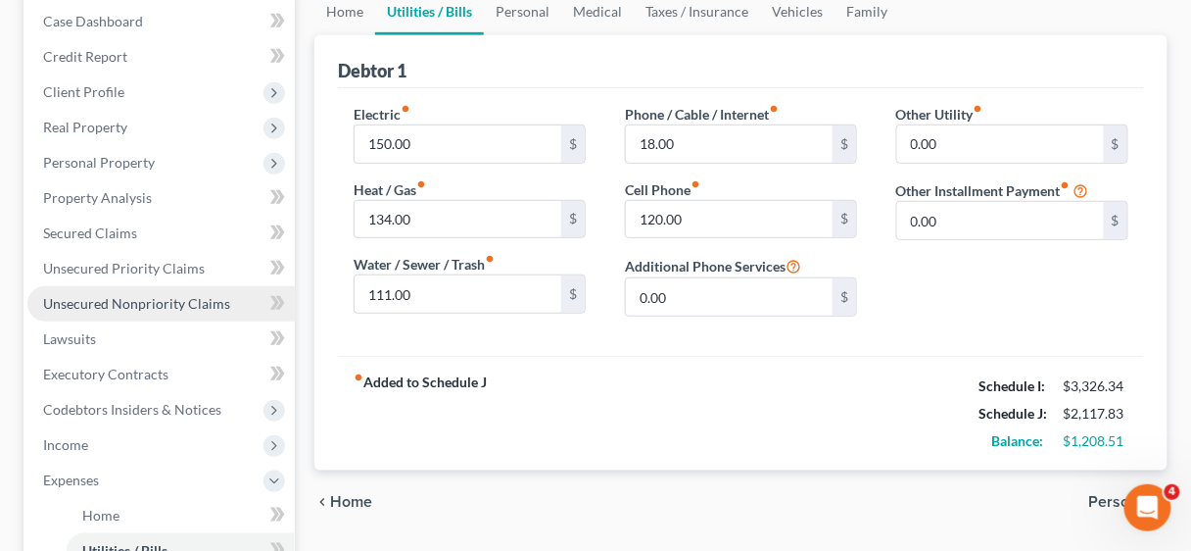
click at [101, 304] on span "Unsecured Nonpriority Claims" at bounding box center [136, 303] width 187 height 17
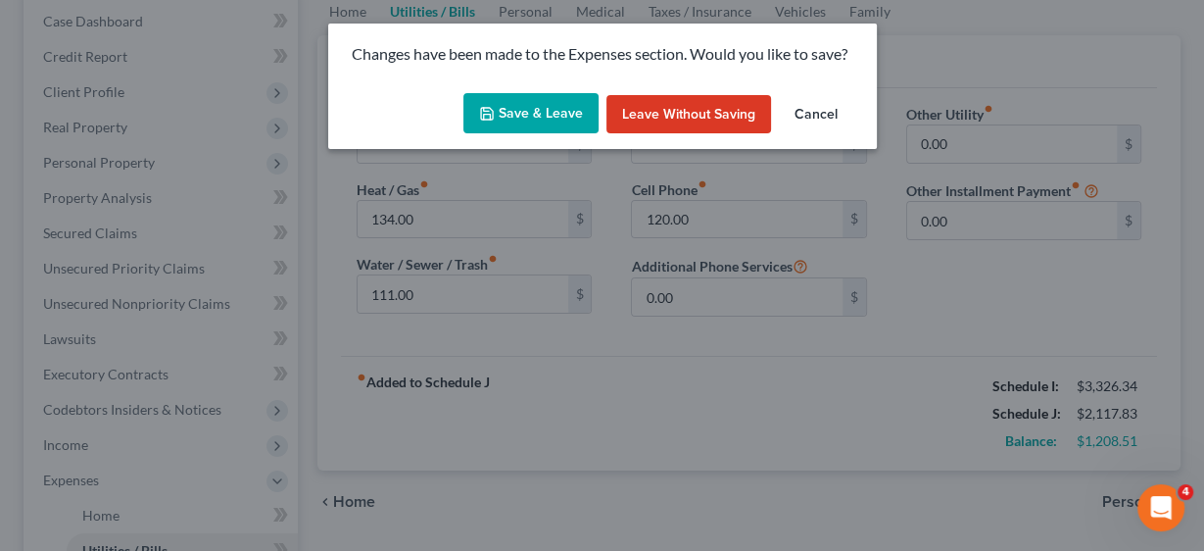
click at [541, 118] on button "Save & Leave" at bounding box center [530, 113] width 135 height 41
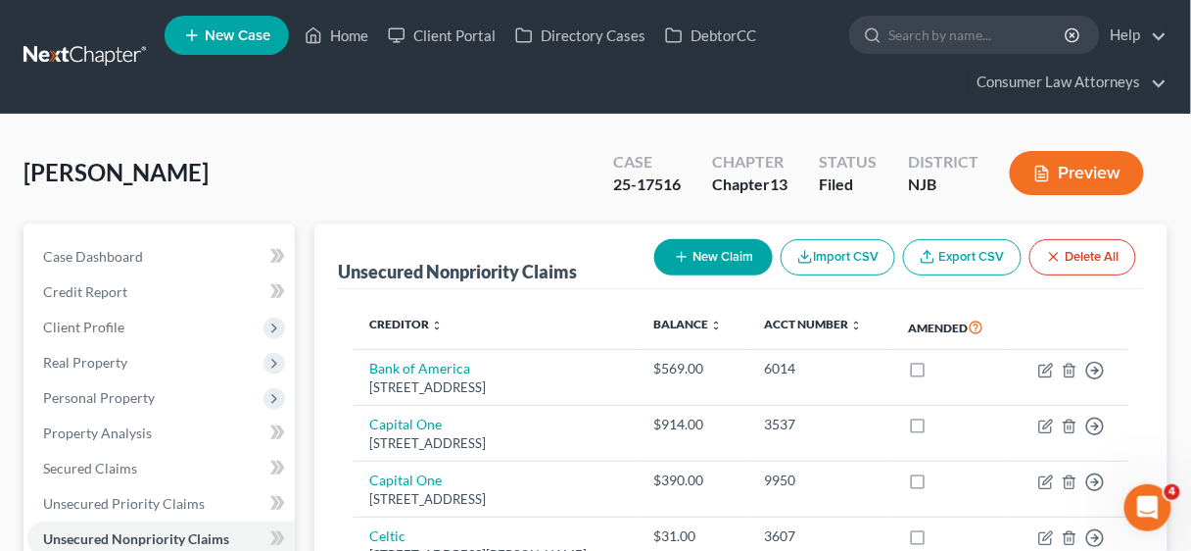
click at [729, 255] on button "New Claim" at bounding box center [713, 257] width 119 height 36
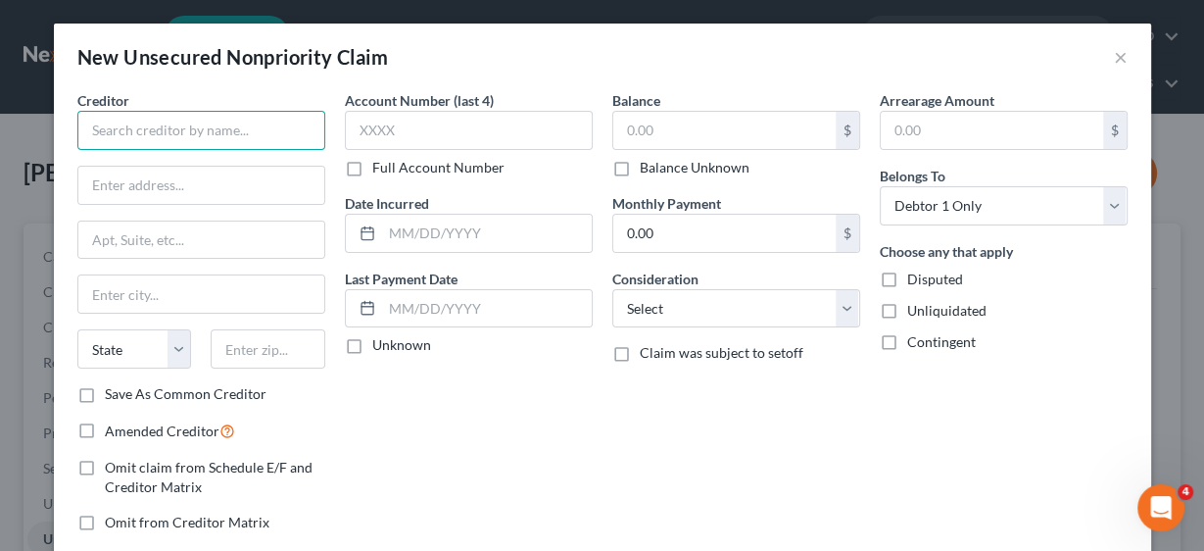
click at [222, 125] on input "text" at bounding box center [201, 130] width 248 height 39
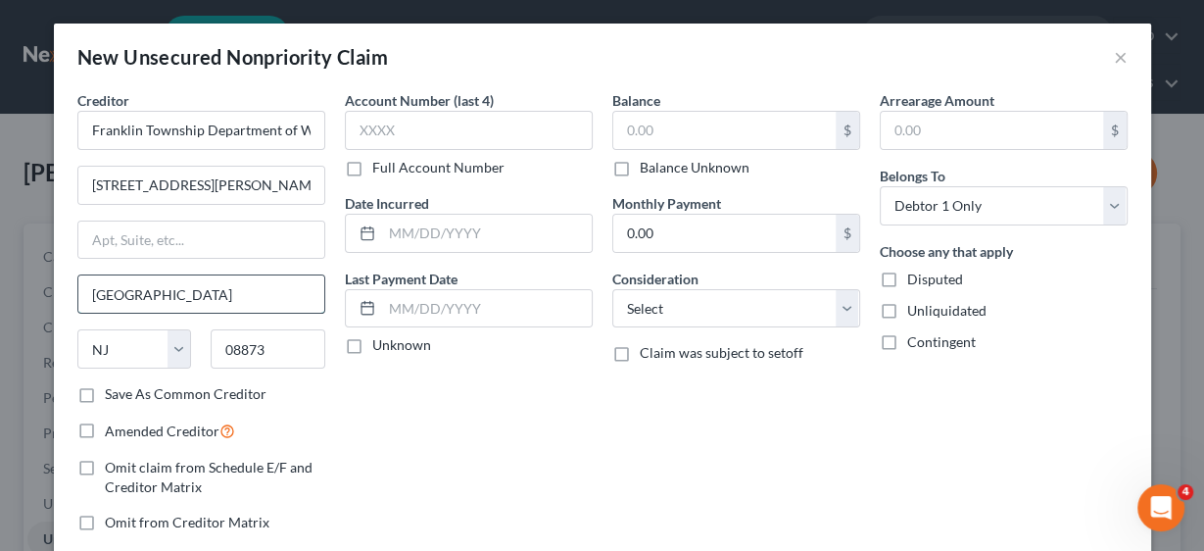
click at [133, 287] on input "[GEOGRAPHIC_DATA]" at bounding box center [201, 293] width 246 height 37
click at [105, 393] on label "Save As Common Creditor" at bounding box center [186, 394] width 162 height 20
click at [113, 393] on input "Save As Common Creditor" at bounding box center [119, 390] width 13 height 13
click at [394, 132] on input "text" at bounding box center [469, 130] width 248 height 39
click at [399, 122] on input "633-" at bounding box center [469, 130] width 248 height 39
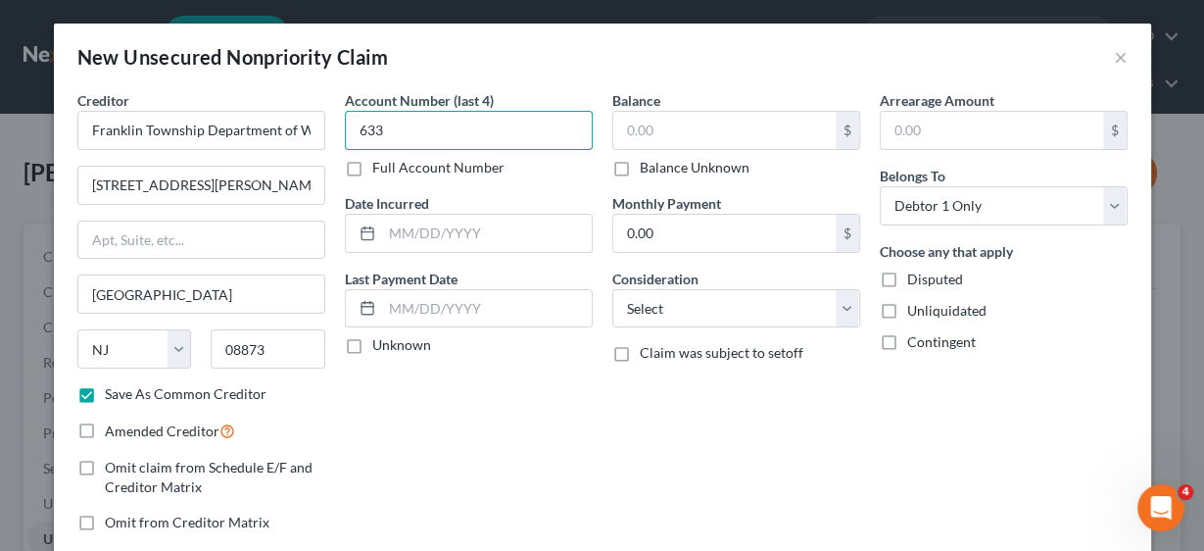
click at [402, 133] on input "633" at bounding box center [469, 130] width 248 height 39
click at [635, 125] on input "text" at bounding box center [724, 130] width 222 height 37
click at [684, 133] on input "302.00" at bounding box center [724, 130] width 222 height 37
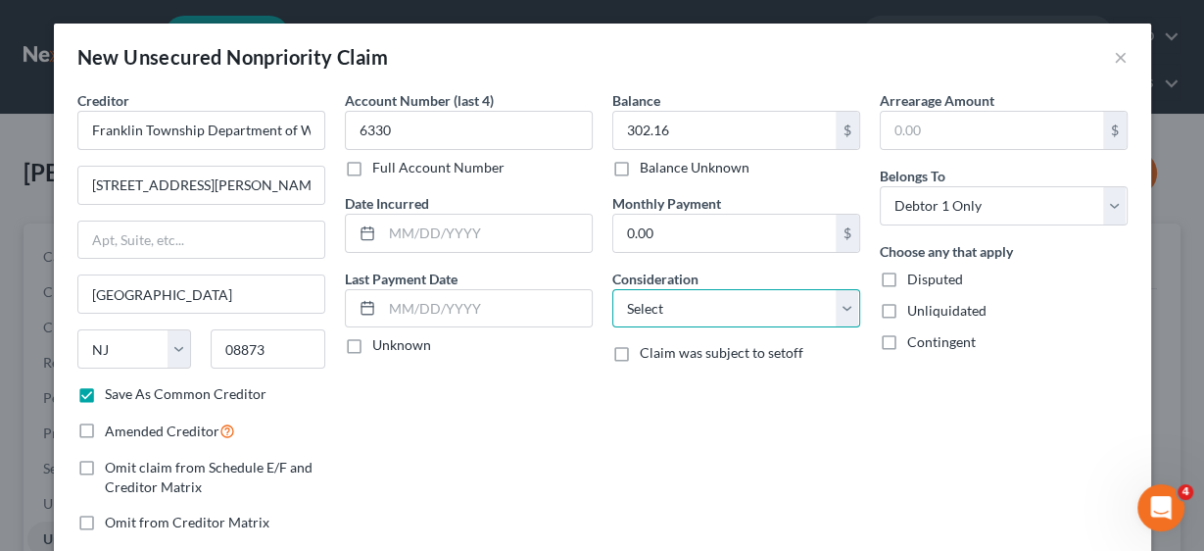
click at [844, 310] on select "Select Cable / Satellite Services Collection Agency Credit Card Debt Debt Couns…" at bounding box center [736, 308] width 248 height 39
click at [612, 289] on select "Select Cable / Satellite Services Collection Agency Credit Card Debt Debt Couns…" at bounding box center [736, 308] width 248 height 39
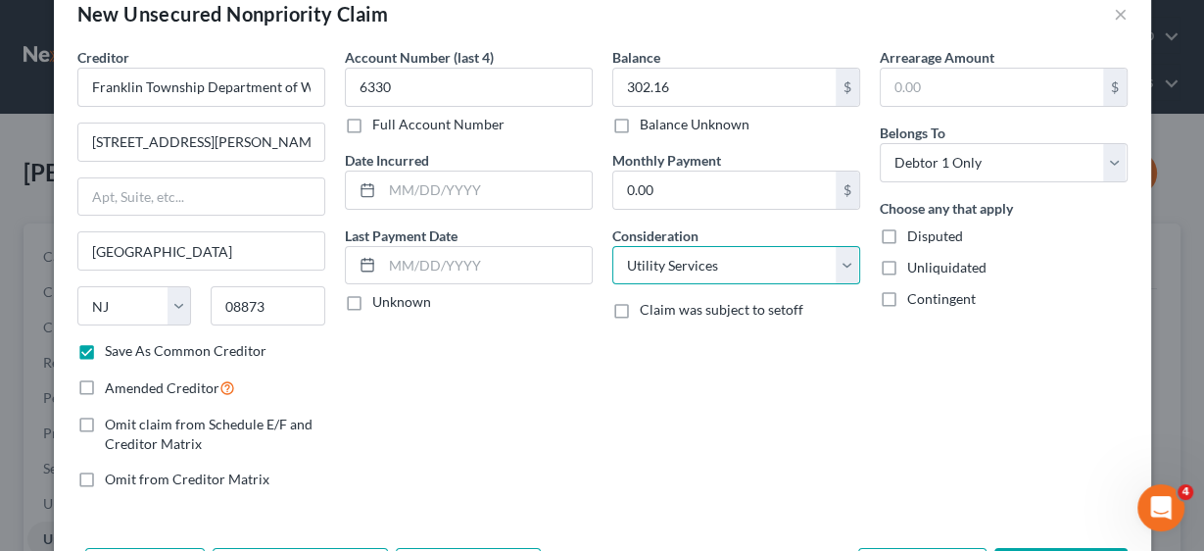
scroll to position [116, 0]
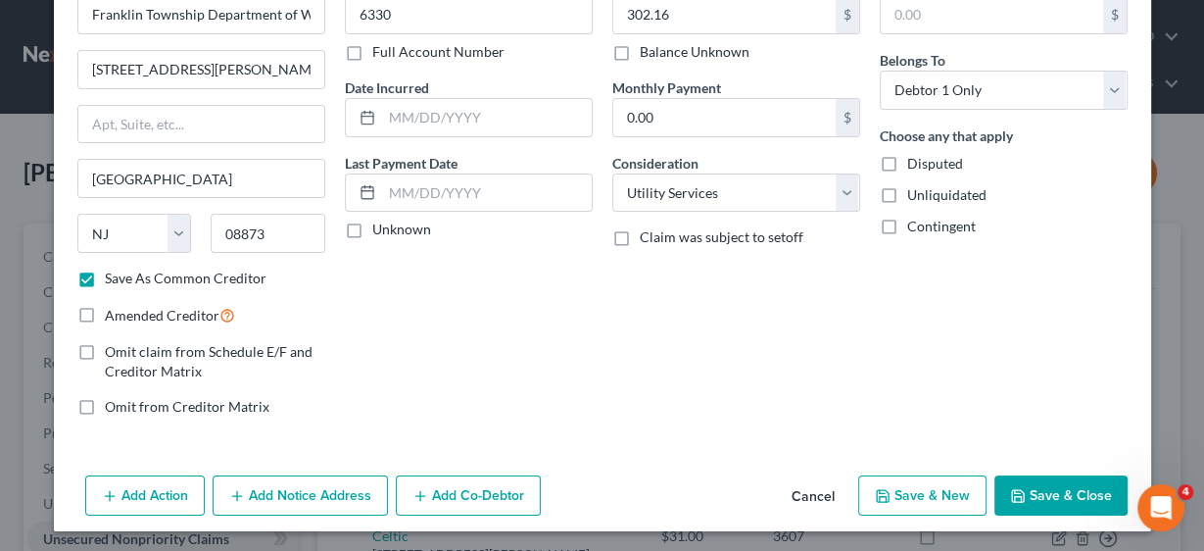
click at [1066, 482] on button "Save & Close" at bounding box center [1060, 495] width 133 height 41
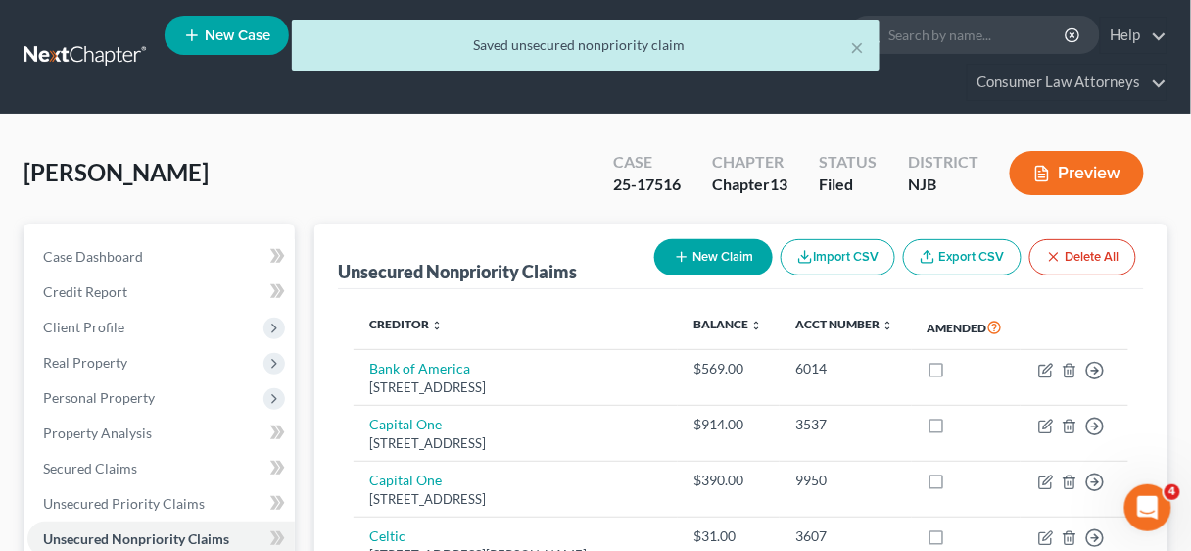
click at [729, 252] on button "New Claim" at bounding box center [713, 257] width 119 height 36
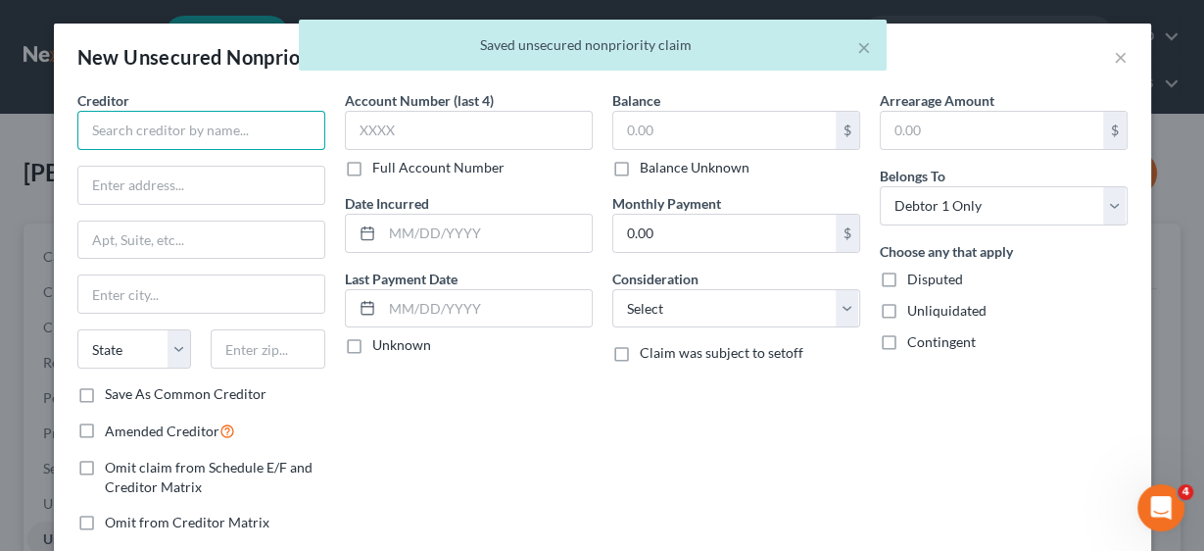
click at [164, 129] on input "text" at bounding box center [201, 130] width 248 height 39
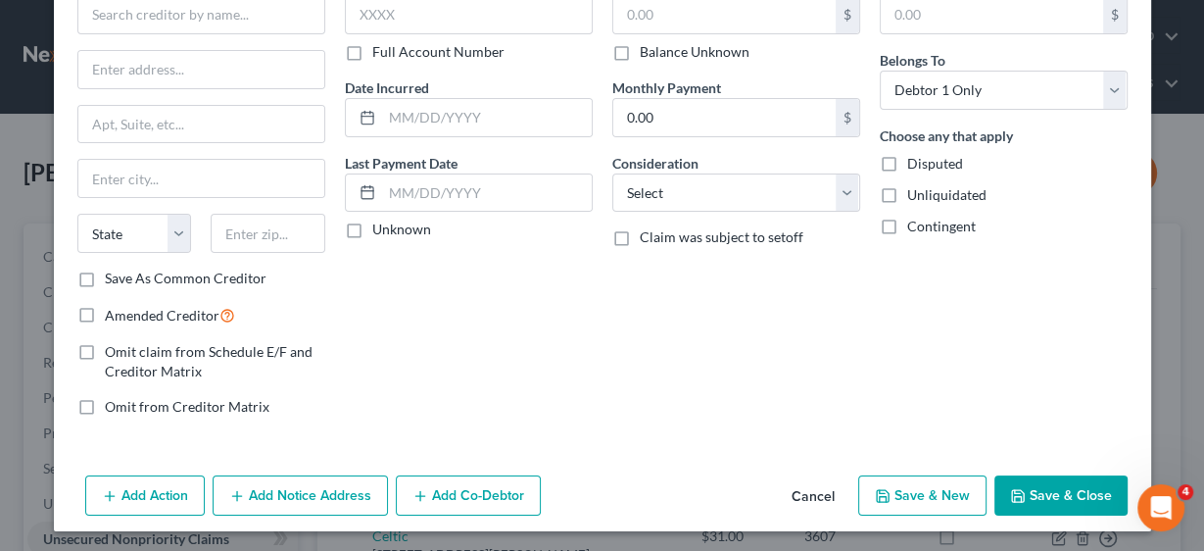
drag, startPoint x: 1091, startPoint y: 506, endPoint x: 1089, endPoint y: 492, distance: 13.9
click at [1091, 506] on button "Save & Close" at bounding box center [1060, 495] width 133 height 41
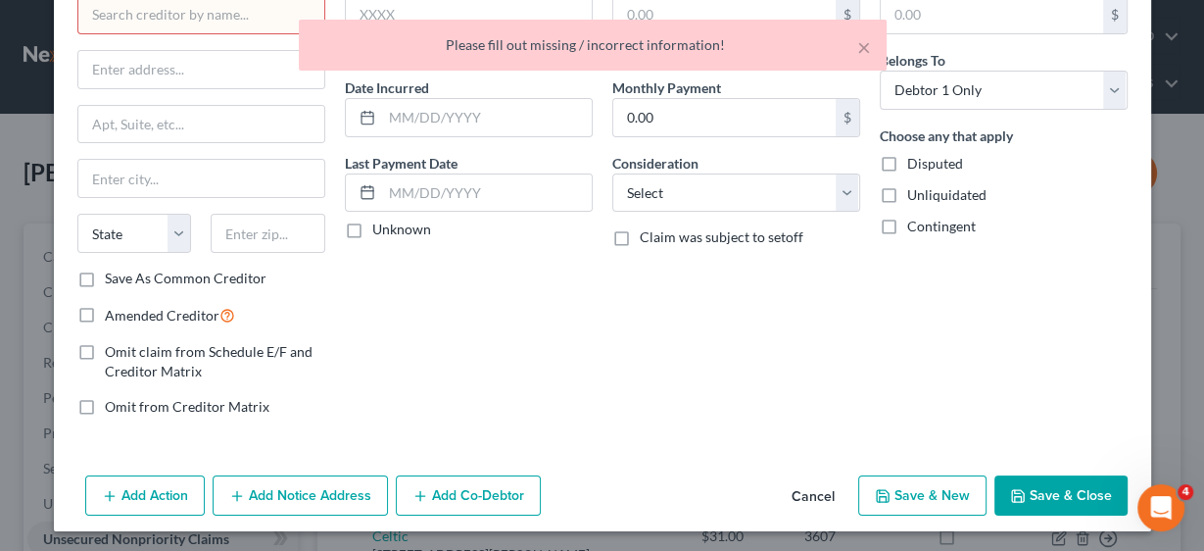
click at [824, 485] on button "Cancel" at bounding box center [813, 496] width 74 height 39
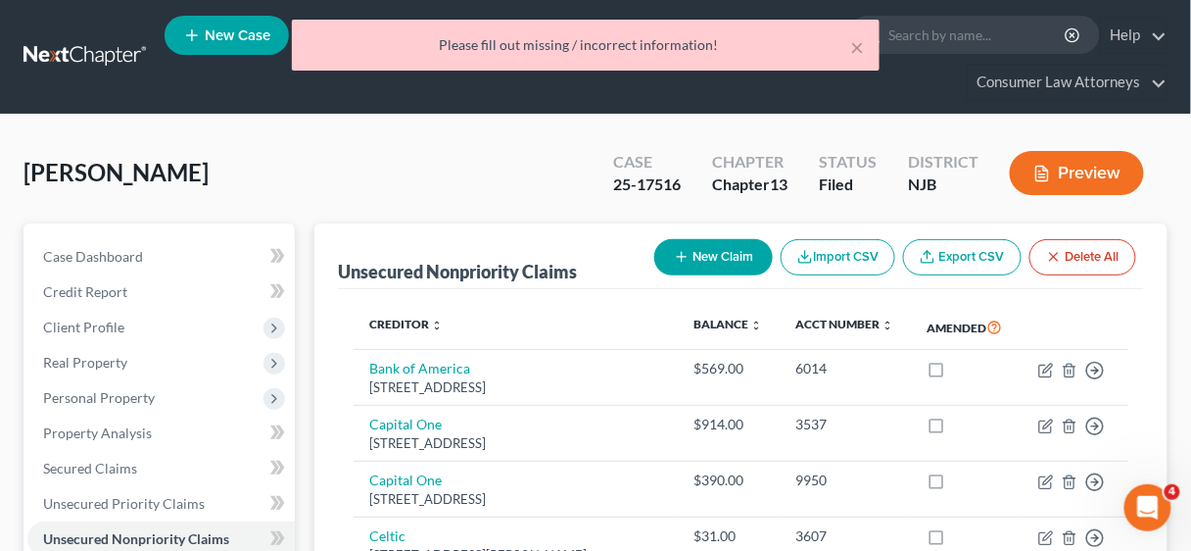
scroll to position [313, 0]
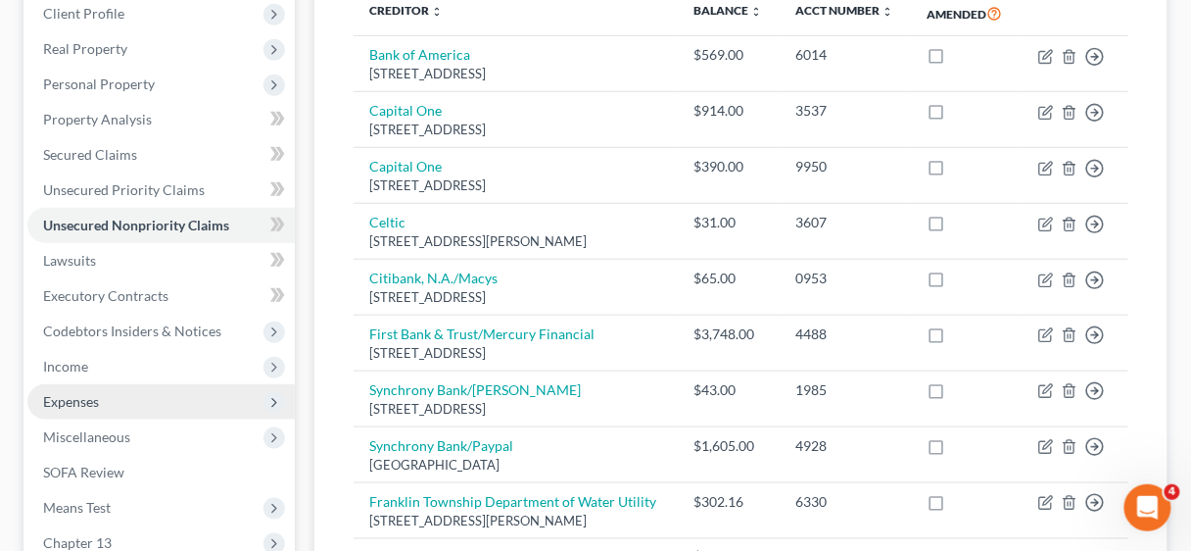
click at [97, 403] on span "Expenses" at bounding box center [71, 401] width 56 height 17
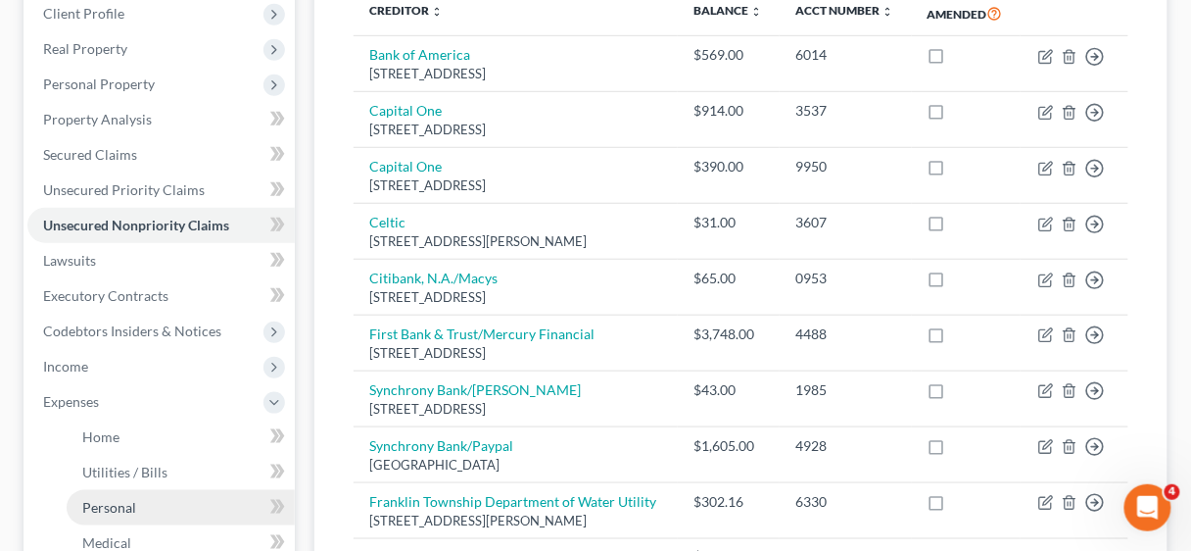
click at [122, 495] on link "Personal" at bounding box center [181, 507] width 228 height 35
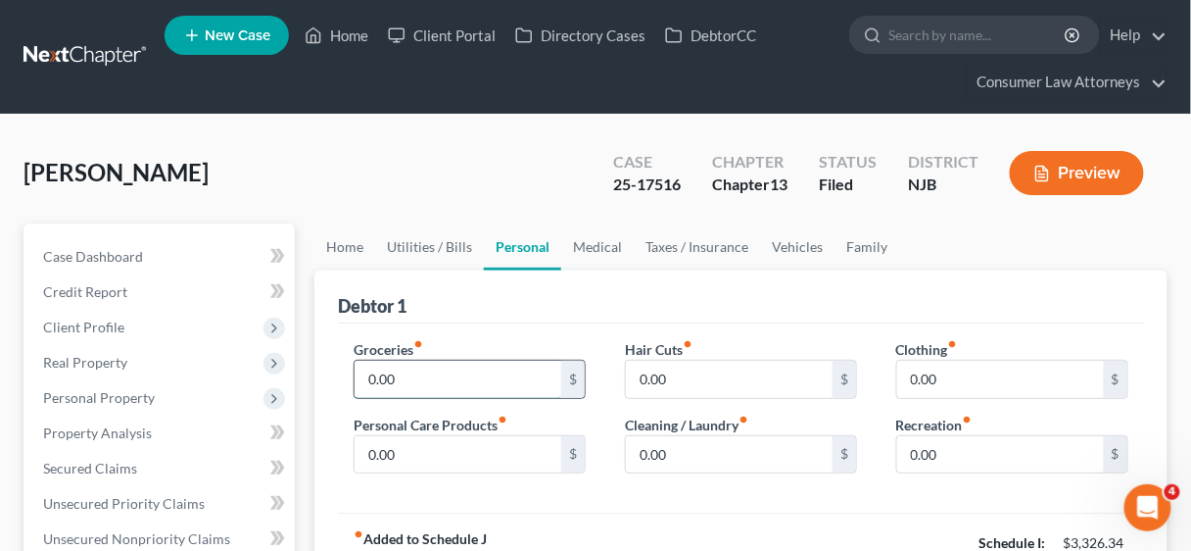
click at [417, 379] on input "0.00" at bounding box center [458, 379] width 207 height 37
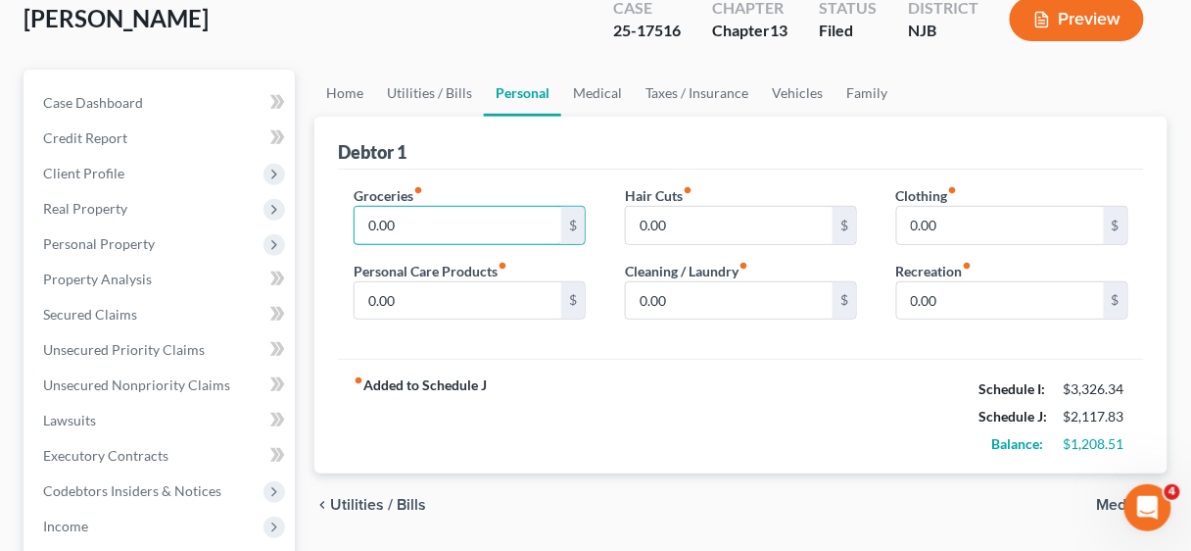
scroll to position [157, 0]
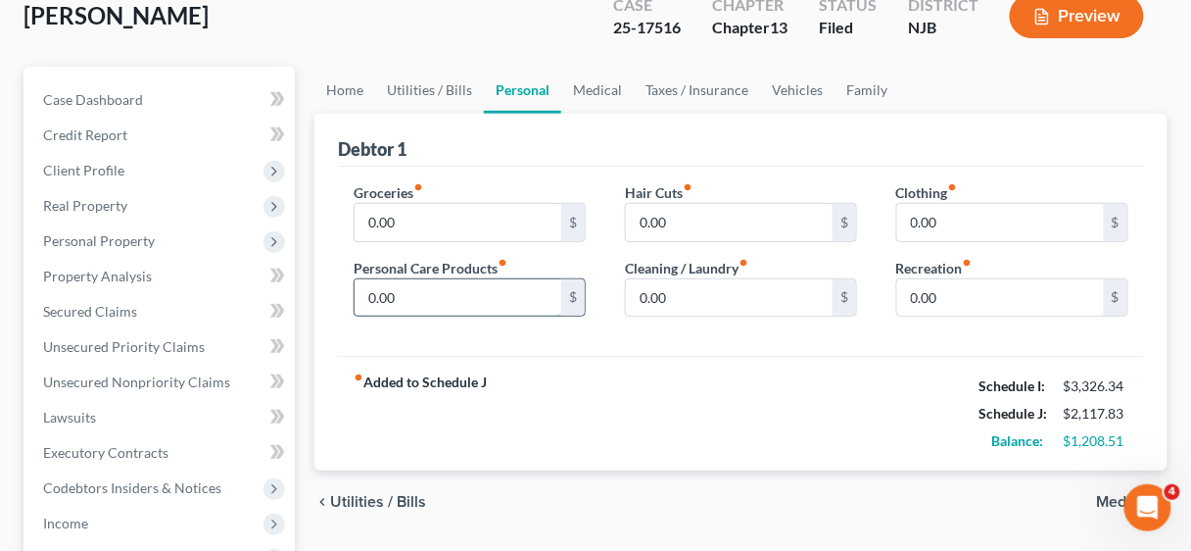
click at [477, 292] on input "0.00" at bounding box center [458, 297] width 207 height 37
click at [668, 292] on input "0.00" at bounding box center [729, 297] width 207 height 37
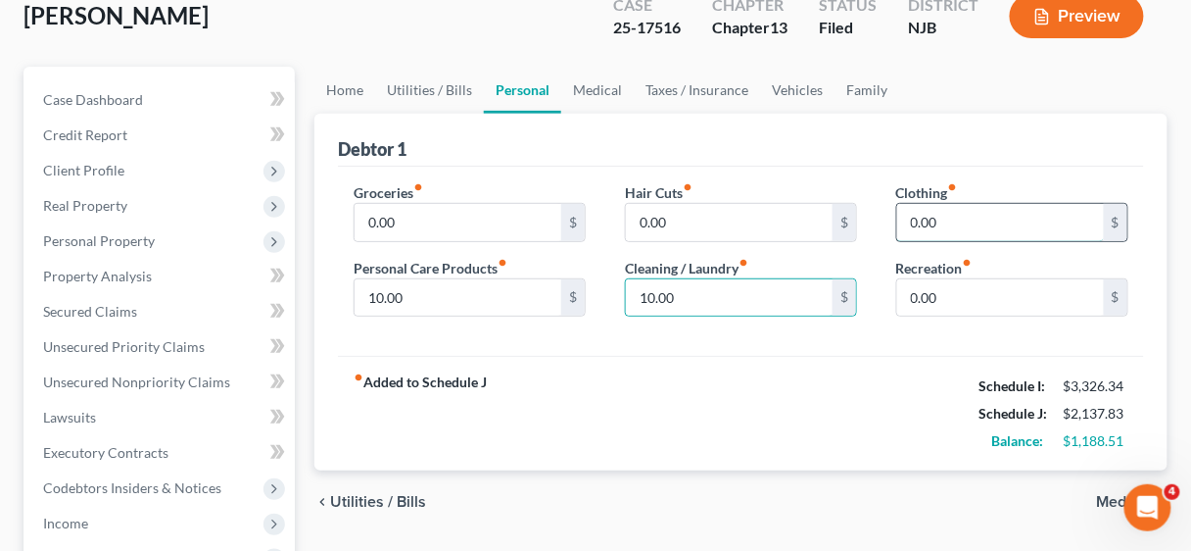
click at [953, 216] on input "0.00" at bounding box center [1000, 222] width 207 height 37
click at [456, 222] on input "0.00" at bounding box center [458, 222] width 207 height 37
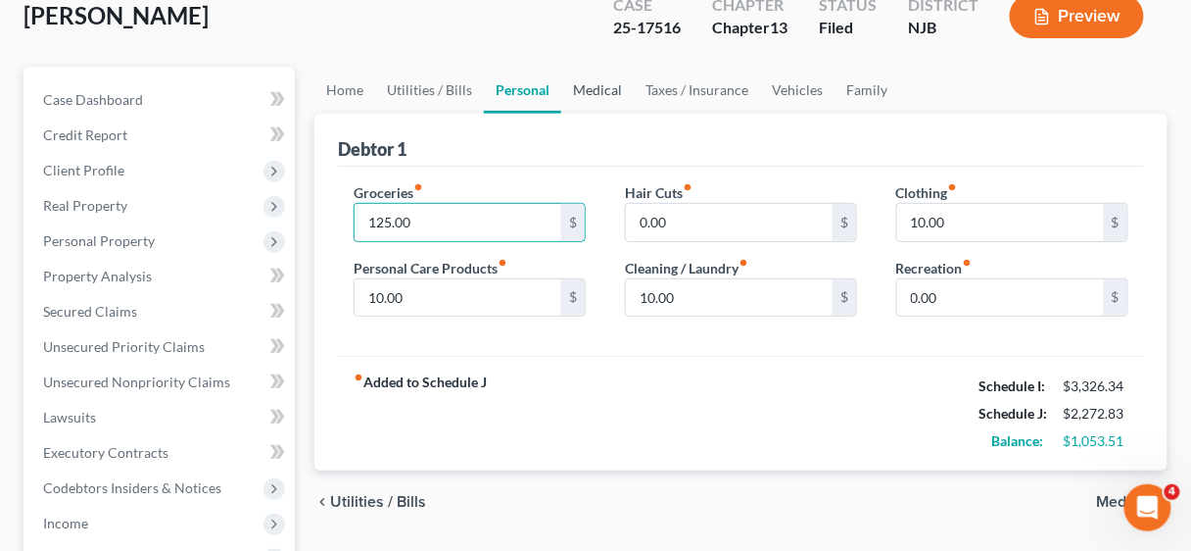
click at [595, 77] on link "Medical" at bounding box center [597, 90] width 72 height 47
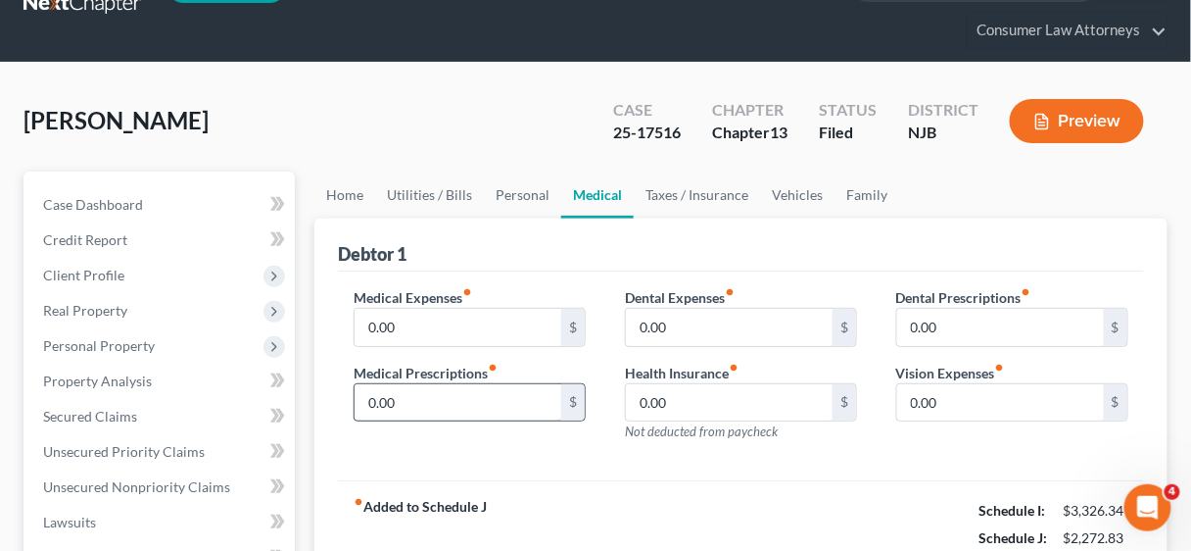
scroll to position [157, 0]
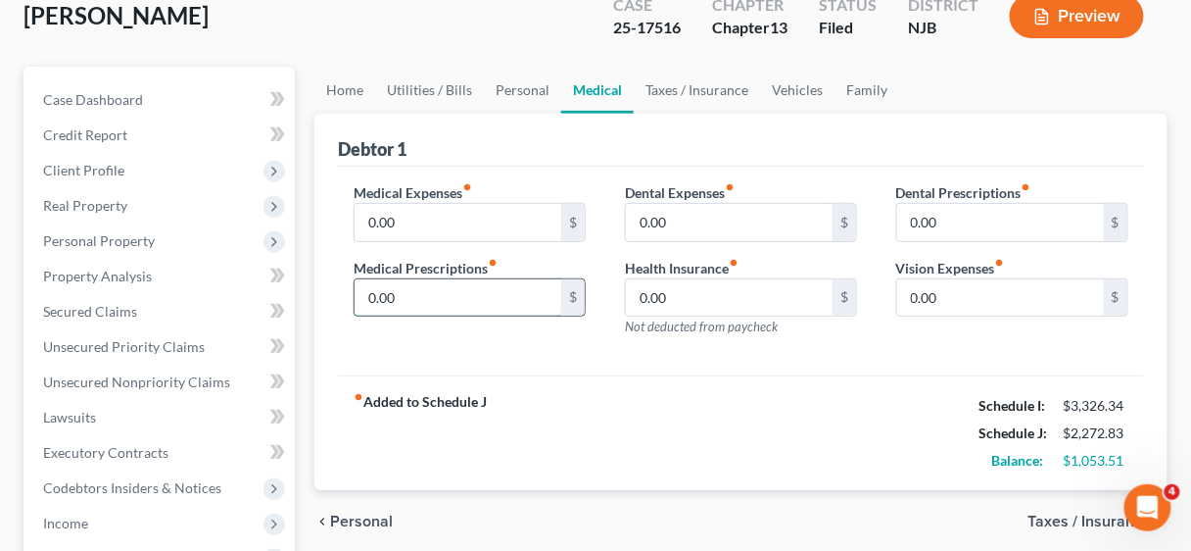
click at [452, 289] on input "0.00" at bounding box center [458, 297] width 207 height 37
click at [439, 229] on input "0.00" at bounding box center [458, 222] width 207 height 37
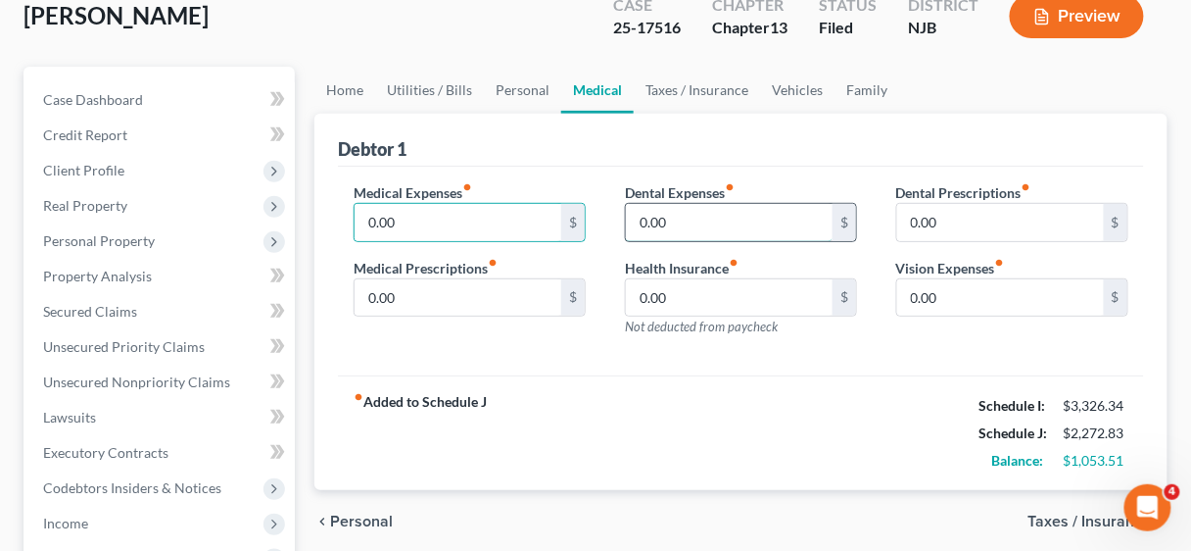
click at [752, 224] on input "0.00" at bounding box center [729, 222] width 207 height 37
drag, startPoint x: 700, startPoint y: 231, endPoint x: 643, endPoint y: 222, distance: 58.5
click at [643, 222] on input "13.00" at bounding box center [729, 222] width 207 height 37
drag, startPoint x: 703, startPoint y: 214, endPoint x: 634, endPoint y: 219, distance: 69.8
click at [634, 219] on input "15.00" at bounding box center [729, 222] width 207 height 37
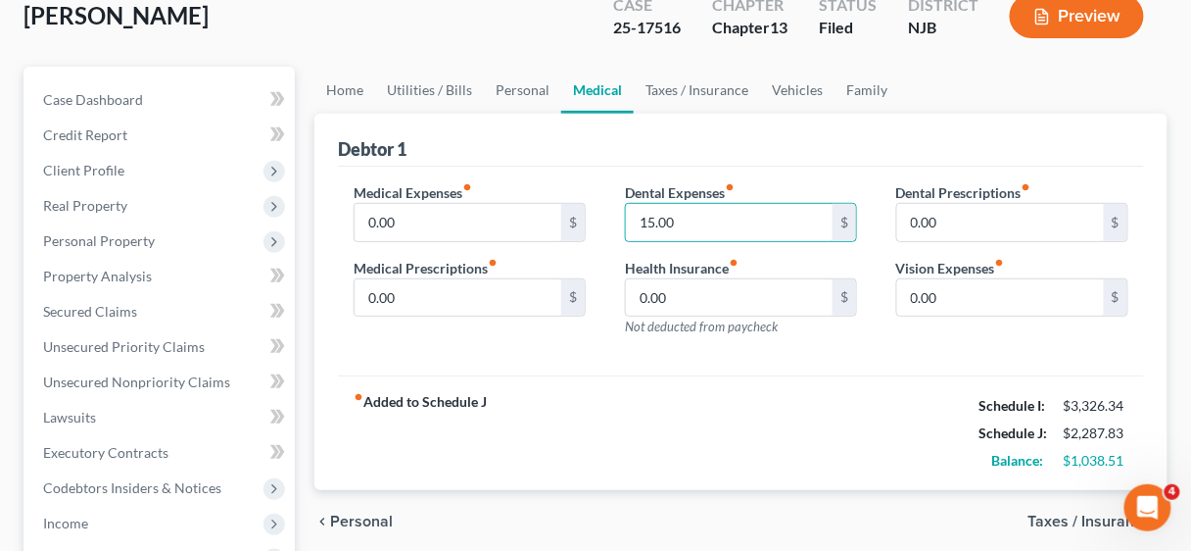
click at [814, 392] on div "fiber_manual_record Added to Schedule J Schedule I: $3,326.34 Schedule J: $2,28…" at bounding box center [741, 432] width 806 height 115
click at [712, 217] on input "15.00" at bounding box center [729, 222] width 207 height 37
click at [449, 212] on input "0.00" at bounding box center [458, 222] width 207 height 37
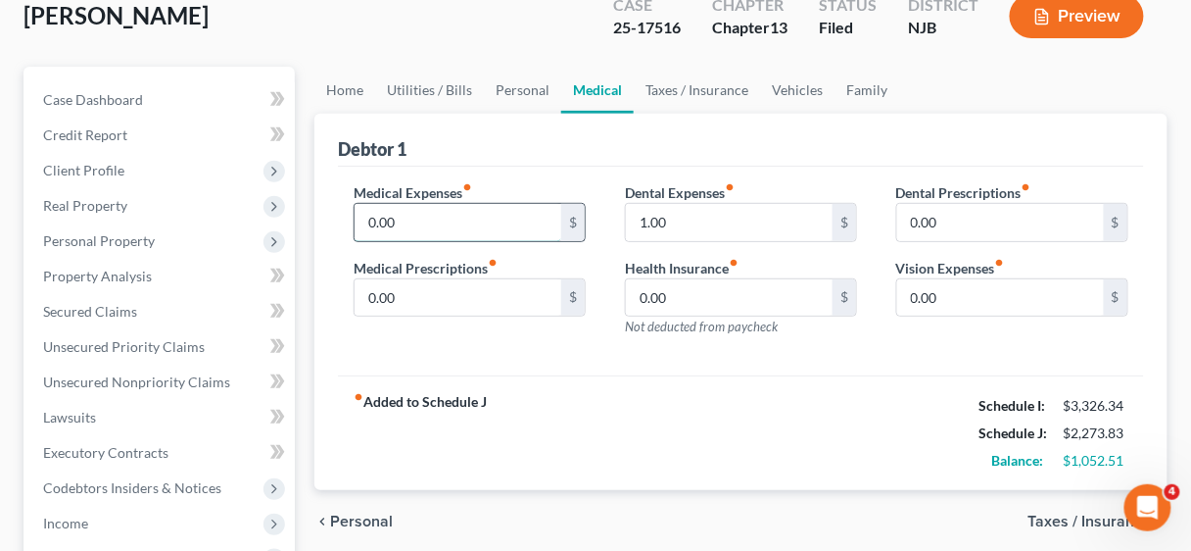
click at [442, 204] on input "0.00" at bounding box center [458, 222] width 207 height 37
click at [410, 290] on input "0.00" at bounding box center [458, 297] width 207 height 37
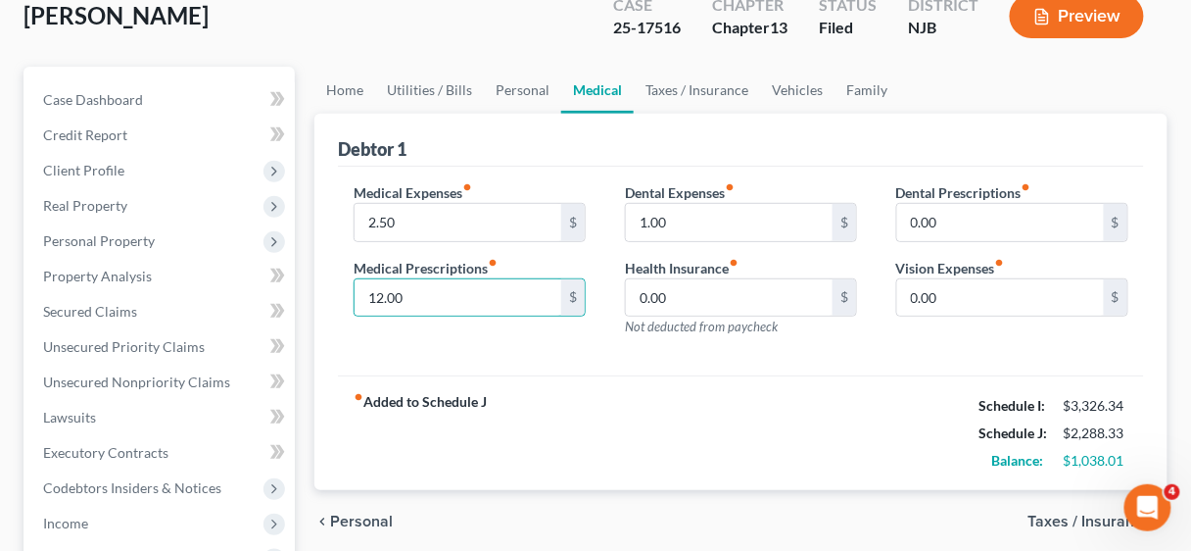
click at [644, 370] on div "Medical Expenses fiber_manual_record 2.50 $ Medical Prescriptions fiber_manual_…" at bounding box center [741, 272] width 806 height 210
click at [469, 293] on input "12.00" at bounding box center [458, 297] width 207 height 37
click at [458, 302] on input "12.00" at bounding box center [458, 297] width 207 height 37
drag, startPoint x: 455, startPoint y: 302, endPoint x: 298, endPoint y: 297, distance: 156.8
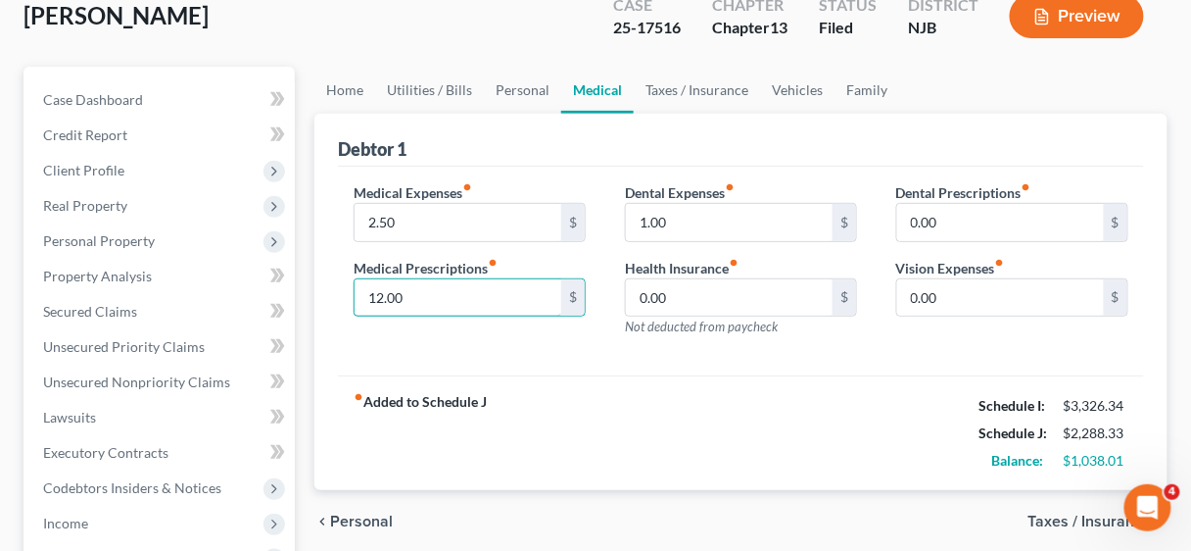
click at [775, 89] on link "Vehicles" at bounding box center [797, 90] width 74 height 47
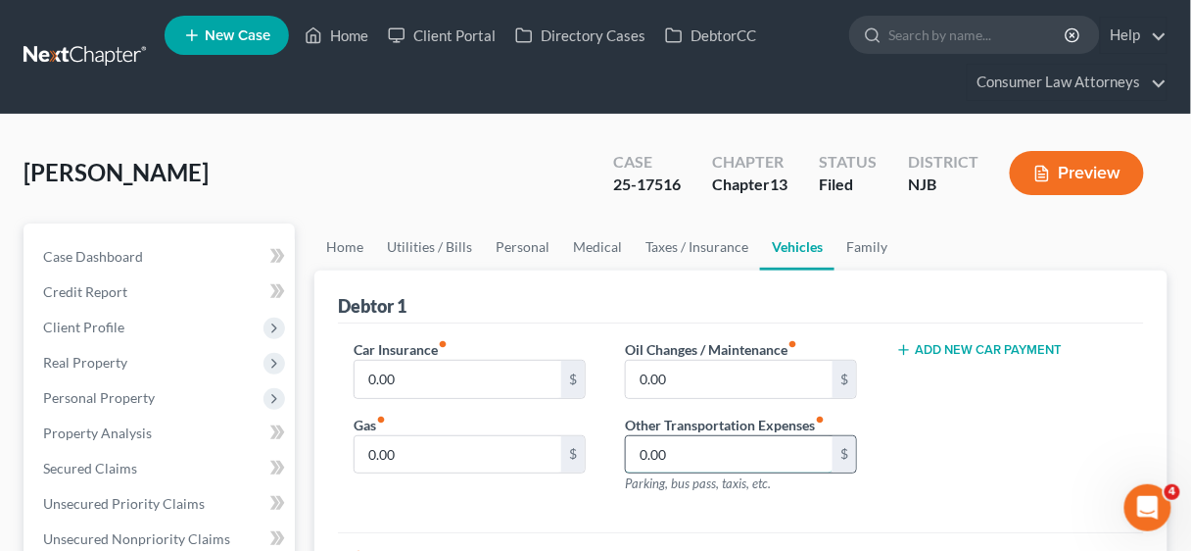
click at [670, 442] on input "0.00" at bounding box center [729, 454] width 207 height 37
click at [547, 499] on div "Car Insurance fiber_manual_record 0.00 $ Gas fiber_manual_record 0.00 $" at bounding box center [469, 424] width 271 height 170
click at [961, 458] on div "Add New Car Payment" at bounding box center [1012, 424] width 271 height 170
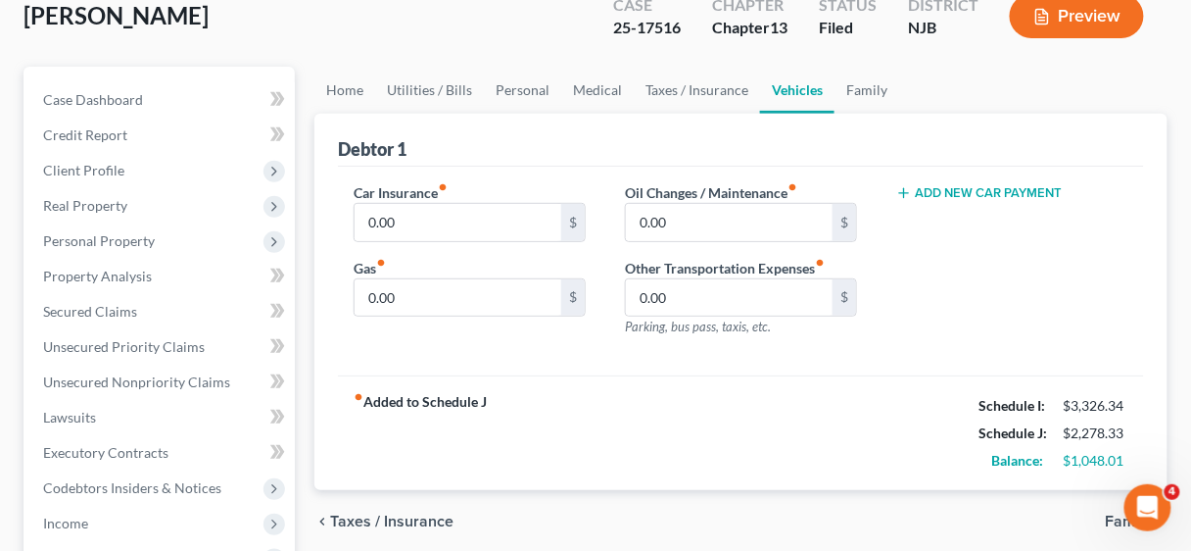
click at [964, 341] on div "Add New Car Payment" at bounding box center [1012, 267] width 271 height 170
